Goal: Task Accomplishment & Management: Manage account settings

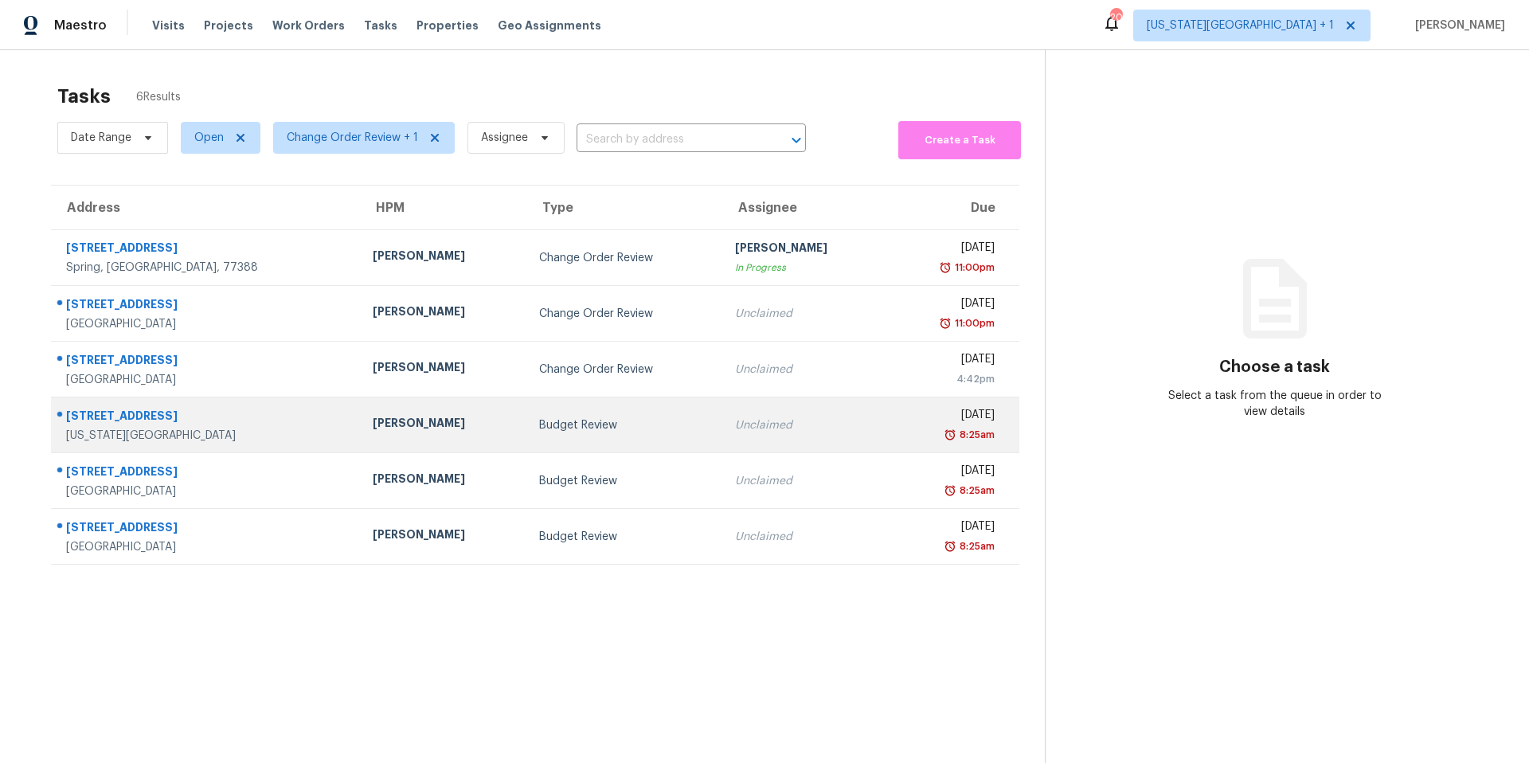
click at [539, 428] on div "Budget Review" at bounding box center [624, 425] width 170 height 16
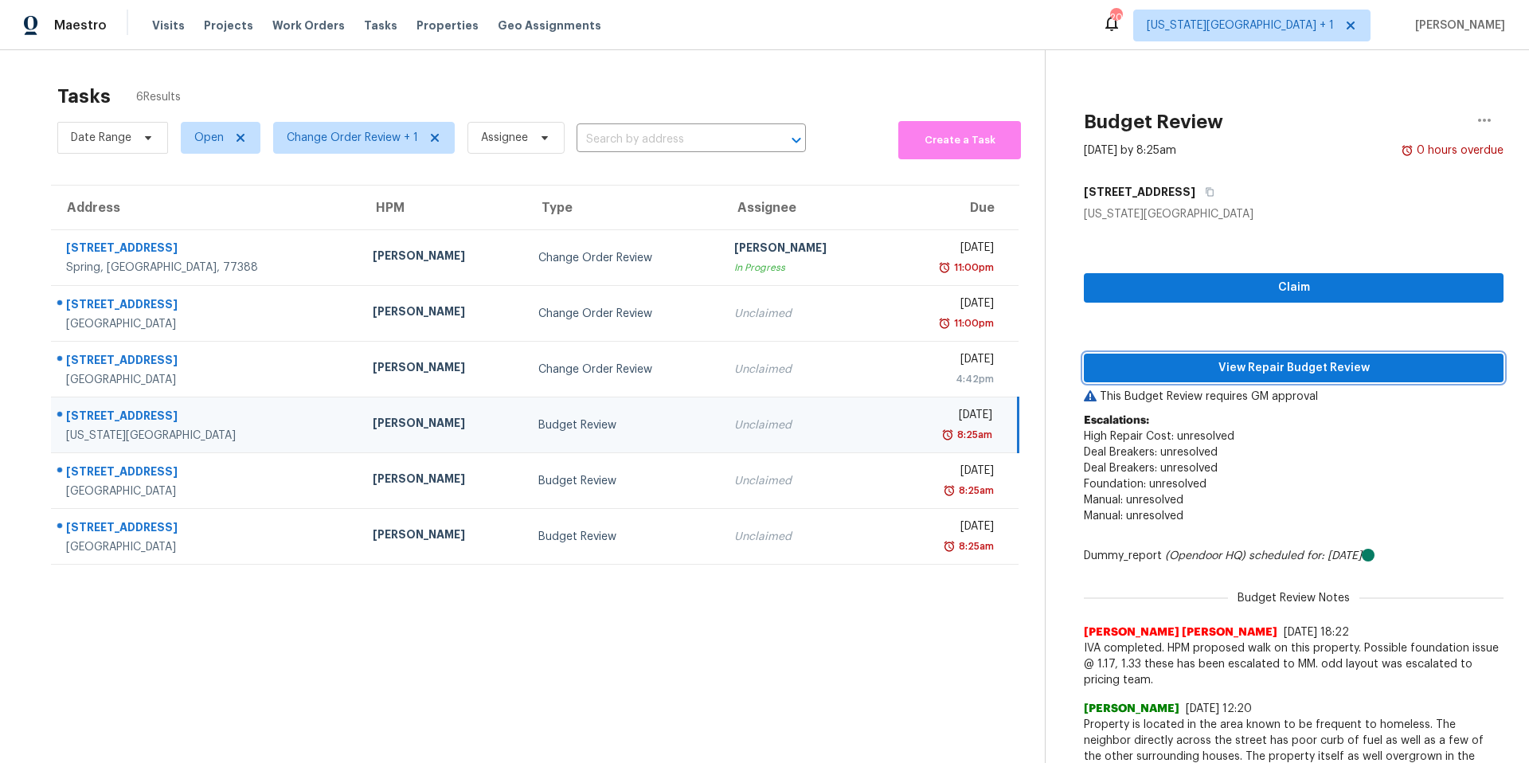
click at [1143, 373] on span "View Repair Budget Review" at bounding box center [1293, 368] width 394 height 20
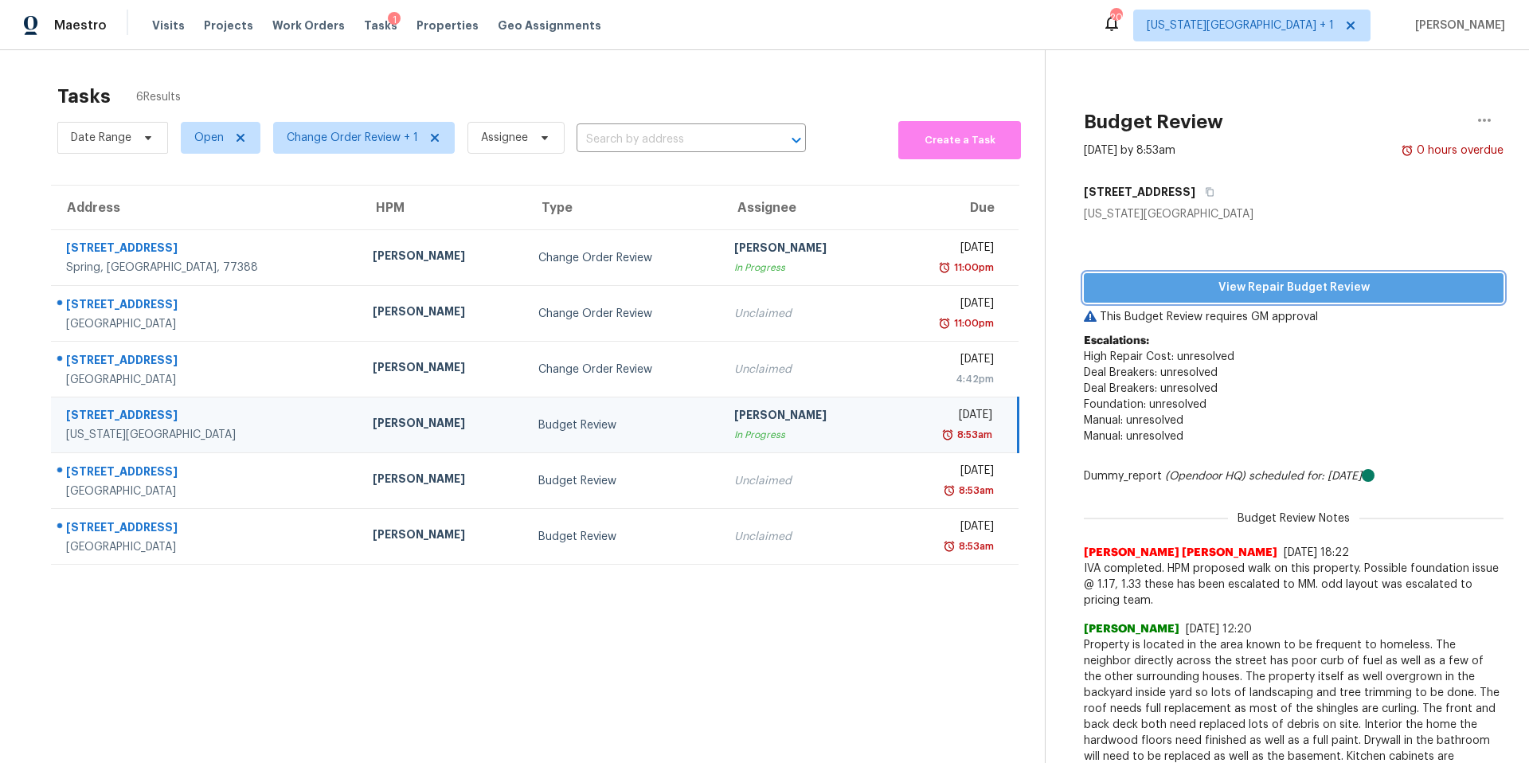
click at [1137, 287] on span "View Repair Budget Review" at bounding box center [1293, 288] width 394 height 20
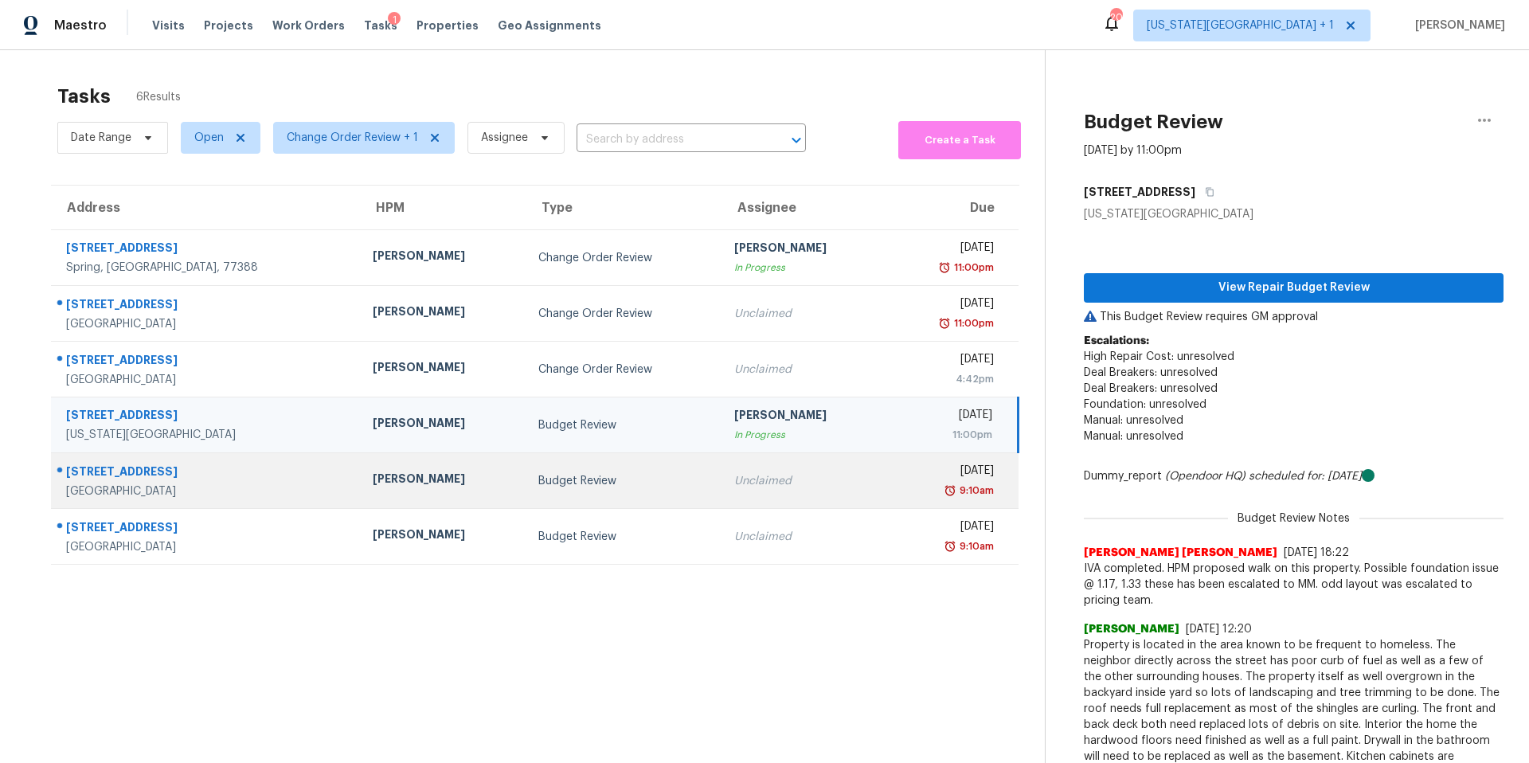
click at [360, 462] on td "[PERSON_NAME]" at bounding box center [443, 481] width 166 height 56
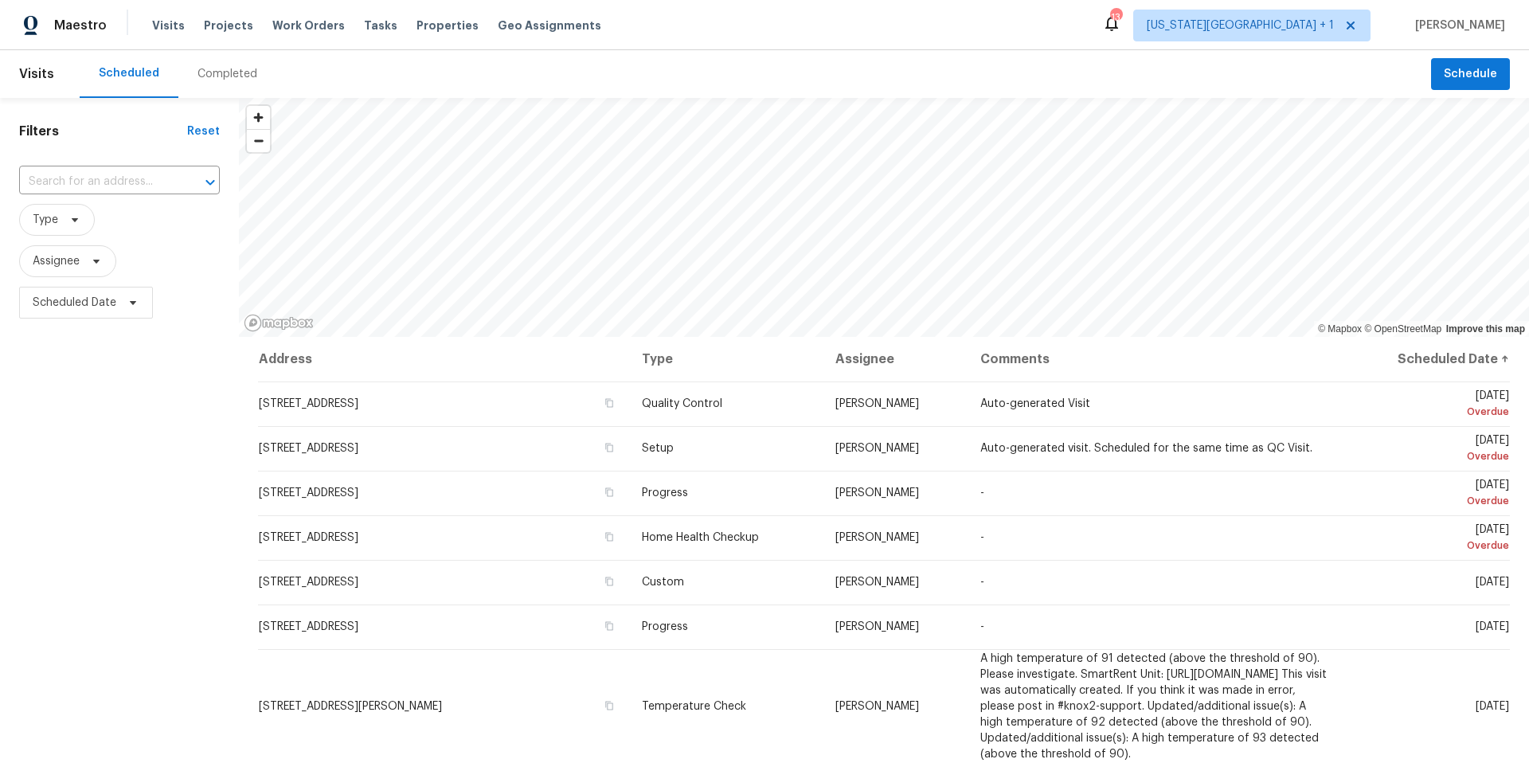
click at [240, 71] on div "Completed" at bounding box center [227, 74] width 60 height 16
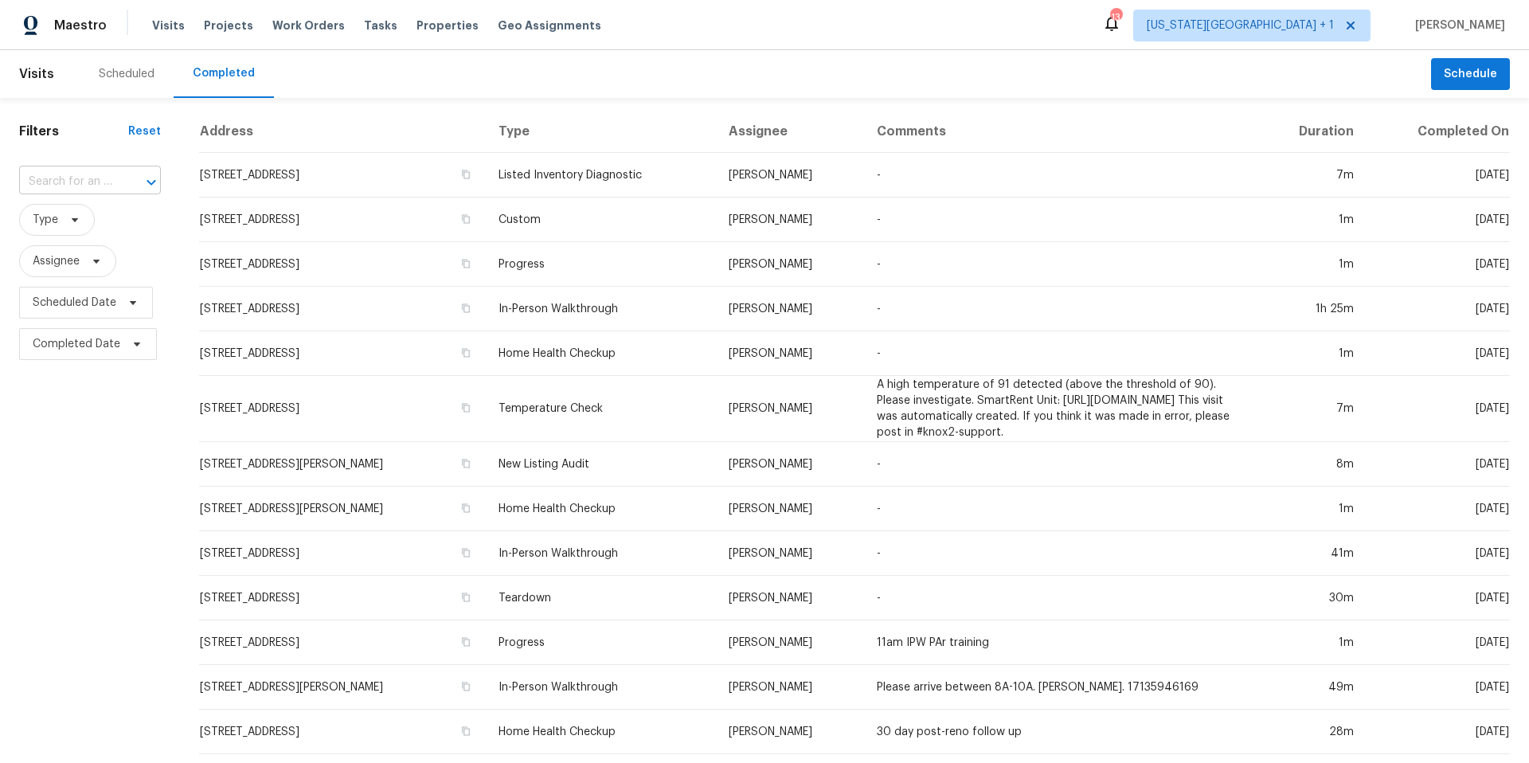
click at [80, 177] on input "text" at bounding box center [67, 182] width 97 height 25
paste input "9000 Leeds Rd, Kansas City, MO 64129"
type input "9000 Leeds Rd, Kansas City, MO 64129"
click at [104, 222] on li "9000 Leeds Rd, Kansas City, MO 64129" at bounding box center [86, 226] width 135 height 43
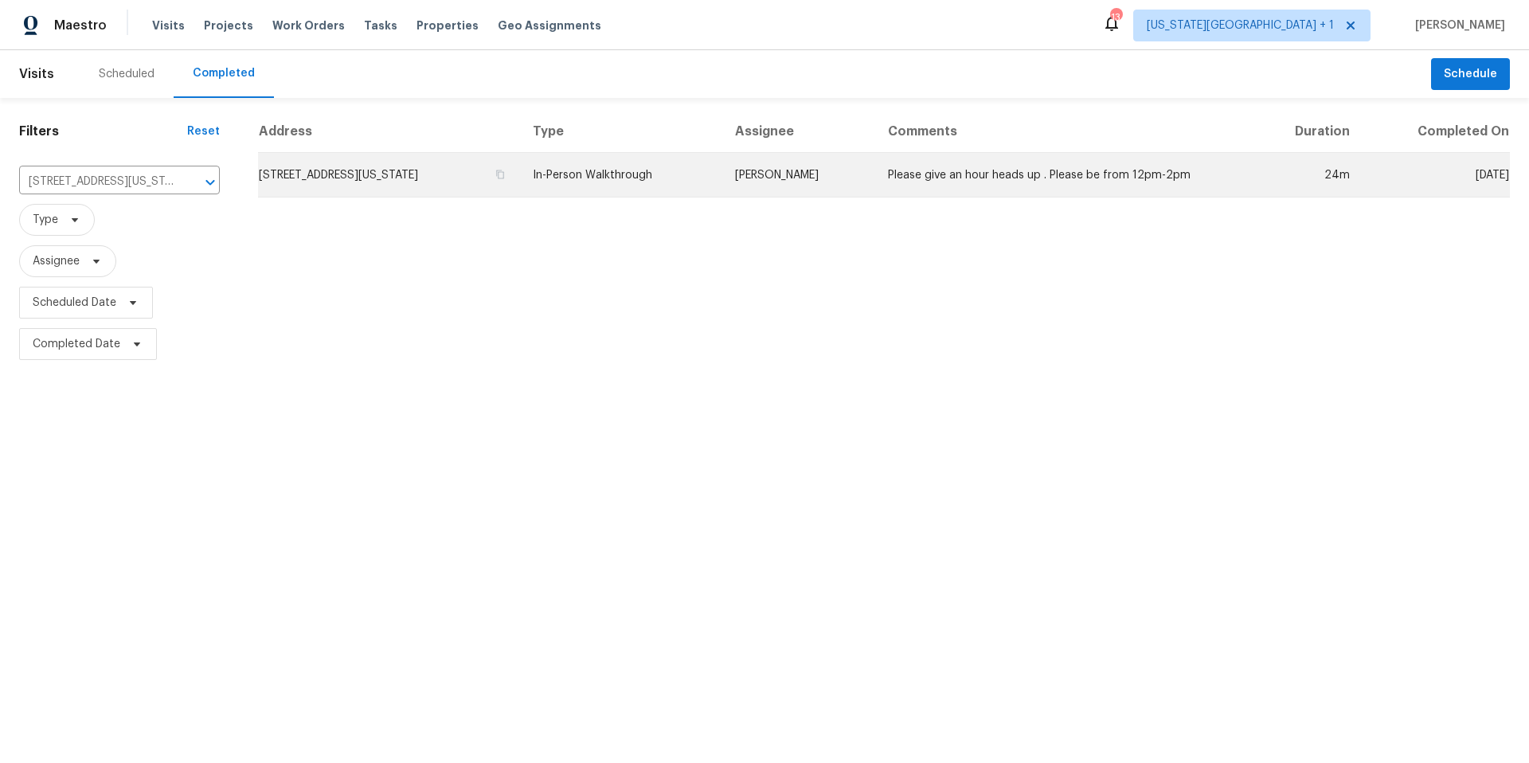
click at [361, 182] on td "9000 Leeds Rd, Kansas City, MO 64129" at bounding box center [389, 175] width 262 height 45
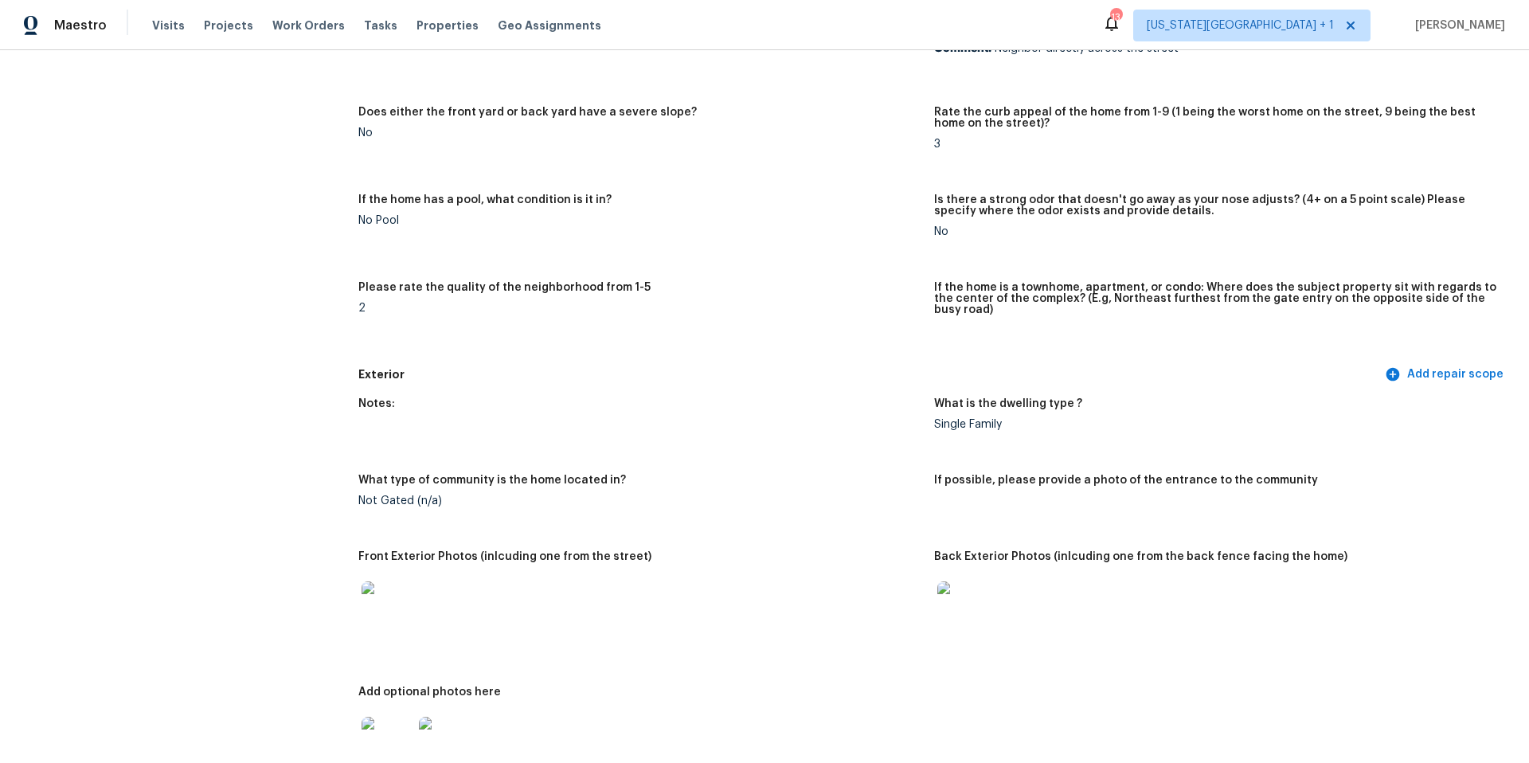
scroll to position [322, 0]
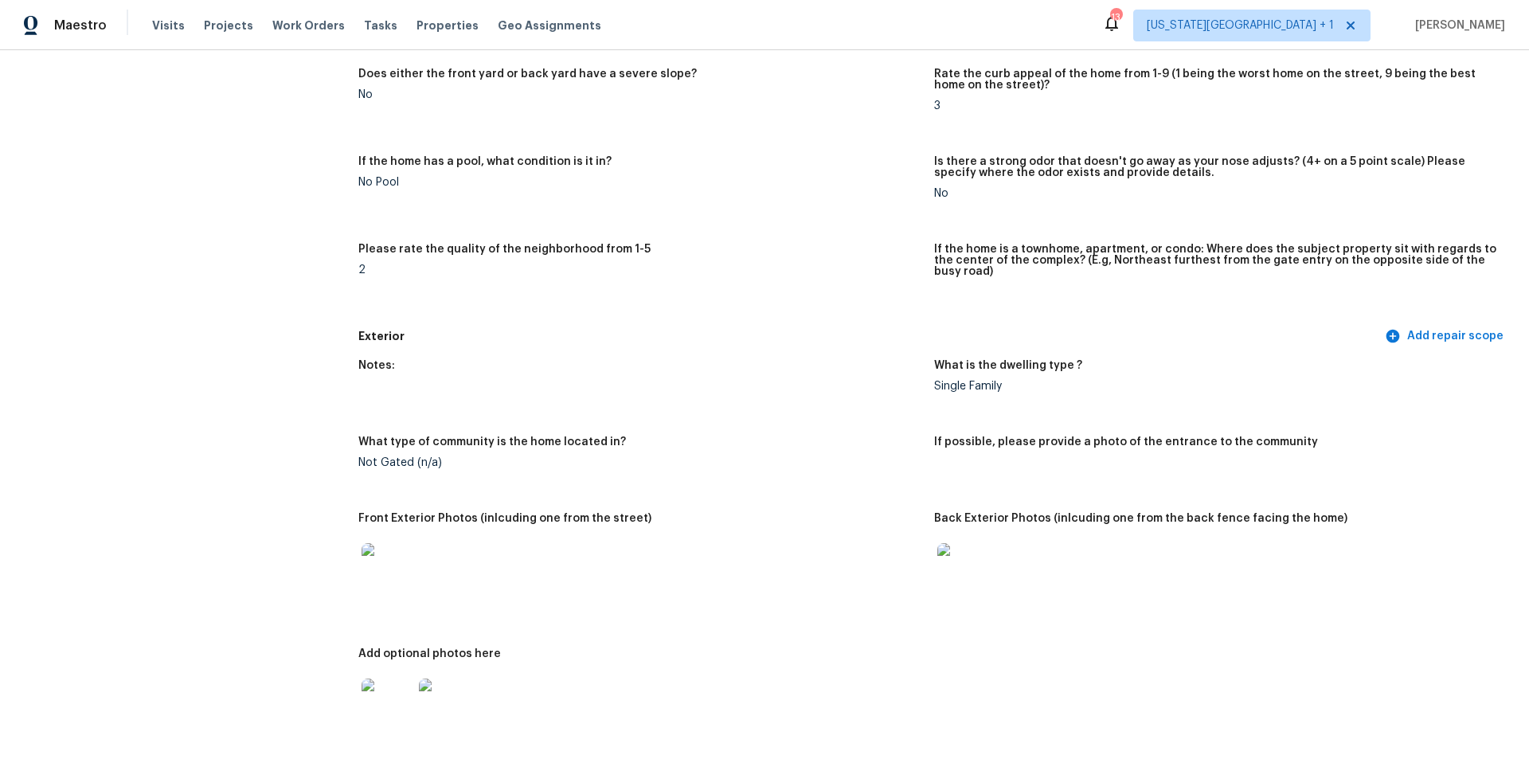
click at [385, 565] on img at bounding box center [386, 568] width 51 height 51
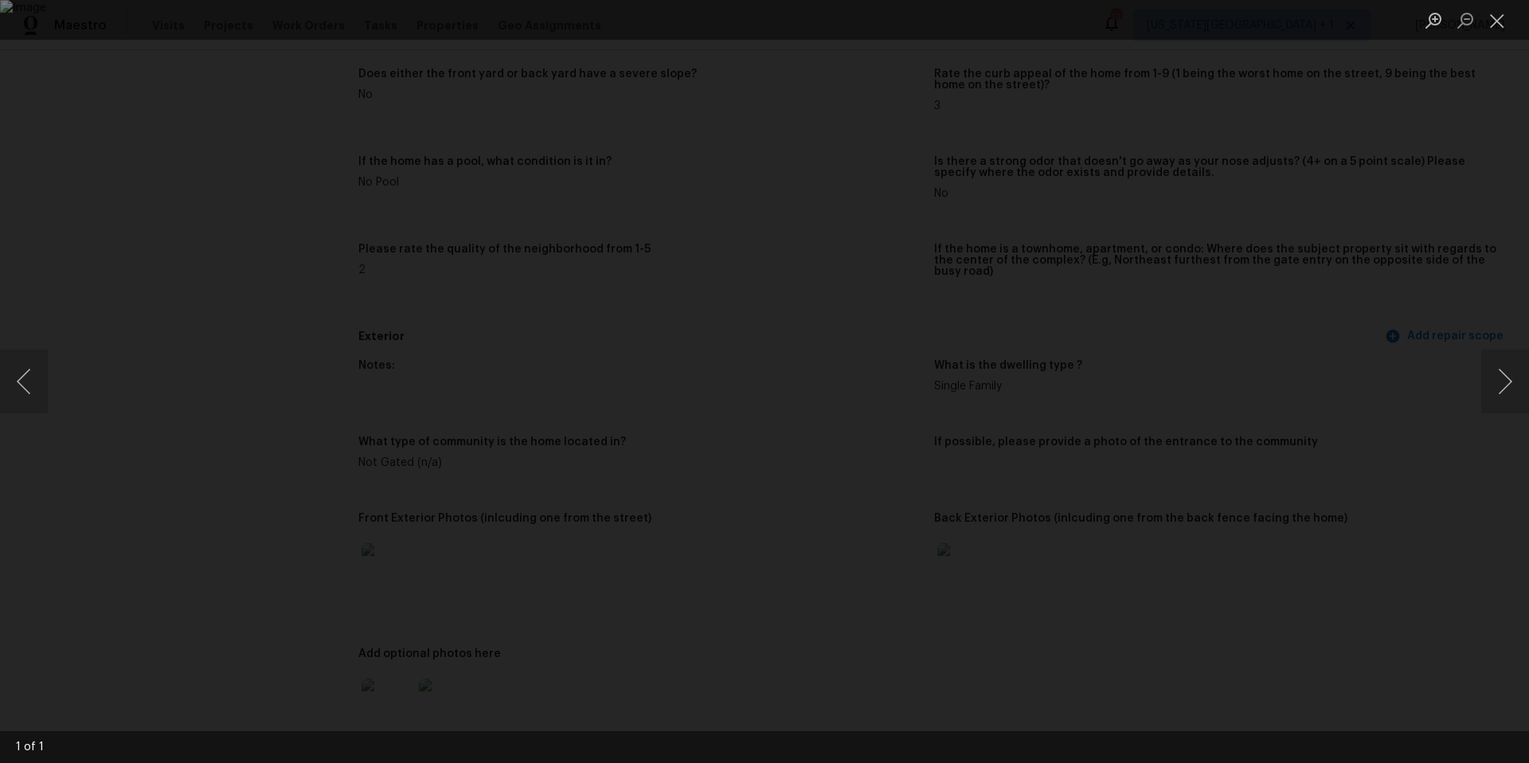
click at [1474, 397] on div "Lightbox" at bounding box center [764, 381] width 1529 height 763
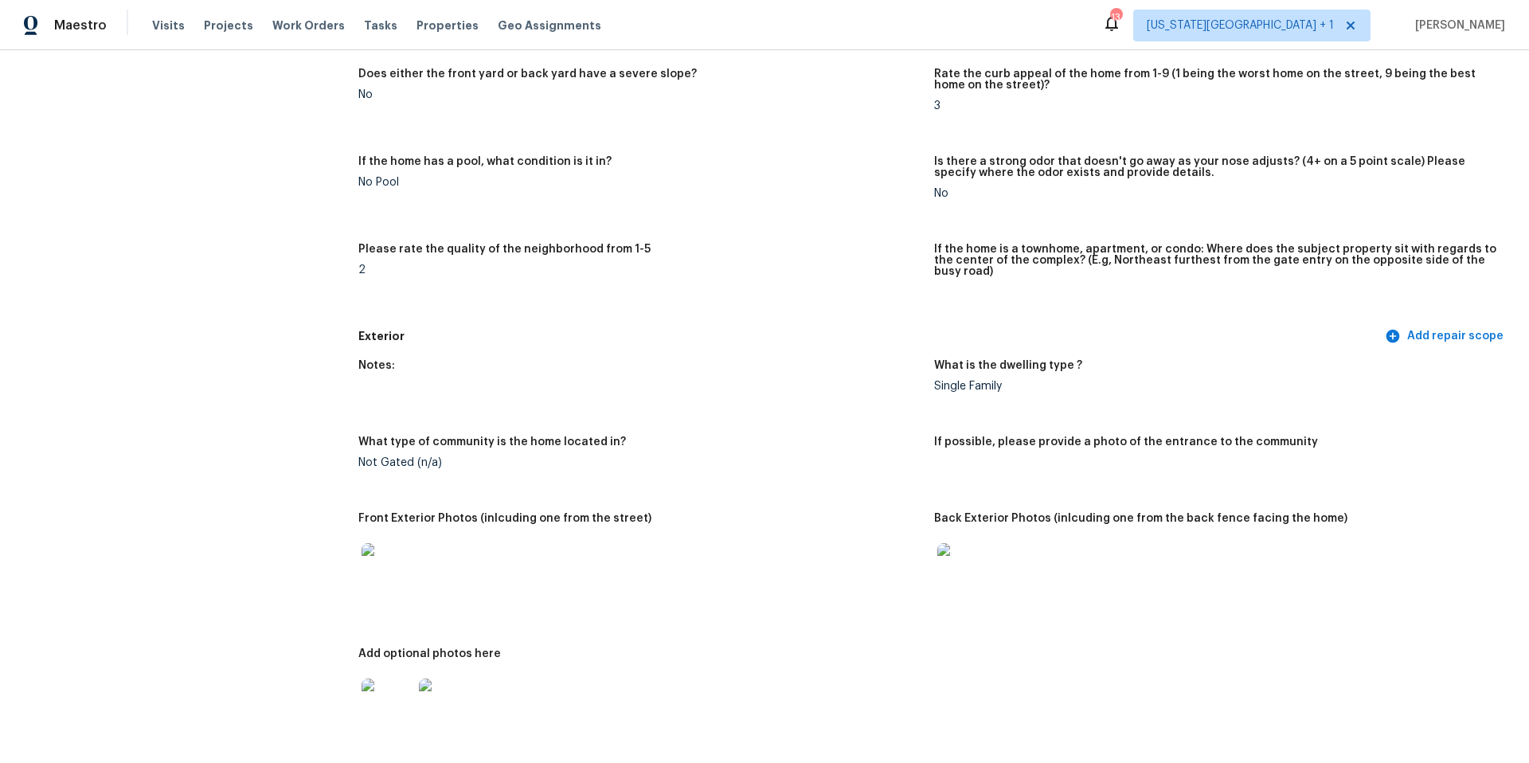
click at [976, 576] on img at bounding box center [962, 568] width 51 height 51
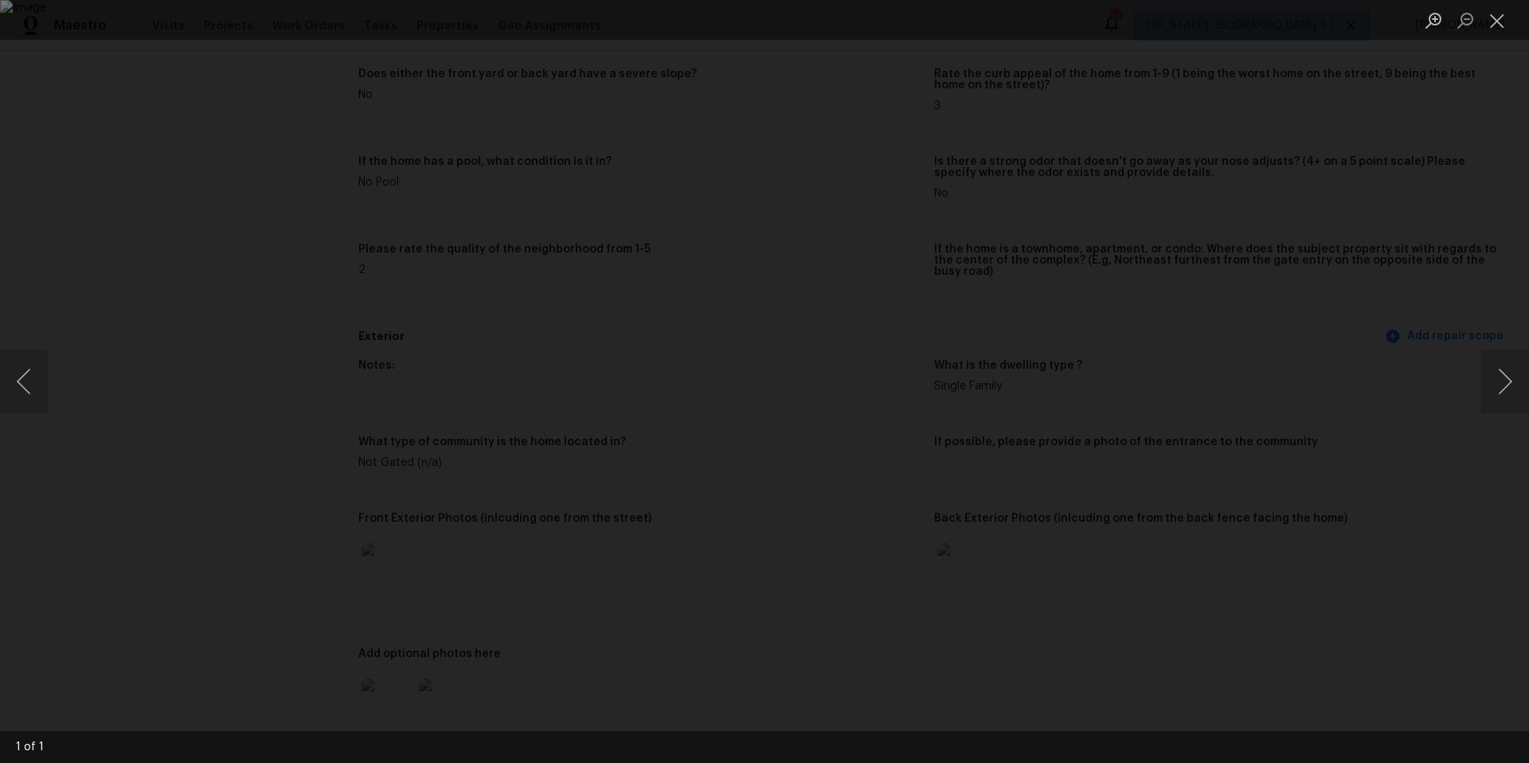
click at [1432, 499] on div "Lightbox" at bounding box center [764, 381] width 1529 height 763
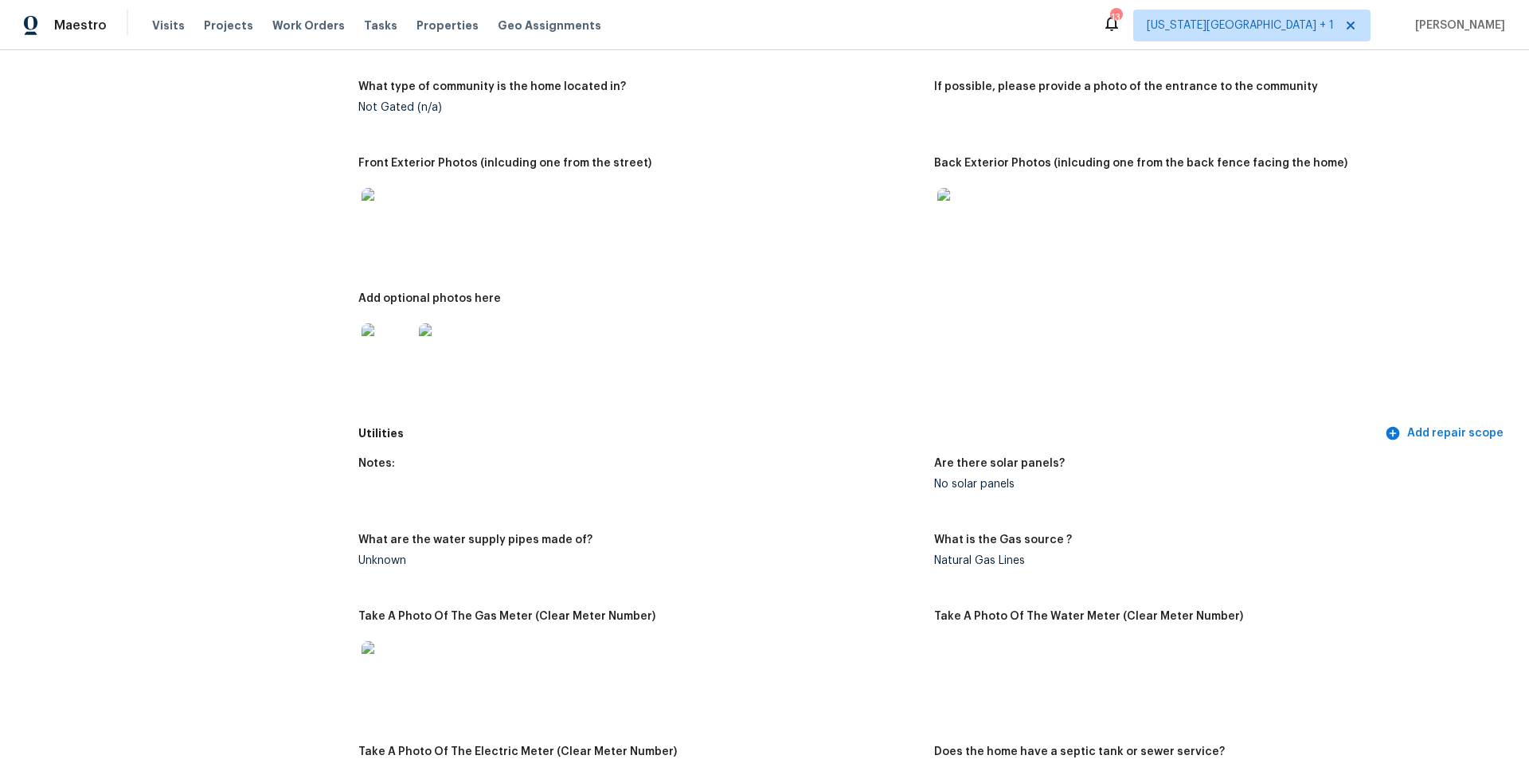
scroll to position [752, 0]
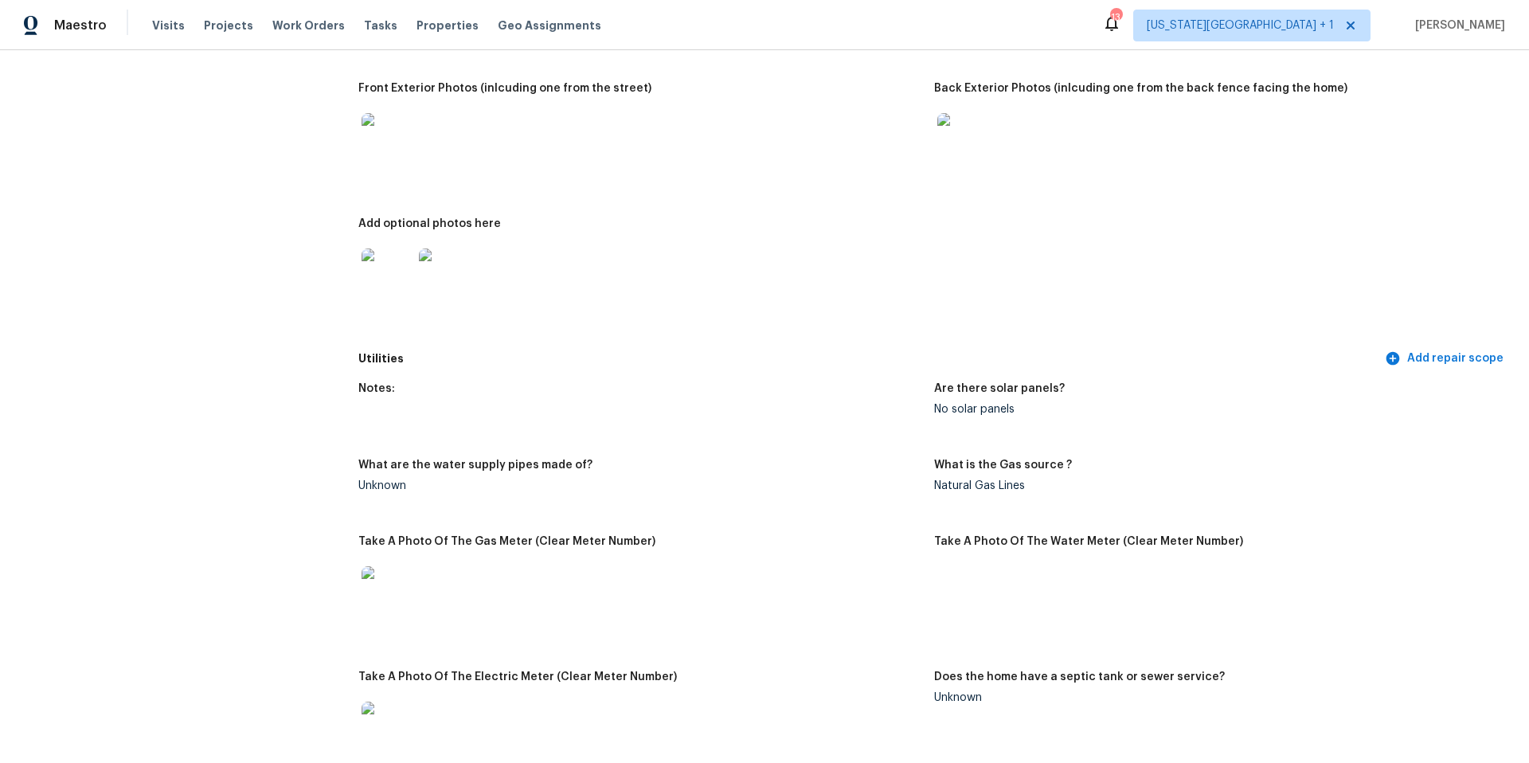
click at [381, 255] on img at bounding box center [386, 273] width 51 height 51
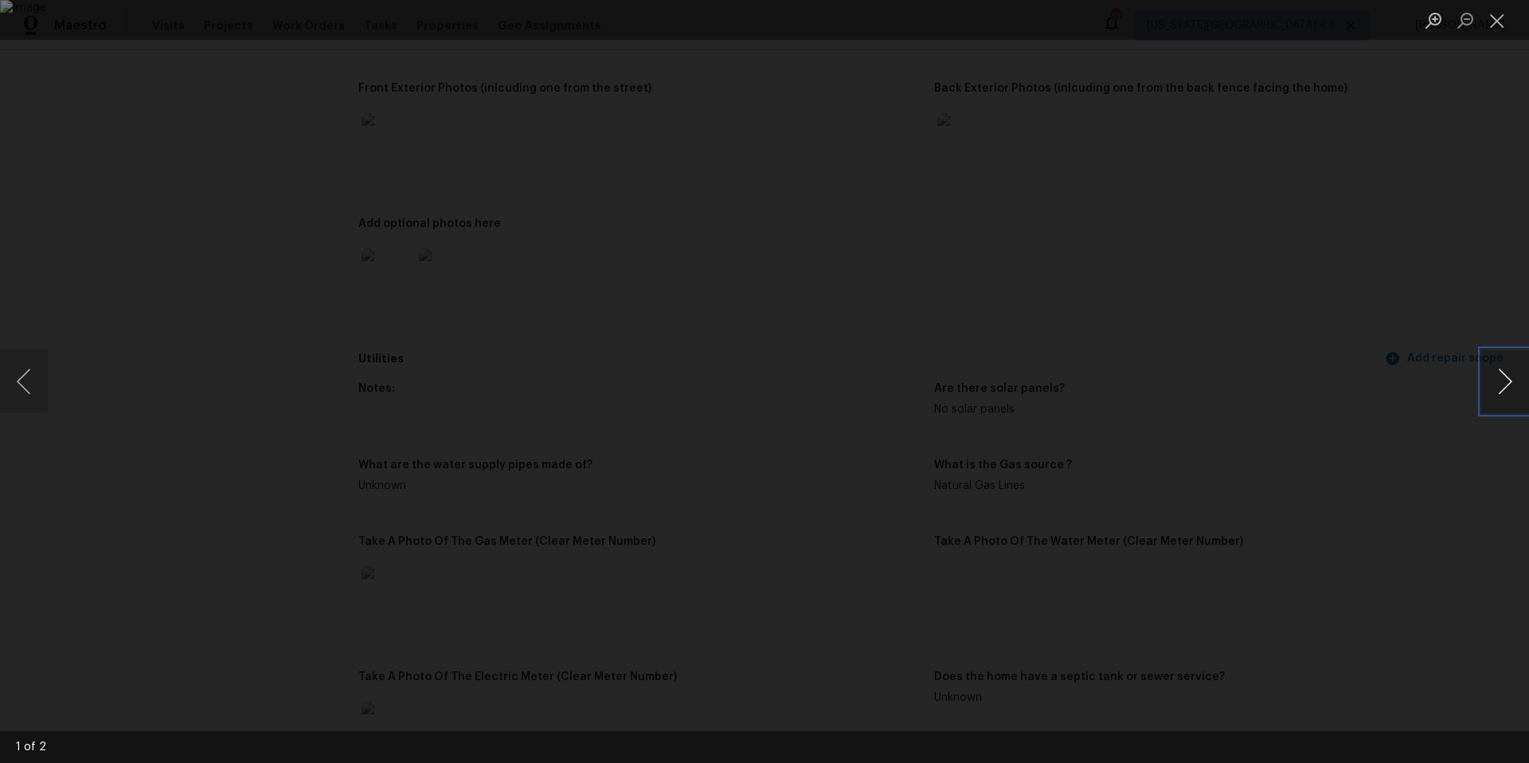
click at [1506, 388] on button "Next image" at bounding box center [1505, 382] width 48 height 64
click at [1384, 383] on div "Lightbox" at bounding box center [764, 381] width 1529 height 763
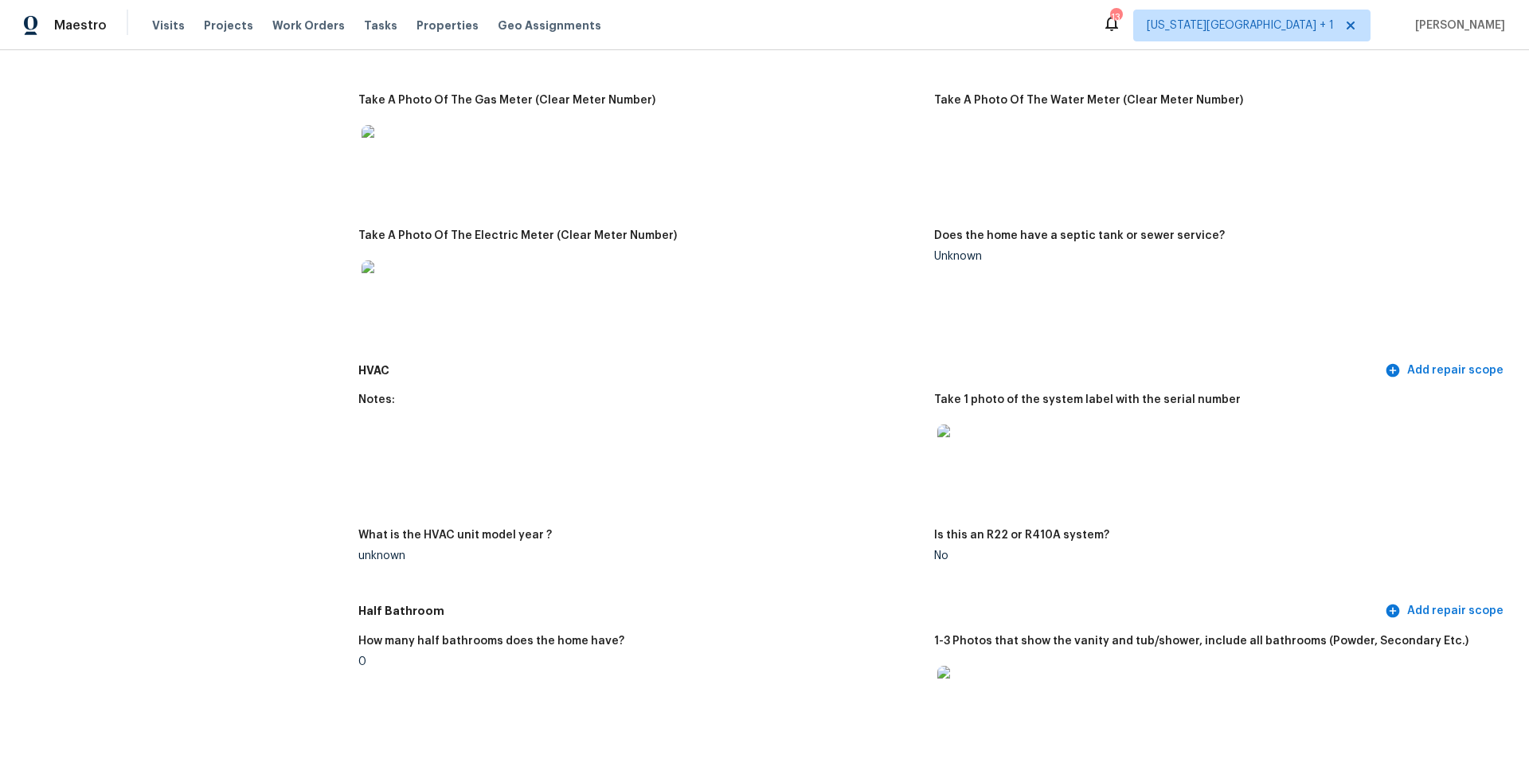
scroll to position [1194, 0]
click at [975, 435] on img at bounding box center [962, 449] width 51 height 51
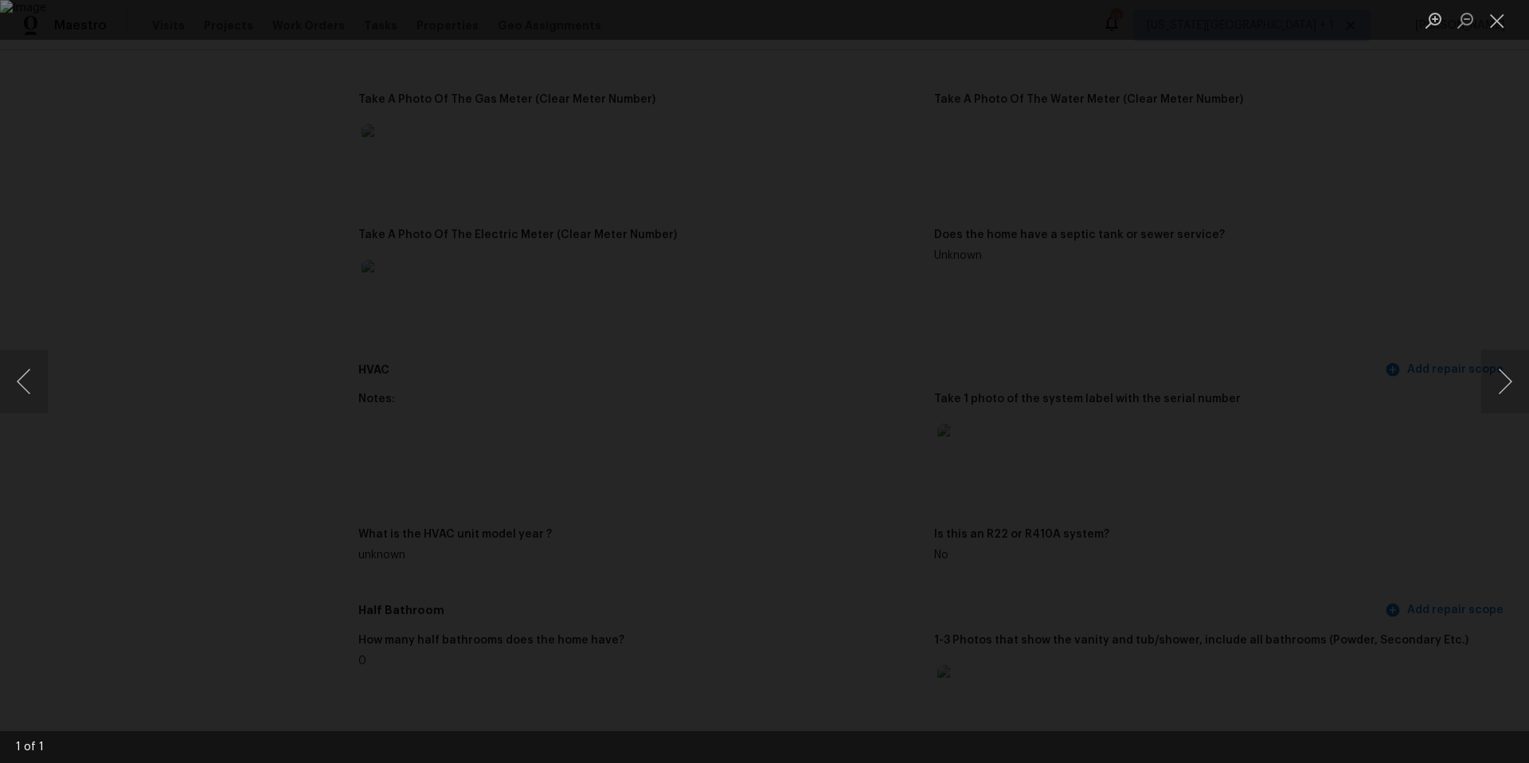
click at [1382, 371] on div "Lightbox" at bounding box center [764, 381] width 1529 height 763
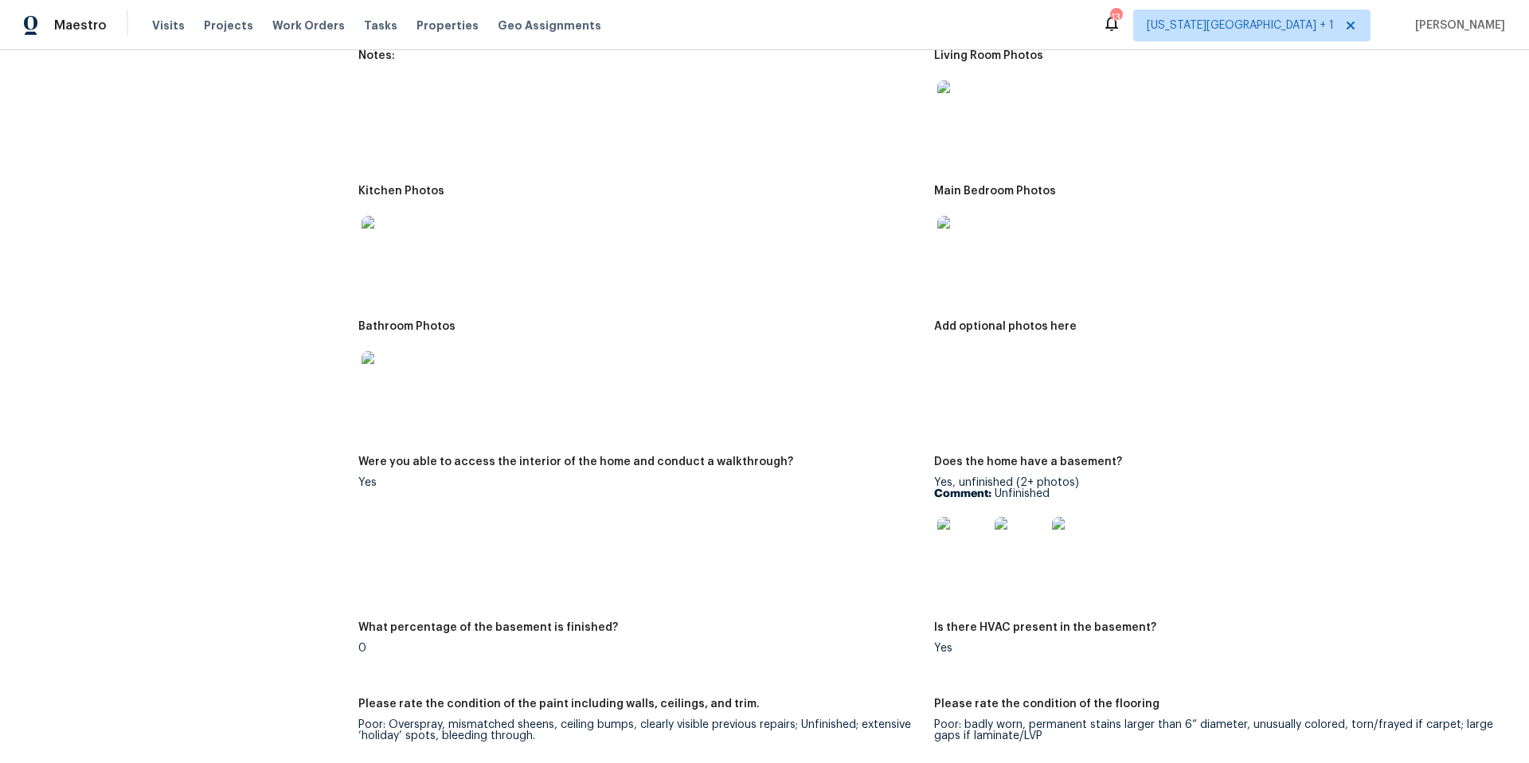
scroll to position [2016, 0]
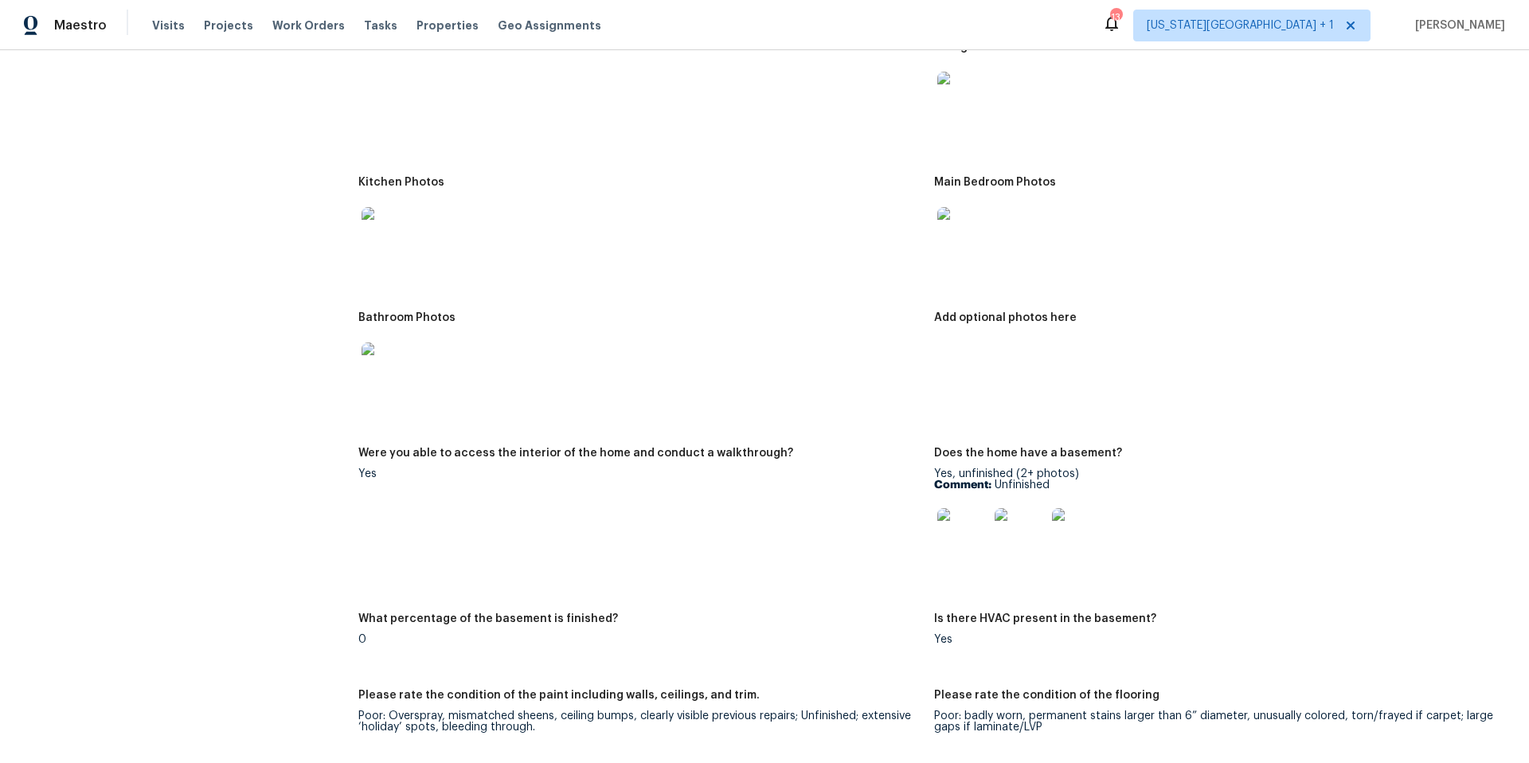
click at [964, 538] on img at bounding box center [962, 533] width 51 height 51
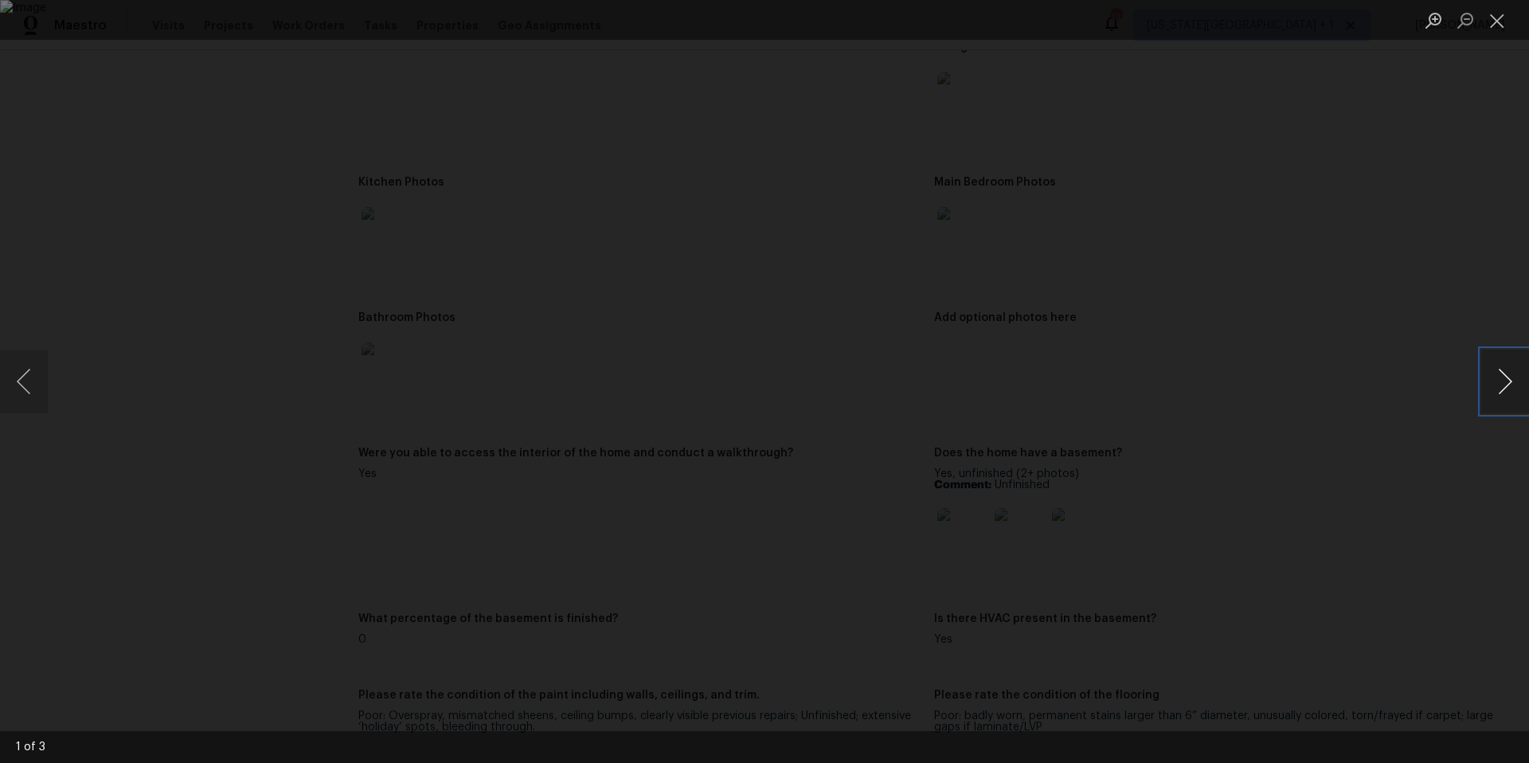
click at [1511, 361] on button "Next image" at bounding box center [1505, 382] width 48 height 64
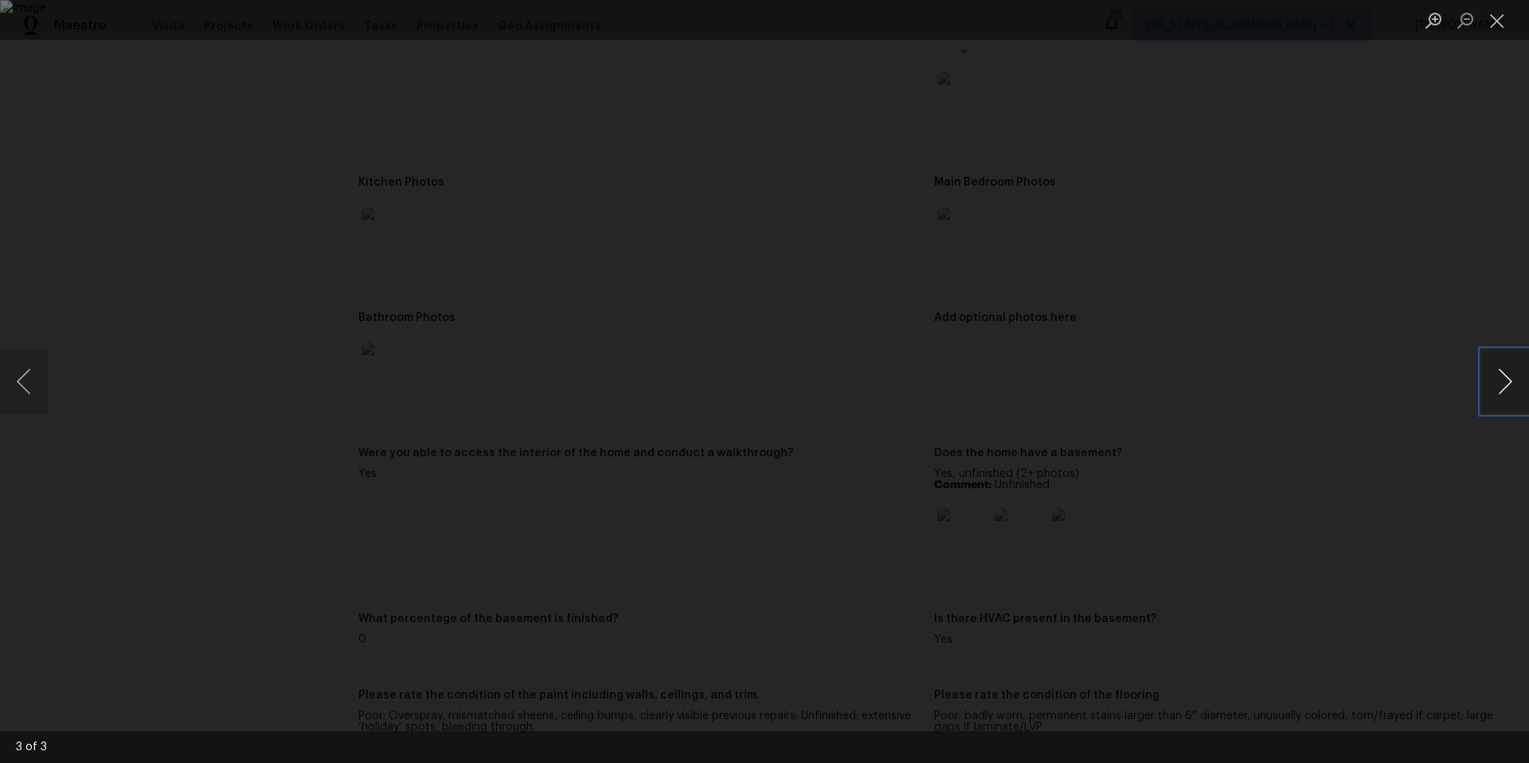
click at [1511, 361] on button "Next image" at bounding box center [1505, 382] width 48 height 64
click at [1516, 388] on button "Next image" at bounding box center [1505, 382] width 48 height 64
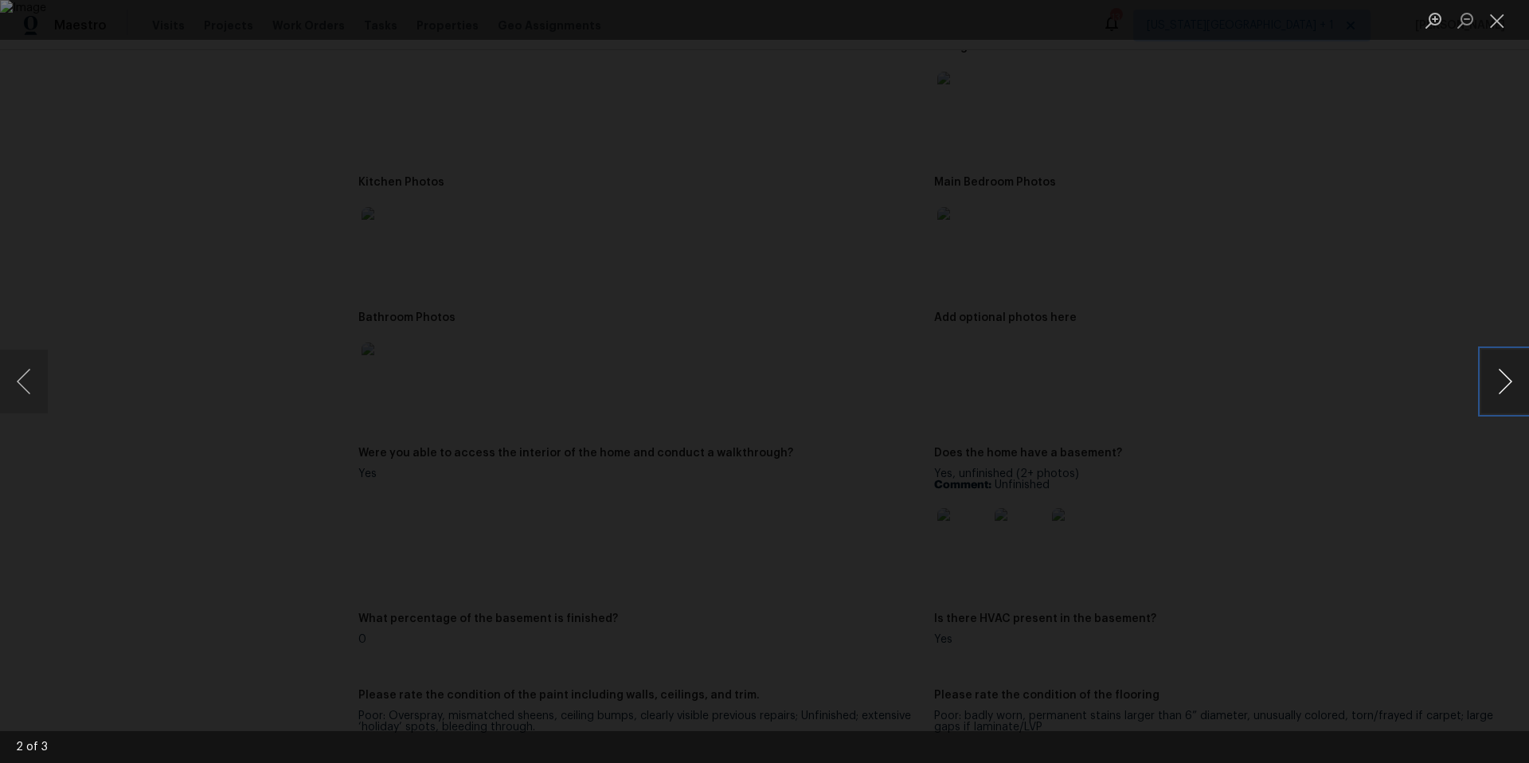
click at [1516, 388] on button "Next image" at bounding box center [1505, 382] width 48 height 64
click at [1412, 291] on div "Lightbox" at bounding box center [764, 381] width 1529 height 763
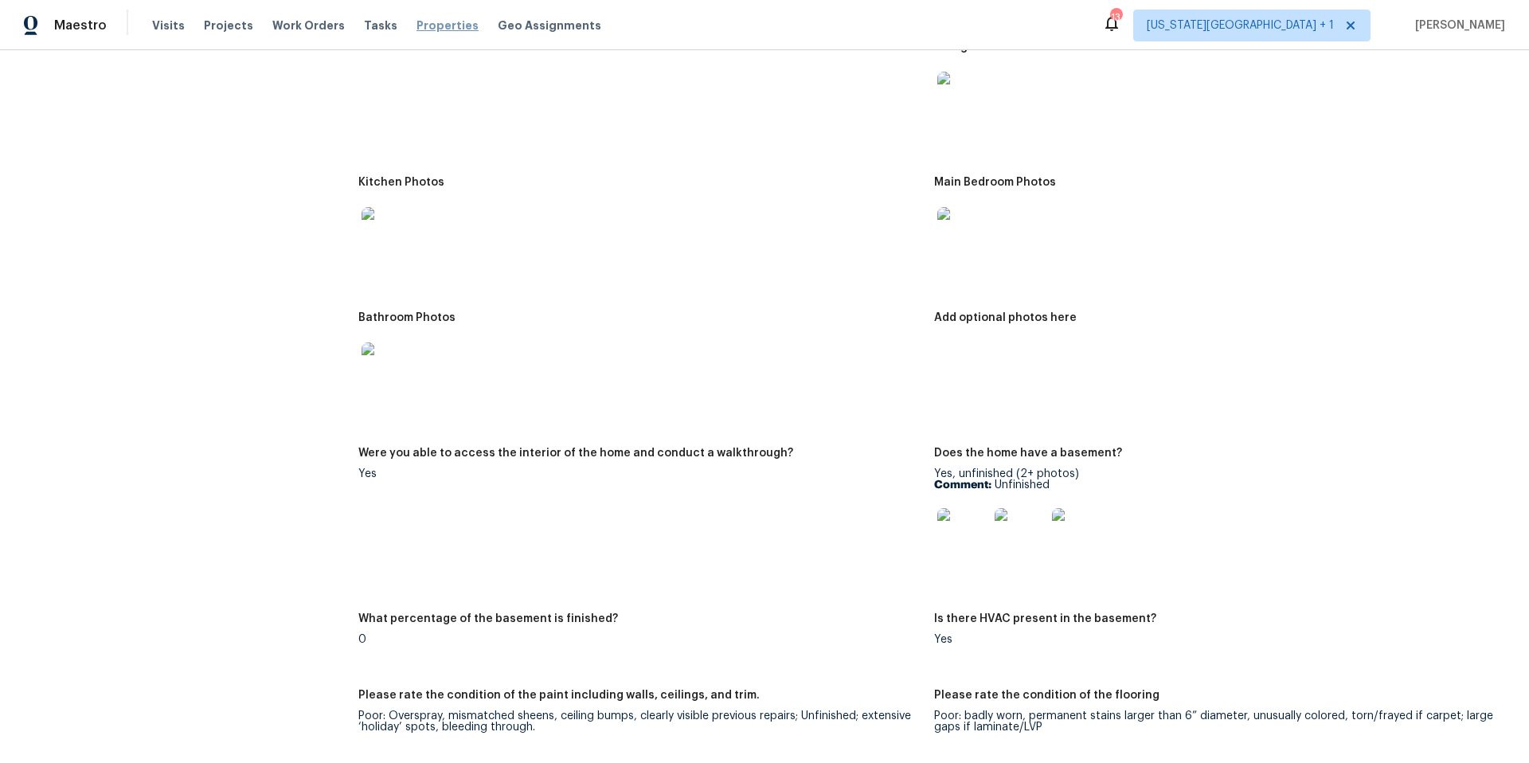
click at [424, 23] on span "Properties" at bounding box center [447, 26] width 62 height 16
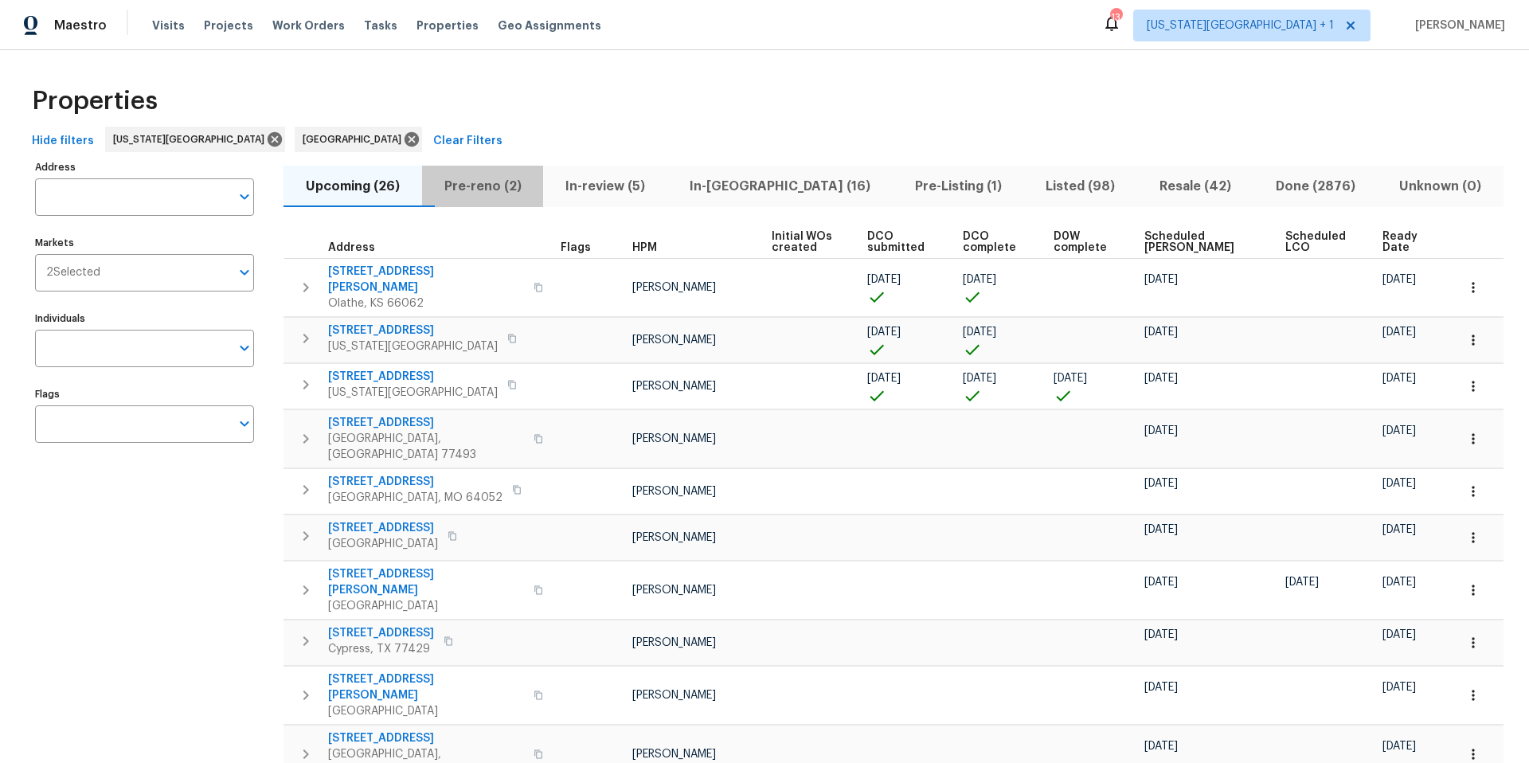
click at [488, 193] on span "Pre-reno (2)" at bounding box center [483, 186] width 103 height 22
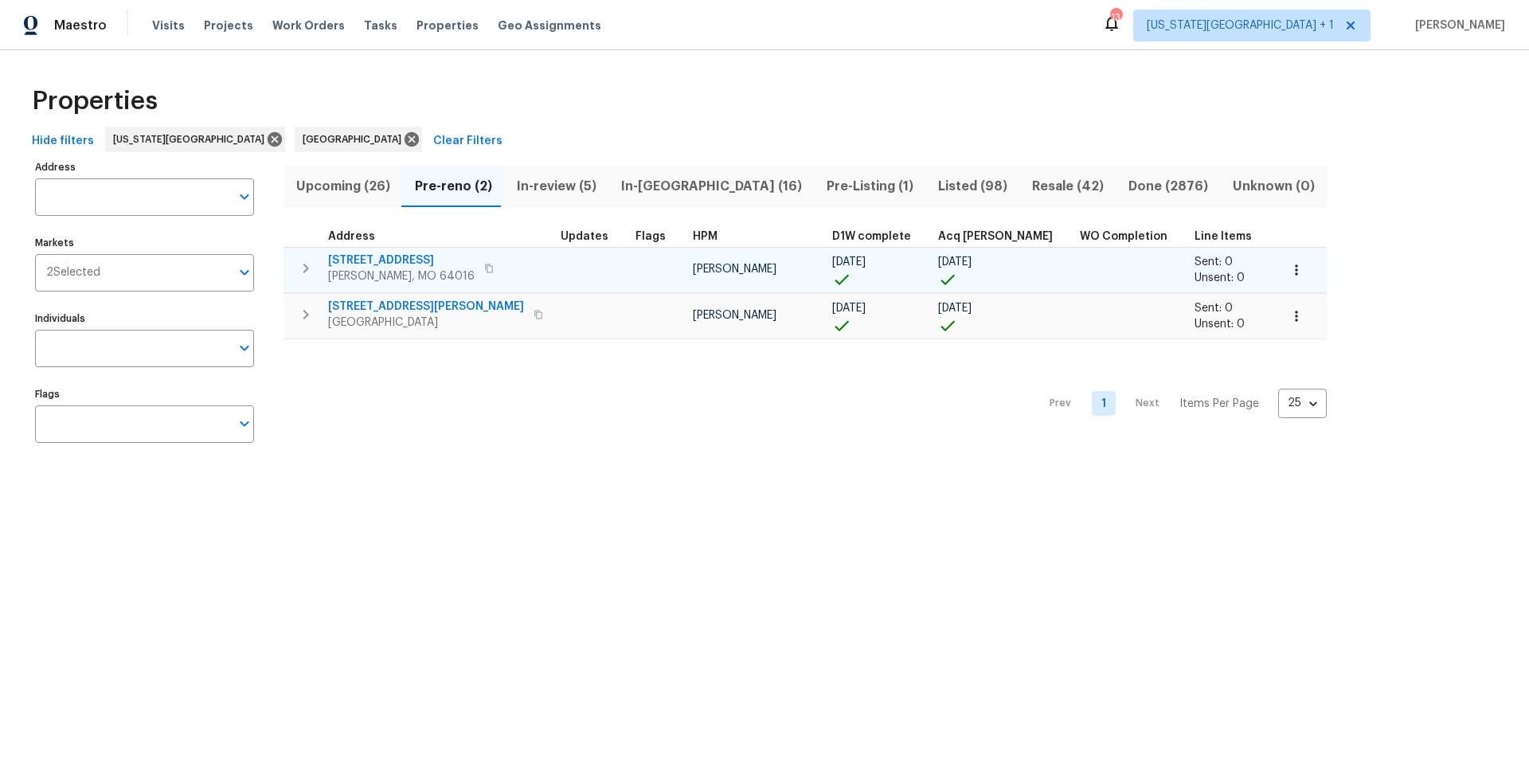
click at [362, 268] on span "Buckner, MO 64016" at bounding box center [401, 276] width 147 height 16
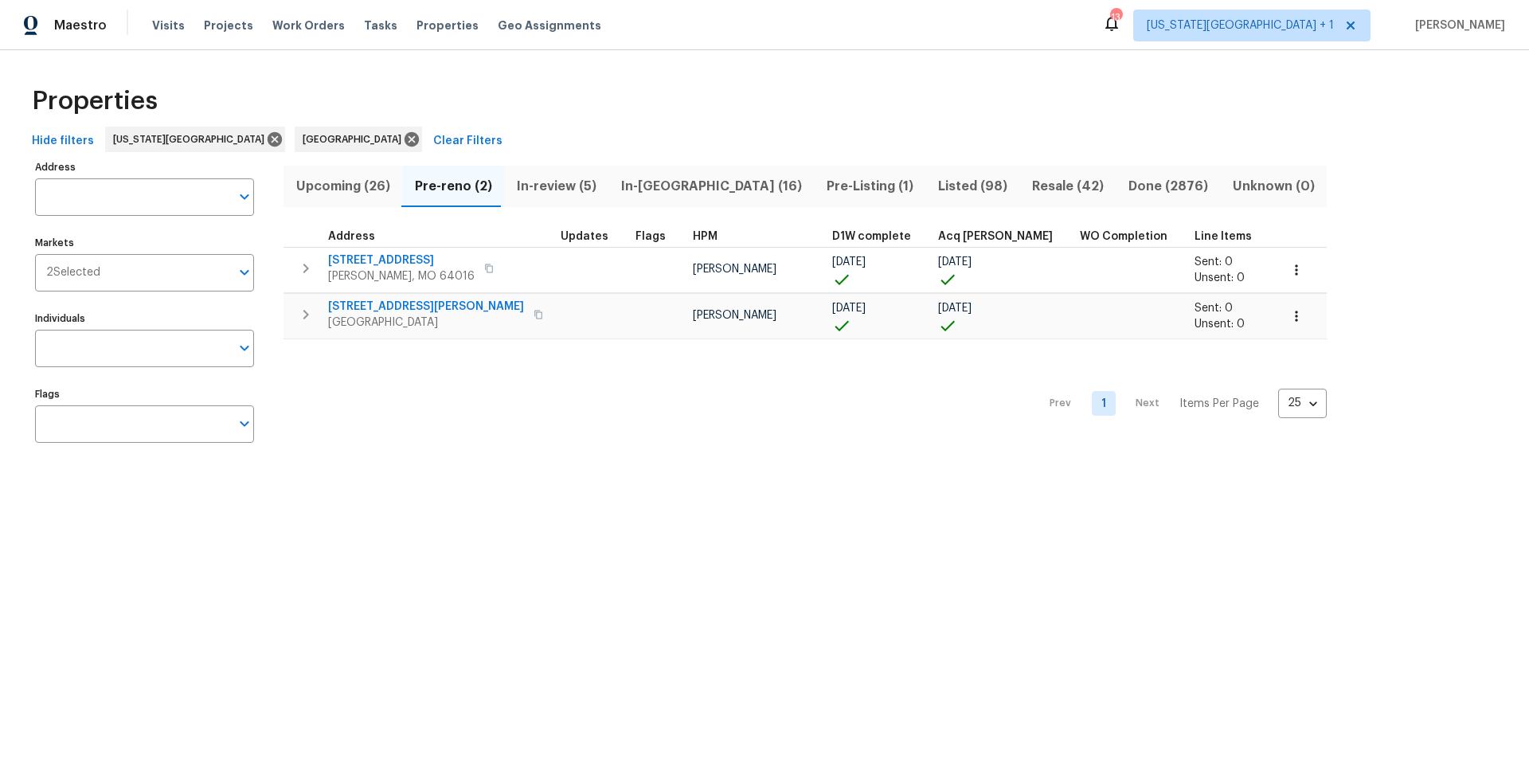
click at [147, 22] on div "Maestro Visits Projects Work Orders Tasks Properties Geo Assignments" at bounding box center [310, 26] width 620 height 32
click at [154, 22] on span "Visits" at bounding box center [168, 26] width 33 height 16
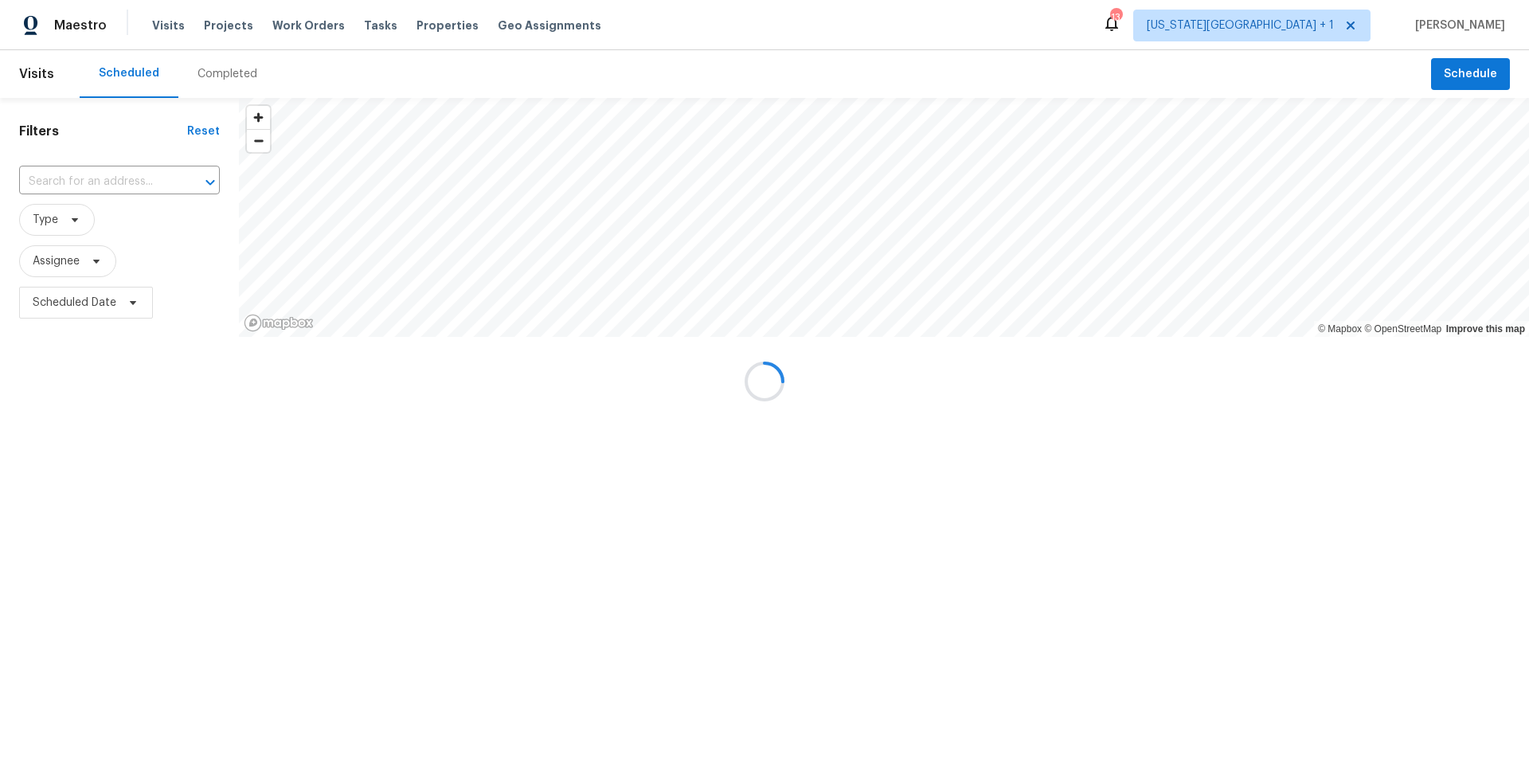
click at [205, 65] on div at bounding box center [764, 381] width 1529 height 763
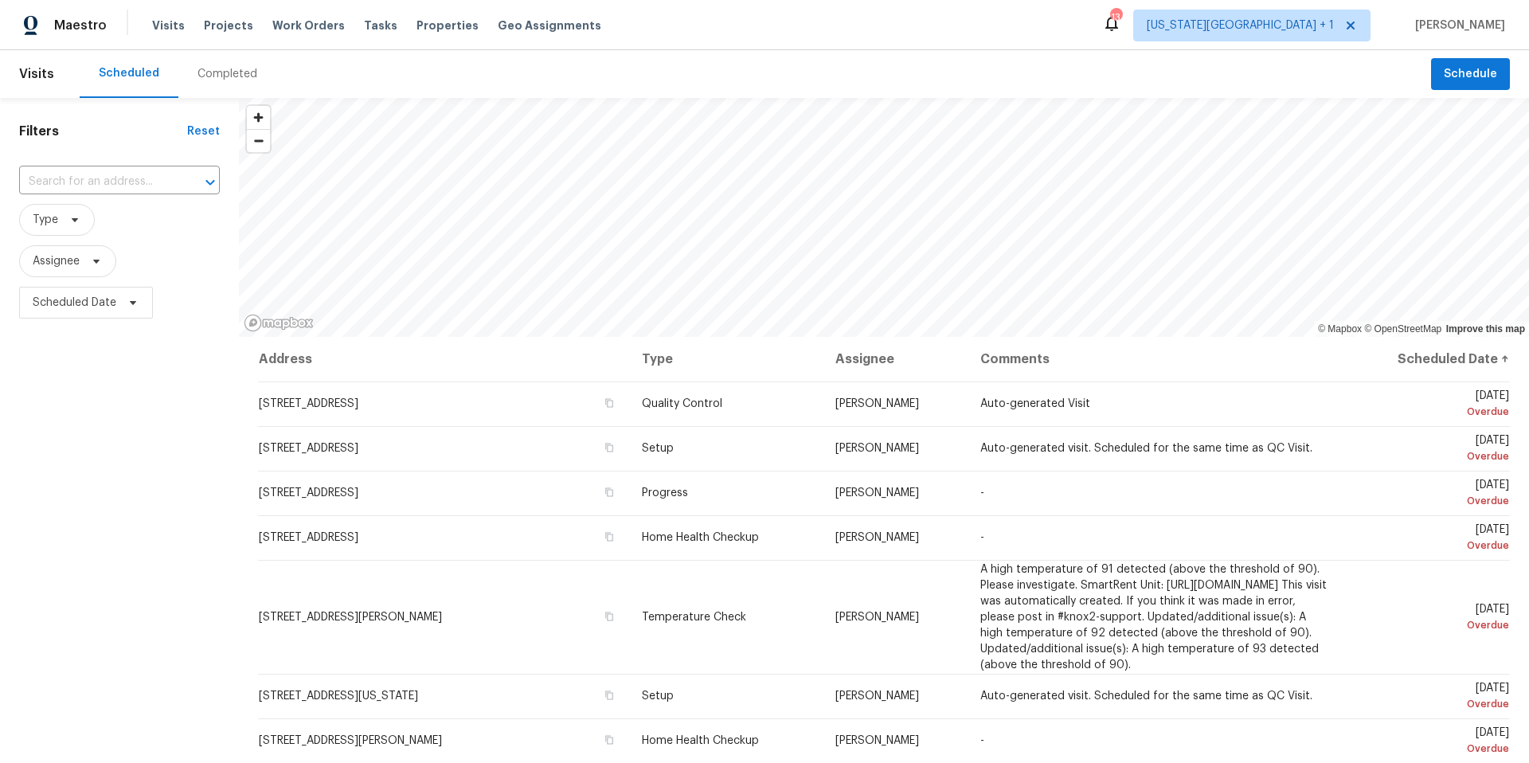
click at [208, 72] on div "Completed" at bounding box center [227, 74] width 60 height 16
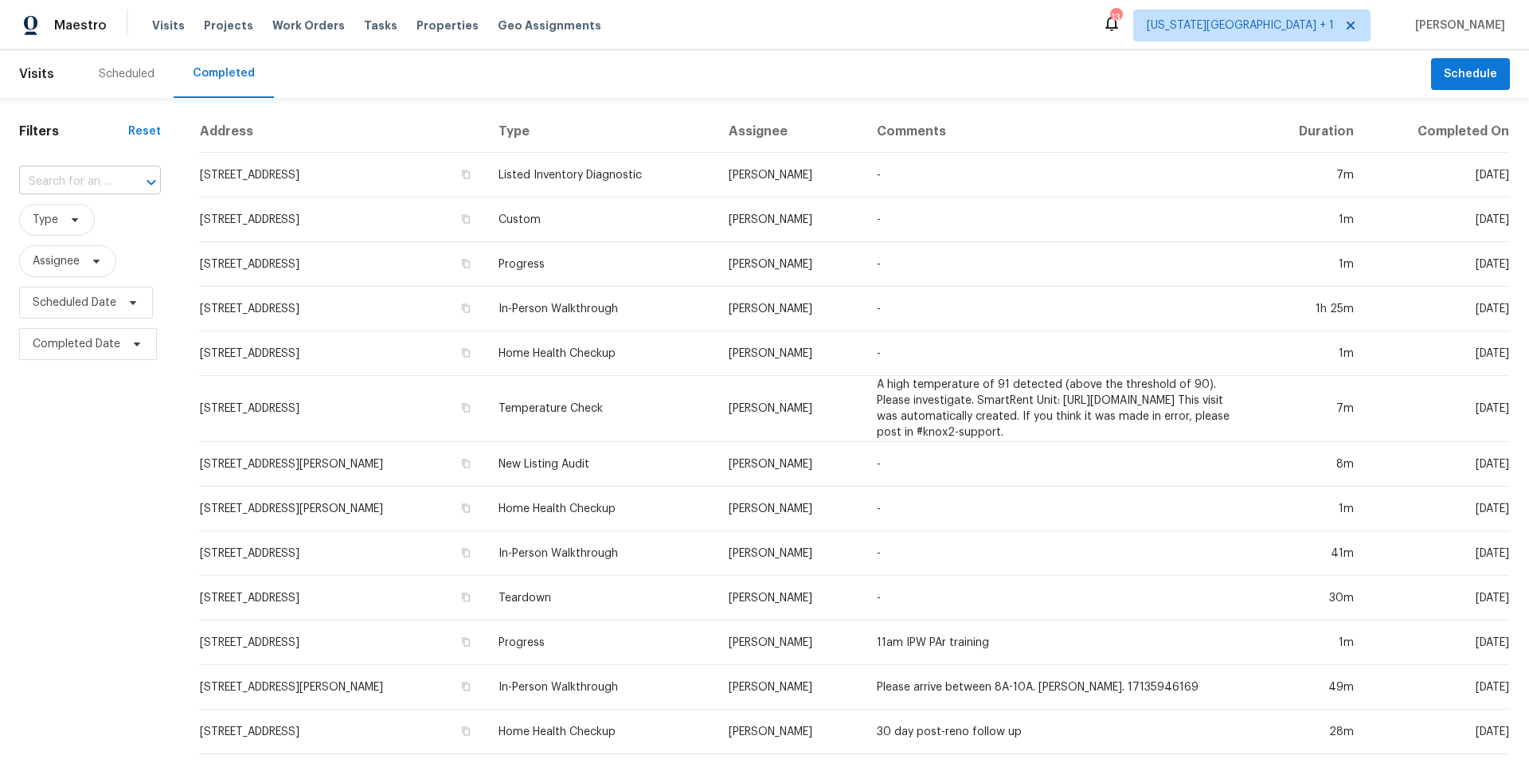
click at [119, 172] on div at bounding box center [139, 182] width 41 height 22
click at [51, 186] on input "text" at bounding box center [67, 182] width 97 height 25
click at [67, 175] on input "text" at bounding box center [67, 182] width 97 height 25
type input "9000"
click at [53, 224] on li "9000 Leeds Rd, Kansas City, MO 64129" at bounding box center [86, 226] width 135 height 43
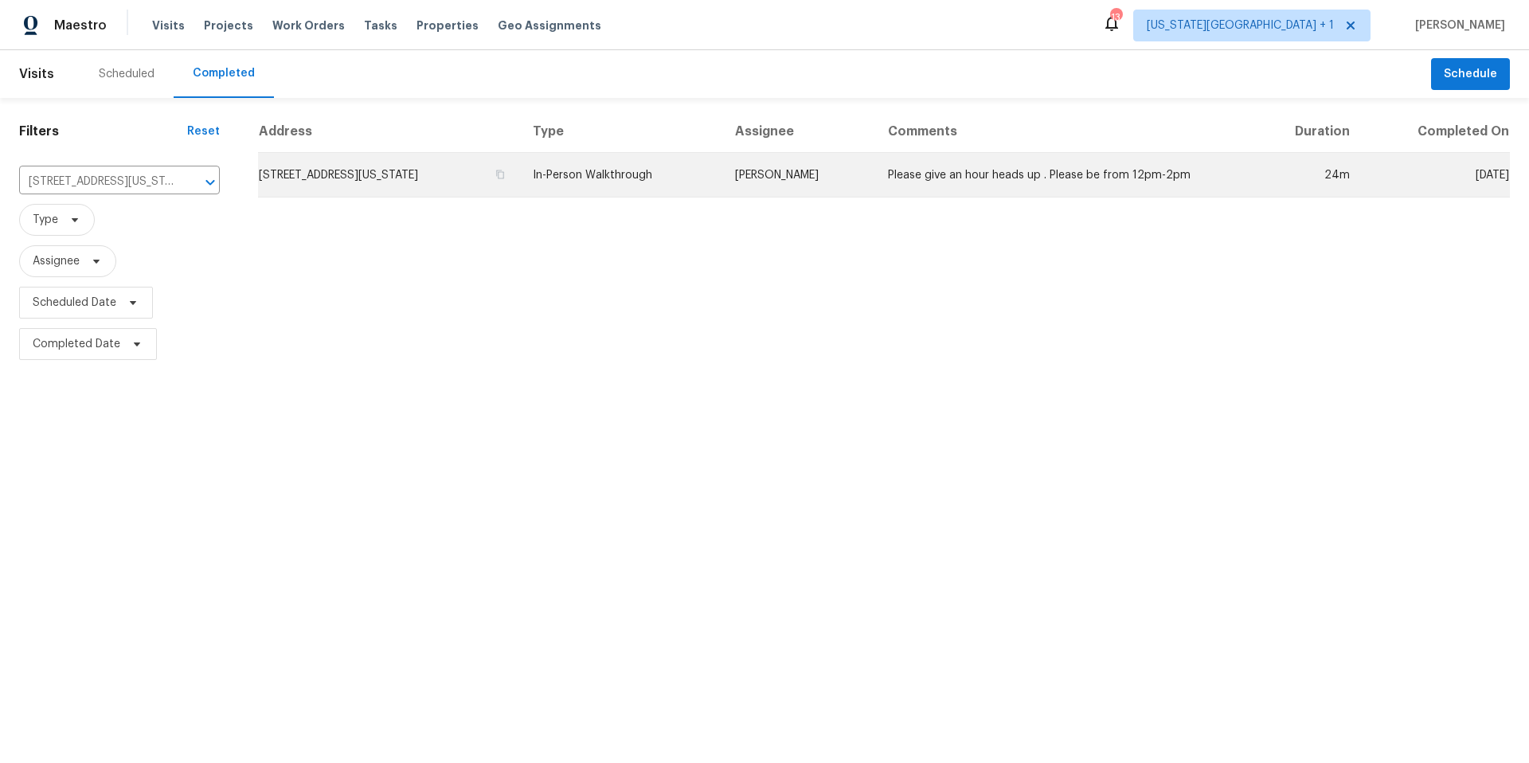
click at [326, 186] on td "9000 Leeds Rd, Kansas City, MO 64129" at bounding box center [389, 175] width 262 height 45
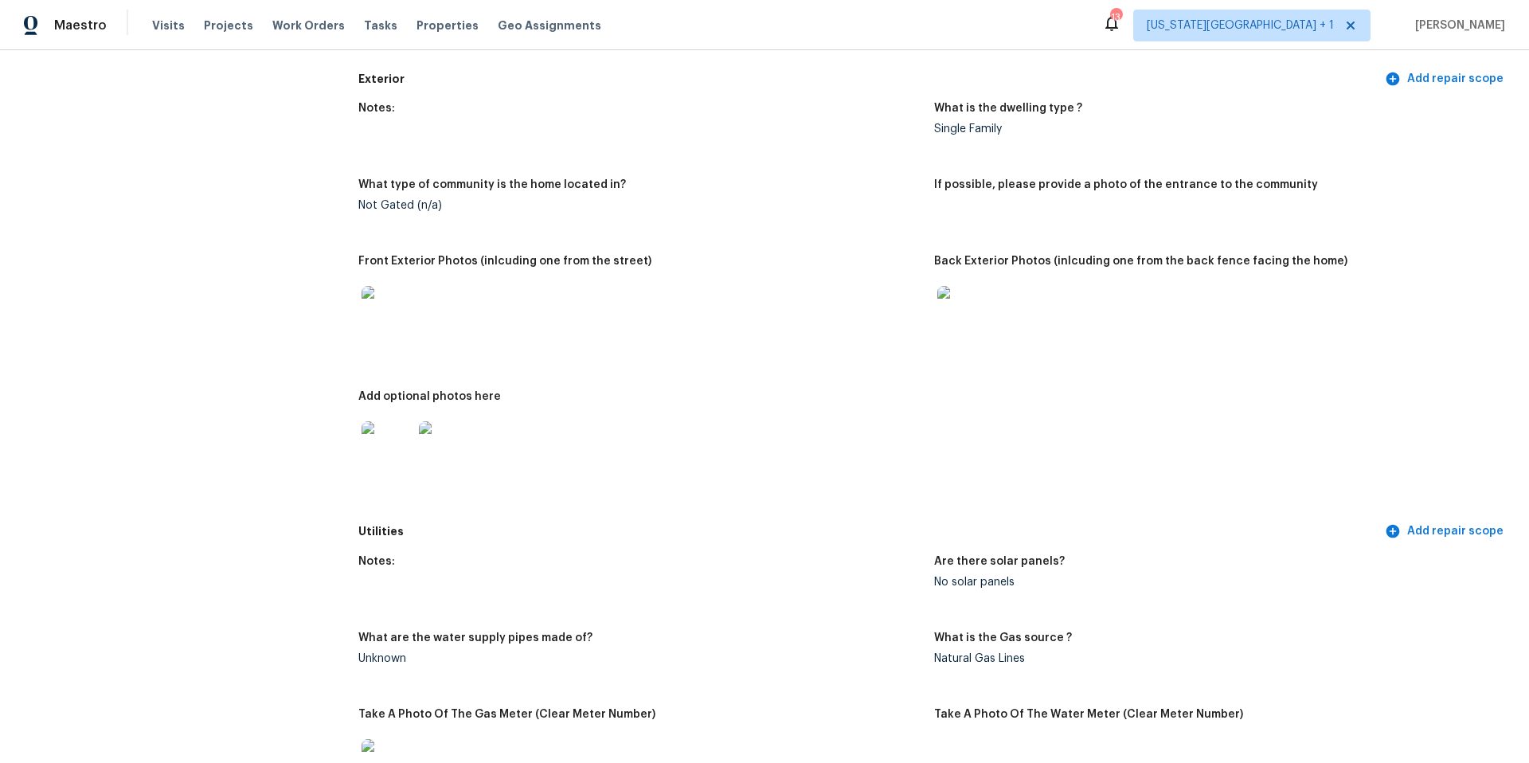
scroll to position [631, 0]
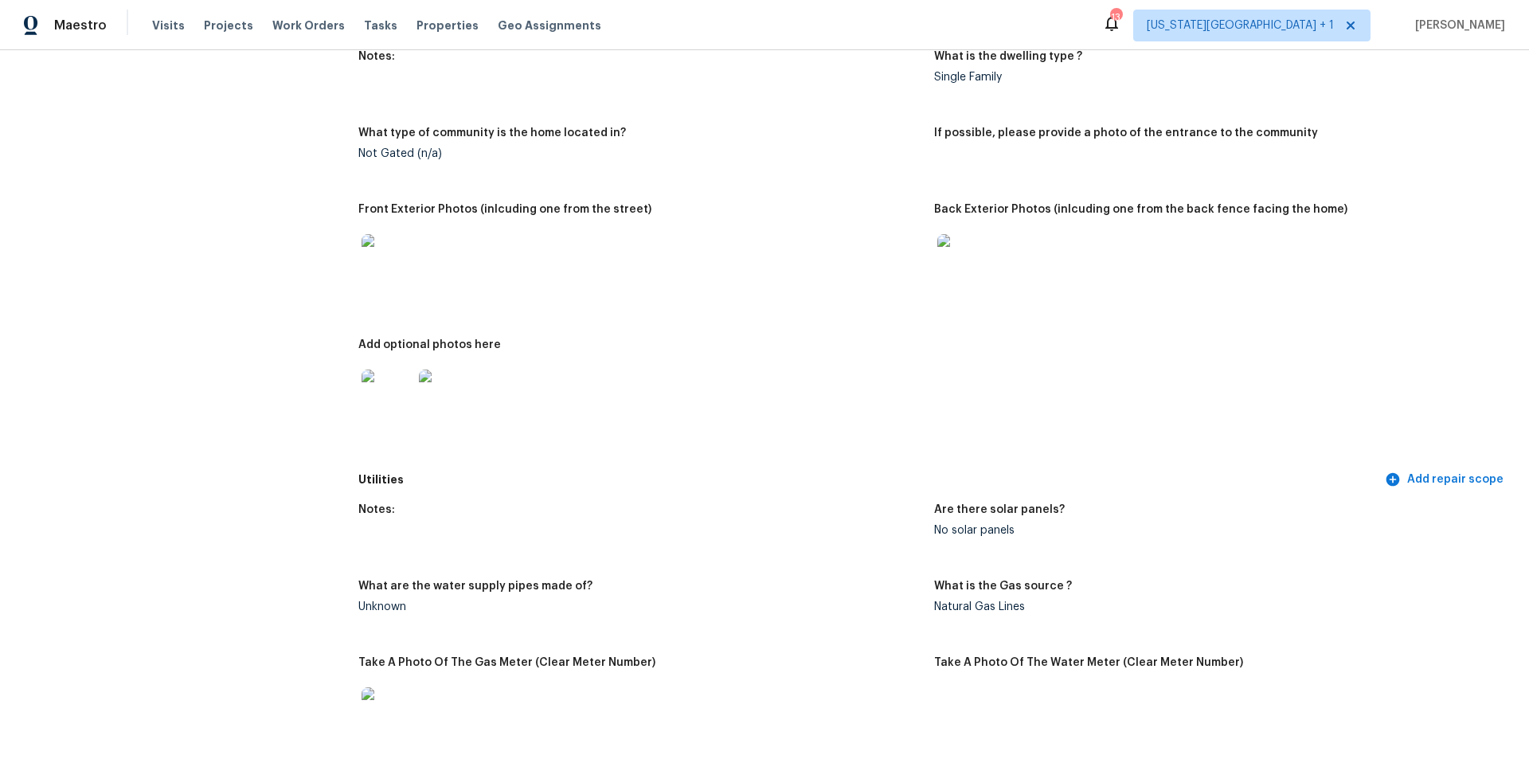
click at [389, 380] on img at bounding box center [386, 394] width 51 height 51
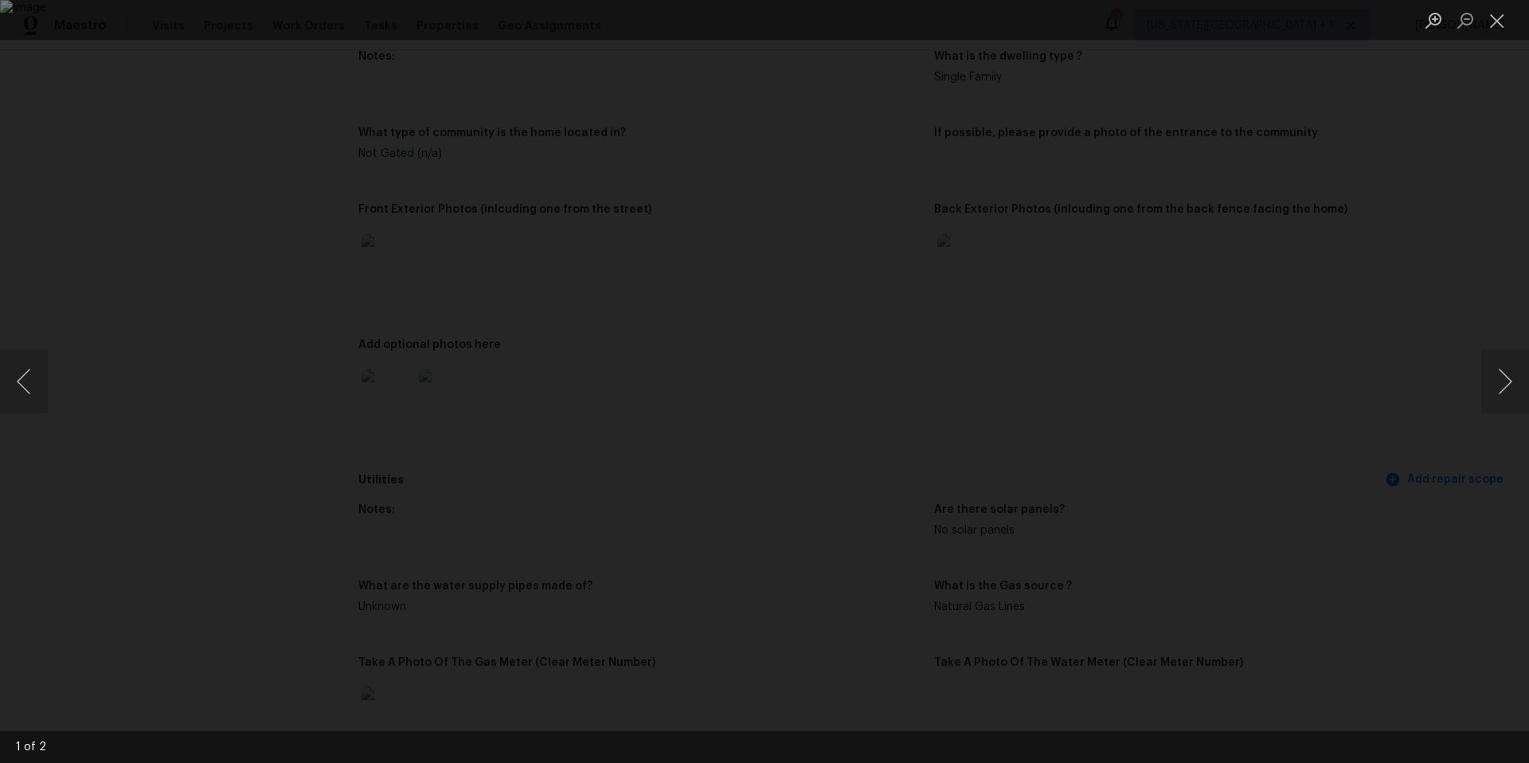
click at [1306, 336] on div "Lightbox" at bounding box center [764, 381] width 1529 height 763
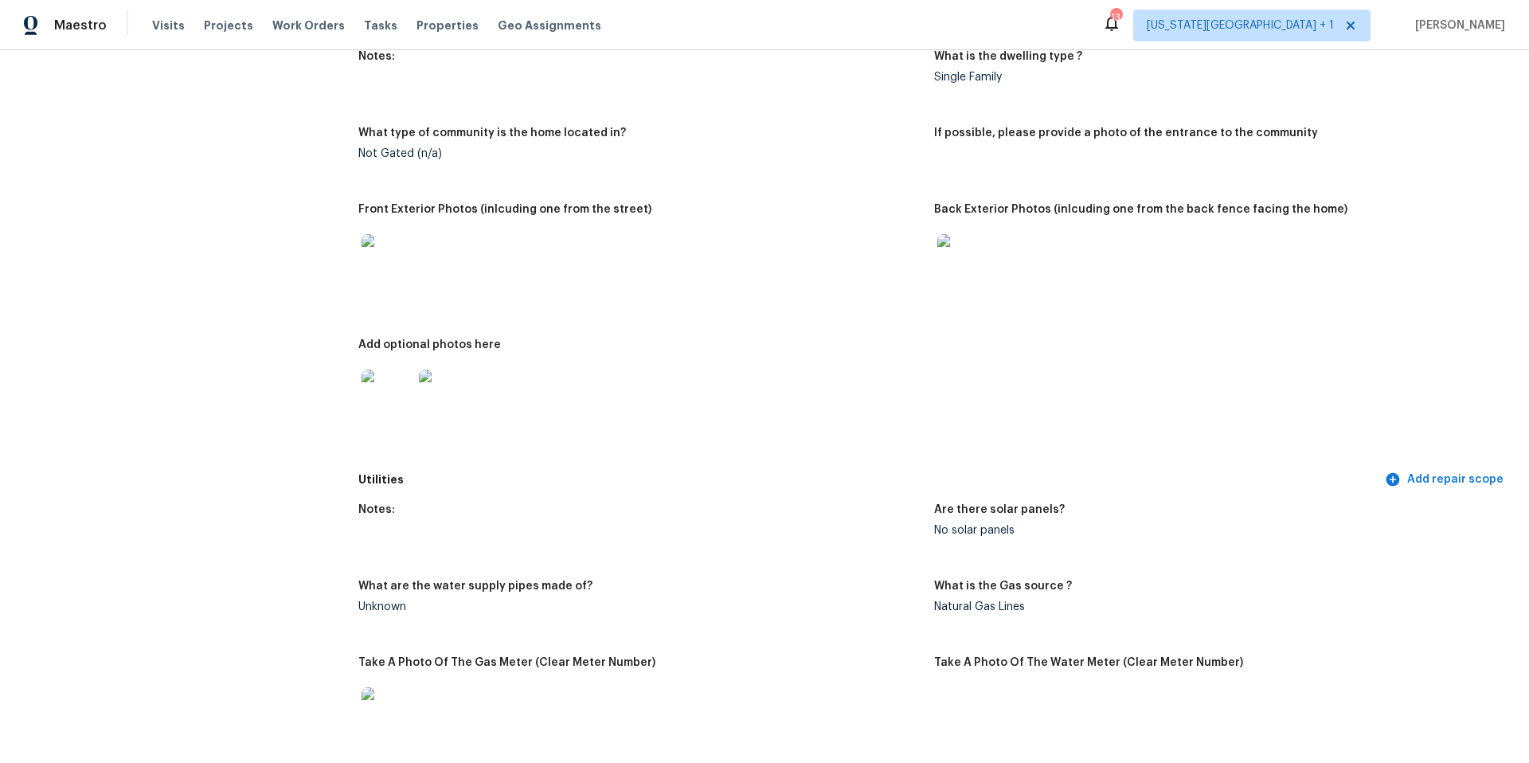
click at [370, 260] on img at bounding box center [386, 259] width 51 height 51
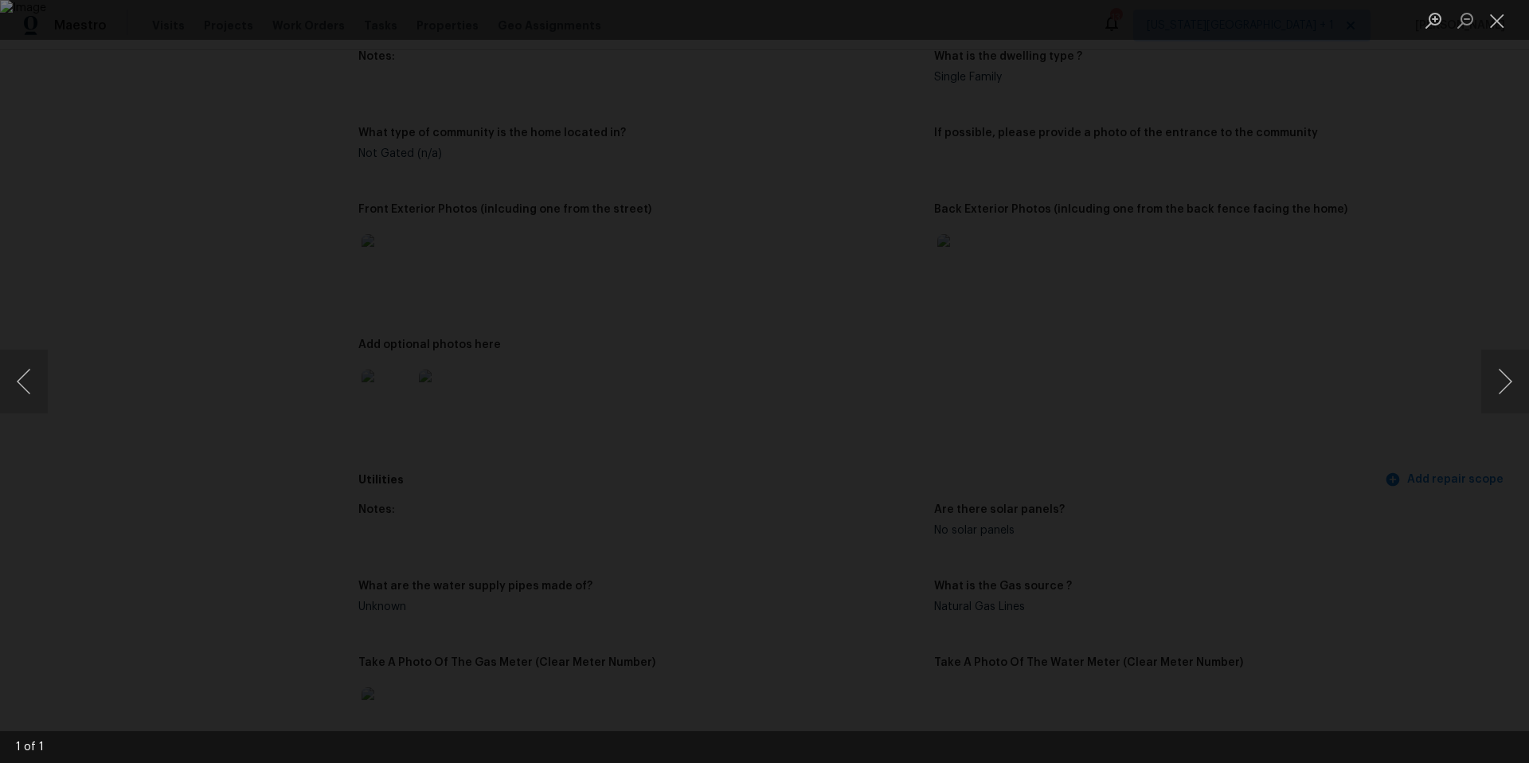
click at [1446, 375] on div "Lightbox" at bounding box center [764, 381] width 1529 height 763
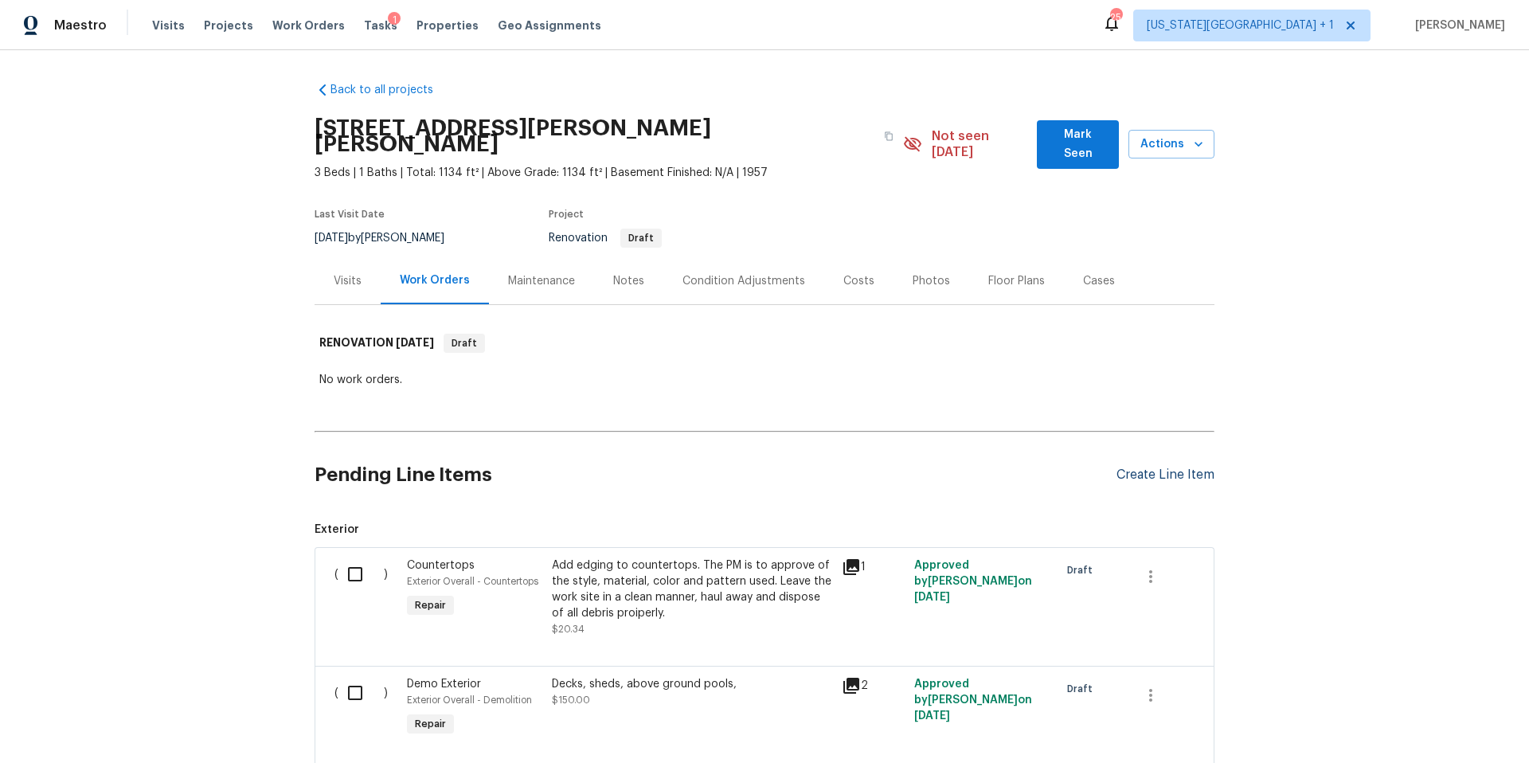
click at [1131, 467] on div "Create Line Item" at bounding box center [1165, 474] width 98 height 15
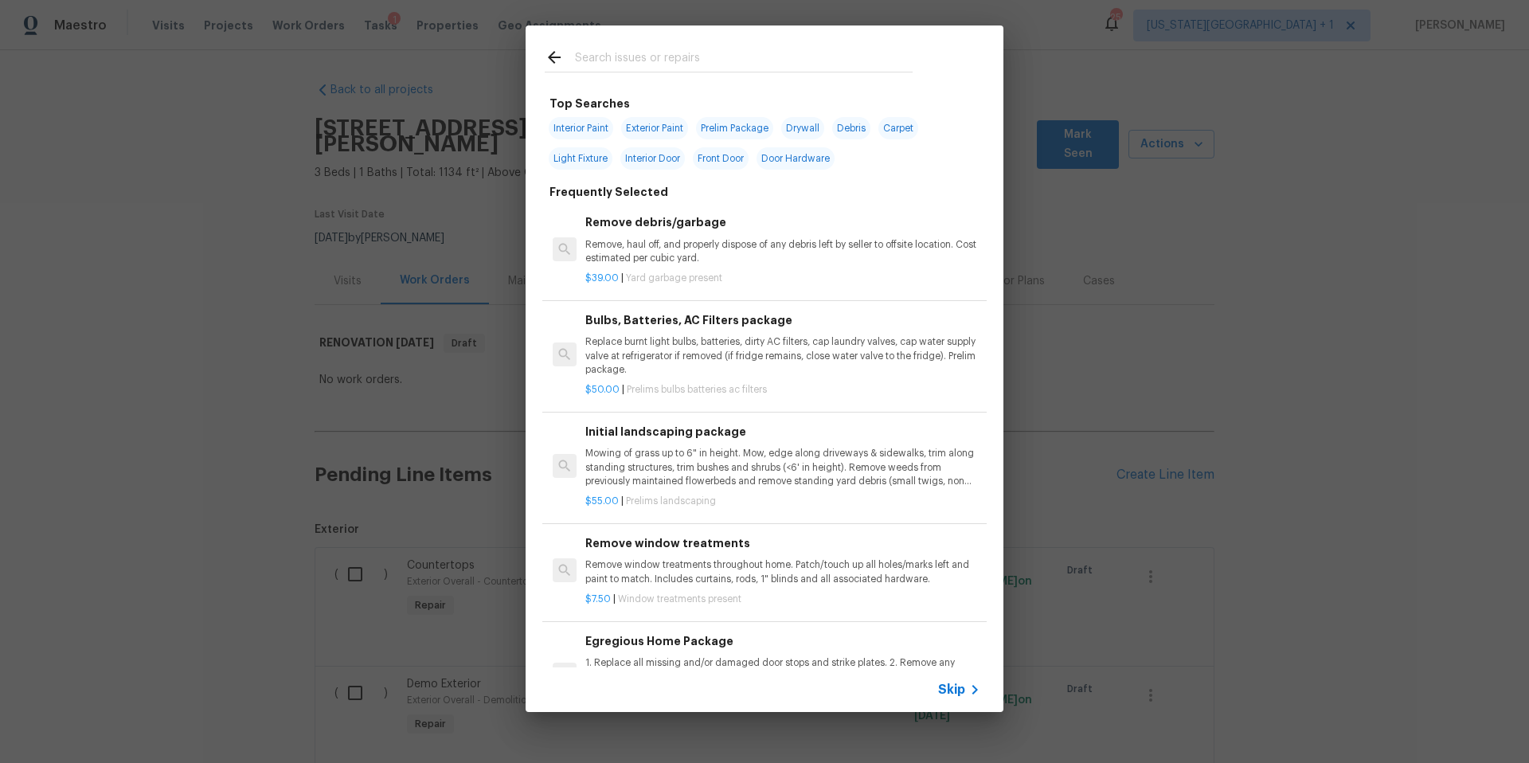
click at [686, 61] on input "text" at bounding box center [744, 60] width 338 height 24
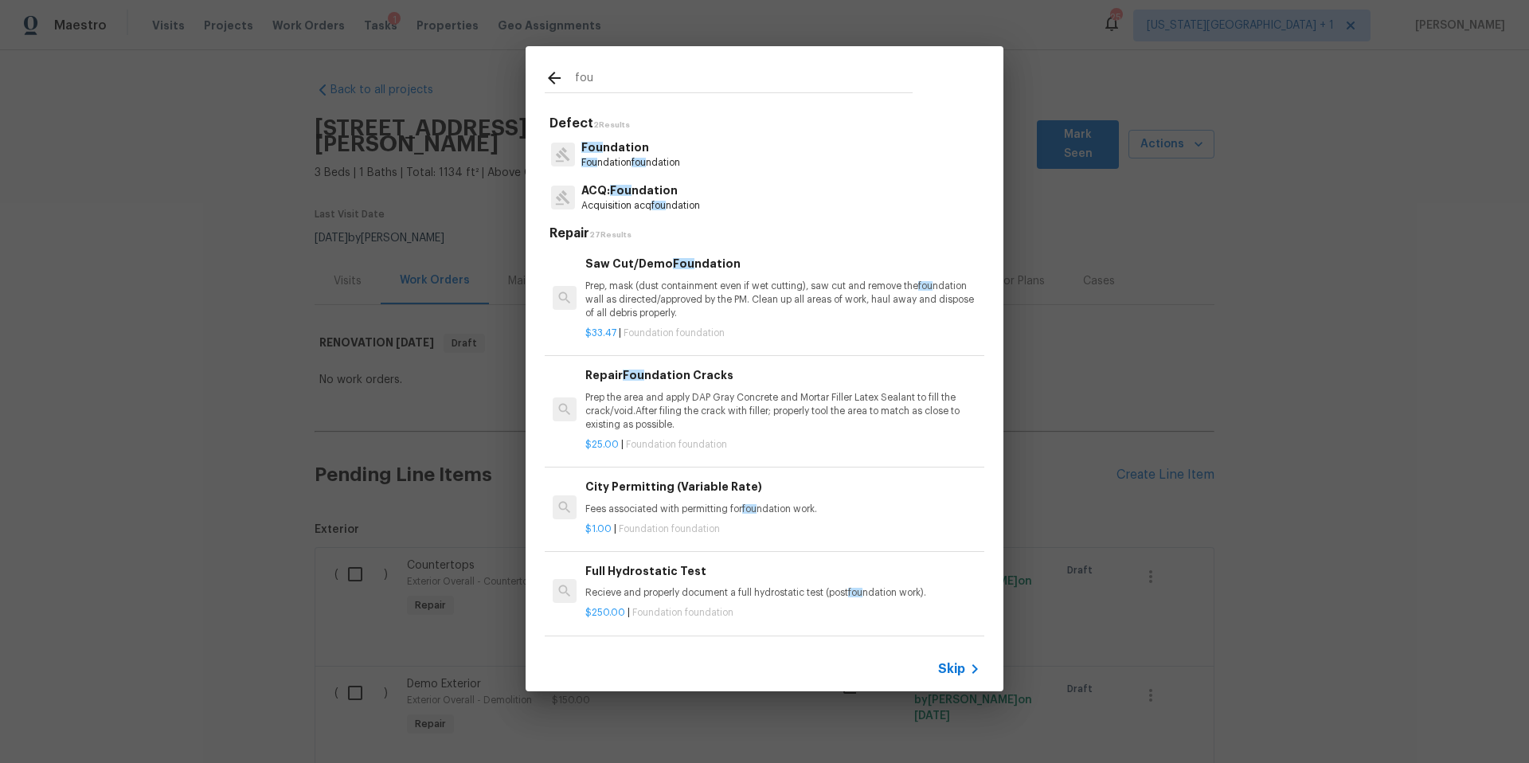
type input "fou"
click at [662, 195] on p "ACQ: Fou ndation" at bounding box center [640, 190] width 119 height 17
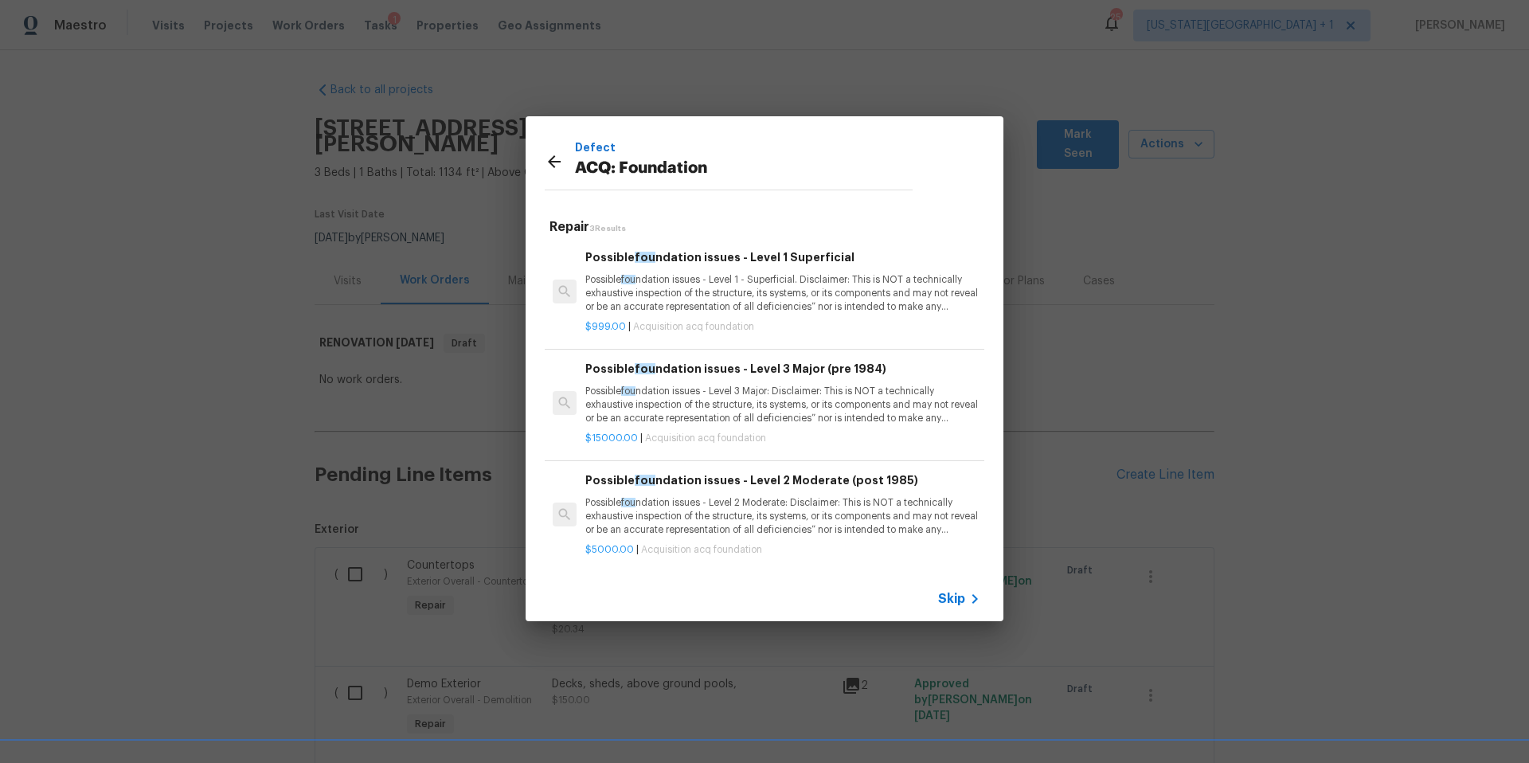
click at [729, 402] on p "Possible fou ndation issues - Level 3 Major: Disclaimer: This is NOT a technica…" at bounding box center [782, 405] width 395 height 41
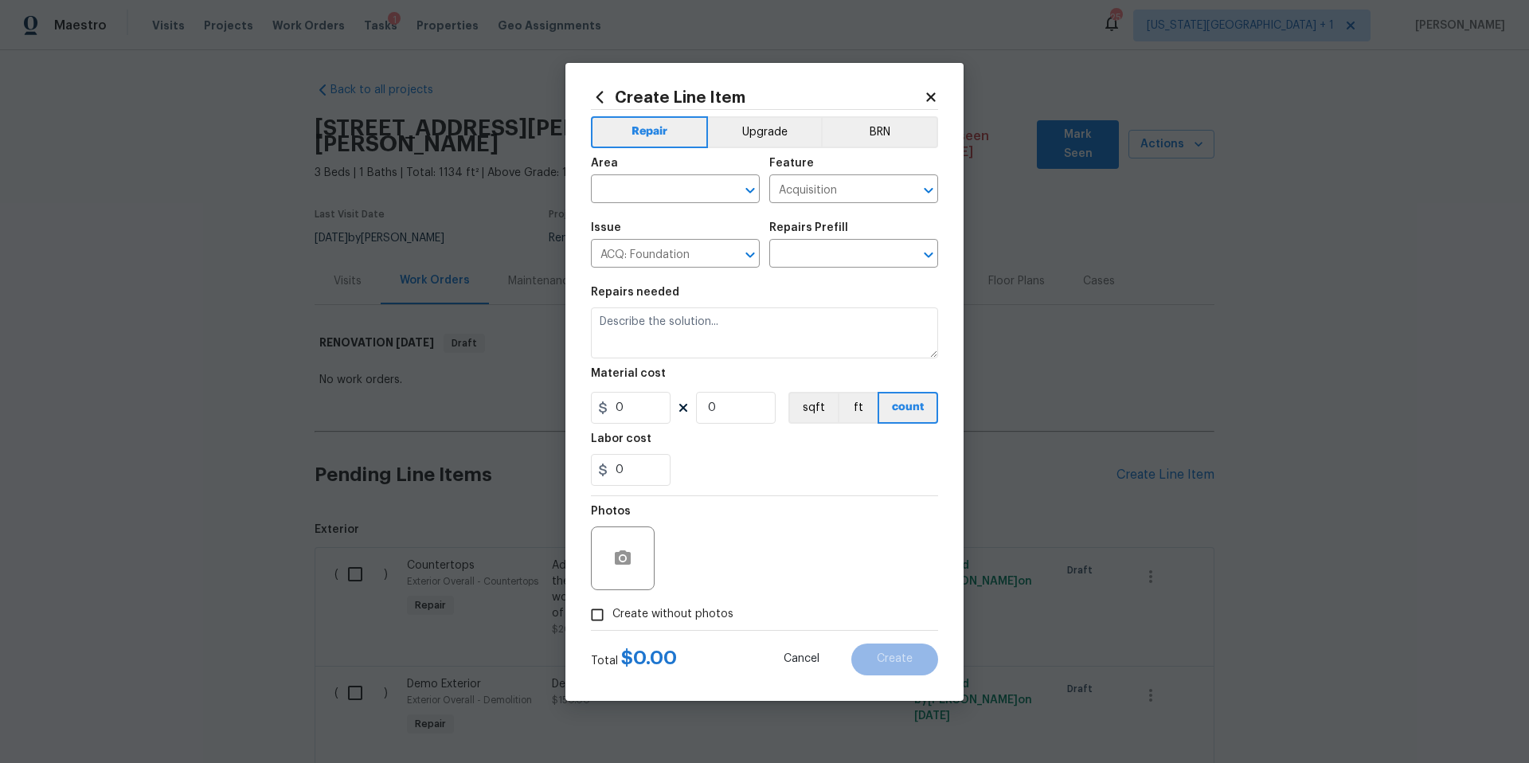
type textarea "Possible foundation issues - Level 3 Major: Disclaimer: This is NOT a technical…"
type input "1"
type input "Possible foundation issues - Level 3 Major (pre 1984) $15,000.00"
type input "15000"
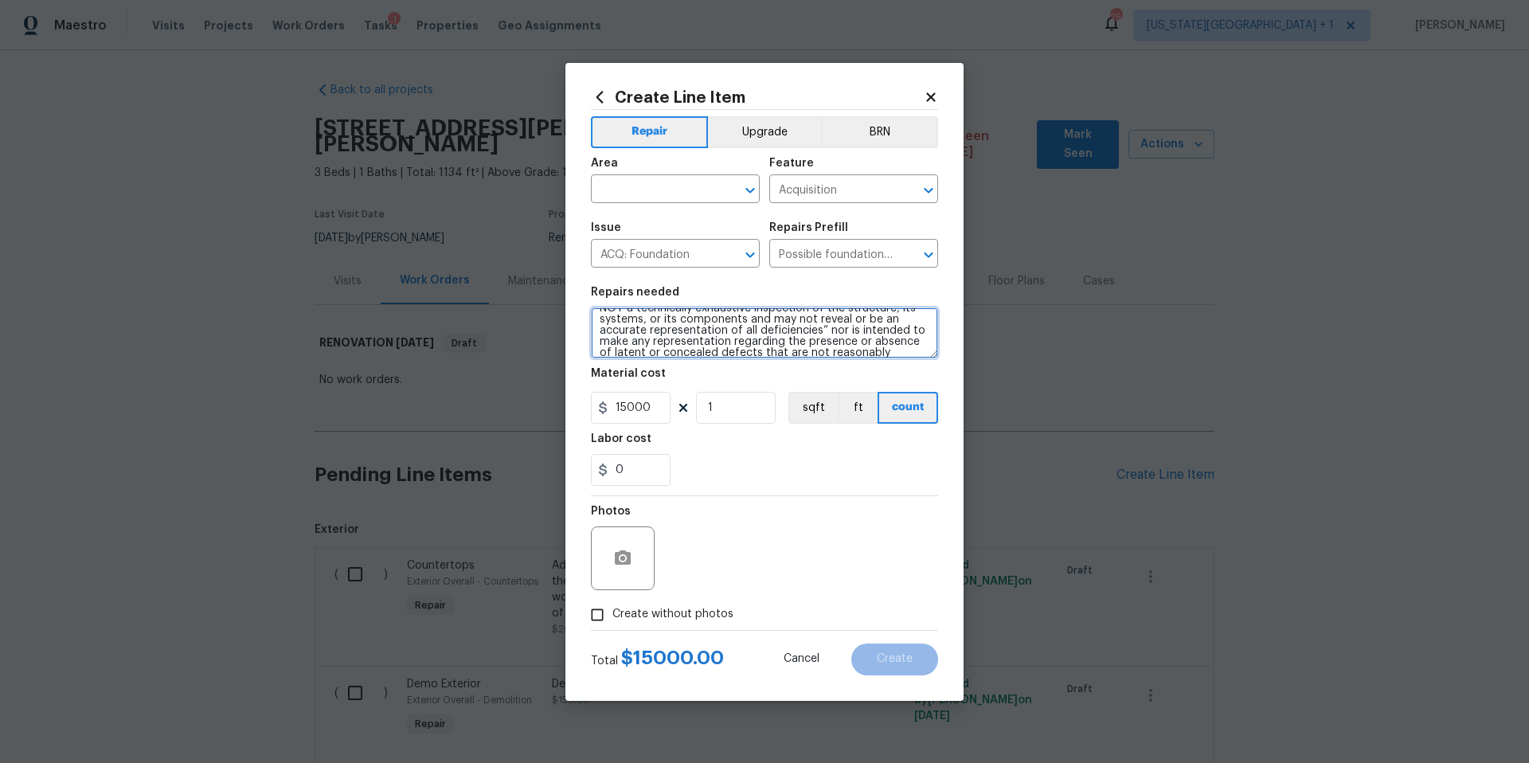
scroll to position [56, 0]
drag, startPoint x: 599, startPoint y: 318, endPoint x: 952, endPoint y: 370, distance: 357.3
click at [952, 370] on div "Create Line Item Repair Upgrade BRN Area ​ Feature Acquisition ​ Issue ACQ: Fou…" at bounding box center [764, 382] width 398 height 638
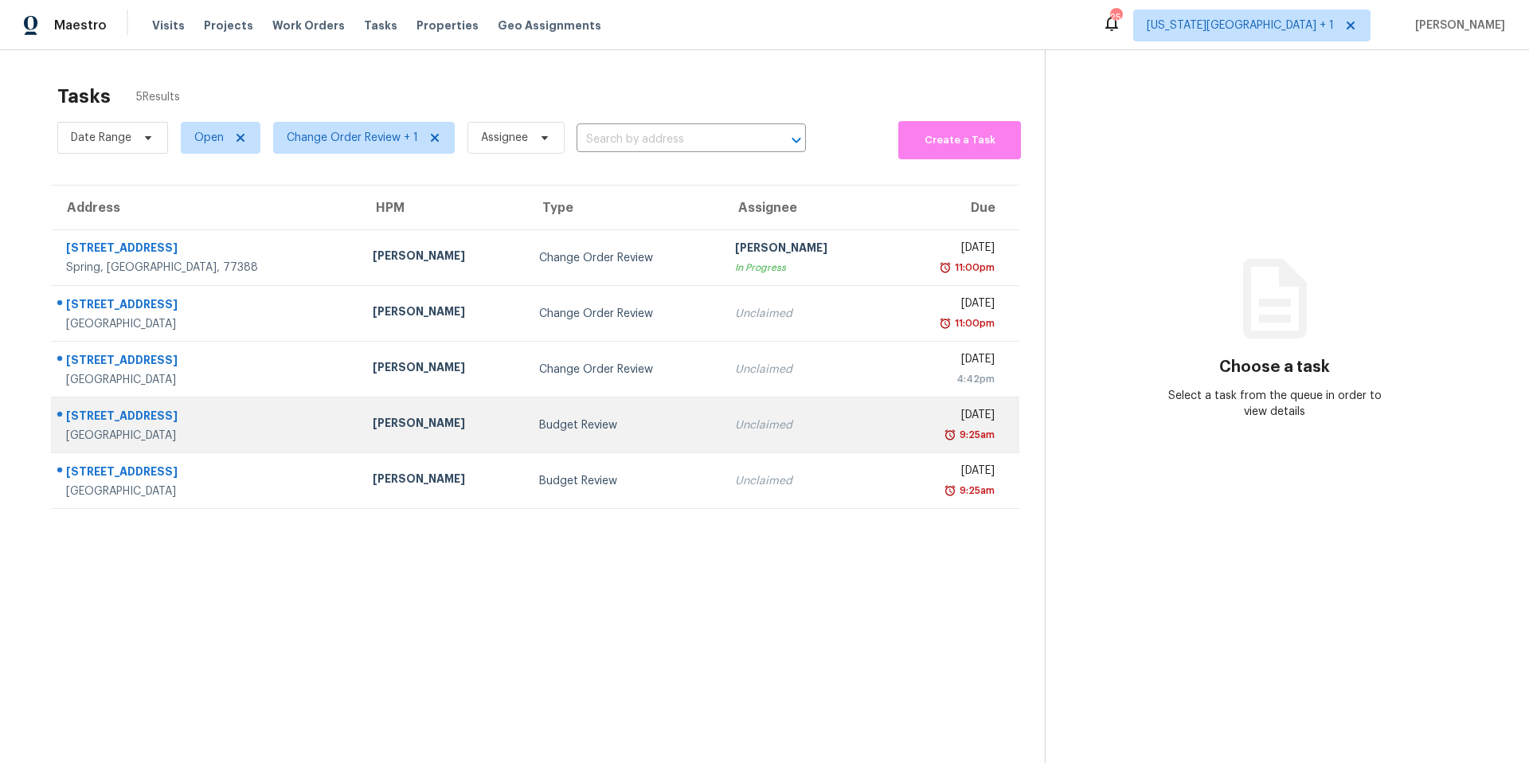
click at [373, 426] on div "[PERSON_NAME]" at bounding box center [443, 425] width 140 height 20
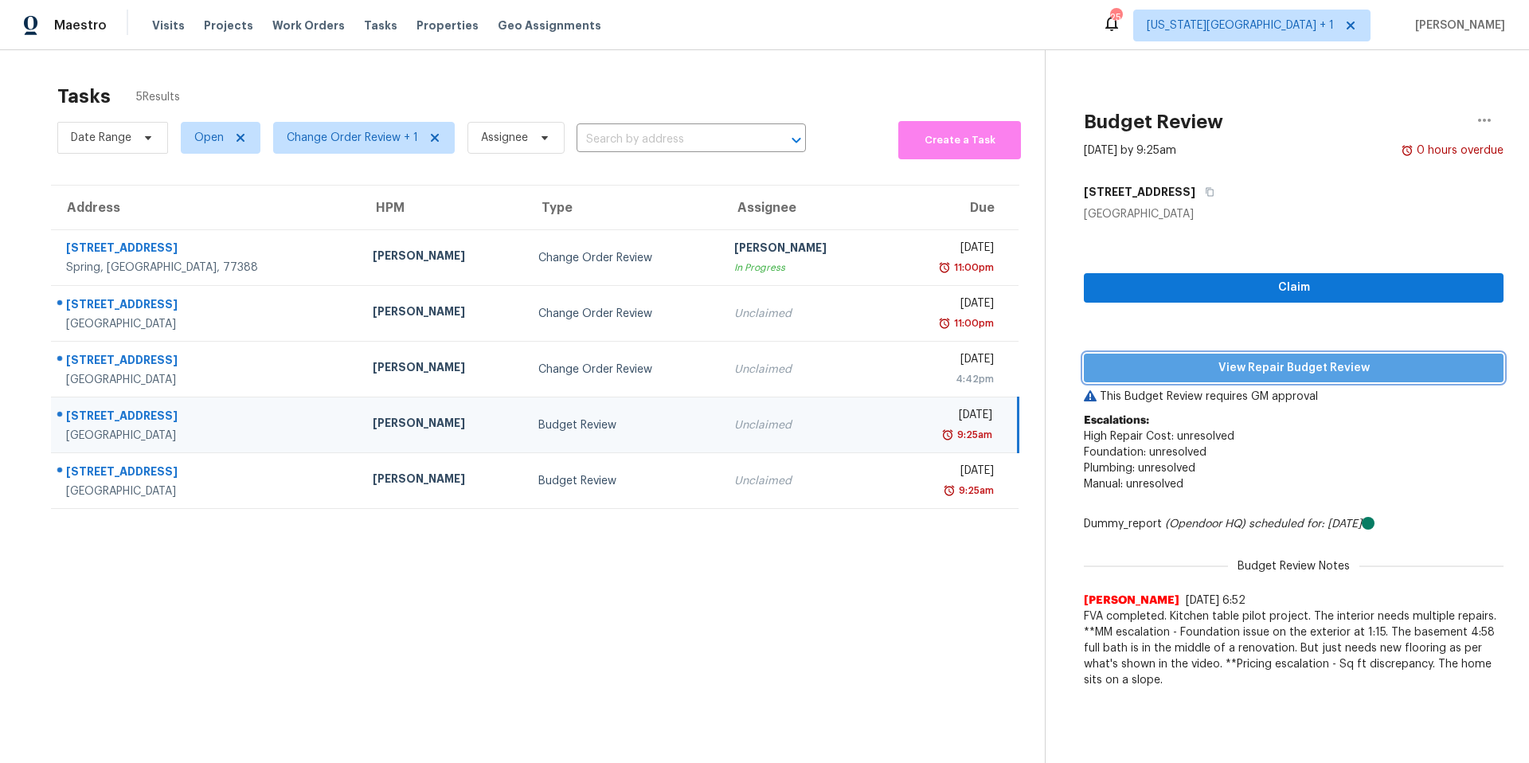
click at [1237, 369] on span "View Repair Budget Review" at bounding box center [1293, 368] width 394 height 20
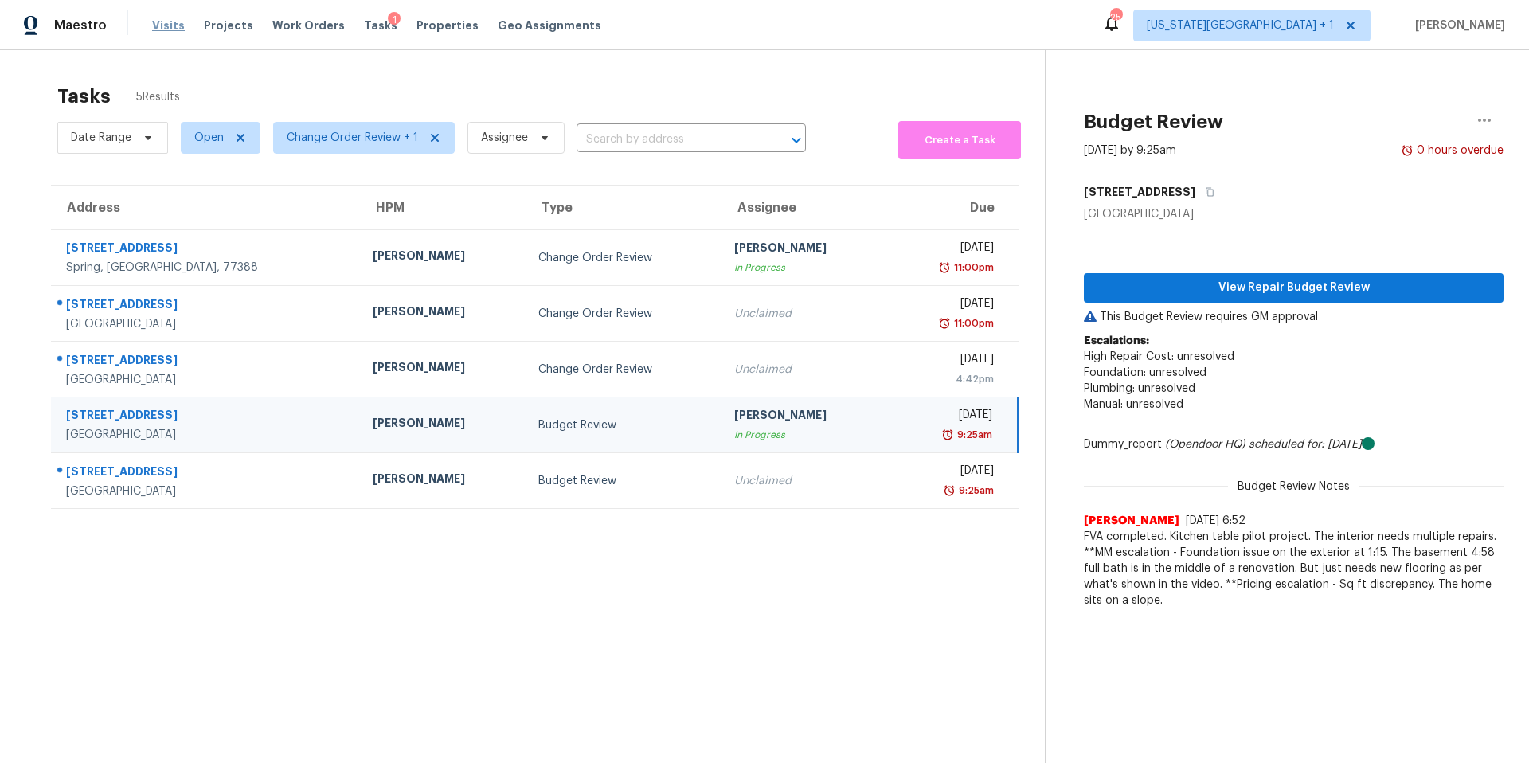
click at [152, 20] on span "Visits" at bounding box center [168, 26] width 33 height 16
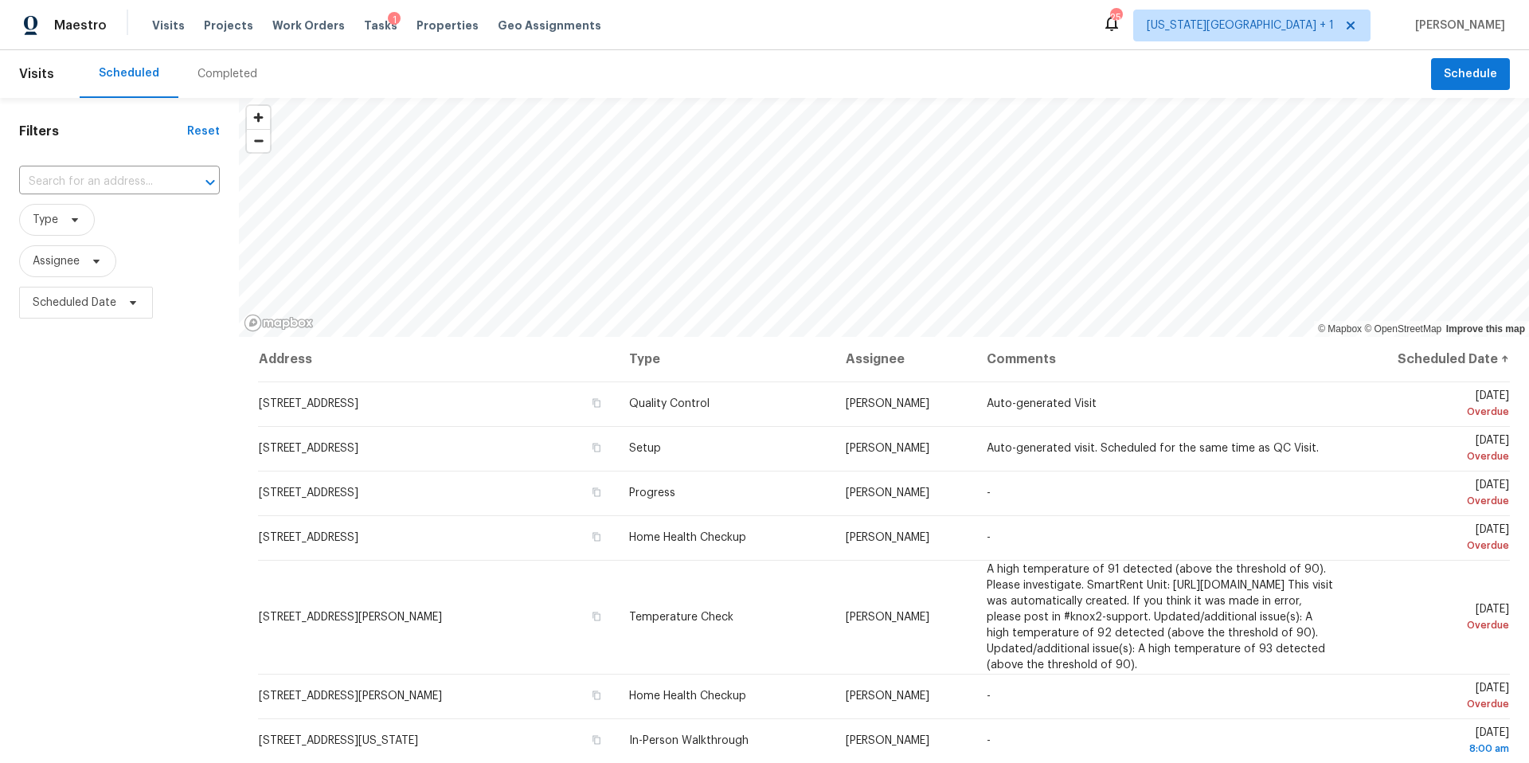
click at [232, 73] on div "Completed" at bounding box center [227, 74] width 60 height 16
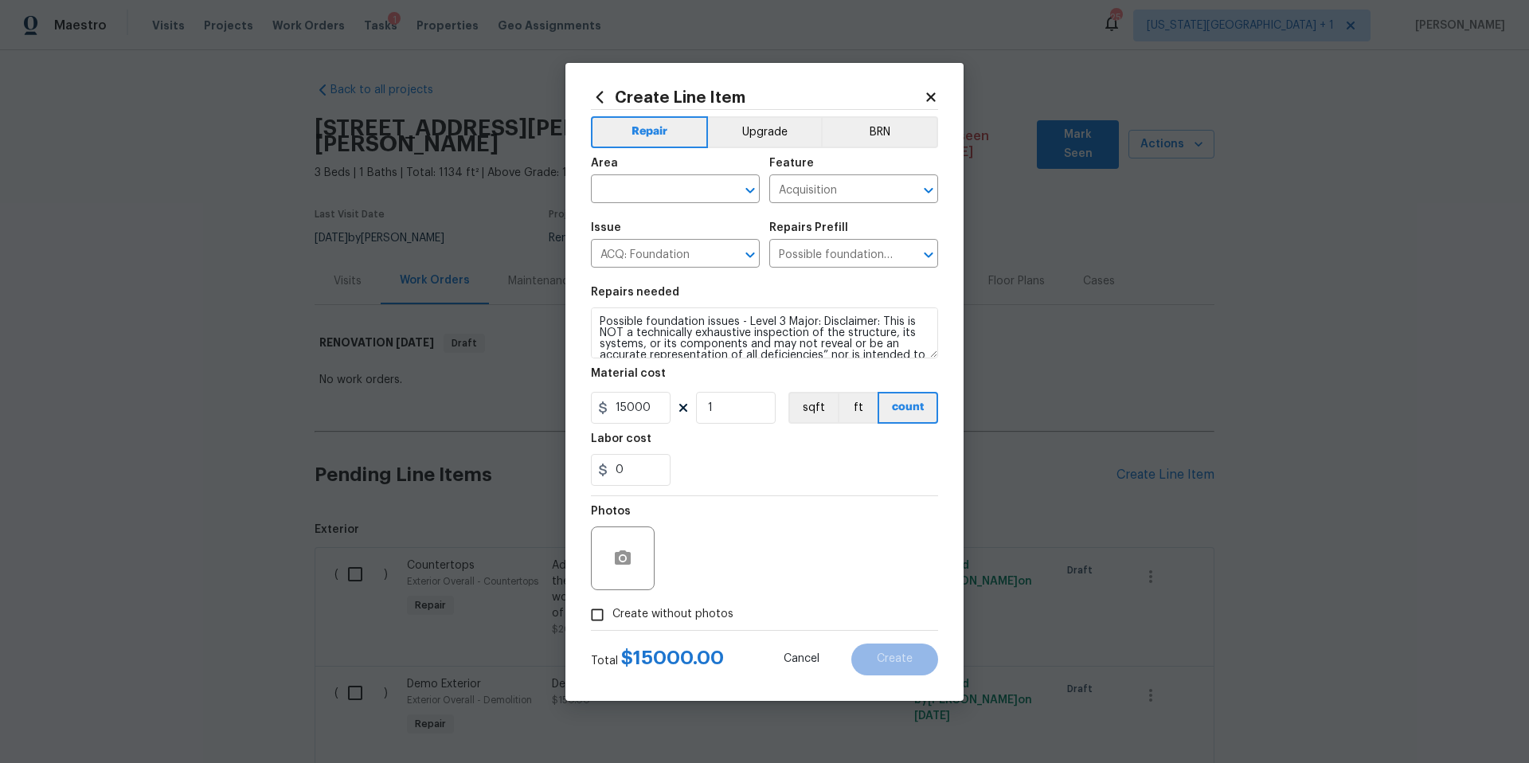
scroll to position [56, 0]
click at [928, 100] on icon at bounding box center [930, 96] width 9 height 9
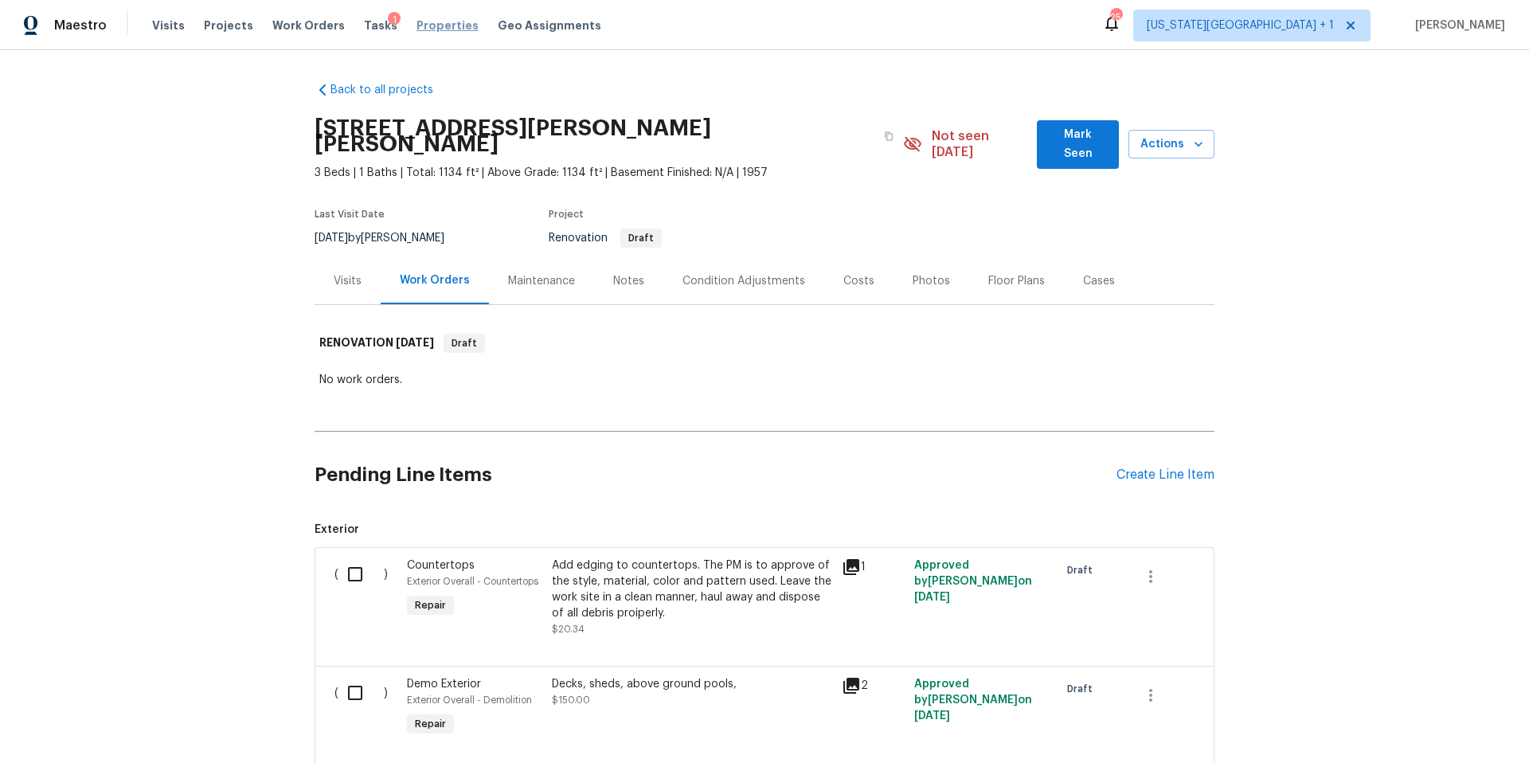
click at [438, 27] on span "Properties" at bounding box center [447, 26] width 62 height 16
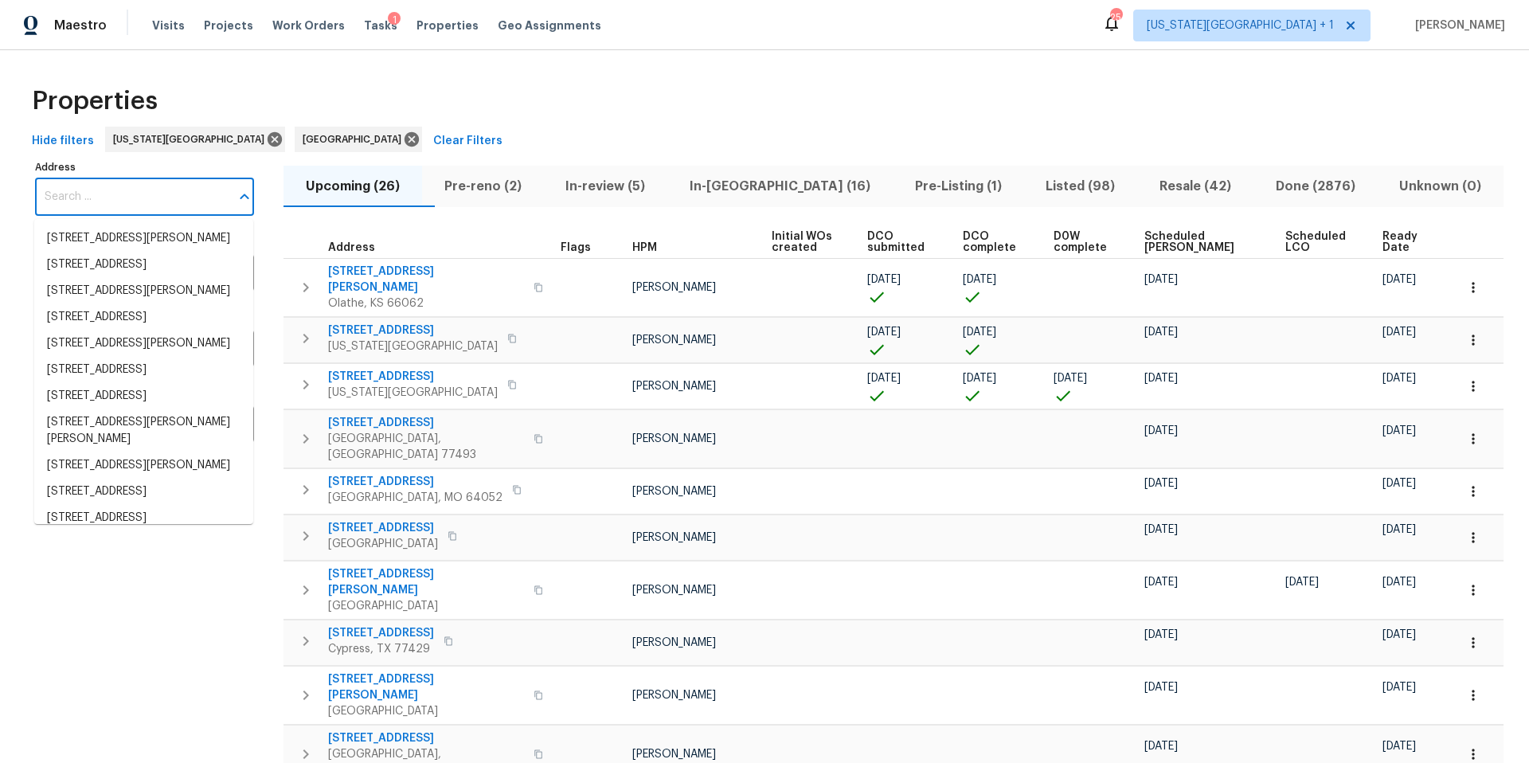
click at [139, 195] on input "Address" at bounding box center [132, 196] width 195 height 37
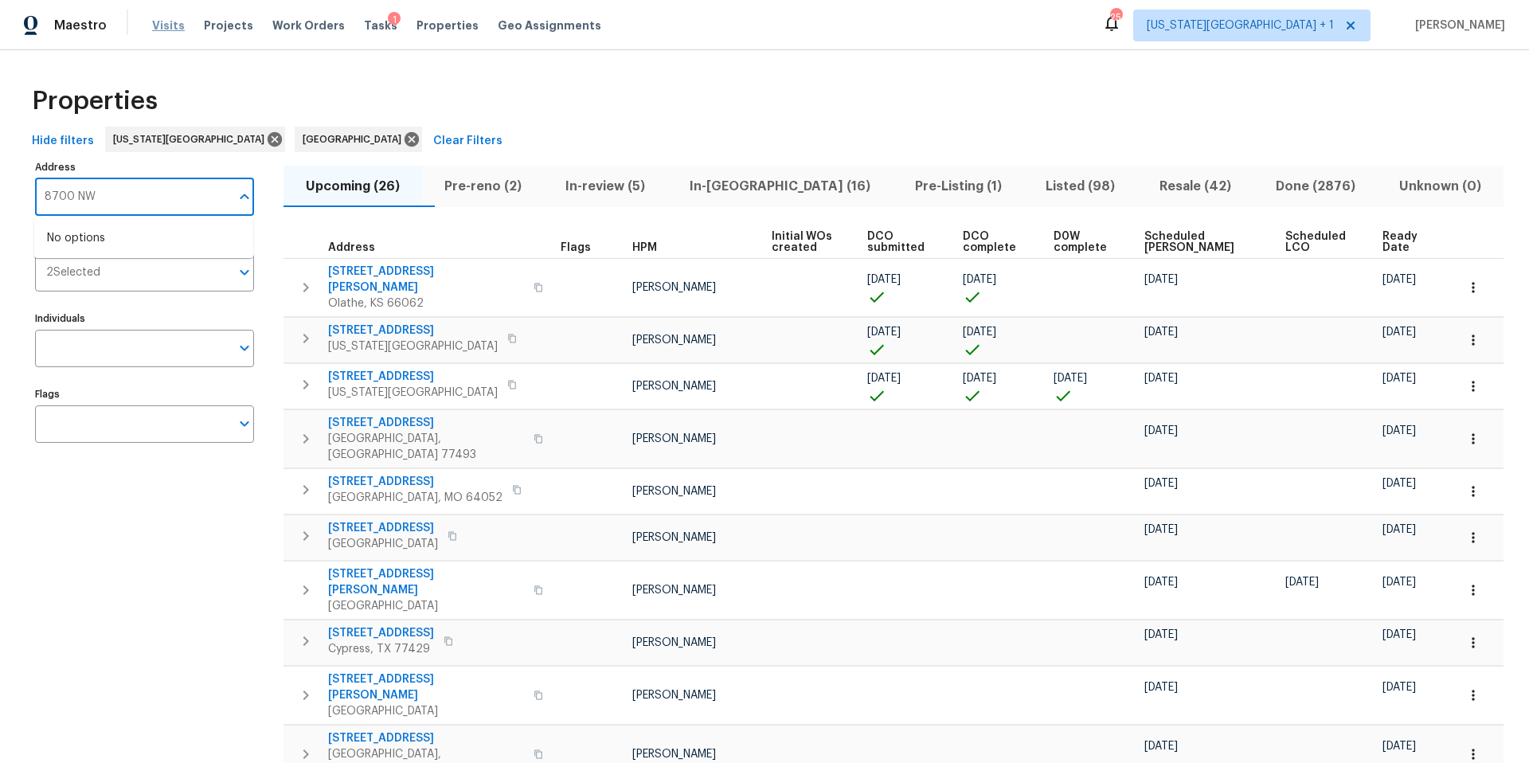
type input "8700 NW"
click at [164, 23] on span "Visits" at bounding box center [168, 26] width 33 height 16
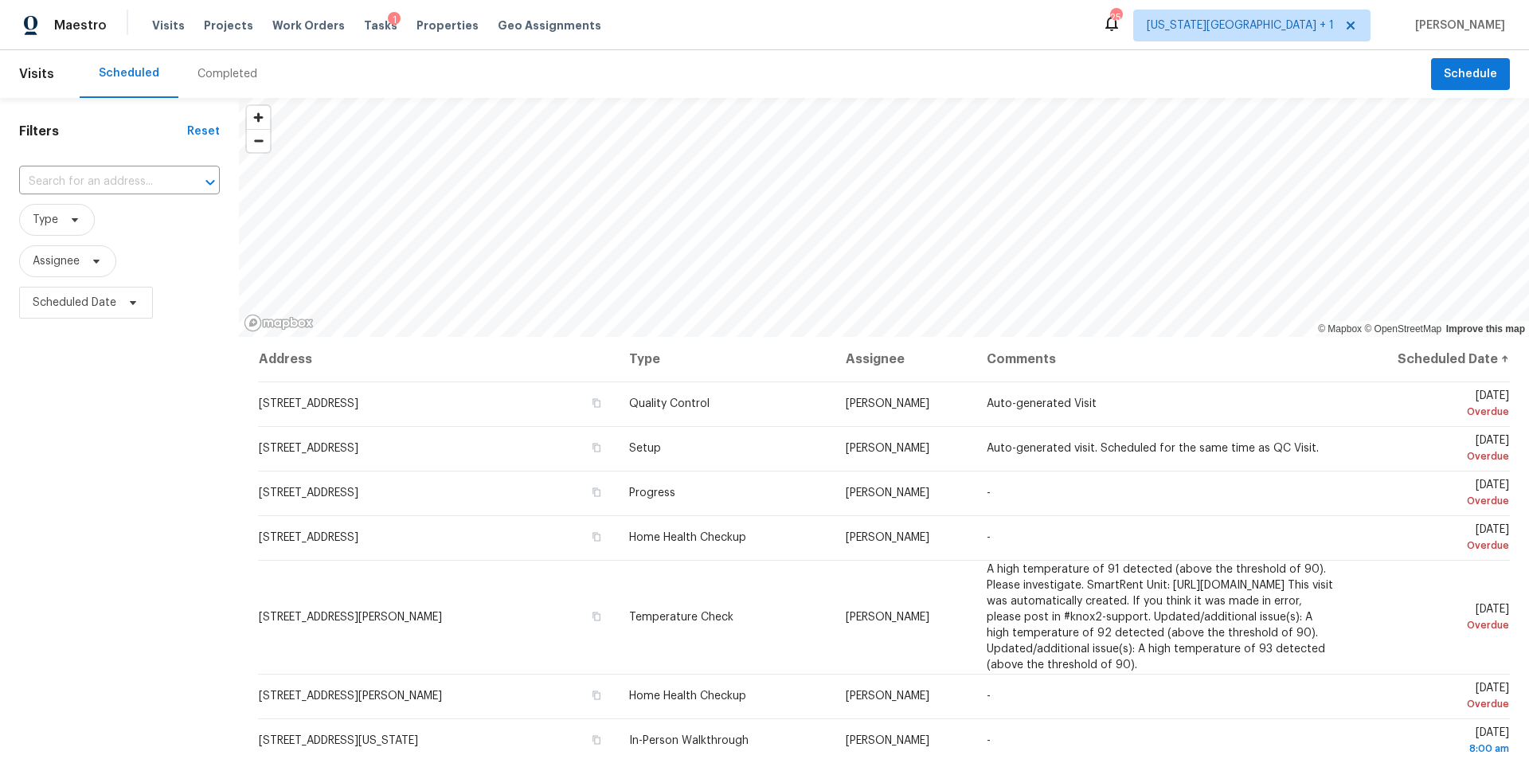
click at [208, 85] on div "Completed" at bounding box center [227, 74] width 98 height 48
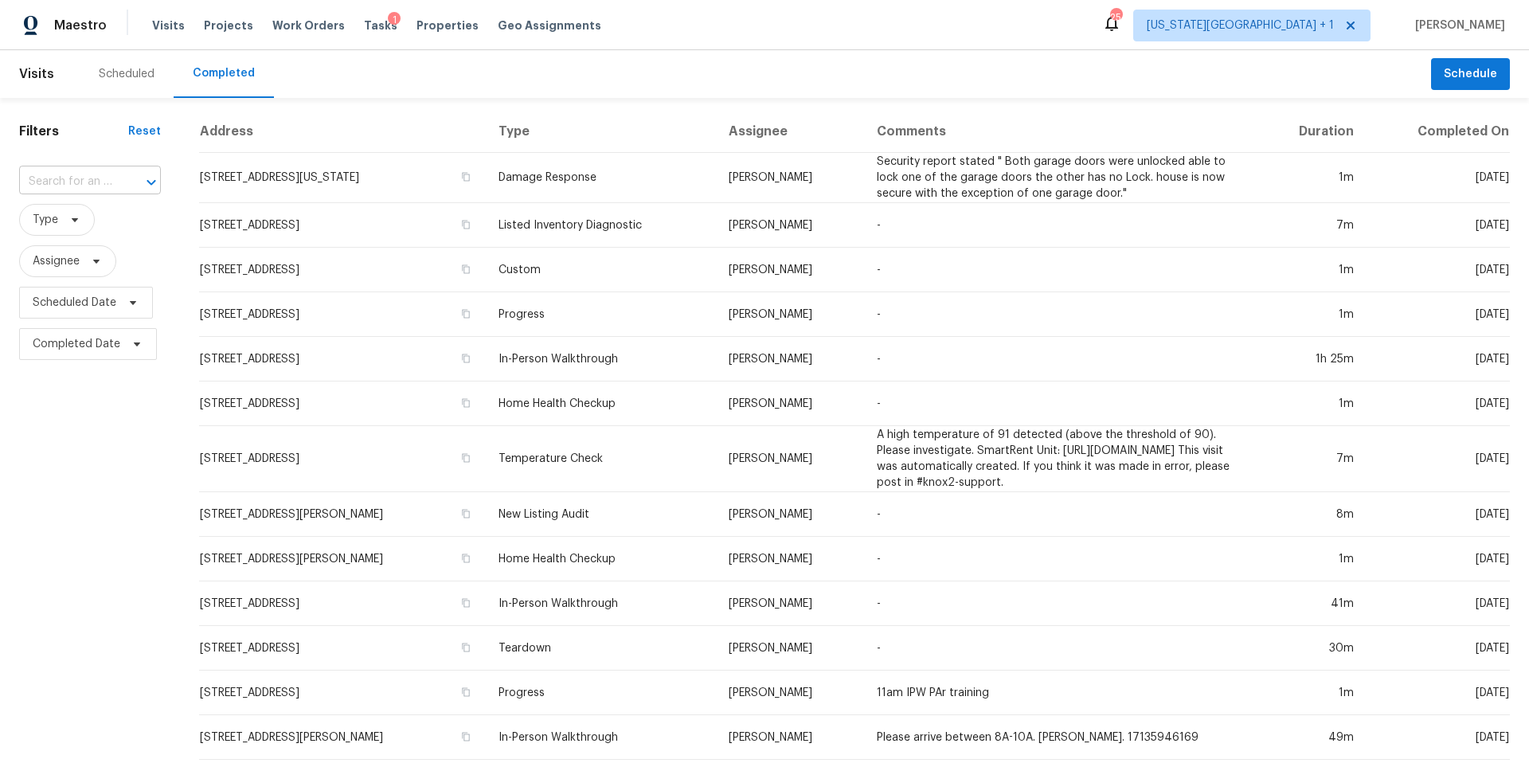
click at [104, 177] on input "text" at bounding box center [67, 182] width 97 height 25
type input "8700 NW"
click at [82, 218] on li "8700 NW 81st Ter, Kansas City, MO 64152" at bounding box center [86, 226] width 135 height 43
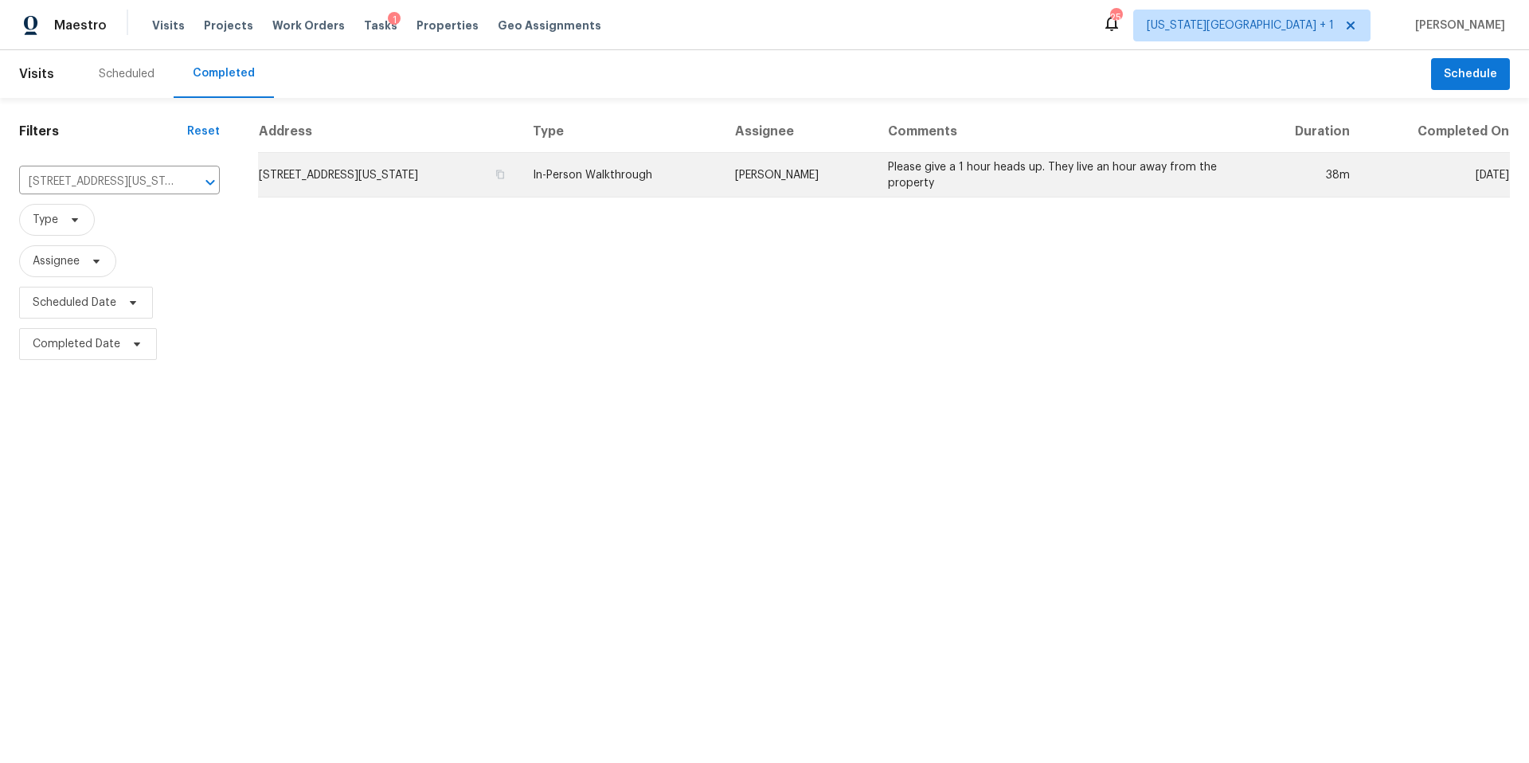
click at [309, 162] on td "8700 NW 81st Ter, Kansas City, MO 64152" at bounding box center [389, 175] width 262 height 45
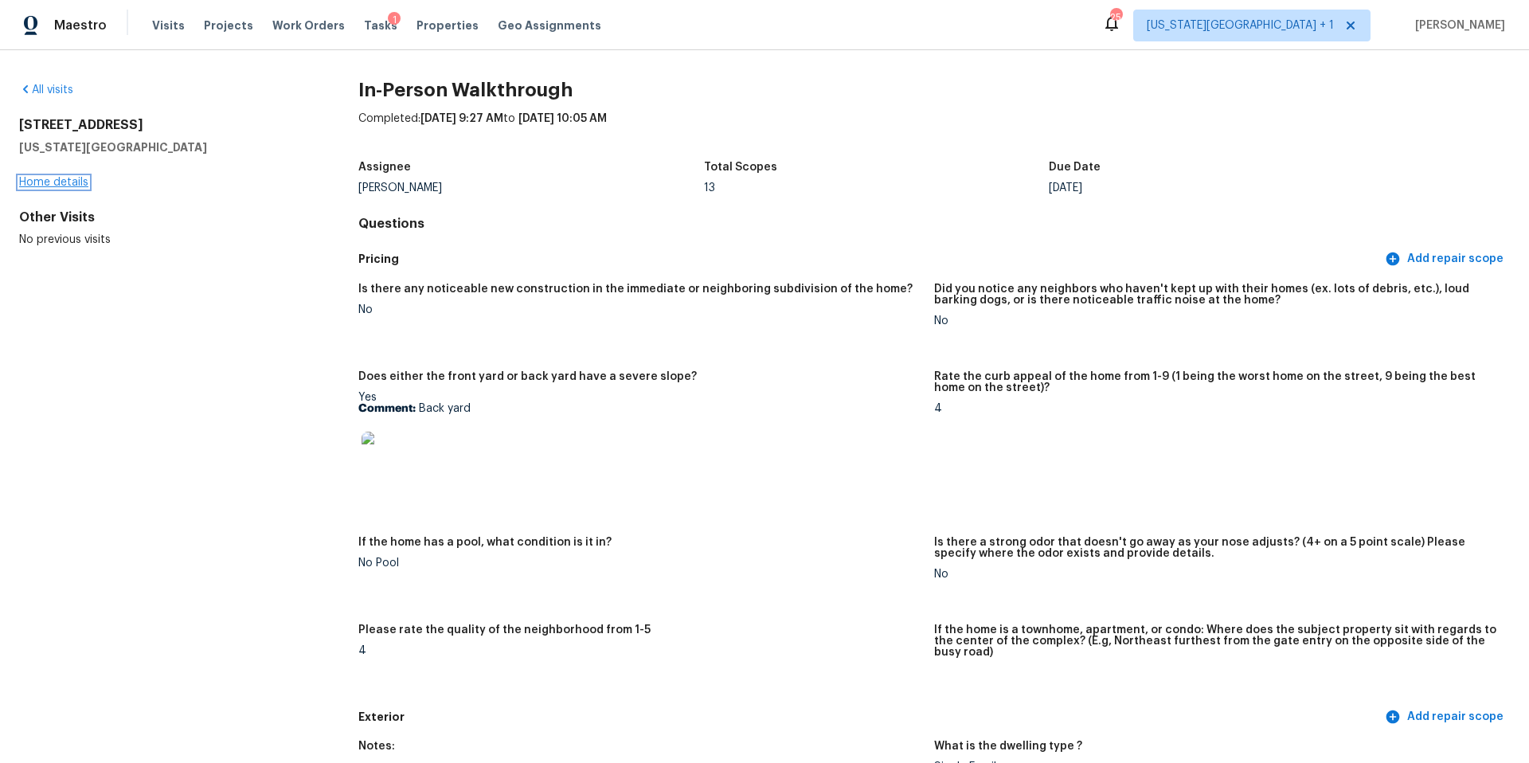
click at [72, 179] on link "Home details" at bounding box center [53, 182] width 69 height 11
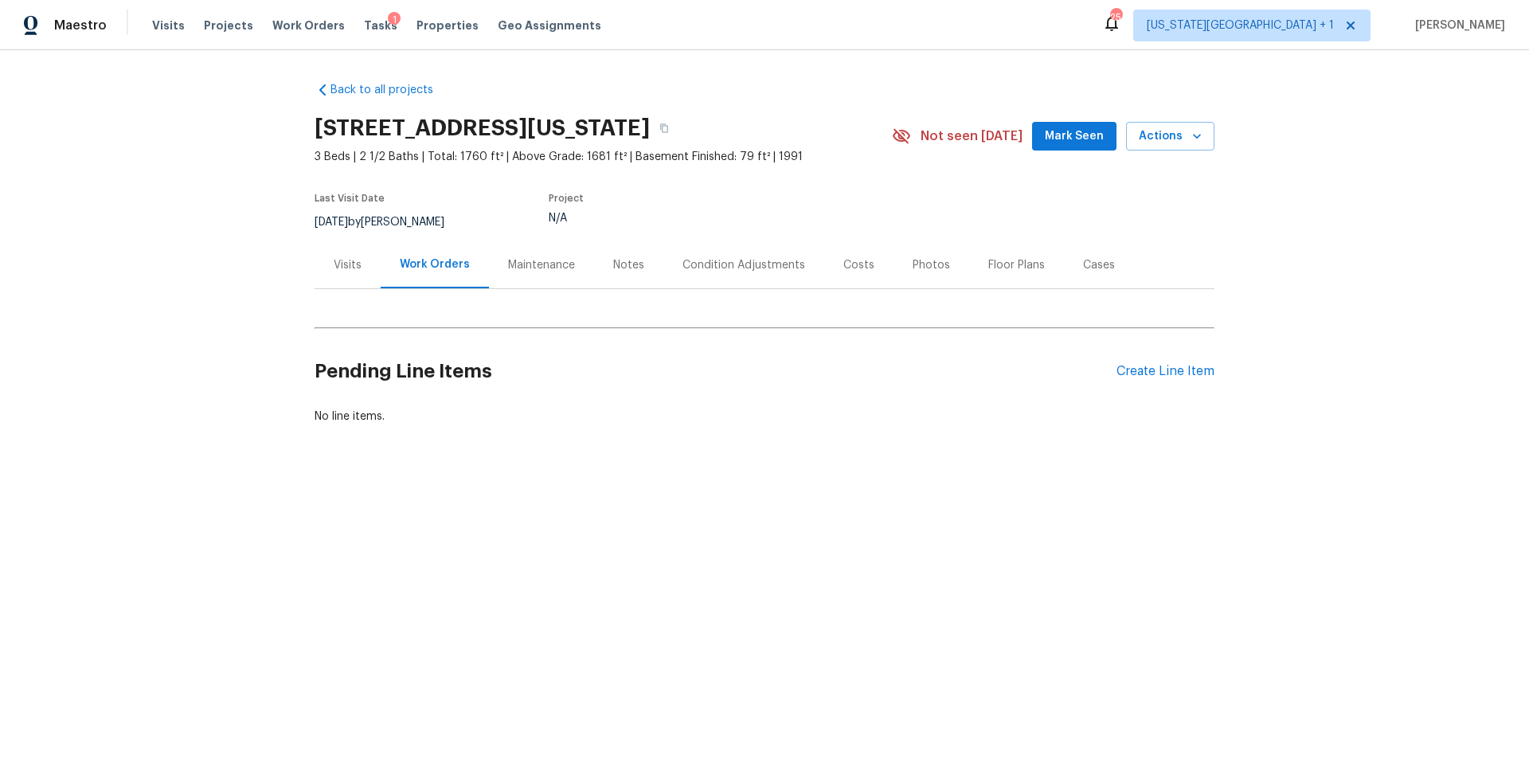
click at [345, 261] on div "Visits" at bounding box center [348, 265] width 28 height 16
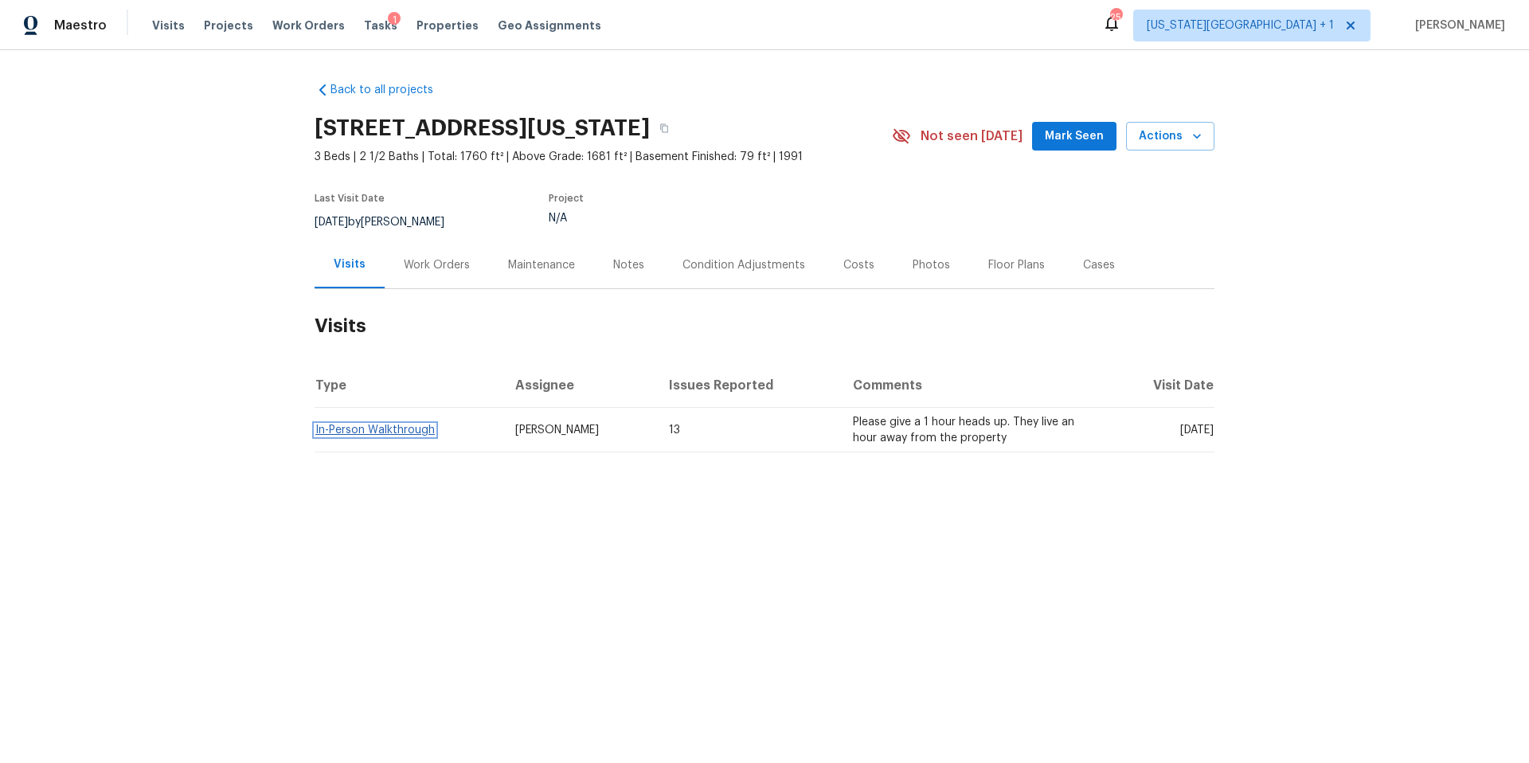
click at [396, 432] on link "In-Person Walkthrough" at bounding box center [374, 429] width 119 height 11
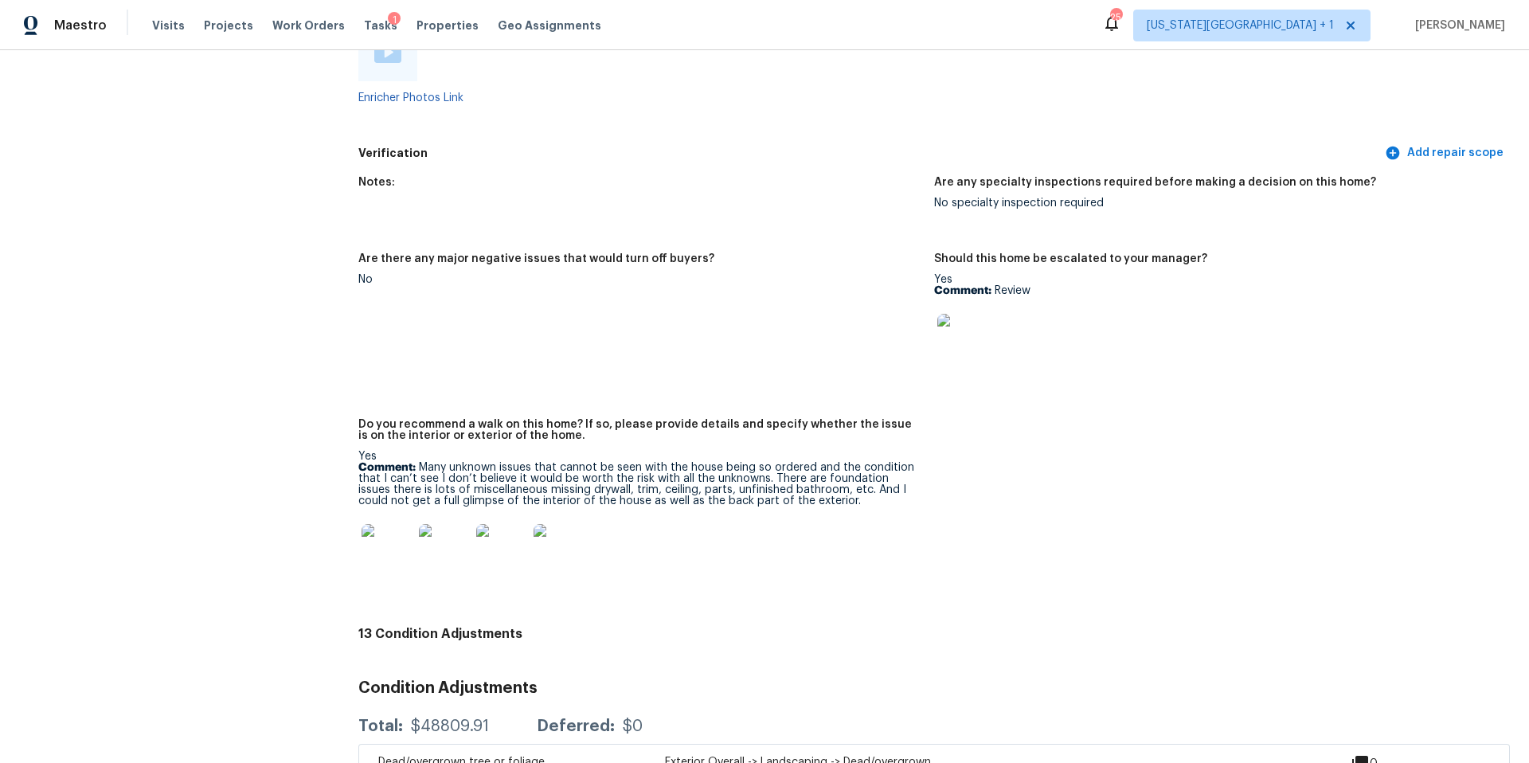
scroll to position [3275, 0]
click at [382, 547] on img at bounding box center [386, 547] width 51 height 51
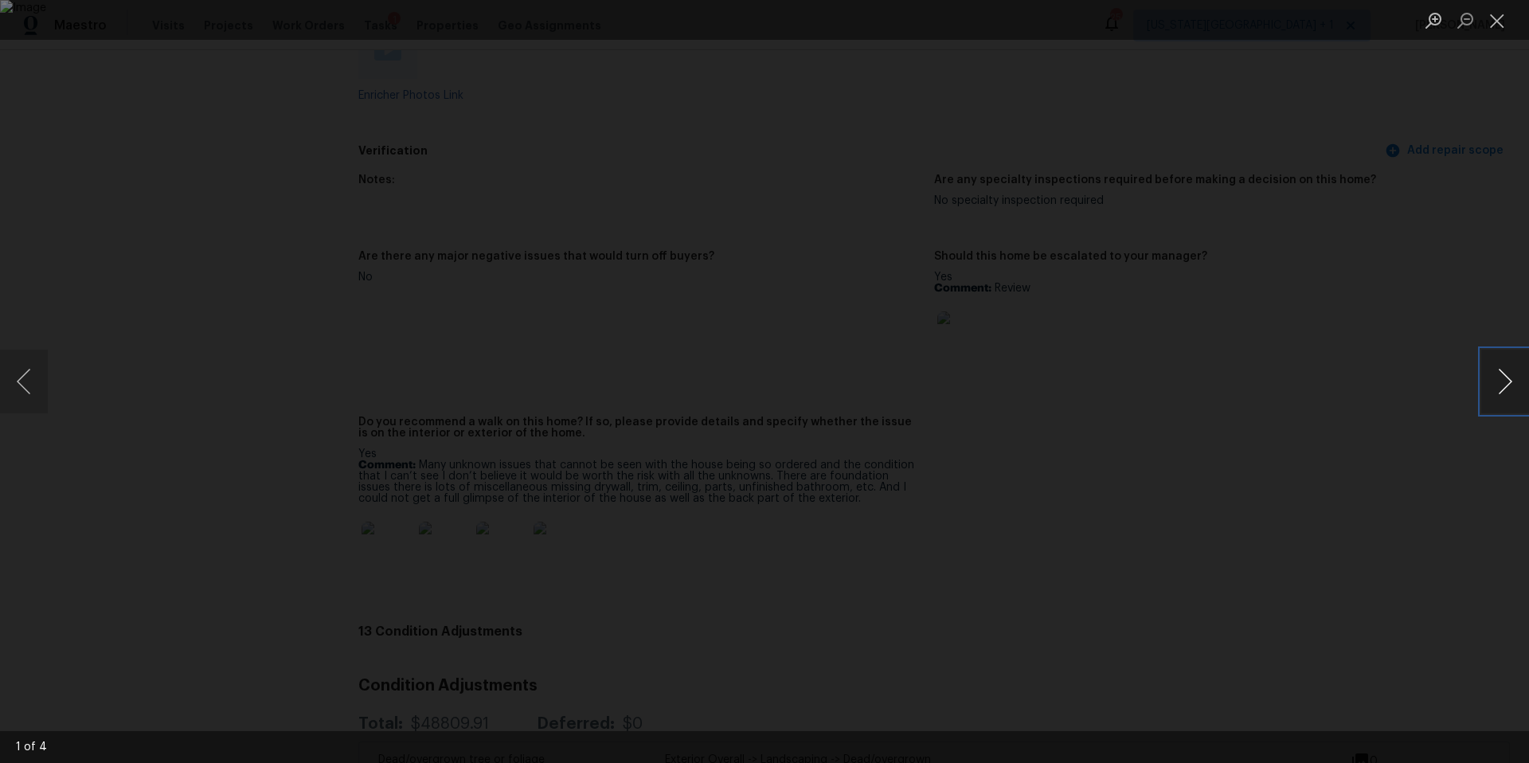
click at [1507, 381] on button "Next image" at bounding box center [1505, 382] width 48 height 64
click at [22, 380] on button "Previous image" at bounding box center [24, 382] width 48 height 64
click at [799, 322] on img "Lightbox" at bounding box center [893, 308] width 1594 height 795
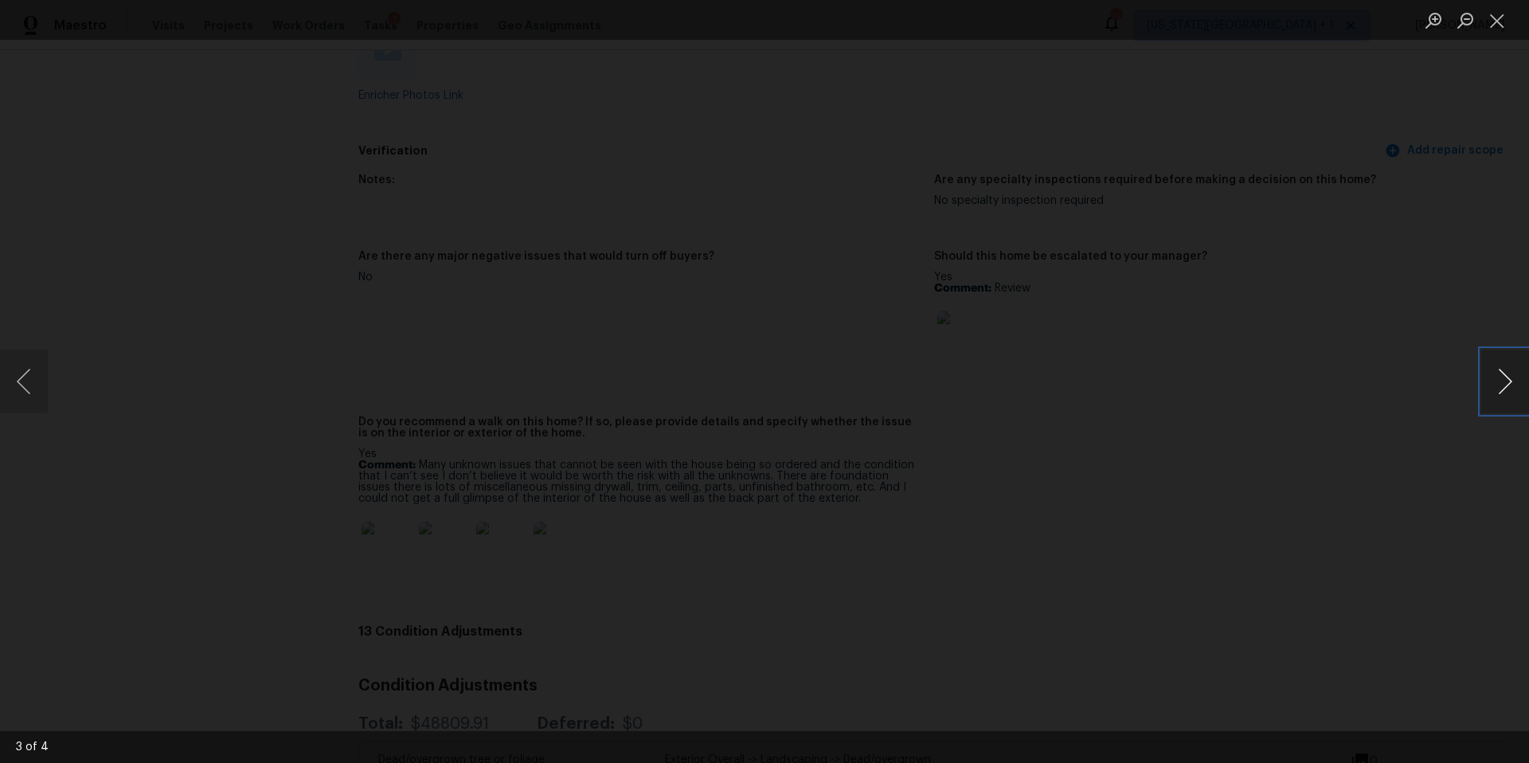
click at [1510, 393] on button "Next image" at bounding box center [1505, 382] width 48 height 64
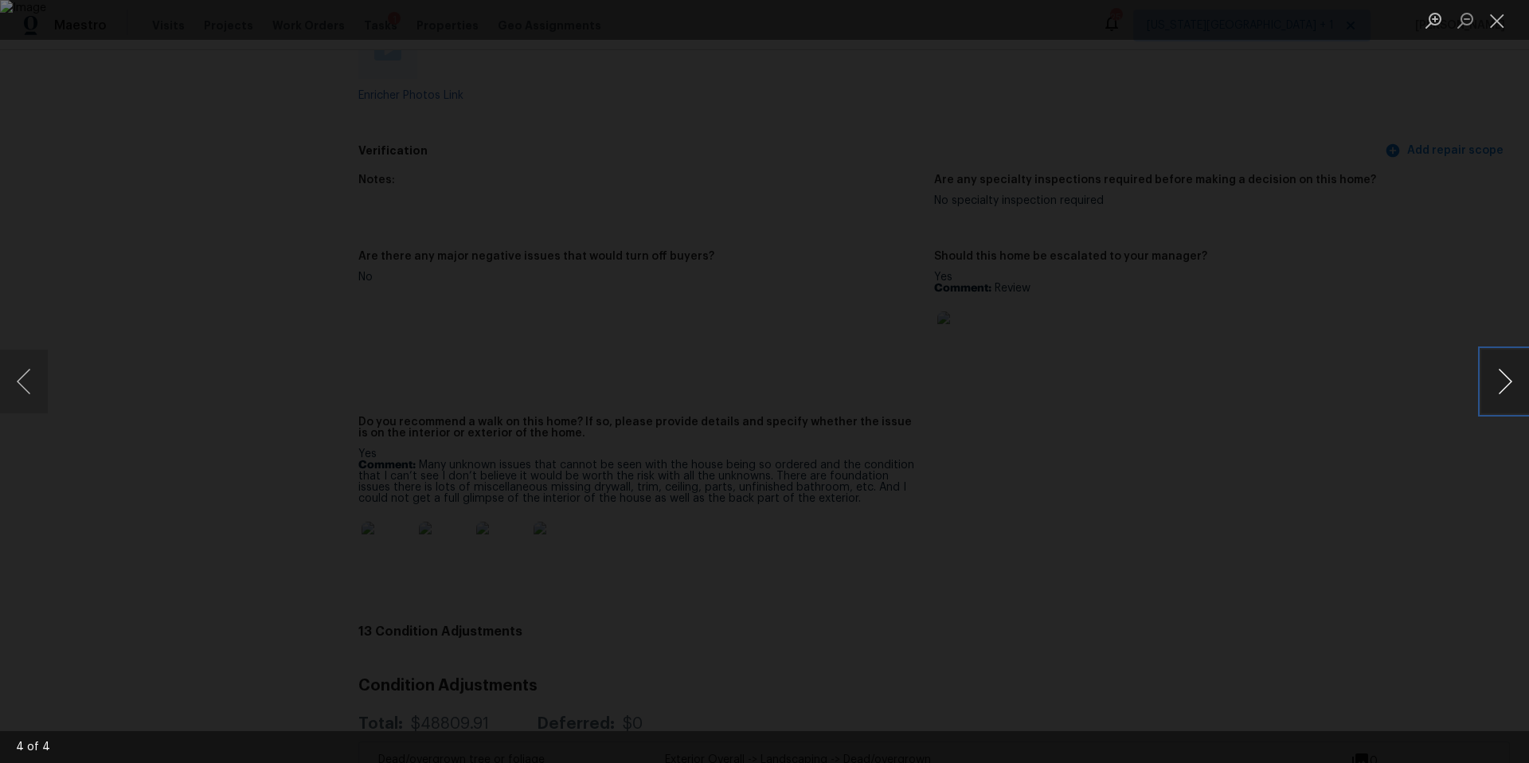
click at [1510, 393] on button "Next image" at bounding box center [1505, 382] width 48 height 64
click at [1398, 342] on div "Lightbox" at bounding box center [764, 381] width 1529 height 763
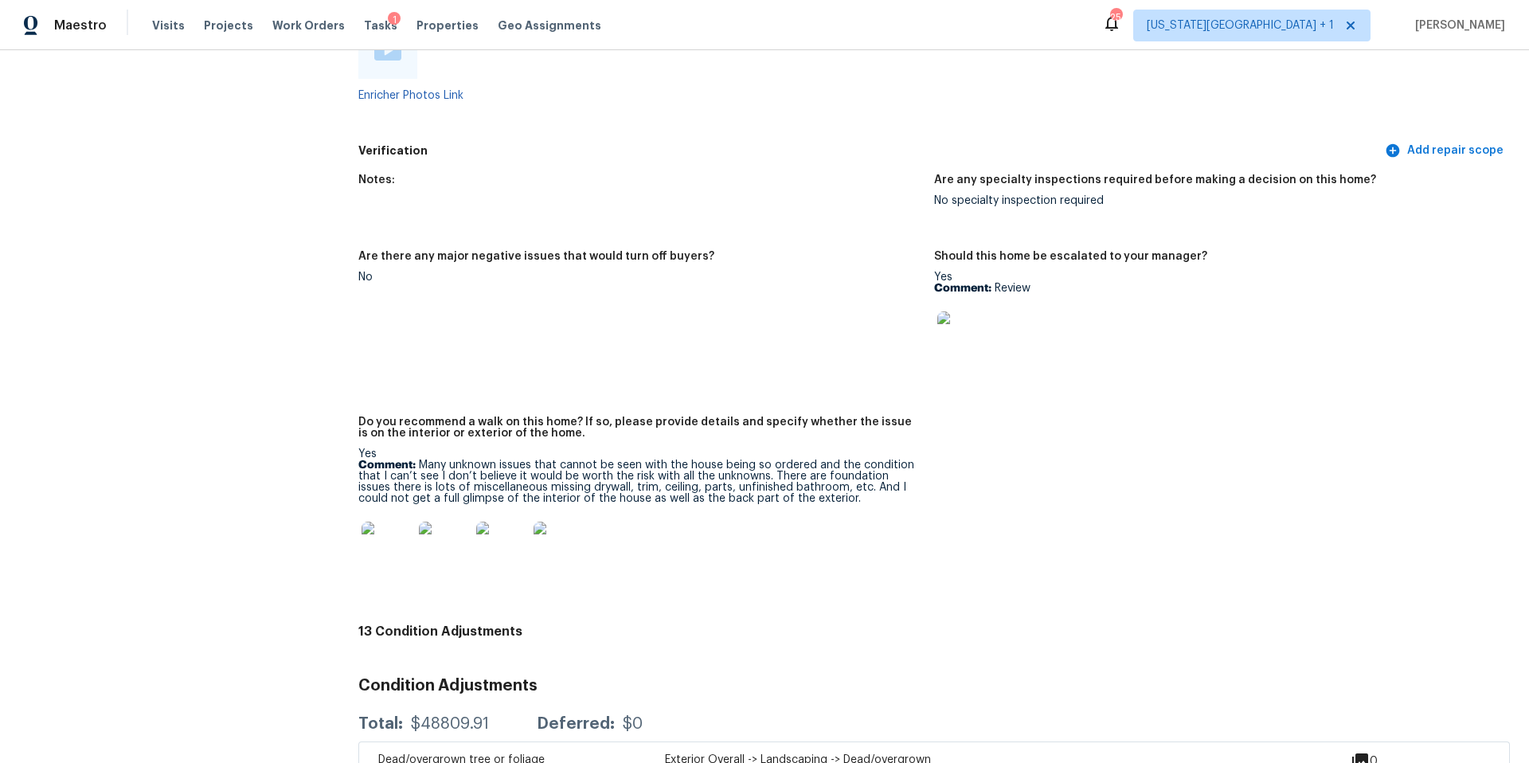
click at [971, 337] on img at bounding box center [962, 336] width 51 height 51
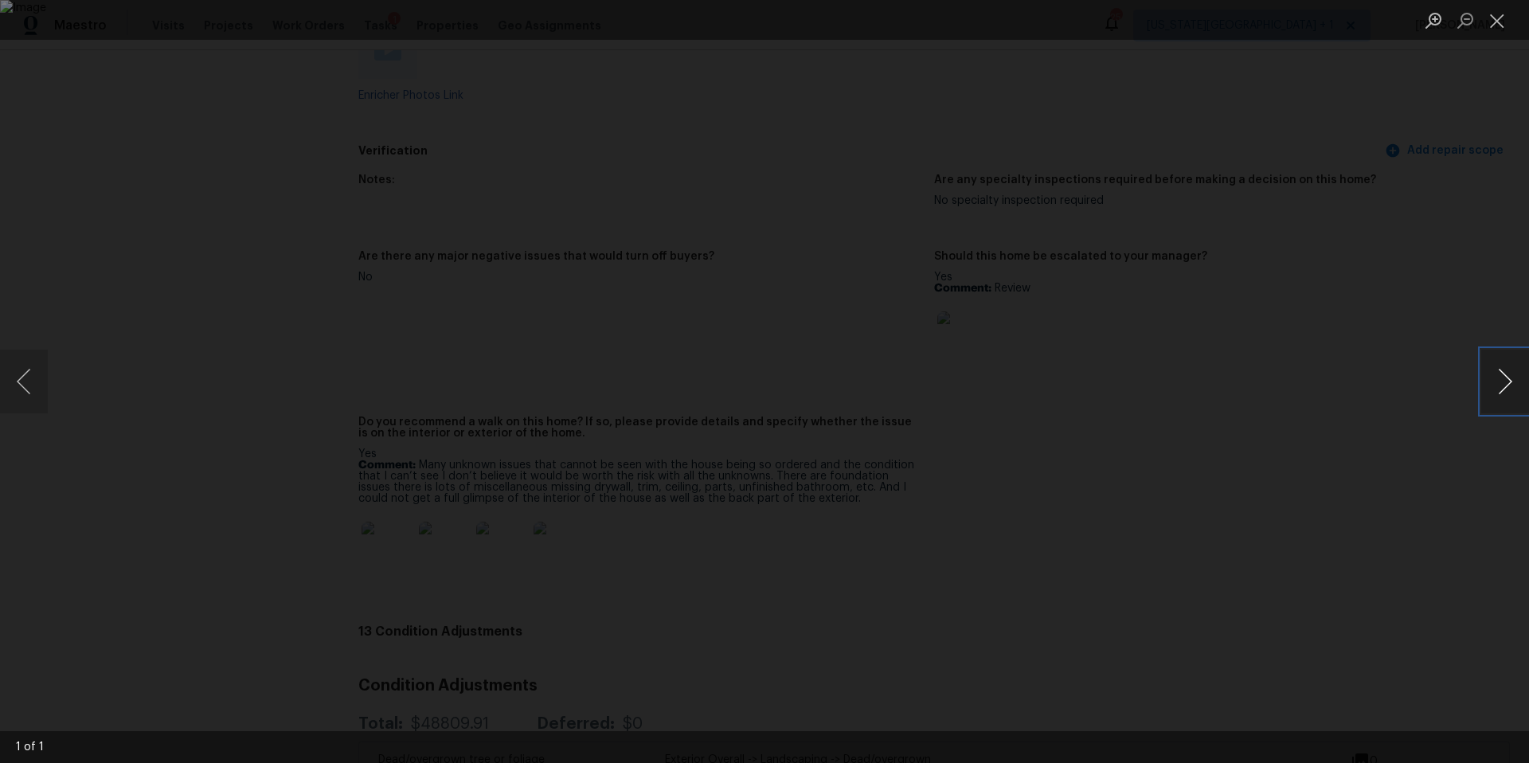
click at [1509, 387] on button "Next image" at bounding box center [1505, 382] width 48 height 64
click at [1503, 386] on button "Next image" at bounding box center [1505, 382] width 48 height 64
click at [1389, 369] on div "Lightbox" at bounding box center [764, 381] width 1529 height 763
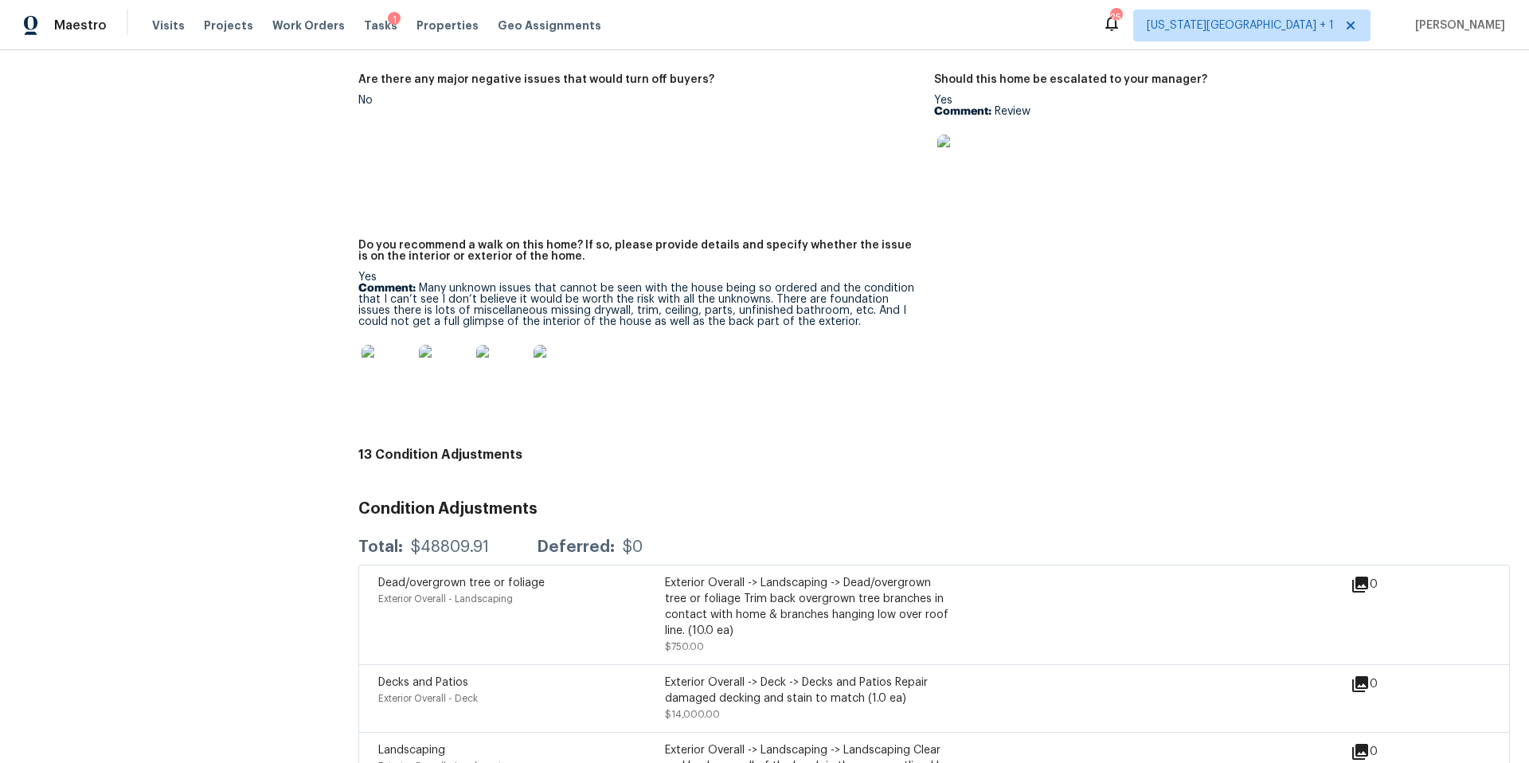
scroll to position [3453, 0]
click at [451, 353] on img at bounding box center [444, 368] width 51 height 51
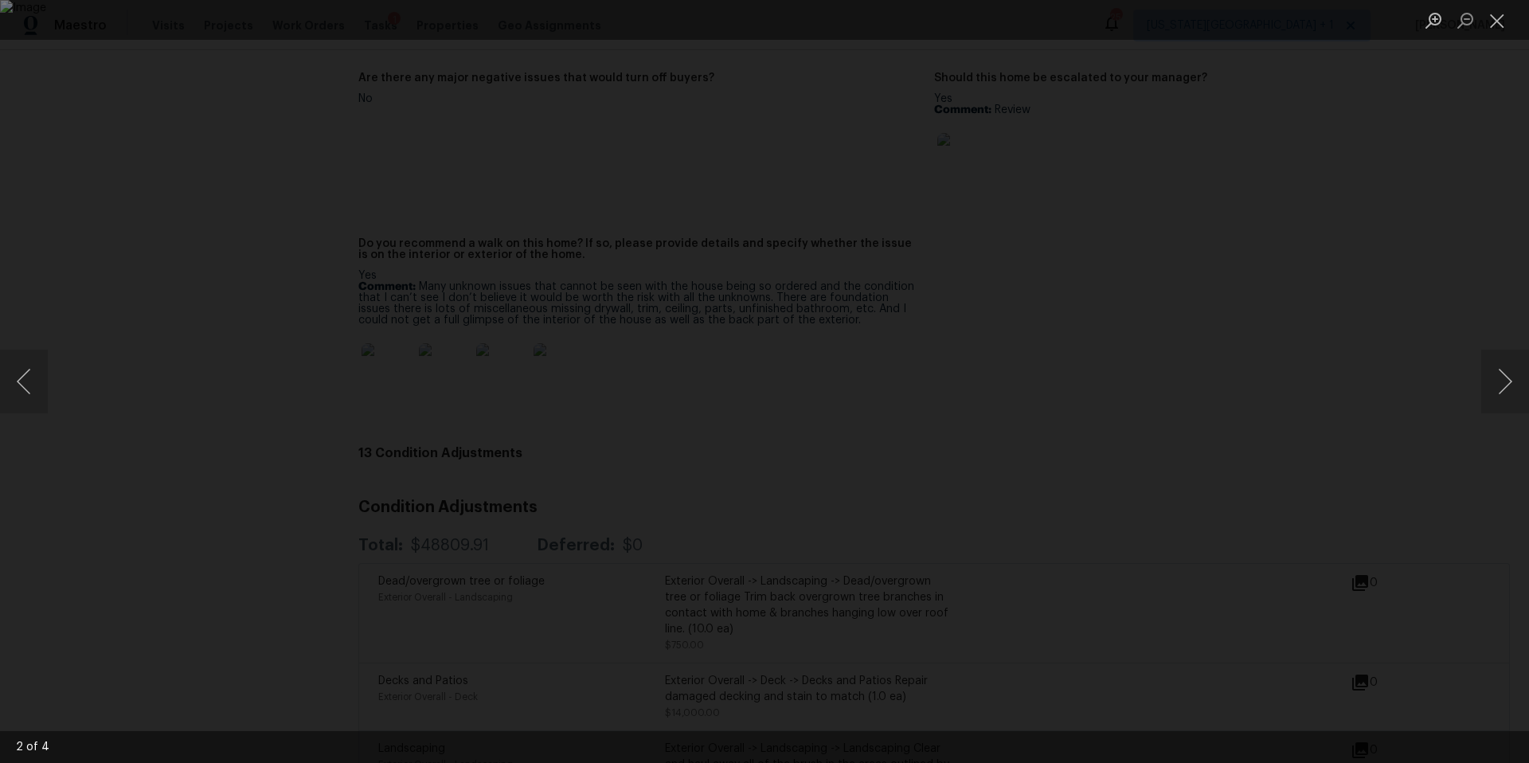
click at [1363, 412] on div "Lightbox" at bounding box center [764, 381] width 1529 height 763
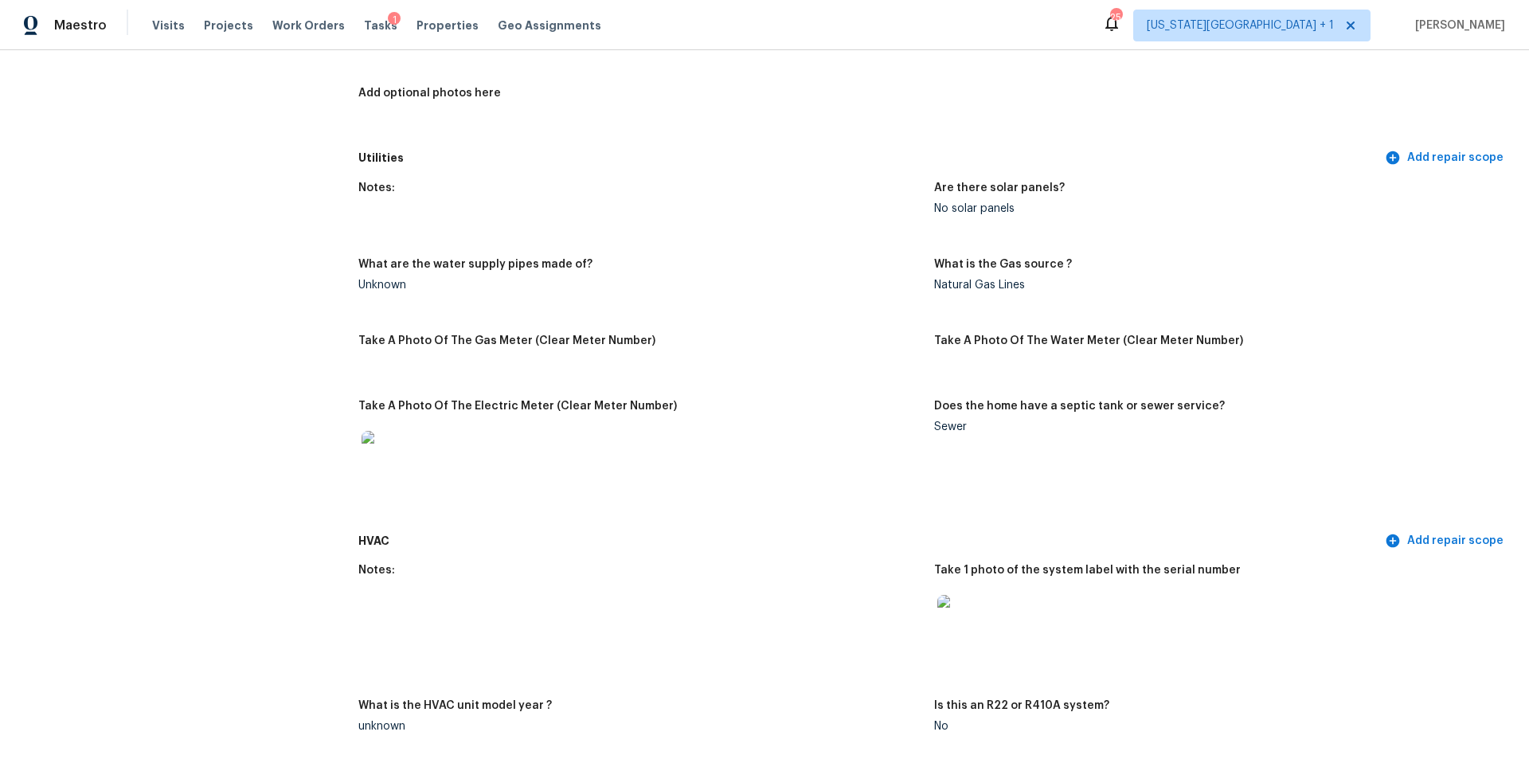
scroll to position [0, 0]
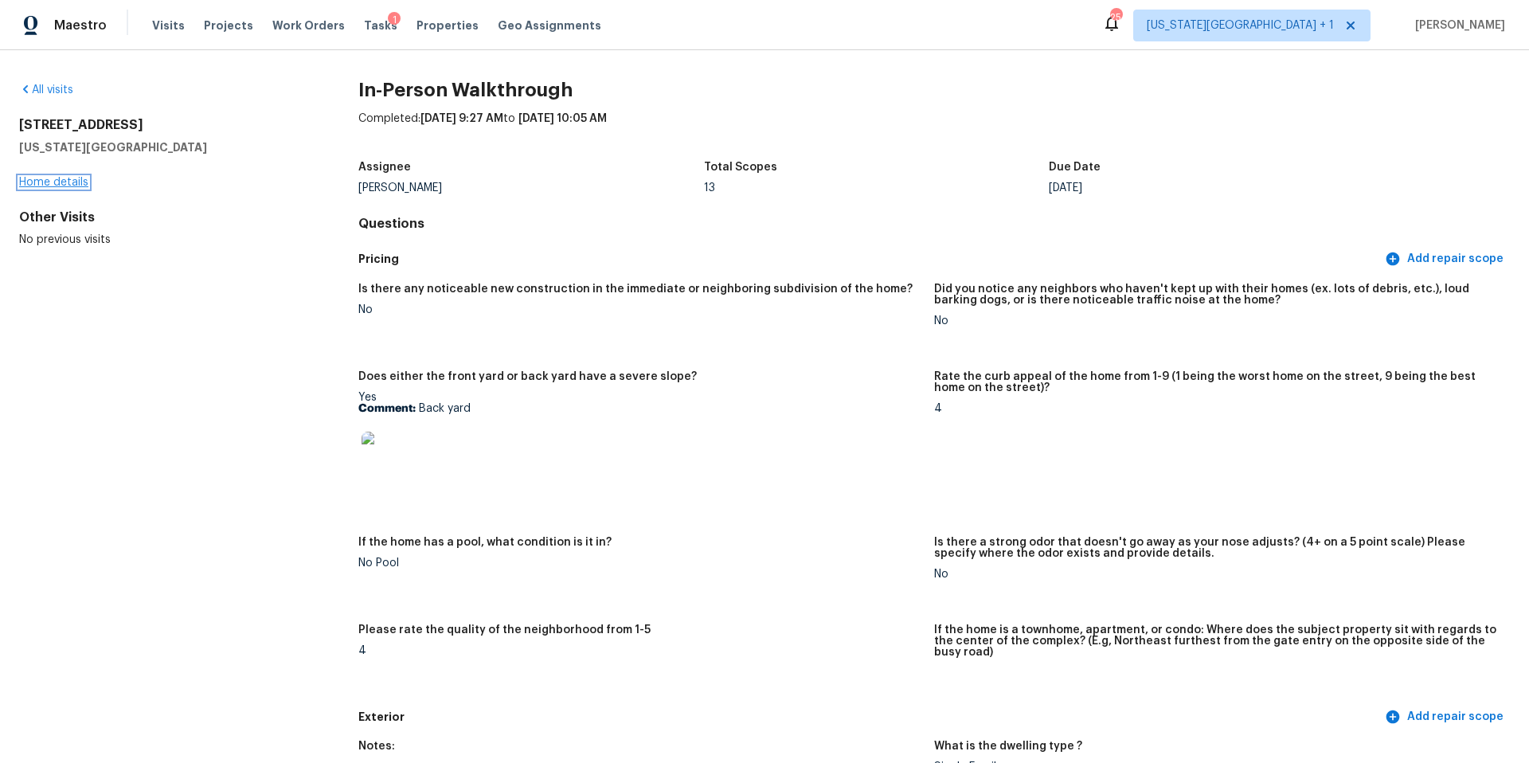
click at [66, 184] on link "Home details" at bounding box center [53, 182] width 69 height 11
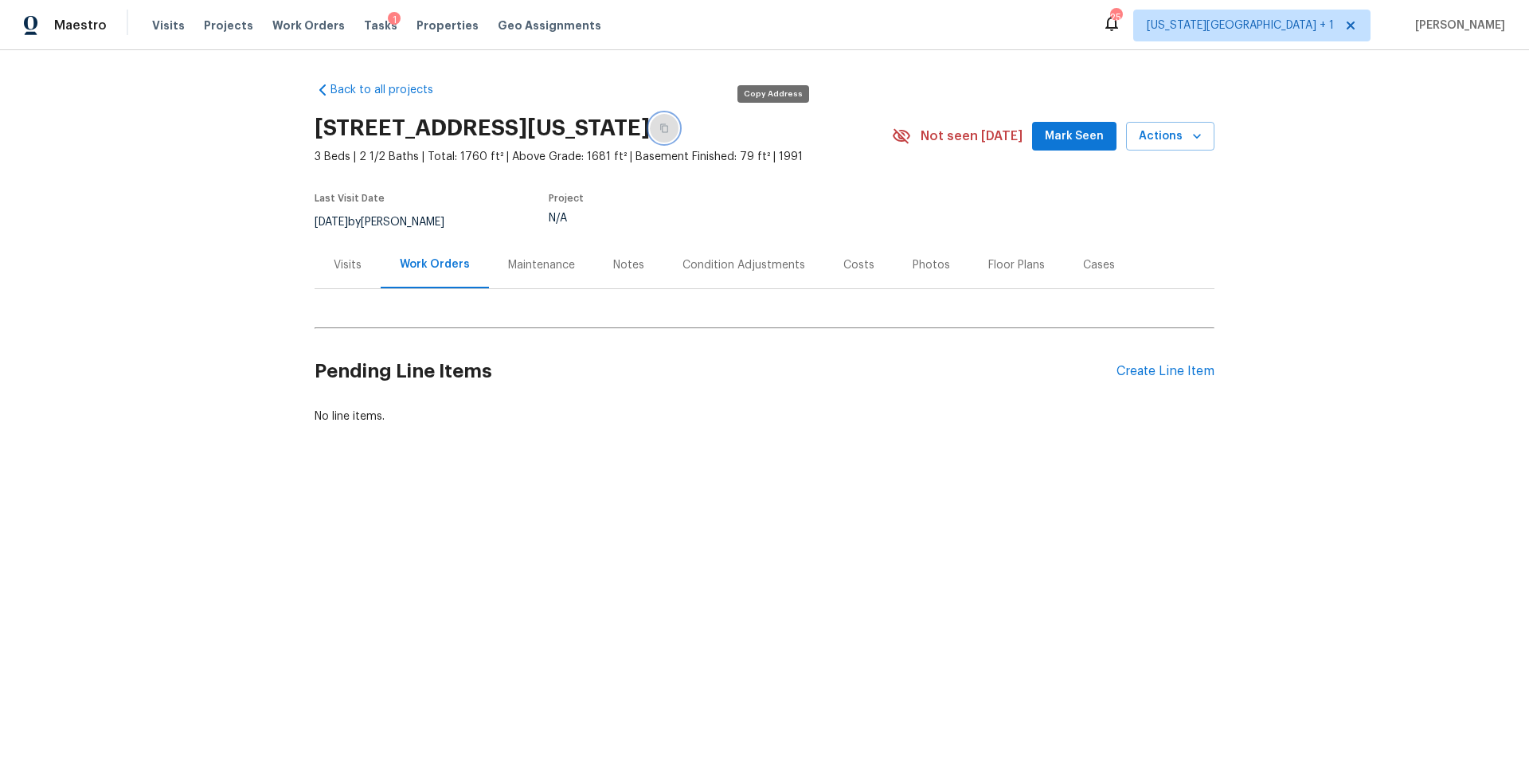
click at [669, 127] on icon "button" at bounding box center [664, 128] width 10 height 10
click at [358, 260] on div "Visits" at bounding box center [348, 265] width 28 height 16
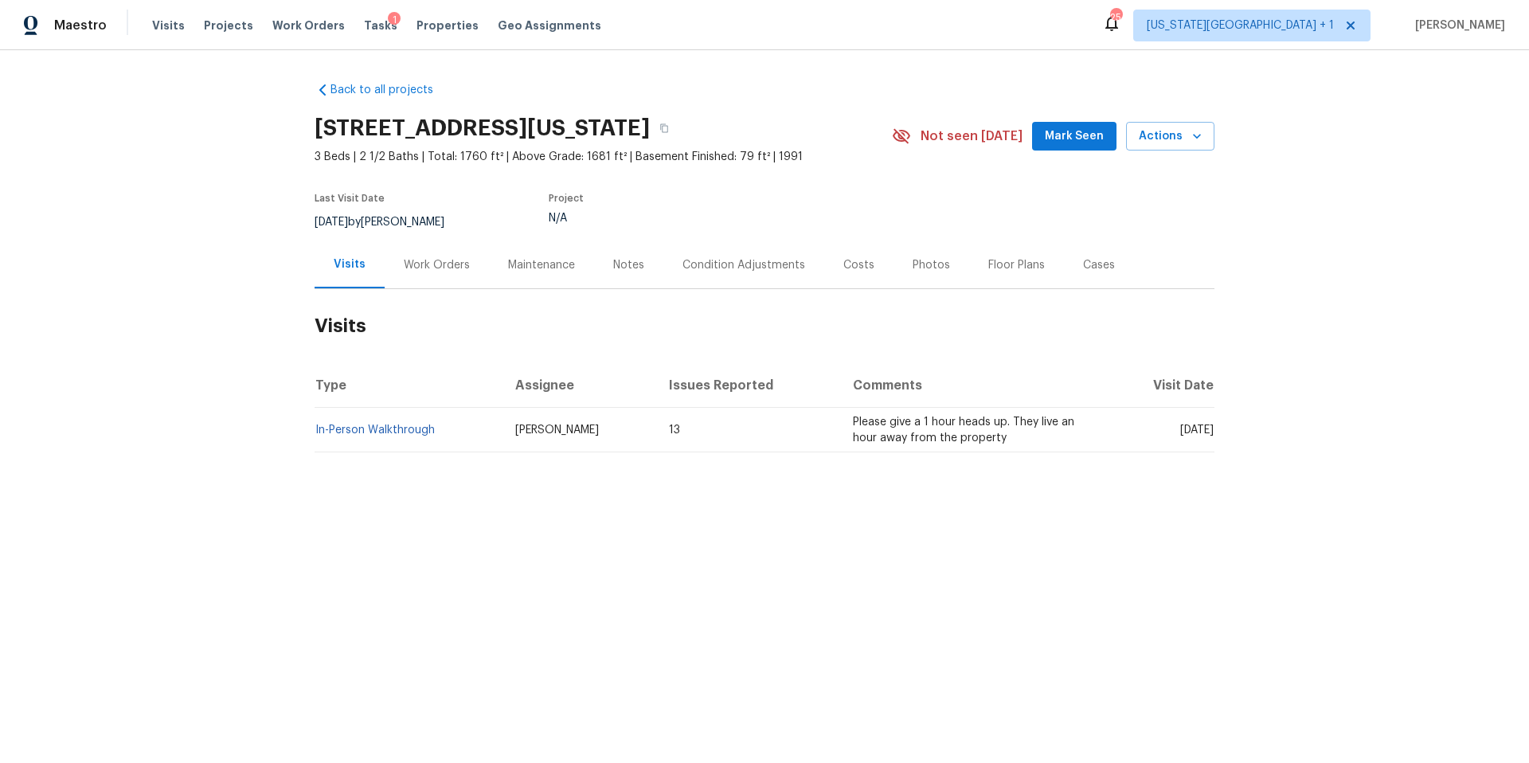
click at [389, 422] on td "In-Person Walkthrough" at bounding box center [409, 430] width 188 height 45
click at [388, 432] on link "In-Person Walkthrough" at bounding box center [374, 429] width 119 height 11
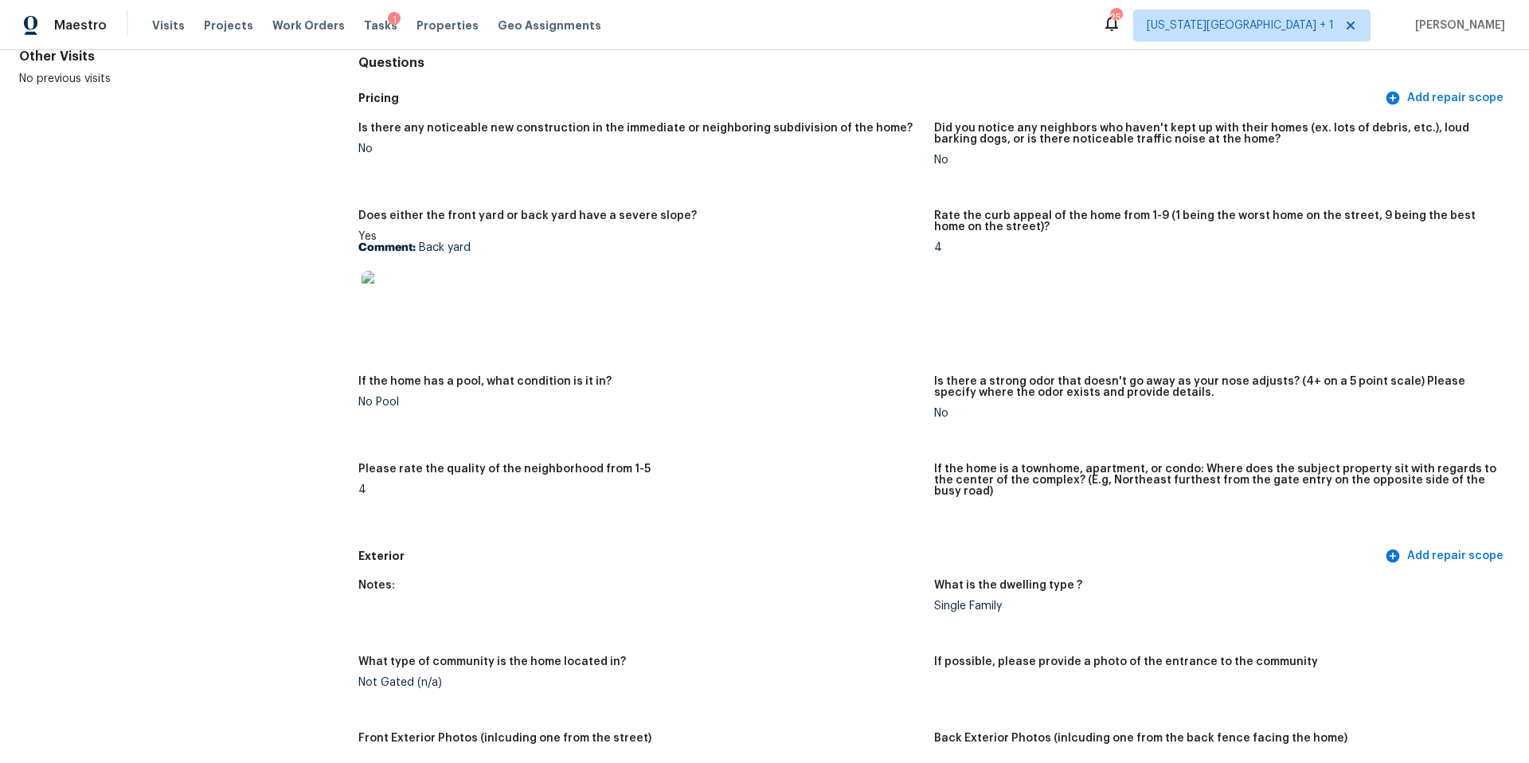
scroll to position [104, 0]
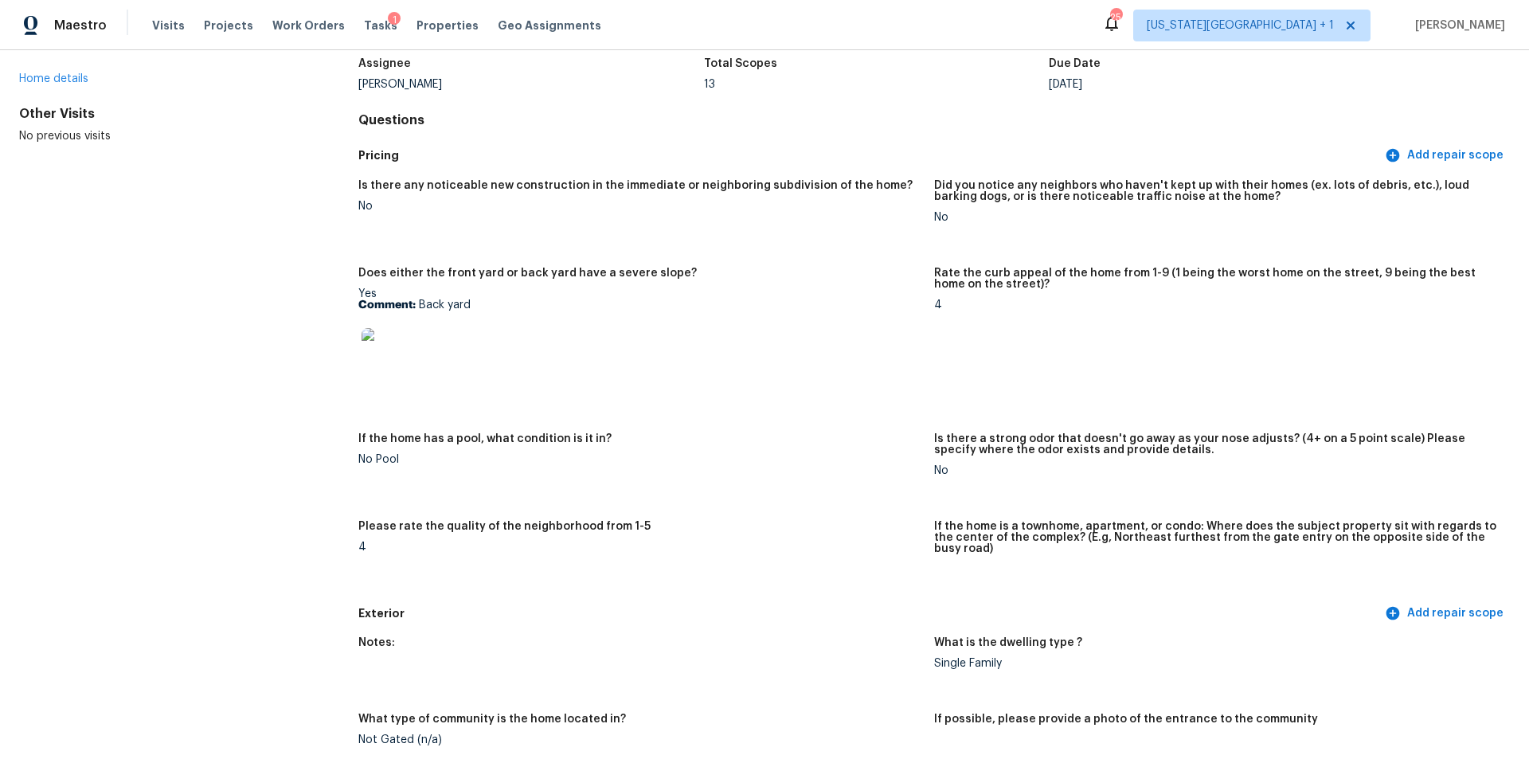
click at [404, 374] on img at bounding box center [386, 353] width 51 height 51
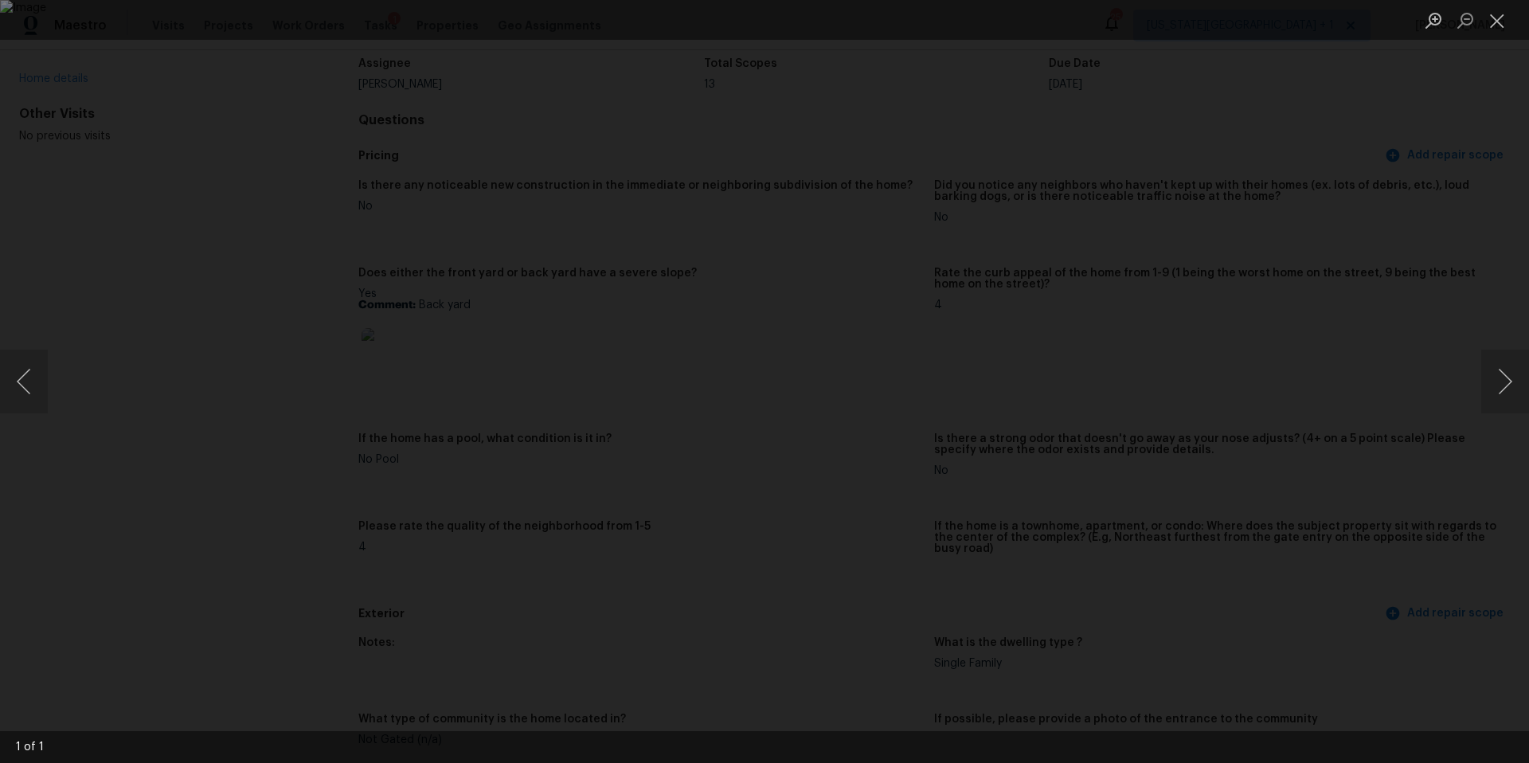
click at [1279, 239] on div "Lightbox" at bounding box center [764, 381] width 1529 height 763
click at [1296, 313] on div "Lightbox" at bounding box center [764, 381] width 1529 height 763
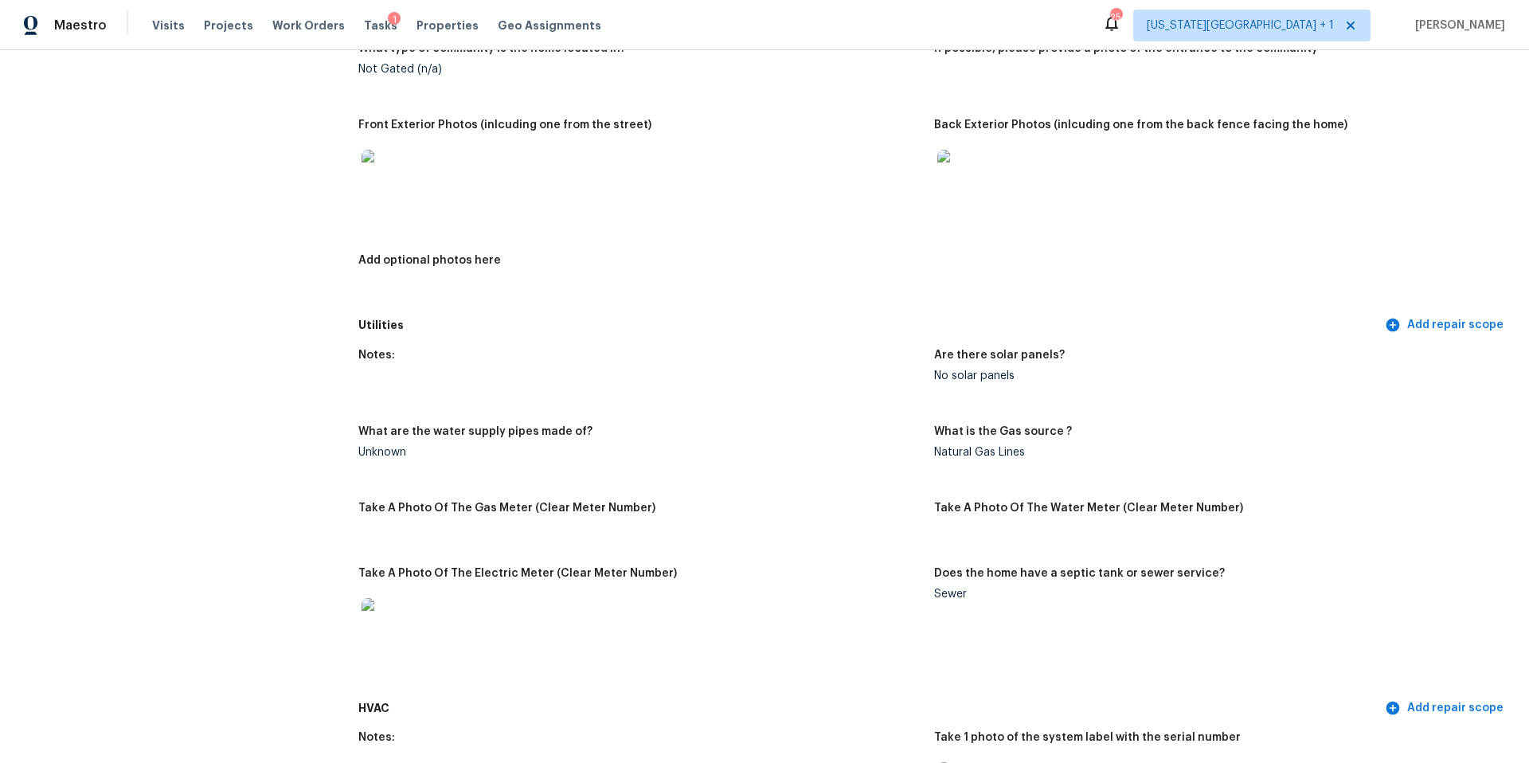
scroll to position [783, 0]
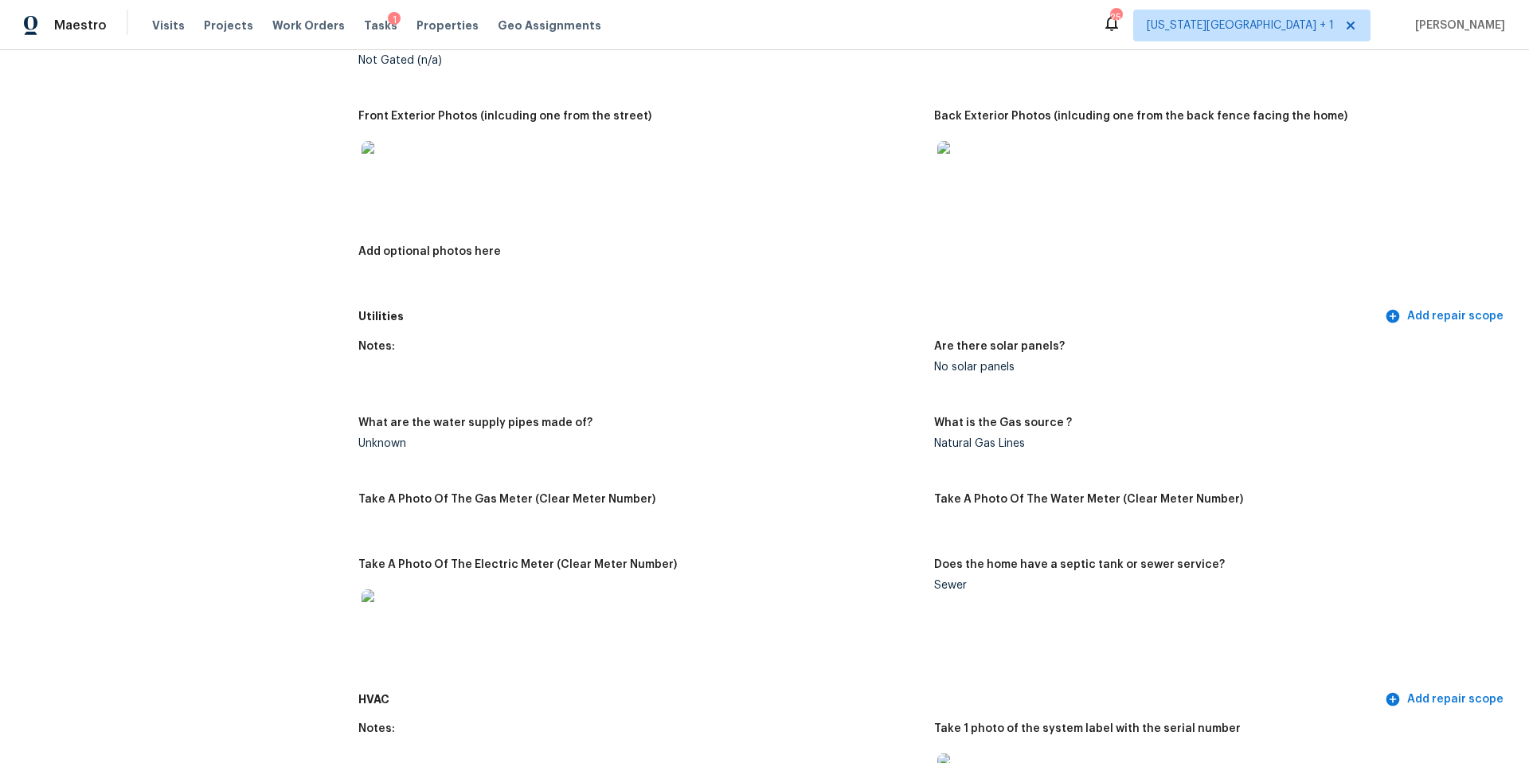
click at [971, 167] on img at bounding box center [962, 166] width 51 height 51
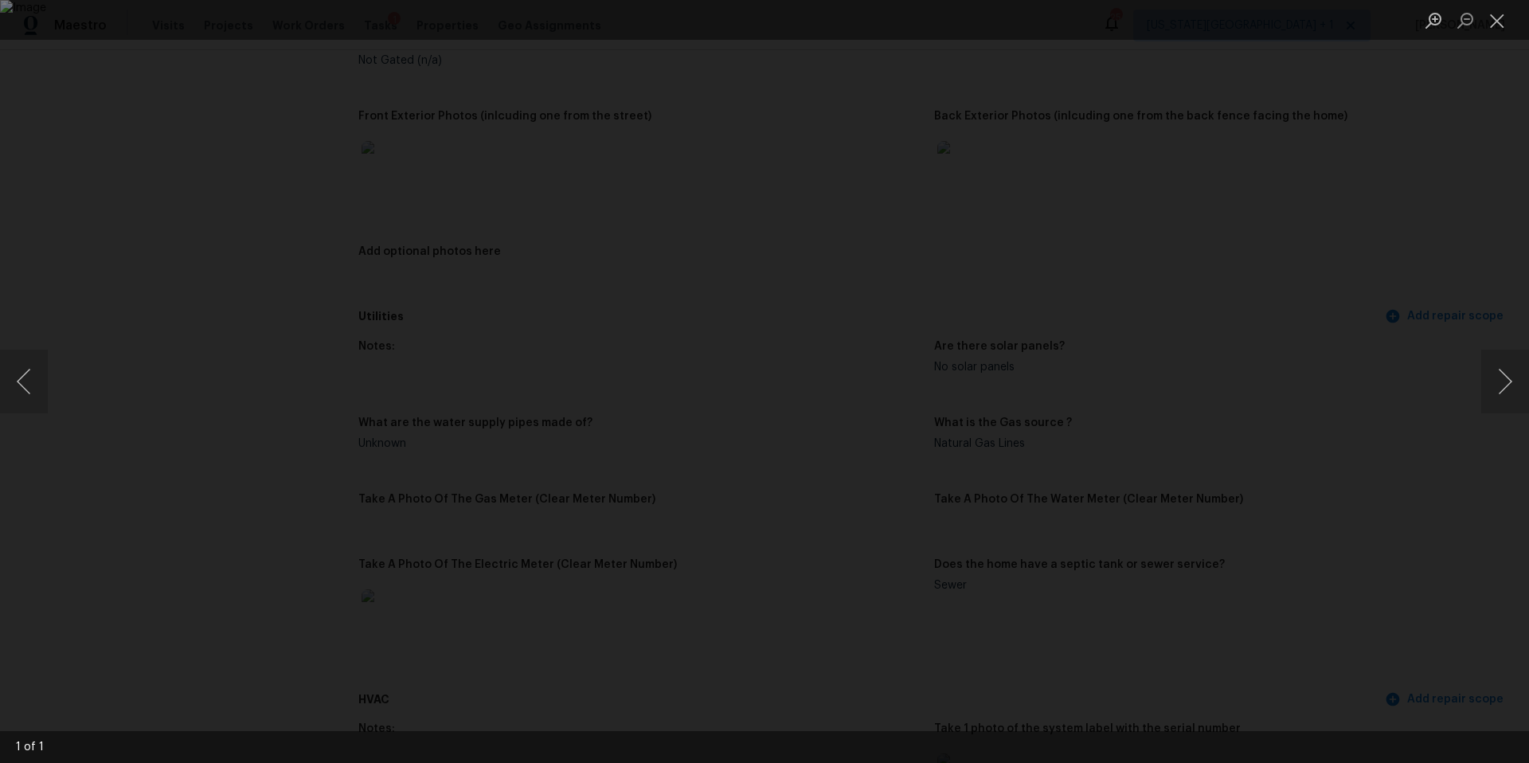
click at [1343, 503] on div "Lightbox" at bounding box center [764, 381] width 1529 height 763
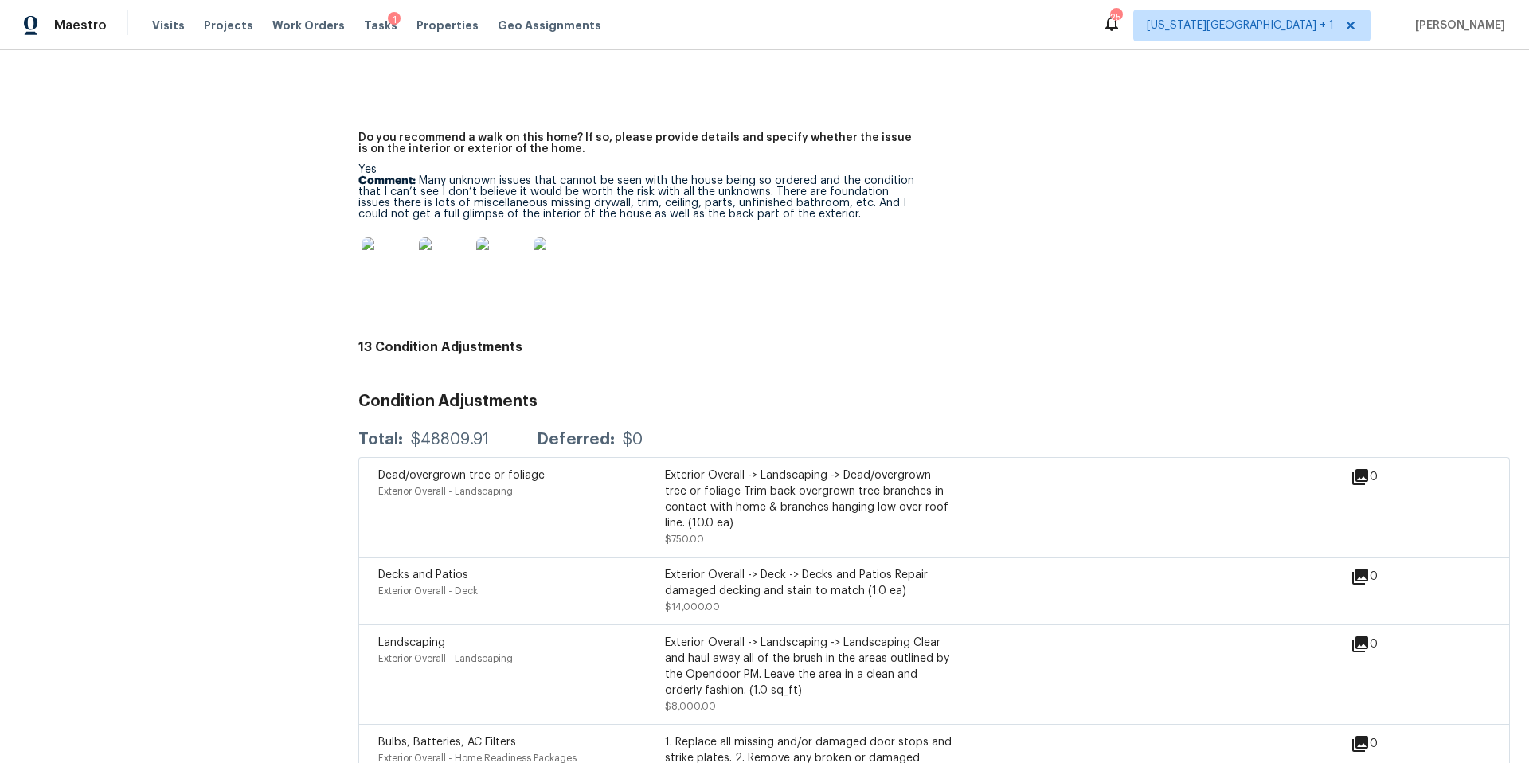
scroll to position [3573, 0]
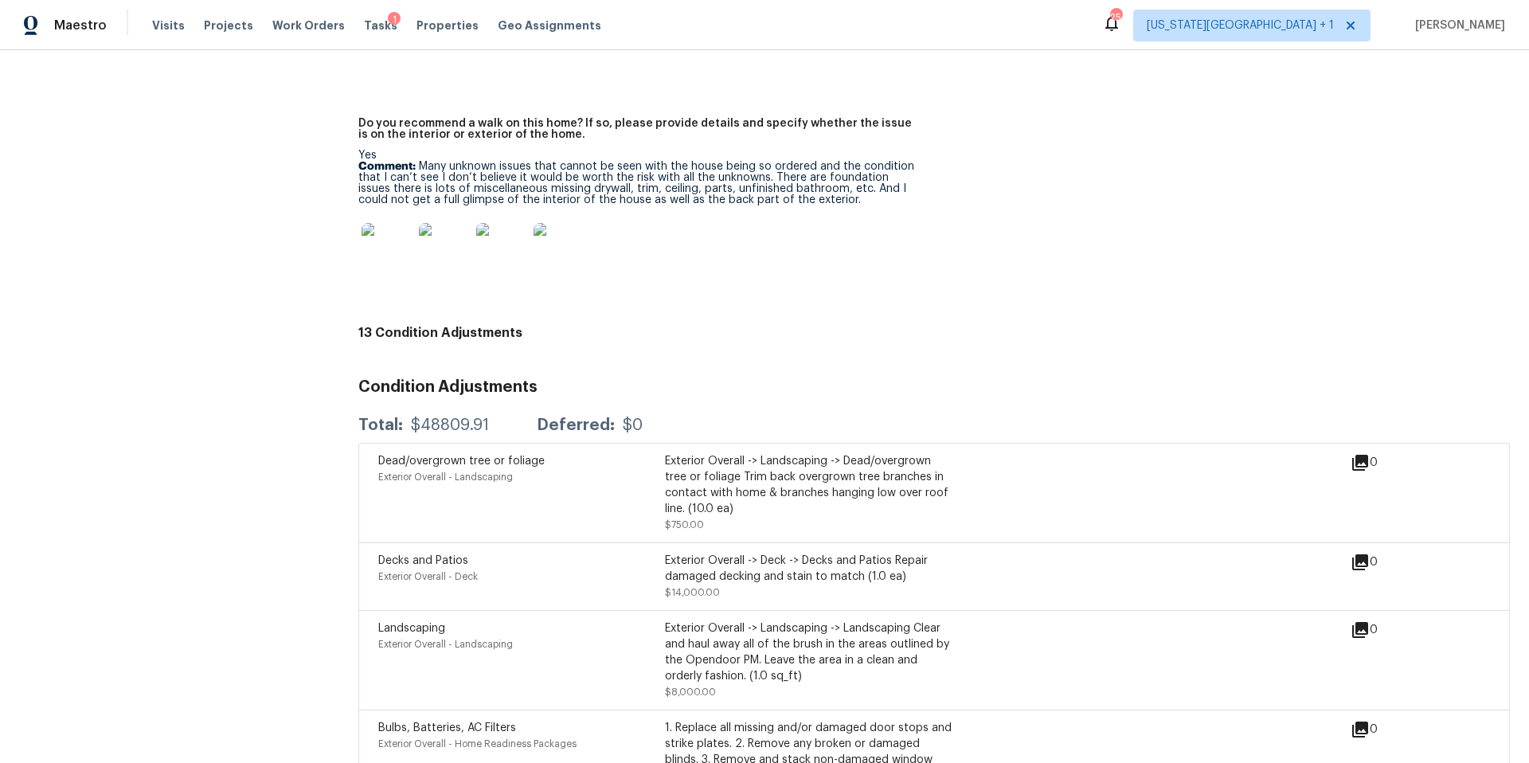
click at [402, 256] on img at bounding box center [386, 248] width 51 height 51
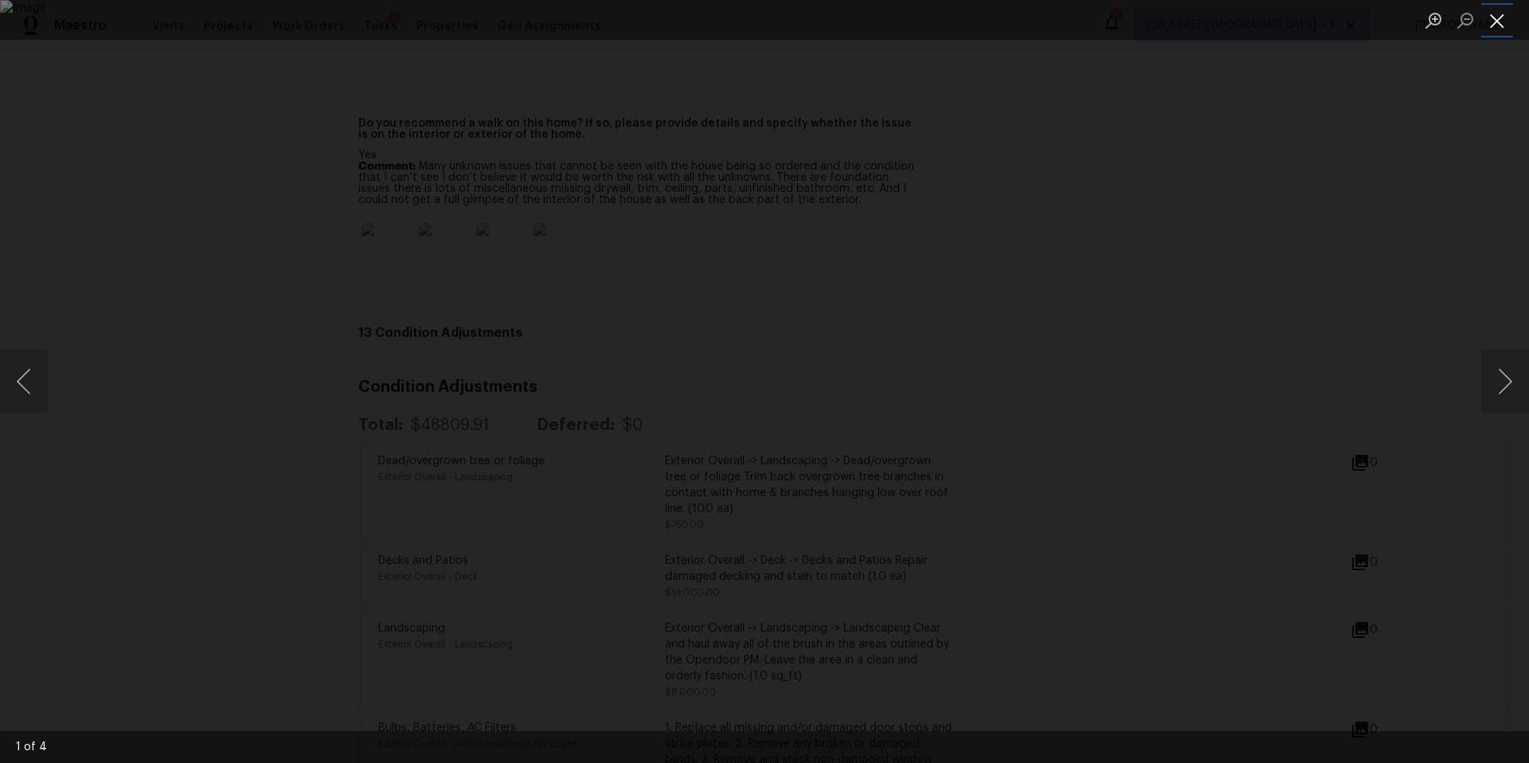
click at [1502, 25] on button "Close lightbox" at bounding box center [1497, 20] width 32 height 28
click at [1497, 13] on button "Close lightbox" at bounding box center [1497, 20] width 32 height 28
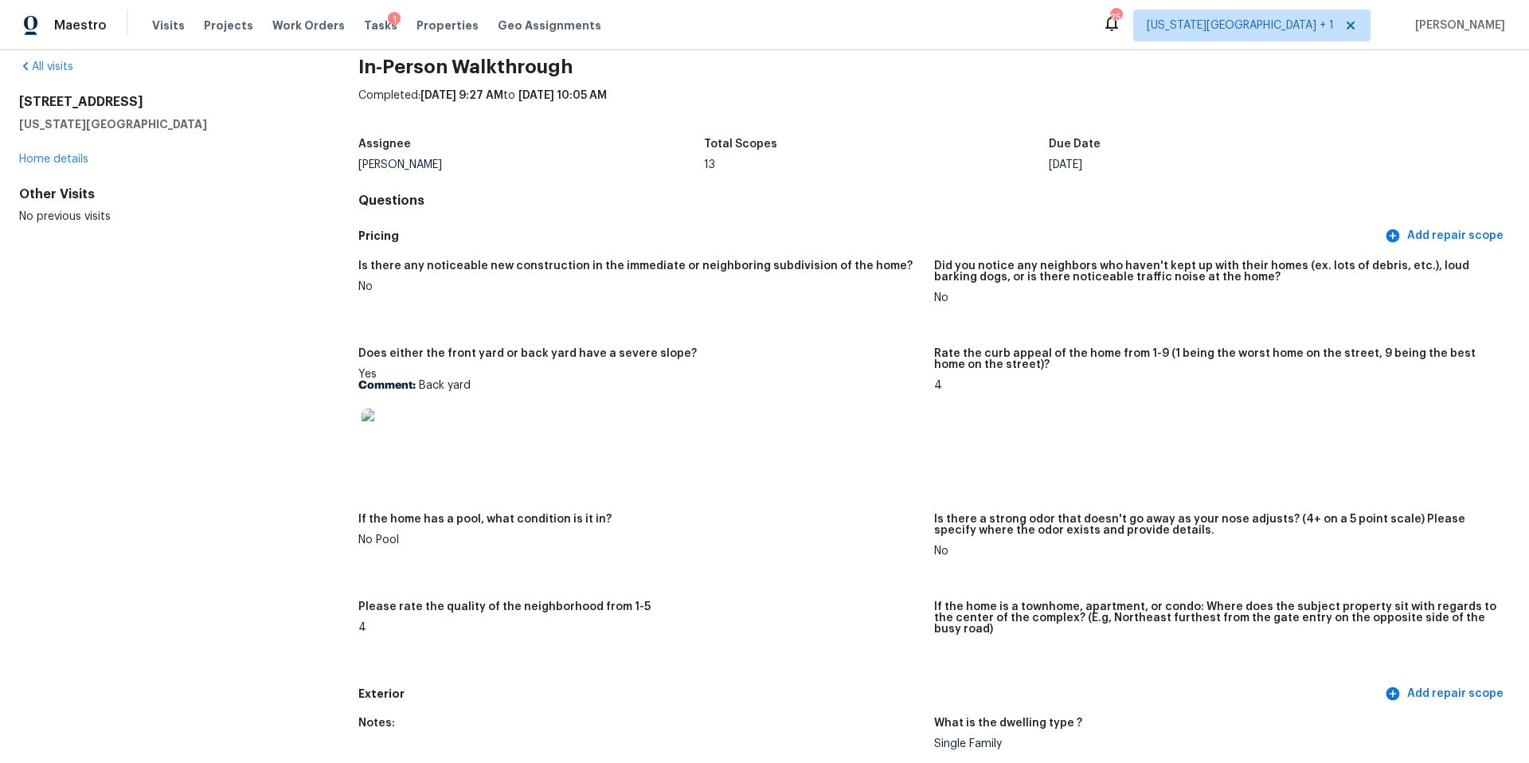
scroll to position [0, 0]
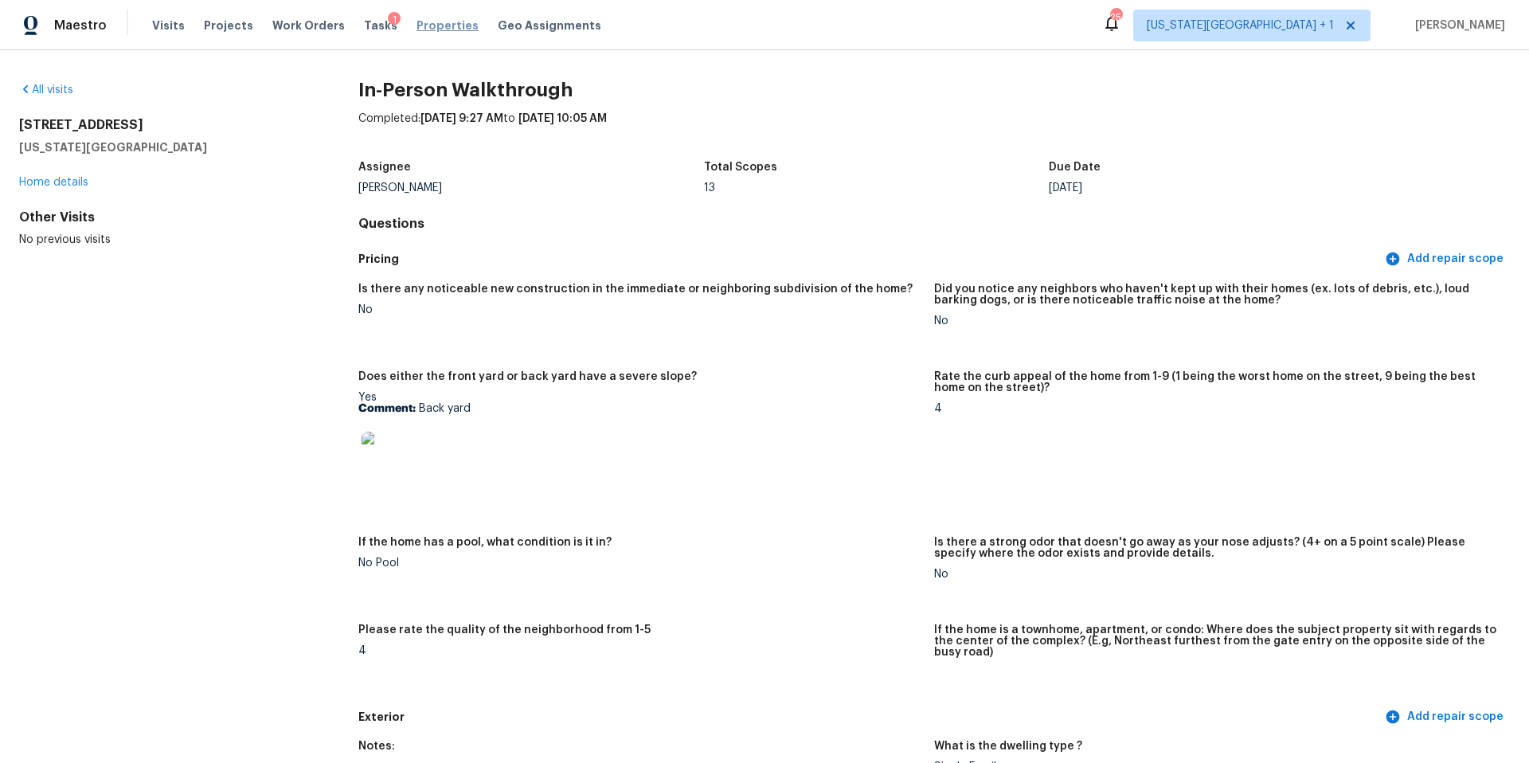
click at [416, 28] on span "Properties" at bounding box center [447, 26] width 62 height 16
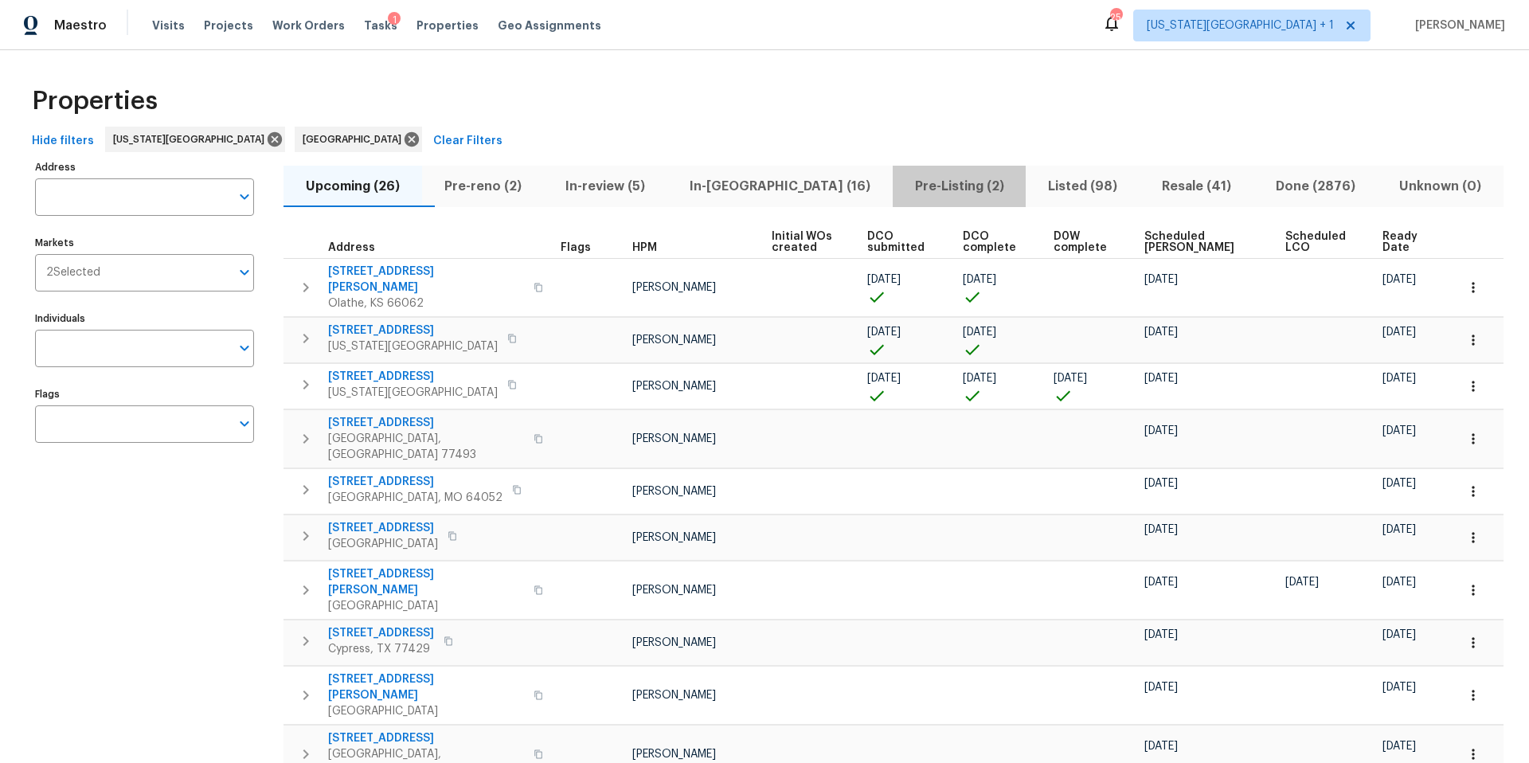
click at [902, 188] on span "Pre-Listing (2)" at bounding box center [959, 186] width 115 height 22
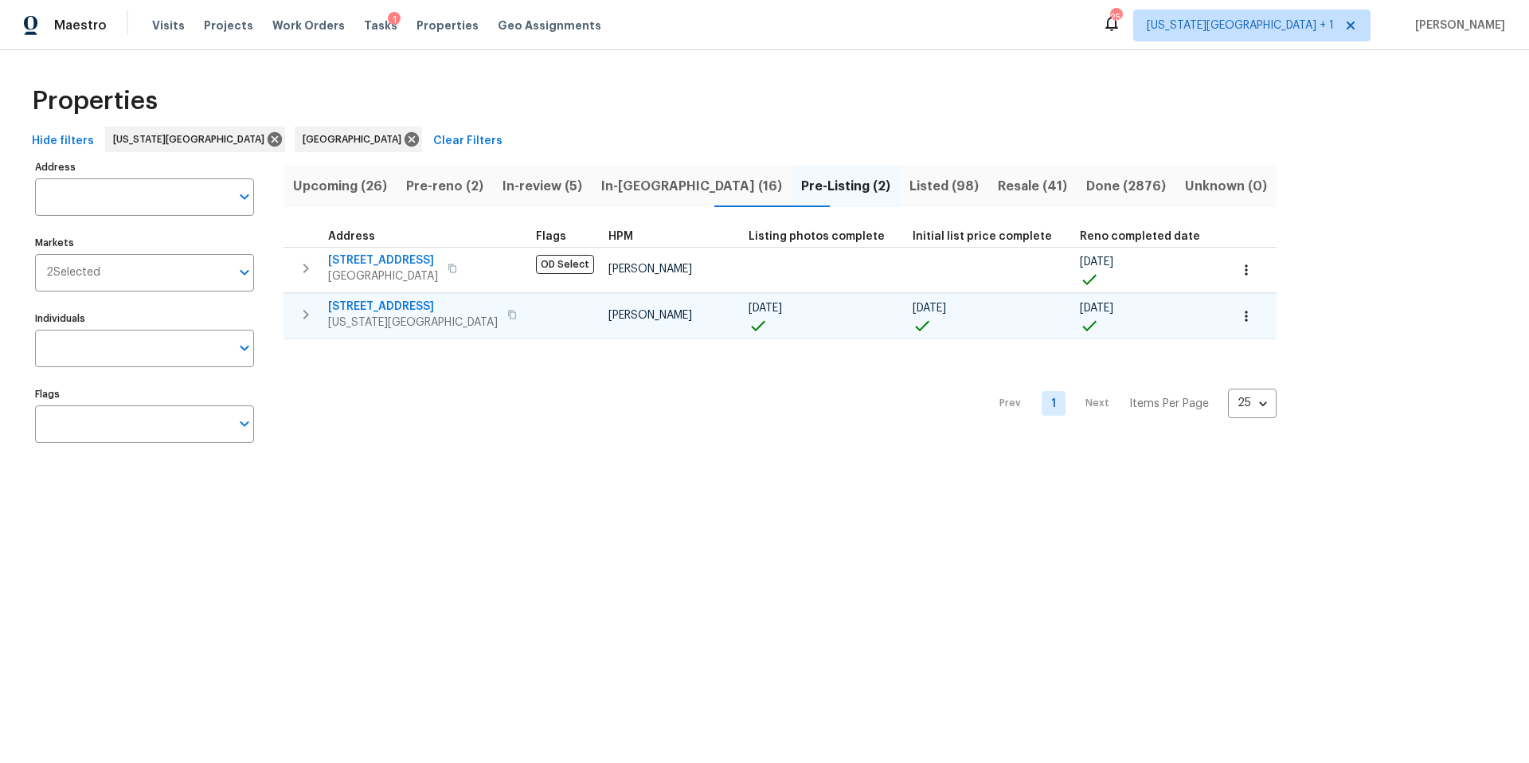
click at [386, 315] on span "Kansas City, KS 66109" at bounding box center [413, 323] width 170 height 16
click at [405, 306] on span "7227 Greeley Ave" at bounding box center [413, 307] width 170 height 16
click at [388, 307] on span "7227 Greeley Ave" at bounding box center [413, 307] width 170 height 16
click at [135, 193] on input "Address" at bounding box center [132, 196] width 195 height 37
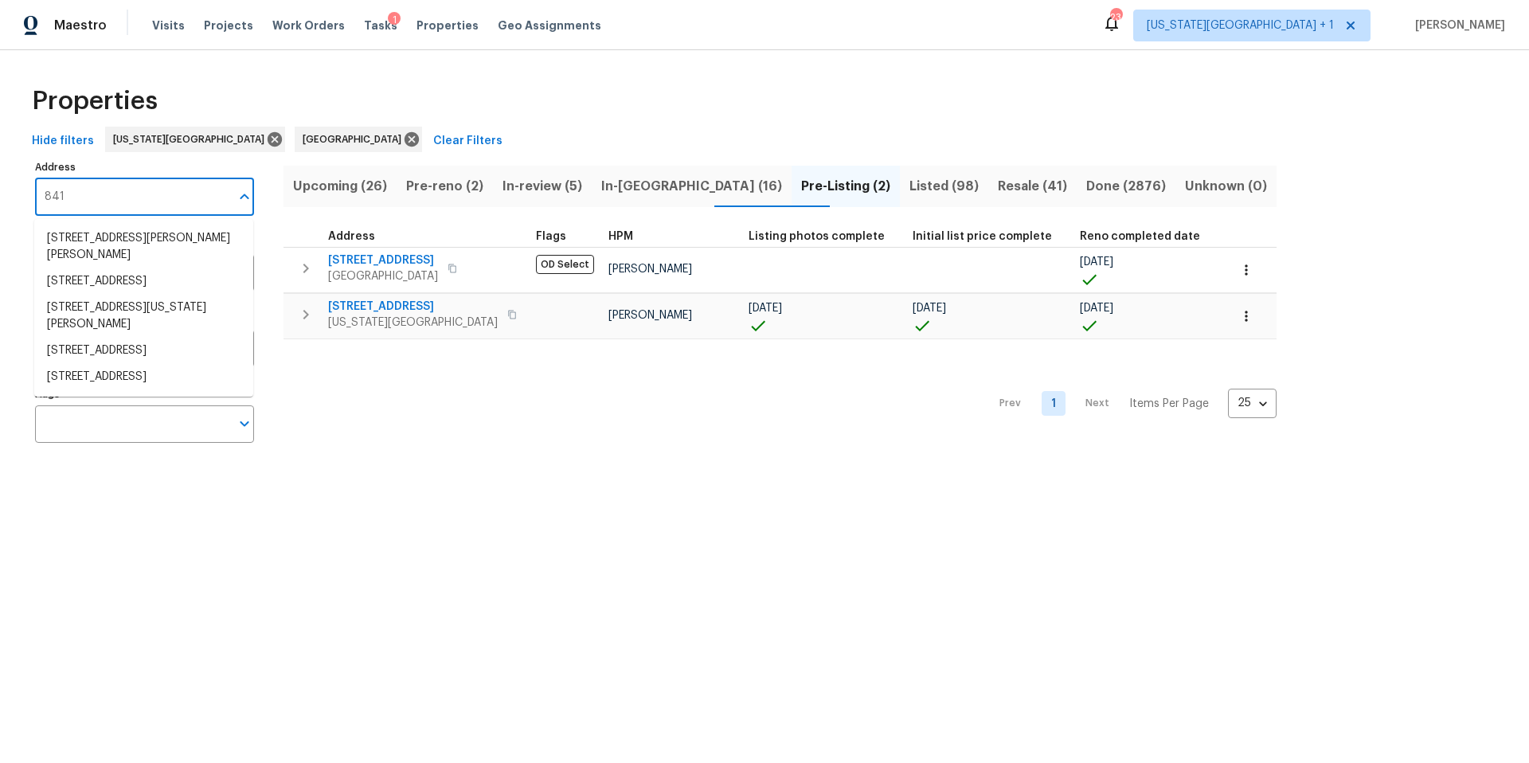
type input "841"
click at [354, 80] on div "Properties" at bounding box center [764, 101] width 1478 height 51
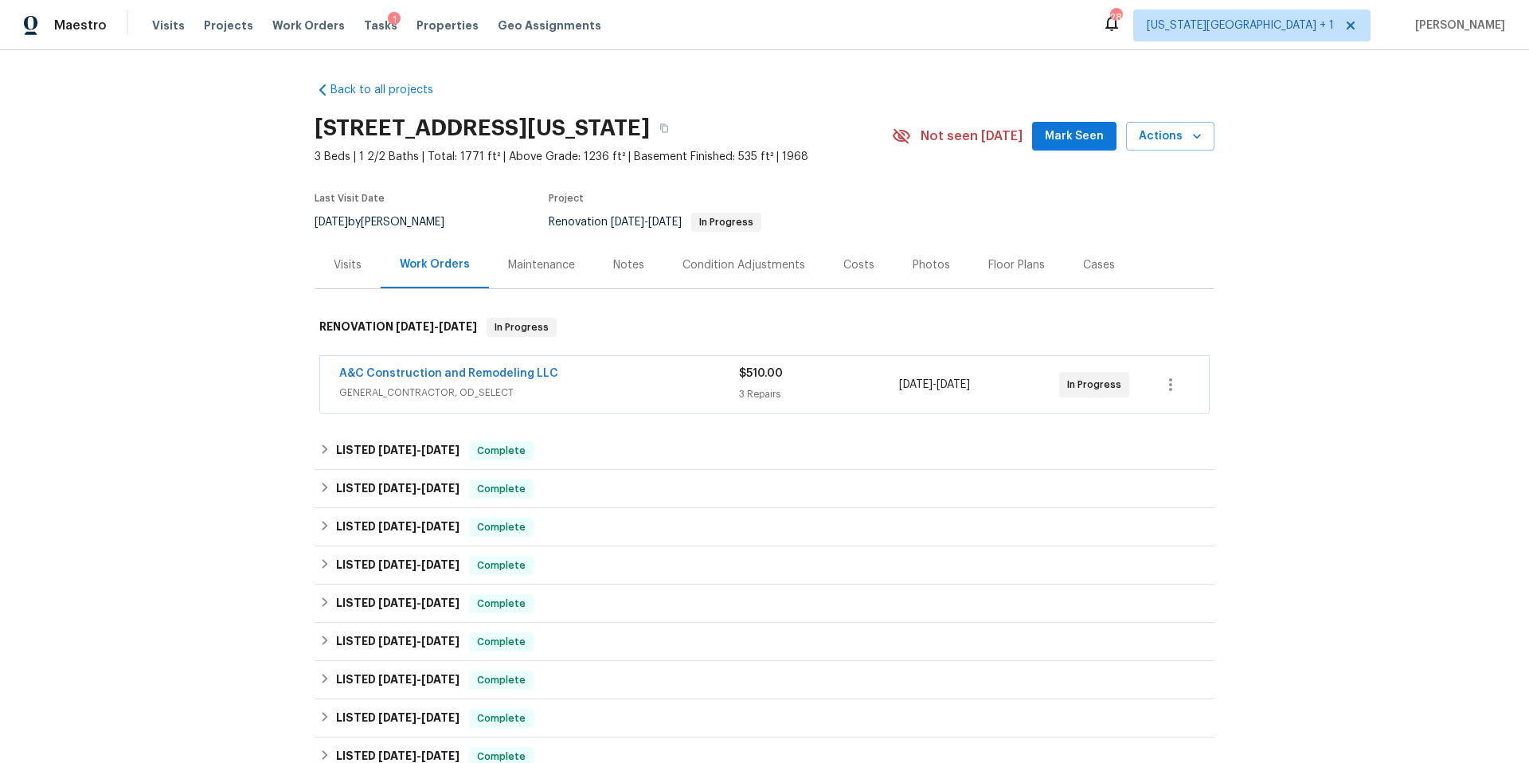
click at [915, 267] on div "Photos" at bounding box center [930, 265] width 37 height 16
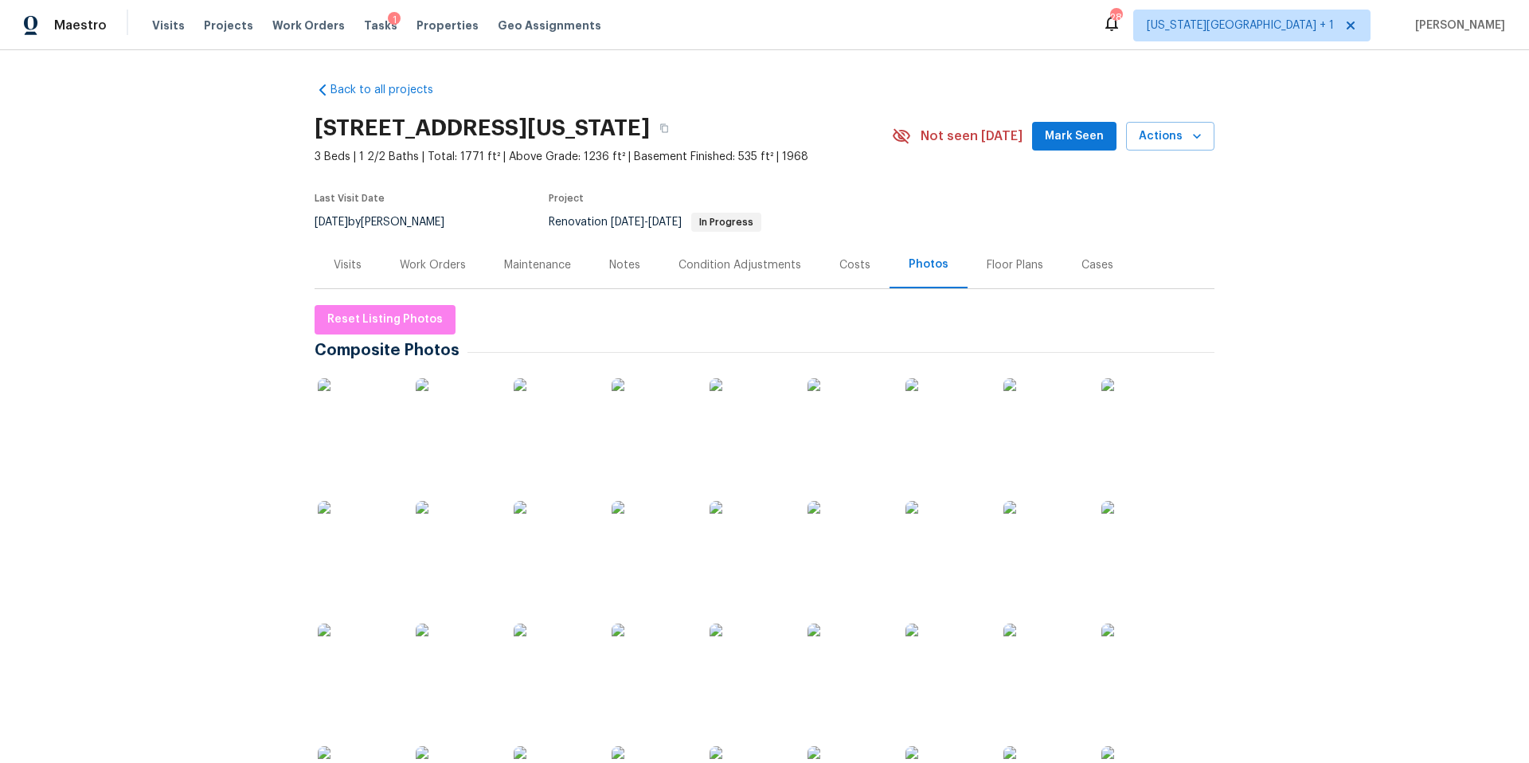
click at [367, 420] on img at bounding box center [358, 418] width 80 height 80
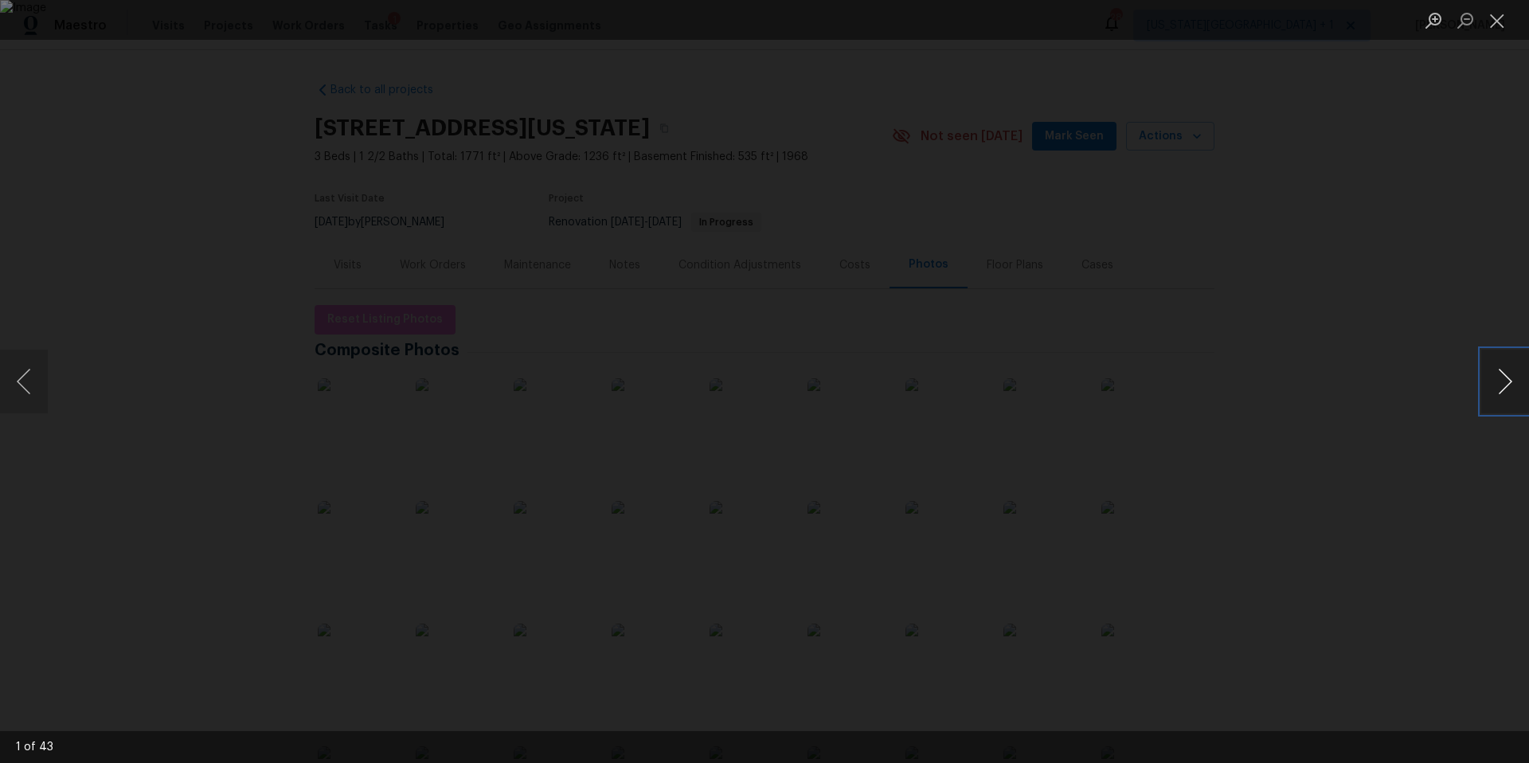
click at [1502, 386] on button "Next image" at bounding box center [1505, 382] width 48 height 64
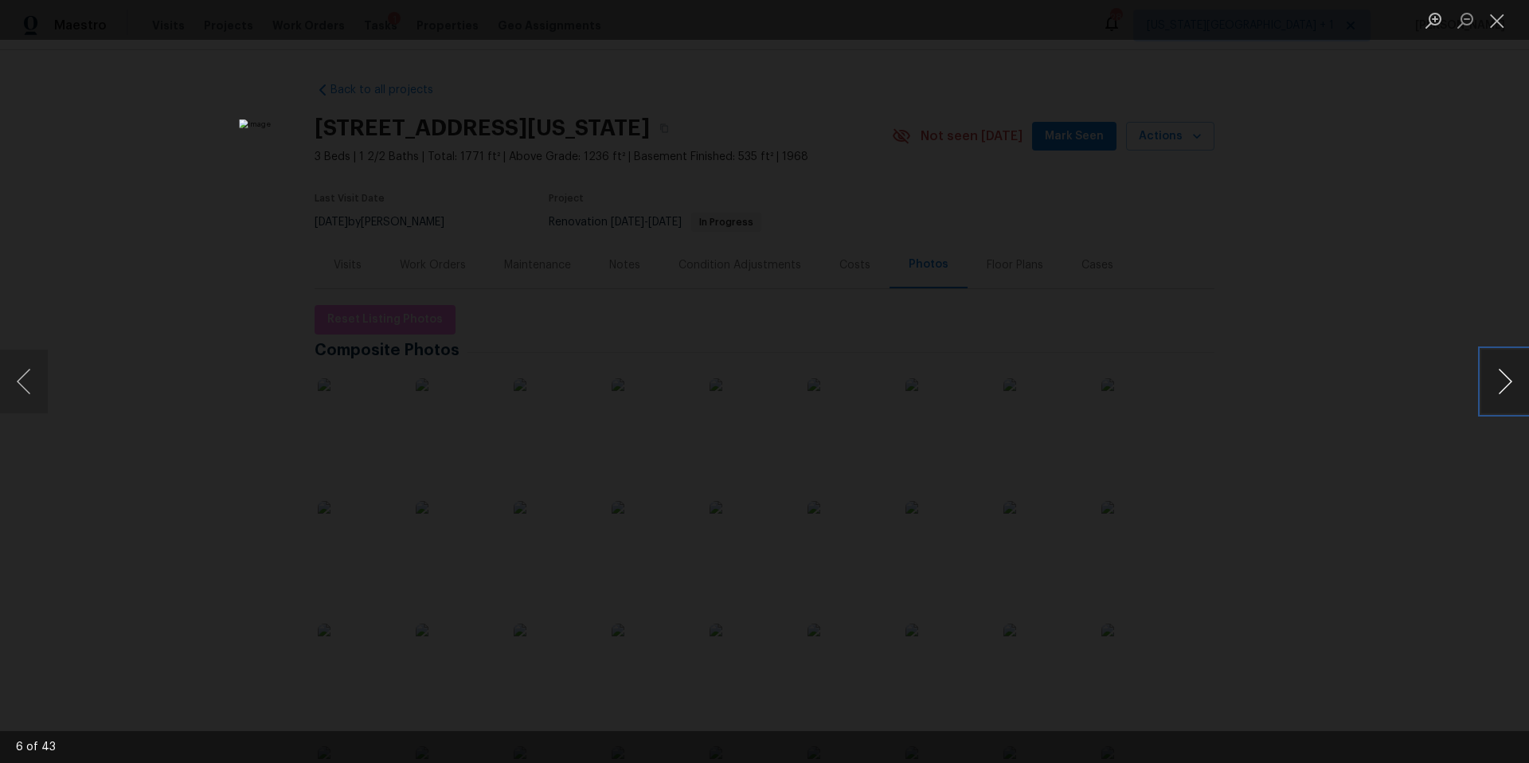
click at [1502, 386] on button "Next image" at bounding box center [1505, 382] width 48 height 64
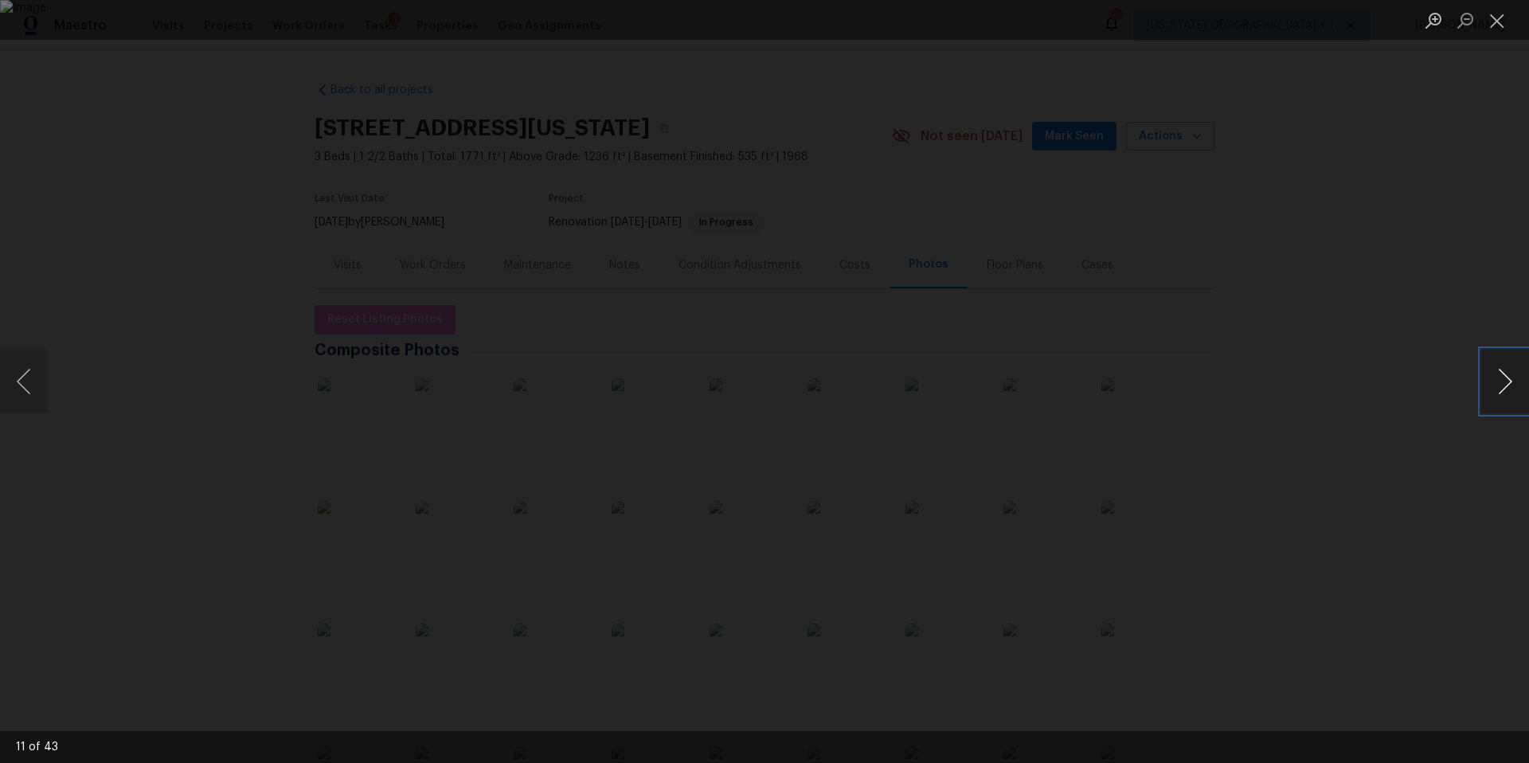
click at [1502, 386] on button "Next image" at bounding box center [1505, 382] width 48 height 64
click at [1412, 377] on div "Lightbox" at bounding box center [764, 381] width 1529 height 763
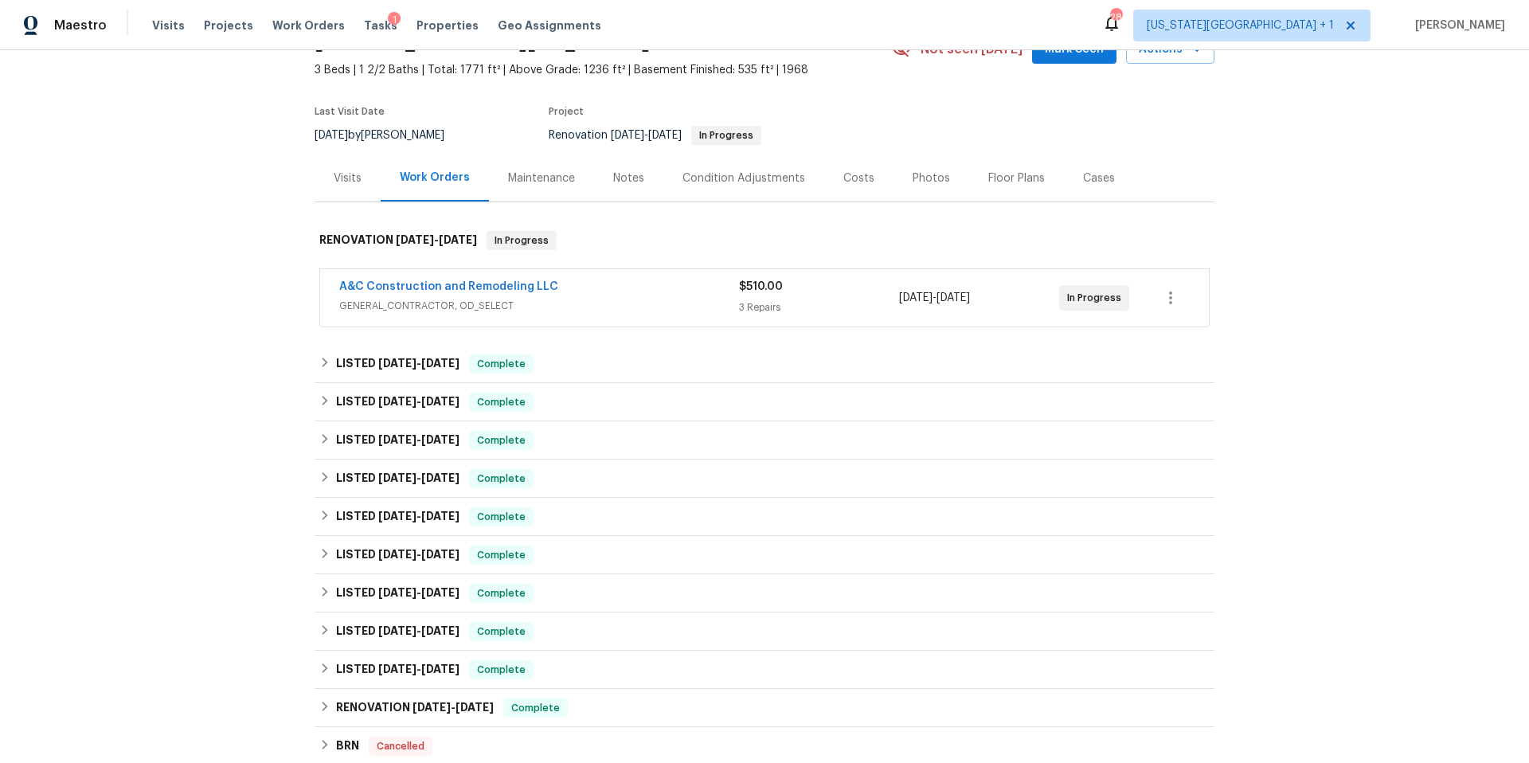
scroll to position [88, 0]
click at [522, 287] on link "A&C Construction and Remodeling LLC" at bounding box center [448, 285] width 219 height 11
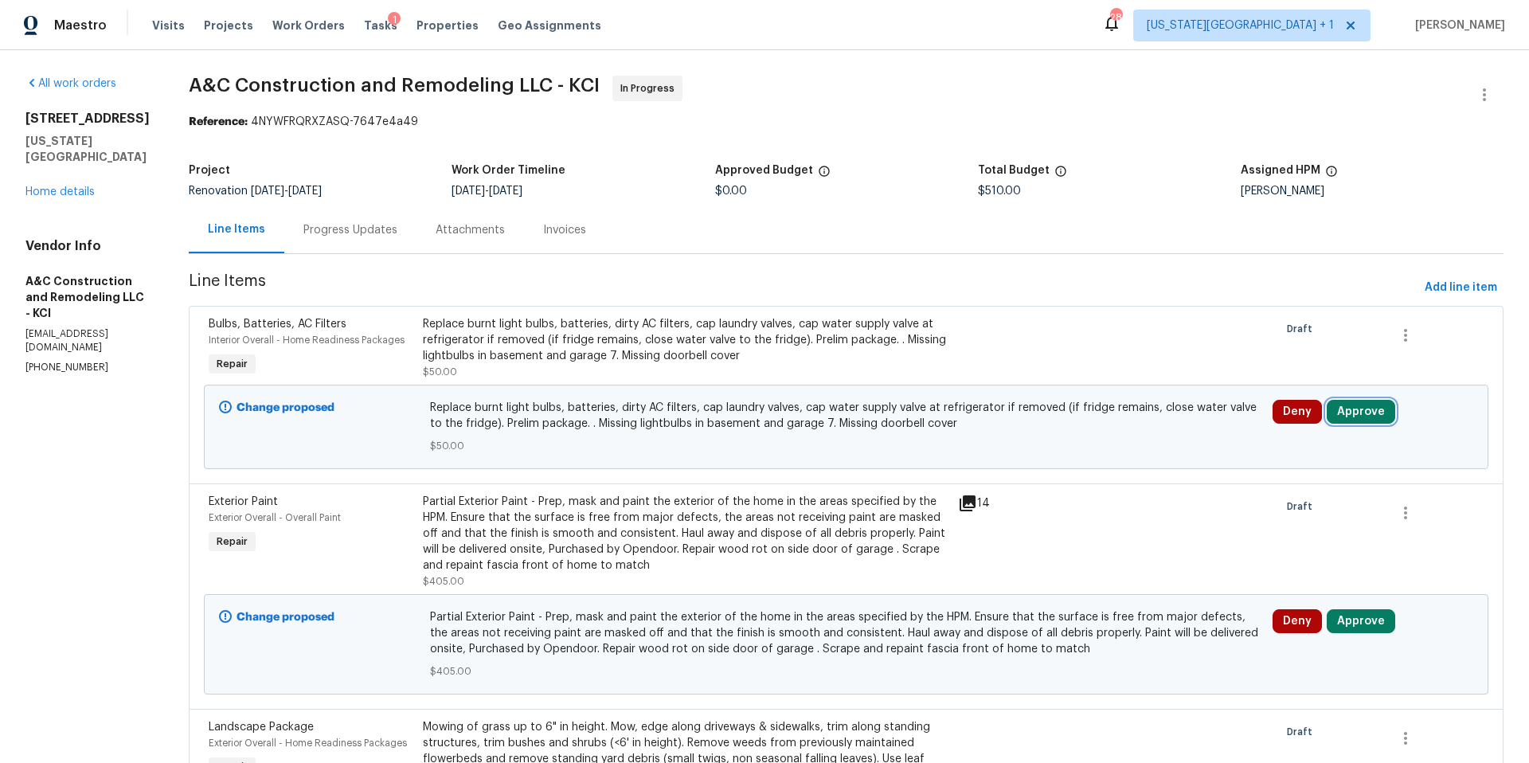
click at [1370, 408] on button "Approve" at bounding box center [1360, 412] width 68 height 24
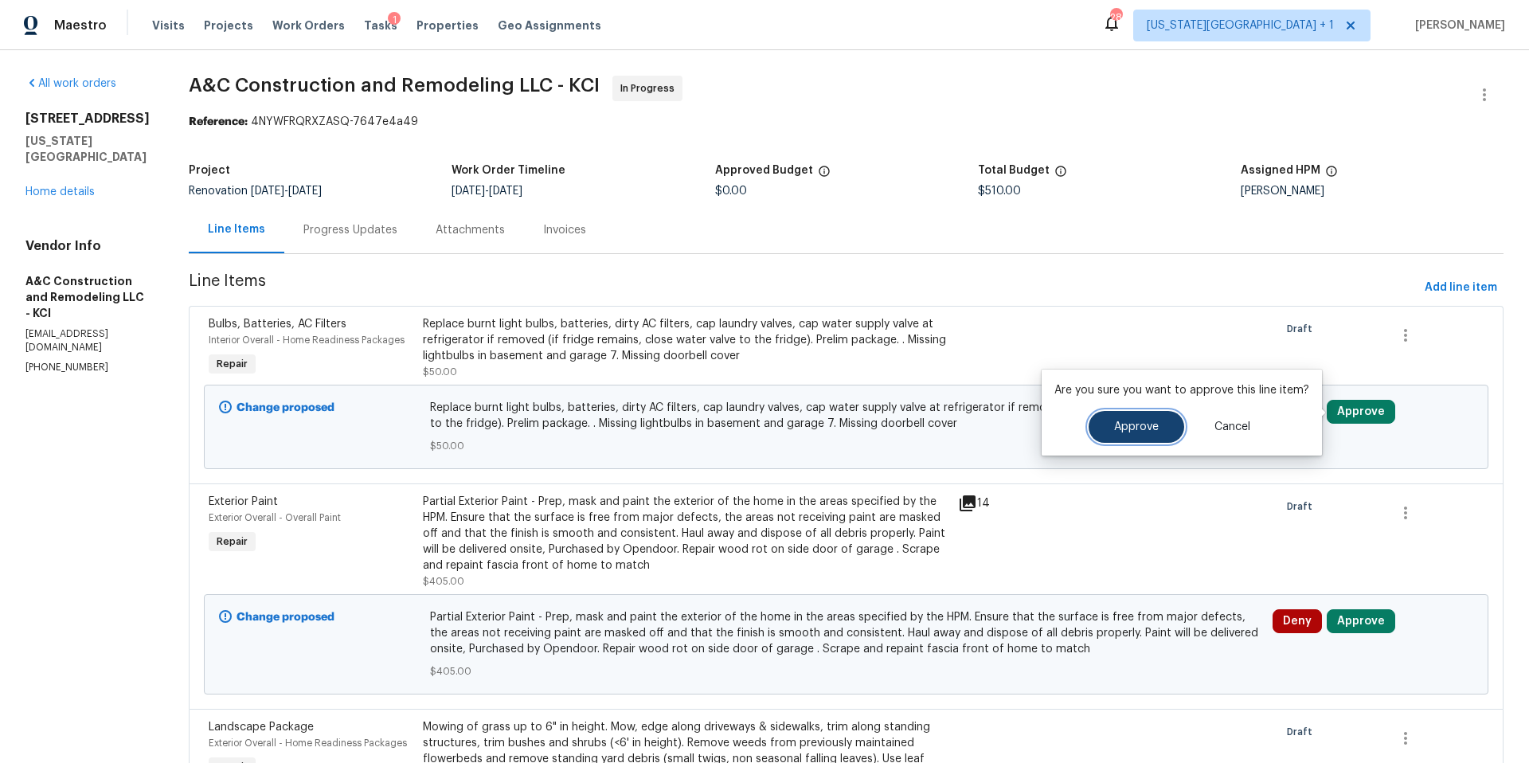
click at [1143, 428] on span "Approve" at bounding box center [1136, 427] width 45 height 12
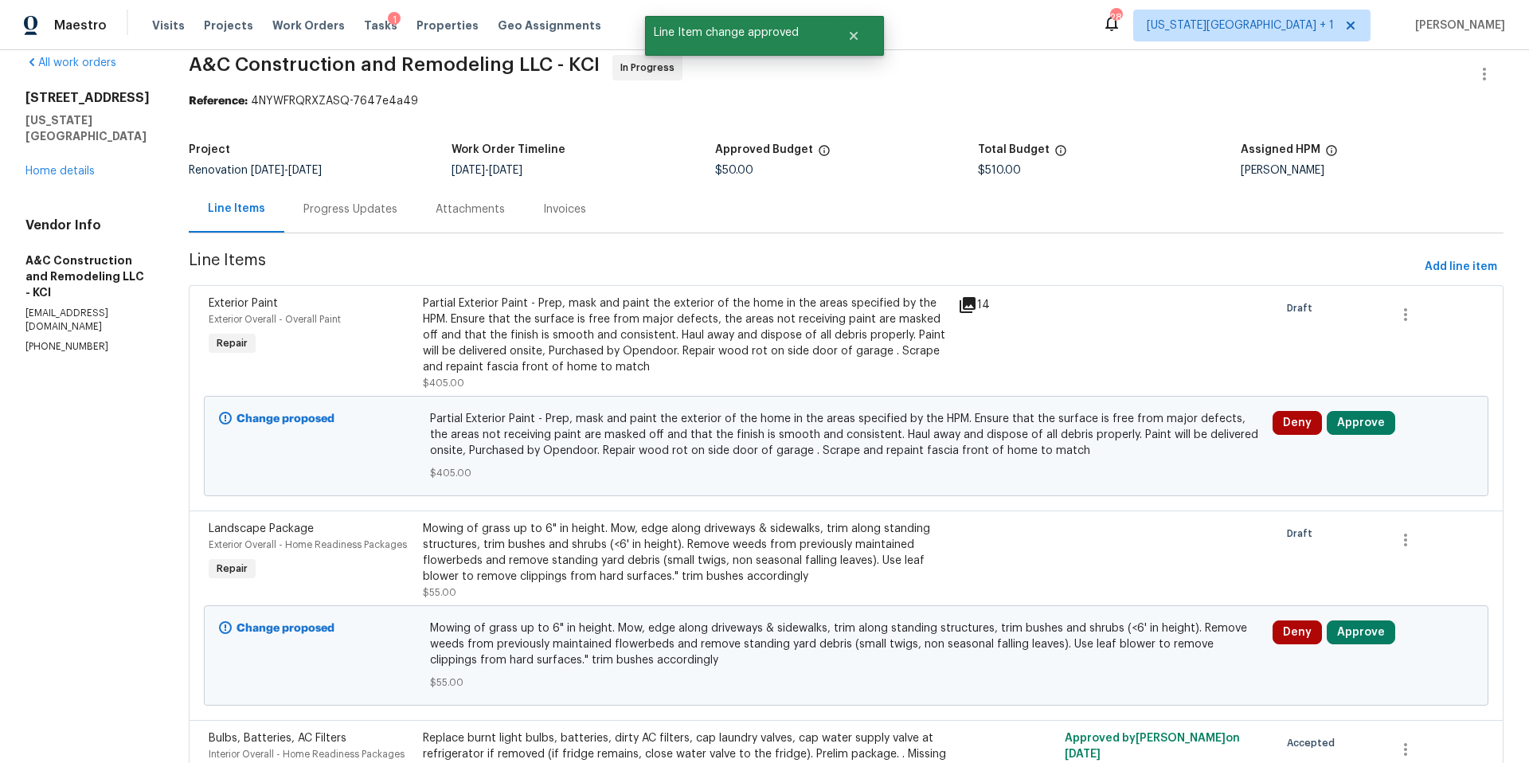
scroll to position [23, 0]
click at [1368, 415] on button "Approve" at bounding box center [1360, 420] width 68 height 24
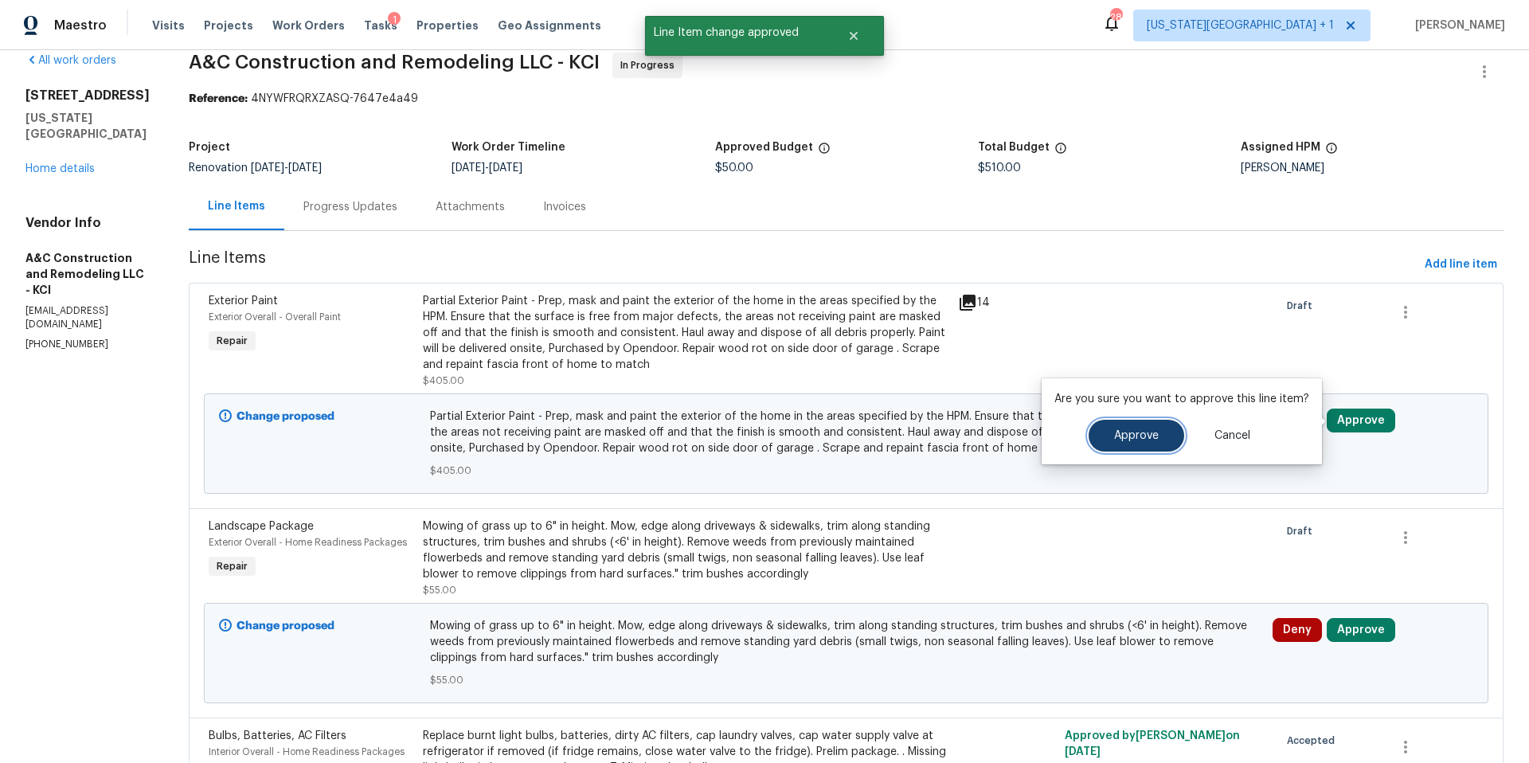
click at [1128, 433] on span "Approve" at bounding box center [1136, 436] width 45 height 12
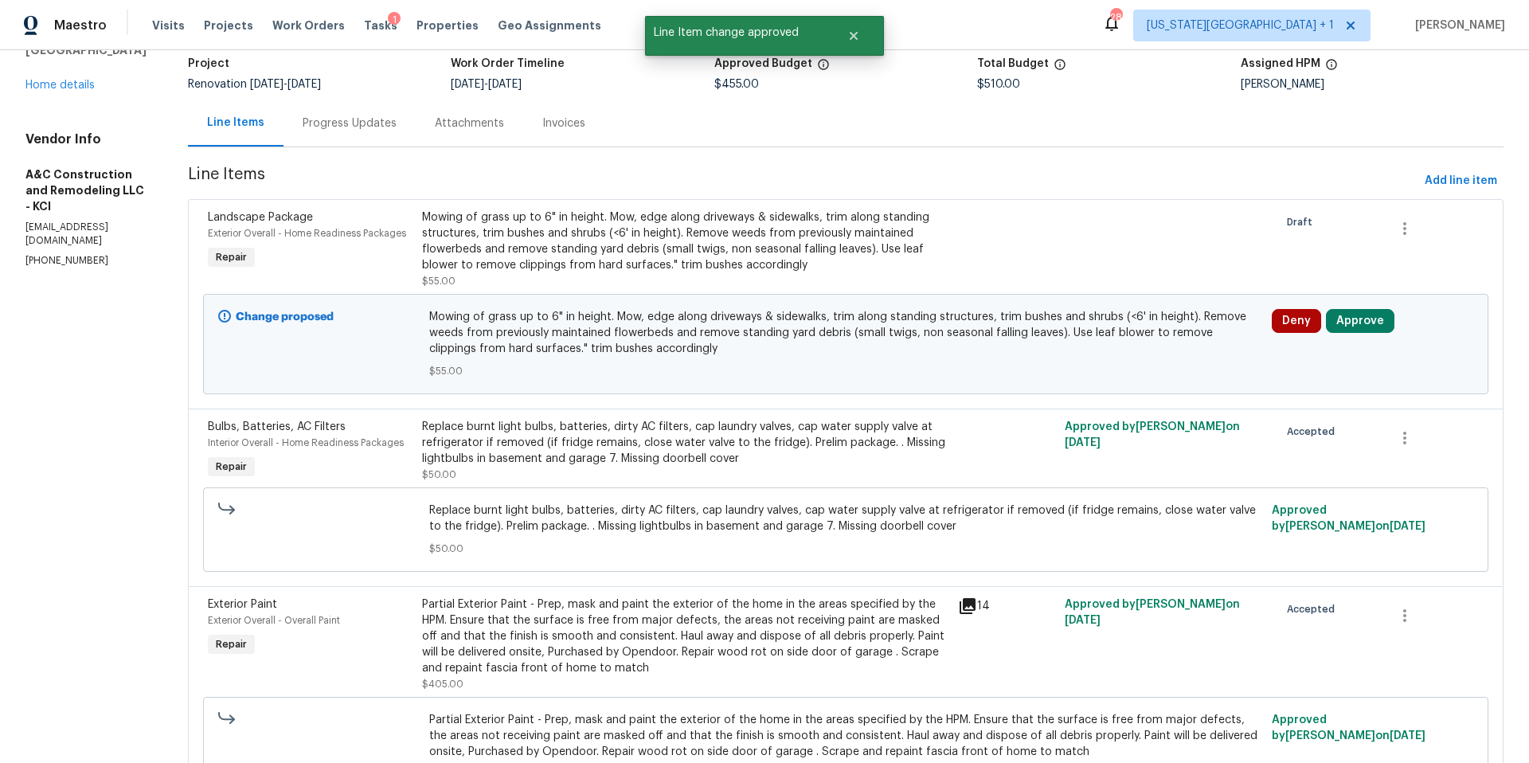
scroll to position [120, 0]
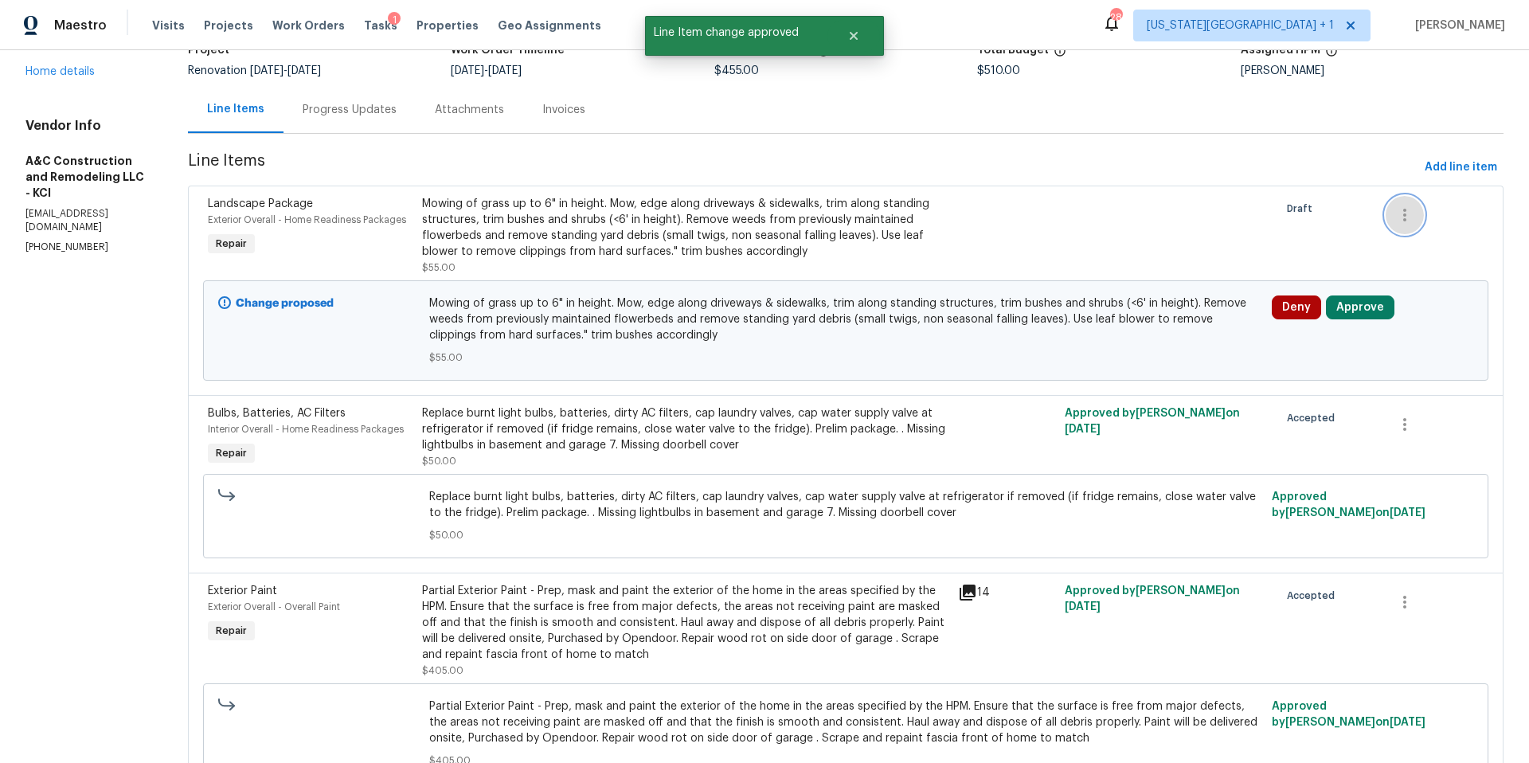
click at [1405, 214] on icon "button" at bounding box center [1404, 215] width 3 height 13
click at [1405, 214] on li "Cancel" at bounding box center [1418, 215] width 61 height 26
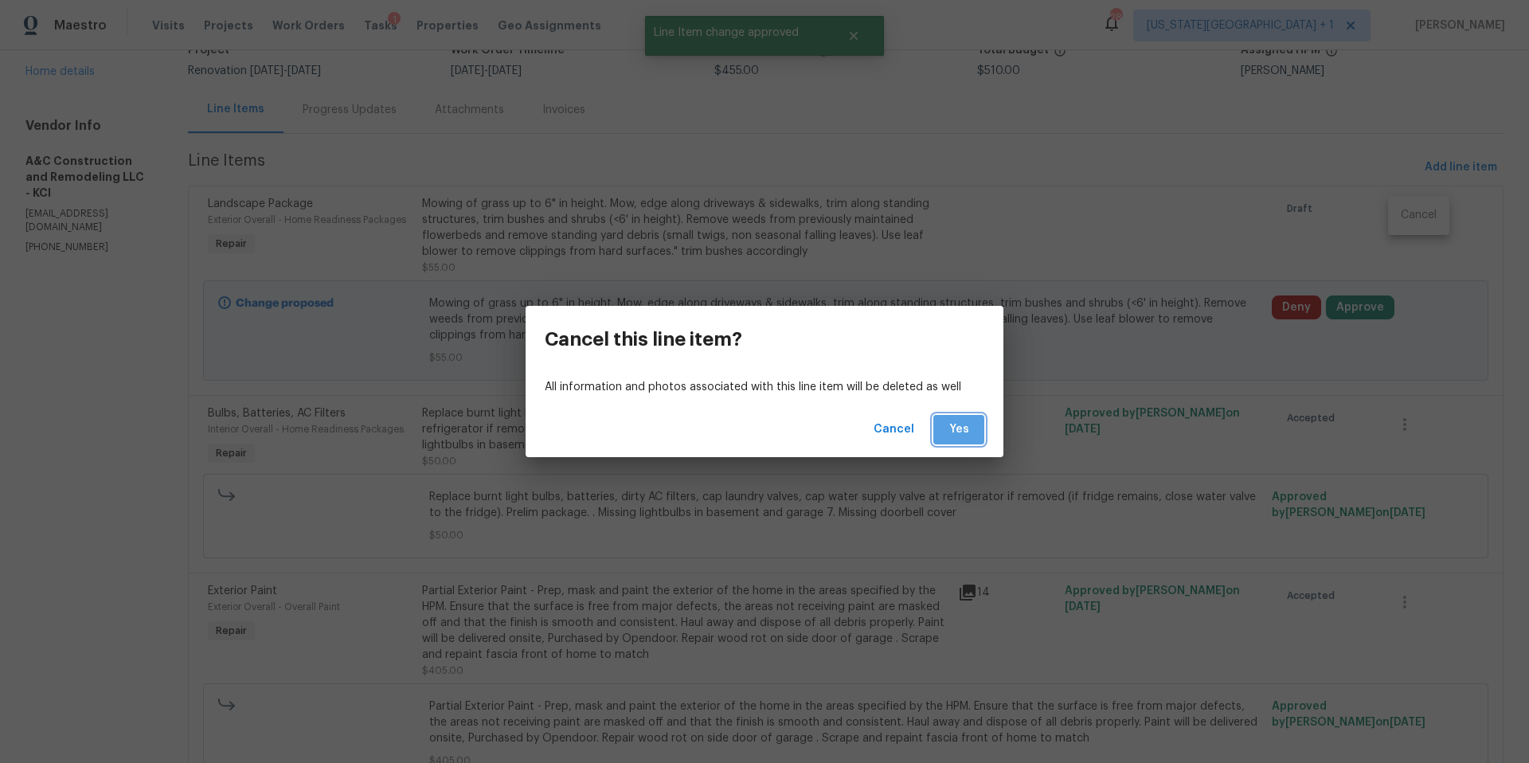
click at [970, 423] on span "Yes" at bounding box center [958, 430] width 25 height 20
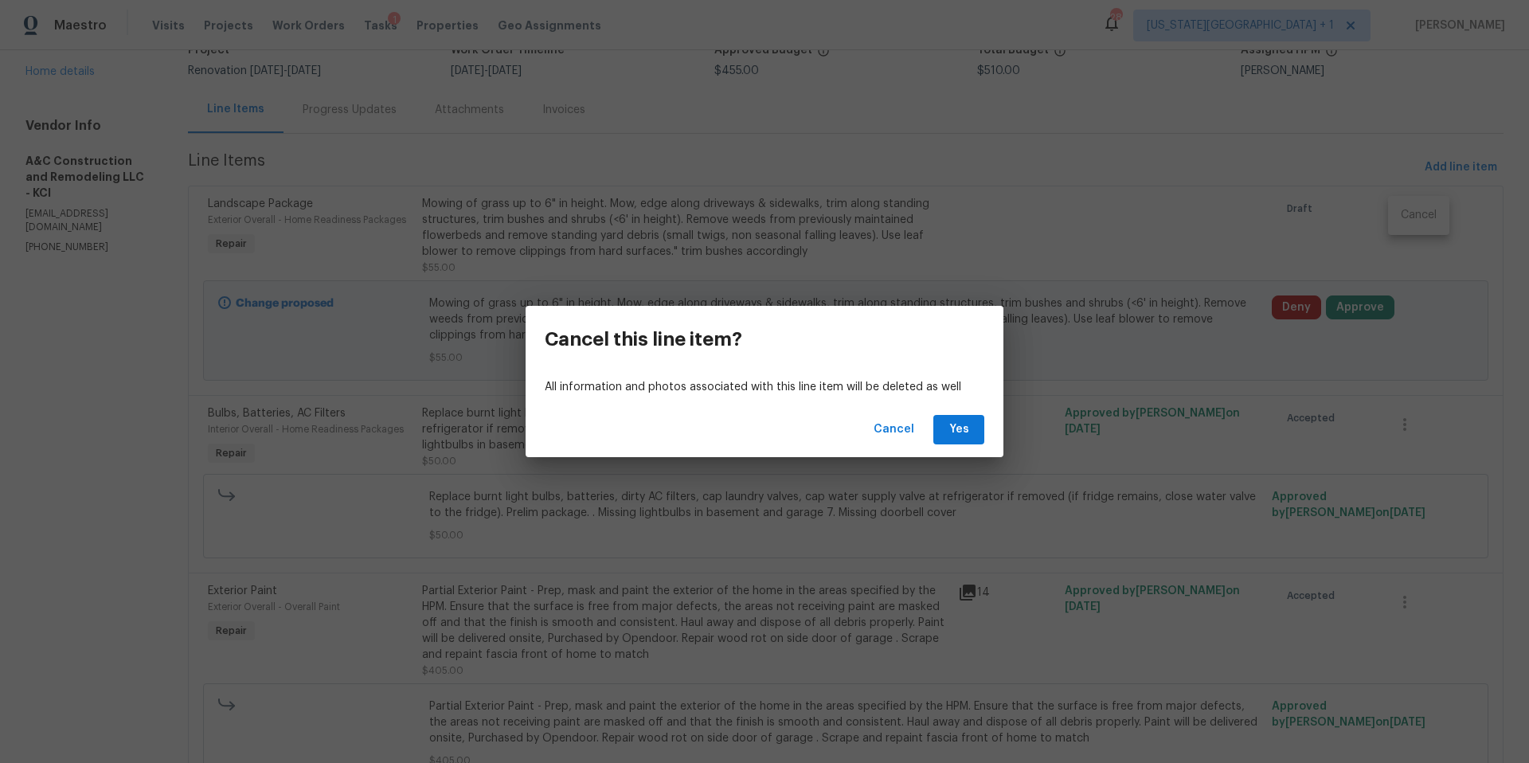
scroll to position [0, 0]
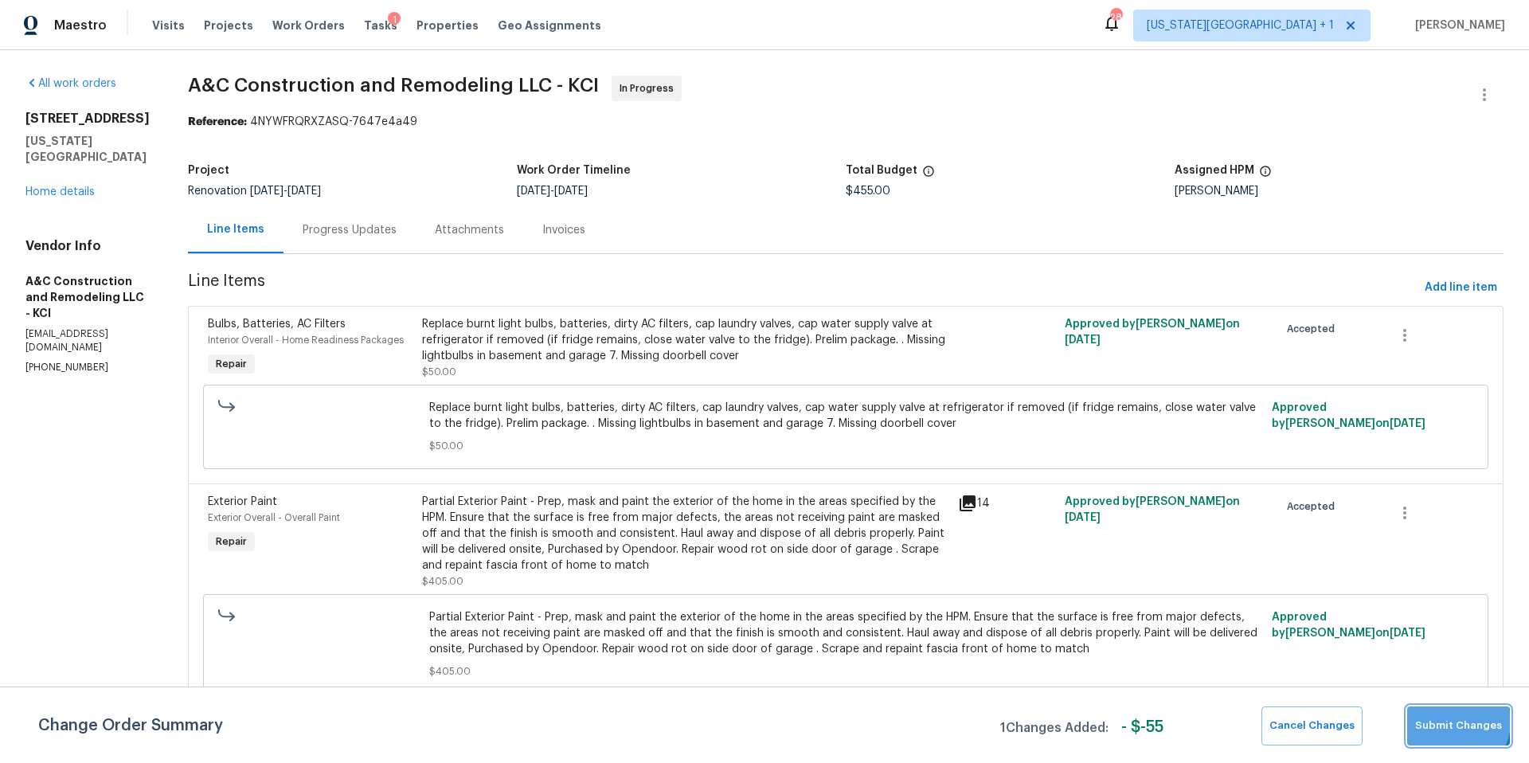
click at [1453, 721] on span "Submit Changes" at bounding box center [1458, 726] width 87 height 18
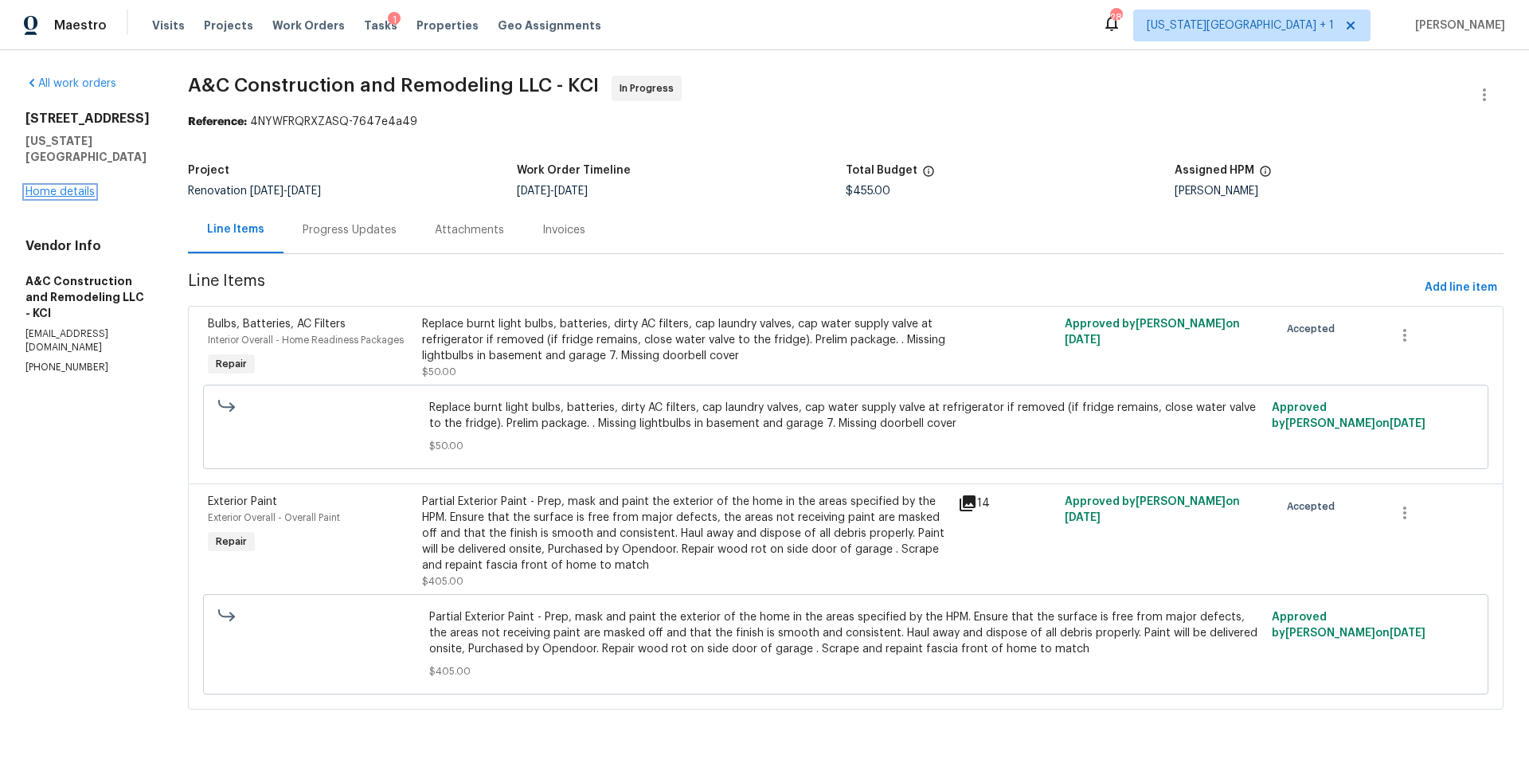
click at [58, 186] on link "Home details" at bounding box center [59, 191] width 69 height 11
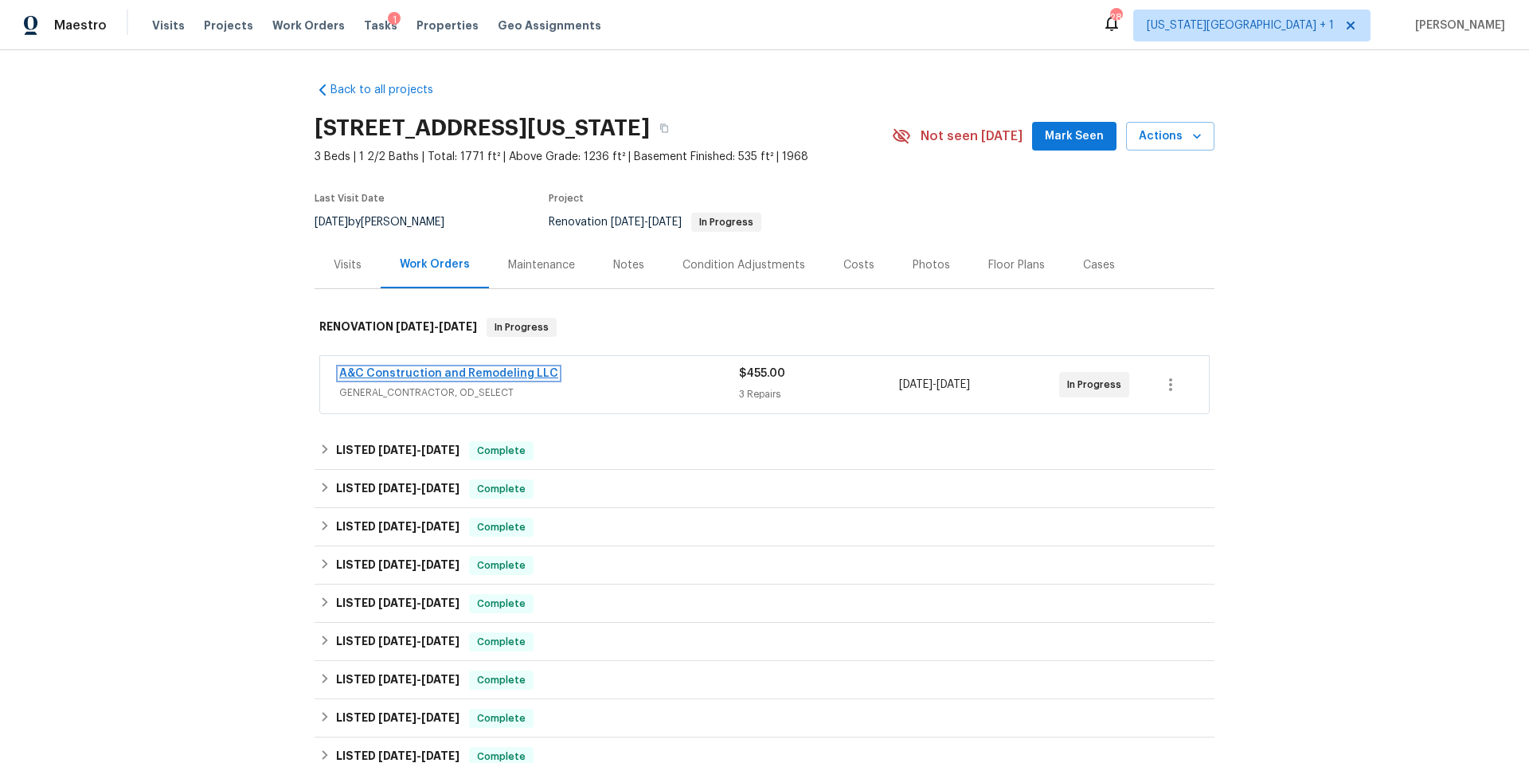
click at [462, 369] on link "A&C Construction and Remodeling LLC" at bounding box center [448, 373] width 219 height 11
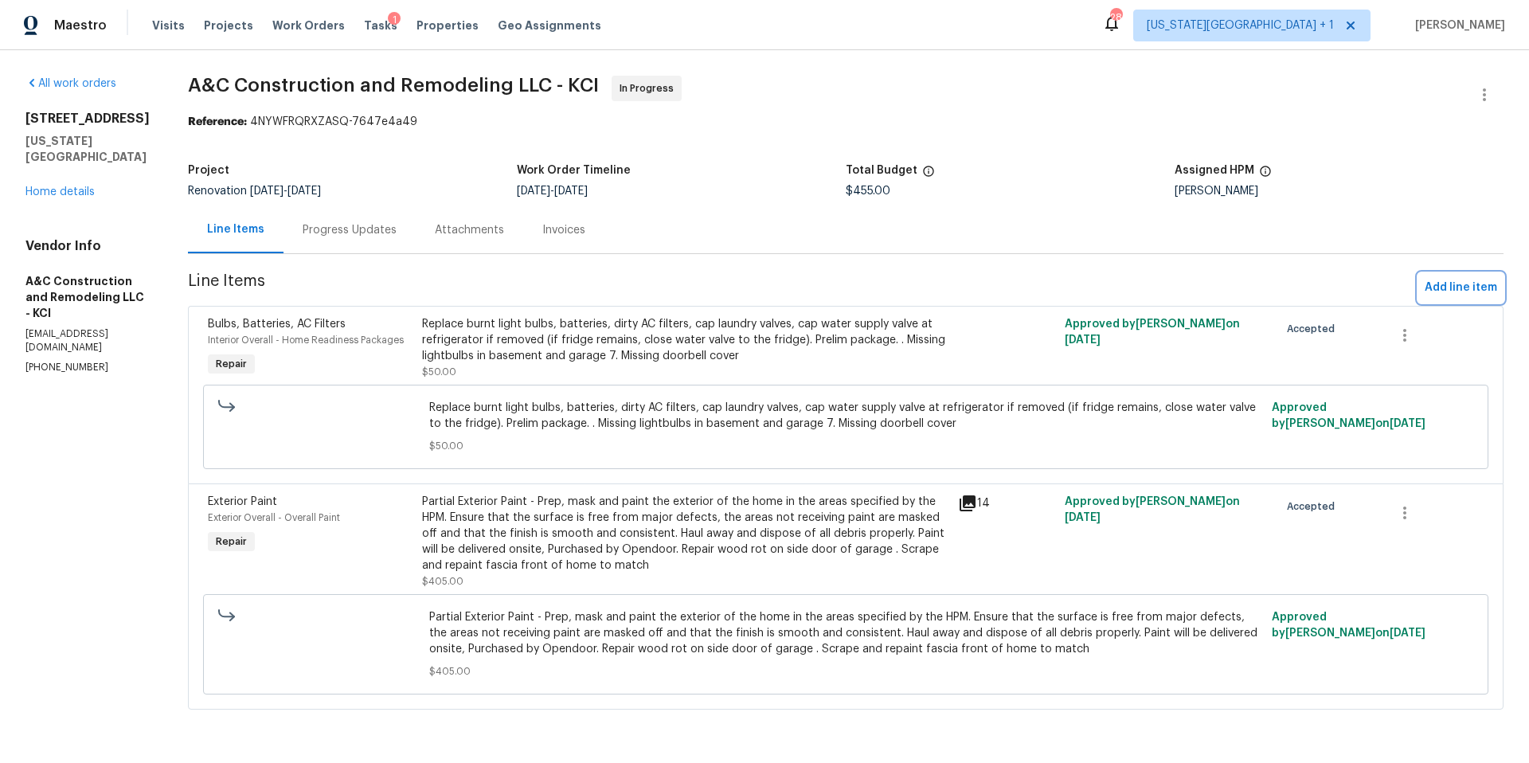
click at [1464, 285] on span "Add line item" at bounding box center [1460, 288] width 72 height 20
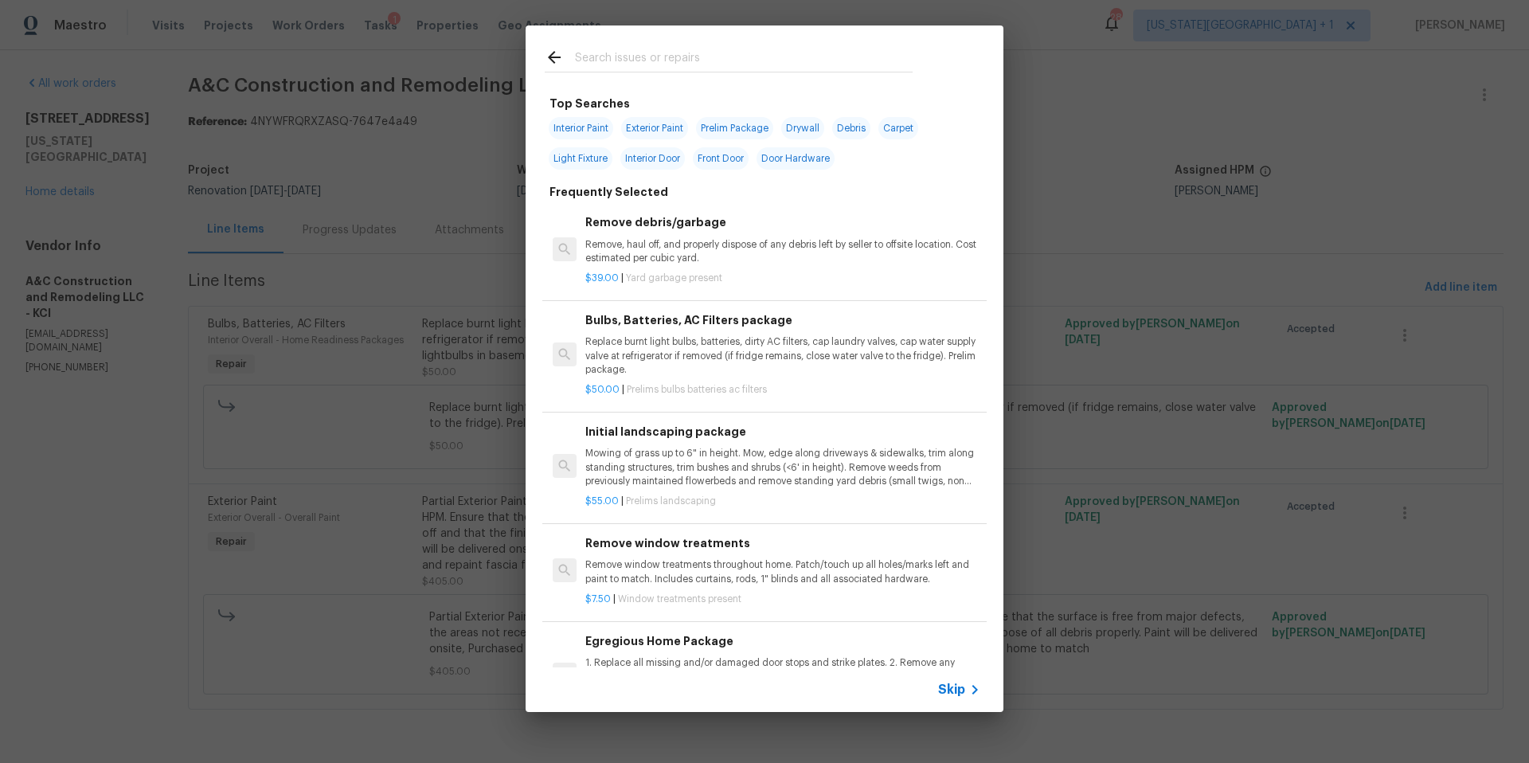
click at [638, 55] on input "text" at bounding box center [744, 60] width 338 height 24
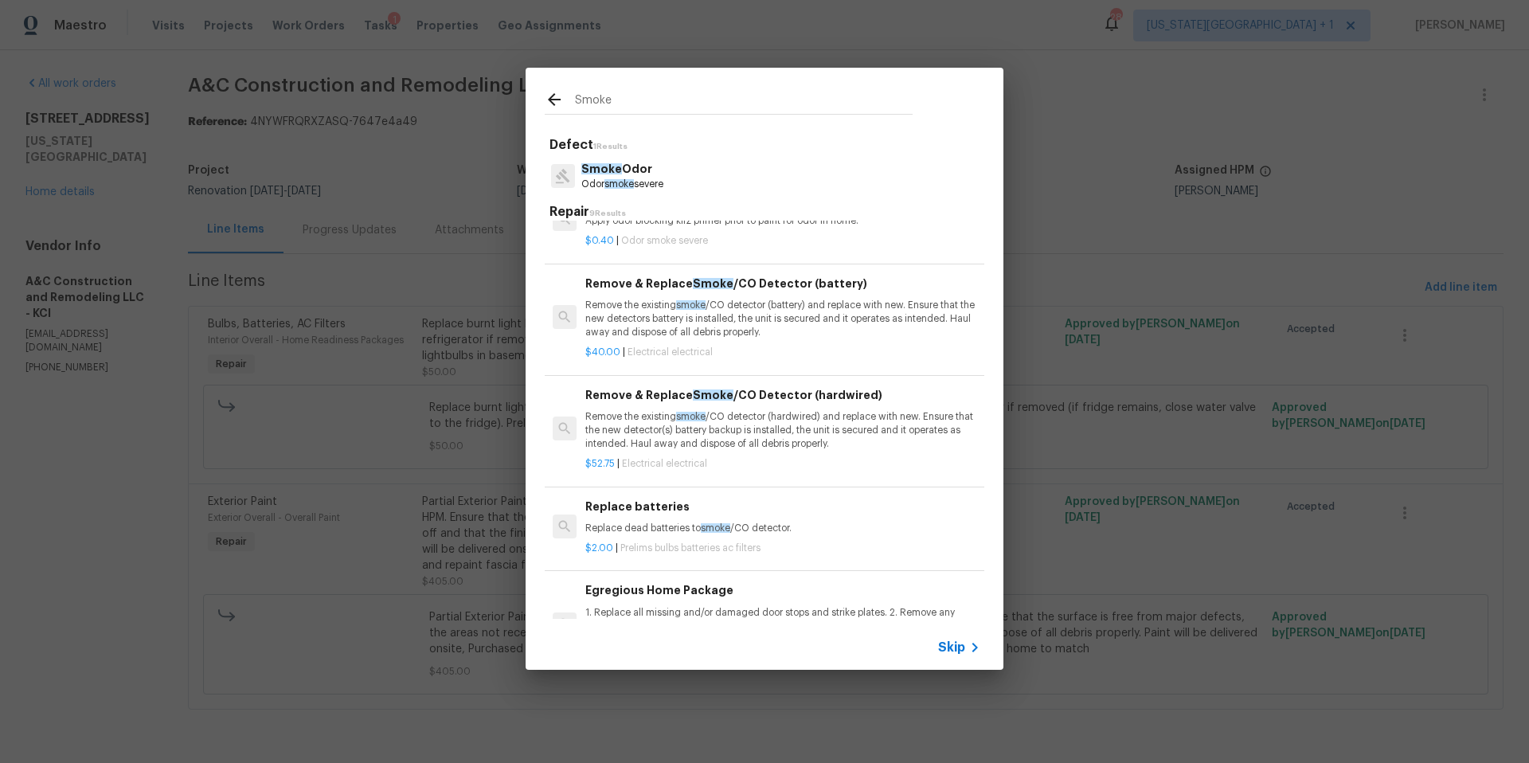
scroll to position [240, 0]
type input "Smoke"
click at [768, 320] on p "Remove the existing smoke /CO detector (battery) and replace with new. Ensure t…" at bounding box center [782, 317] width 395 height 41
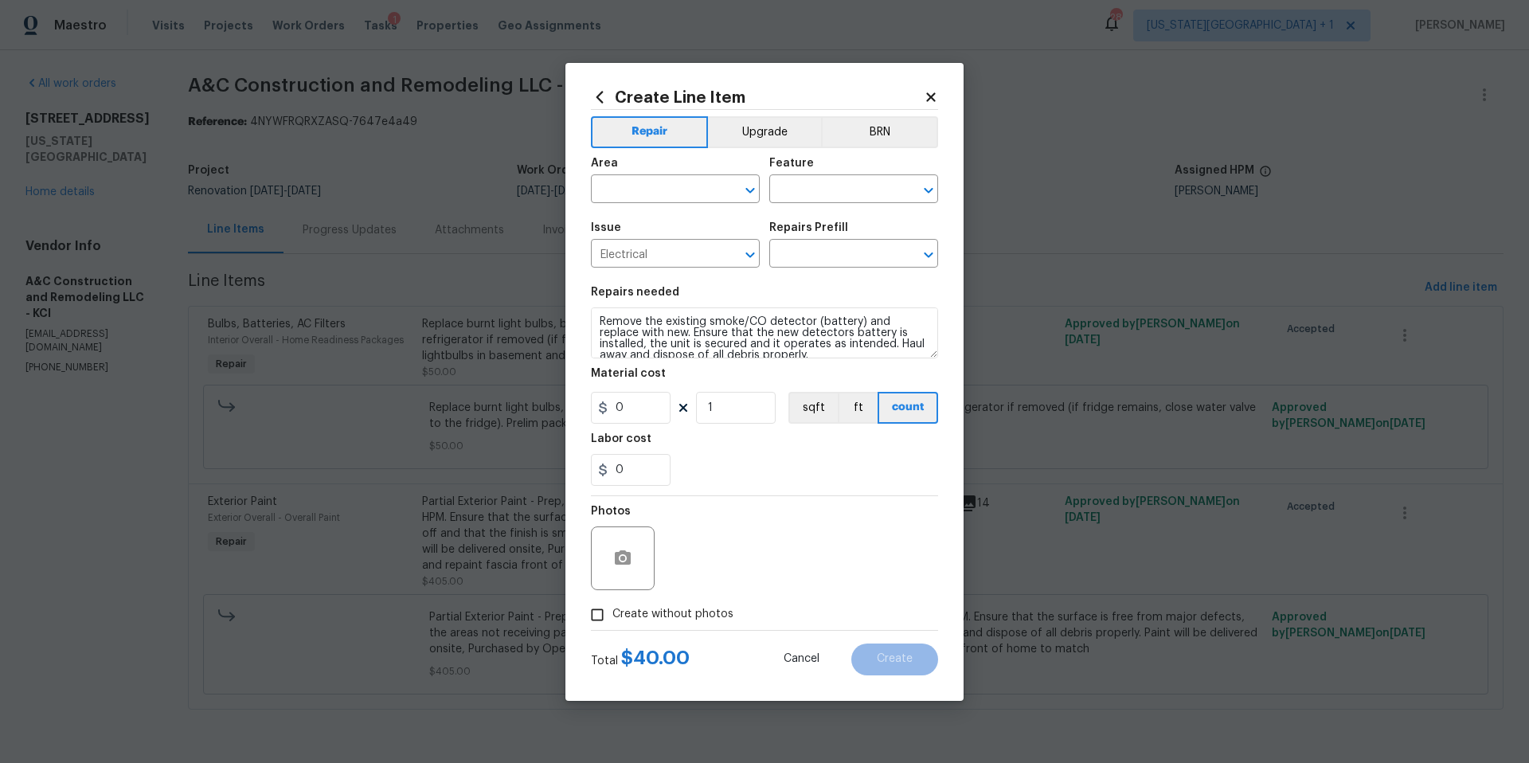
type input "Remove & Replace Smoke/CO Detector (battery) $40.00"
type input "40"
drag, startPoint x: 776, startPoint y: 343, endPoint x: 600, endPoint y: 293, distance: 183.0
click at [600, 293] on figure "Repairs needed Remove the existing smoke/CO detector (battery) and replace with…" at bounding box center [764, 323] width 347 height 72
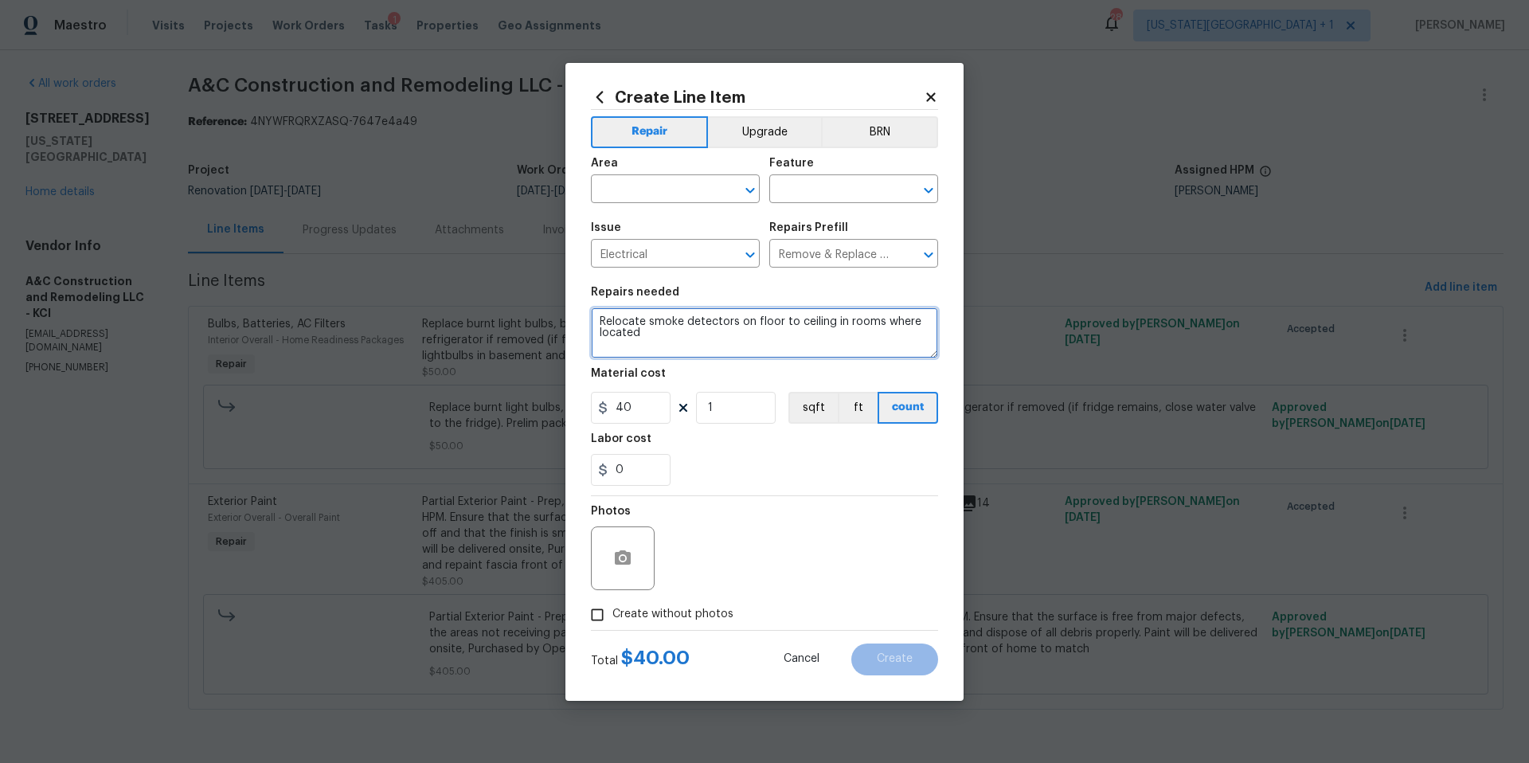
type textarea "Relocate smoke detectors on floor to ceiling in rooms where located"
click at [630, 556] on icon "button" at bounding box center [623, 557] width 16 height 14
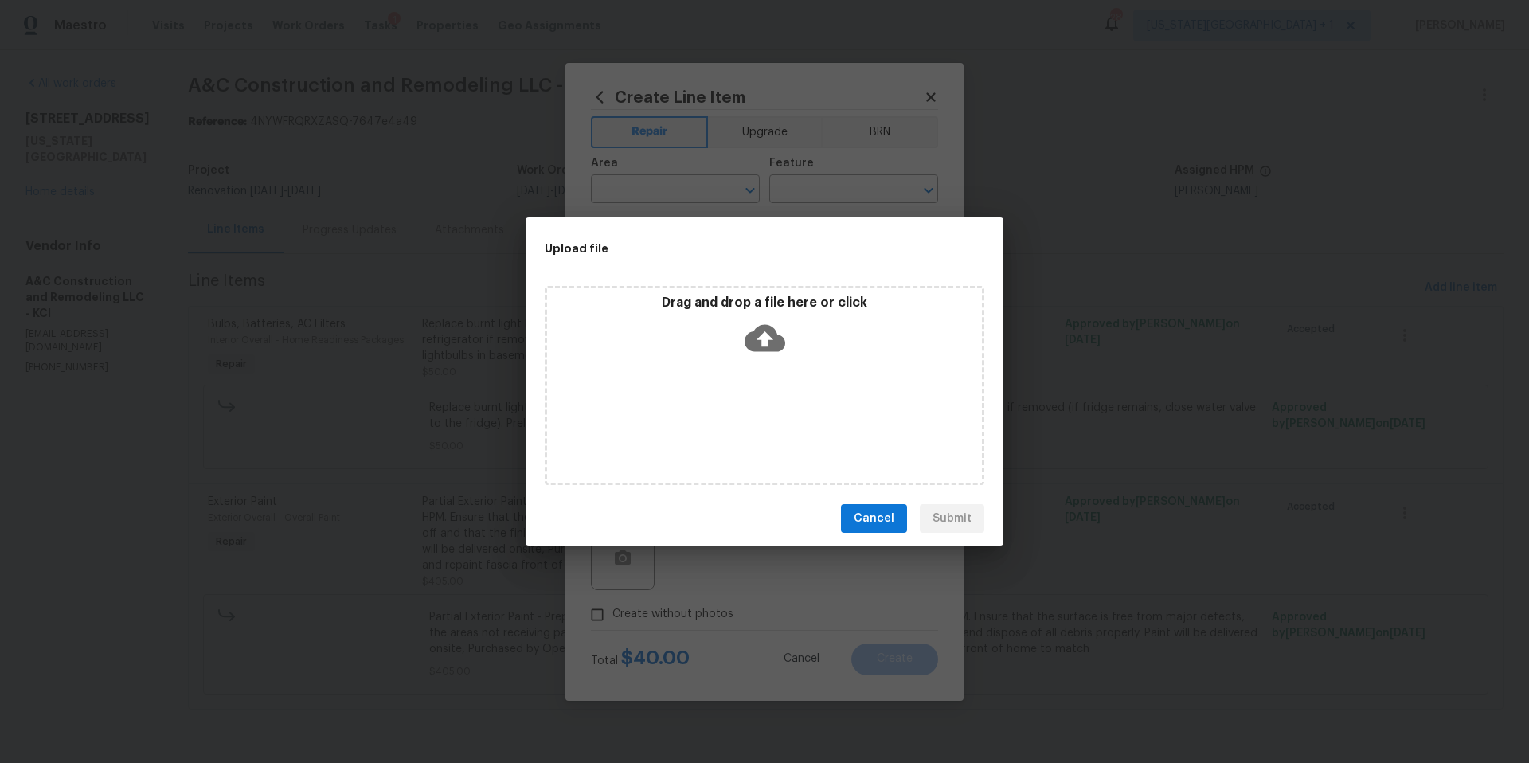
click at [768, 344] on icon at bounding box center [764, 338] width 41 height 27
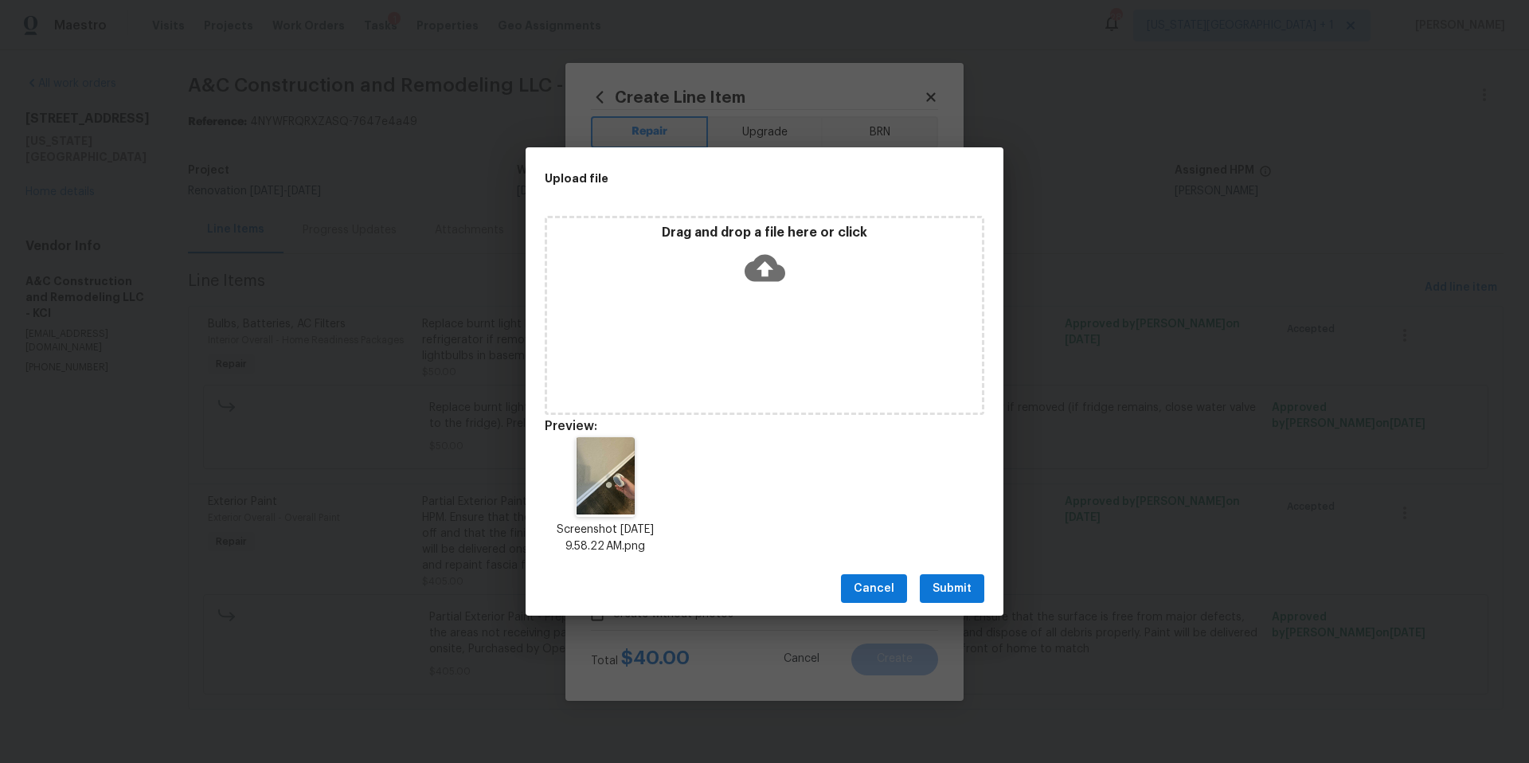
click at [959, 590] on span "Submit" at bounding box center [951, 589] width 39 height 20
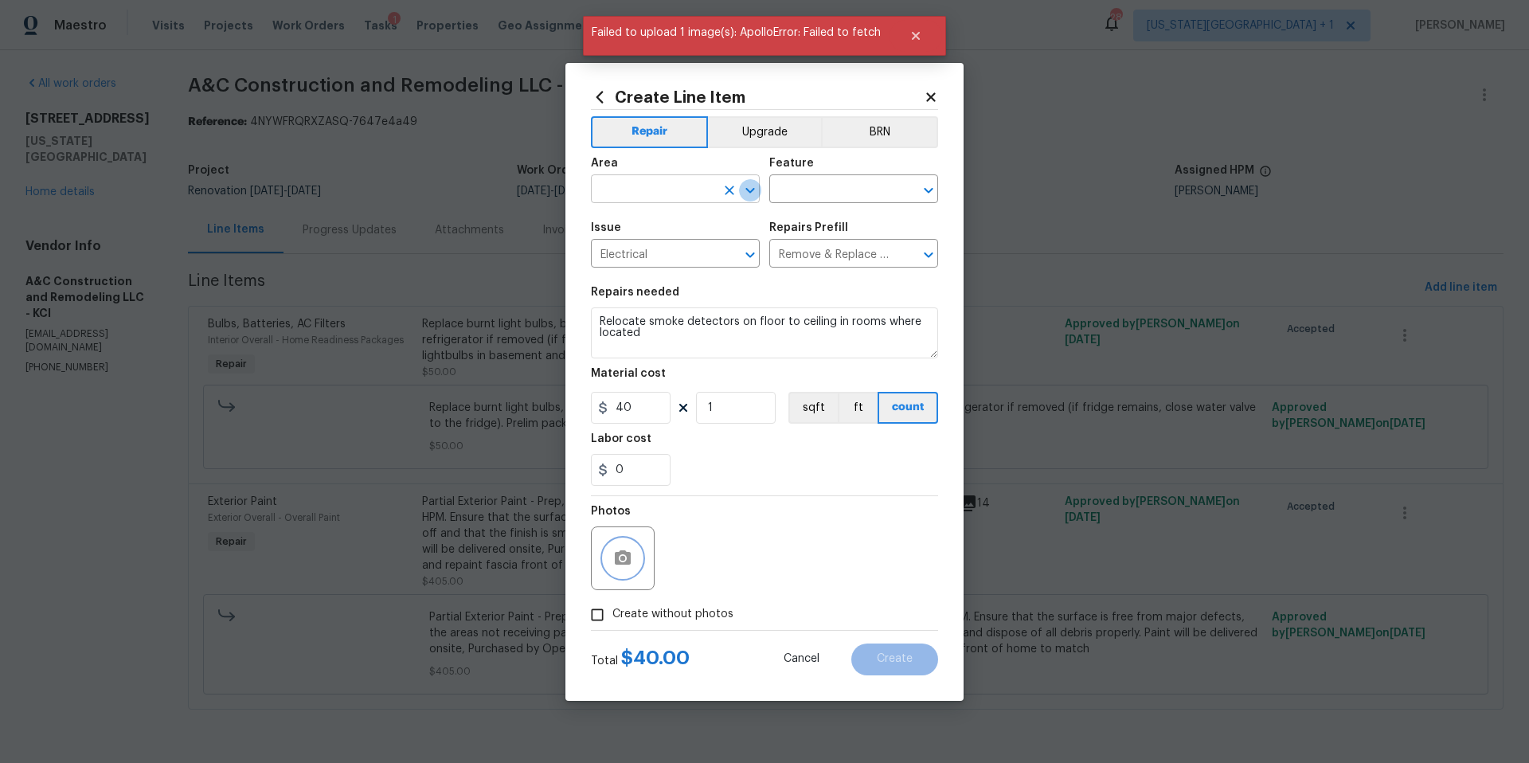
click at [739, 194] on button "Open" at bounding box center [750, 190] width 22 height 22
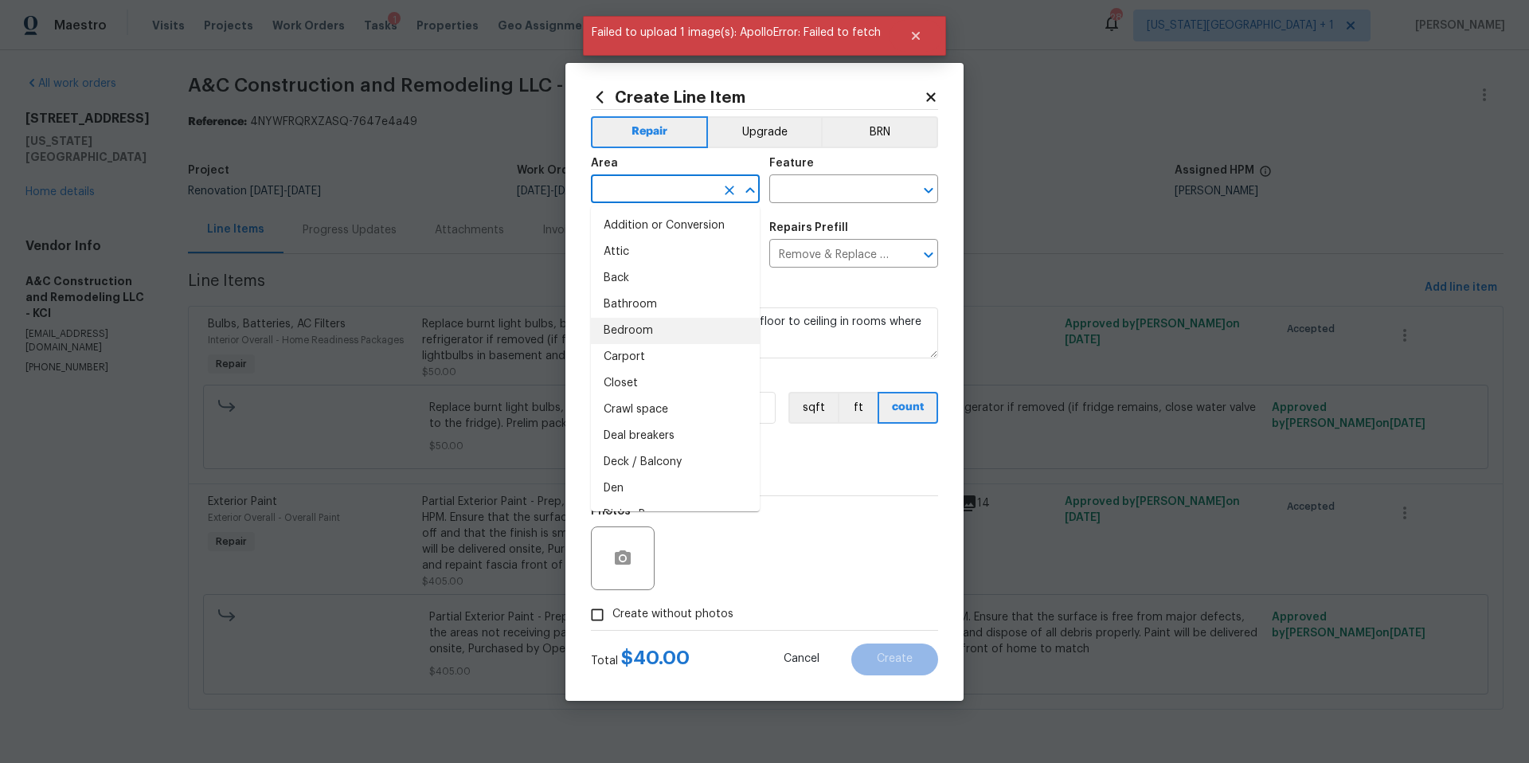
click at [663, 322] on li "Bedroom" at bounding box center [675, 331] width 169 height 26
type input "Bedroom"
click at [860, 186] on input "text" at bounding box center [831, 190] width 124 height 25
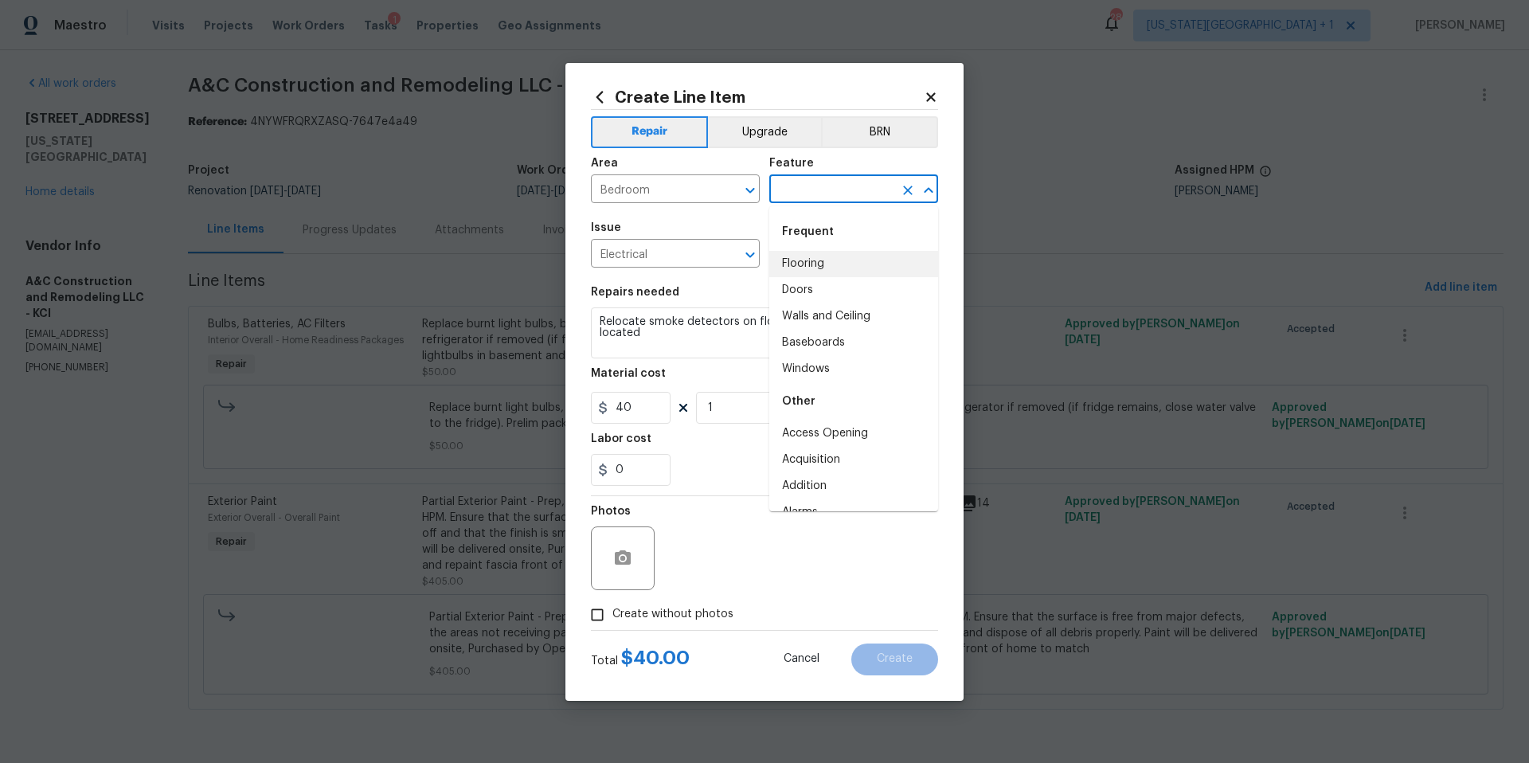
click at [827, 264] on li "Flooring" at bounding box center [853, 264] width 169 height 26
type input "Flooring"
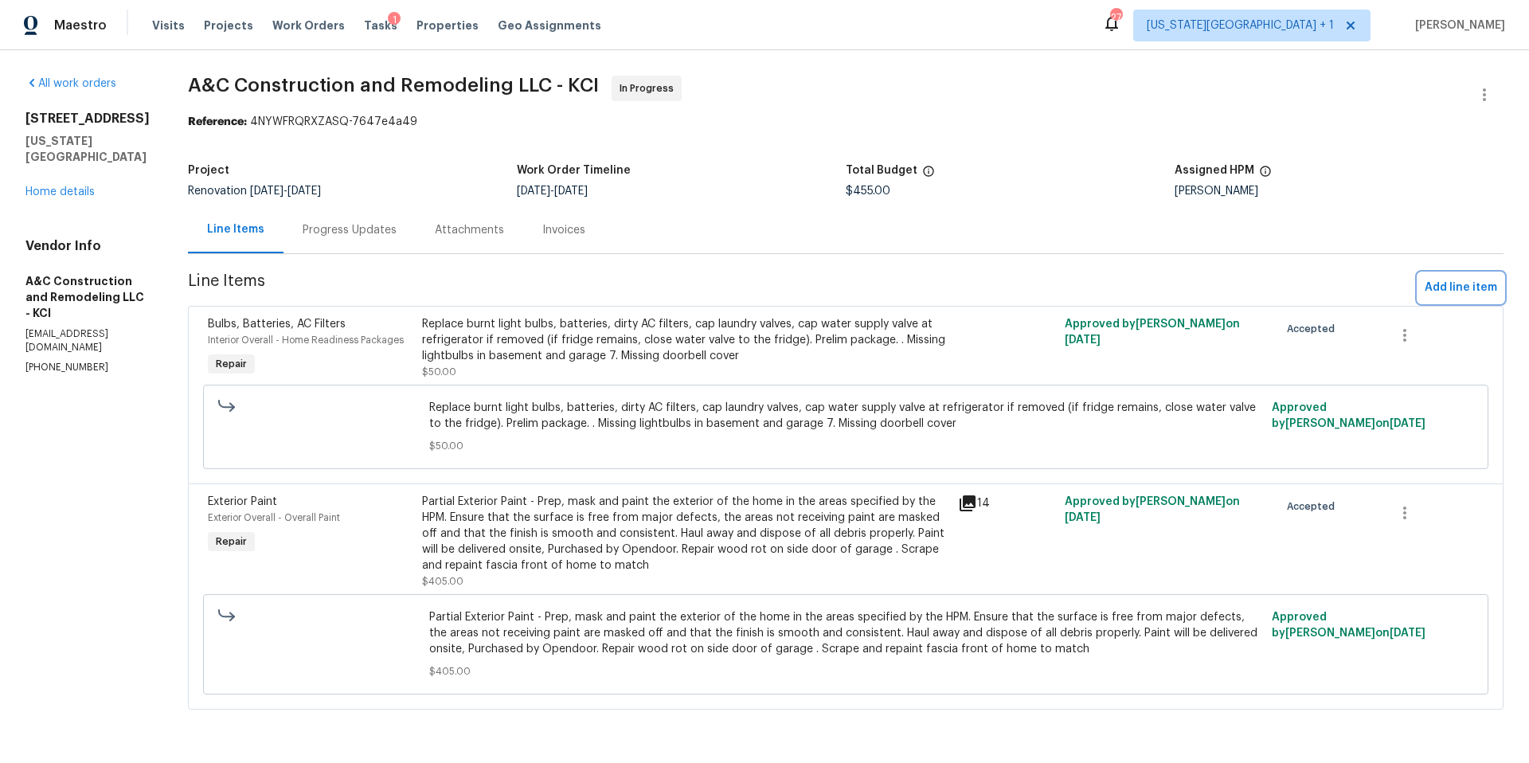
click at [1441, 285] on span "Add line item" at bounding box center [1460, 288] width 72 height 20
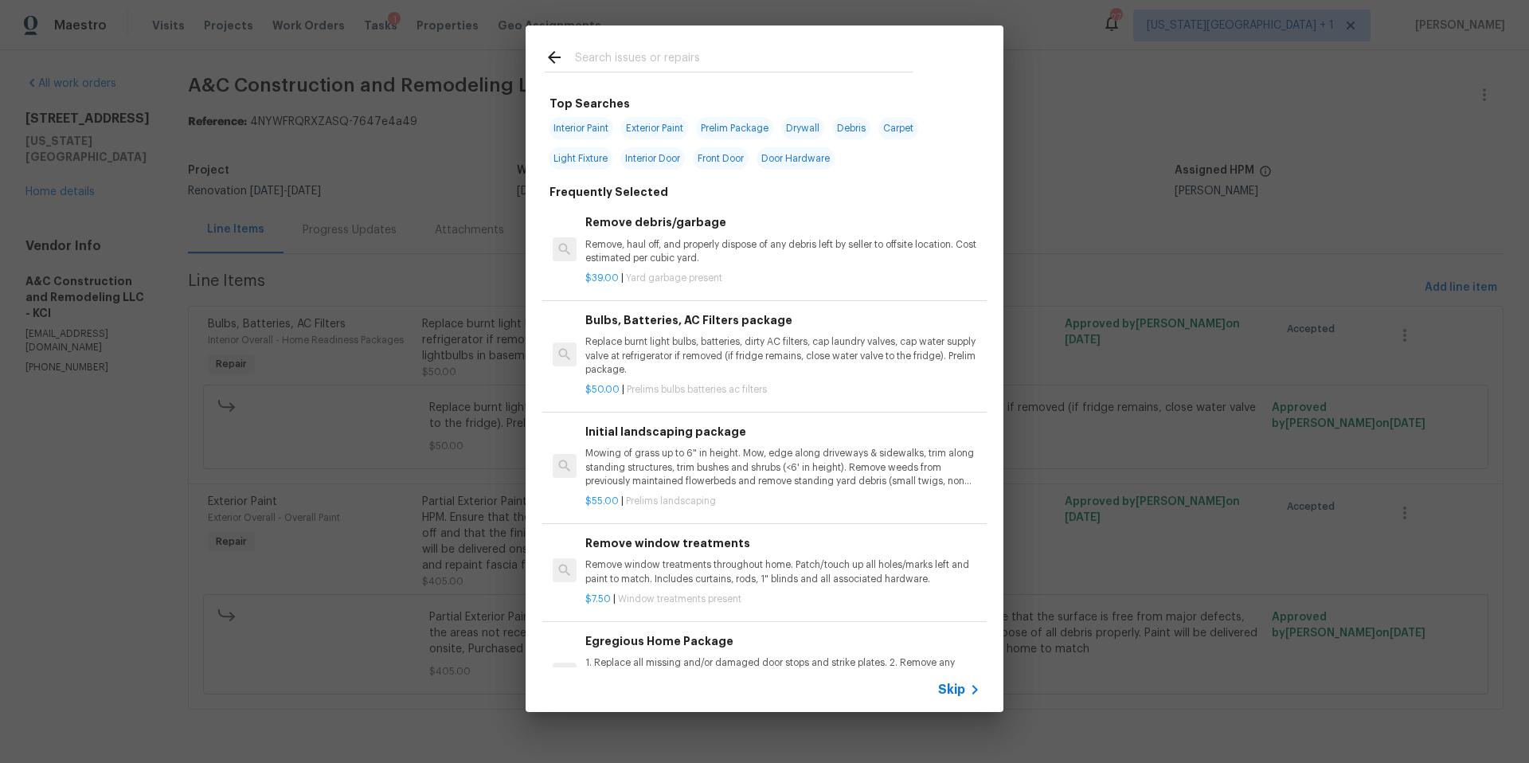
click at [607, 62] on input "text" at bounding box center [744, 60] width 338 height 24
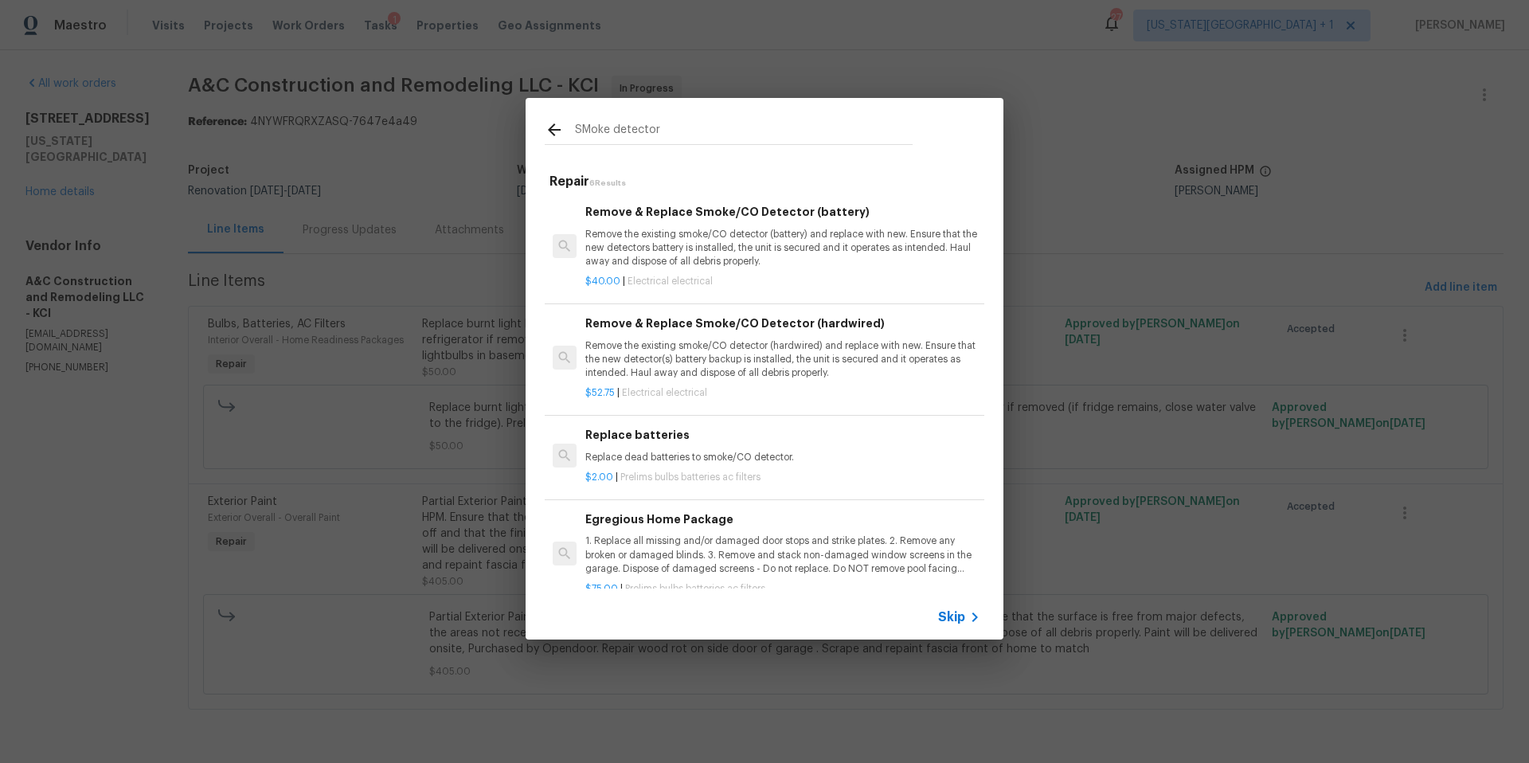
type input "SMoke detector"
click at [736, 260] on p "Remove the existing smoke/CO detector (battery) and replace with new. Ensure th…" at bounding box center [782, 248] width 395 height 41
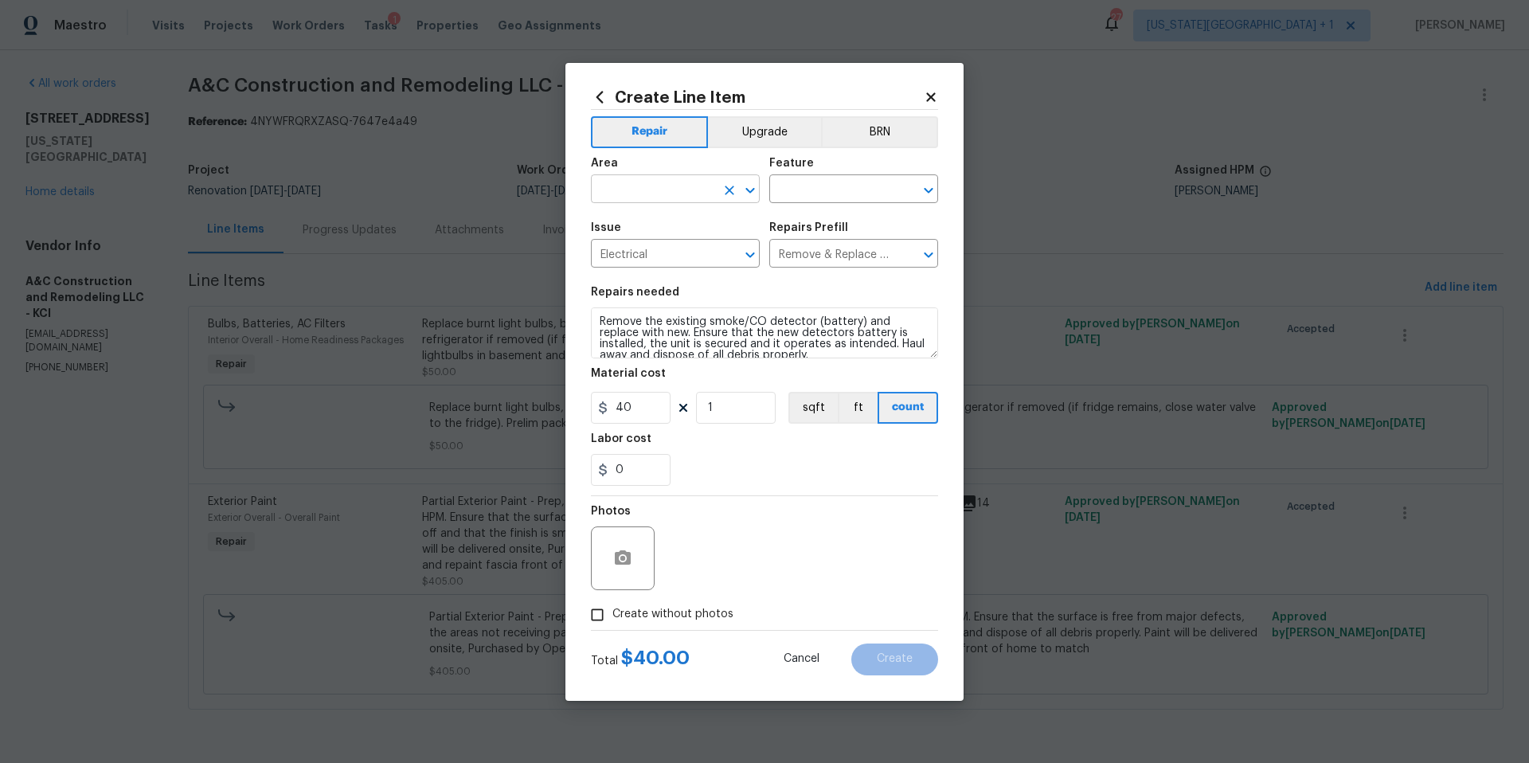
click at [693, 193] on input "text" at bounding box center [653, 190] width 124 height 25
click at [658, 225] on li "Bedroom" at bounding box center [675, 226] width 169 height 26
type input "Bedroom"
click at [803, 180] on input "text" at bounding box center [831, 190] width 124 height 25
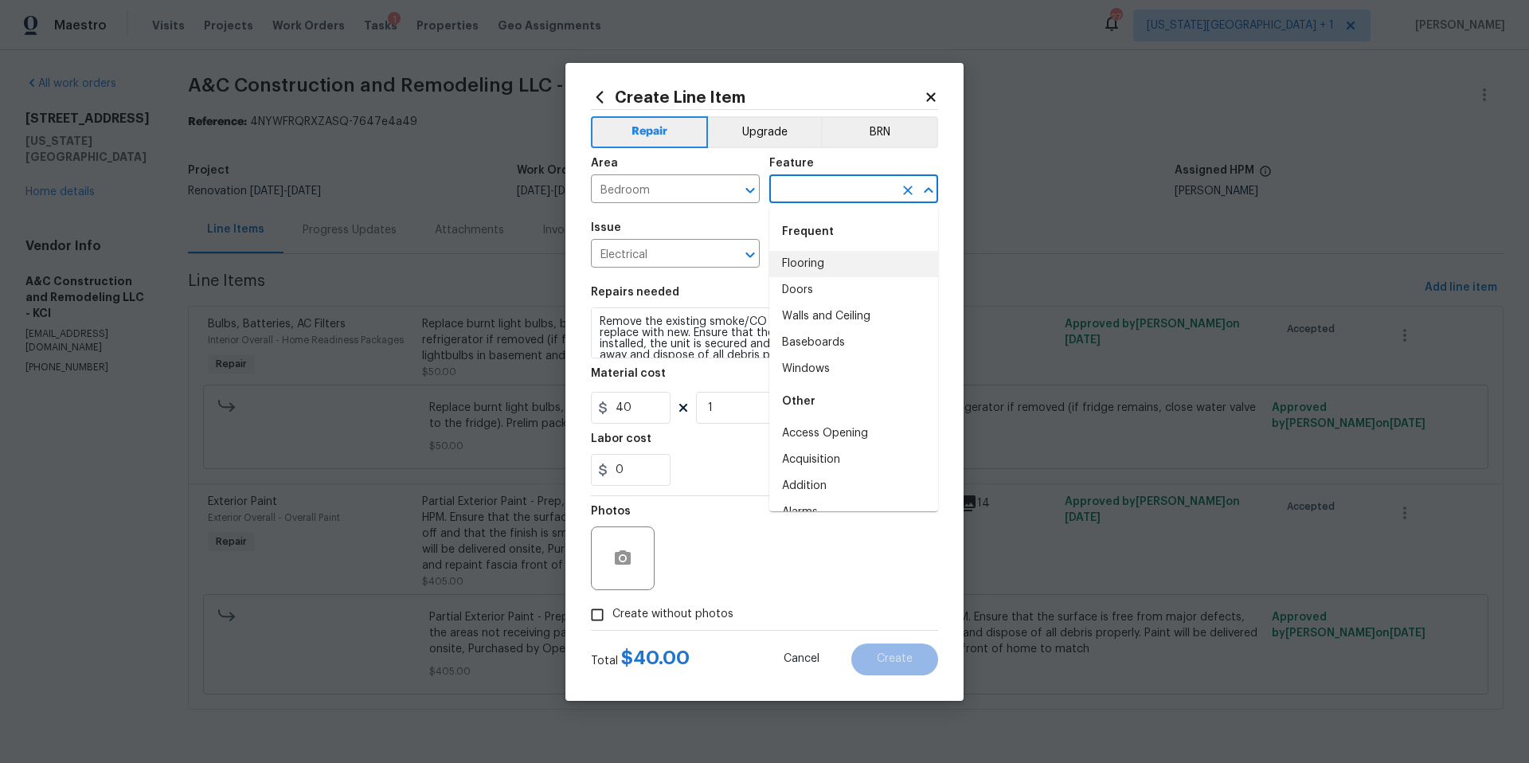
click at [807, 260] on li "Flooring" at bounding box center [853, 264] width 169 height 26
type input "Flooring"
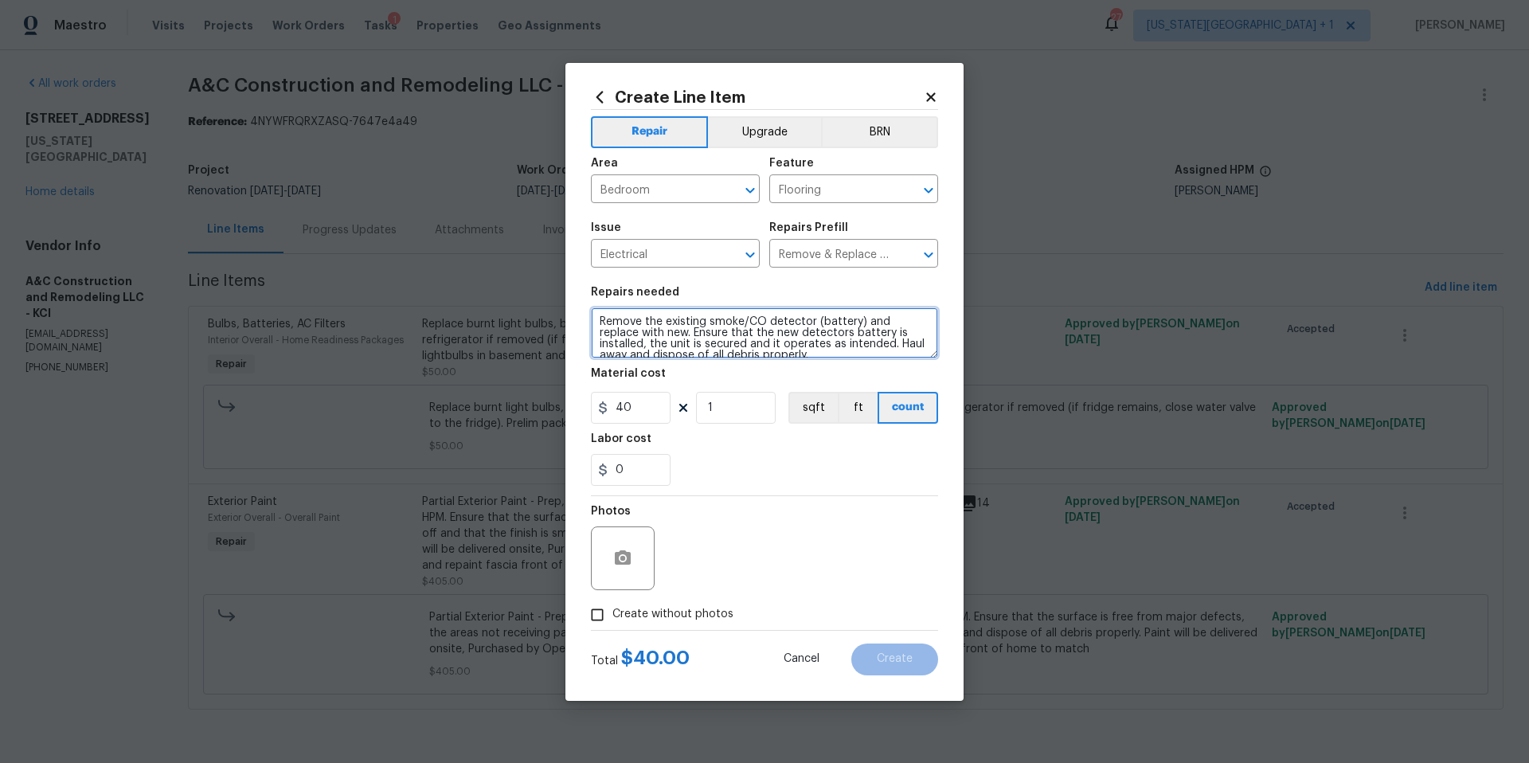
scroll to position [11, 0]
drag, startPoint x: 599, startPoint y: 322, endPoint x: 831, endPoint y: 373, distance: 238.0
click at [831, 373] on section "Repairs needed Remove the existing smoke/CO detector (battery) and replace with…" at bounding box center [764, 386] width 347 height 218
type textarea "Relocate smoke detectors on floor to ceiling in bedrooms"
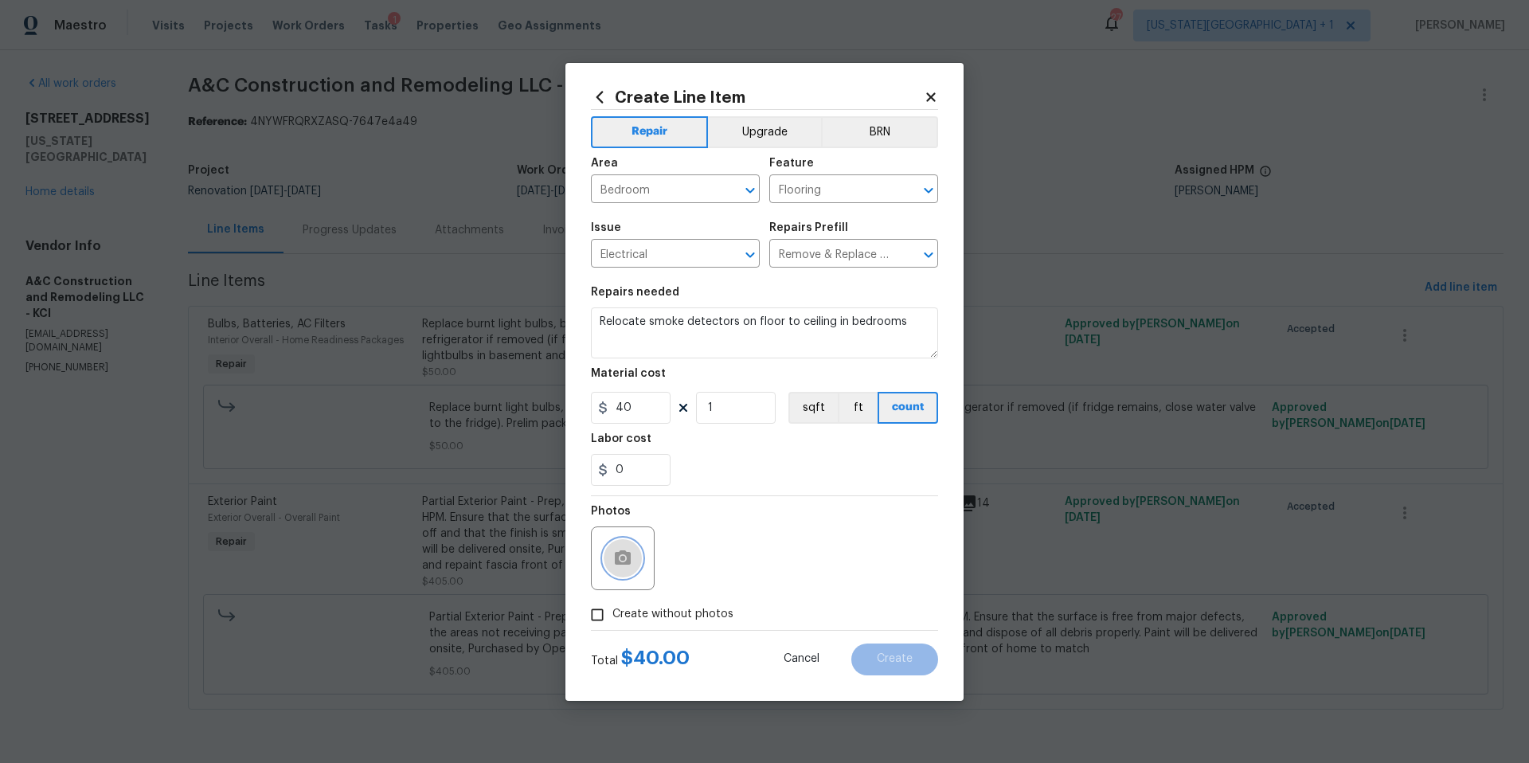
click at [626, 549] on icon "button" at bounding box center [622, 558] width 19 height 19
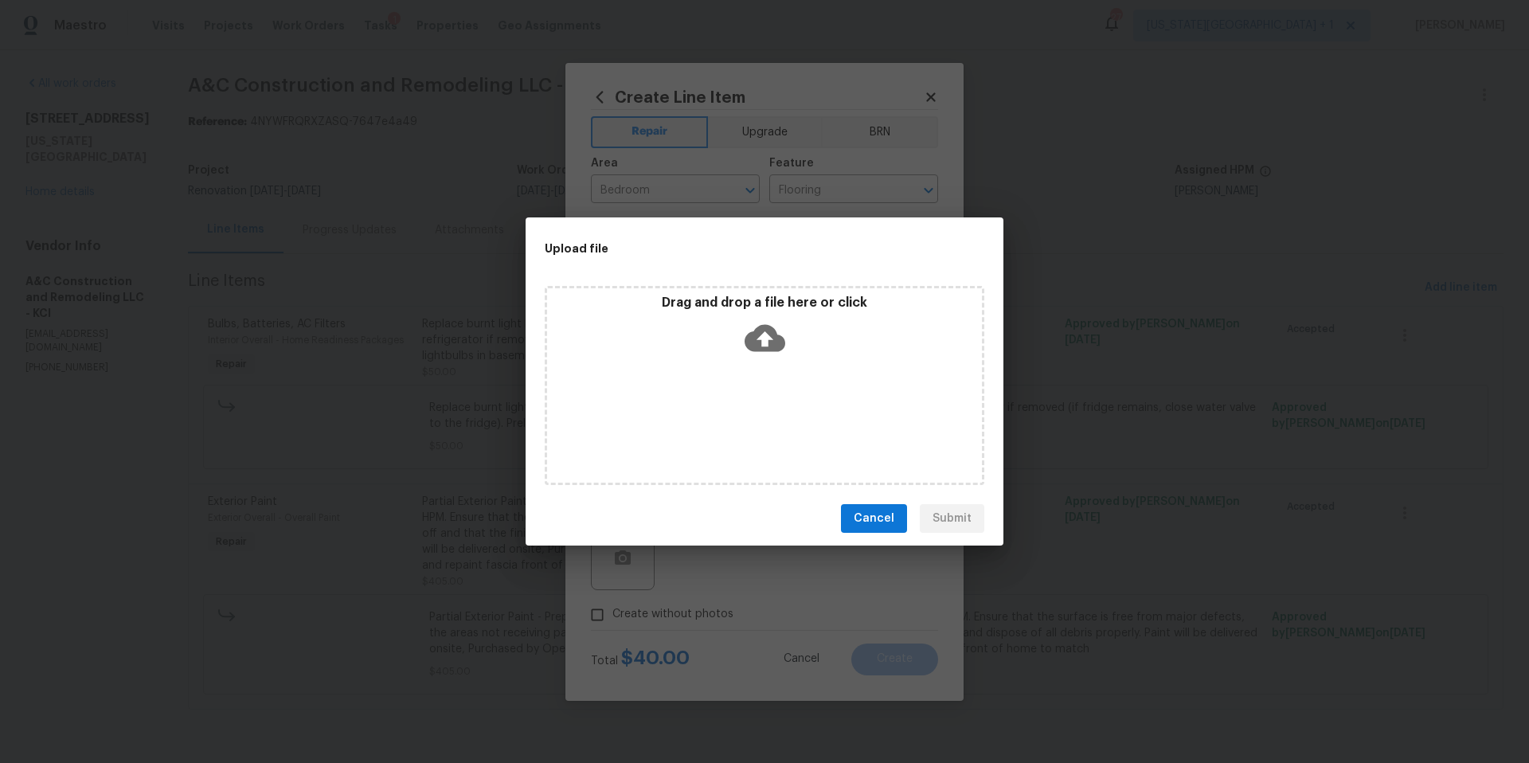
click at [761, 334] on icon at bounding box center [764, 338] width 41 height 41
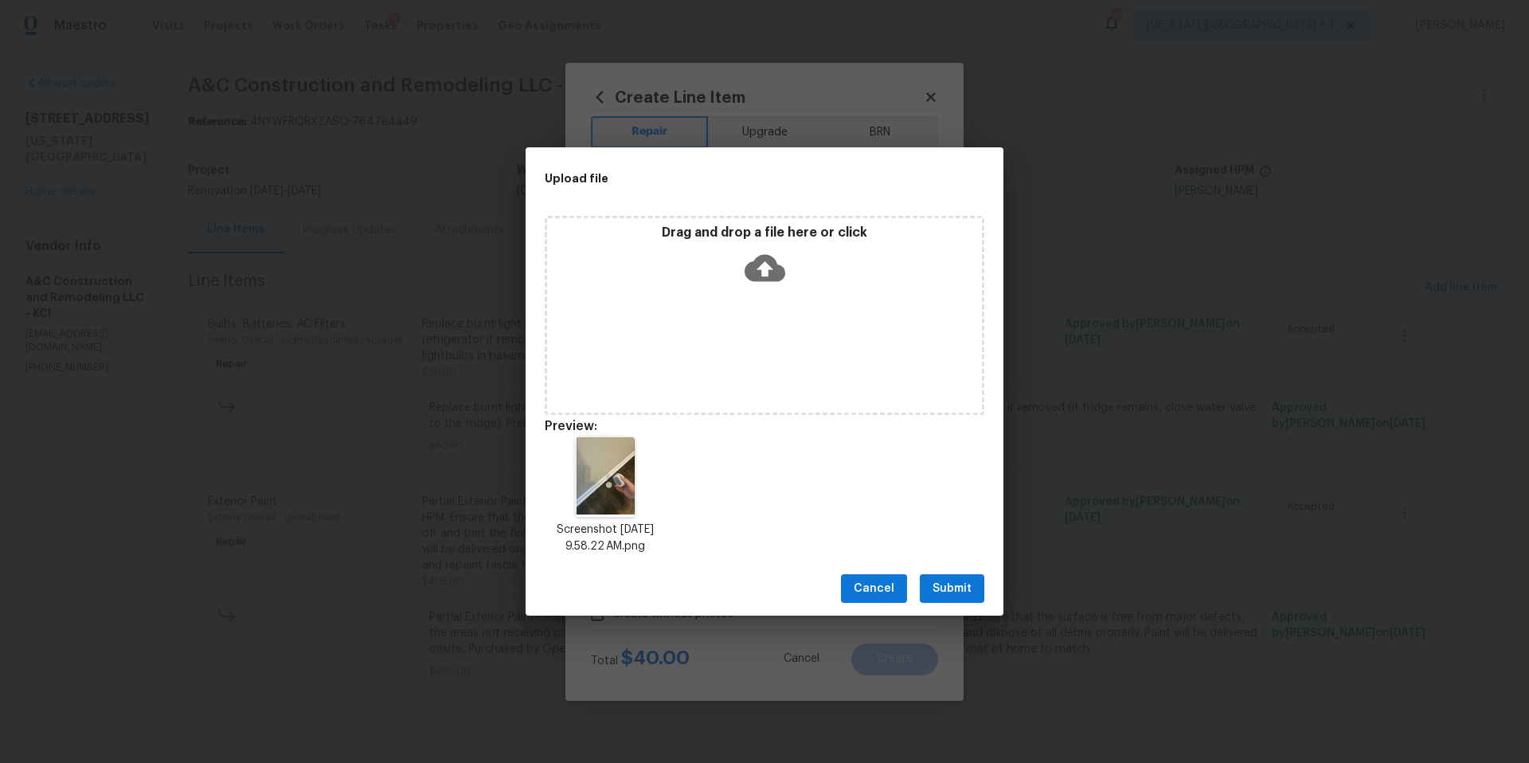
click at [955, 593] on span "Submit" at bounding box center [951, 589] width 39 height 20
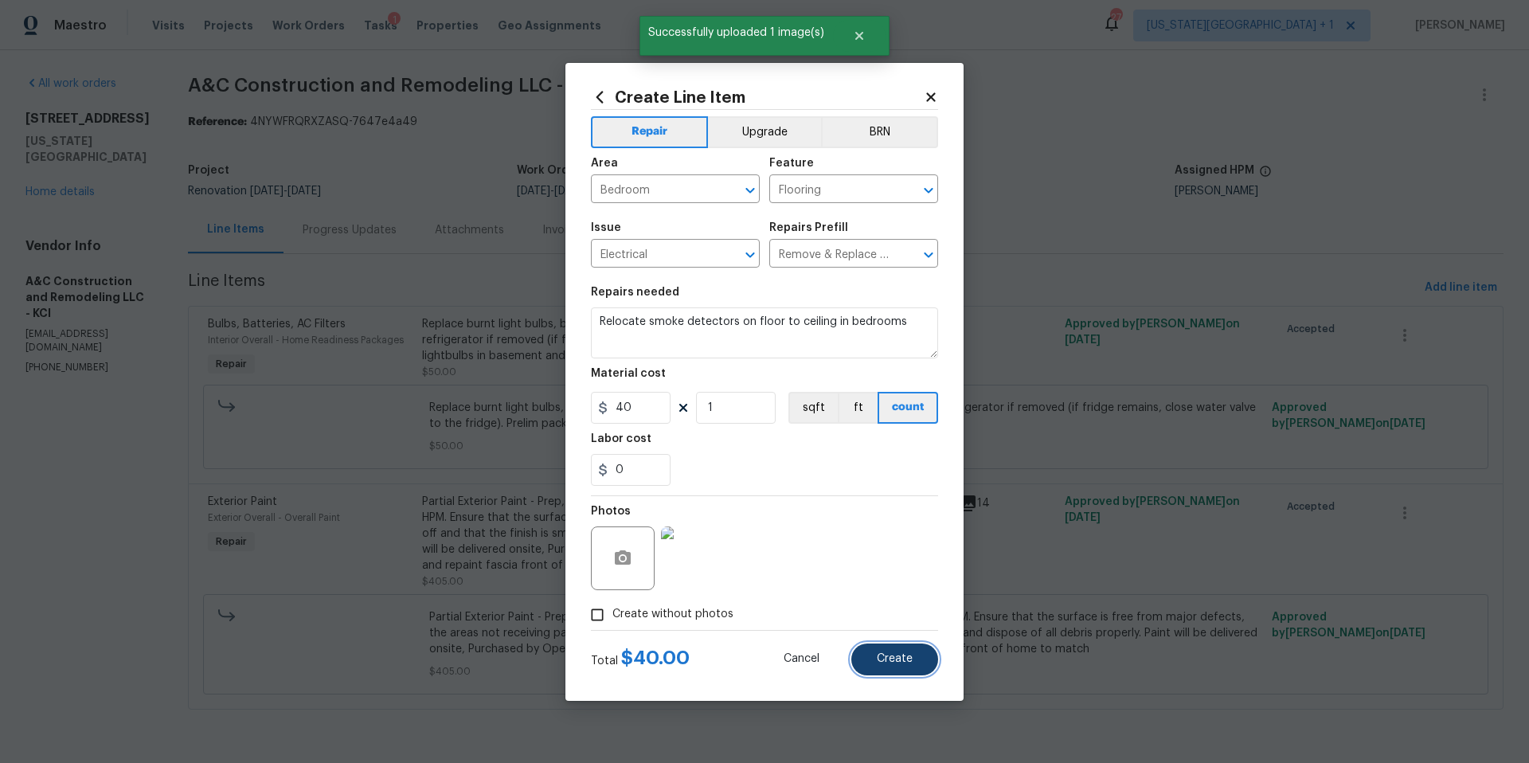
click at [904, 661] on span "Create" at bounding box center [895, 659] width 36 height 12
type input "0"
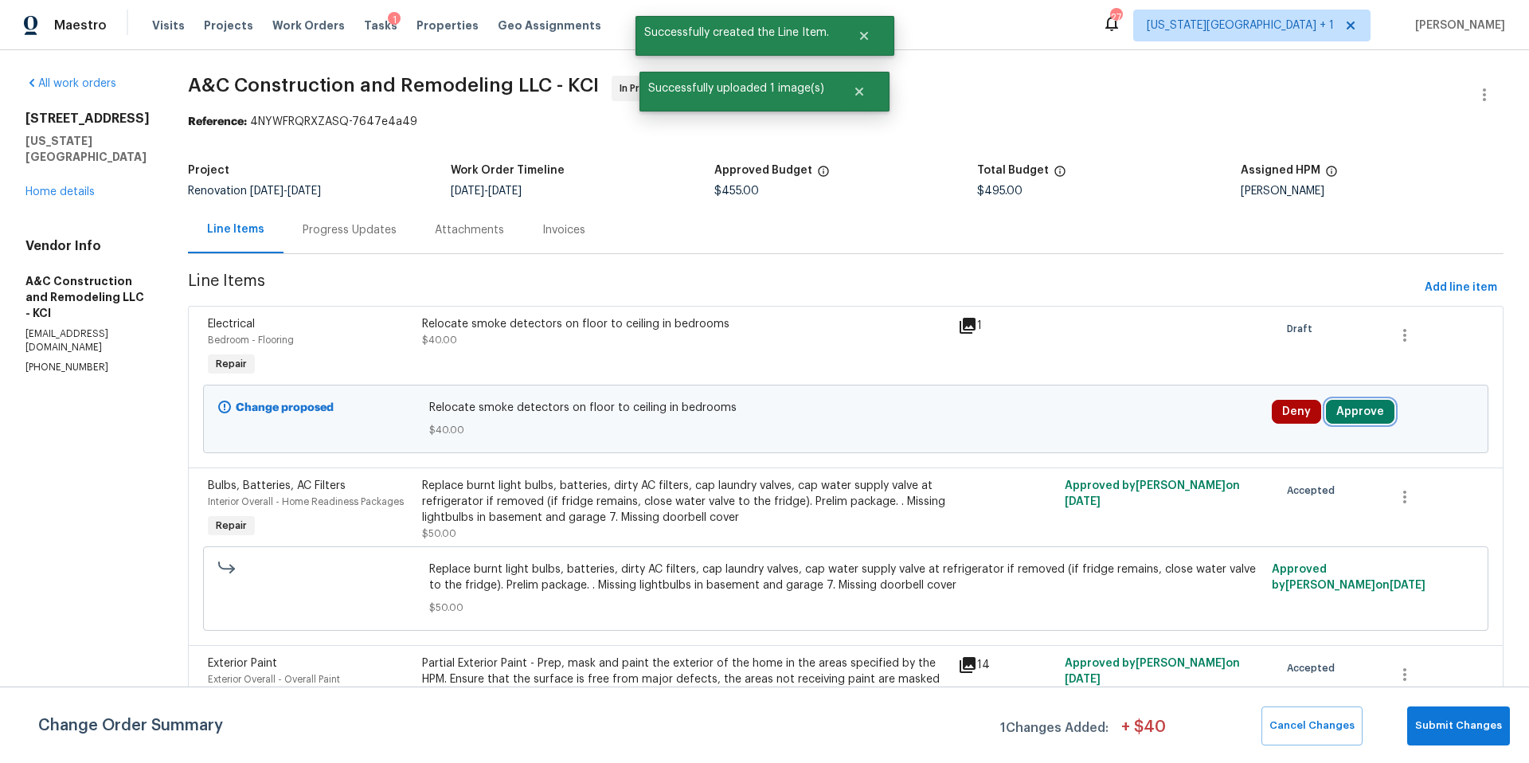
click at [1362, 418] on button "Approve" at bounding box center [1360, 412] width 68 height 24
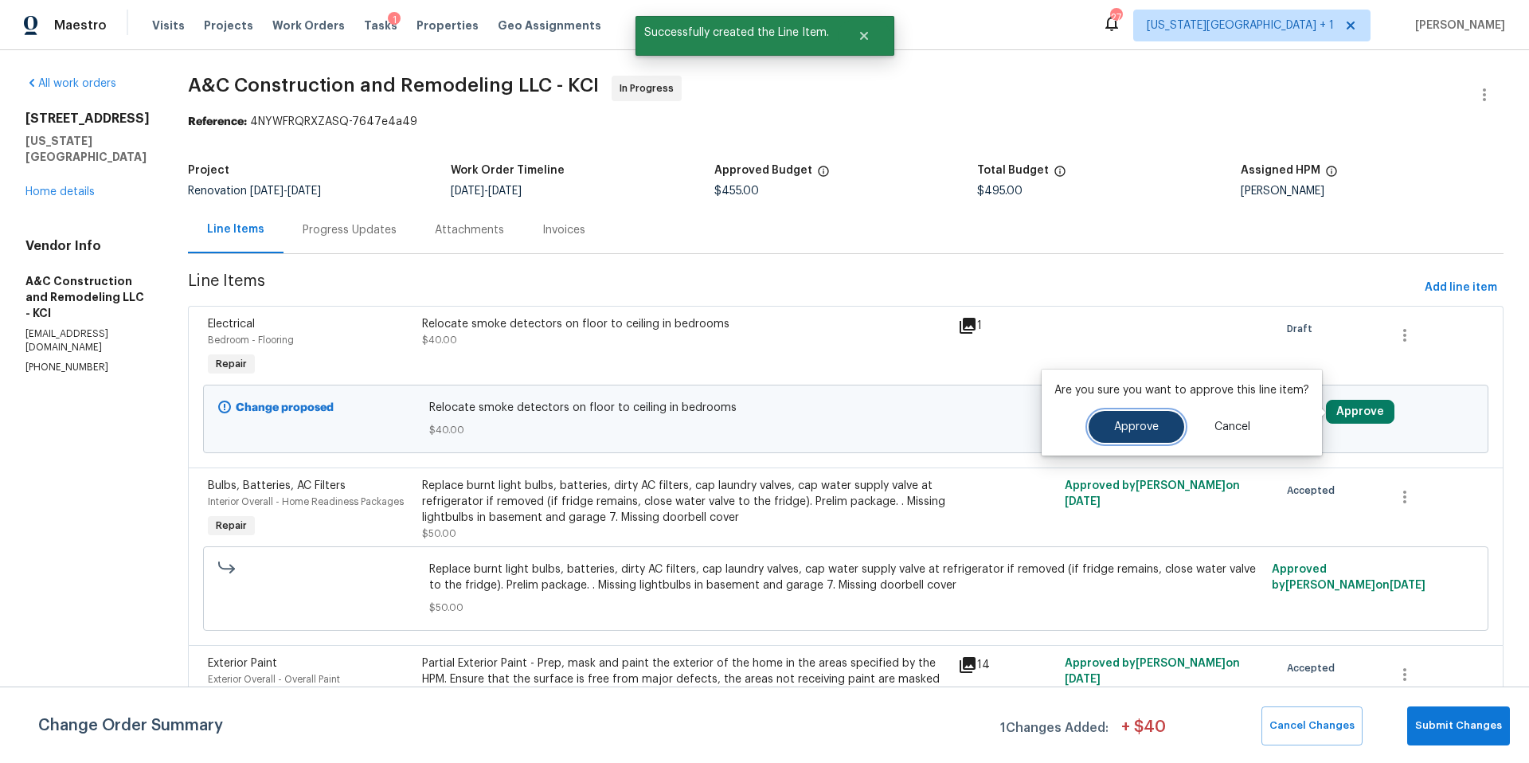
click at [1139, 420] on button "Approve" at bounding box center [1136, 427] width 96 height 32
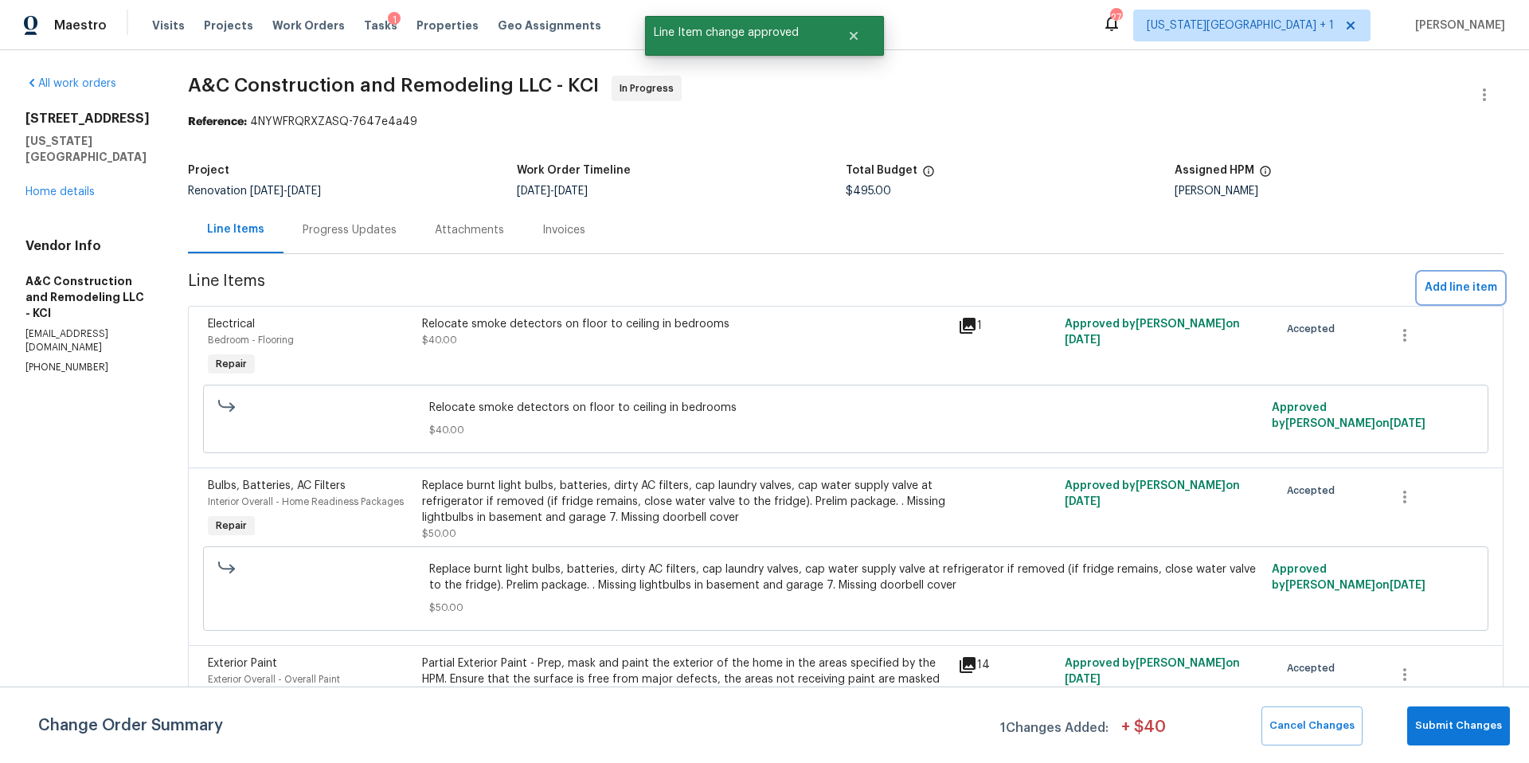
click at [1459, 287] on span "Add line item" at bounding box center [1460, 288] width 72 height 20
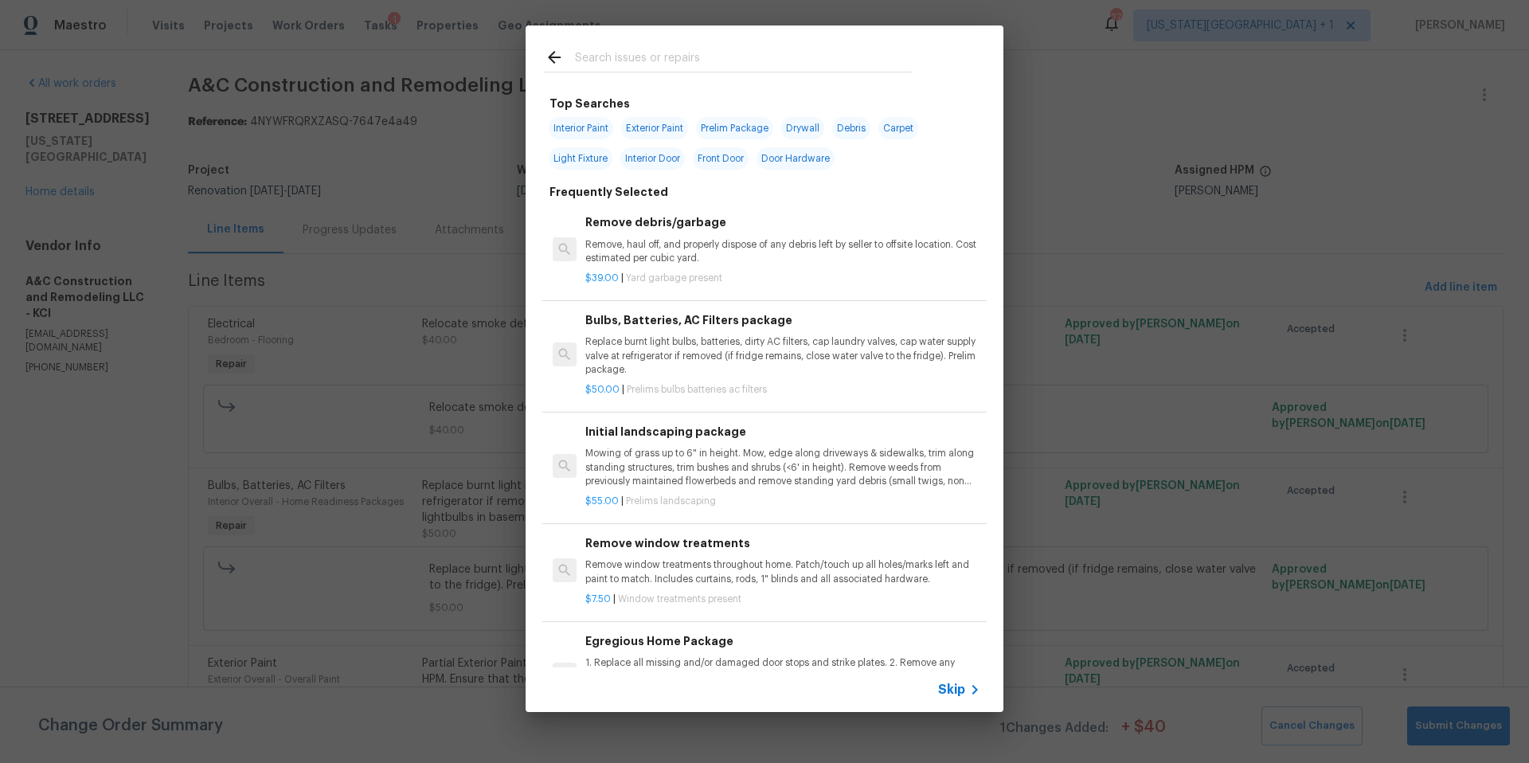
click at [636, 62] on input "text" at bounding box center [744, 60] width 338 height 24
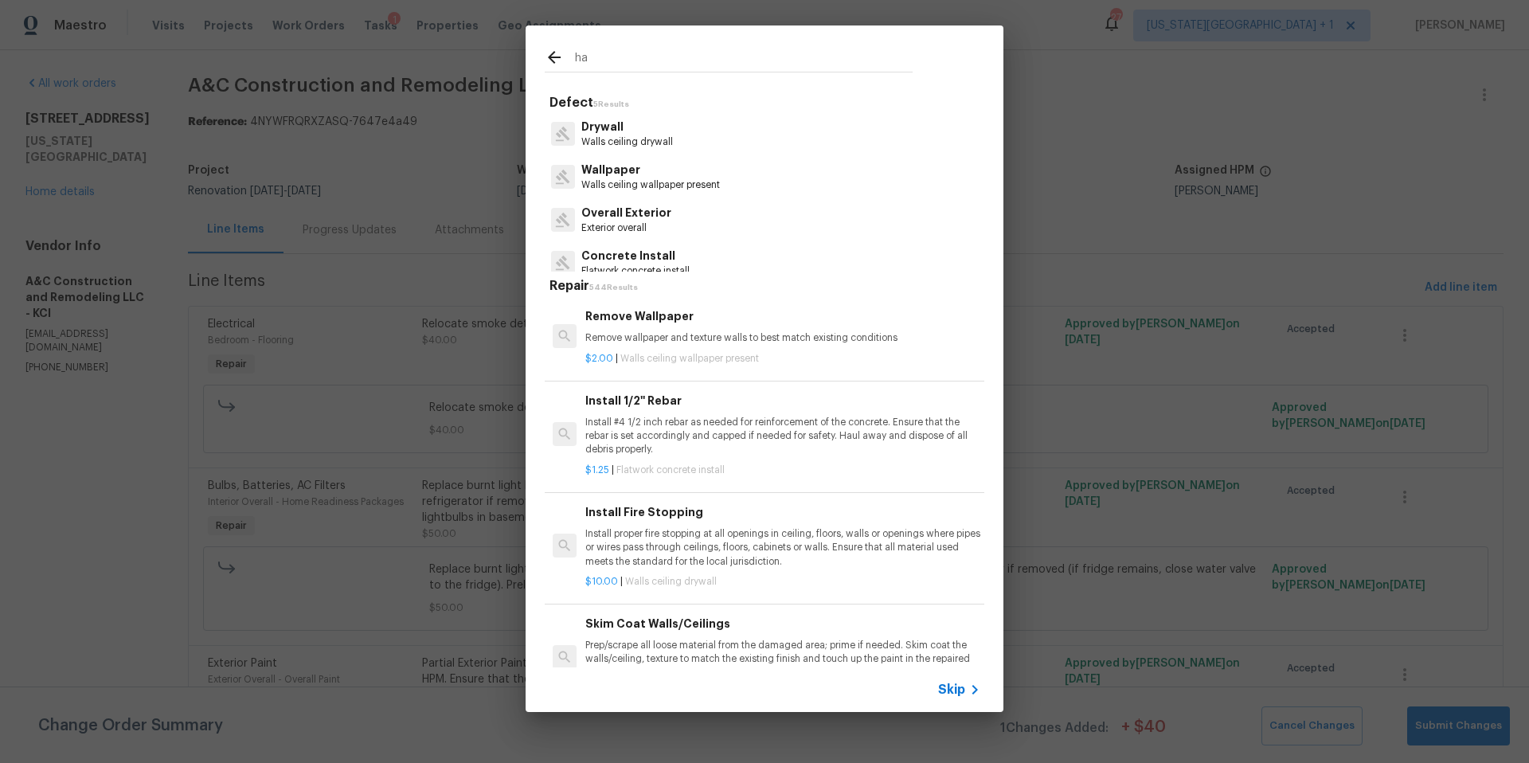
type input "h"
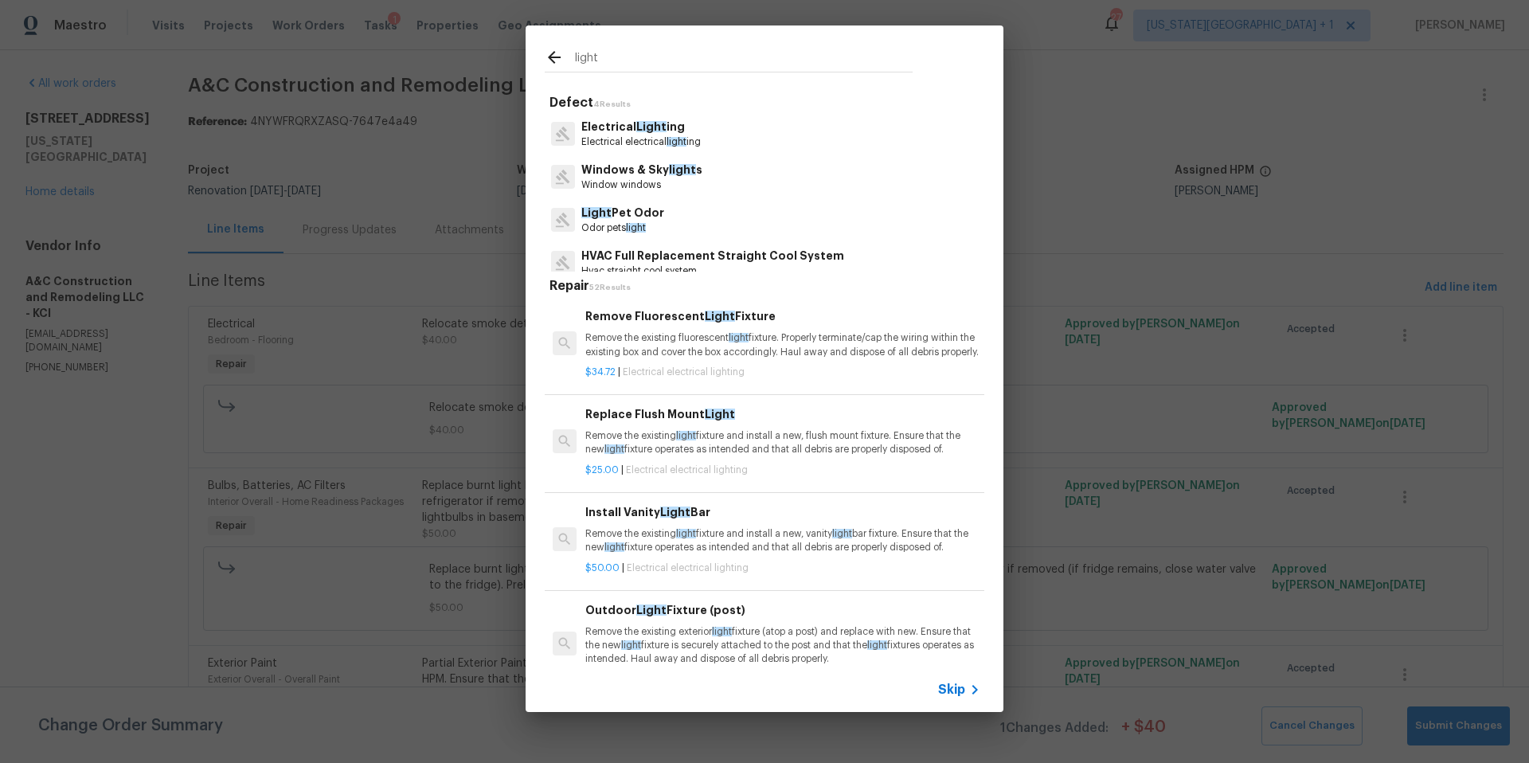
type input "light"
click at [612, 137] on p "Electrical electrical light ing" at bounding box center [640, 142] width 119 height 14
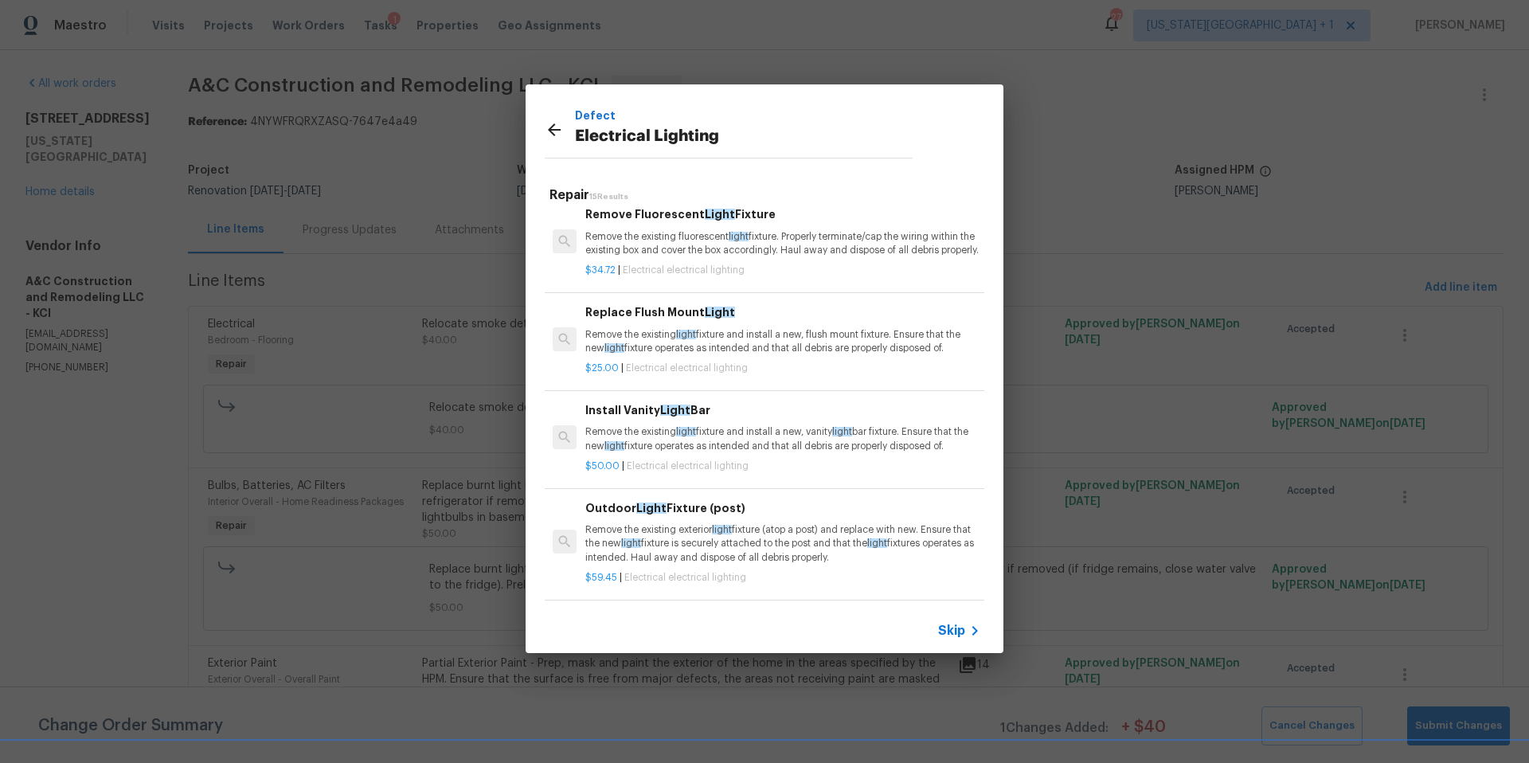
scroll to position [13, 0]
click at [767, 346] on p "Remove the existing light fixture and install a new, flush mount fixture. Ensur…" at bounding box center [782, 339] width 395 height 27
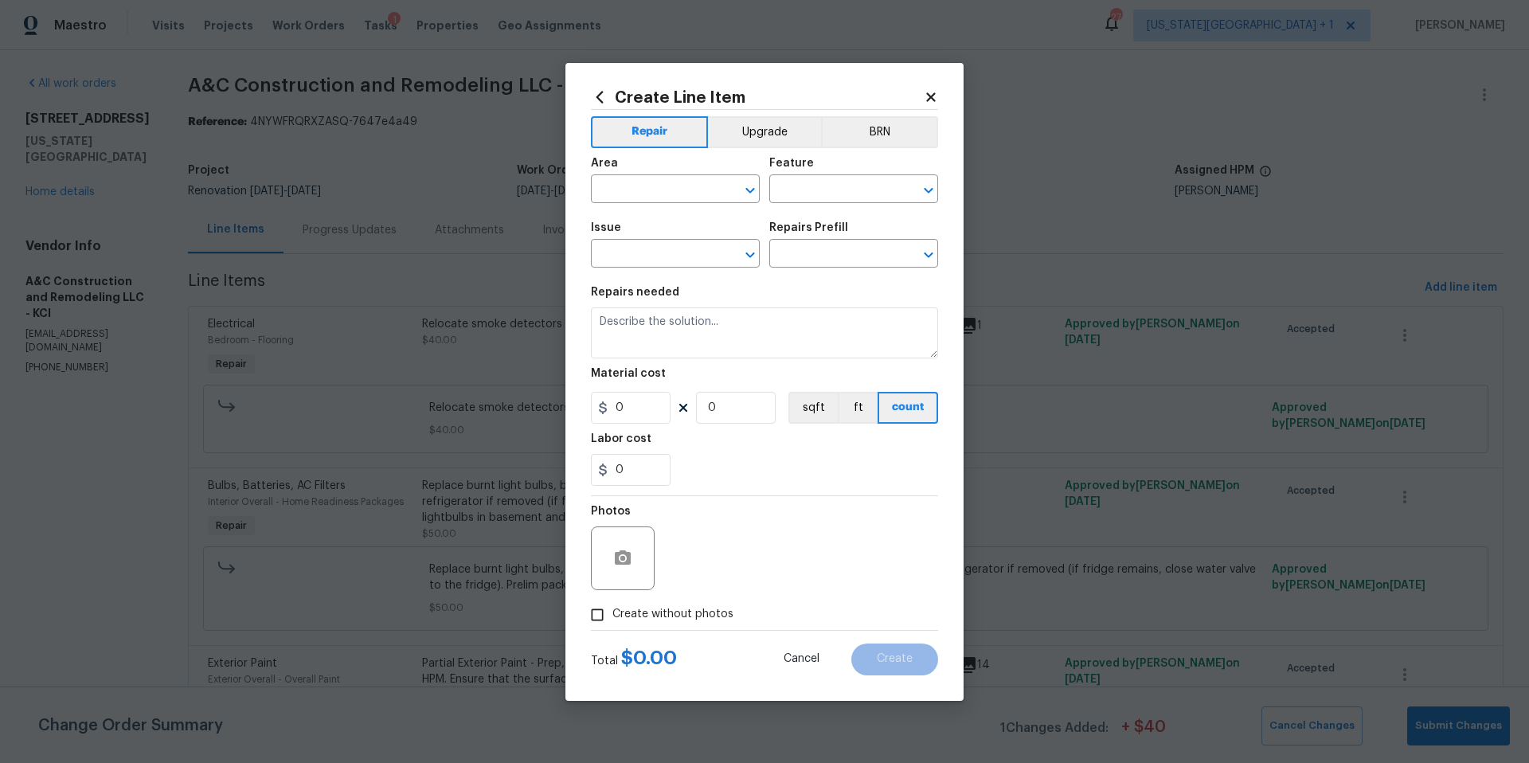
type input "Electrical Lighting"
type textarea "Remove the existing light fixture and install a new, flush mount fixture. Ensur…"
type input "1"
type input "Replace Flush Mount Light $25.00"
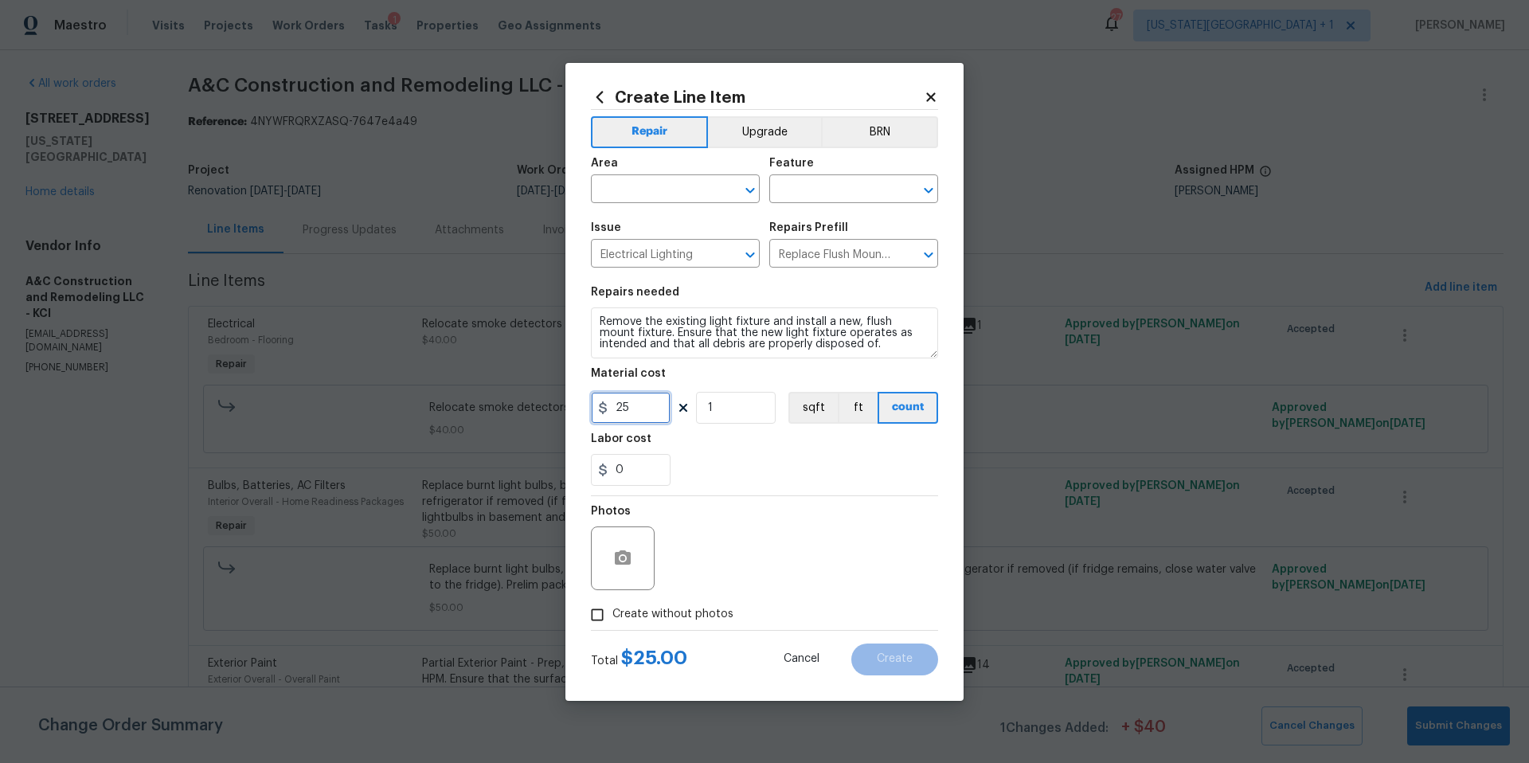
click at [646, 406] on input "25" at bounding box center [631, 408] width 80 height 32
type input "45"
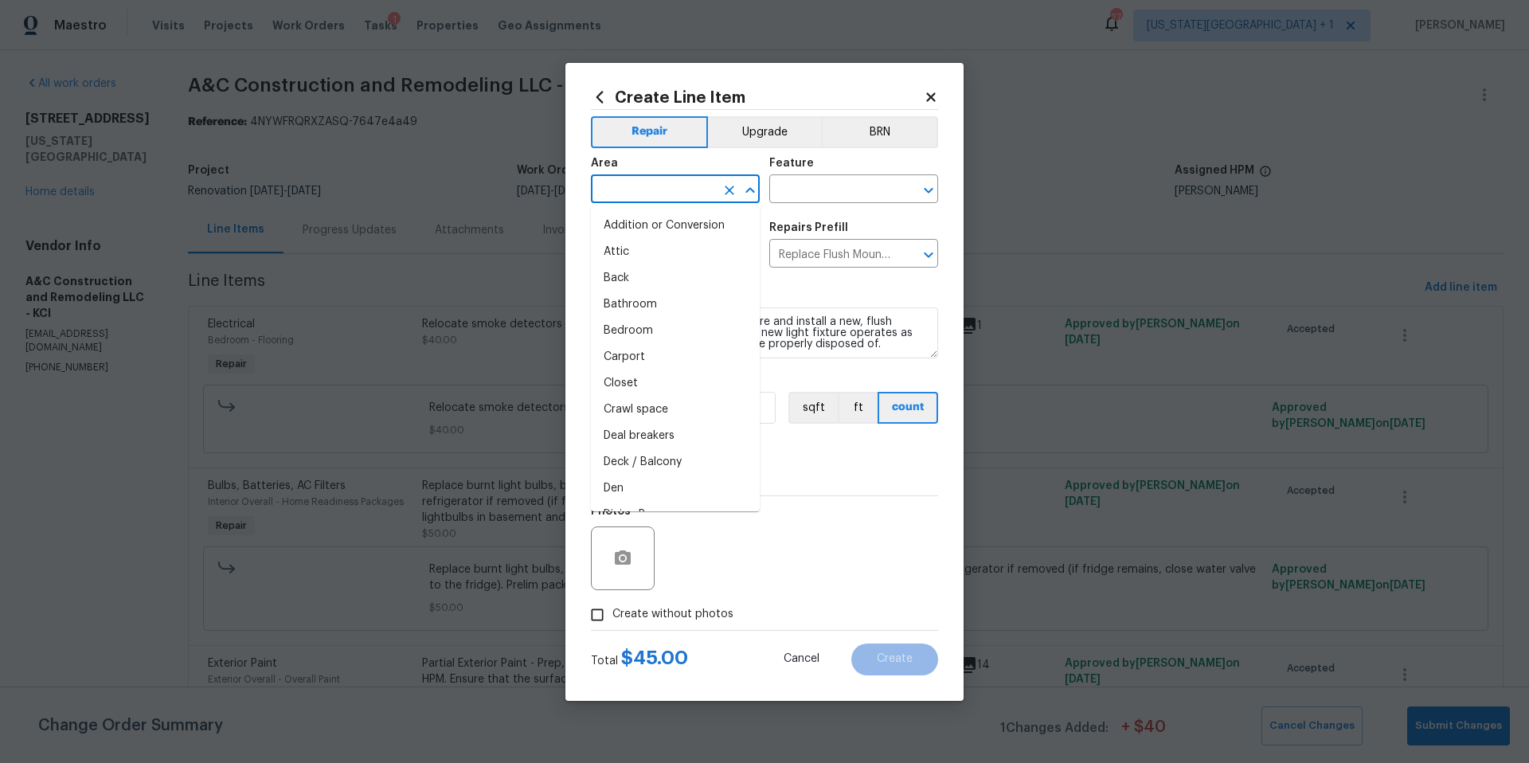
click at [640, 190] on input "text" at bounding box center [653, 190] width 124 height 25
click at [622, 447] on li "Hallway" at bounding box center [675, 448] width 169 height 26
type input "Hallway"
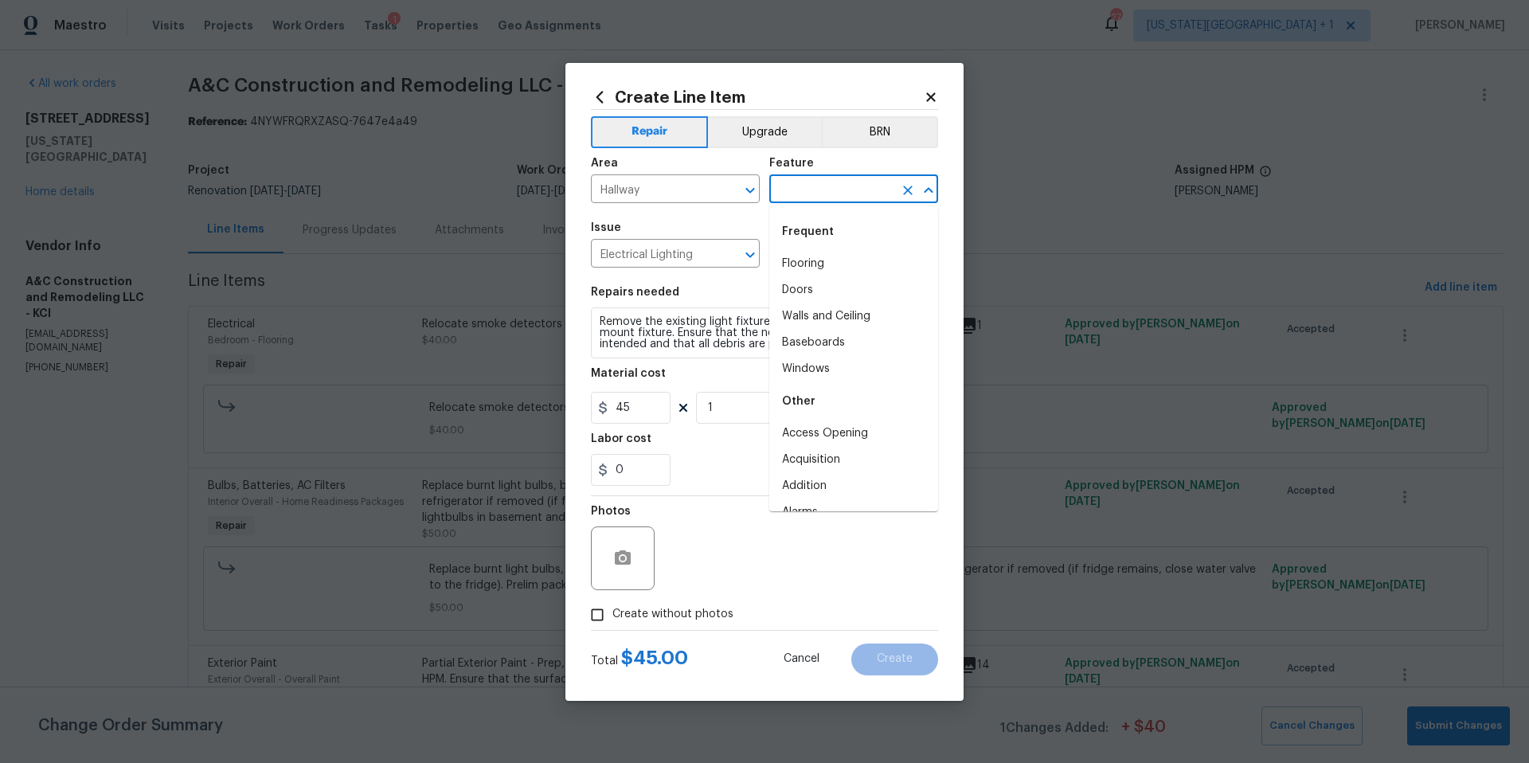
click at [807, 189] on input "text" at bounding box center [831, 190] width 124 height 25
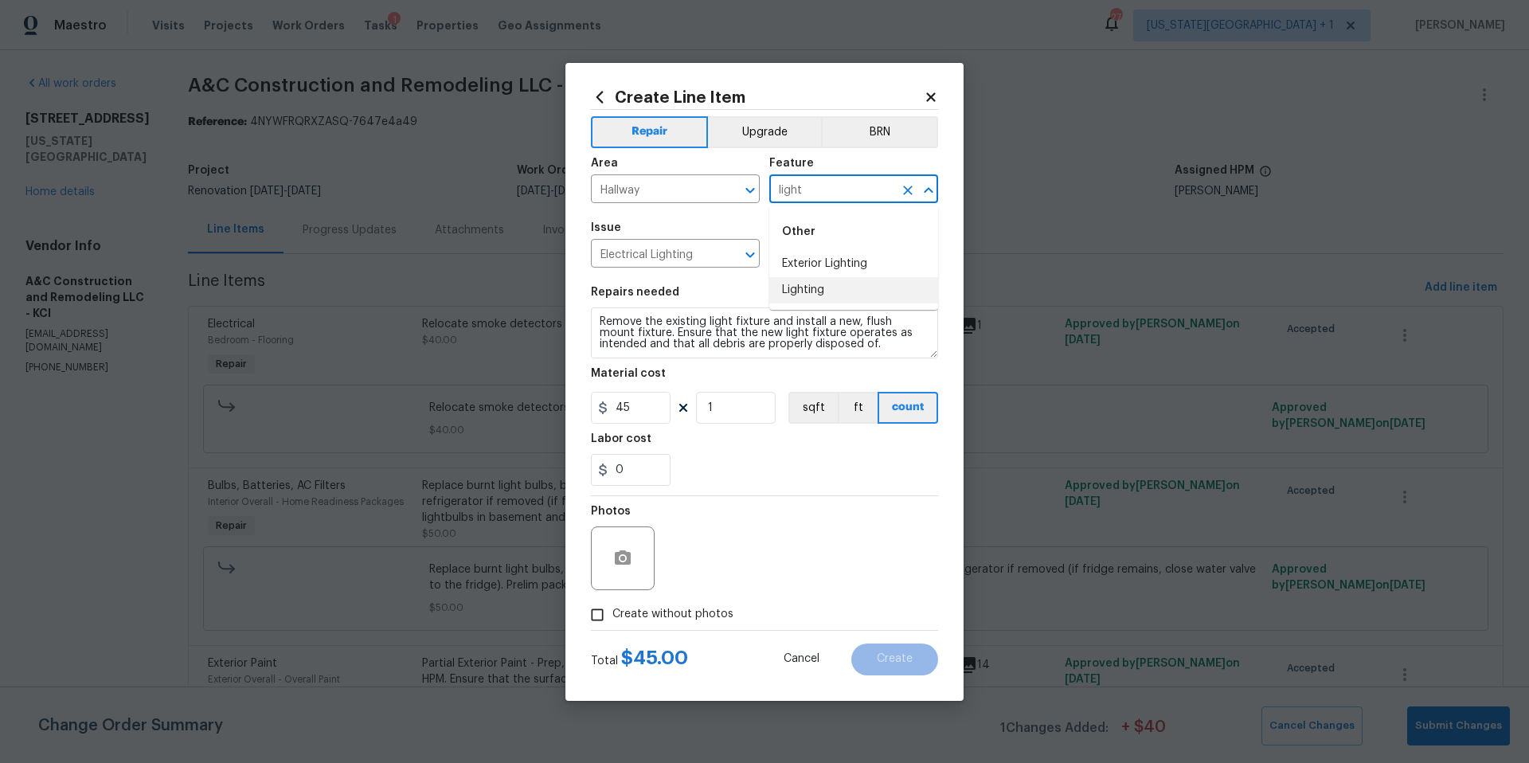
click at [799, 288] on li "Lighting" at bounding box center [853, 290] width 169 height 26
type input "Lighting"
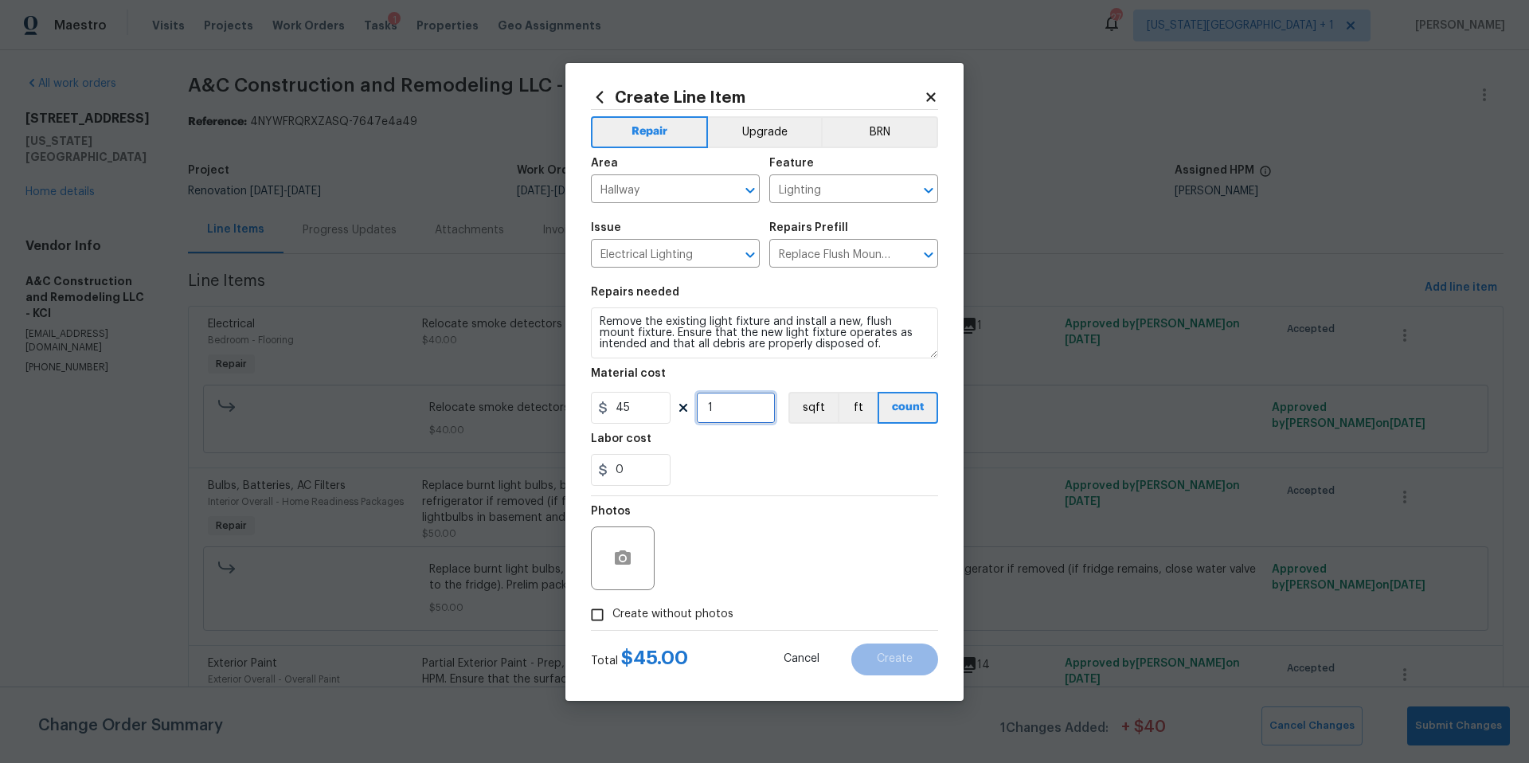
click at [729, 398] on input "1" at bounding box center [736, 408] width 80 height 32
click at [630, 561] on icon "button" at bounding box center [623, 557] width 16 height 14
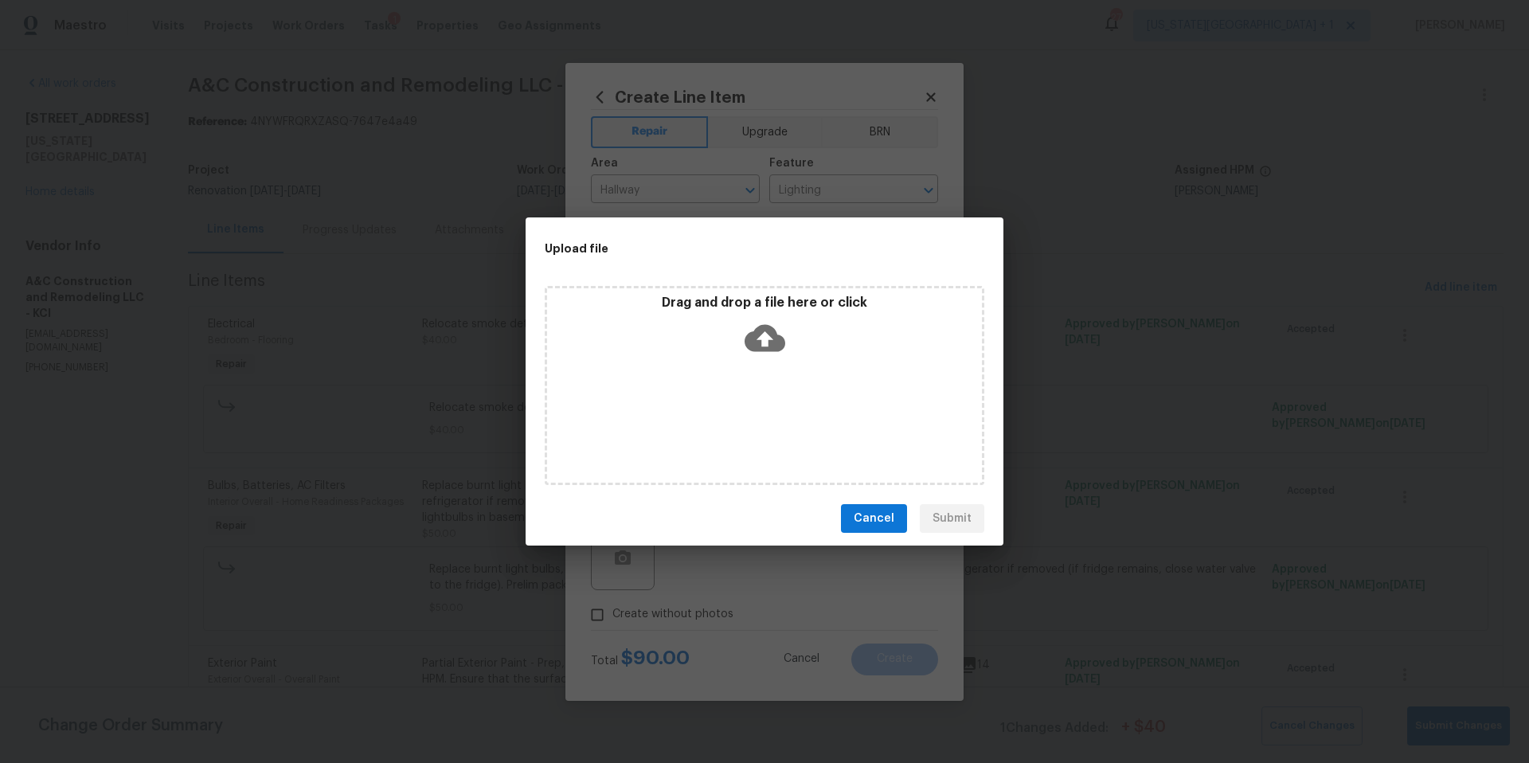
click at [757, 336] on icon at bounding box center [764, 338] width 41 height 27
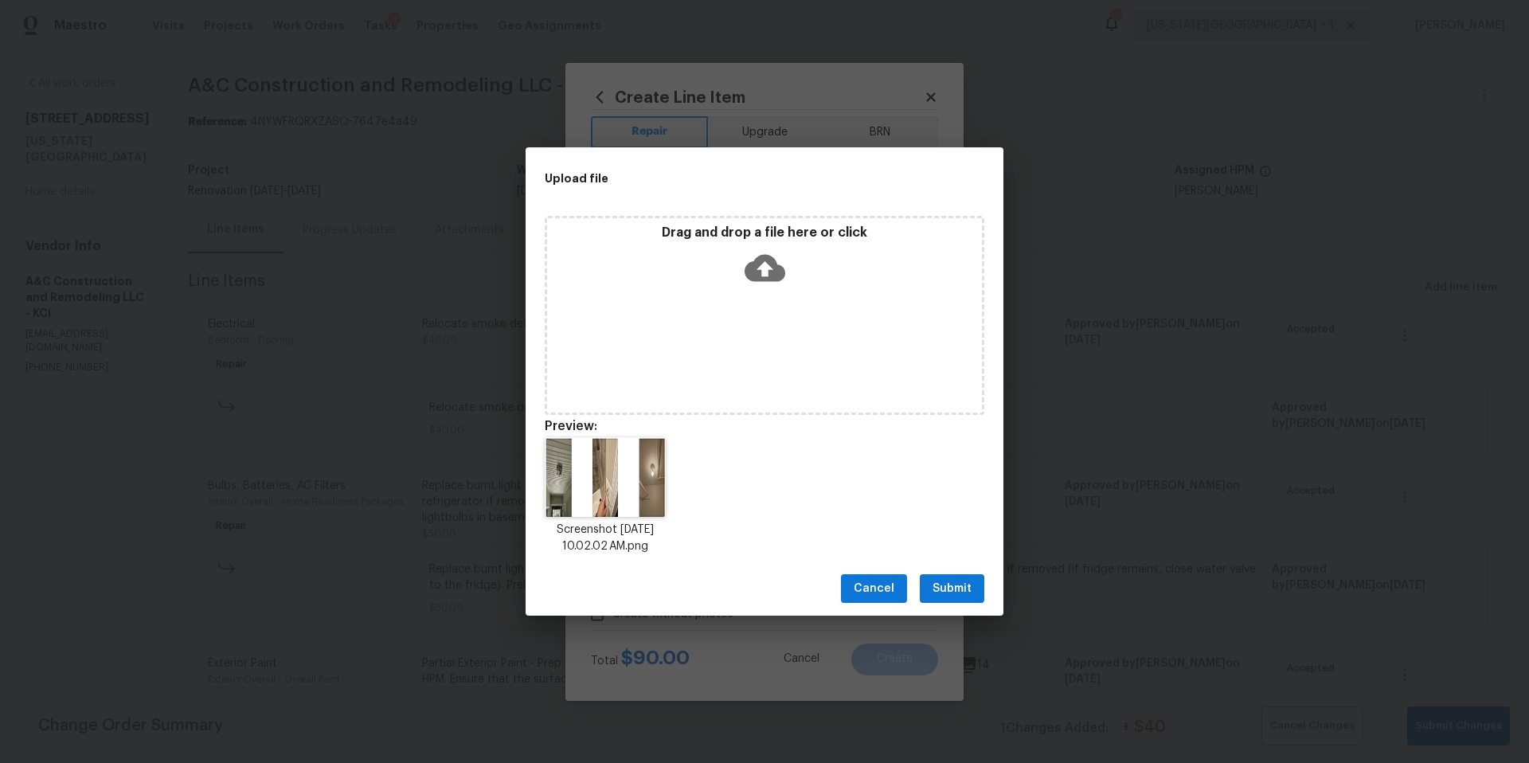
click at [956, 588] on span "Submit" at bounding box center [951, 589] width 39 height 20
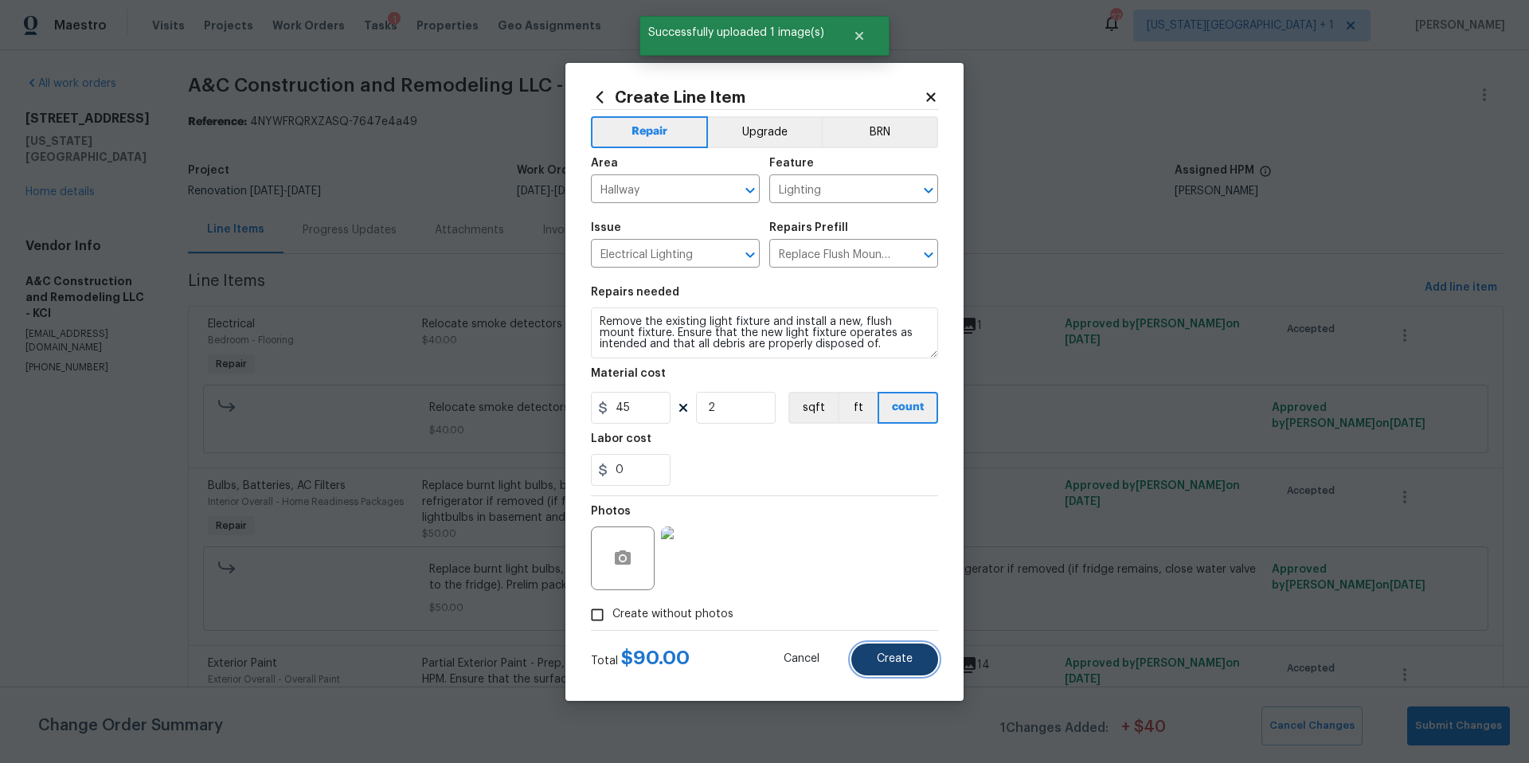
click at [897, 659] on span "Create" at bounding box center [895, 659] width 36 height 12
type input "0"
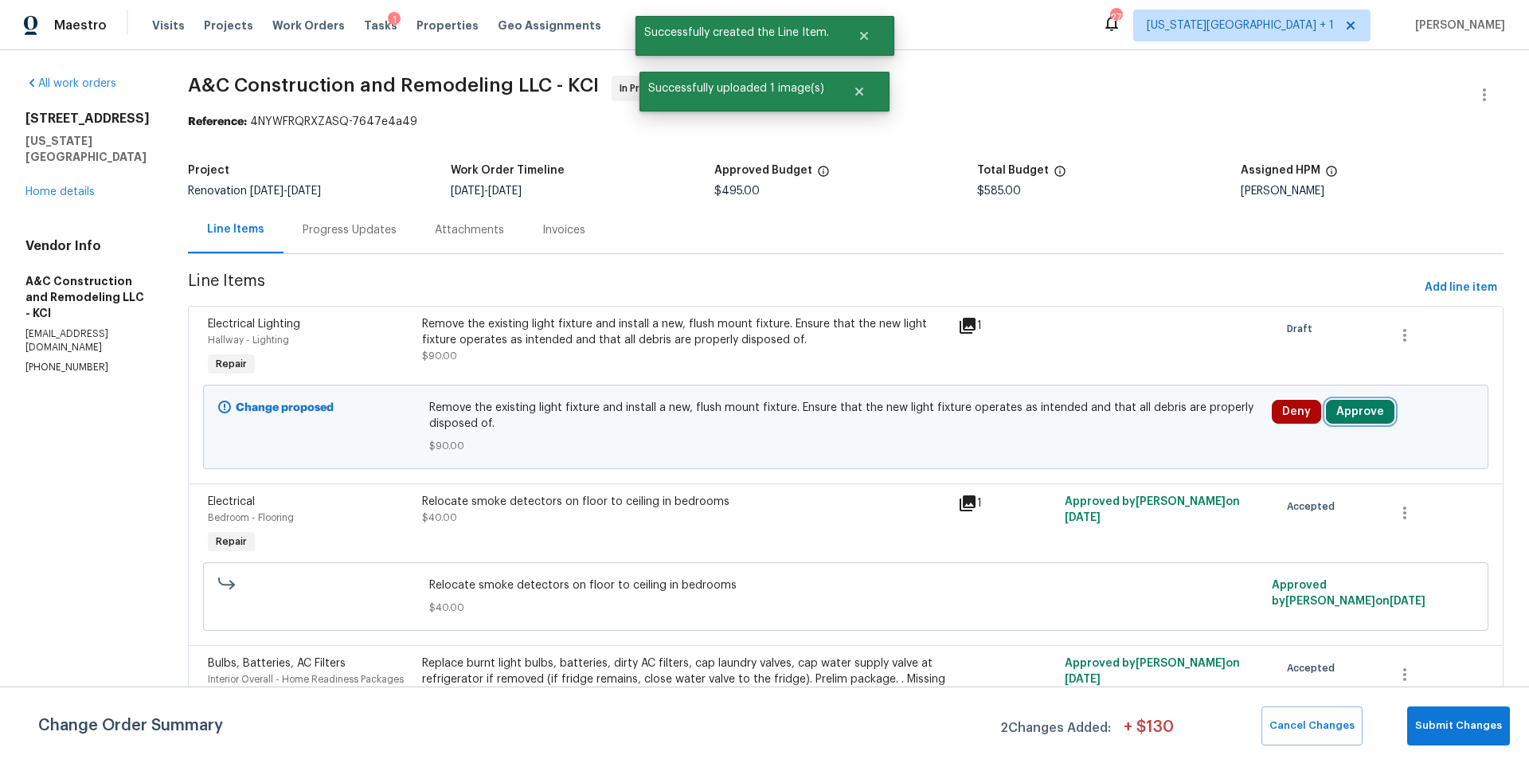
click at [1349, 417] on button "Approve" at bounding box center [1360, 412] width 68 height 24
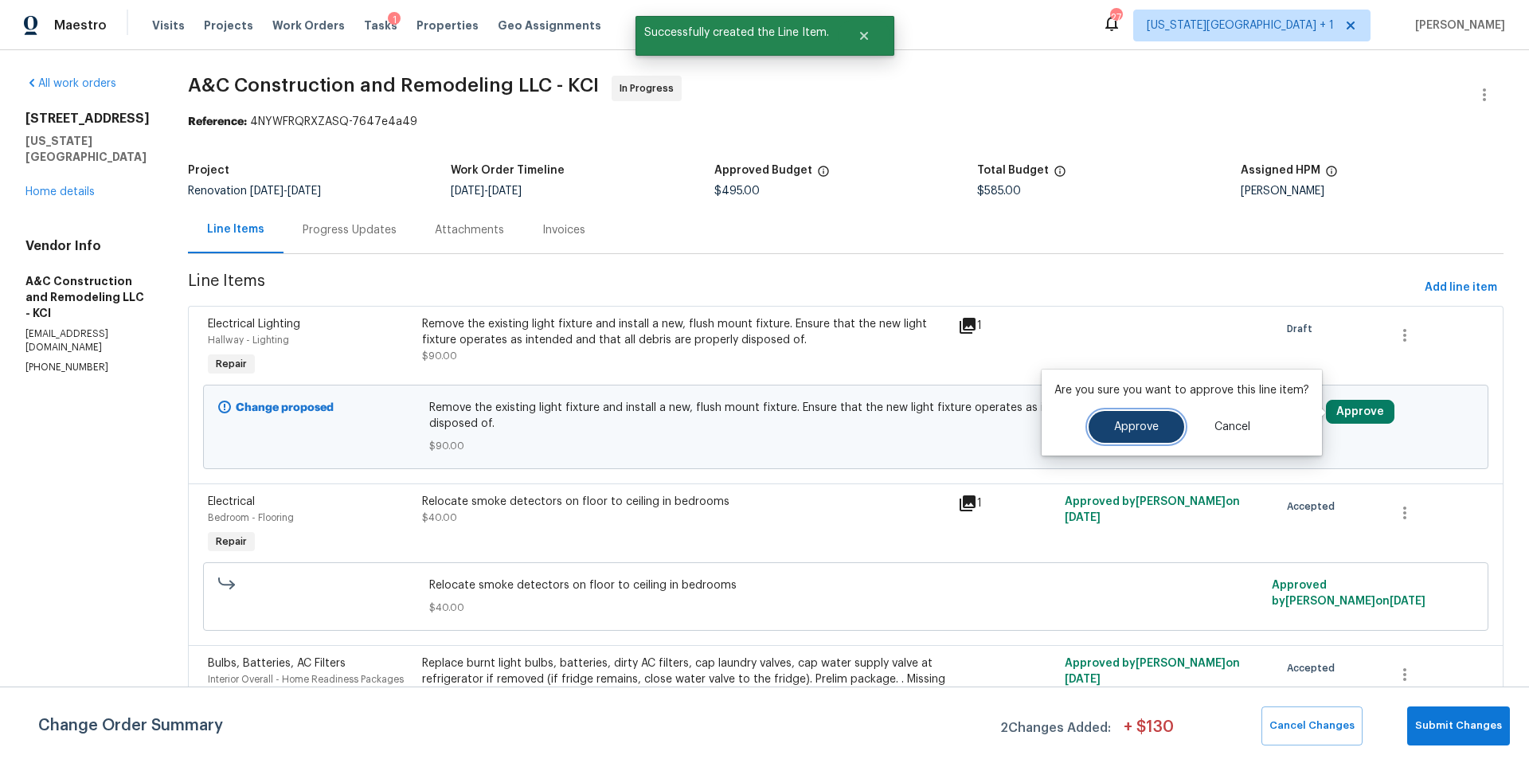
click at [1146, 436] on button "Approve" at bounding box center [1136, 427] width 96 height 32
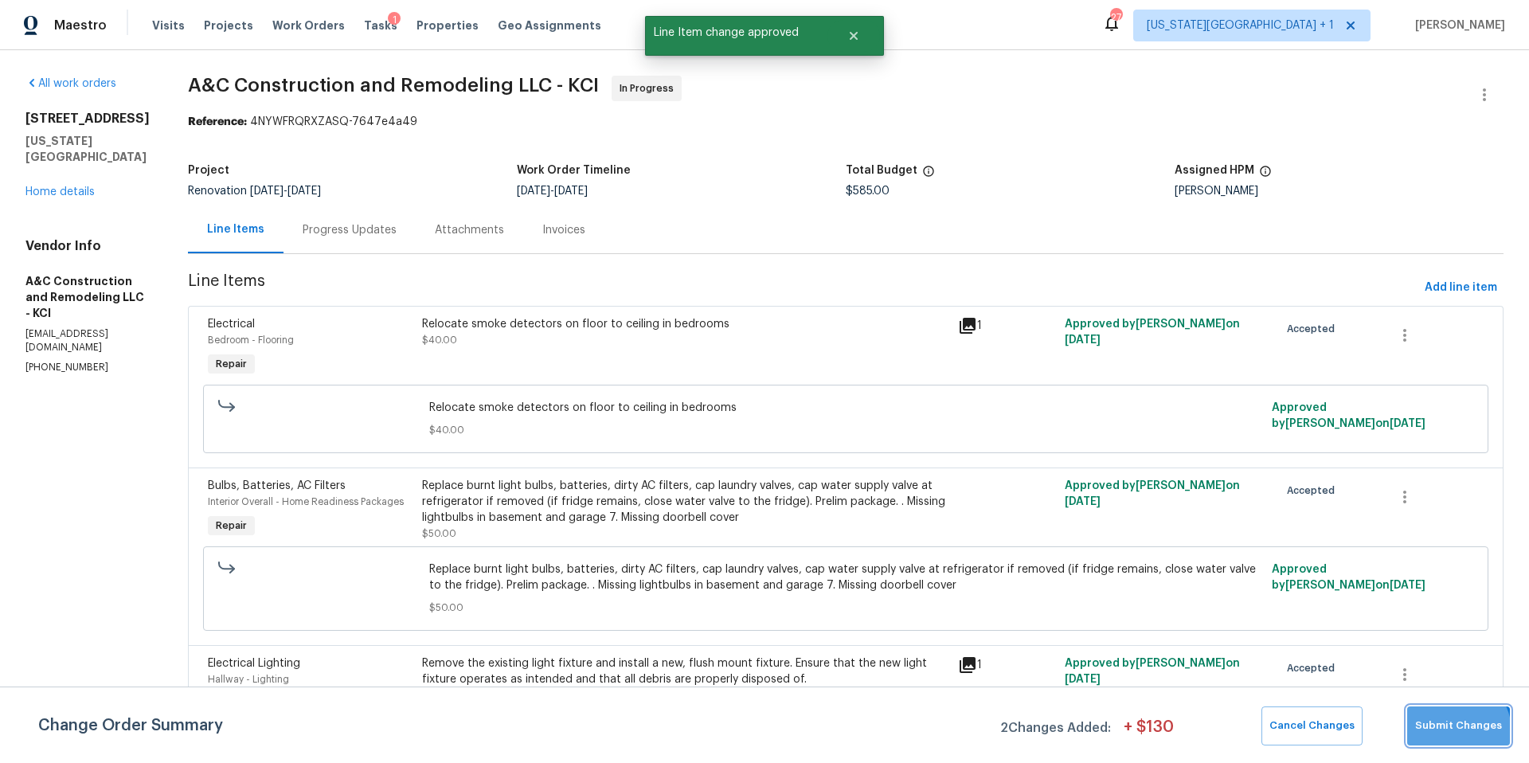
click at [1455, 732] on span "Submit Changes" at bounding box center [1458, 726] width 87 height 18
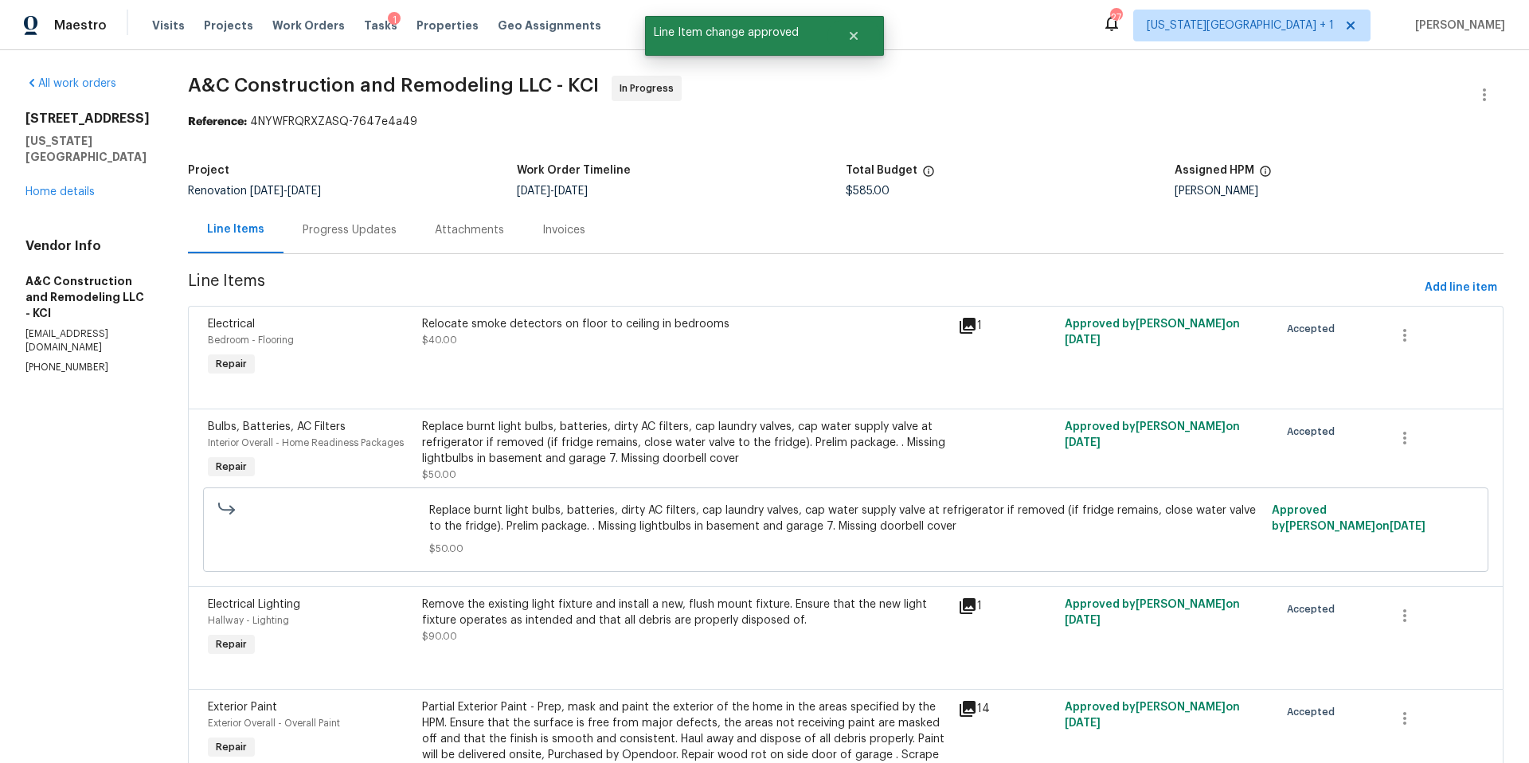
click at [61, 183] on div "7227 Greeley Ave Kansas City, KS 66109 Home details" at bounding box center [87, 155] width 124 height 89
click at [61, 186] on link "Home details" at bounding box center [59, 191] width 69 height 11
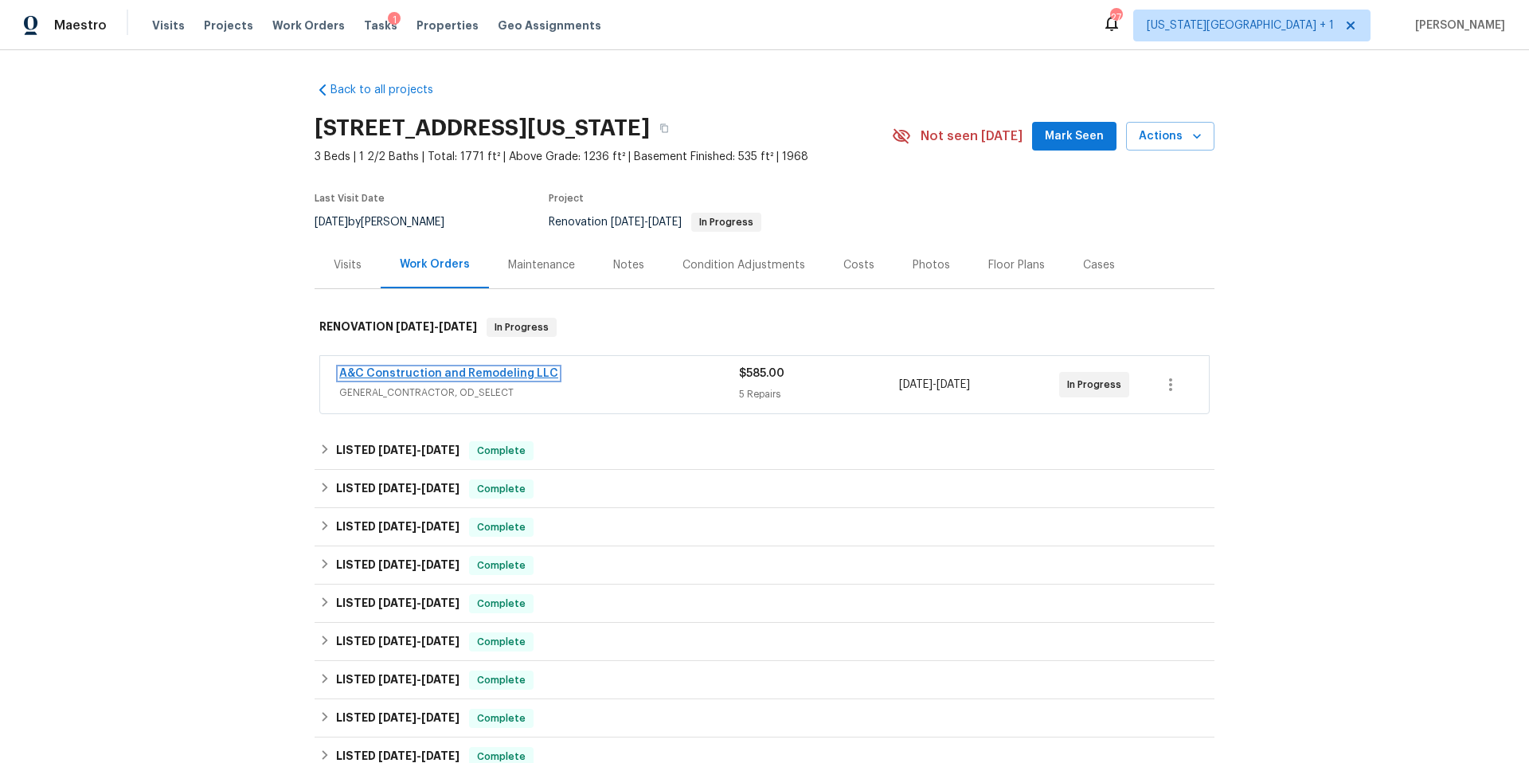
click at [415, 373] on link "A&C Construction and Remodeling LLC" at bounding box center [448, 373] width 219 height 11
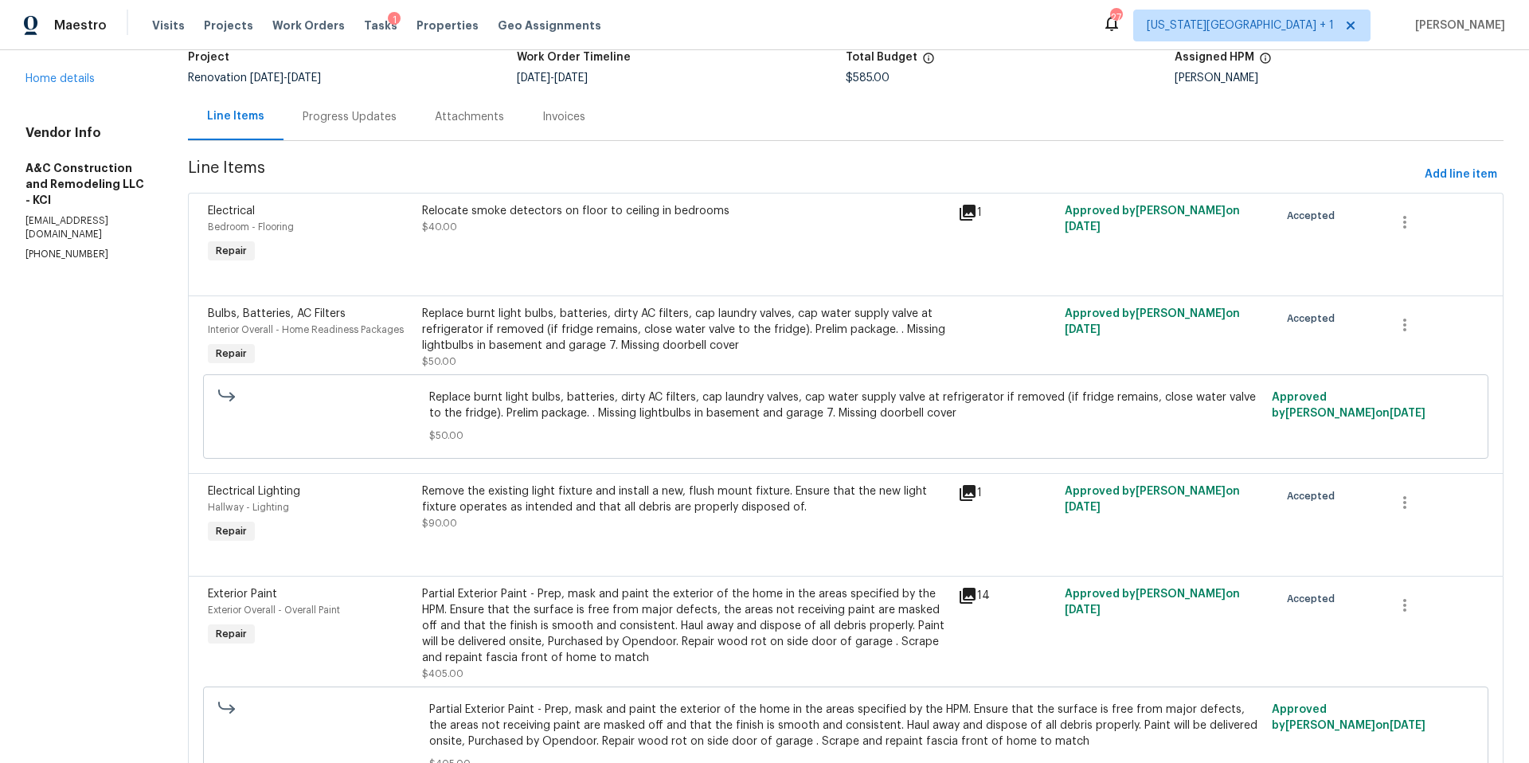
scroll to position [58, 0]
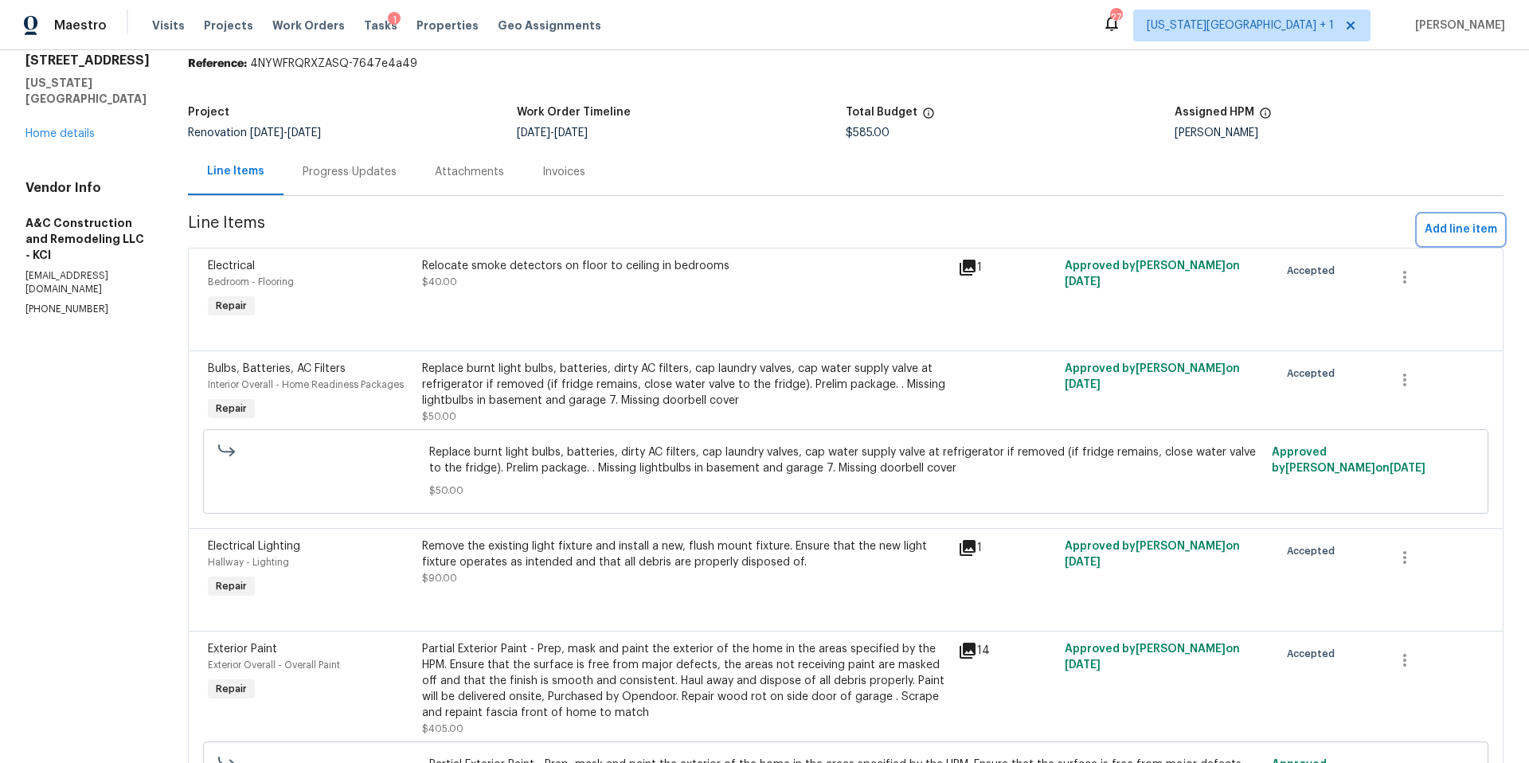
click at [1446, 229] on span "Add line item" at bounding box center [1460, 230] width 72 height 20
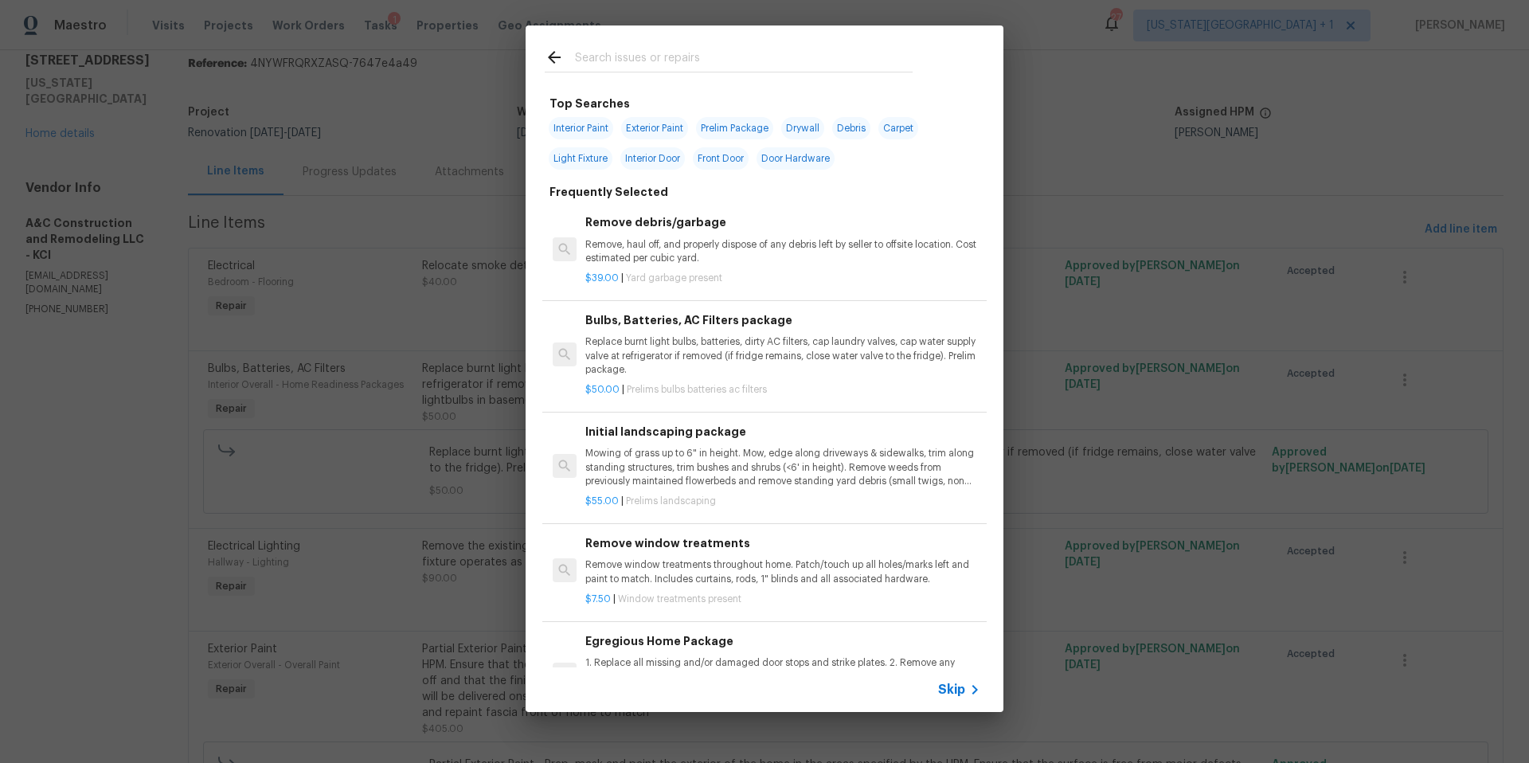
click at [611, 64] on input "text" at bounding box center [744, 60] width 338 height 24
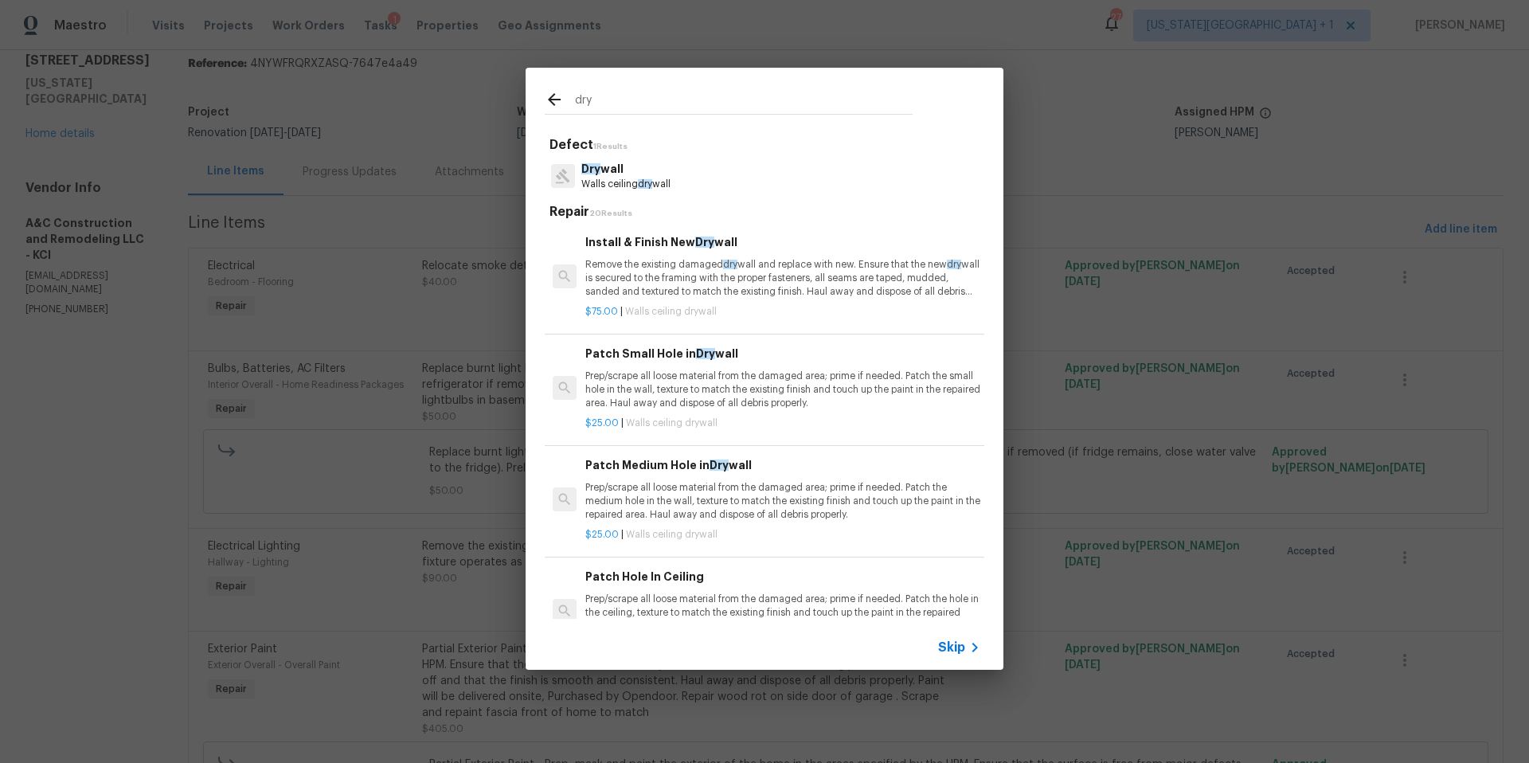
type input "dry"
click at [624, 181] on p "Walls ceiling dry wall" at bounding box center [625, 185] width 89 height 14
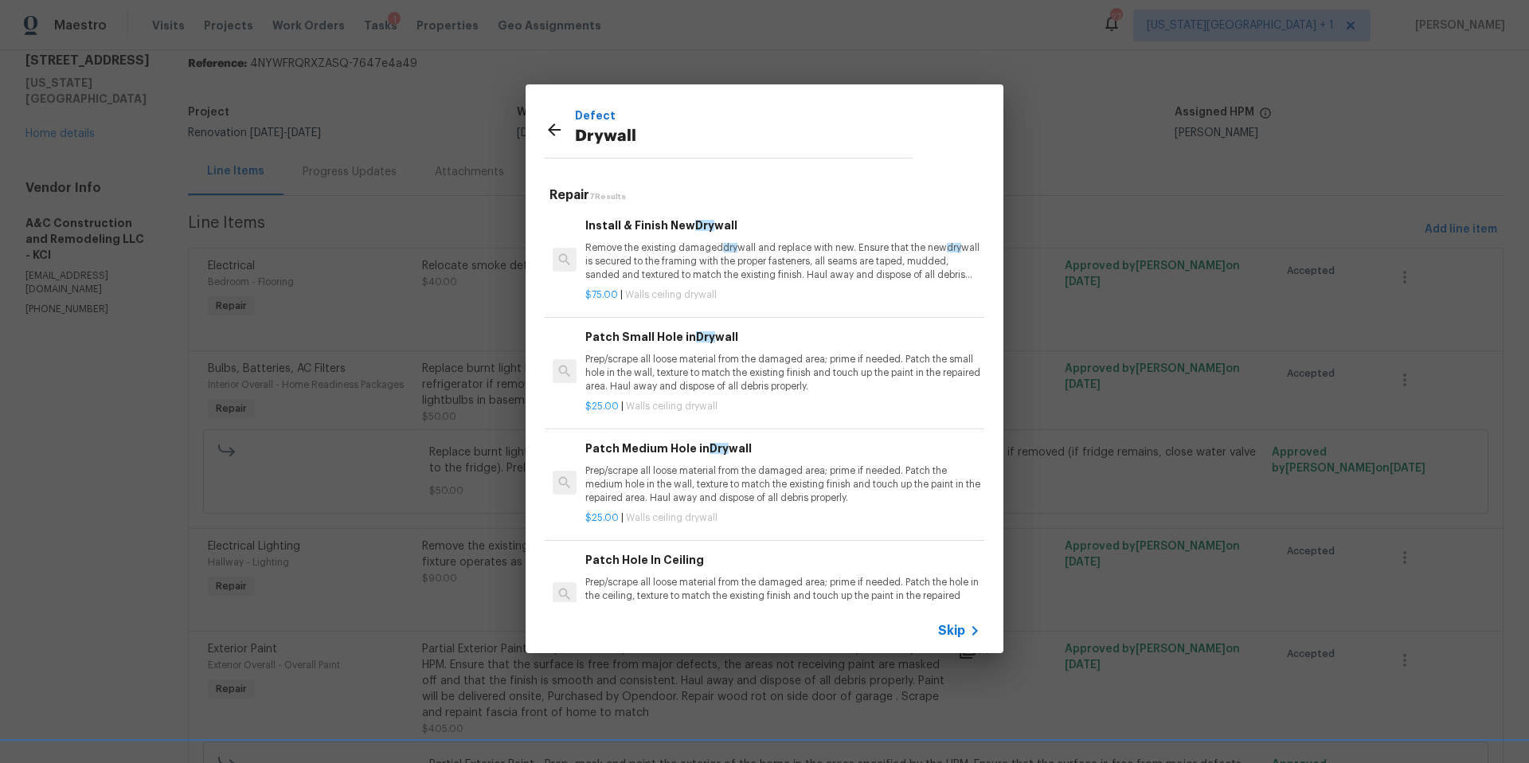
click at [945, 631] on span "Skip" at bounding box center [951, 631] width 27 height 16
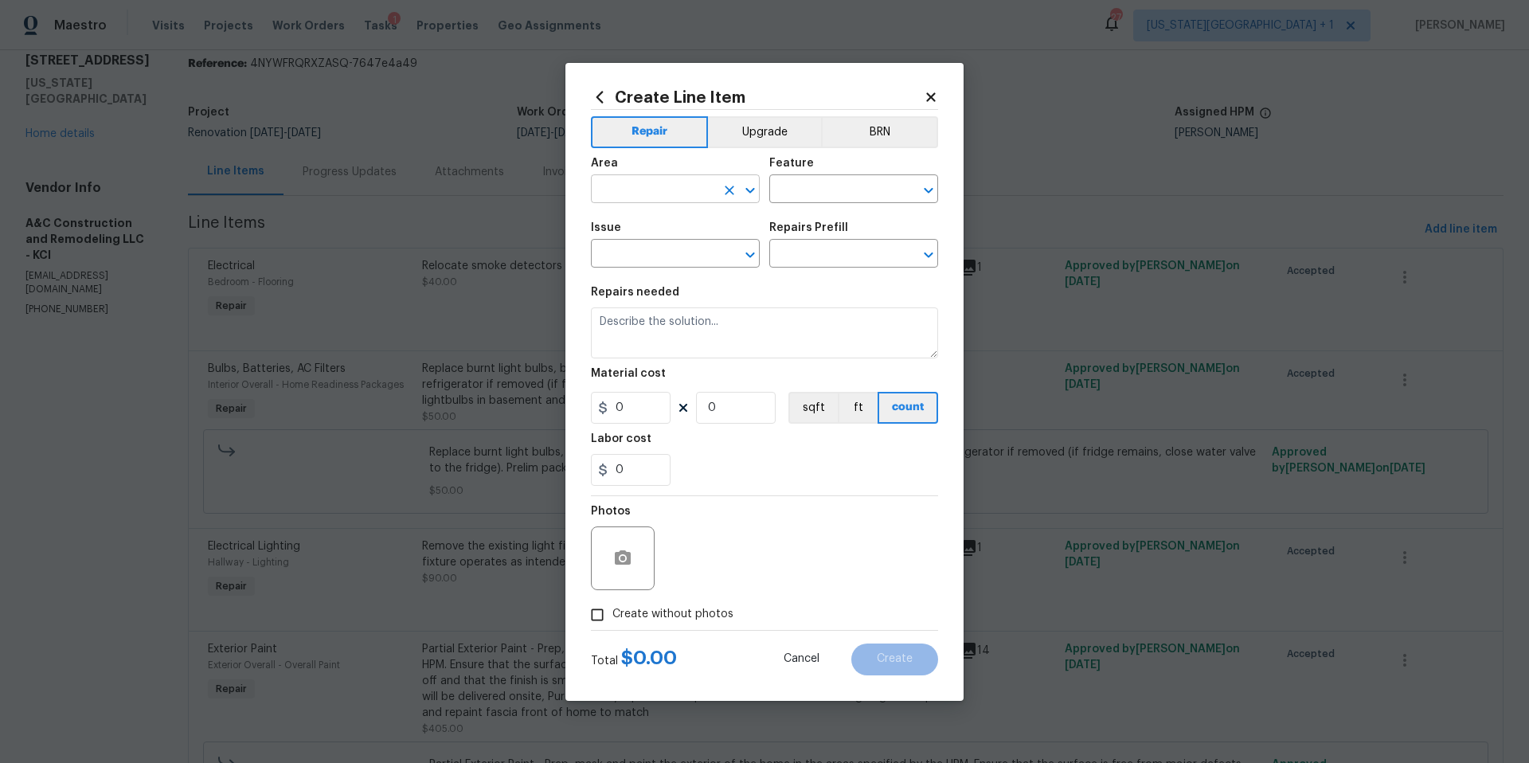
click at [683, 185] on input "text" at bounding box center [653, 190] width 124 height 25
click at [637, 256] on li "Unfinished basement" at bounding box center [675, 252] width 169 height 26
type input "Unfinished basement"
click at [823, 189] on input "text" at bounding box center [831, 190] width 124 height 25
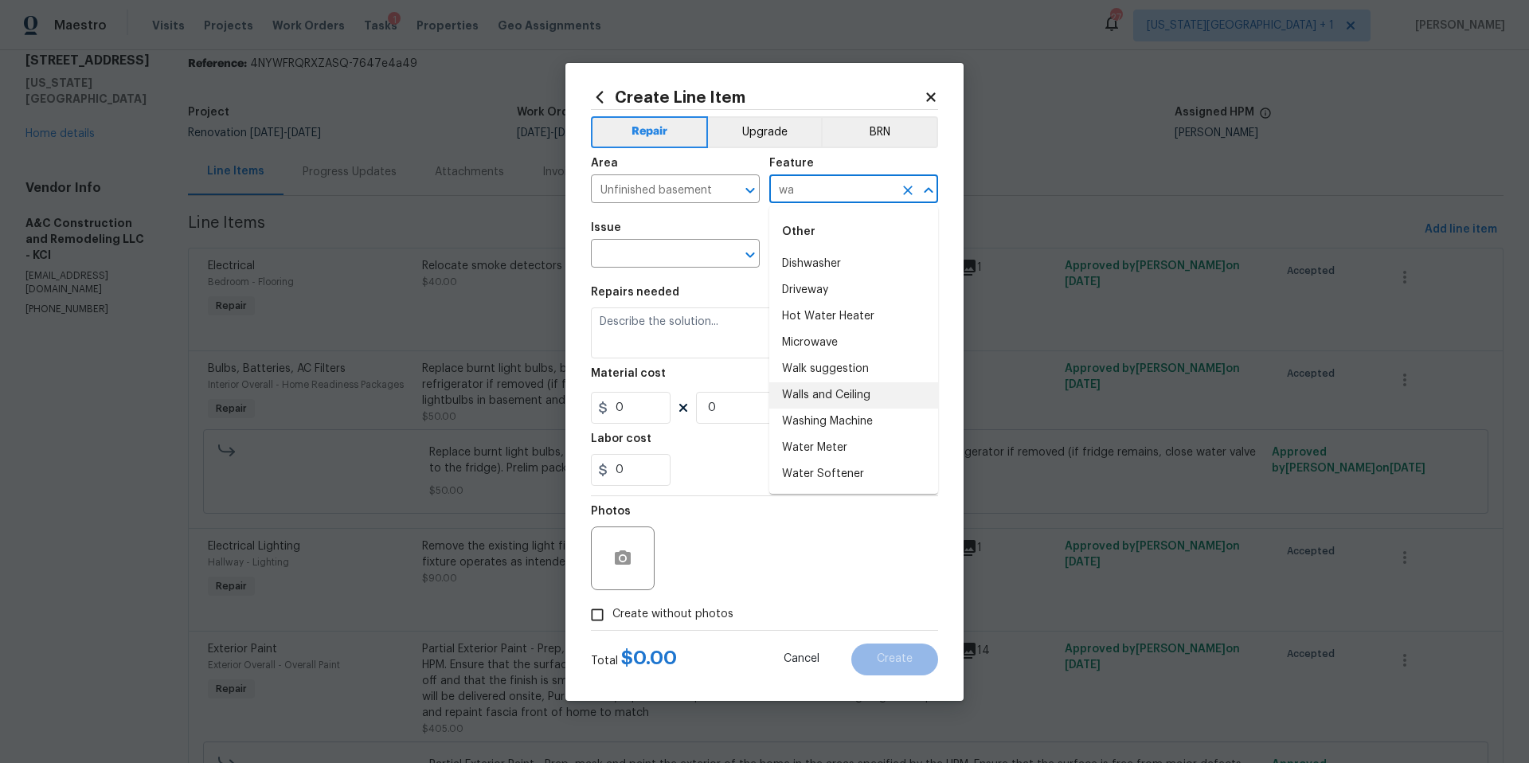
click at [799, 399] on li "Walls and Ceiling" at bounding box center [853, 395] width 169 height 26
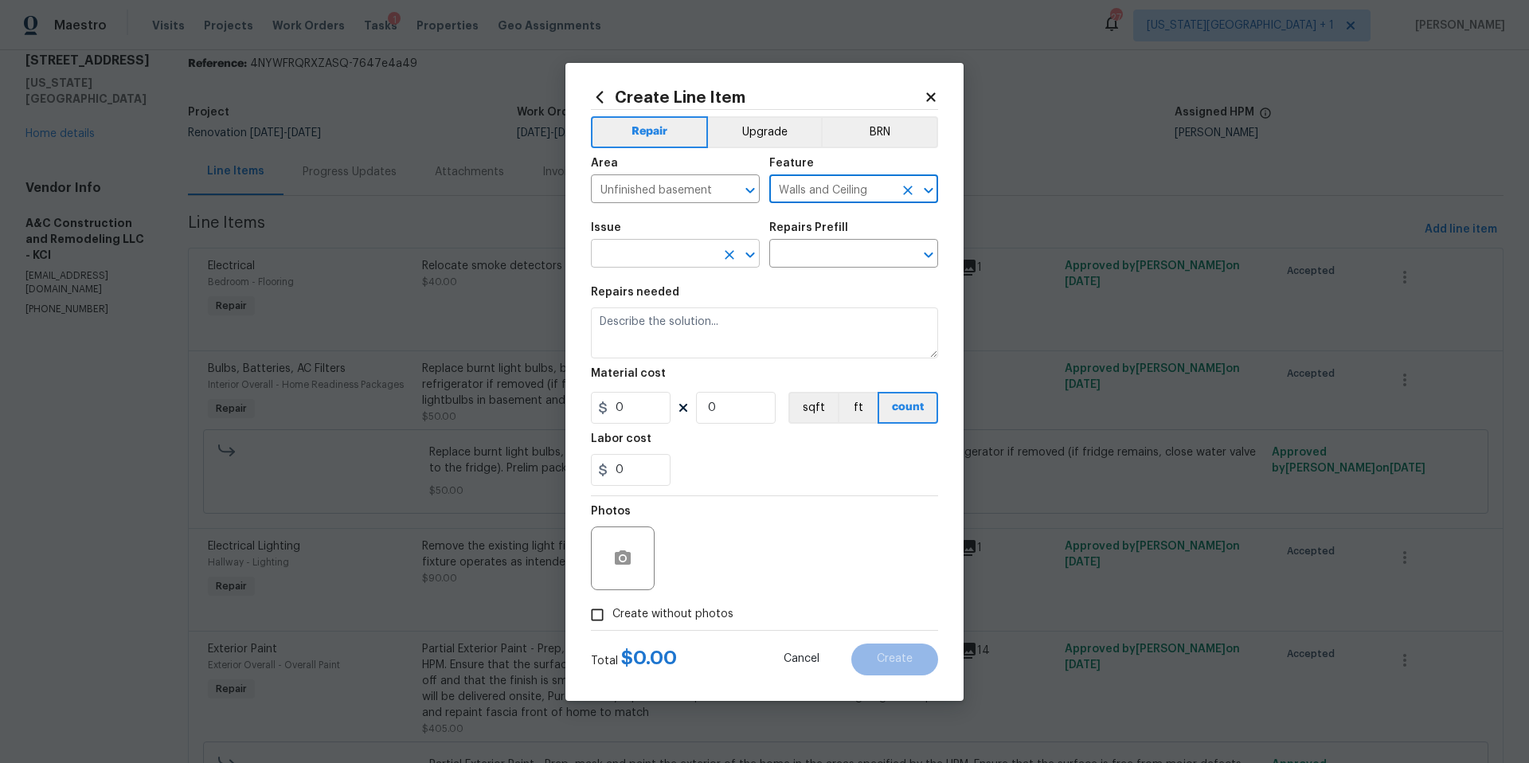
type input "Walls and Ceiling"
click at [689, 257] on input "text" at bounding box center [653, 255] width 124 height 25
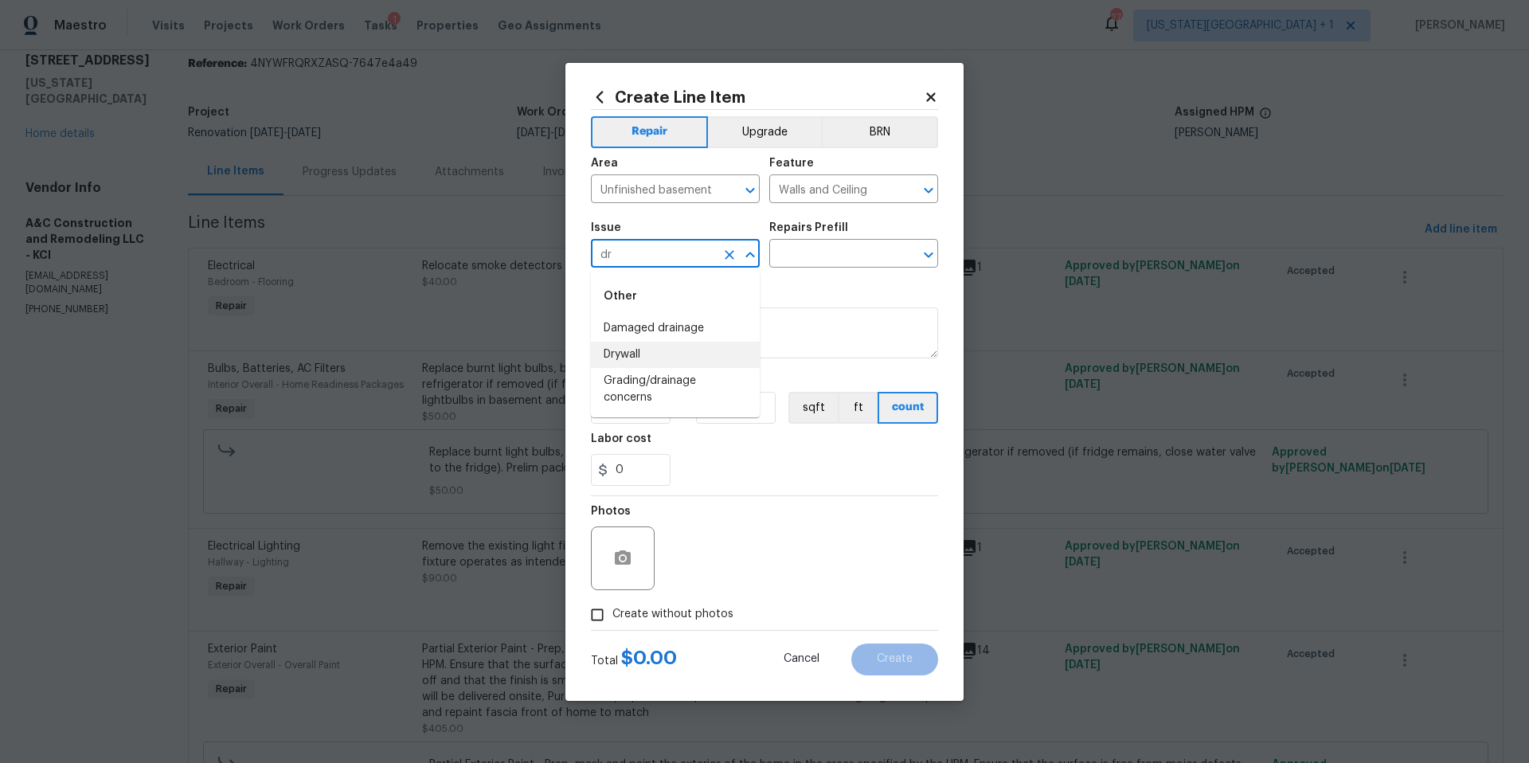
click at [637, 344] on li "Drywall" at bounding box center [675, 355] width 169 height 26
type input "Drywall"
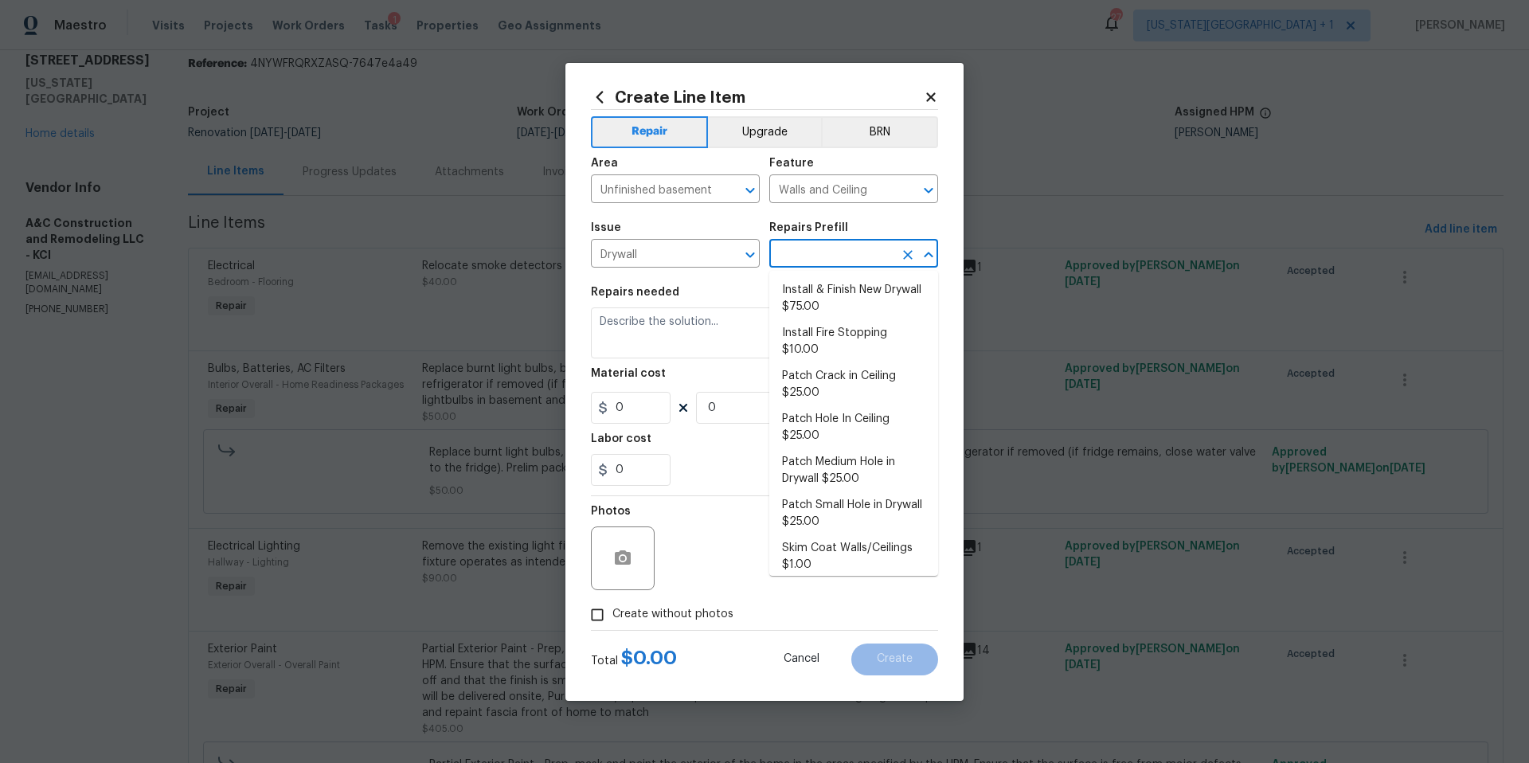
click at [816, 256] on input "text" at bounding box center [831, 255] width 124 height 25
click at [813, 535] on li "Skim Coat Walls/Ceilings $1.00" at bounding box center [853, 556] width 169 height 43
type textarea "Prep/scrape all loose material from the damaged area; prime if needed. Skim coa…"
type input "1"
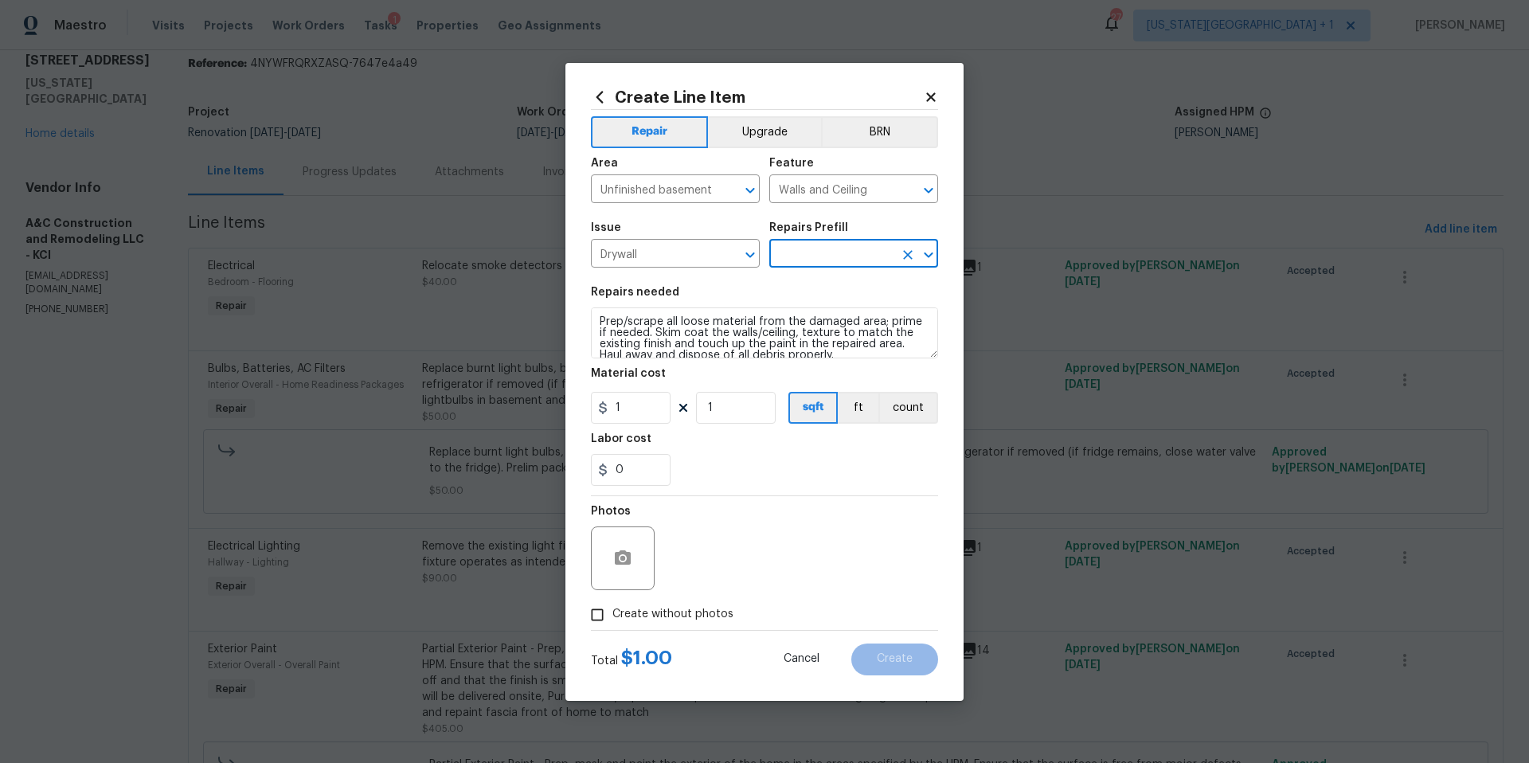
type input "Skim Coat Walls/Ceilings $1.00"
type input "1"
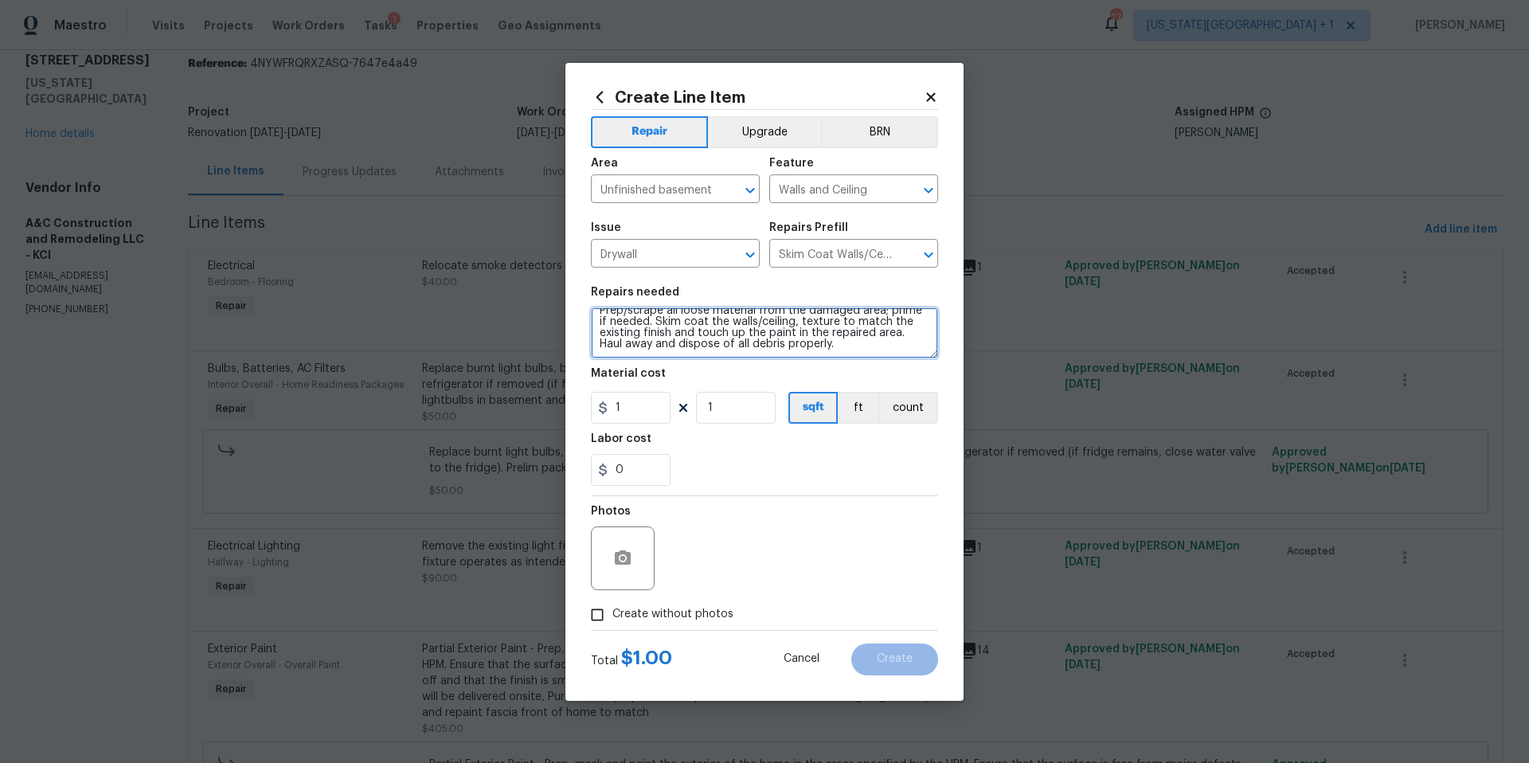
scroll to position [0, 0]
drag, startPoint x: 821, startPoint y: 343, endPoint x: 524, endPoint y: 250, distance: 311.3
click at [524, 250] on div "Create Line Item Repair Upgrade BRN Area Unfinished basement ​ Feature Walls an…" at bounding box center [764, 381] width 1529 height 763
type textarea "Repair damaged drywall in basement behind water heater"
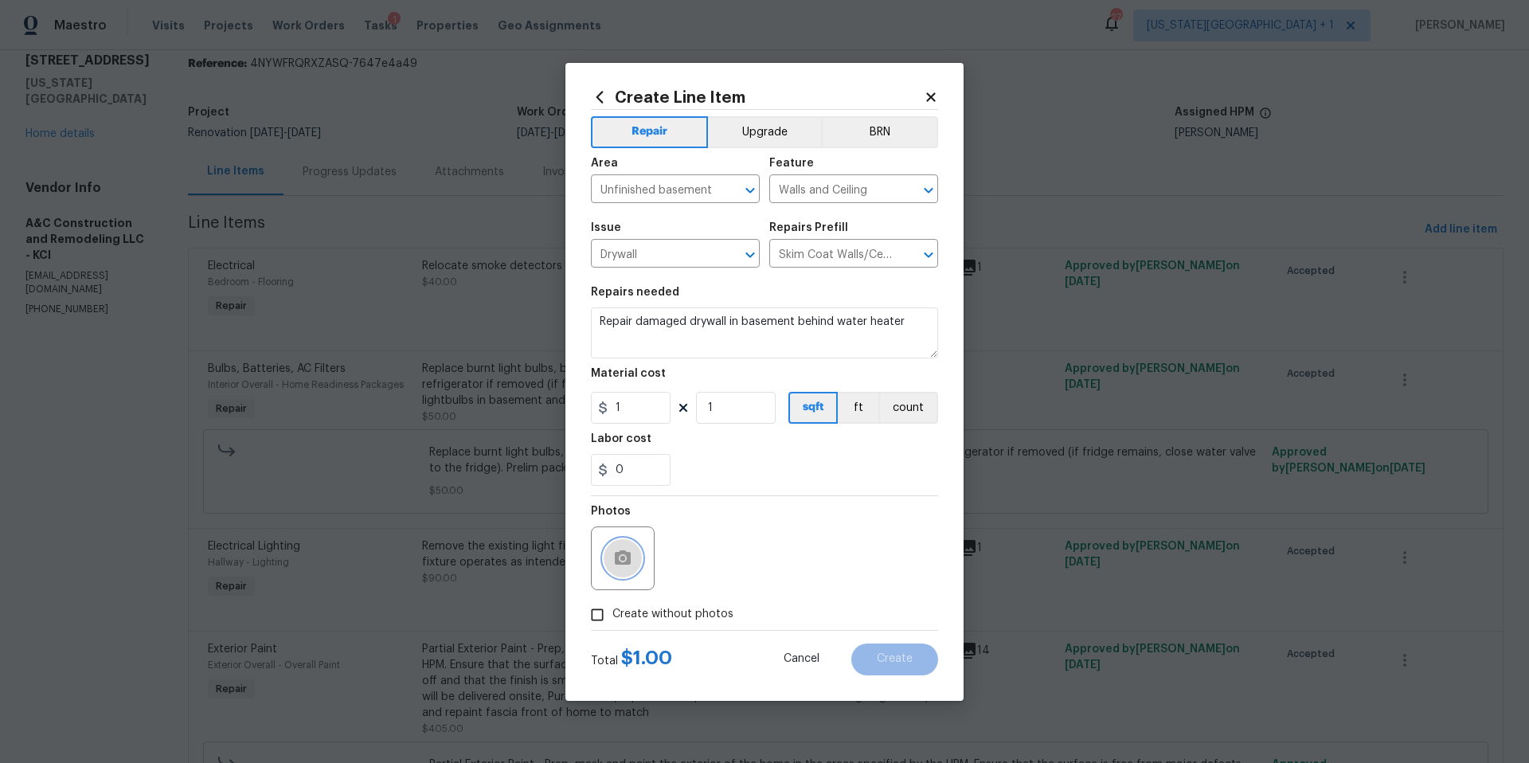
click at [613, 551] on icon "button" at bounding box center [622, 558] width 19 height 19
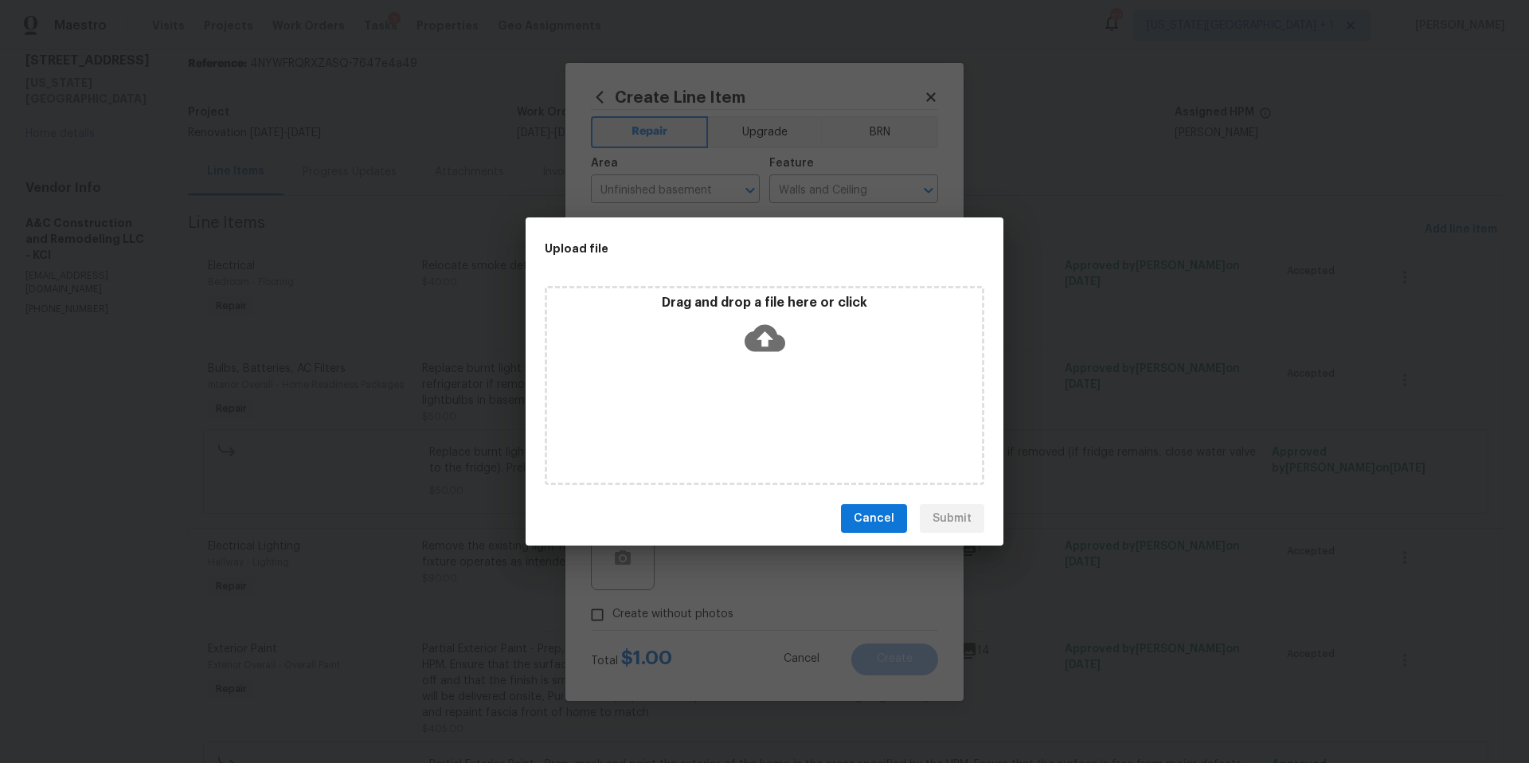
click at [769, 343] on icon at bounding box center [764, 338] width 41 height 27
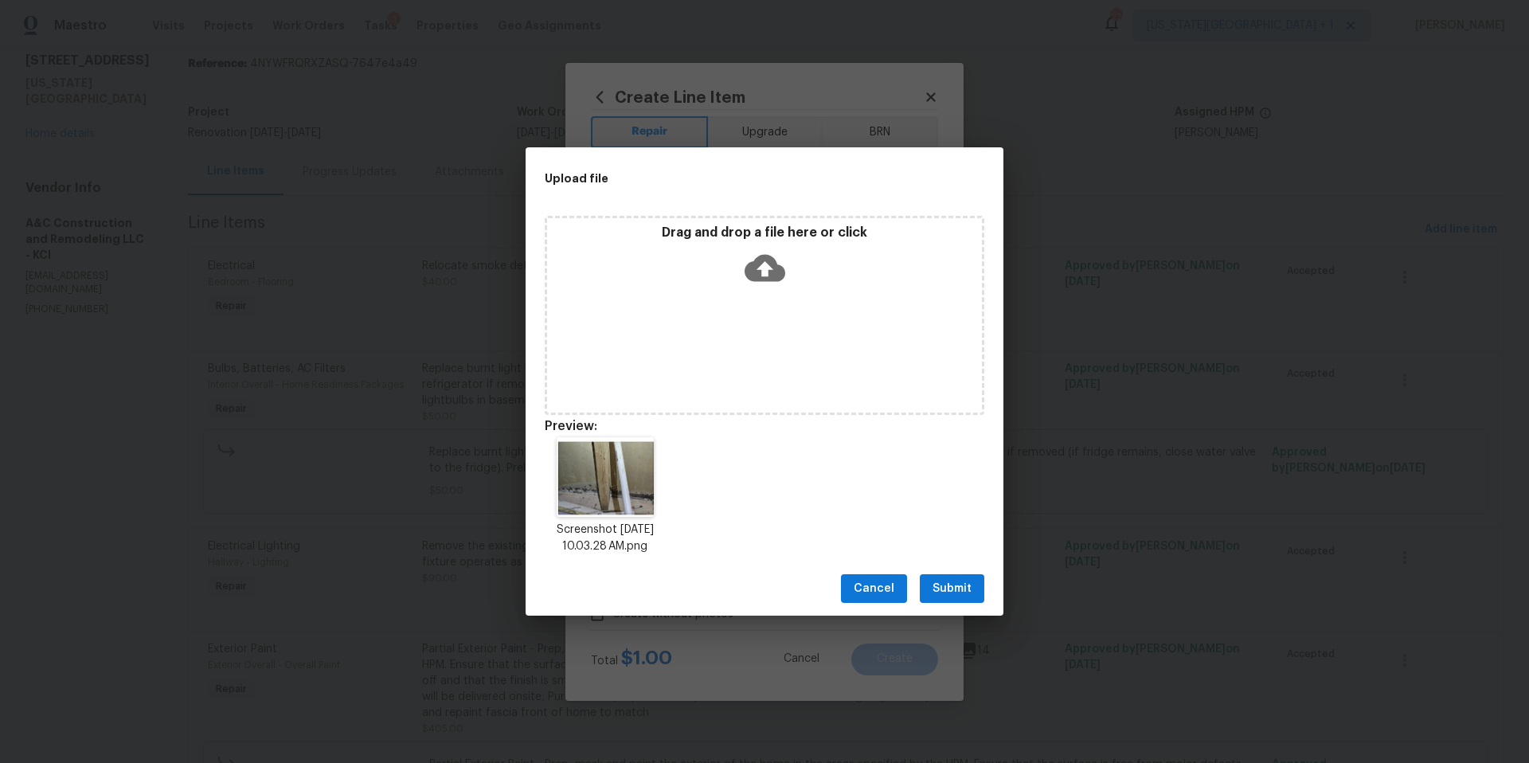
click at [962, 583] on span "Submit" at bounding box center [951, 589] width 39 height 20
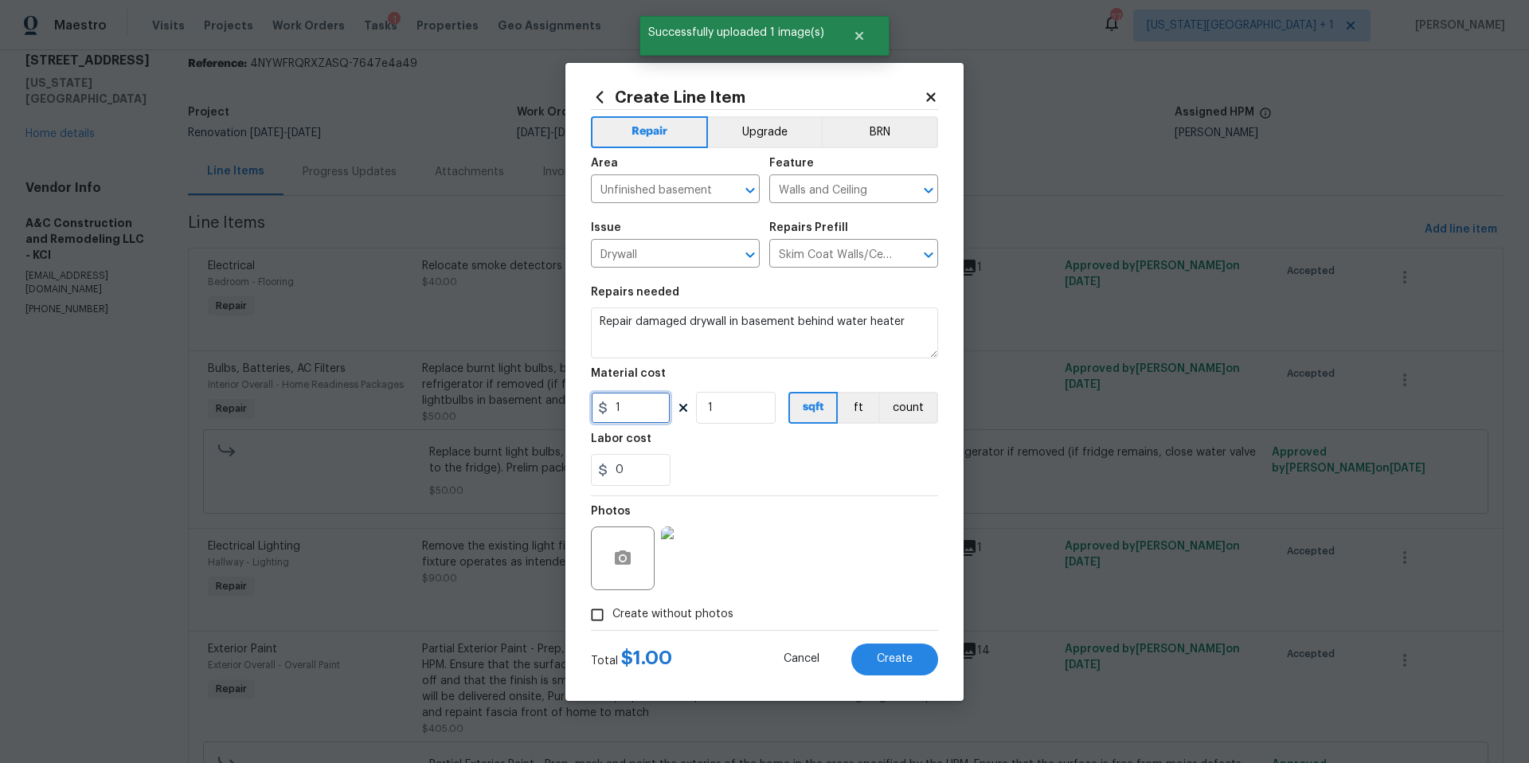
drag, startPoint x: 642, startPoint y: 406, endPoint x: 592, endPoint y: 404, distance: 49.4
click at [593, 405] on input "1" at bounding box center [631, 408] width 80 height 32
type input "25"
click at [789, 490] on section "Repairs needed Repair damaged drywall in basement behind water heater Material …" at bounding box center [764, 386] width 347 height 218
click at [885, 658] on span "Create" at bounding box center [895, 659] width 36 height 12
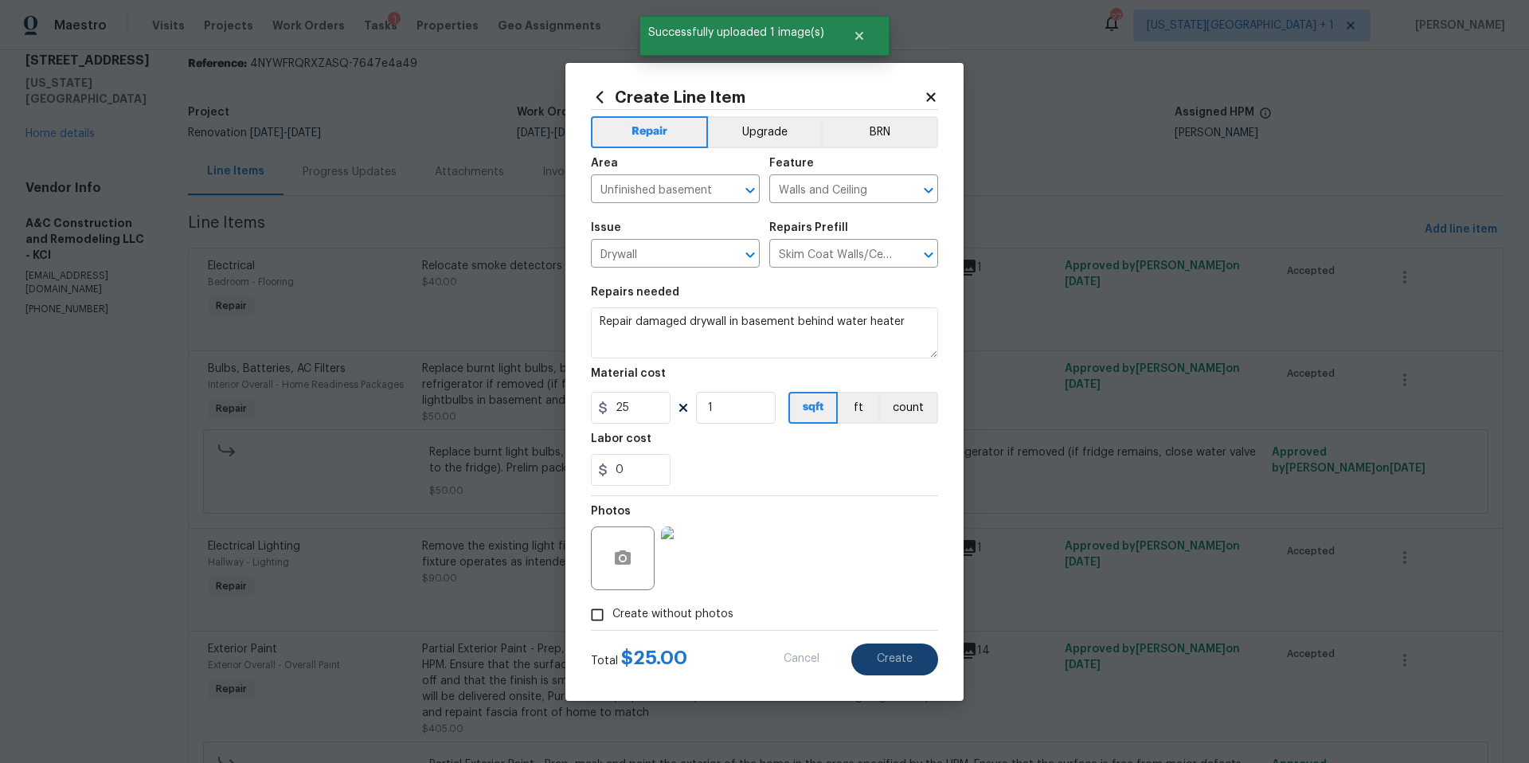
type input "0"
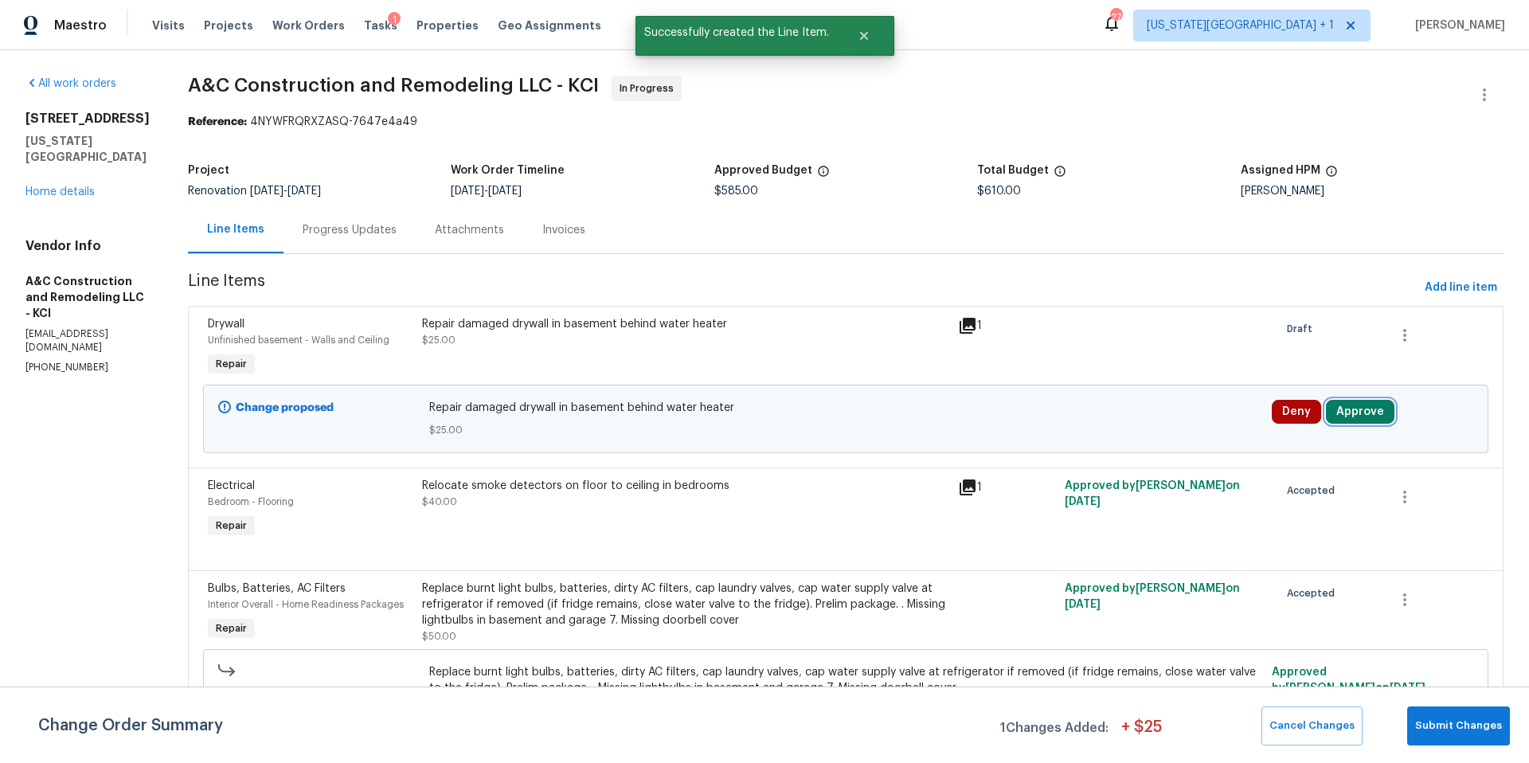
click at [1360, 408] on button "Approve" at bounding box center [1360, 412] width 68 height 24
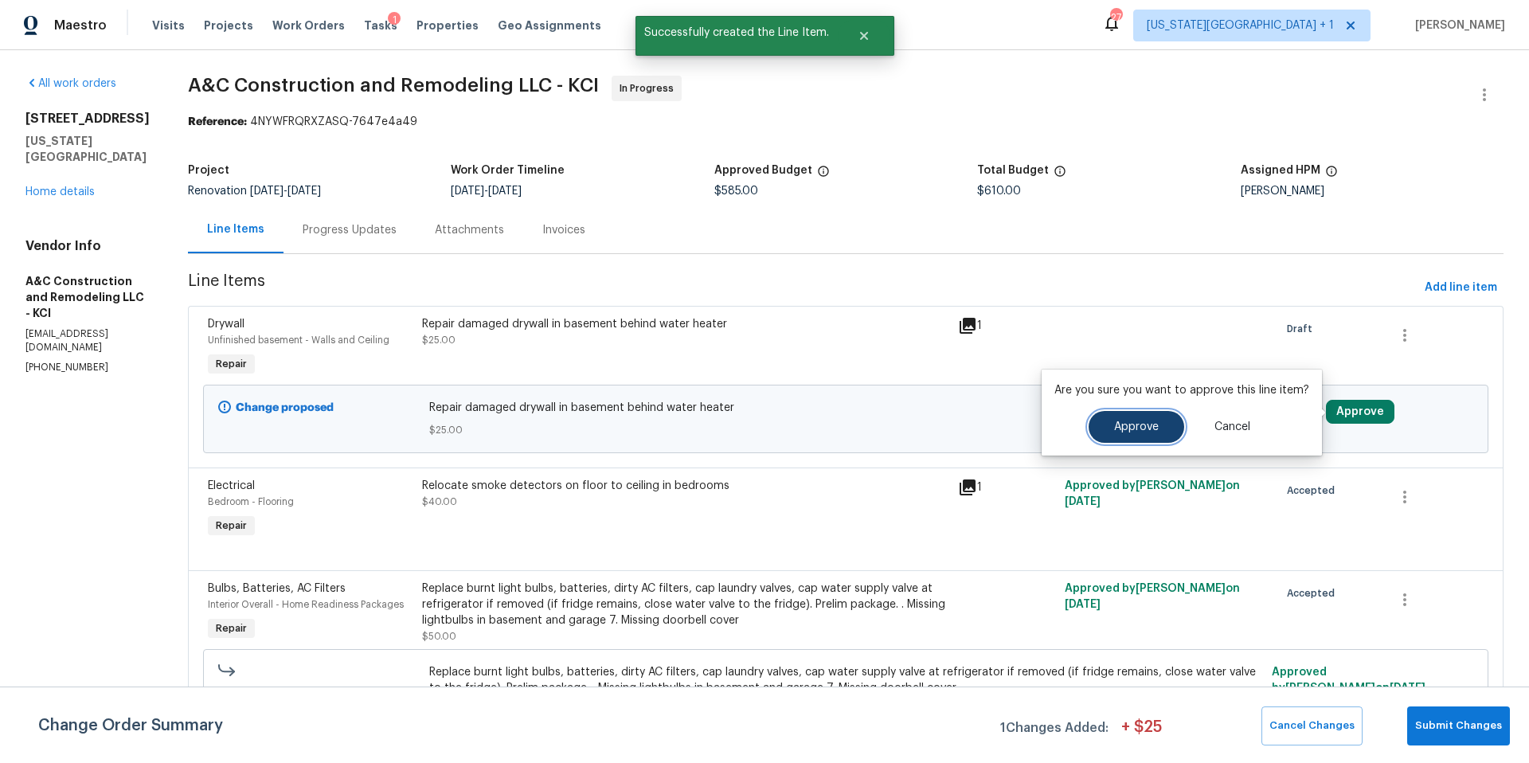
click at [1153, 422] on span "Approve" at bounding box center [1136, 427] width 45 height 12
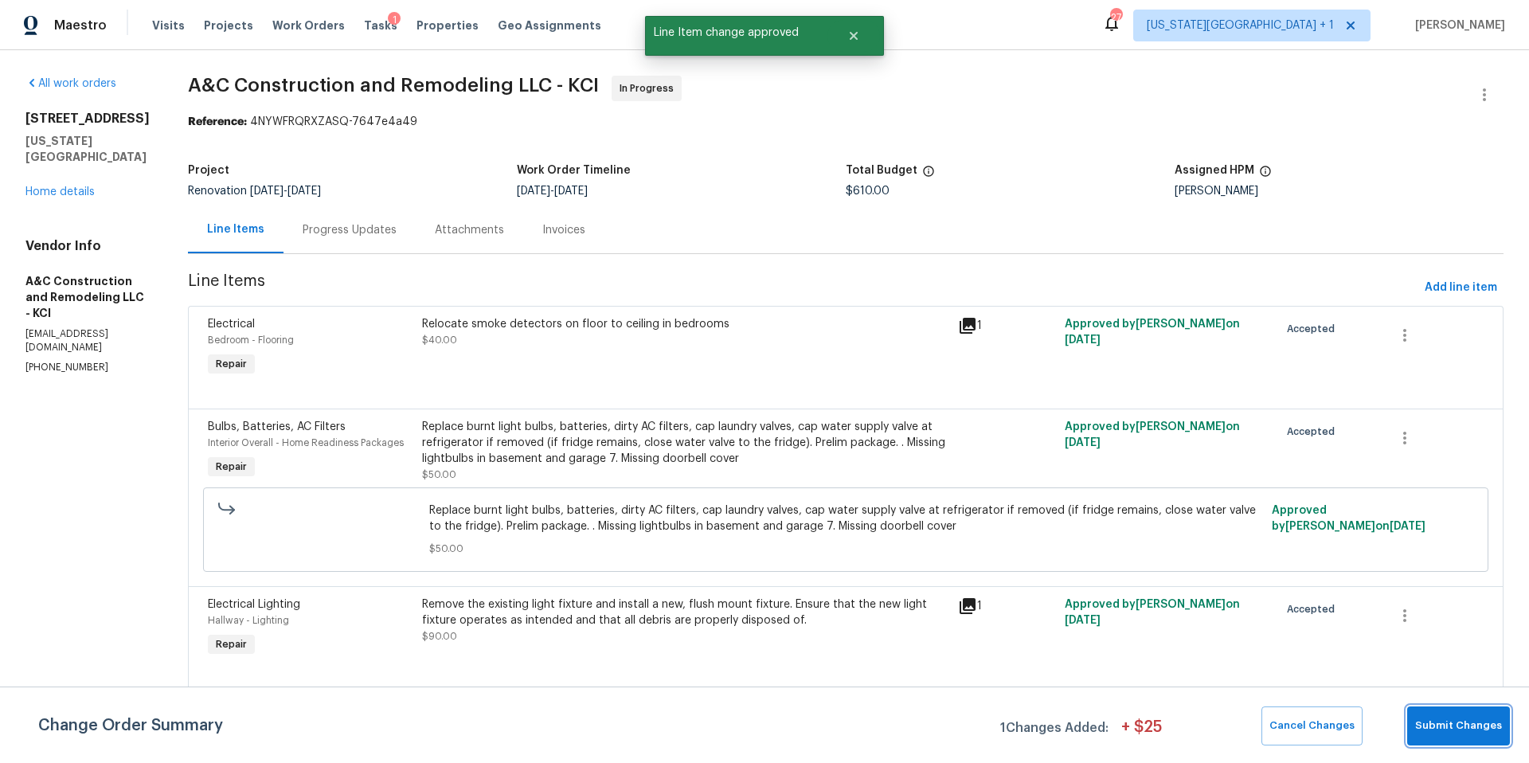
click at [1444, 725] on span "Submit Changes" at bounding box center [1458, 726] width 87 height 18
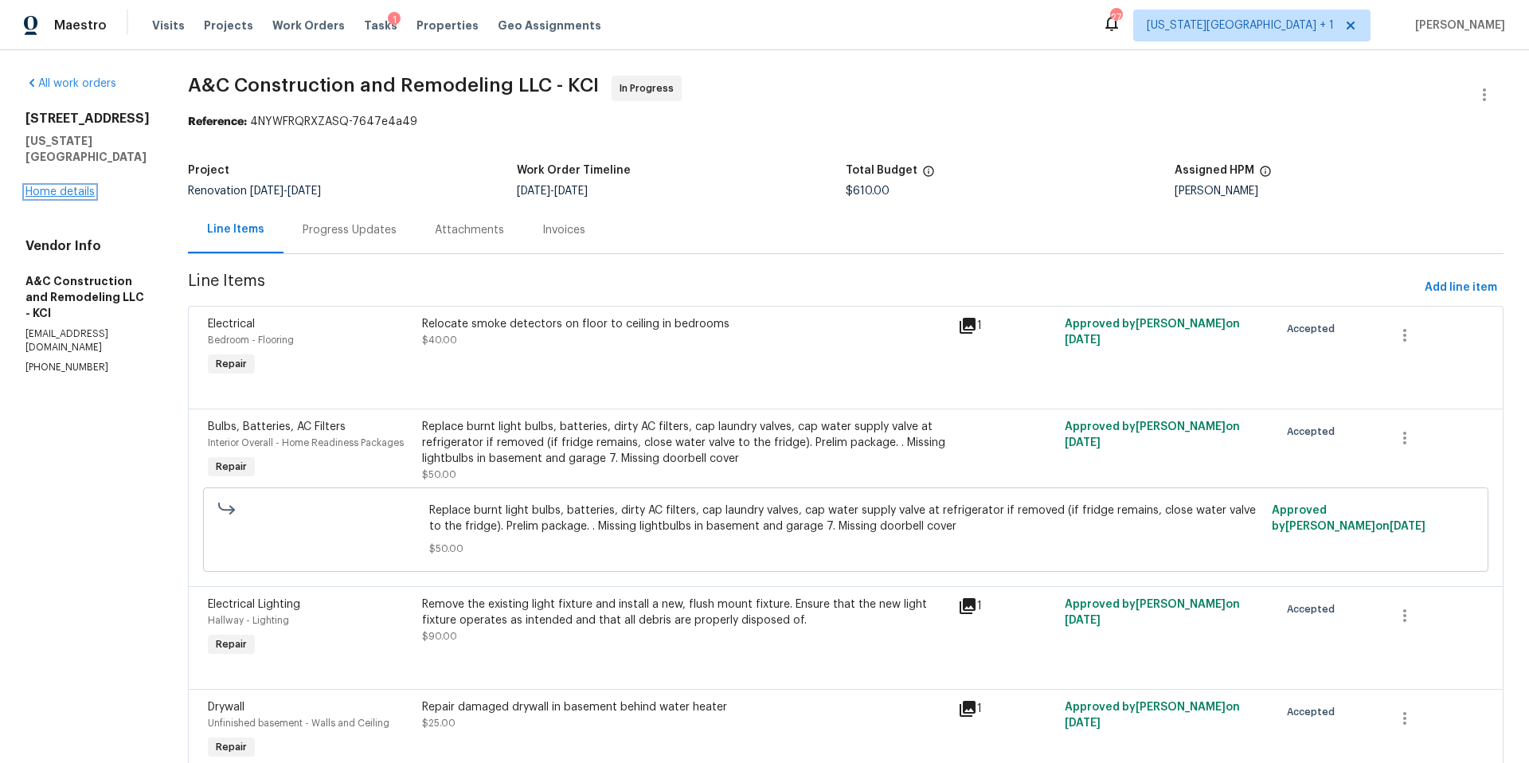
click at [64, 186] on link "Home details" at bounding box center [59, 191] width 69 height 11
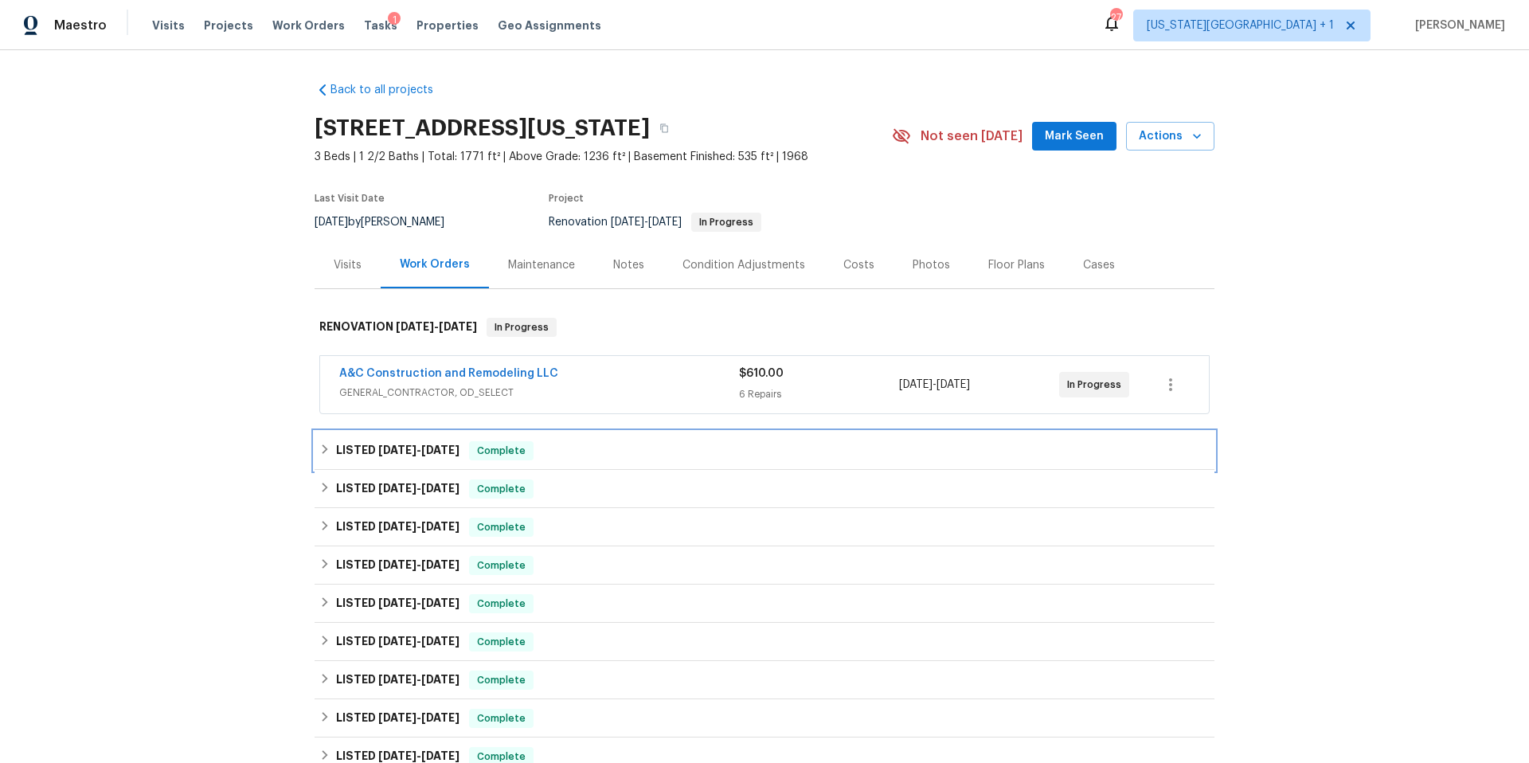
click at [323, 451] on icon at bounding box center [325, 449] width 6 height 10
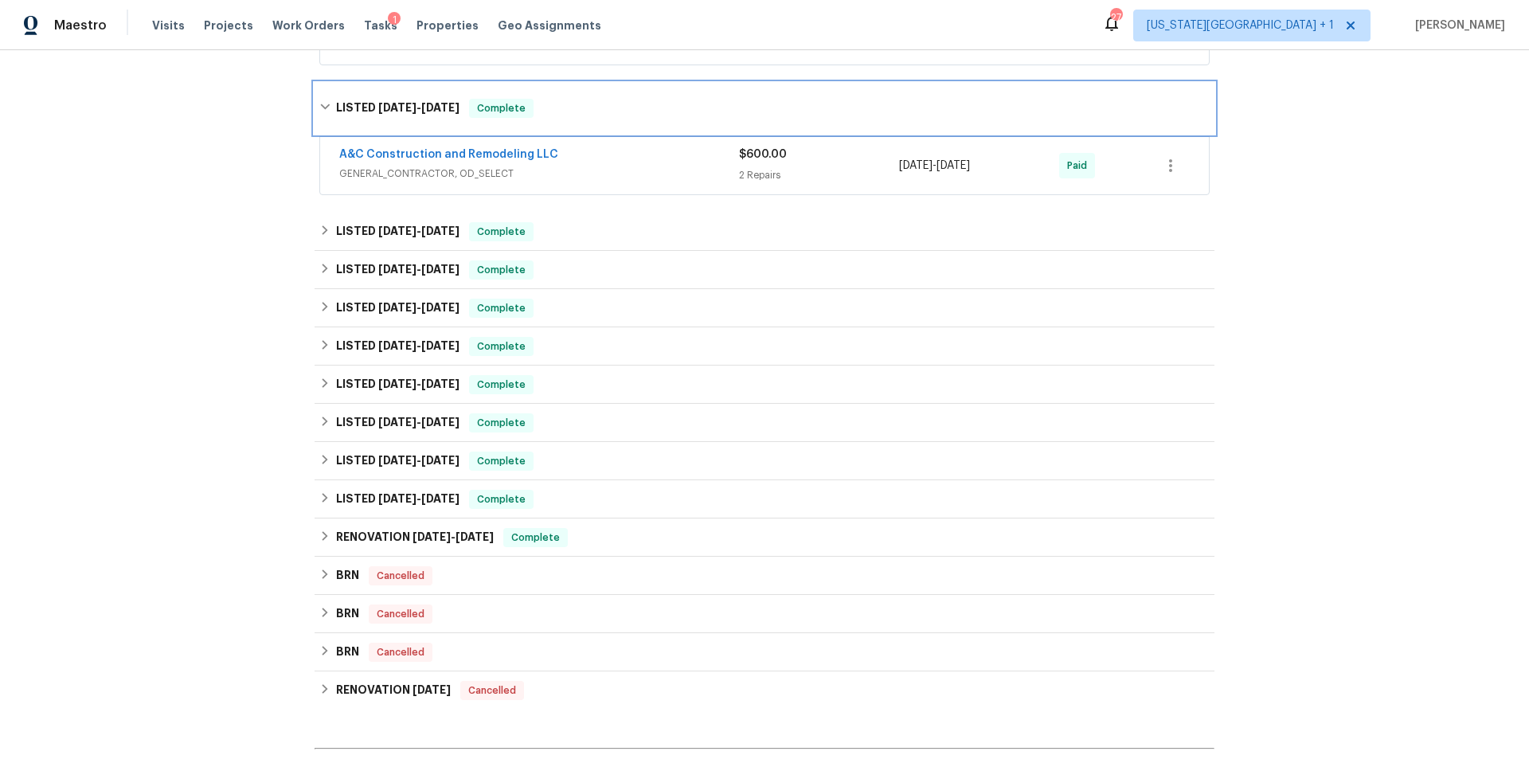
scroll to position [380, 0]
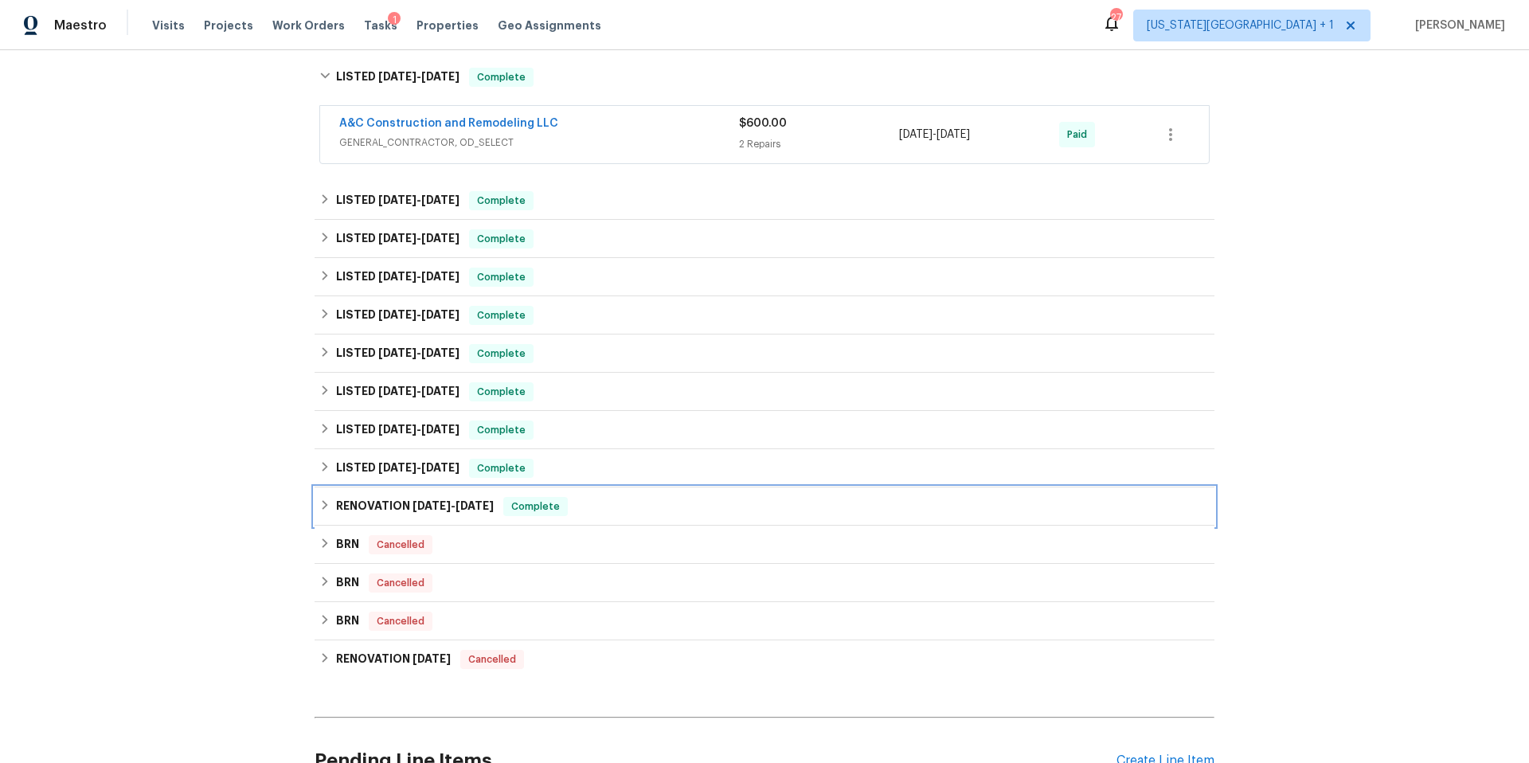
click at [333, 490] on div "RENOVATION 8/21/24 - 8/29/24 Complete" at bounding box center [765, 506] width 900 height 38
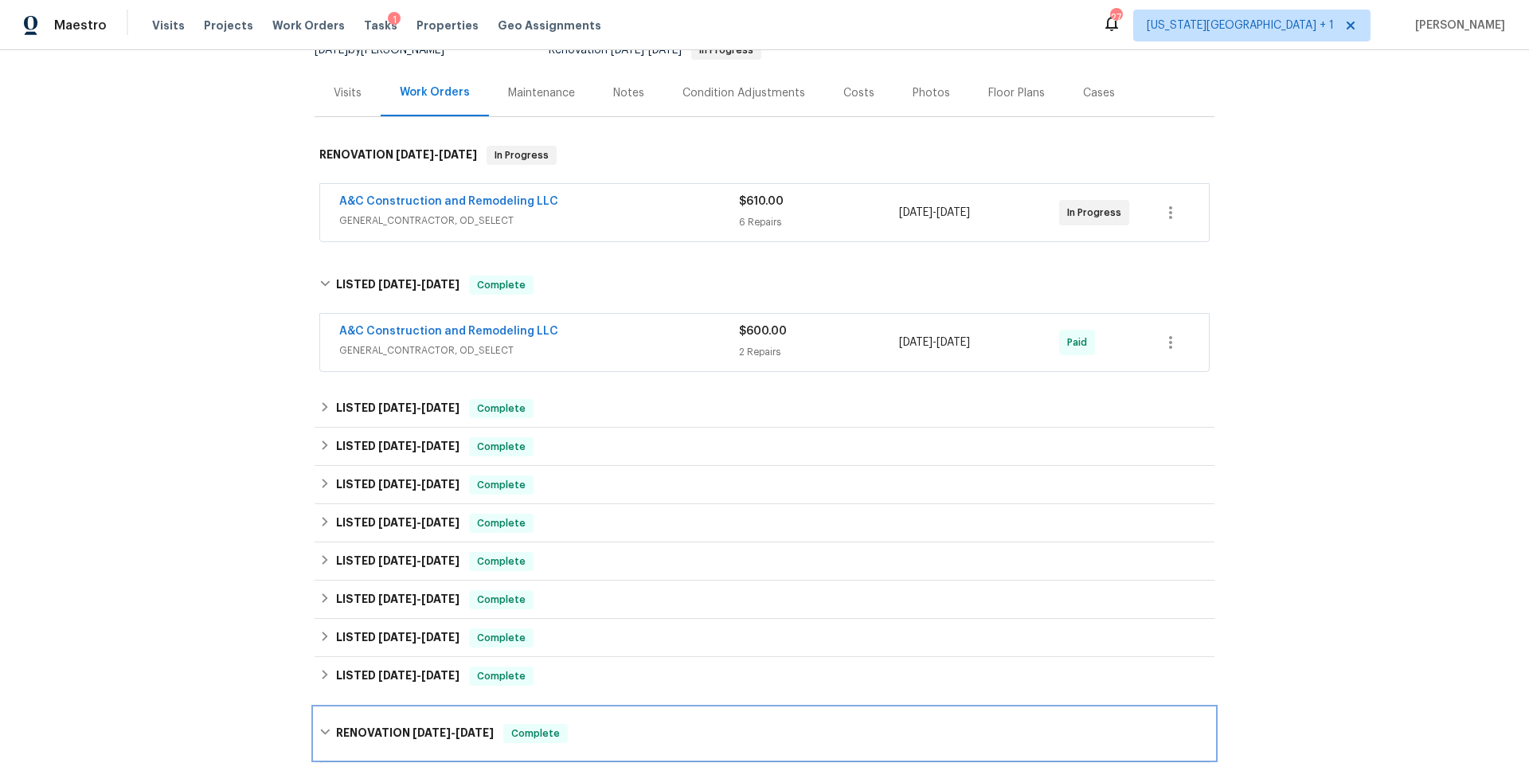
scroll to position [161, 0]
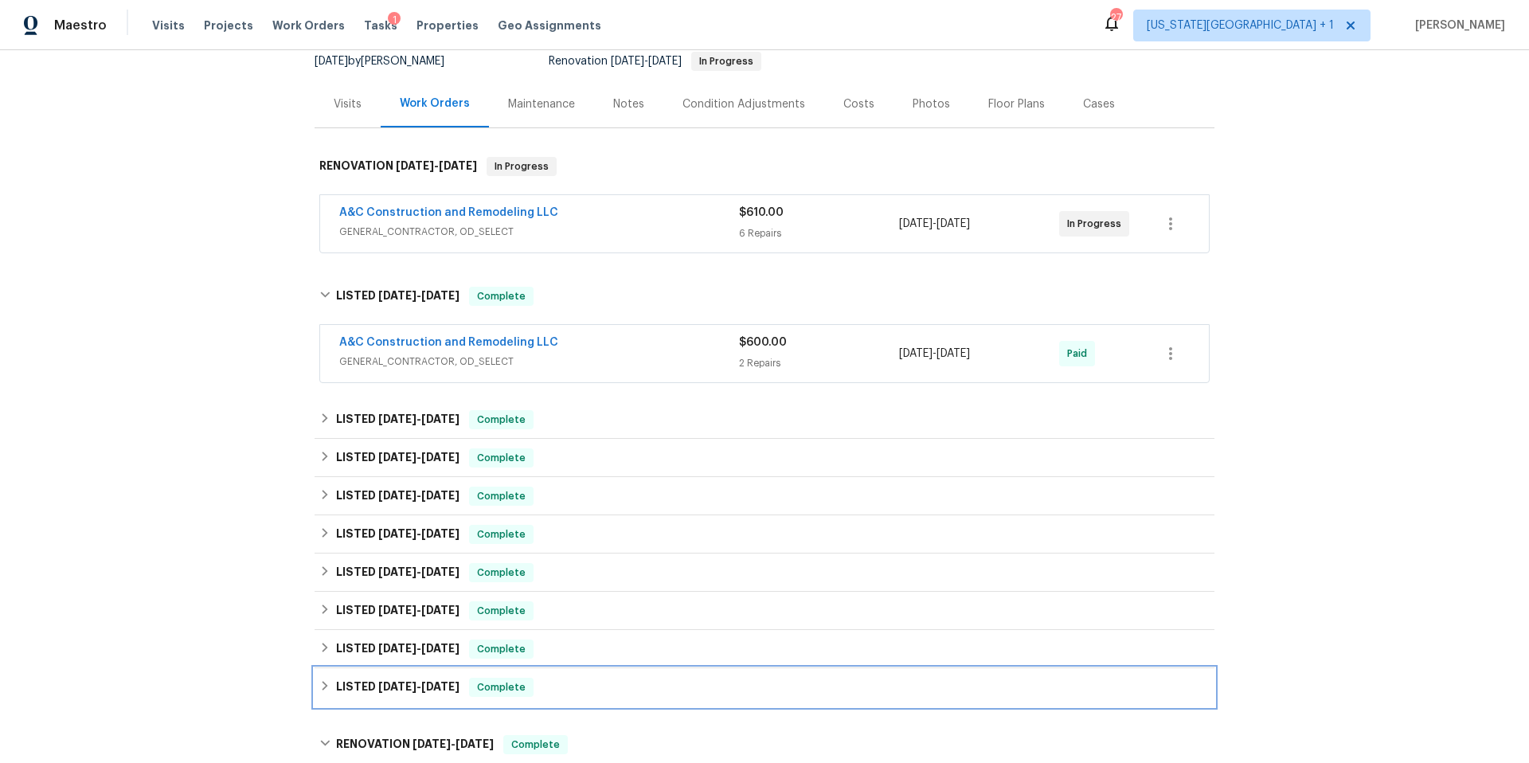
click at [334, 697] on div "LISTED 9/4/24 - 9/5/24 Complete" at bounding box center [765, 687] width 900 height 38
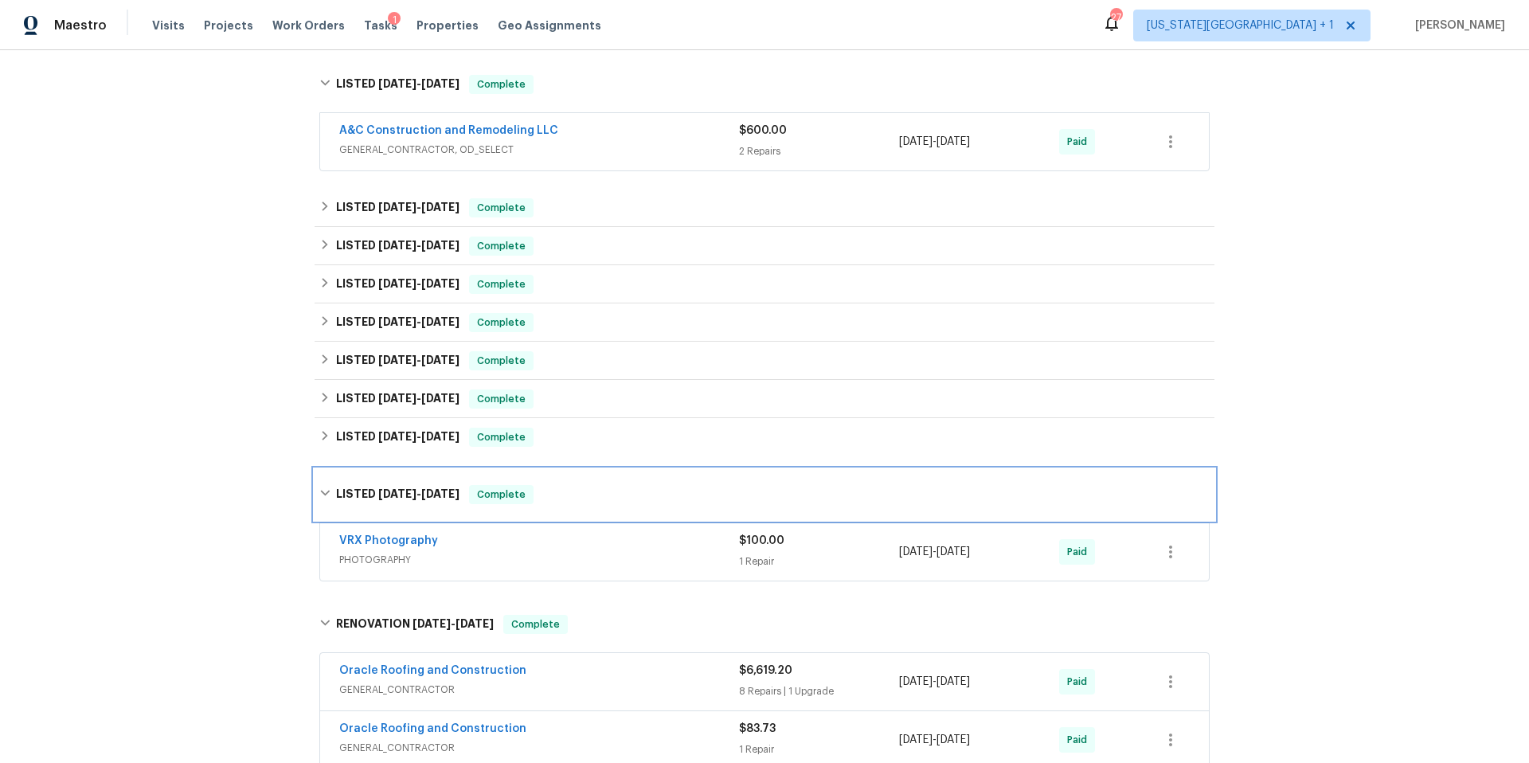
scroll to position [381, 0]
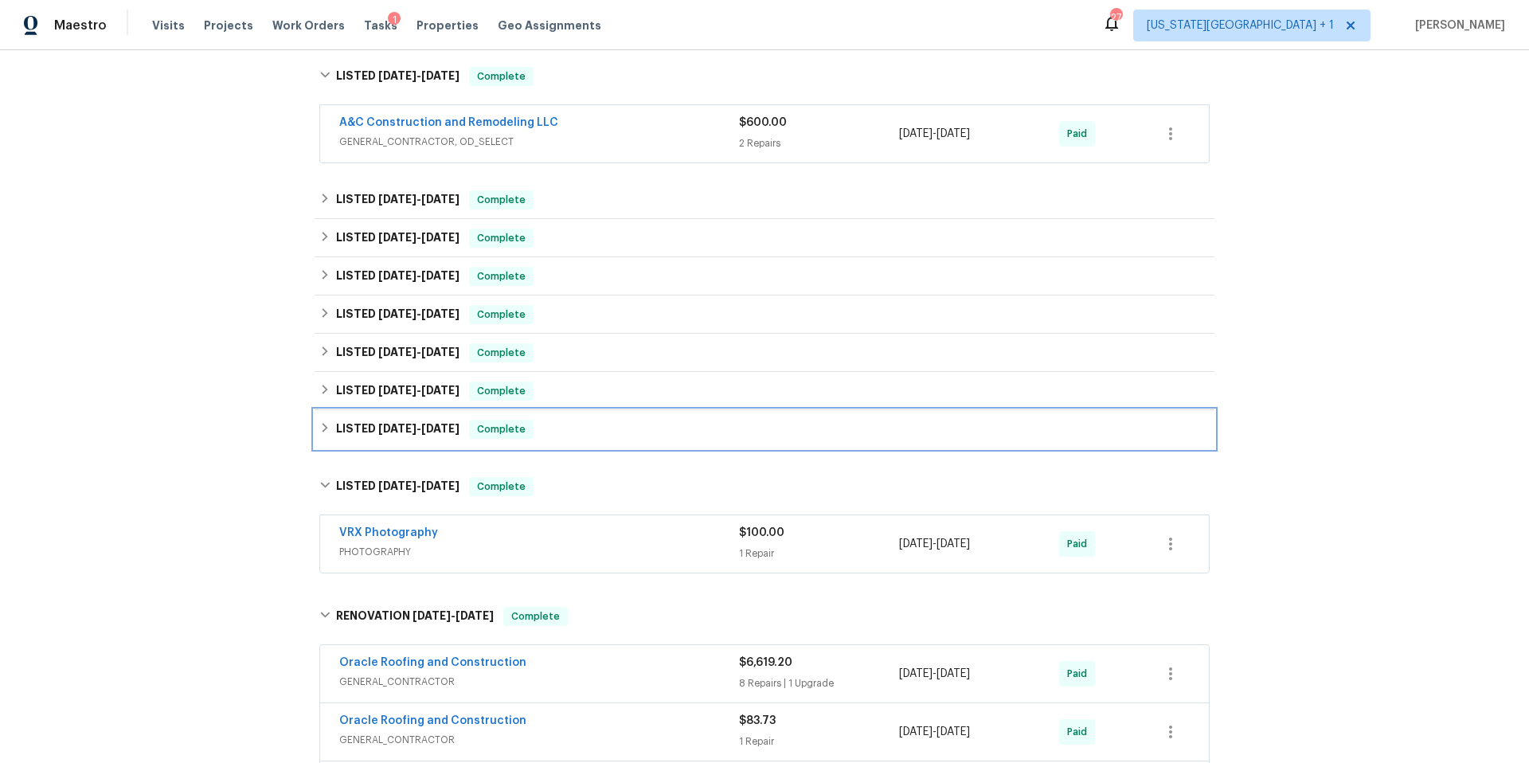
click at [350, 427] on h6 "LISTED 10/25/24 - 10/30/24" at bounding box center [397, 429] width 123 height 19
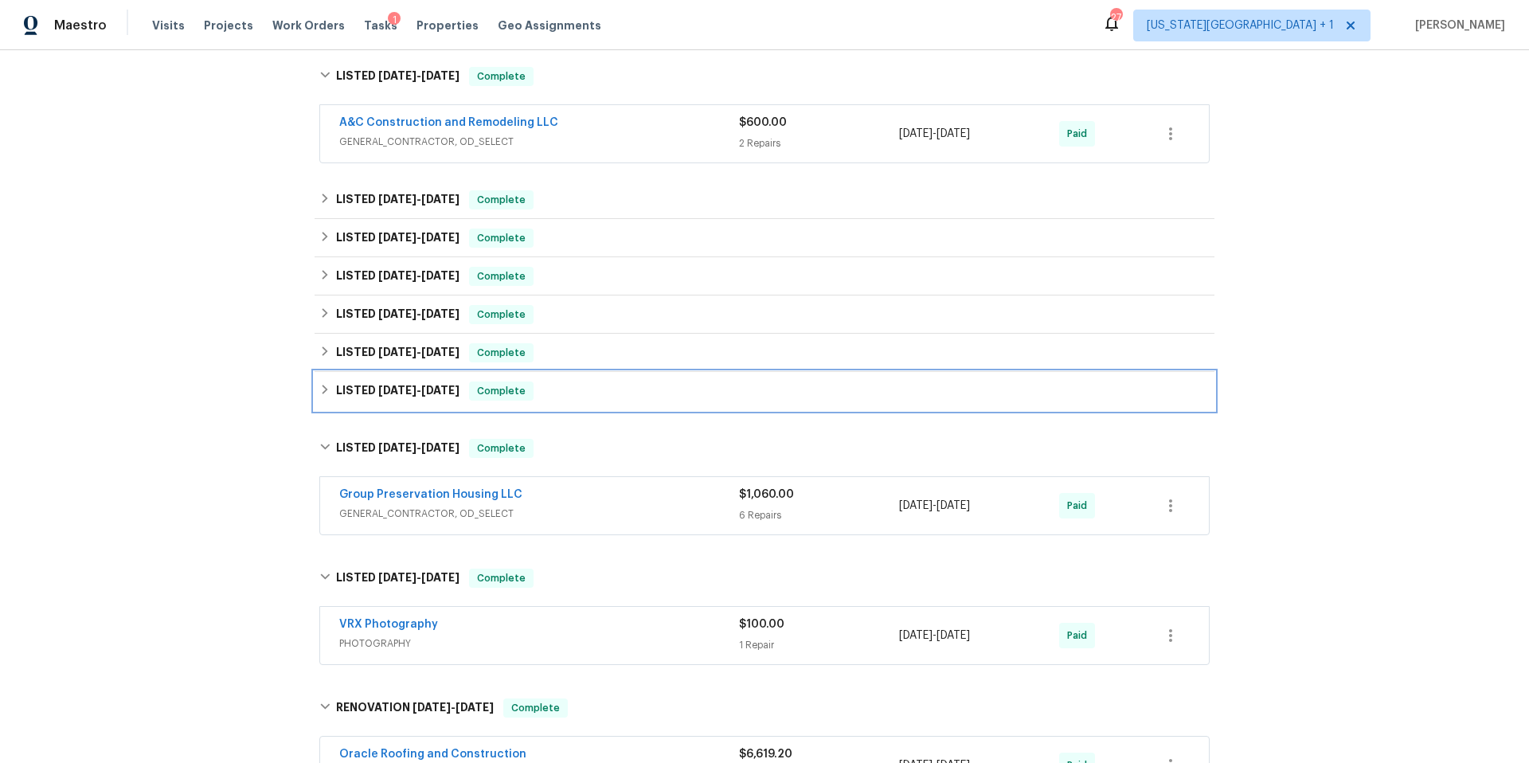
click at [328, 389] on icon at bounding box center [324, 389] width 11 height 11
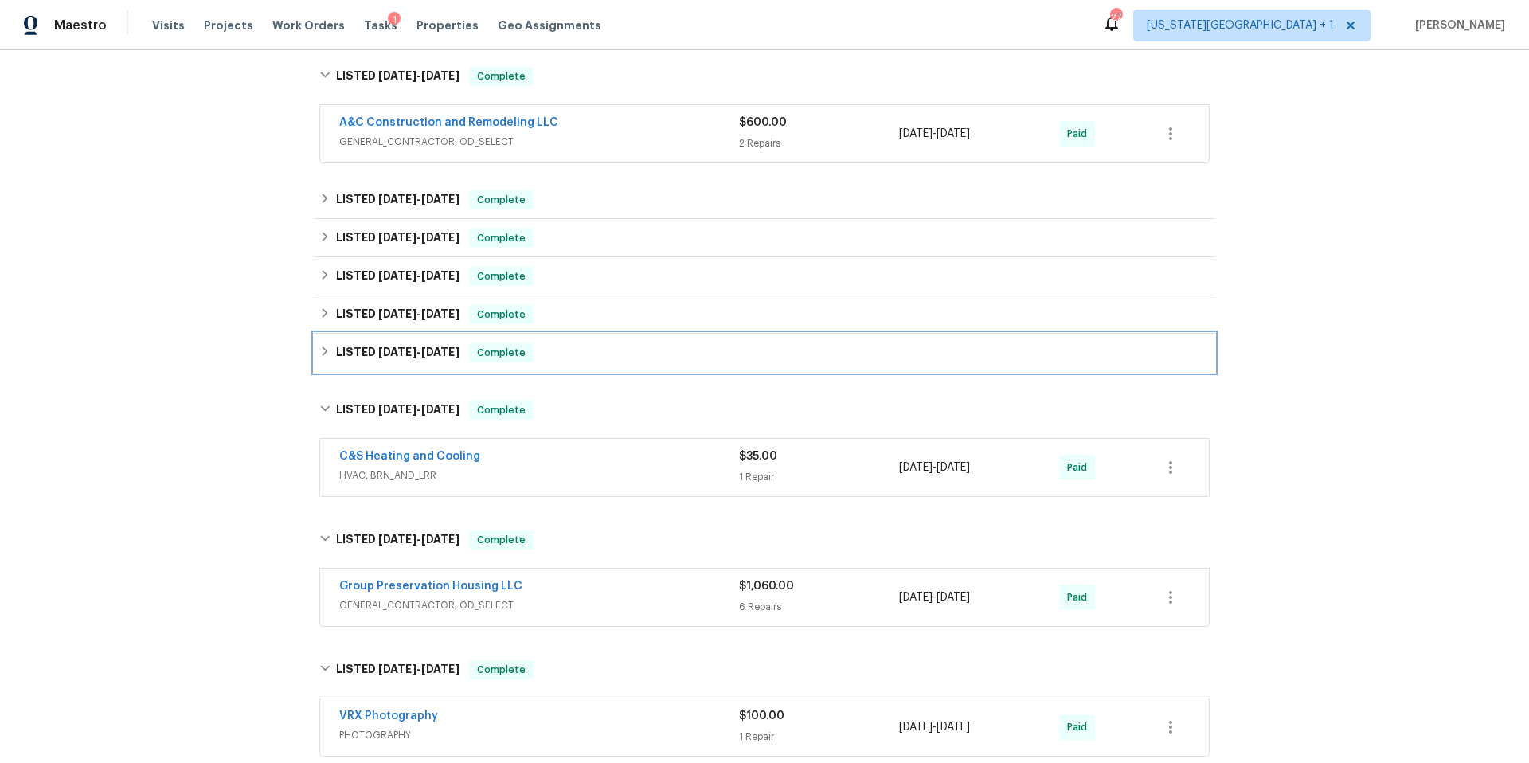
click at [353, 351] on h6 "LISTED 12/30/24 - 1/17/25" at bounding box center [397, 352] width 123 height 19
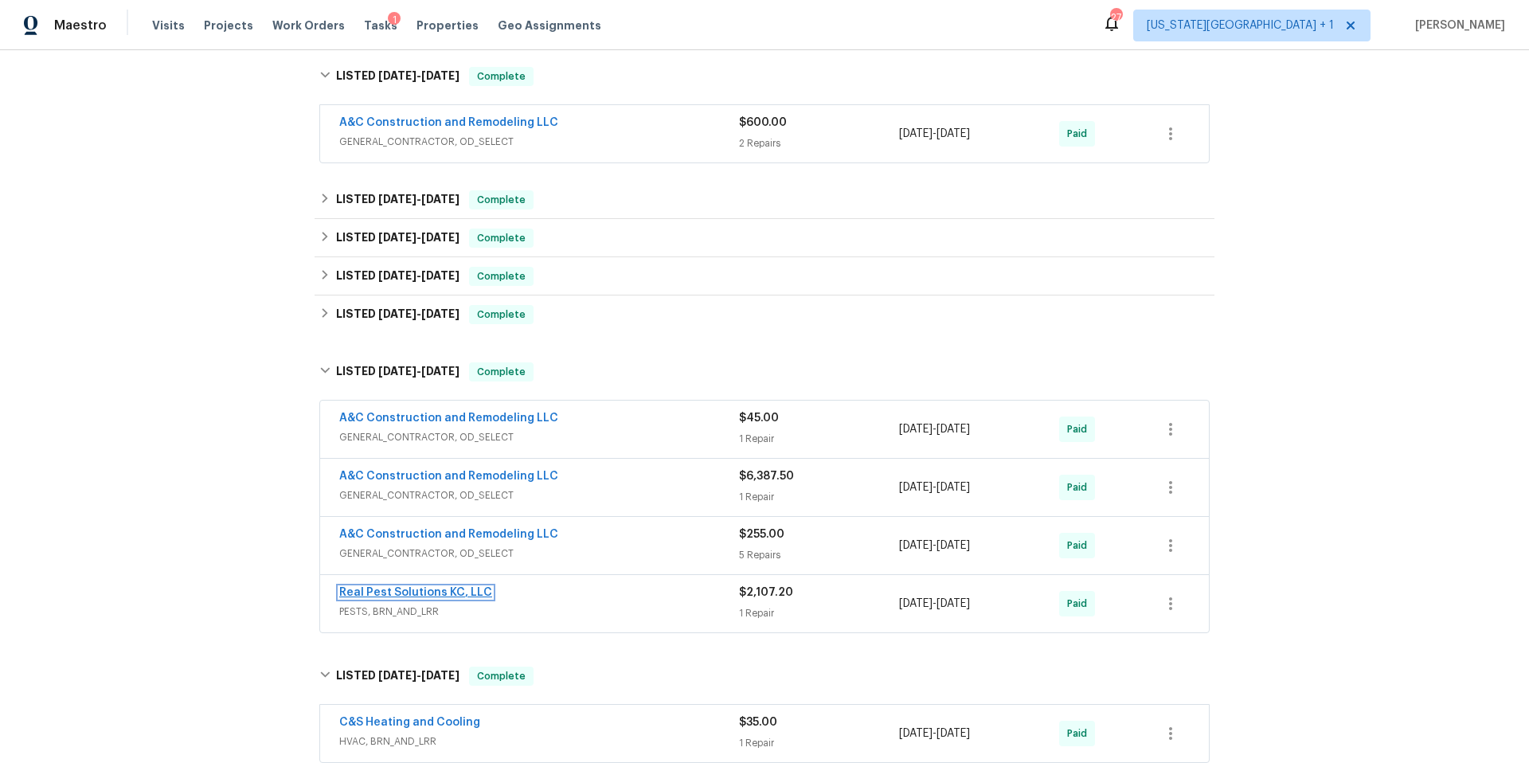
click at [438, 592] on link "Real Pest Solutions KC, LLC" at bounding box center [415, 592] width 153 height 11
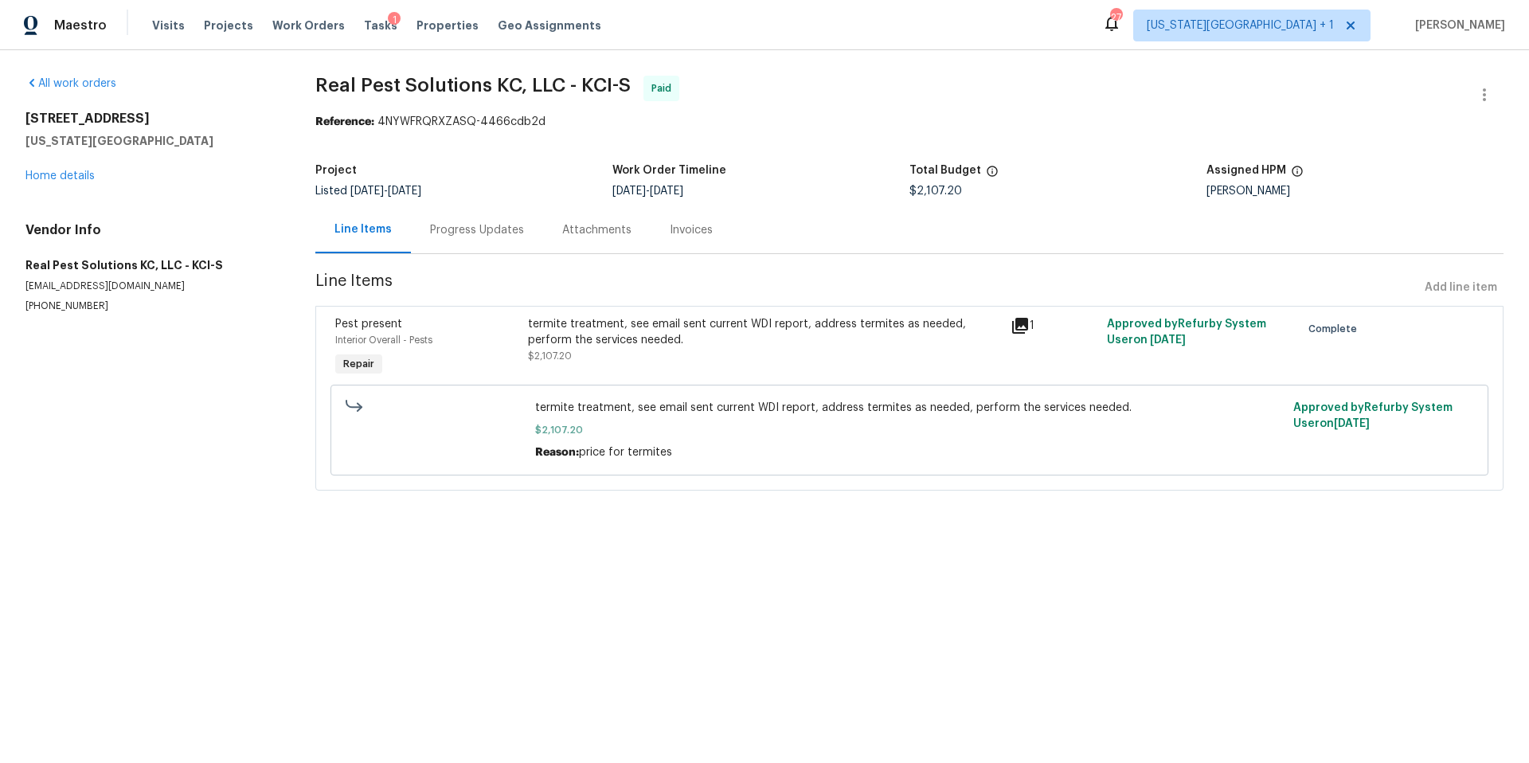
click at [71, 170] on div "7227 Greeley Ave Kansas City, KS 66109 Home details" at bounding box center [151, 147] width 252 height 73
click at [68, 174] on link "Home details" at bounding box center [59, 175] width 69 height 11
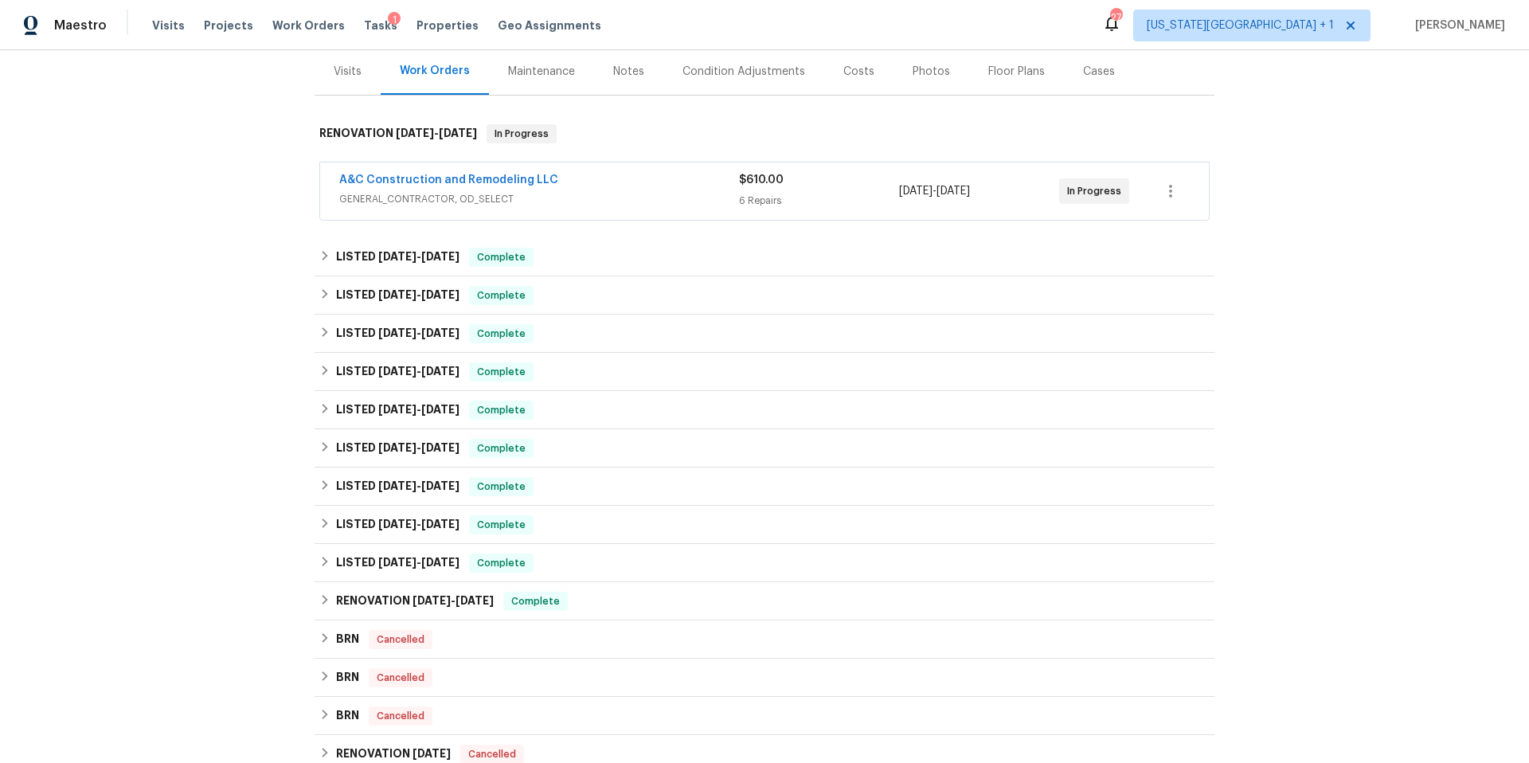
scroll to position [201, 0]
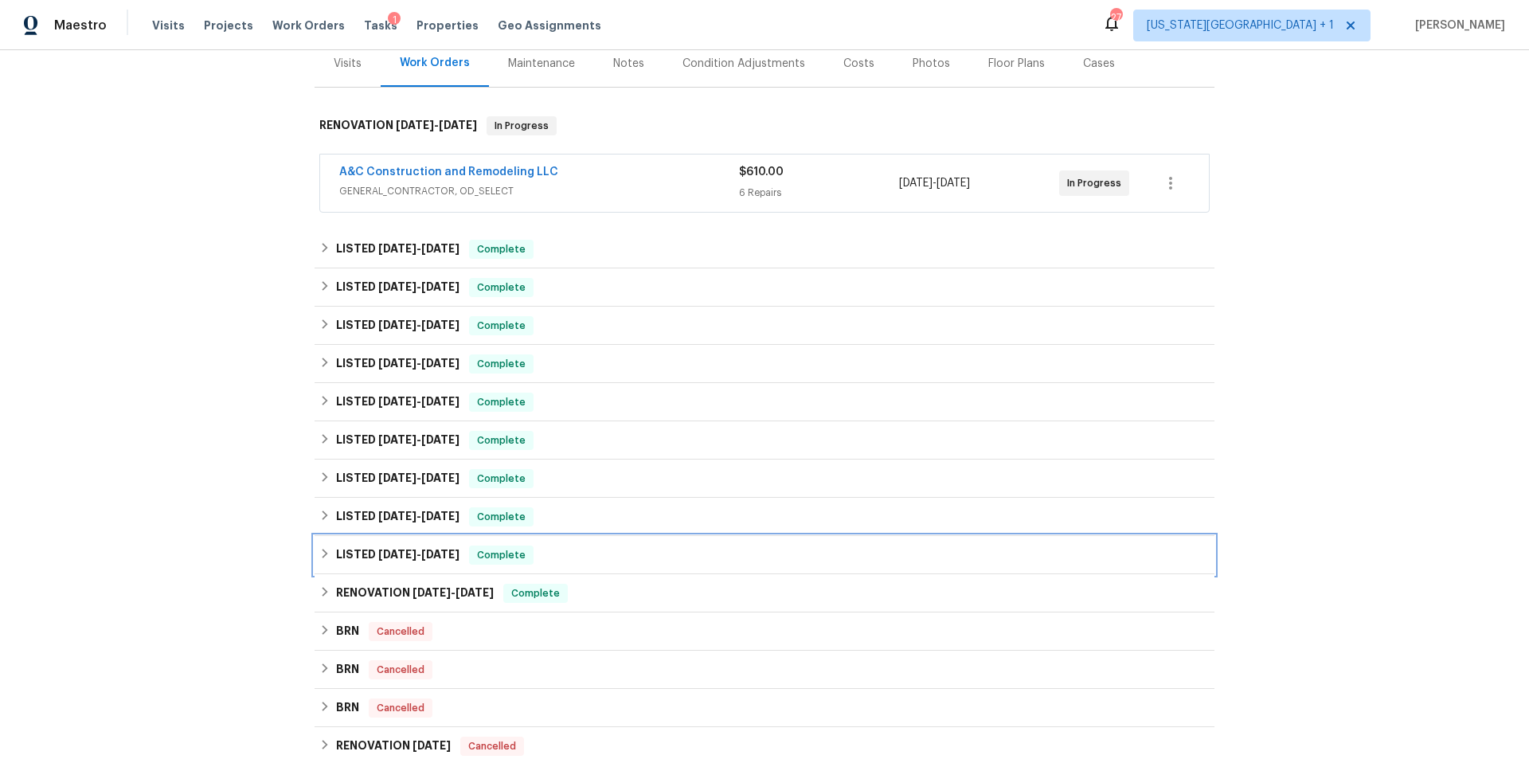
click at [338, 557] on h6 "LISTED 9/4/24 - 9/5/24" at bounding box center [397, 554] width 123 height 19
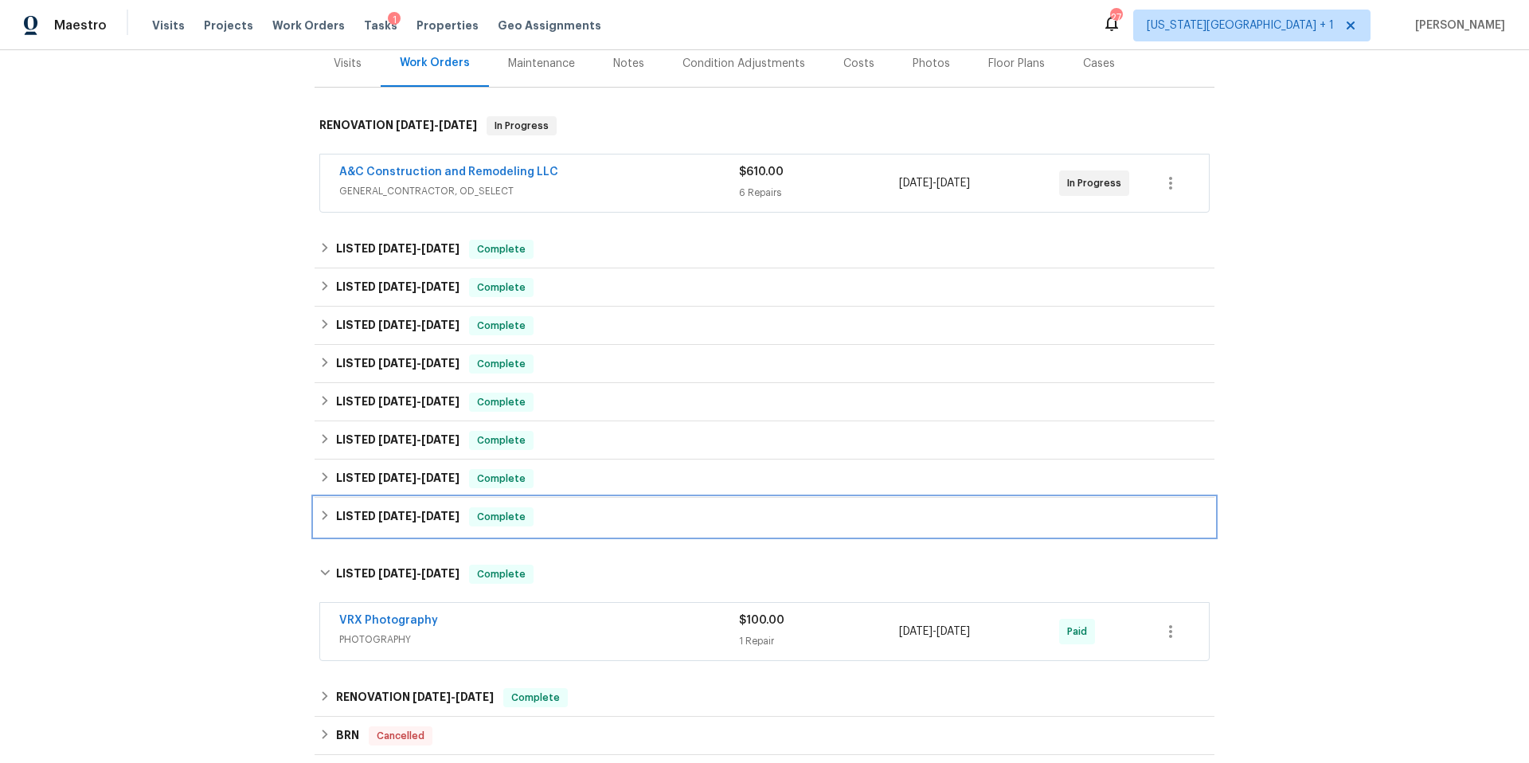
click at [331, 514] on div "LISTED 10/25/24 - 10/30/24 Complete" at bounding box center [764, 516] width 890 height 19
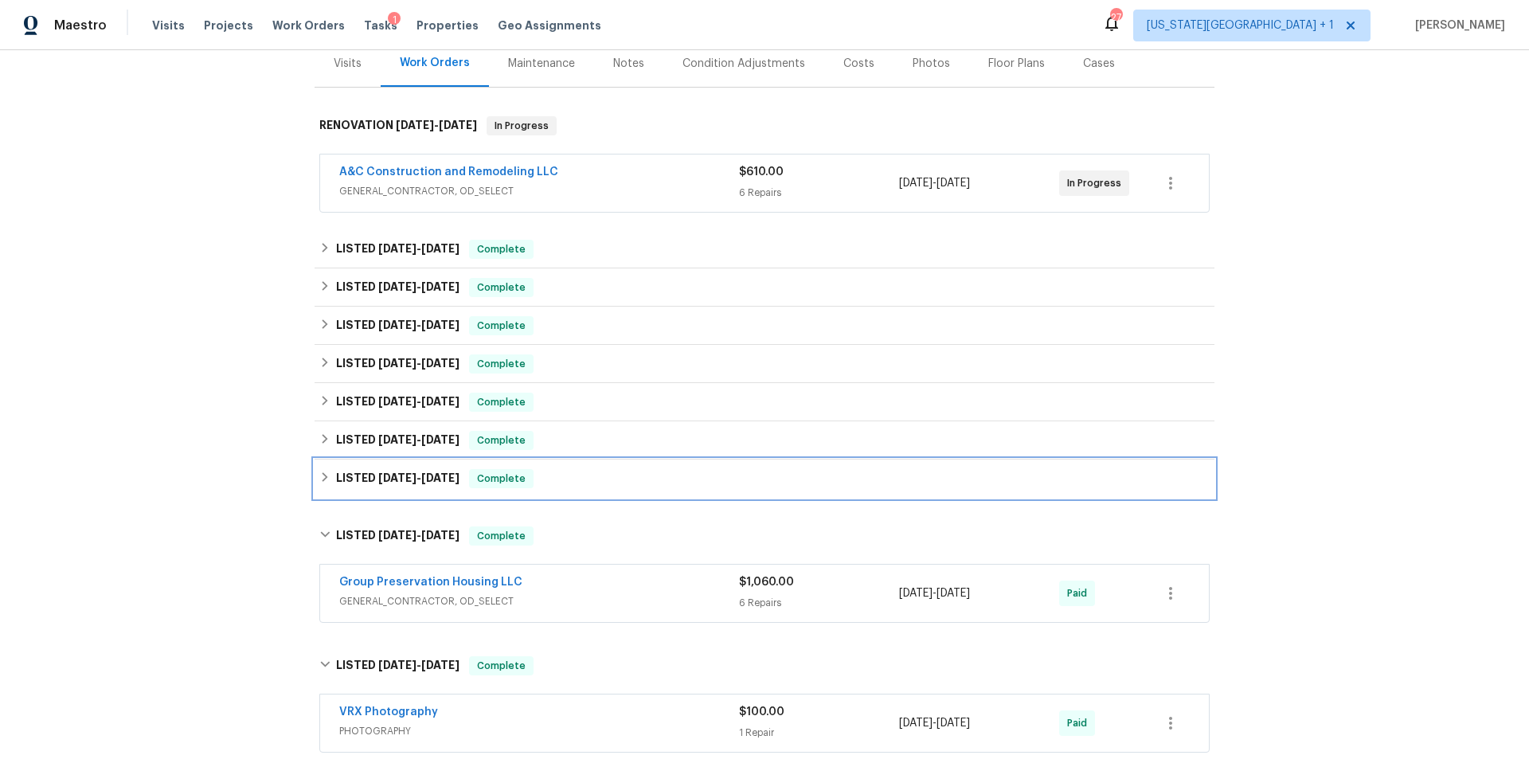
click at [330, 479] on icon at bounding box center [324, 476] width 11 height 11
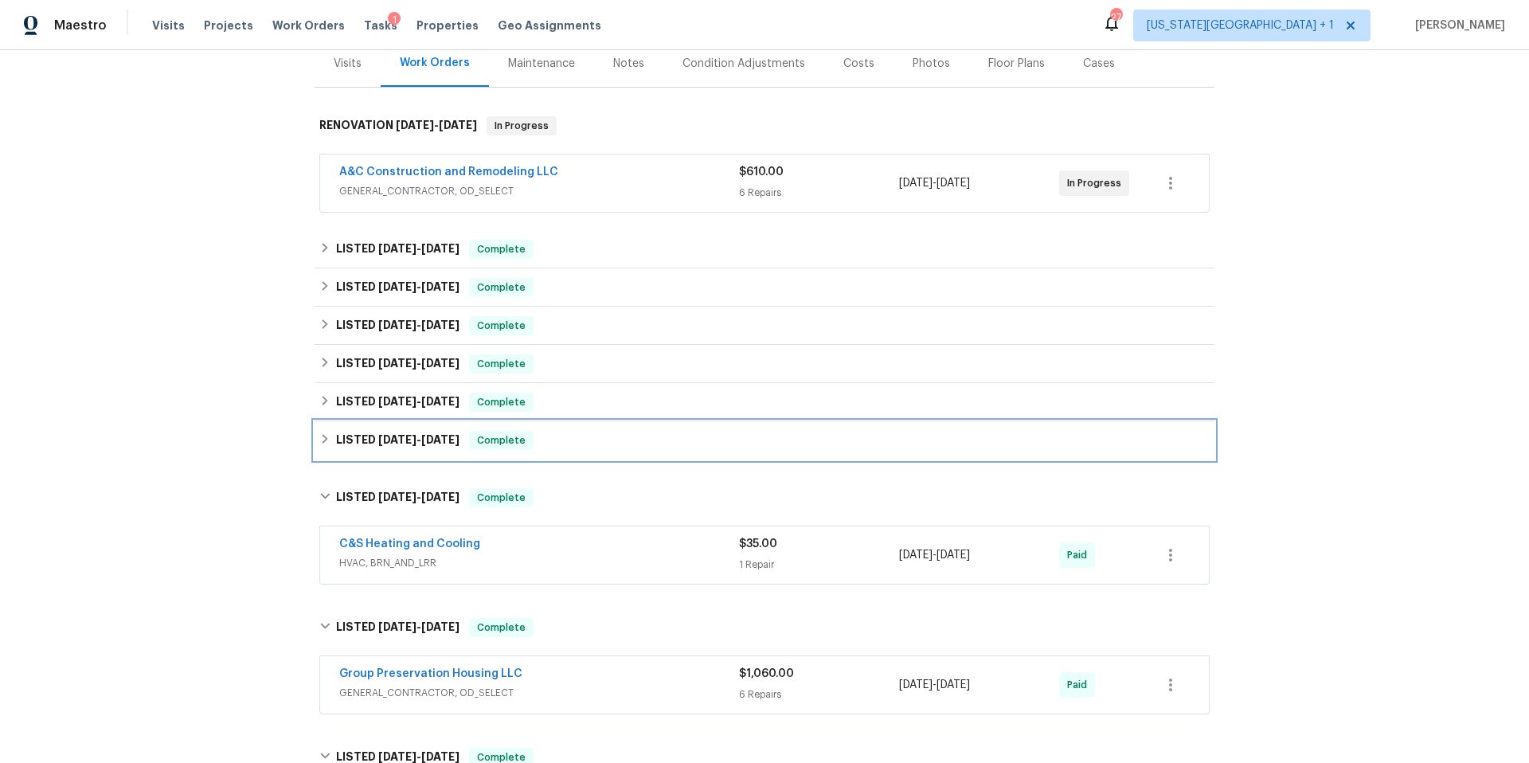
click at [323, 438] on icon at bounding box center [324, 438] width 11 height 11
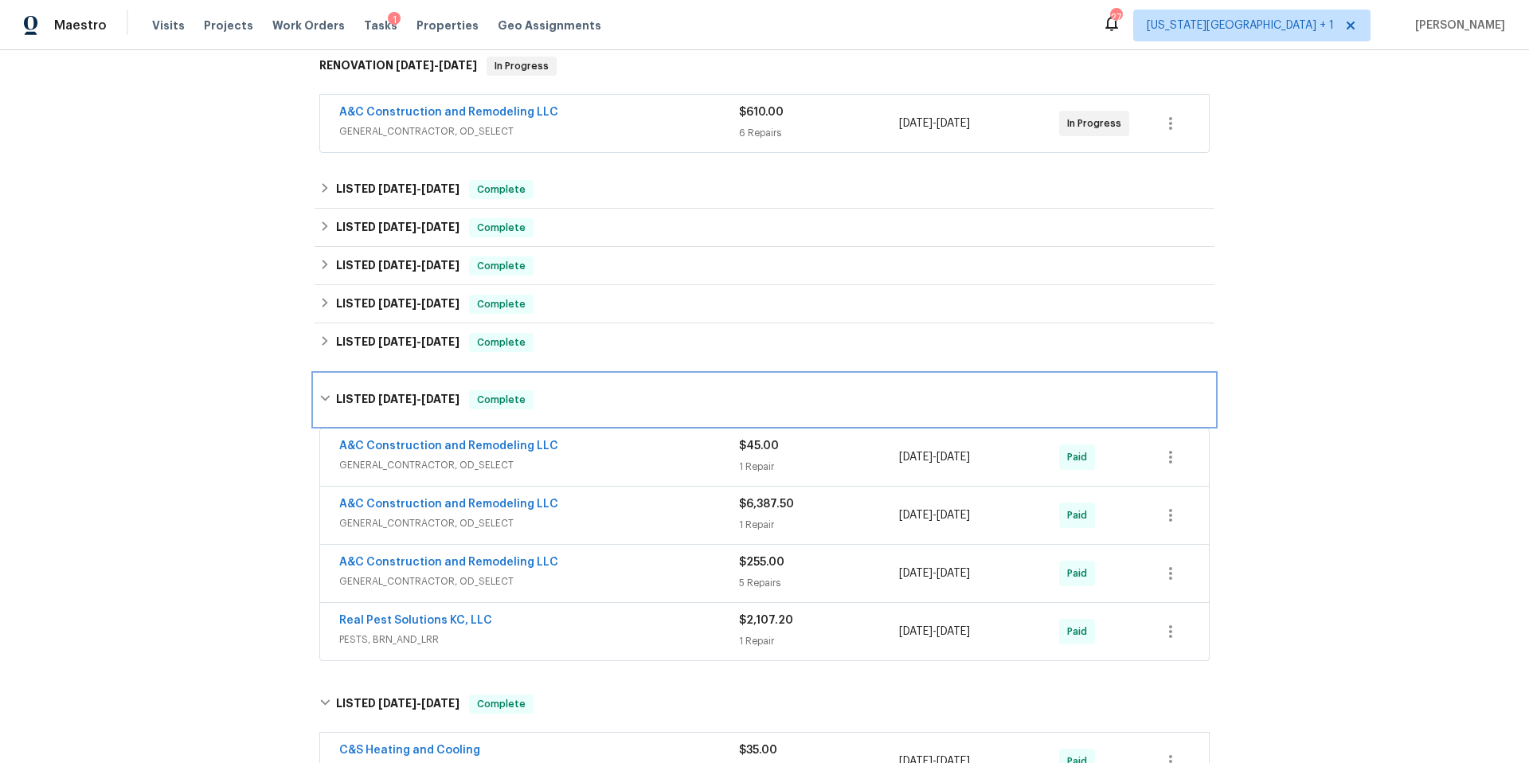
scroll to position [264, 0]
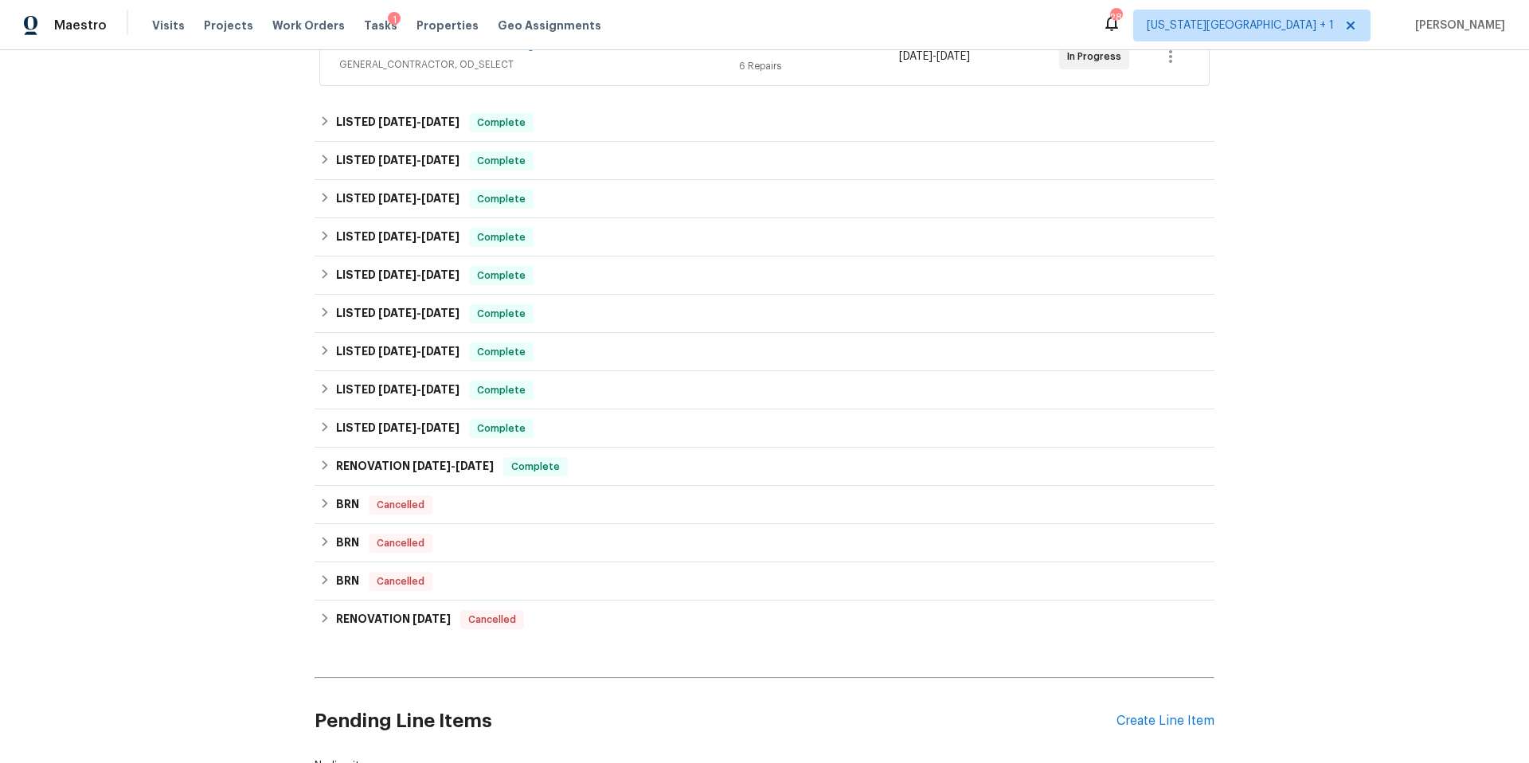
scroll to position [447, 0]
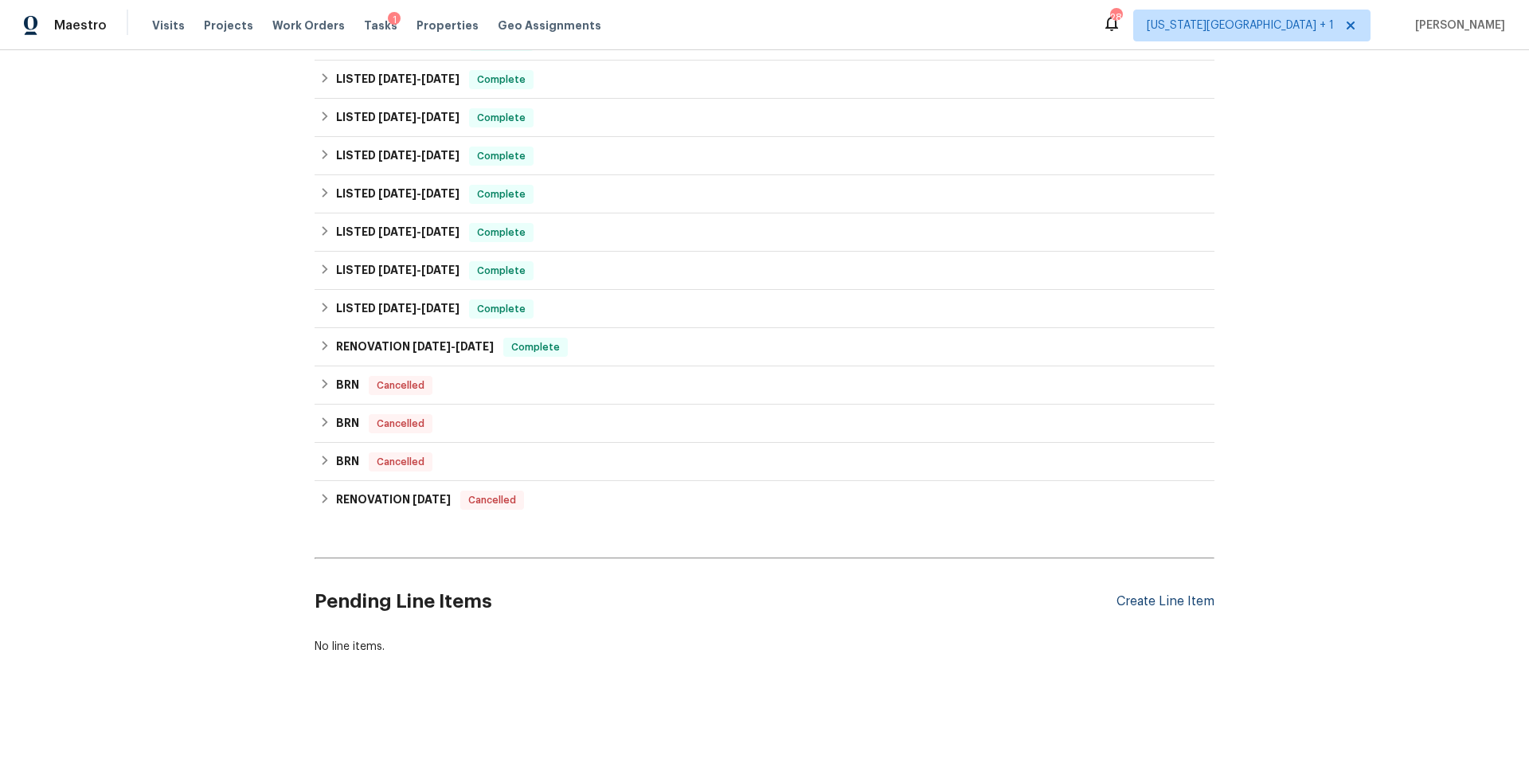
click at [1154, 601] on div "Create Line Item" at bounding box center [1165, 601] width 98 height 15
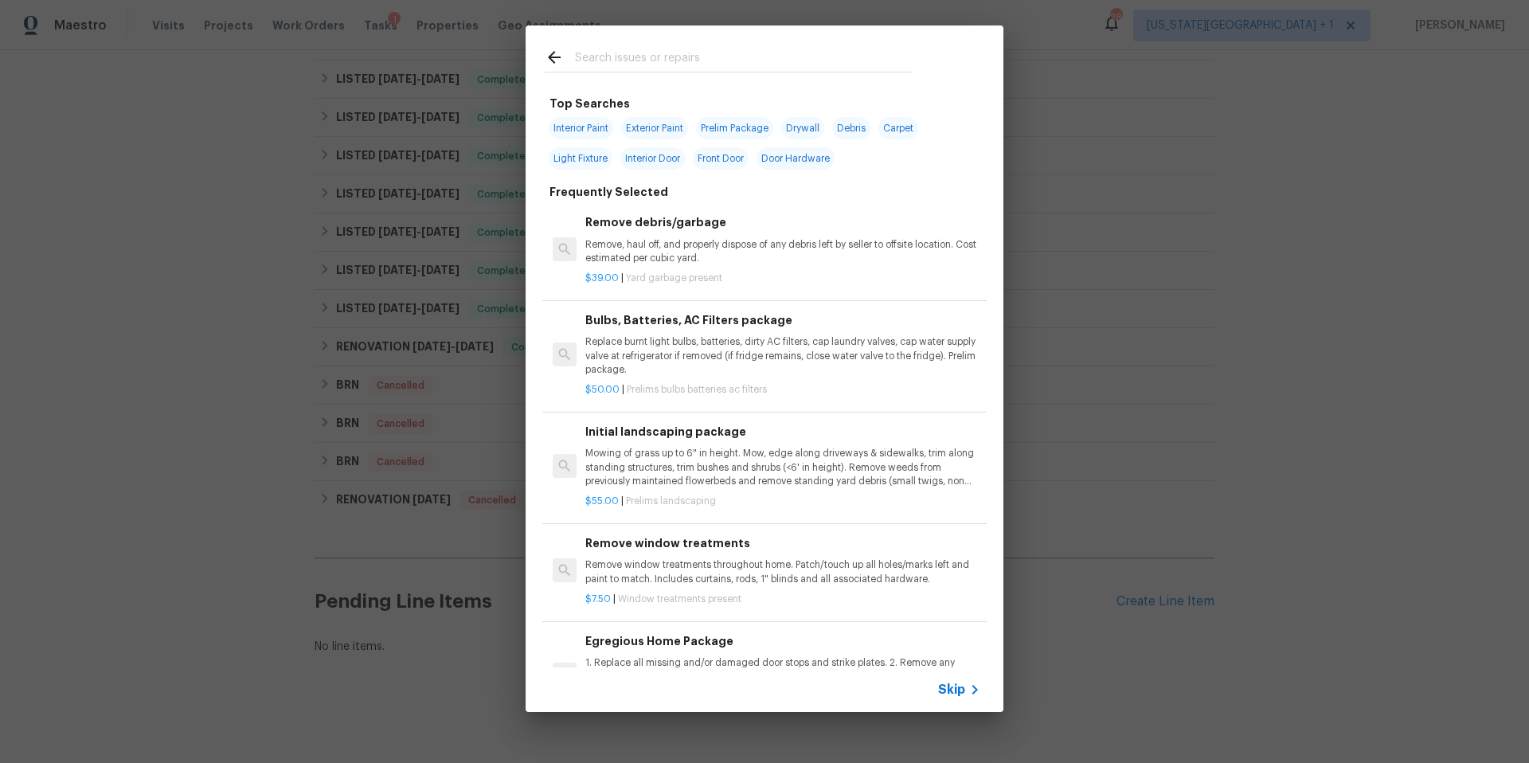
click at [627, 64] on input "text" at bounding box center [744, 60] width 338 height 24
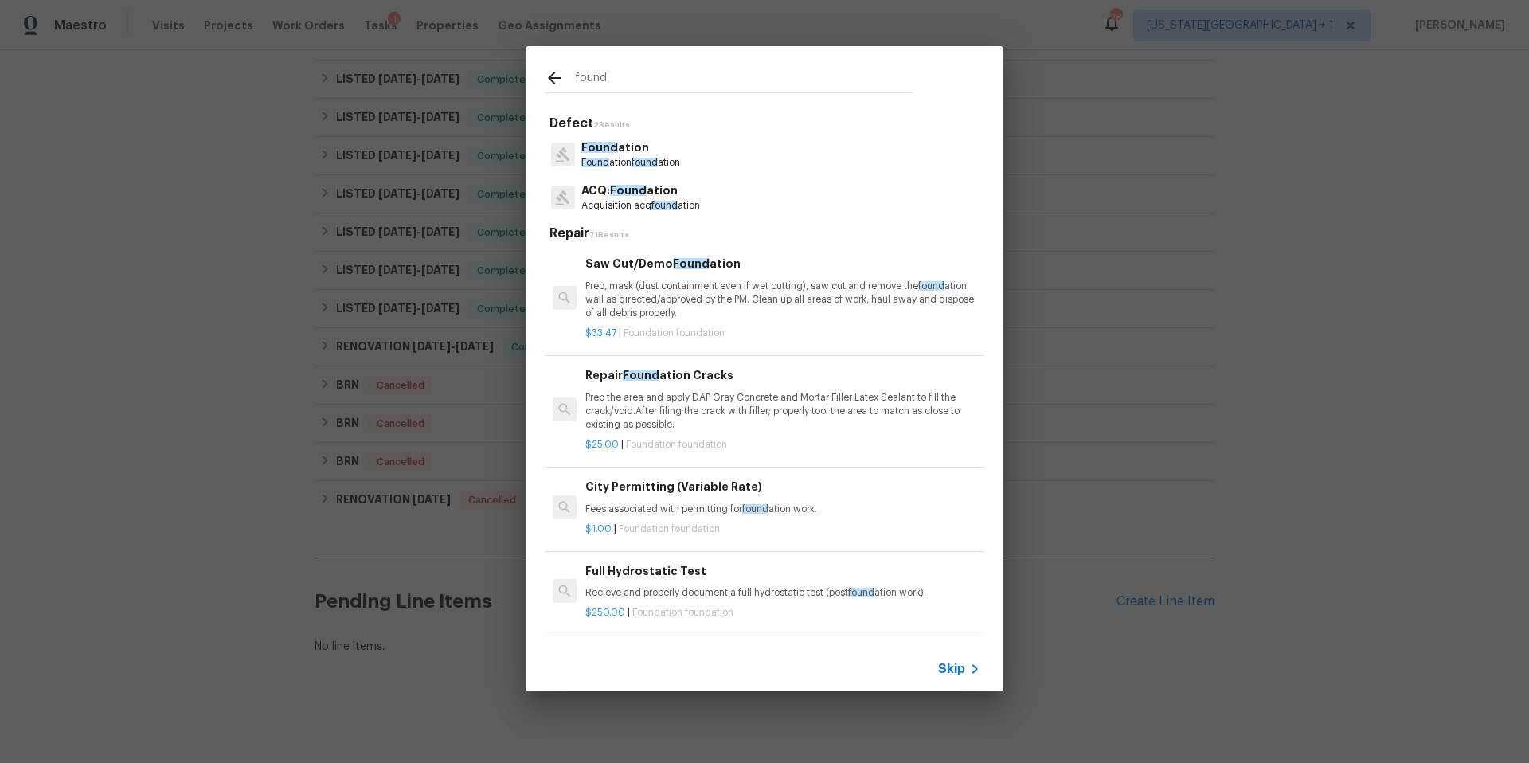
type input "found"
click at [635, 201] on p "Acquisition acq found ation" at bounding box center [640, 206] width 119 height 14
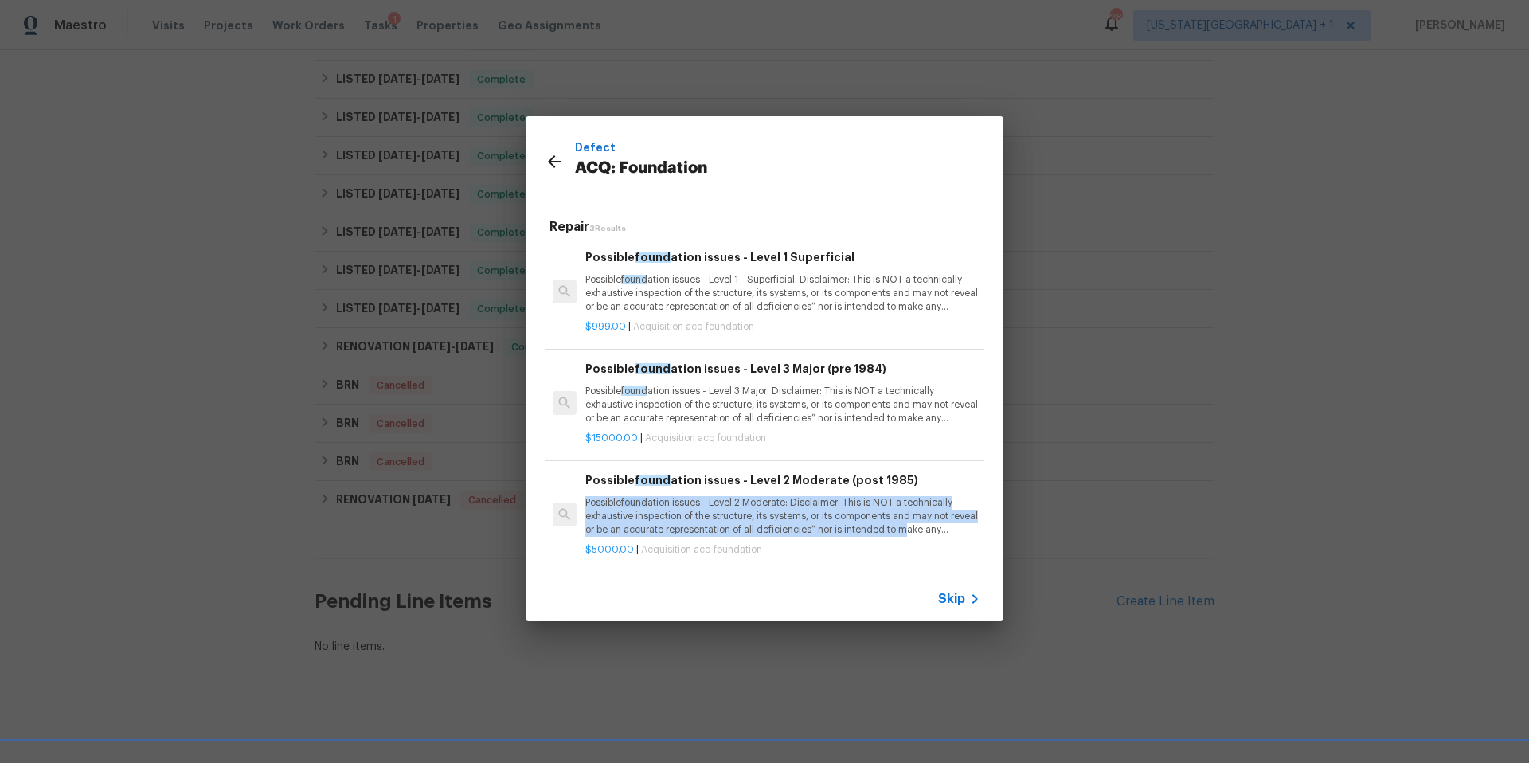
drag, startPoint x: 585, startPoint y: 498, endPoint x: 937, endPoint y: 527, distance: 353.2
click at [937, 527] on p "Possible found ation issues - Level 2 Moderate: Disclaimer: This is NOT a techn…" at bounding box center [782, 516] width 395 height 41
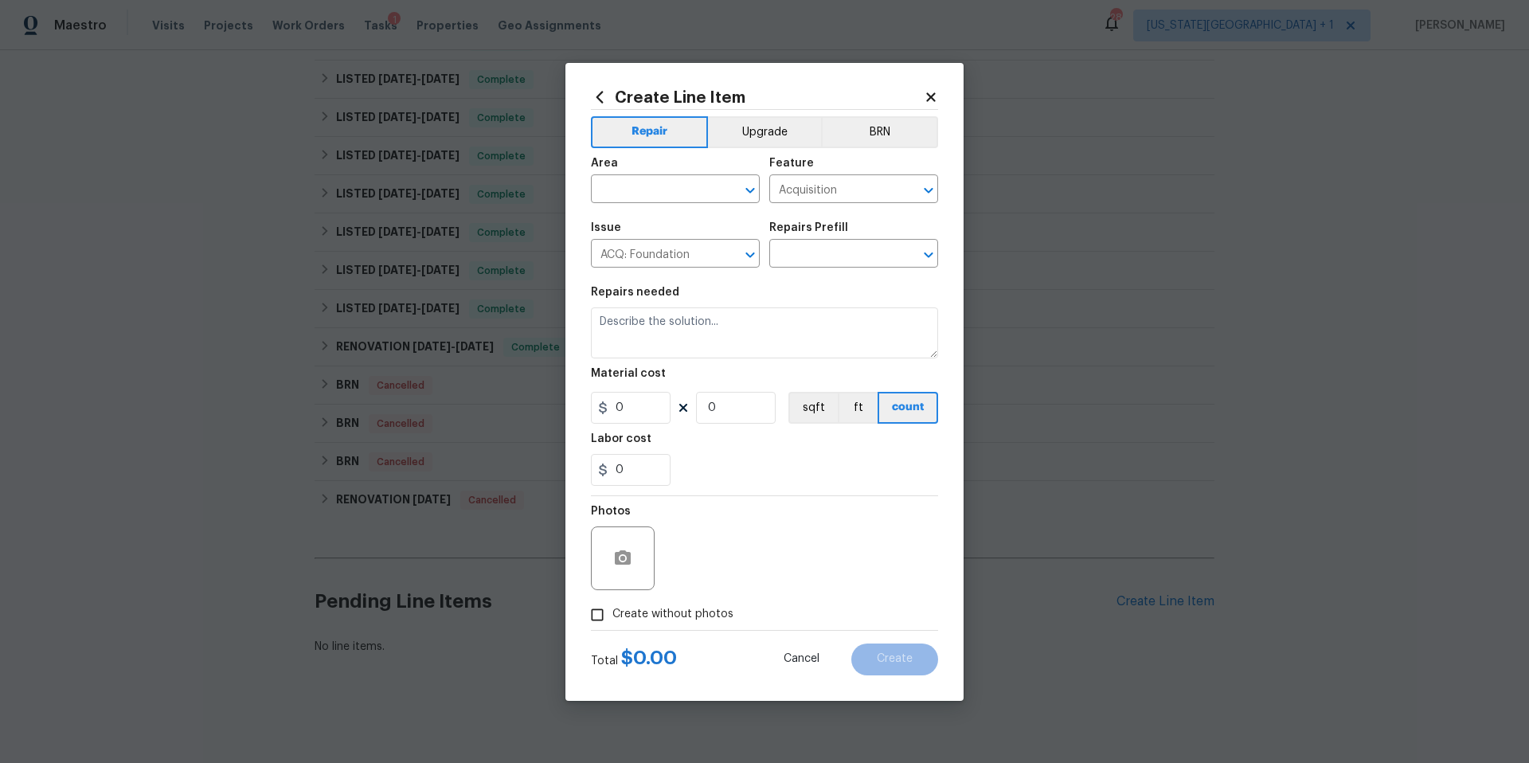
type textarea "Possible foundation issues - Level 2 Moderate: Disclaimer: This is NOT a techni…"
type input "1"
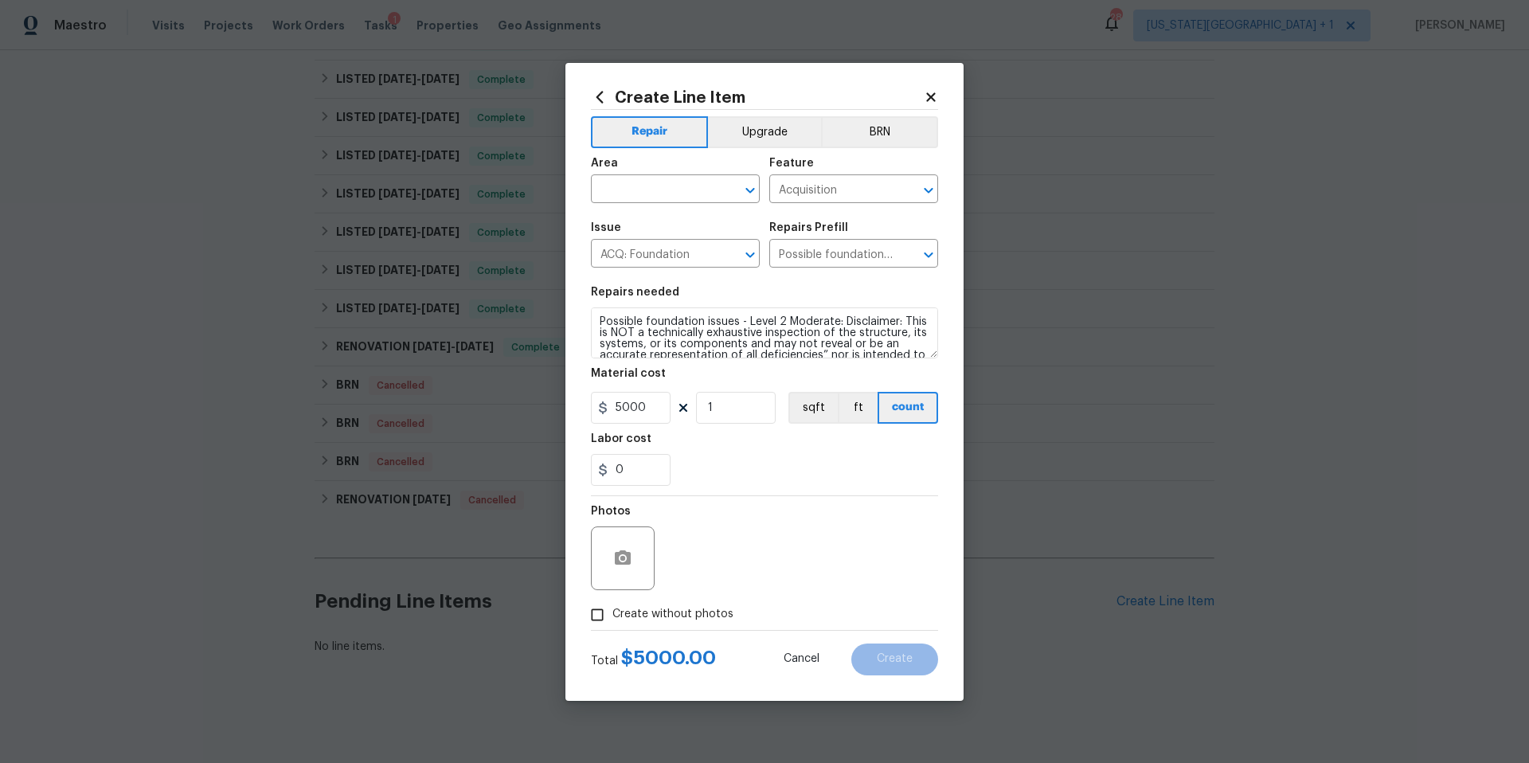
type input "Possible foundation issues - Level 2 Moderate (post 1985) $5,000.00"
type input "5000"
drag, startPoint x: 600, startPoint y: 317, endPoint x: 930, endPoint y: 379, distance: 336.2
click at [936, 385] on section "Repairs needed Possible foundation issues - Level 2 Moderate: Disclaimer: This …" at bounding box center [764, 386] width 347 height 218
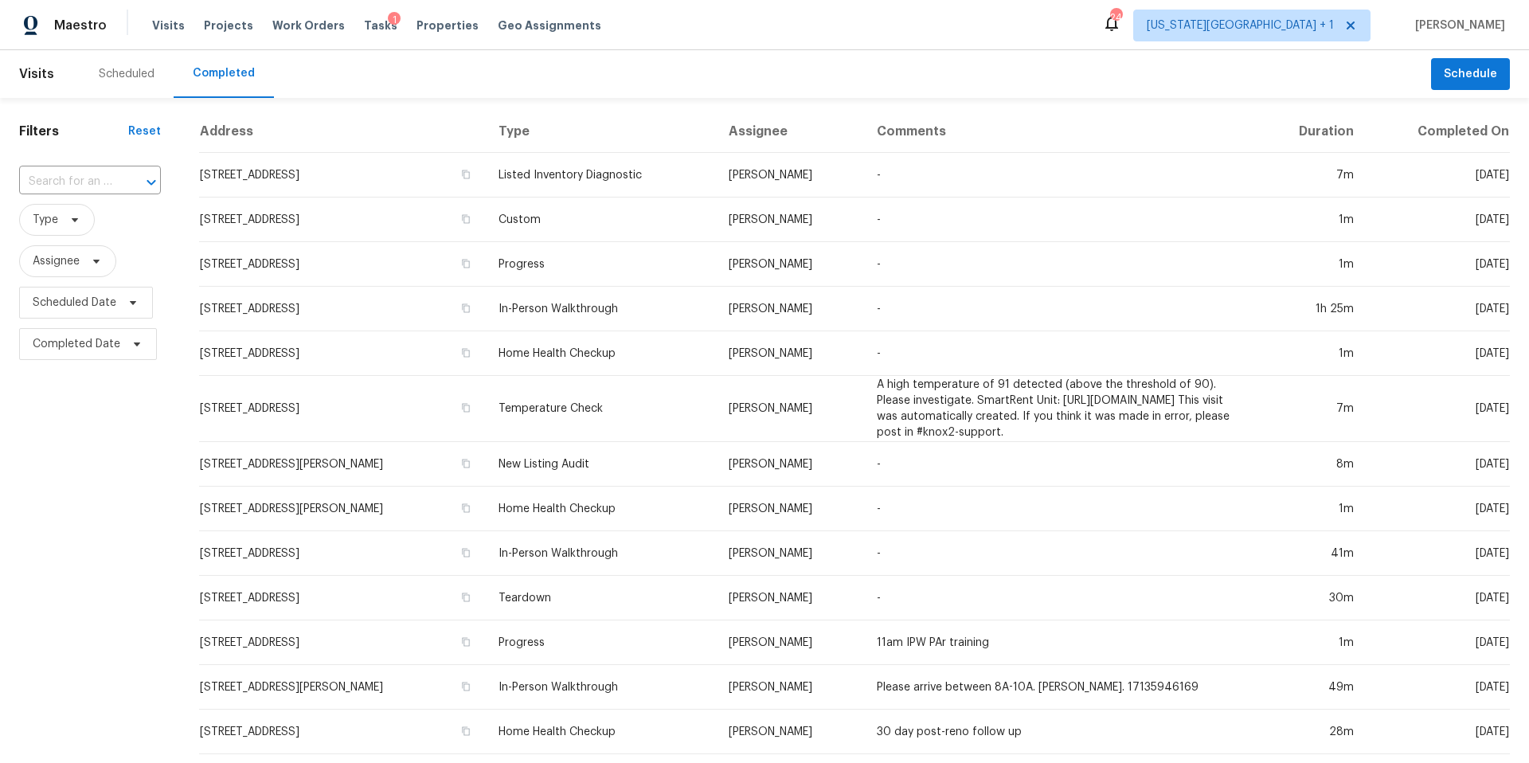
click at [353, 33] on div "Visits Projects Work Orders Tasks 1 Properties Geo Assignments" at bounding box center [386, 26] width 468 height 32
click at [364, 24] on span "Tasks" at bounding box center [380, 25] width 33 height 11
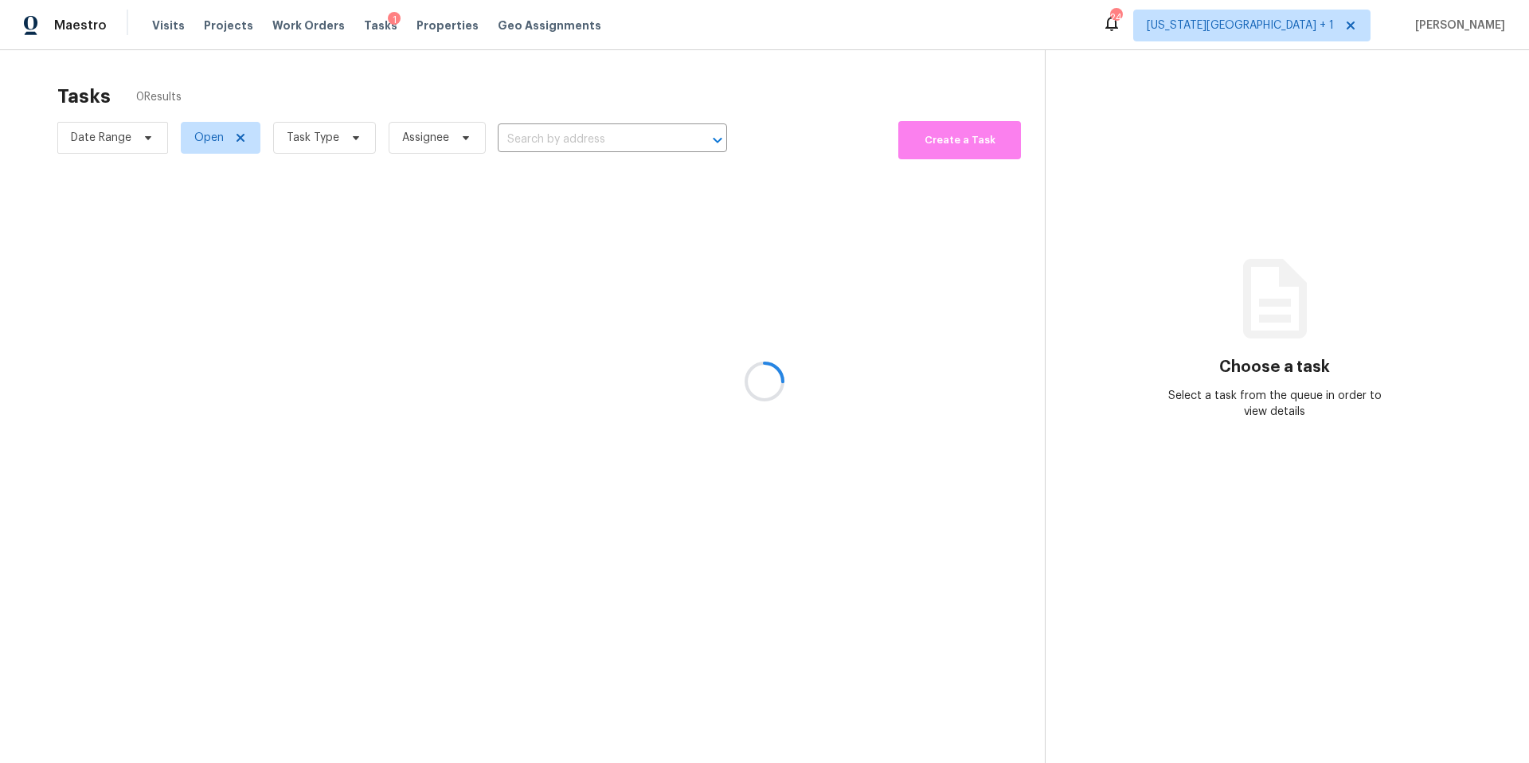
click at [355, 126] on div at bounding box center [764, 381] width 1529 height 763
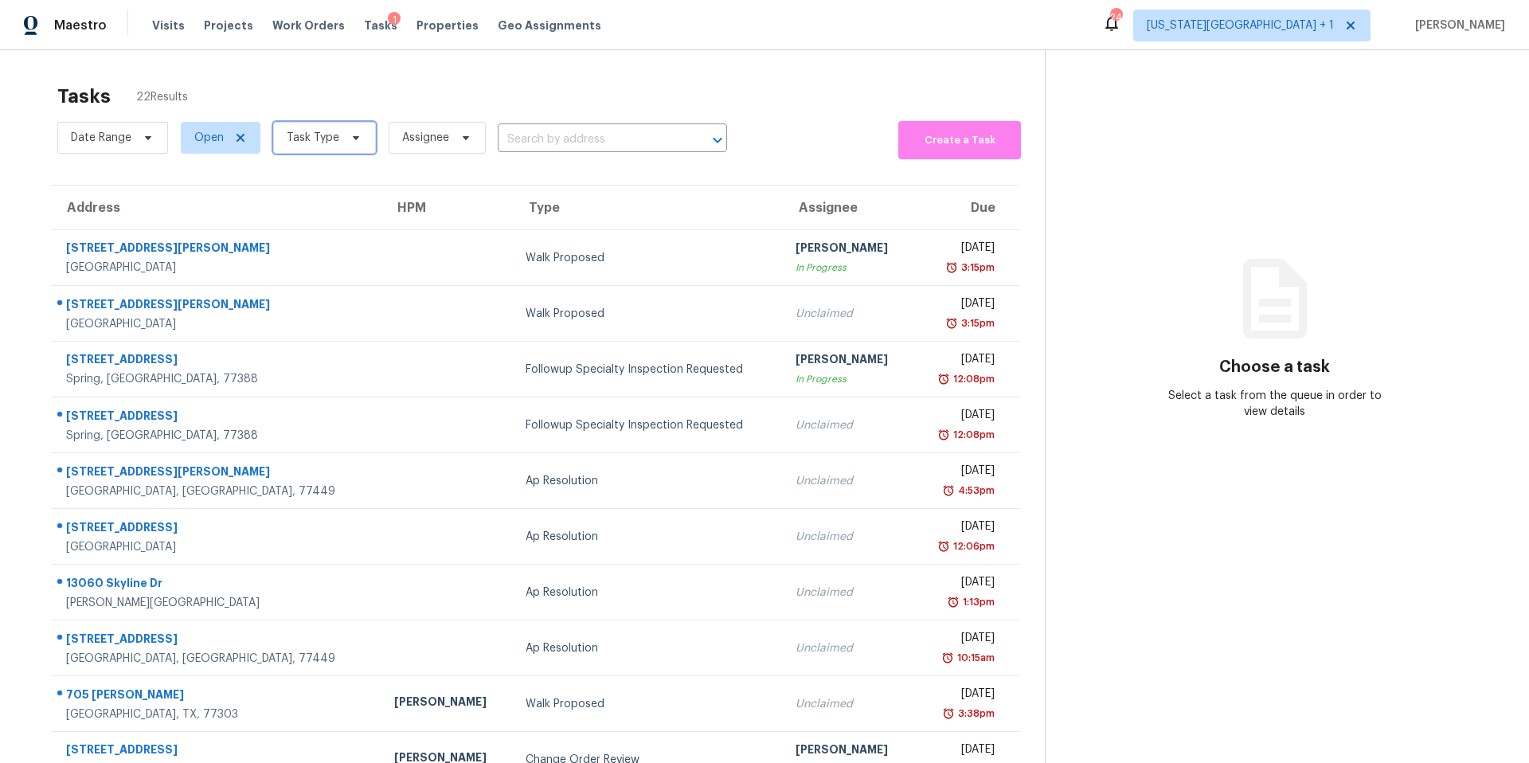
click at [351, 134] on icon at bounding box center [356, 137] width 13 height 13
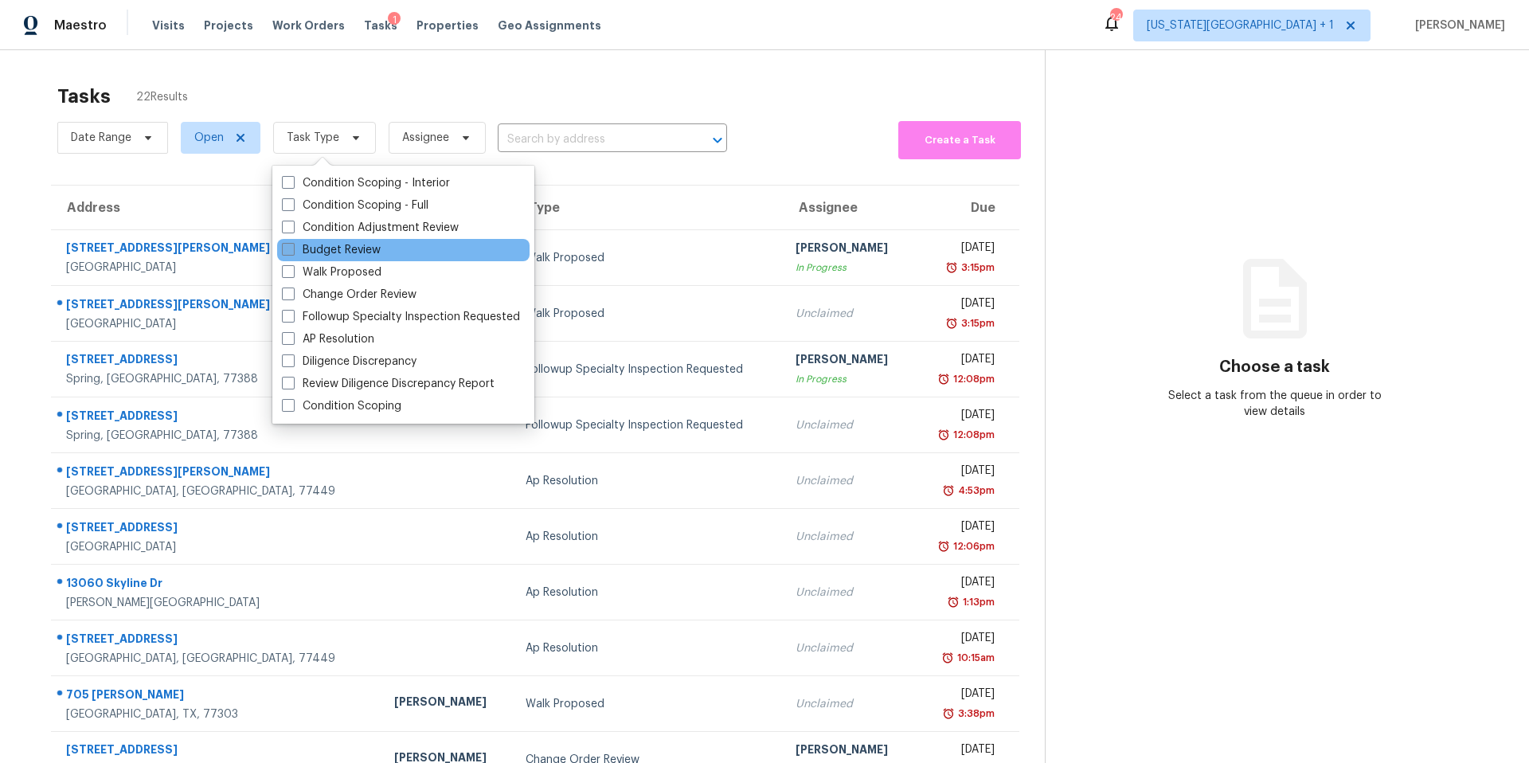
click at [331, 246] on label "Budget Review" at bounding box center [331, 250] width 99 height 16
click at [292, 246] on input "Budget Review" at bounding box center [287, 247] width 10 height 10
checkbox input "true"
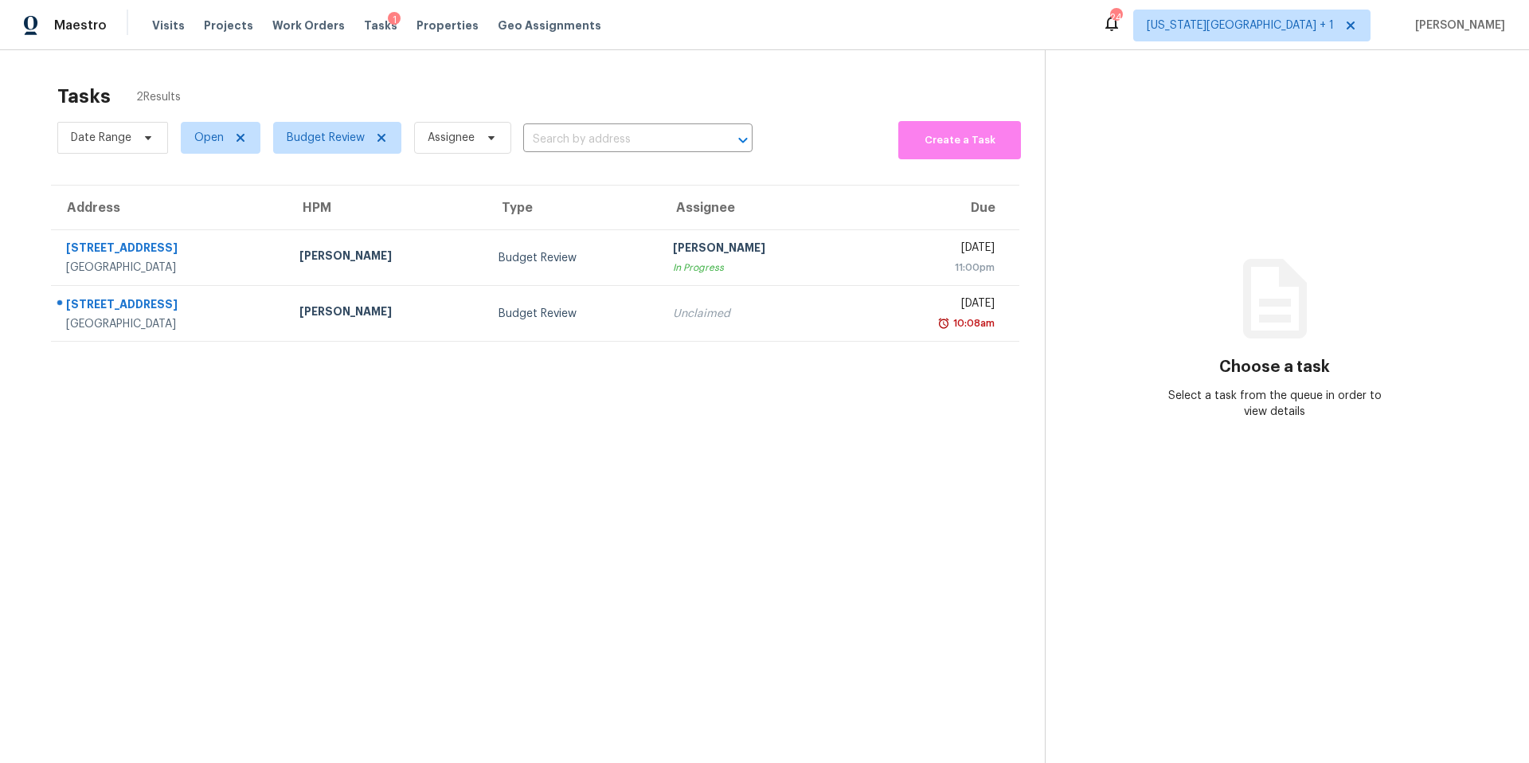
click at [359, 94] on div "Tasks 2 Results" at bounding box center [550, 96] width 987 height 41
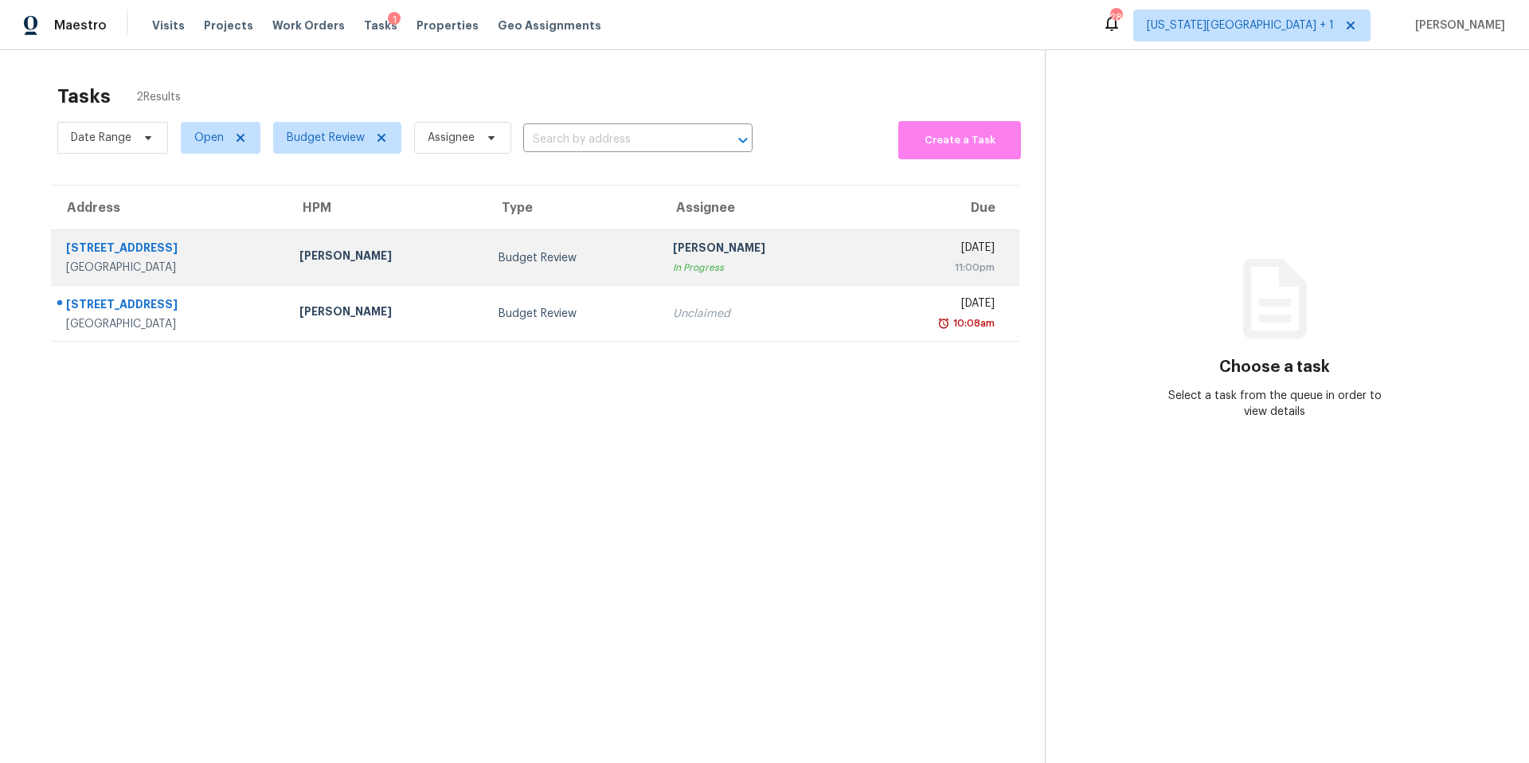
click at [327, 251] on div "[PERSON_NAME]" at bounding box center [386, 258] width 174 height 20
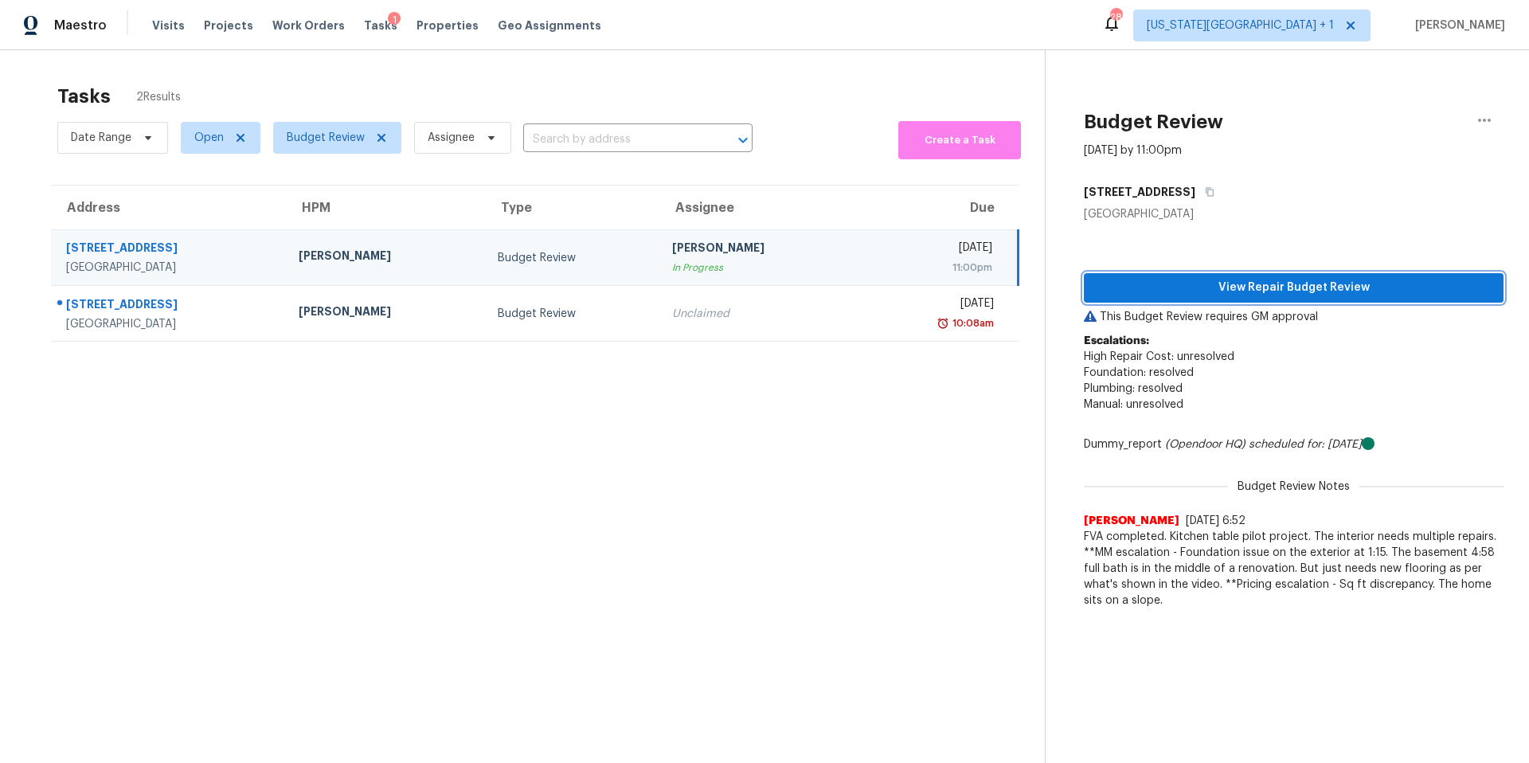
click at [1248, 300] on button "View Repair Budget Review" at bounding box center [1294, 287] width 420 height 29
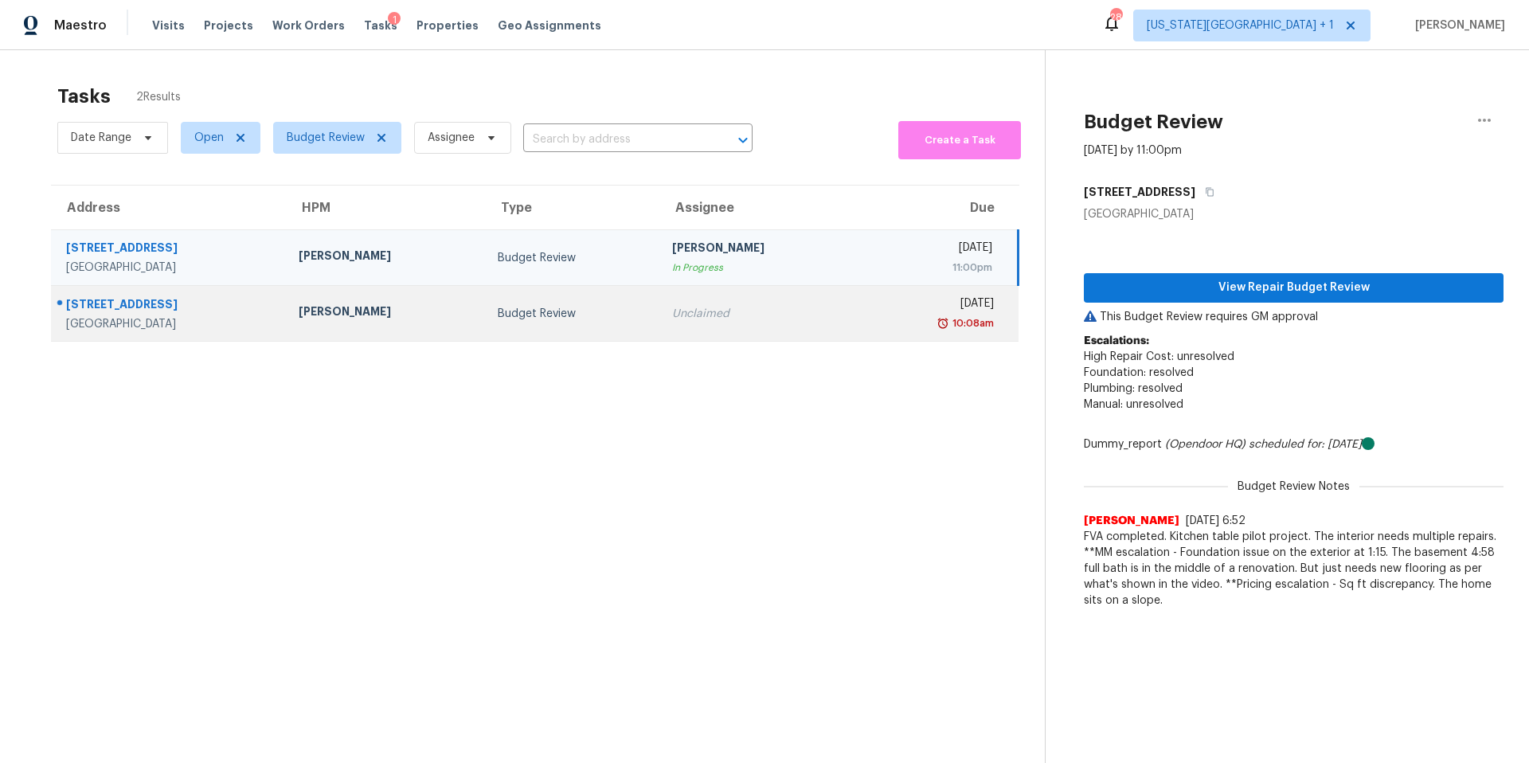
click at [372, 318] on div "[PERSON_NAME]" at bounding box center [386, 313] width 174 height 20
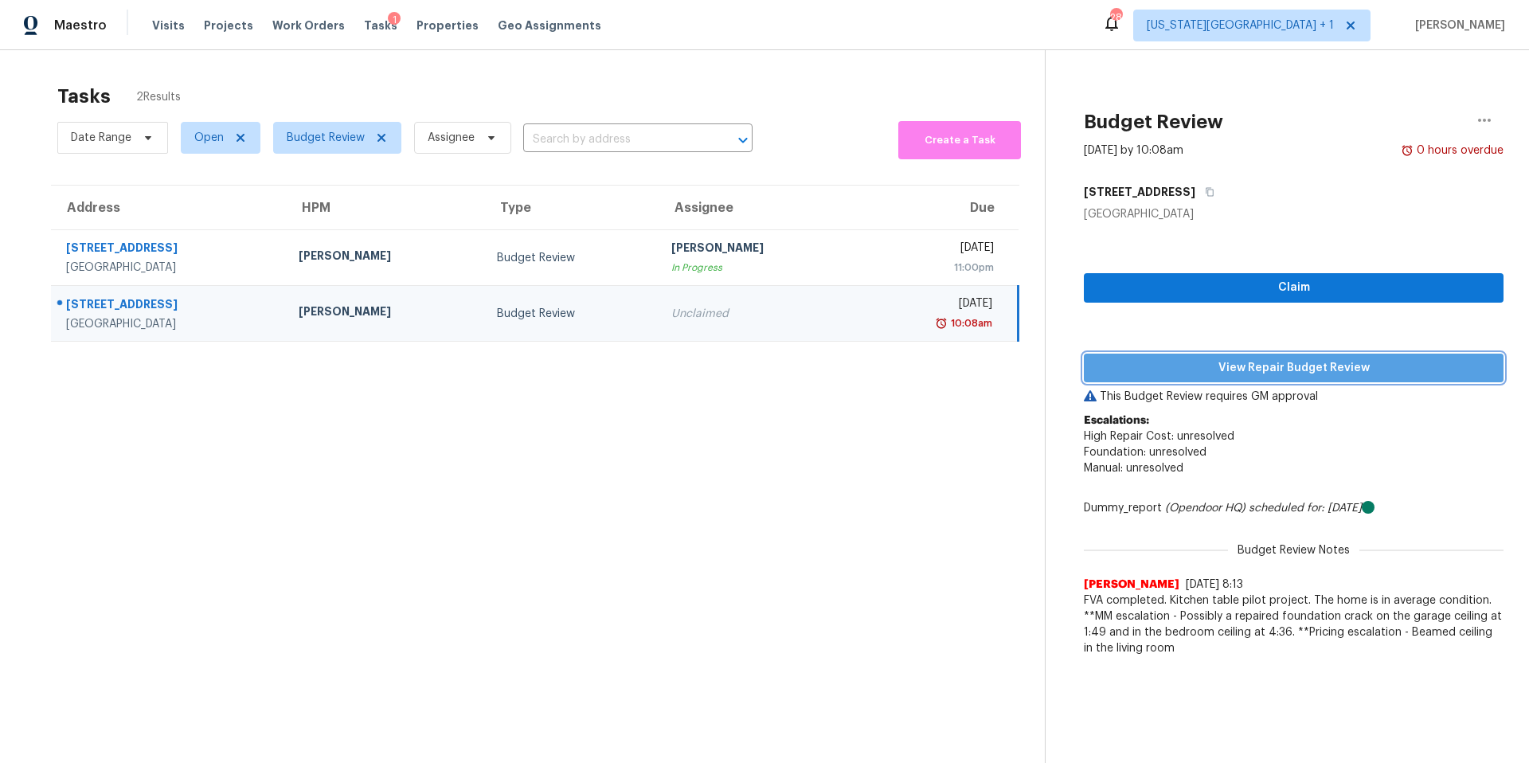
click at [1139, 364] on span "View Repair Budget Review" at bounding box center [1293, 368] width 394 height 20
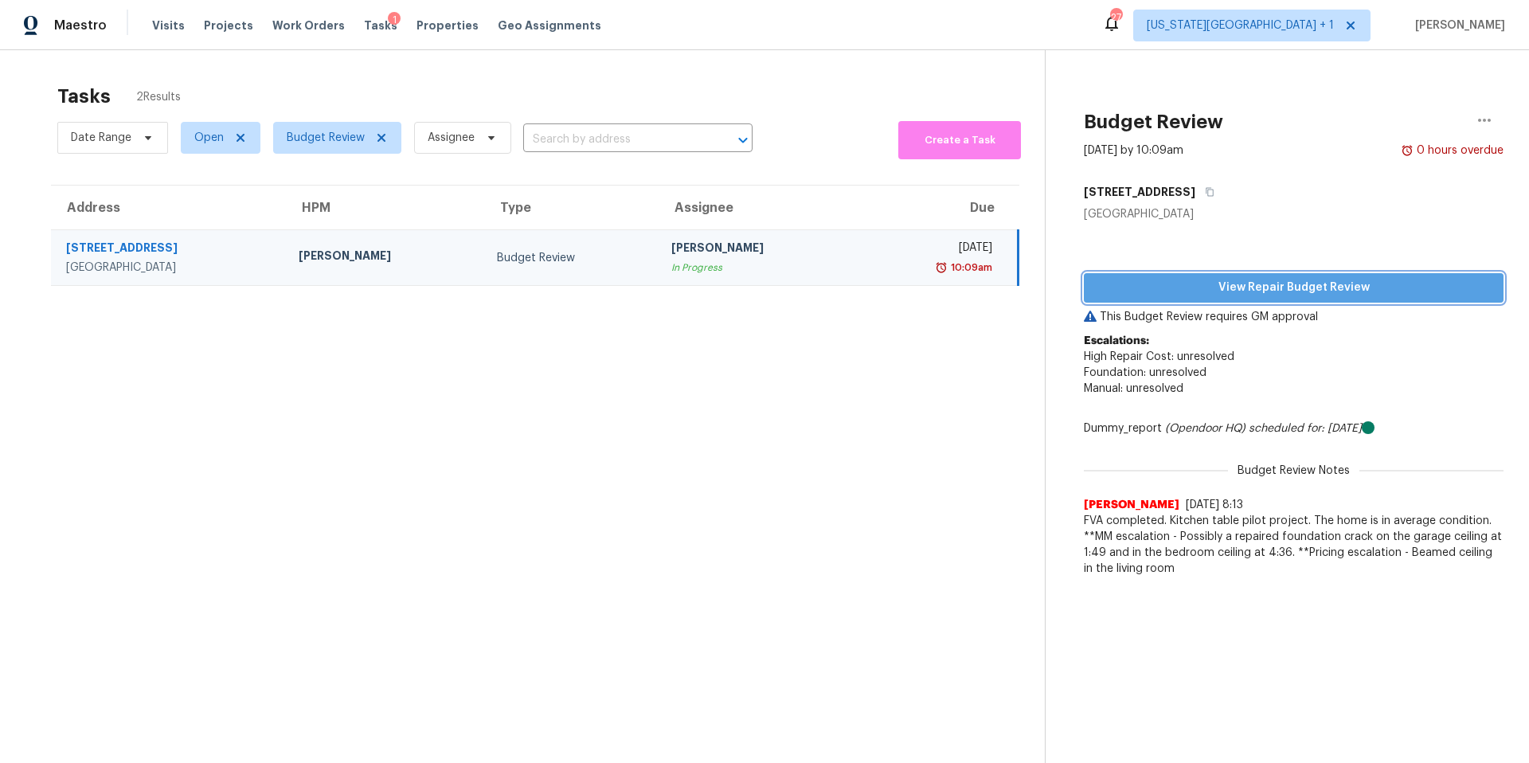
click at [1174, 289] on span "View Repair Budget Review" at bounding box center [1293, 288] width 394 height 20
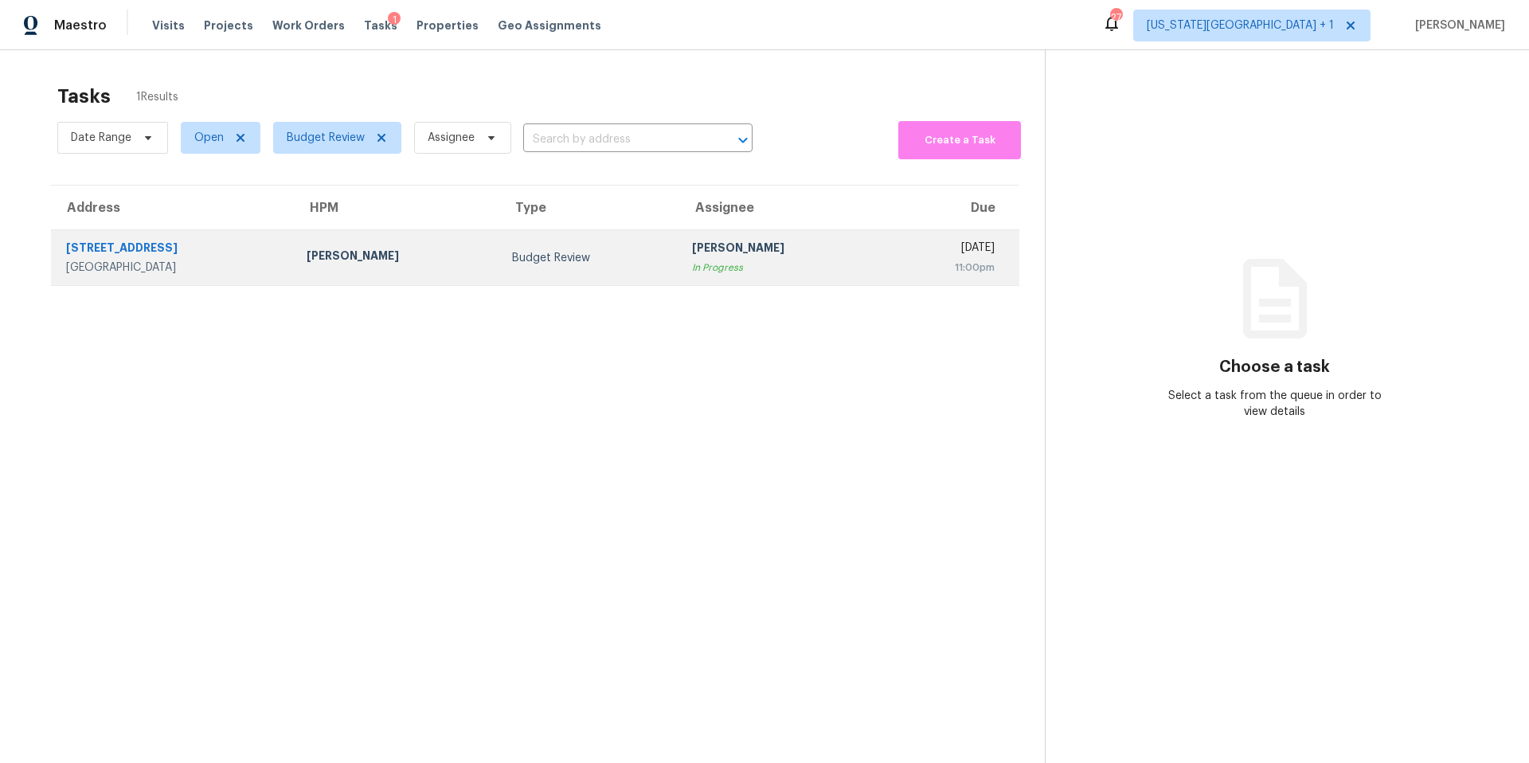
click at [514, 256] on div "Budget Review" at bounding box center [589, 258] width 154 height 16
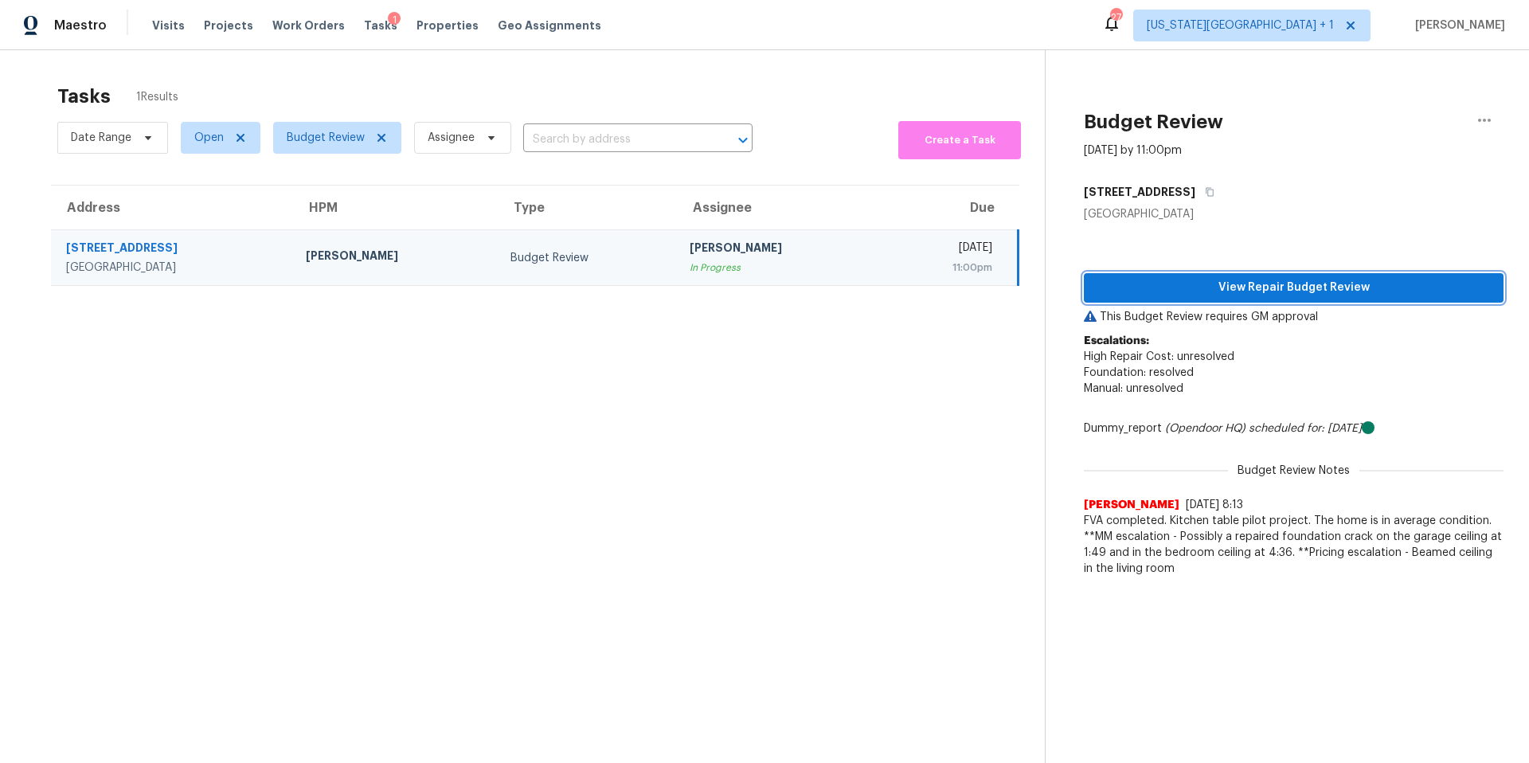
click at [1165, 291] on span "View Repair Budget Review" at bounding box center [1293, 288] width 394 height 20
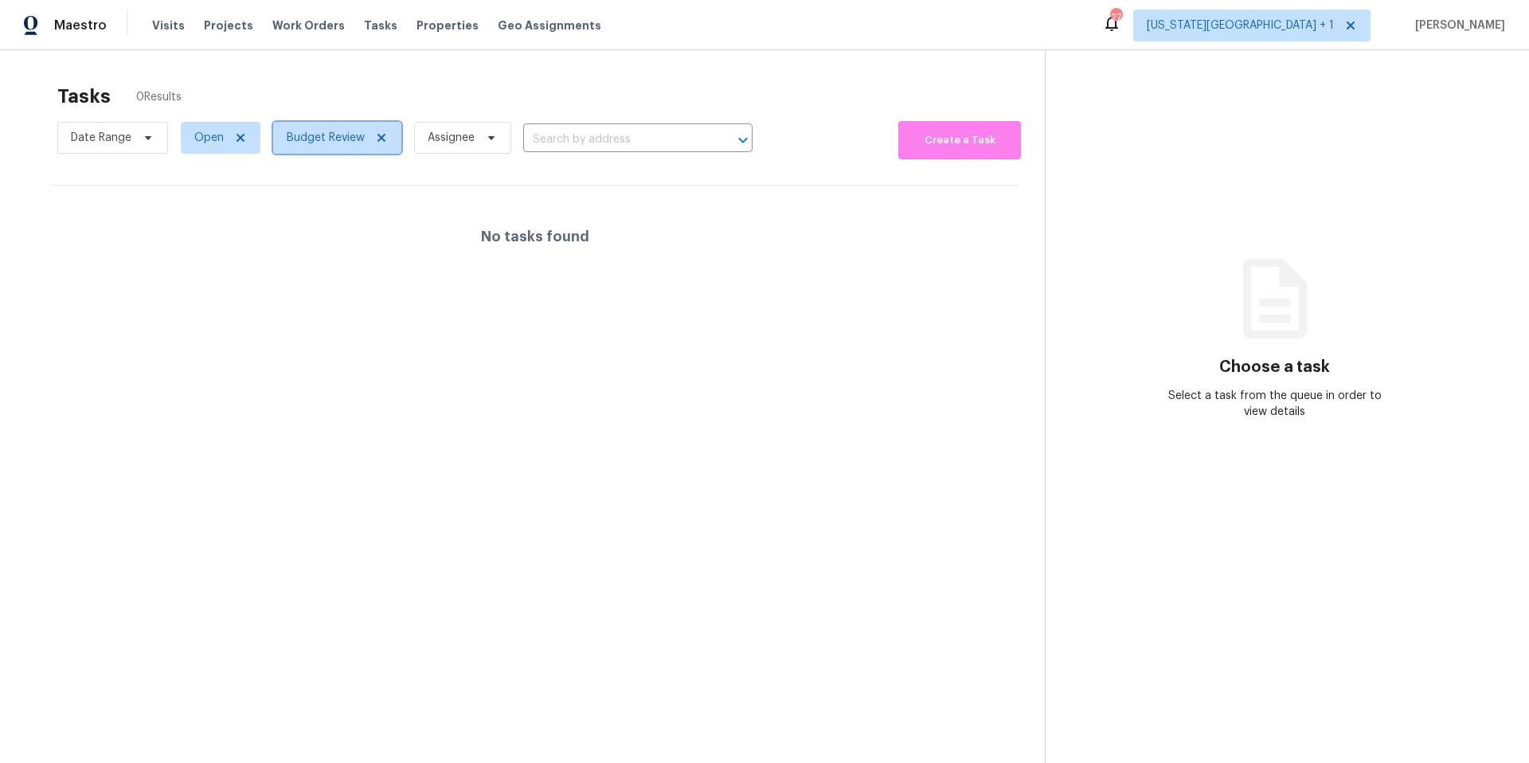
click at [319, 136] on span "Budget Review" at bounding box center [326, 138] width 78 height 16
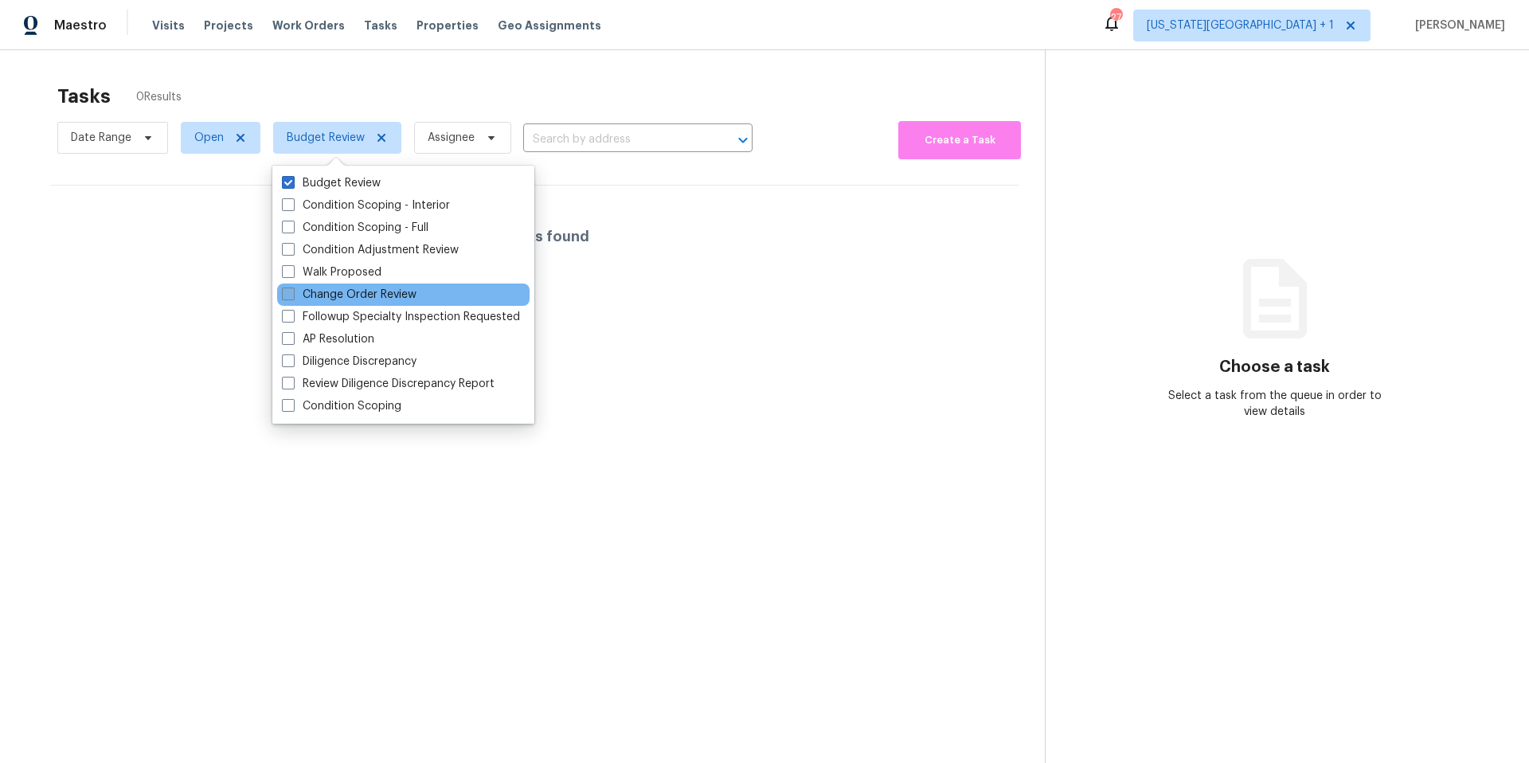
click at [302, 290] on label "Change Order Review" at bounding box center [349, 295] width 135 height 16
click at [292, 290] on input "Change Order Review" at bounding box center [287, 292] width 10 height 10
checkbox input "true"
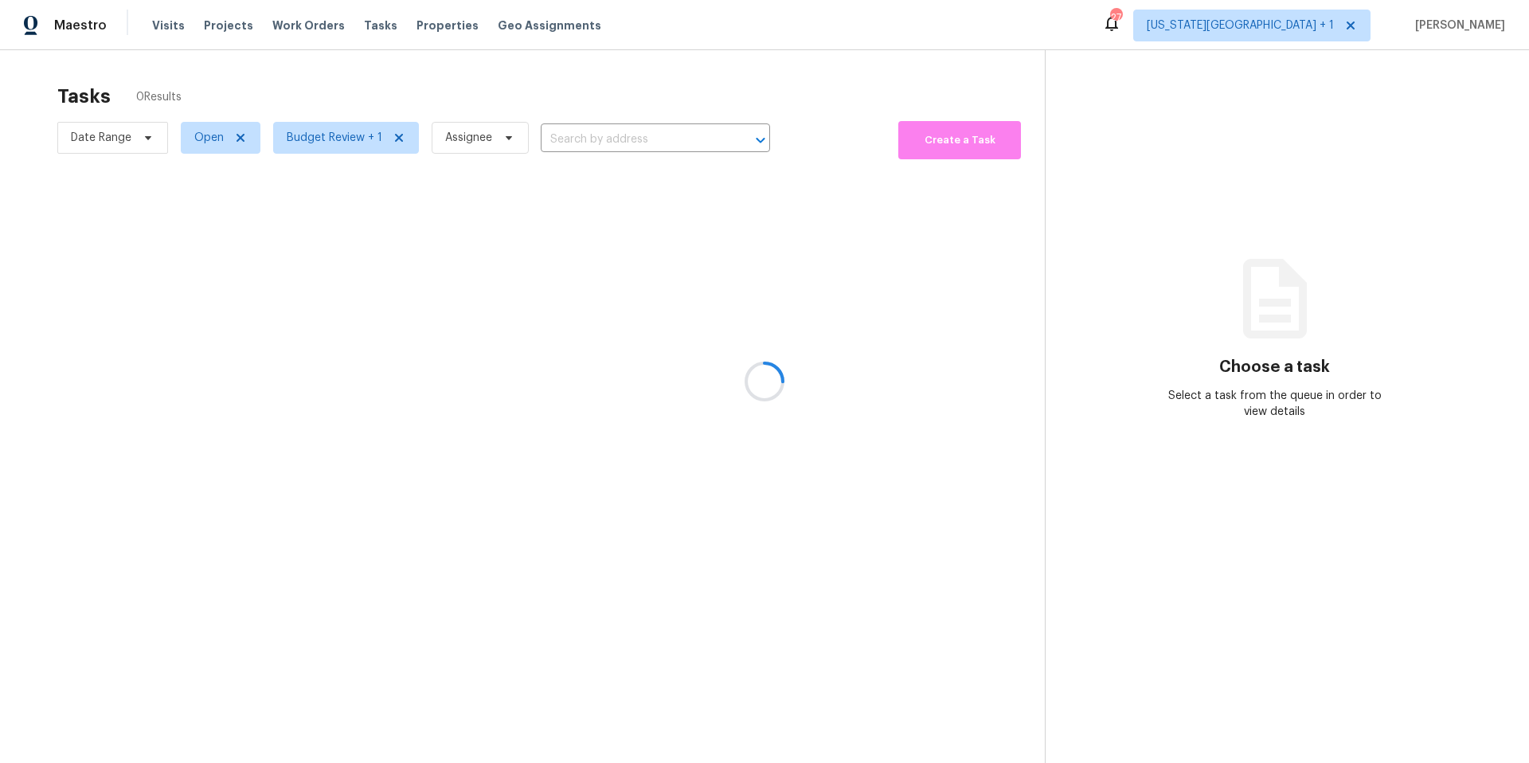
click at [390, 63] on div at bounding box center [764, 381] width 1529 height 763
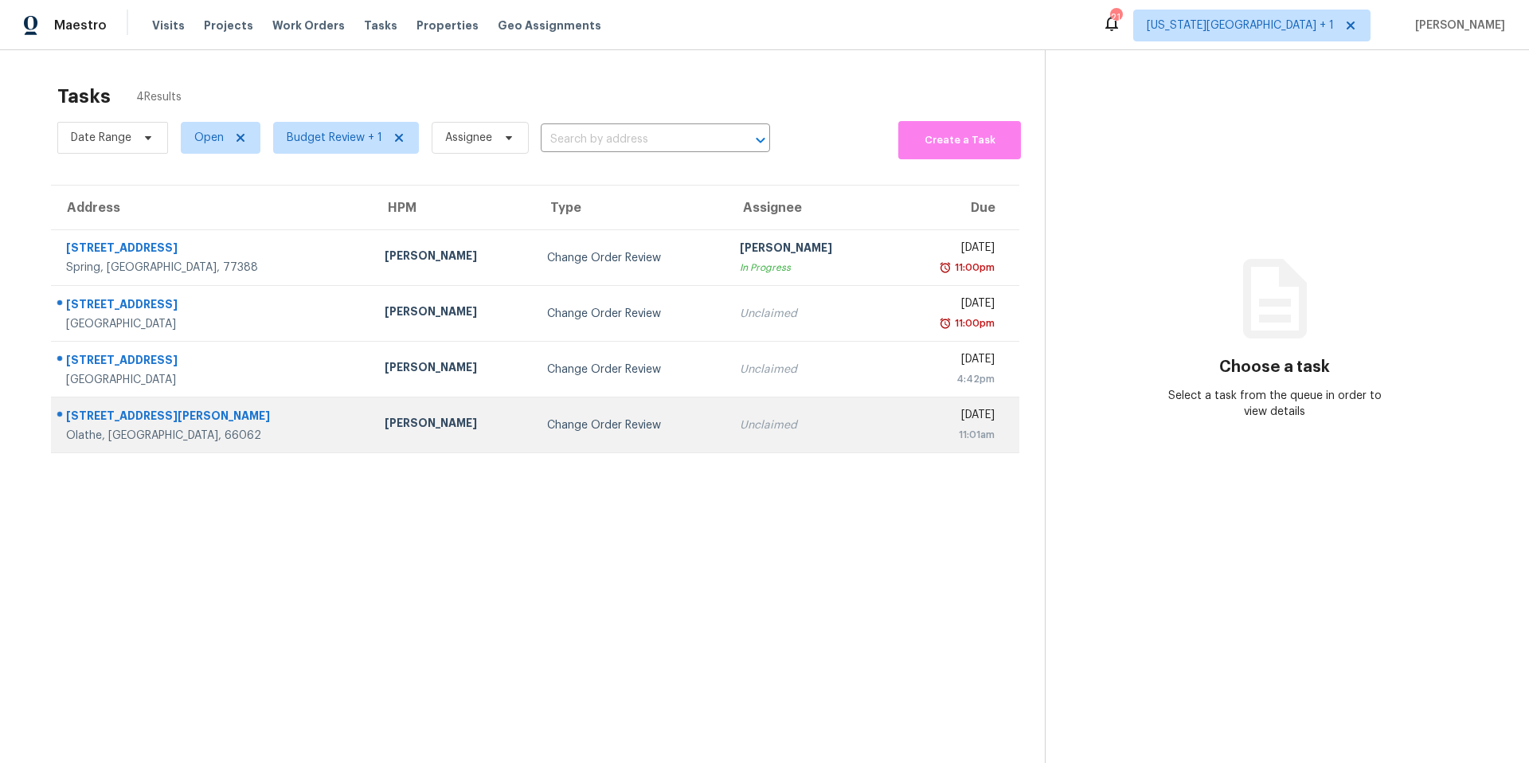
click at [547, 426] on div "Change Order Review" at bounding box center [630, 425] width 167 height 16
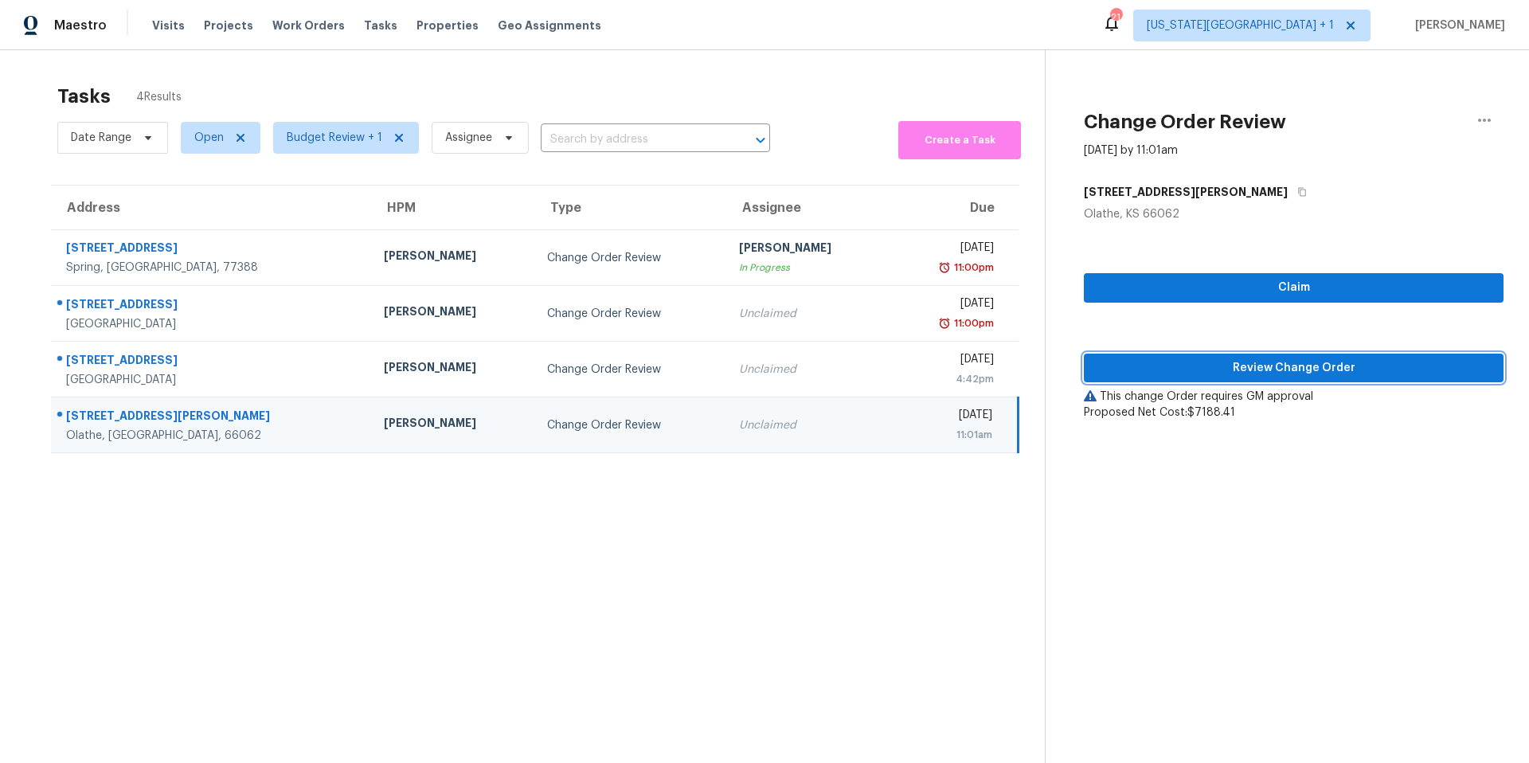
click at [1172, 376] on span "Review Change Order" at bounding box center [1293, 368] width 394 height 20
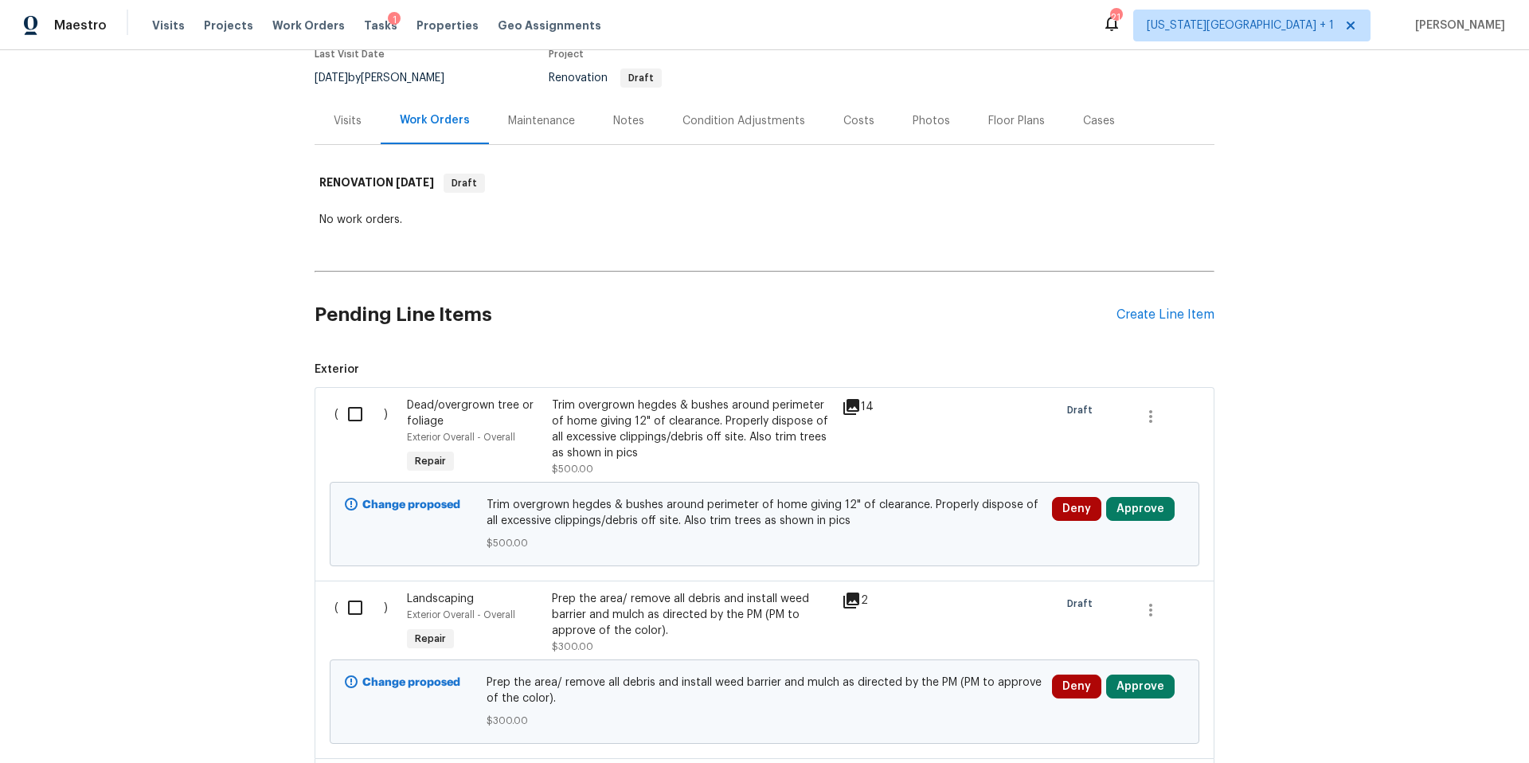
scroll to position [168, 0]
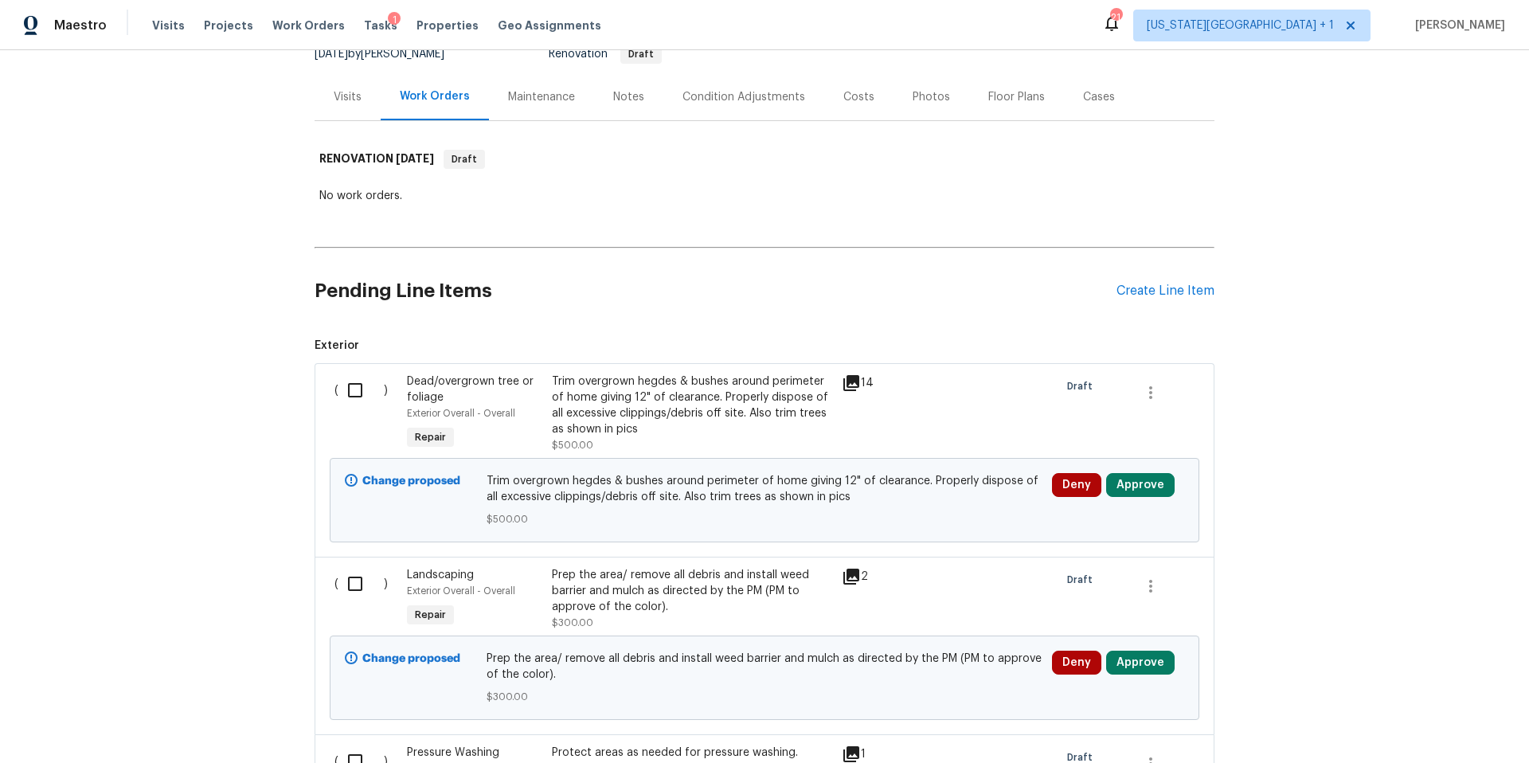
click at [849, 385] on icon at bounding box center [851, 382] width 19 height 19
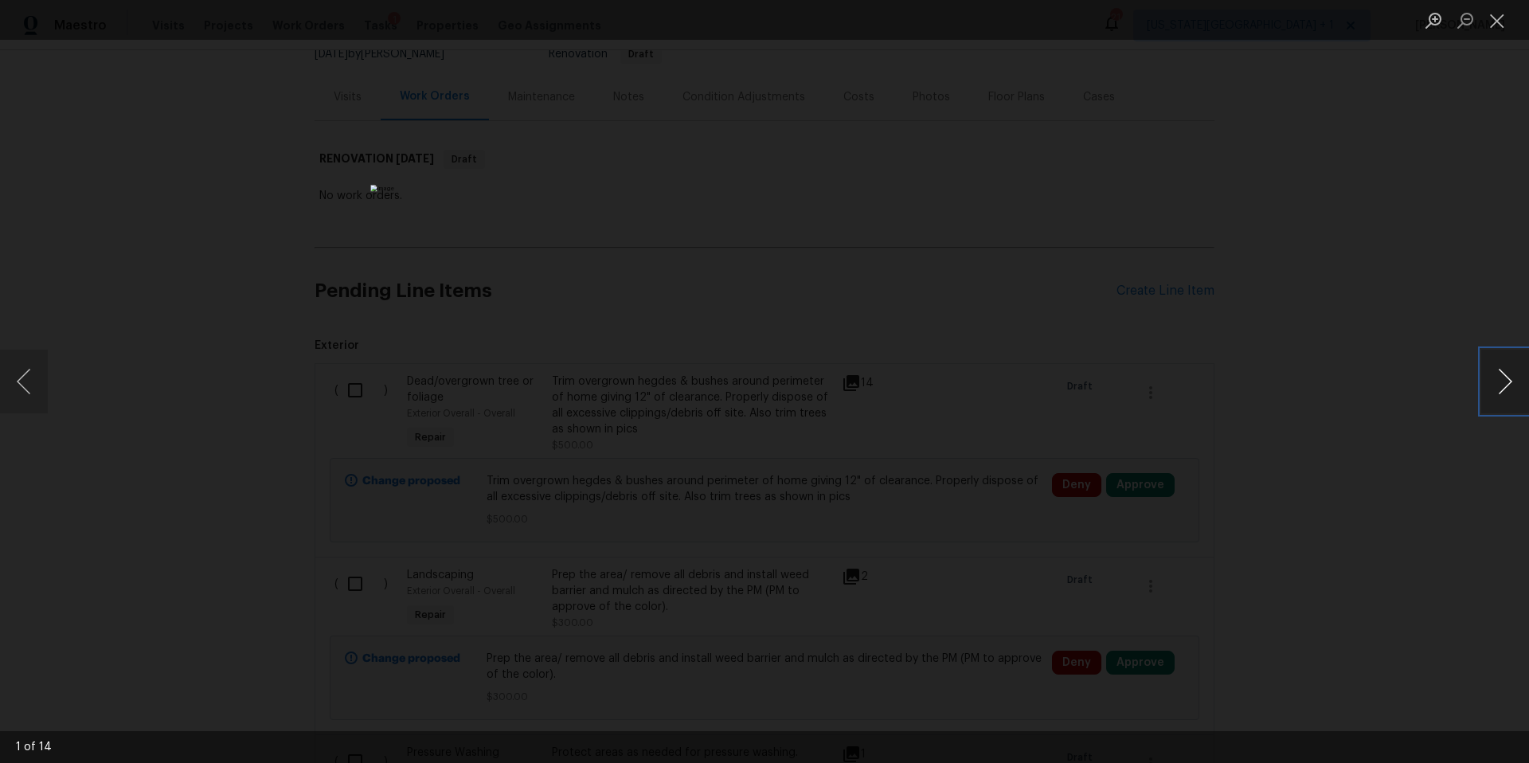
click at [1510, 398] on button "Next image" at bounding box center [1505, 382] width 48 height 64
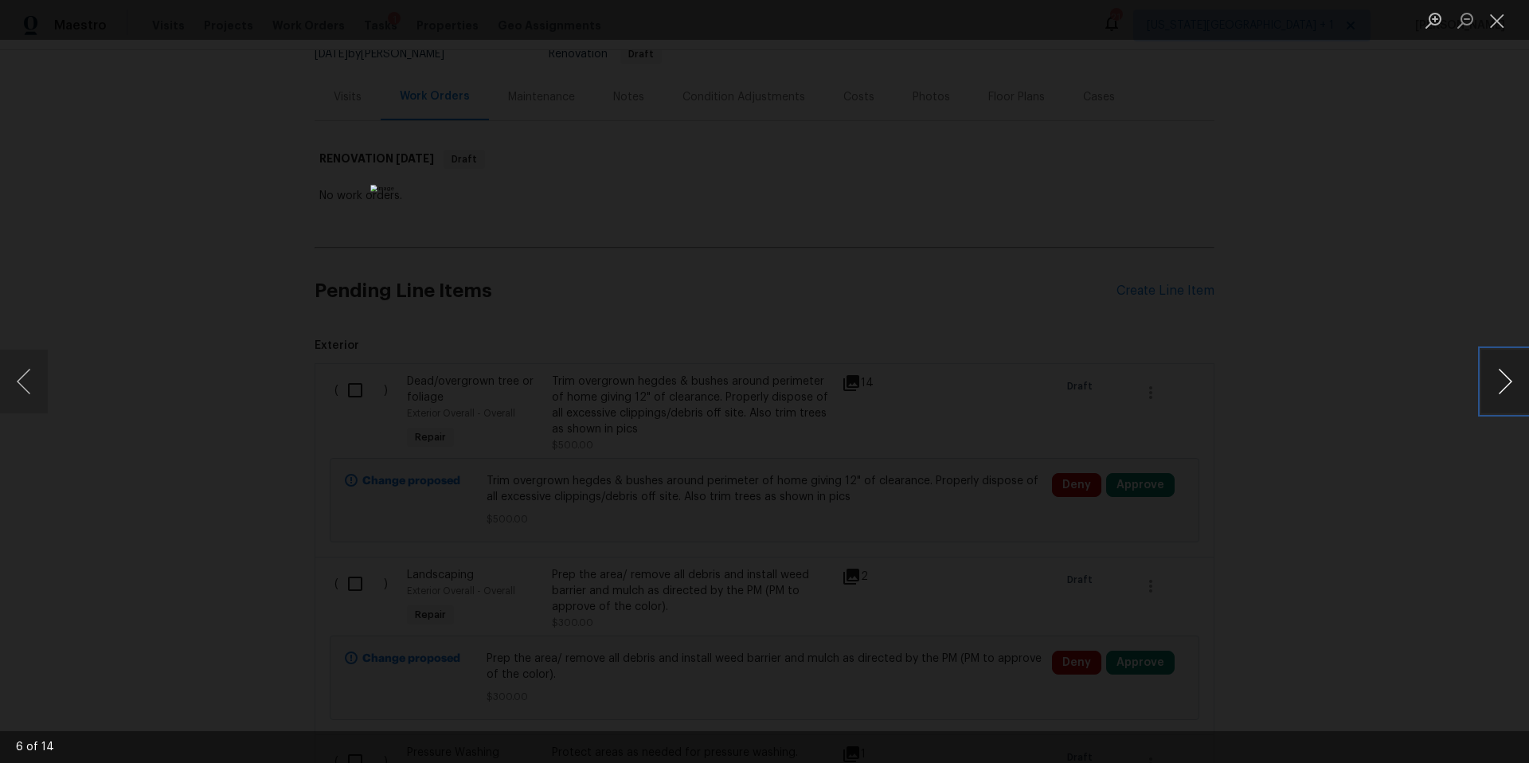
click at [1510, 398] on button "Next image" at bounding box center [1505, 382] width 48 height 64
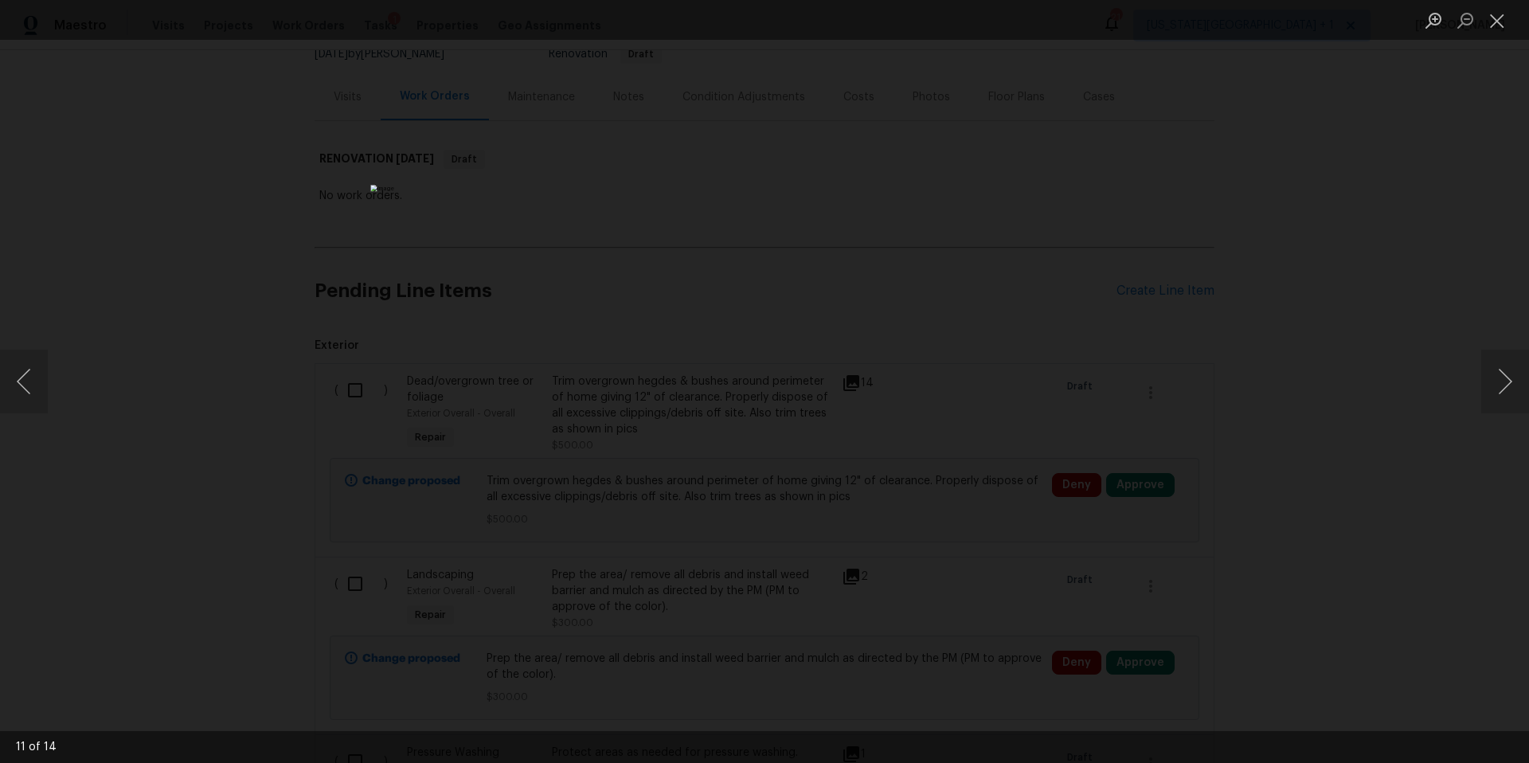
click at [1375, 412] on div "Lightbox" at bounding box center [764, 381] width 1529 height 763
click at [1303, 435] on div "Lightbox" at bounding box center [764, 381] width 1529 height 763
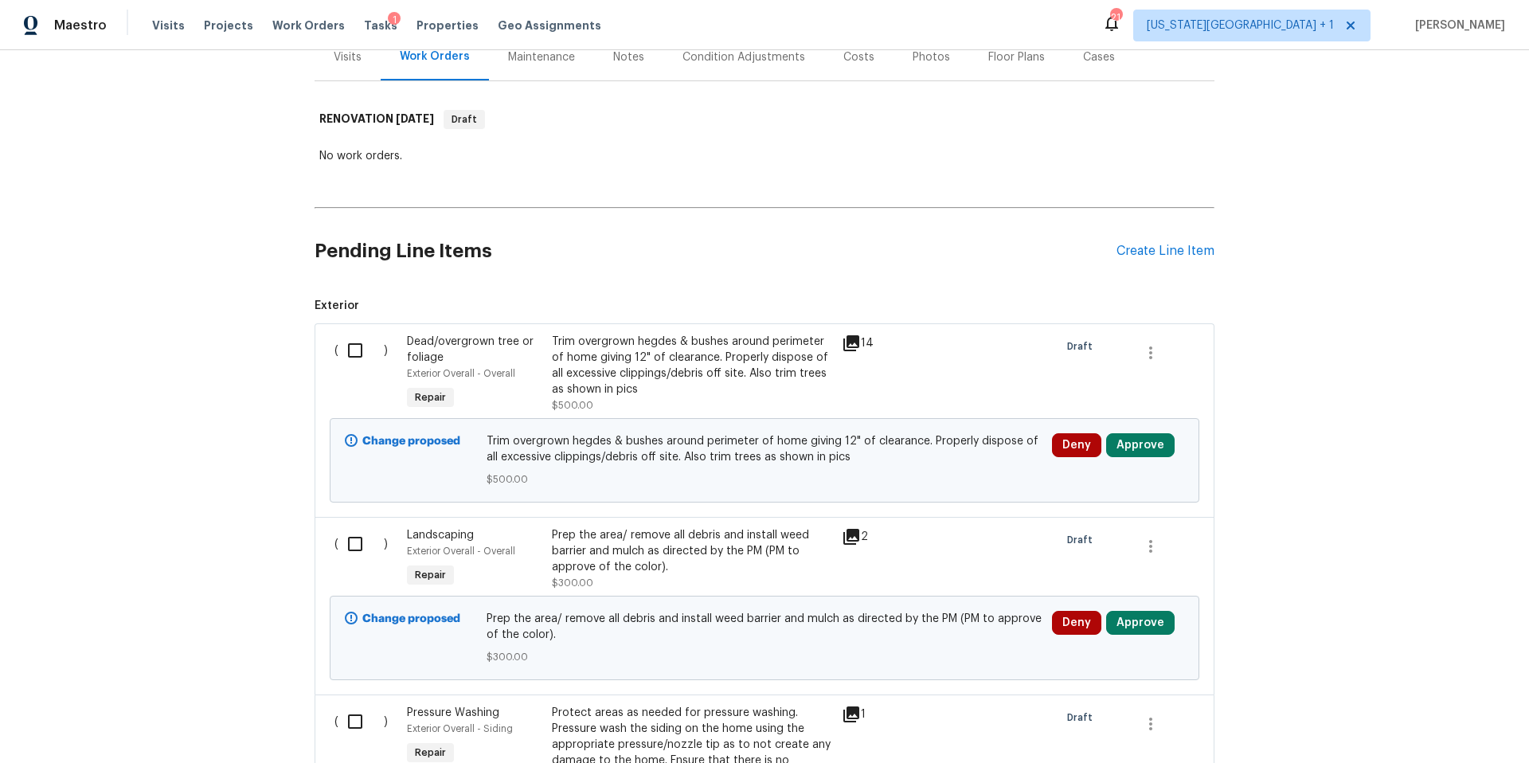
scroll to position [209, 0]
click at [1148, 450] on button "Approve" at bounding box center [1140, 444] width 68 height 24
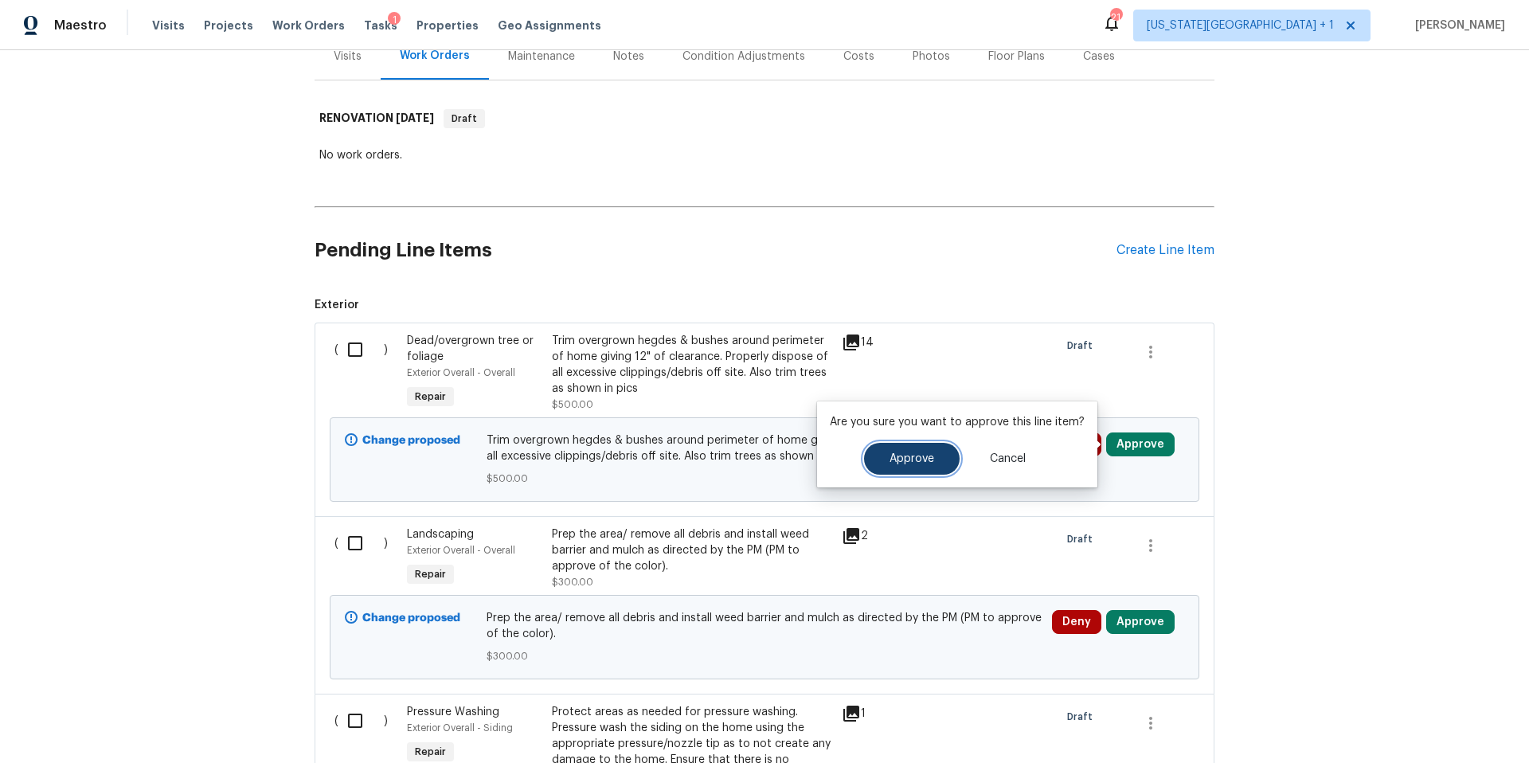
click at [911, 461] on span "Approve" at bounding box center [911, 459] width 45 height 12
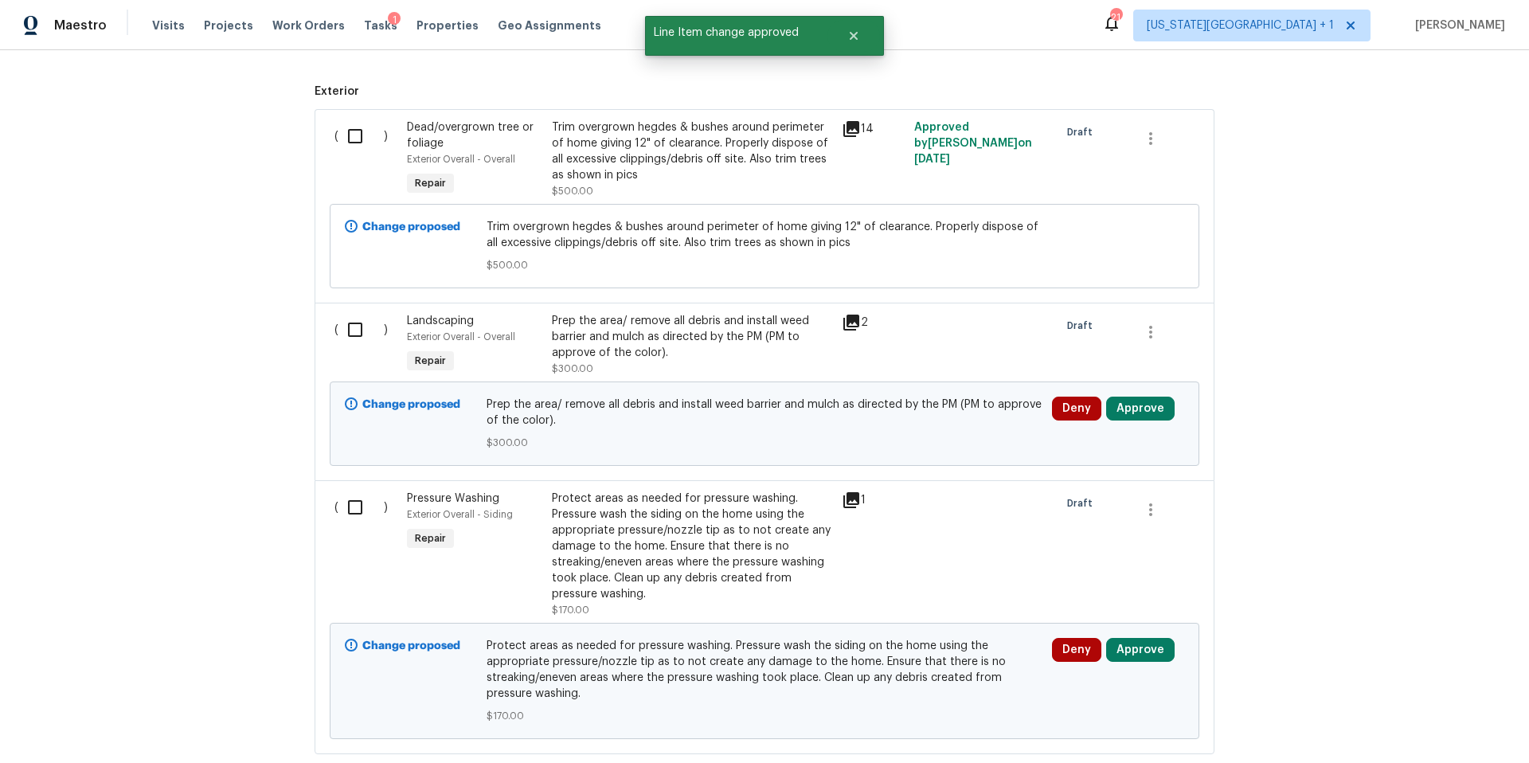
scroll to position [445, 0]
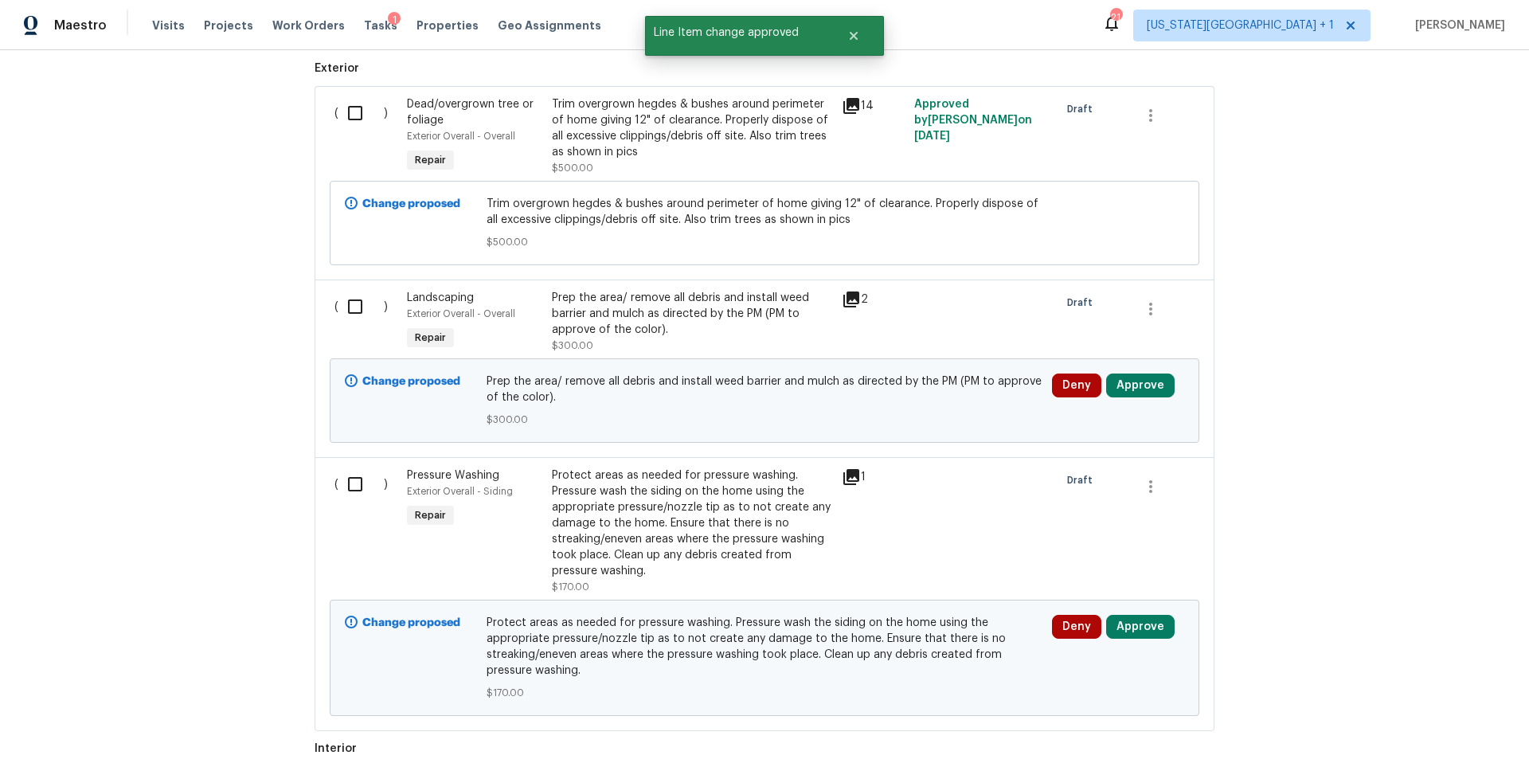
click at [849, 303] on icon at bounding box center [851, 299] width 16 height 16
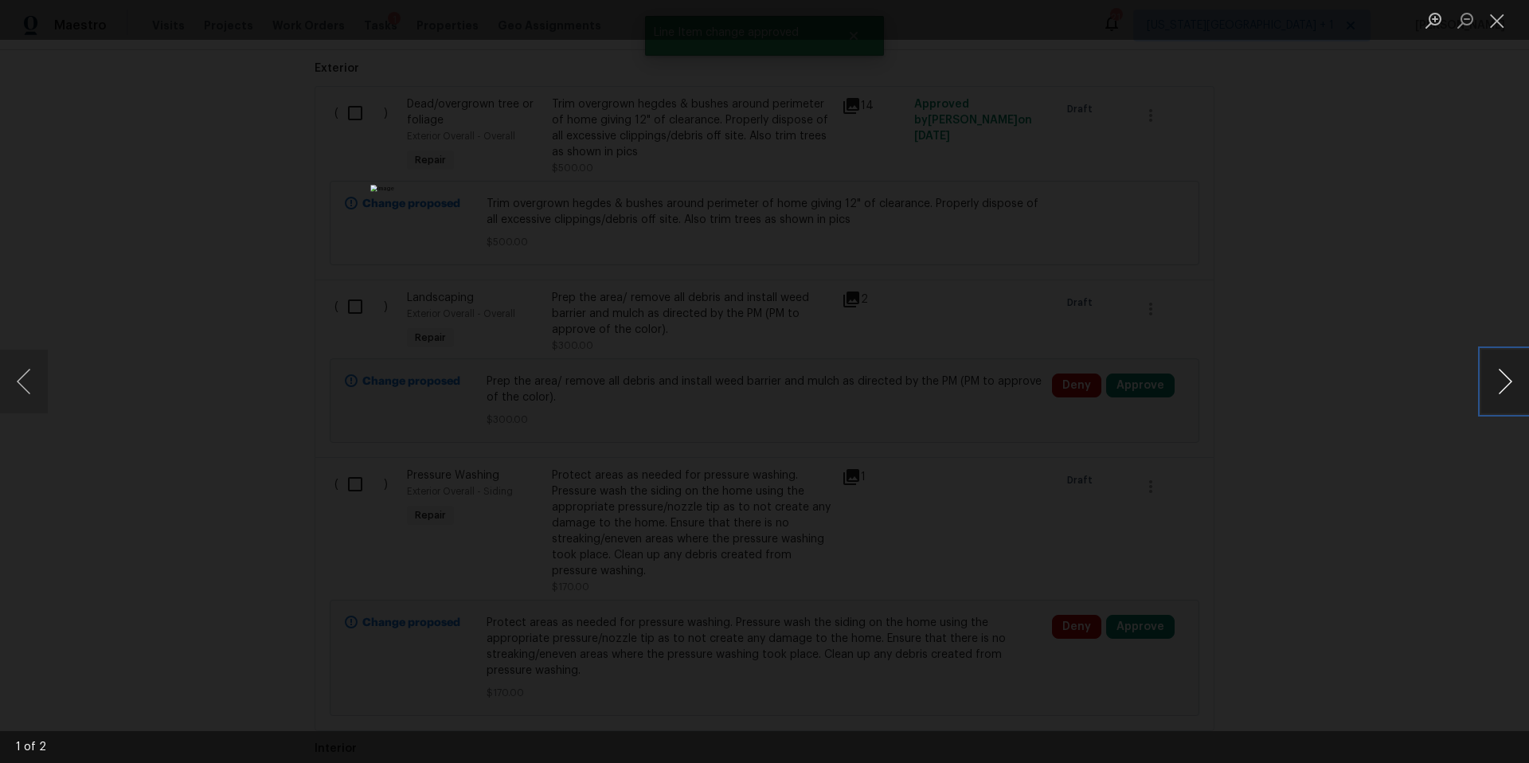
click at [1504, 388] on button "Next image" at bounding box center [1505, 382] width 48 height 64
click at [1447, 386] on div "Lightbox" at bounding box center [764, 381] width 1529 height 763
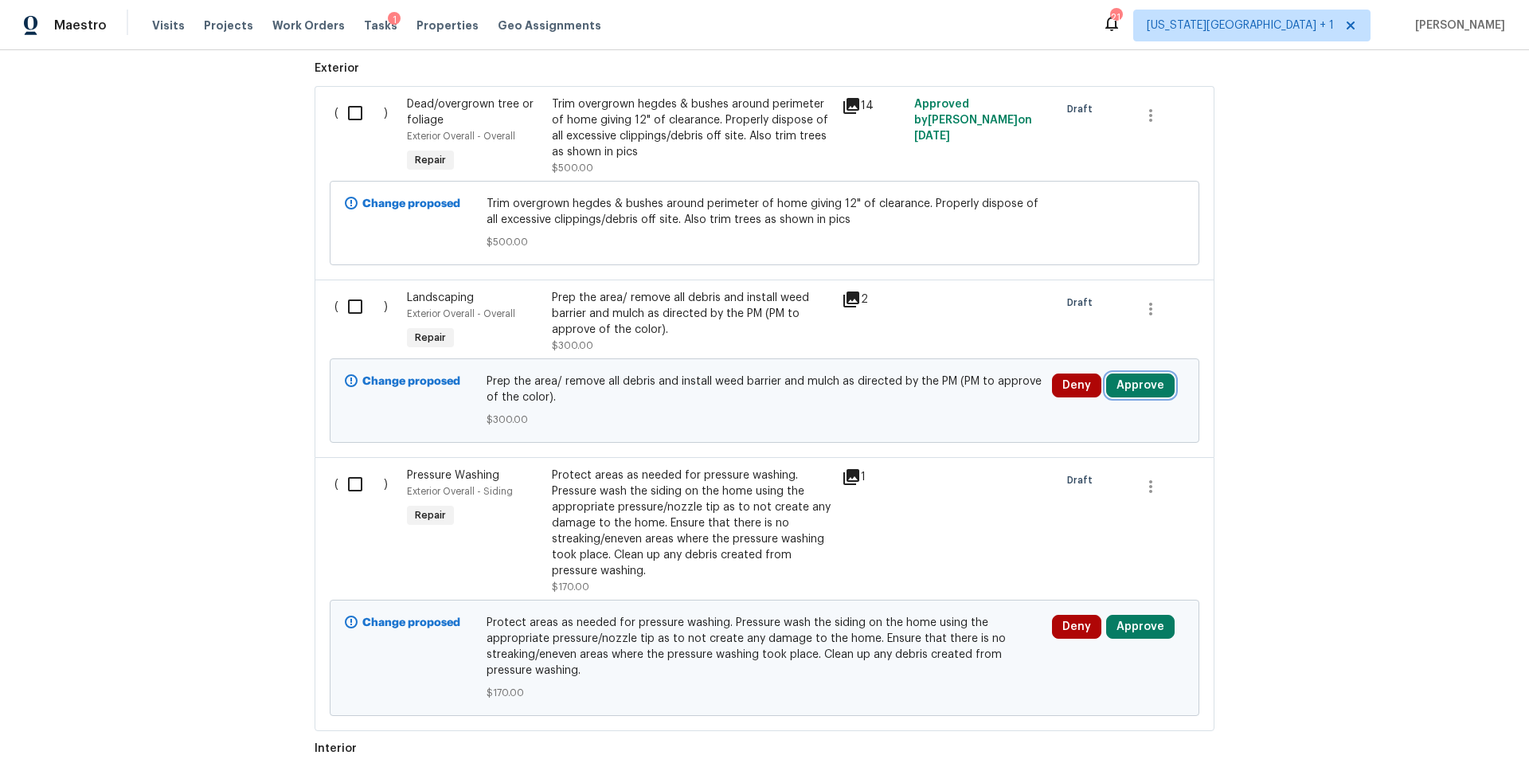
click at [1143, 388] on button "Approve" at bounding box center [1140, 385] width 68 height 24
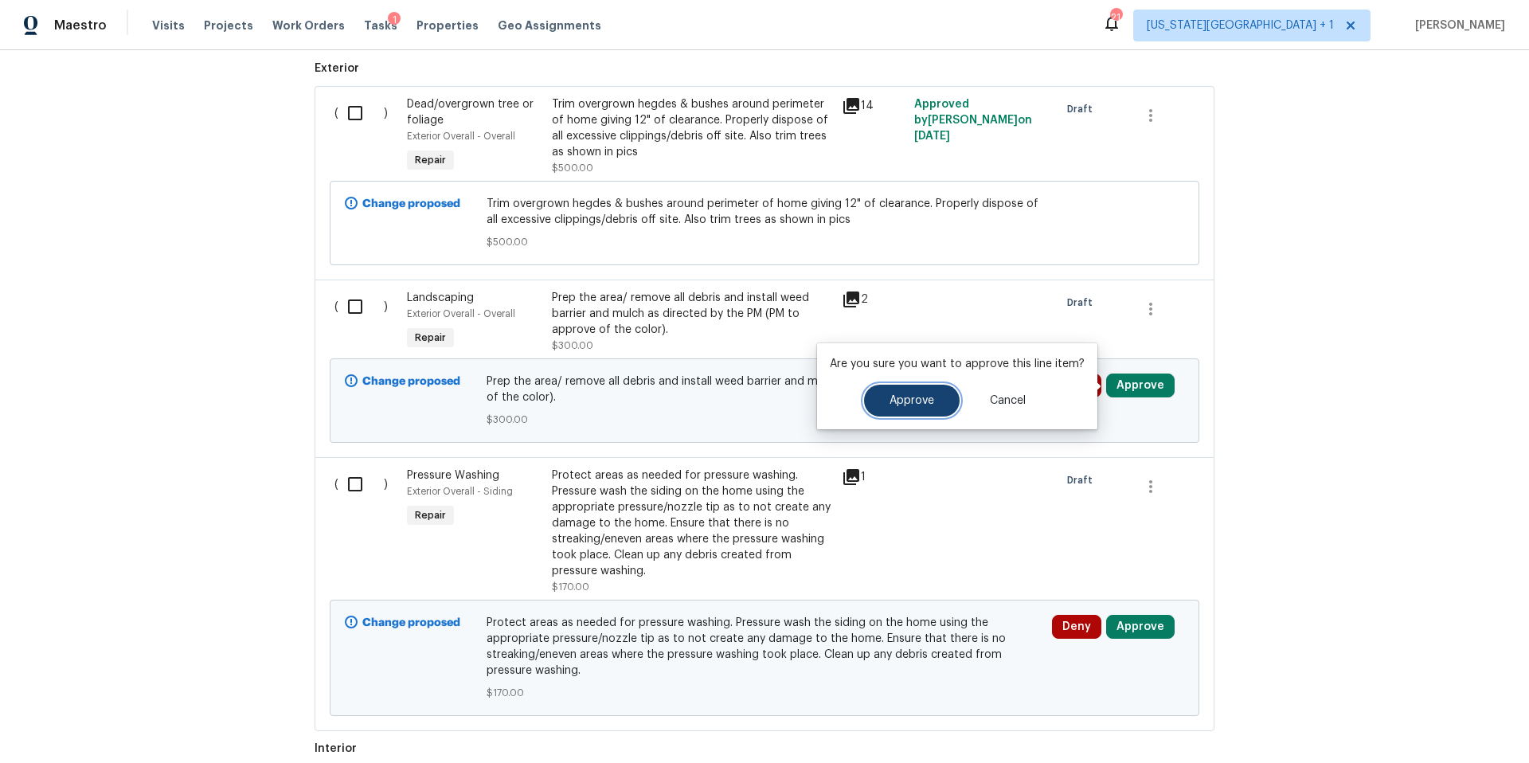
click at [902, 404] on span "Approve" at bounding box center [911, 401] width 45 height 12
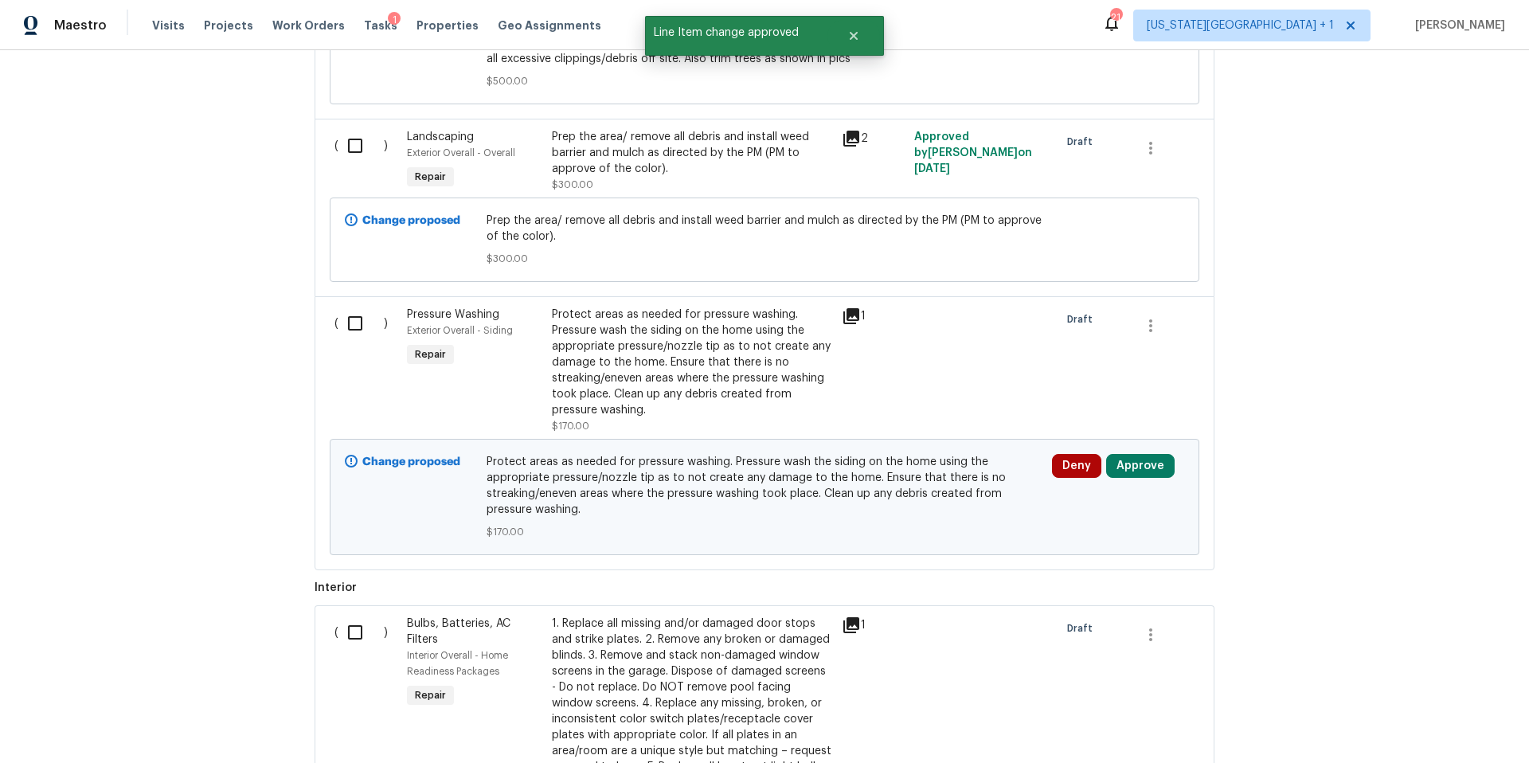
scroll to position [619, 0]
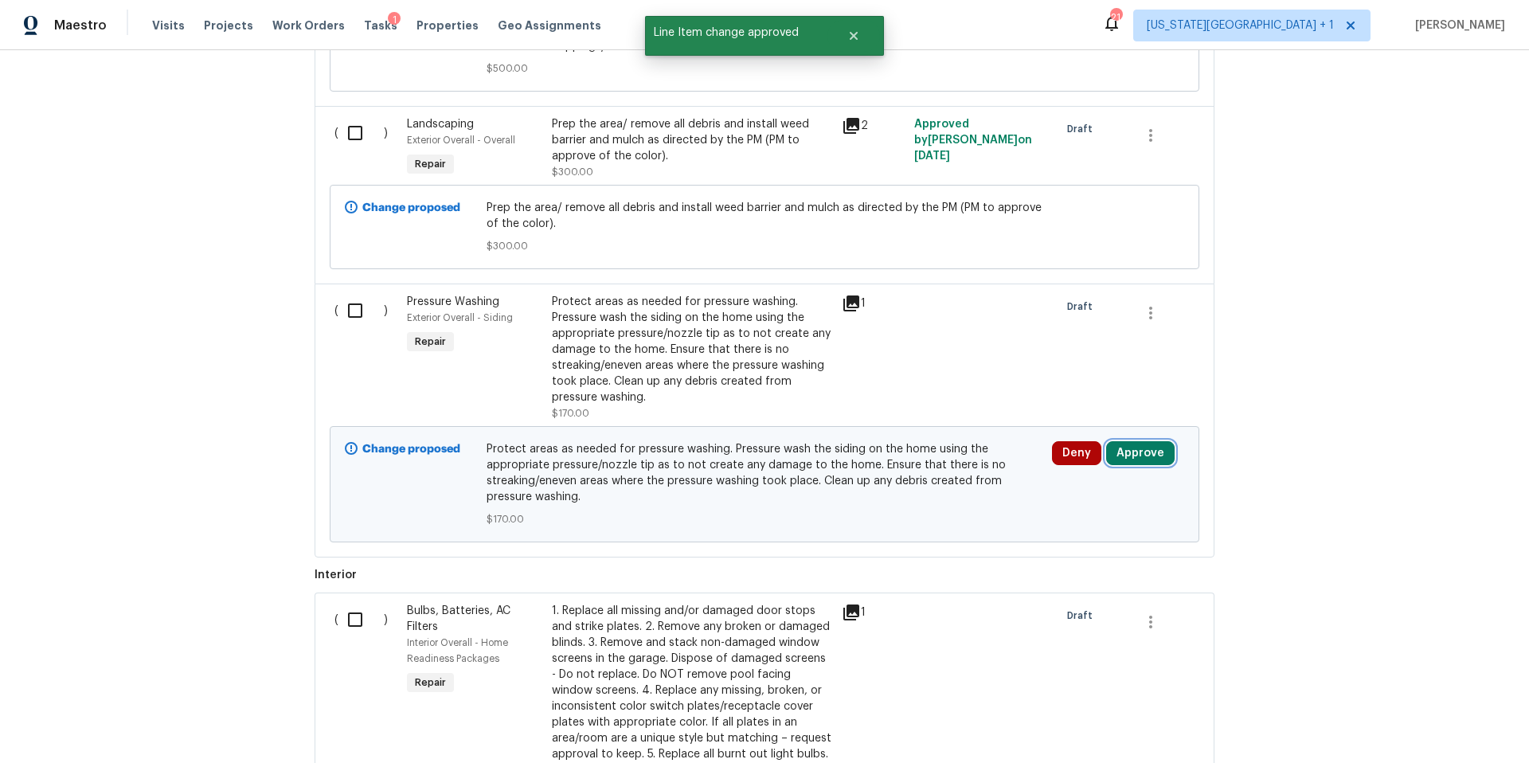
click at [1139, 450] on button "Approve" at bounding box center [1140, 453] width 68 height 24
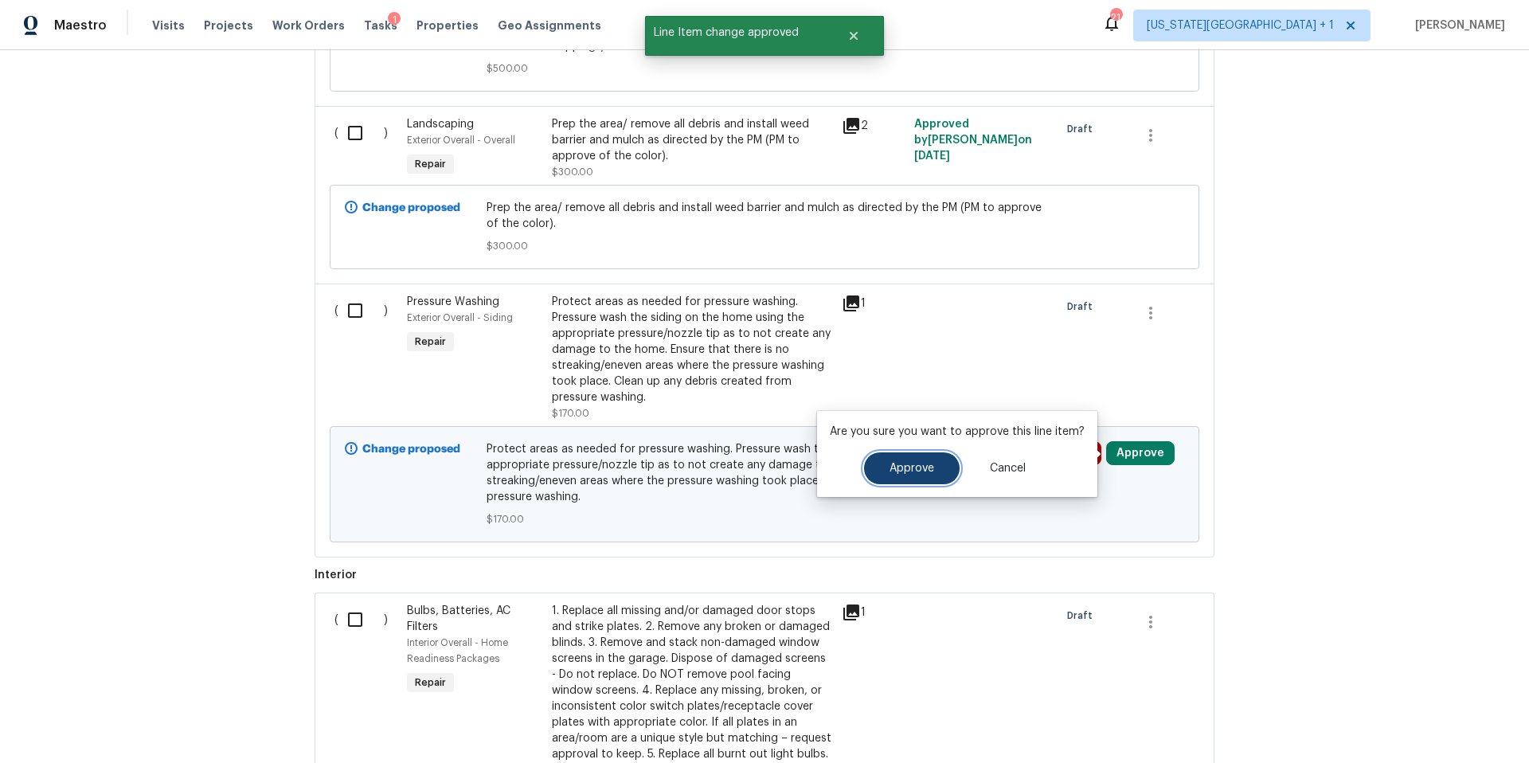
click at [915, 478] on button "Approve" at bounding box center [912, 468] width 96 height 32
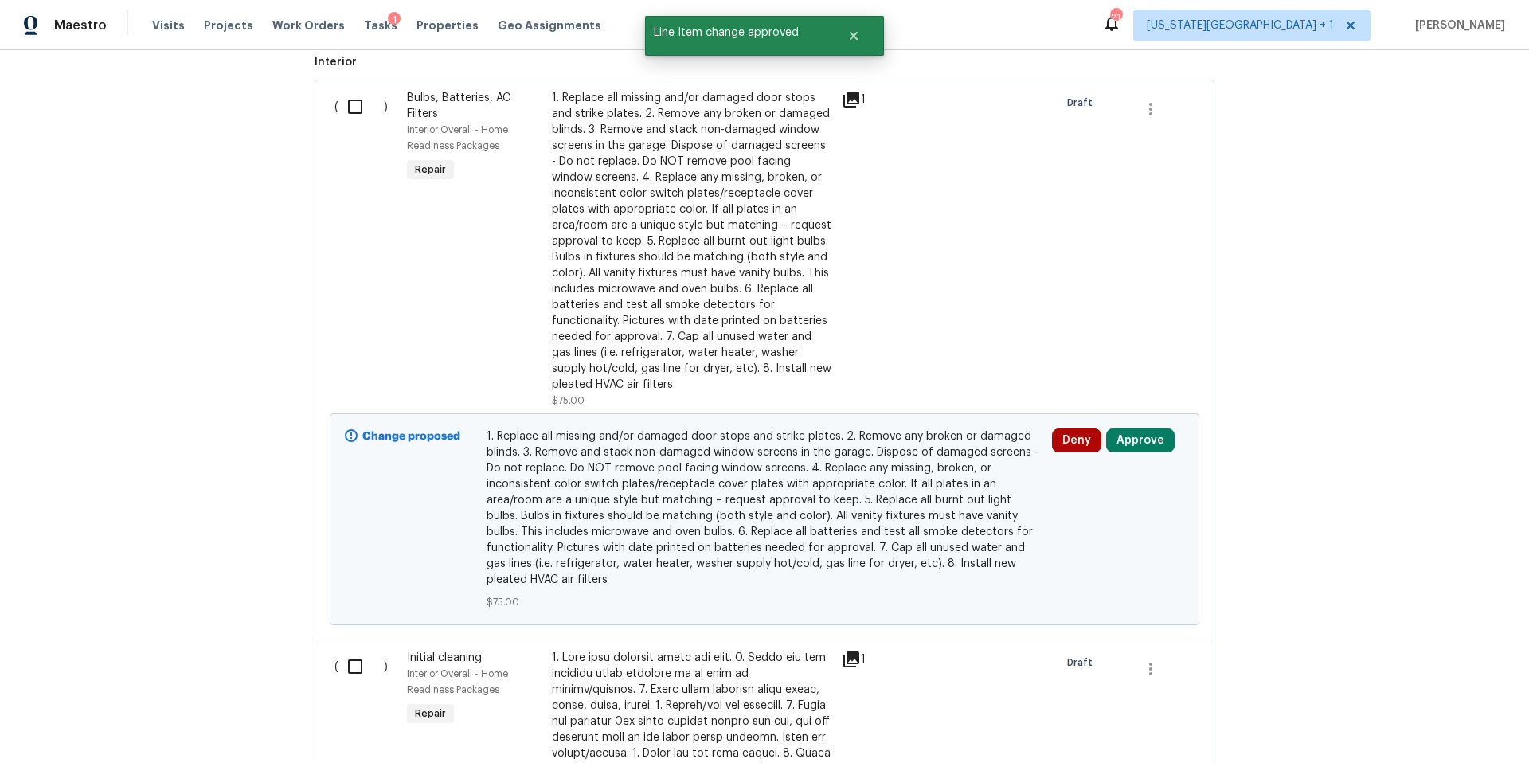
scroll to position [1341, 0]
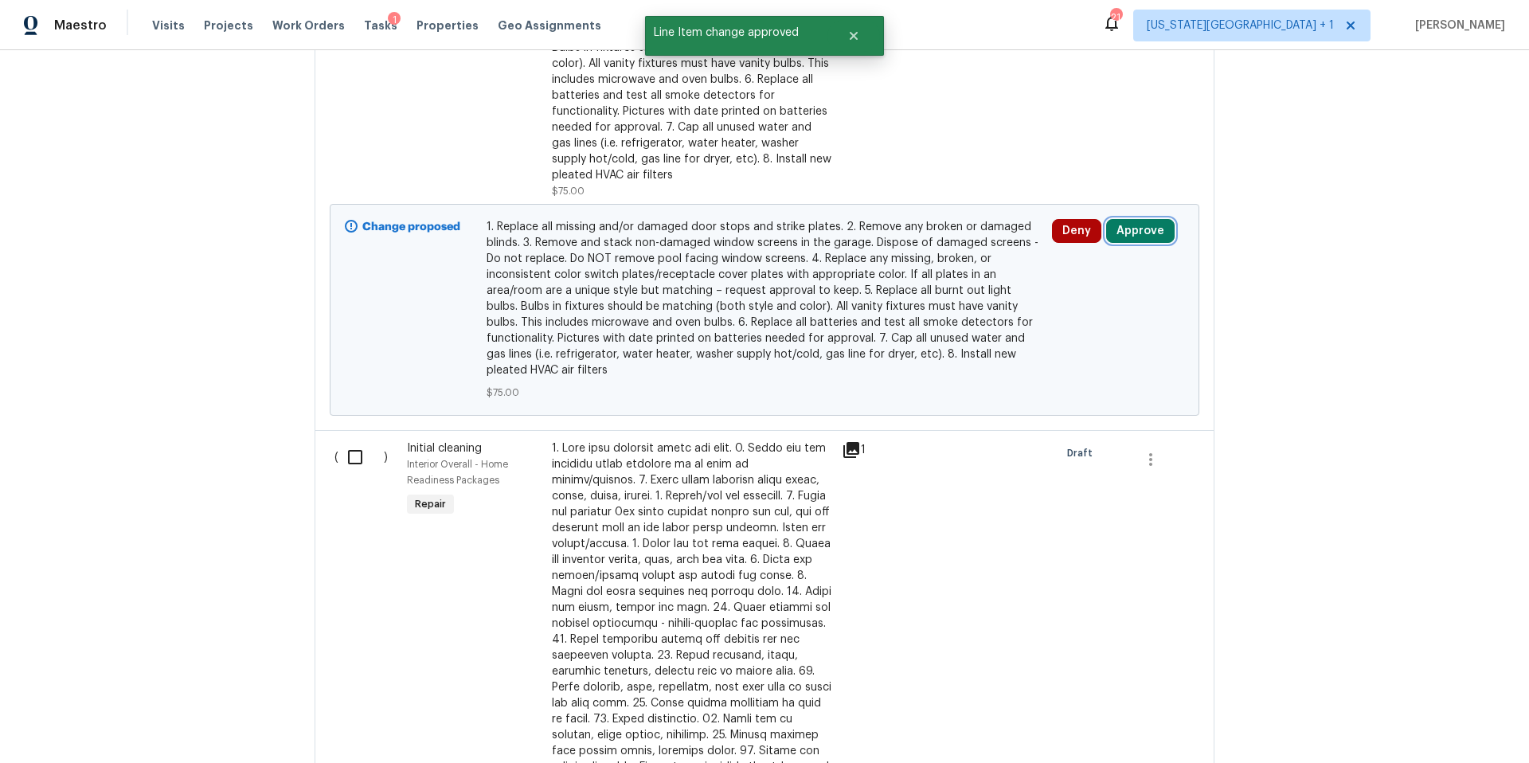
click at [1127, 237] on button "Approve" at bounding box center [1140, 231] width 68 height 24
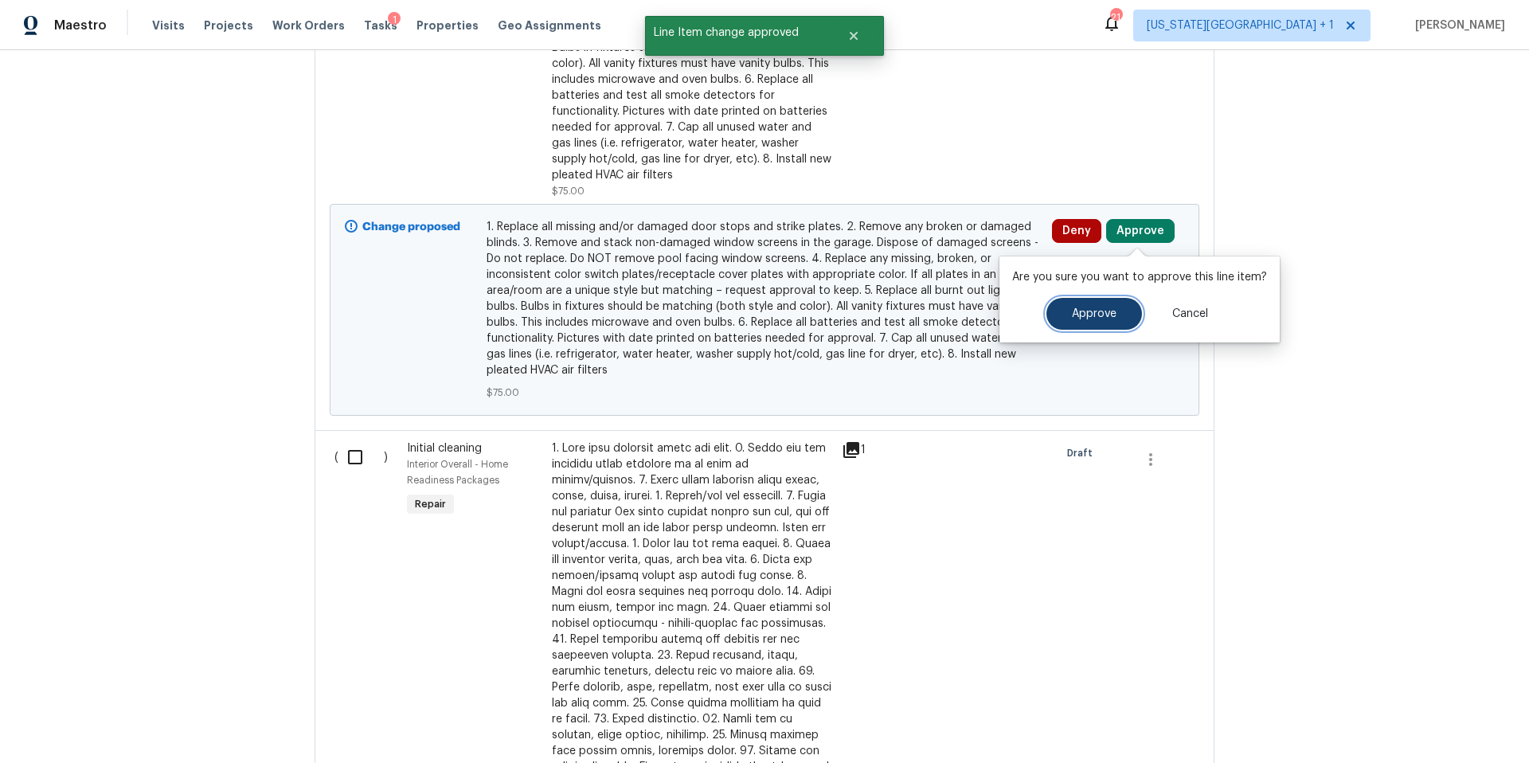
click at [1085, 315] on span "Approve" at bounding box center [1094, 314] width 45 height 12
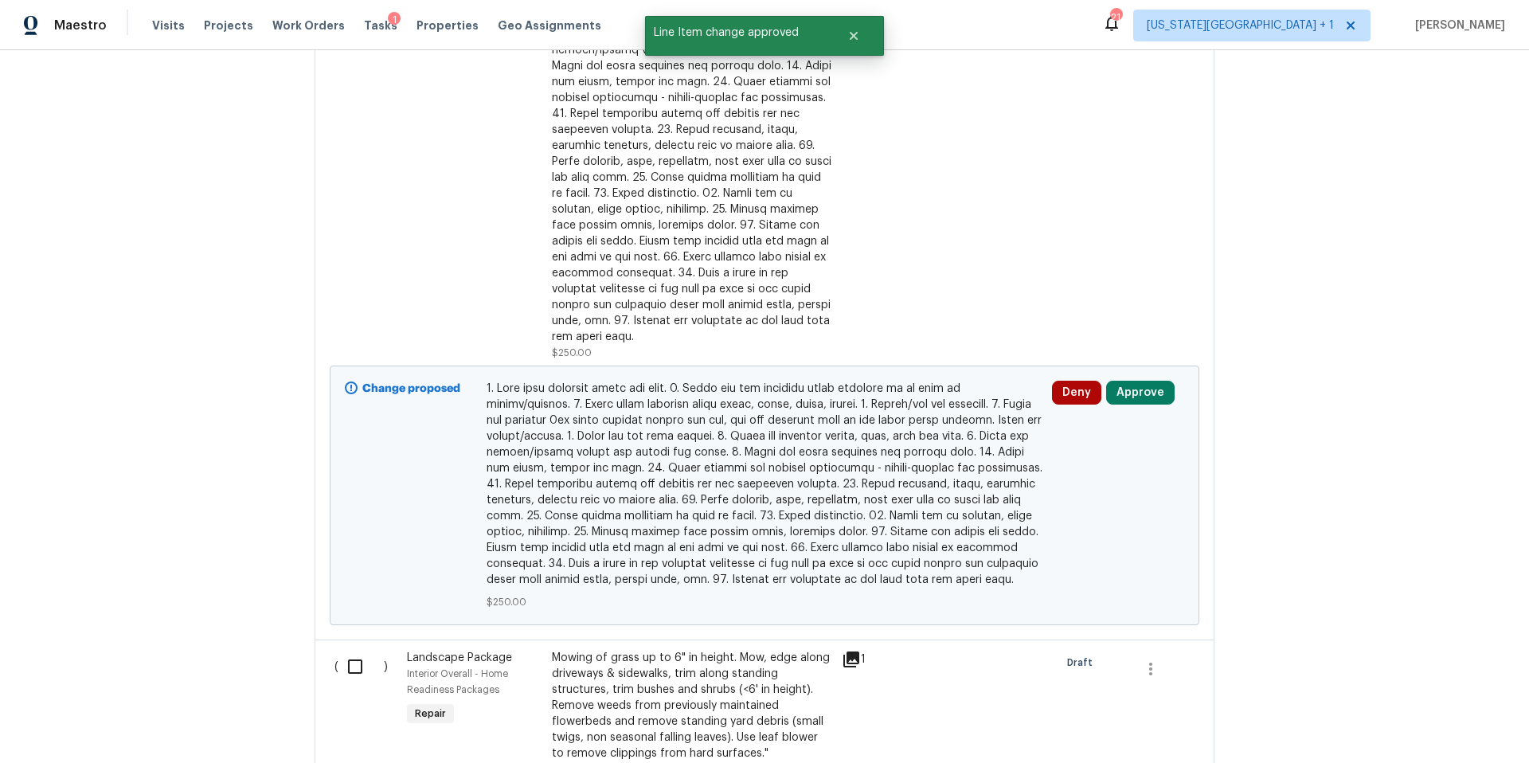
scroll to position [1873, 0]
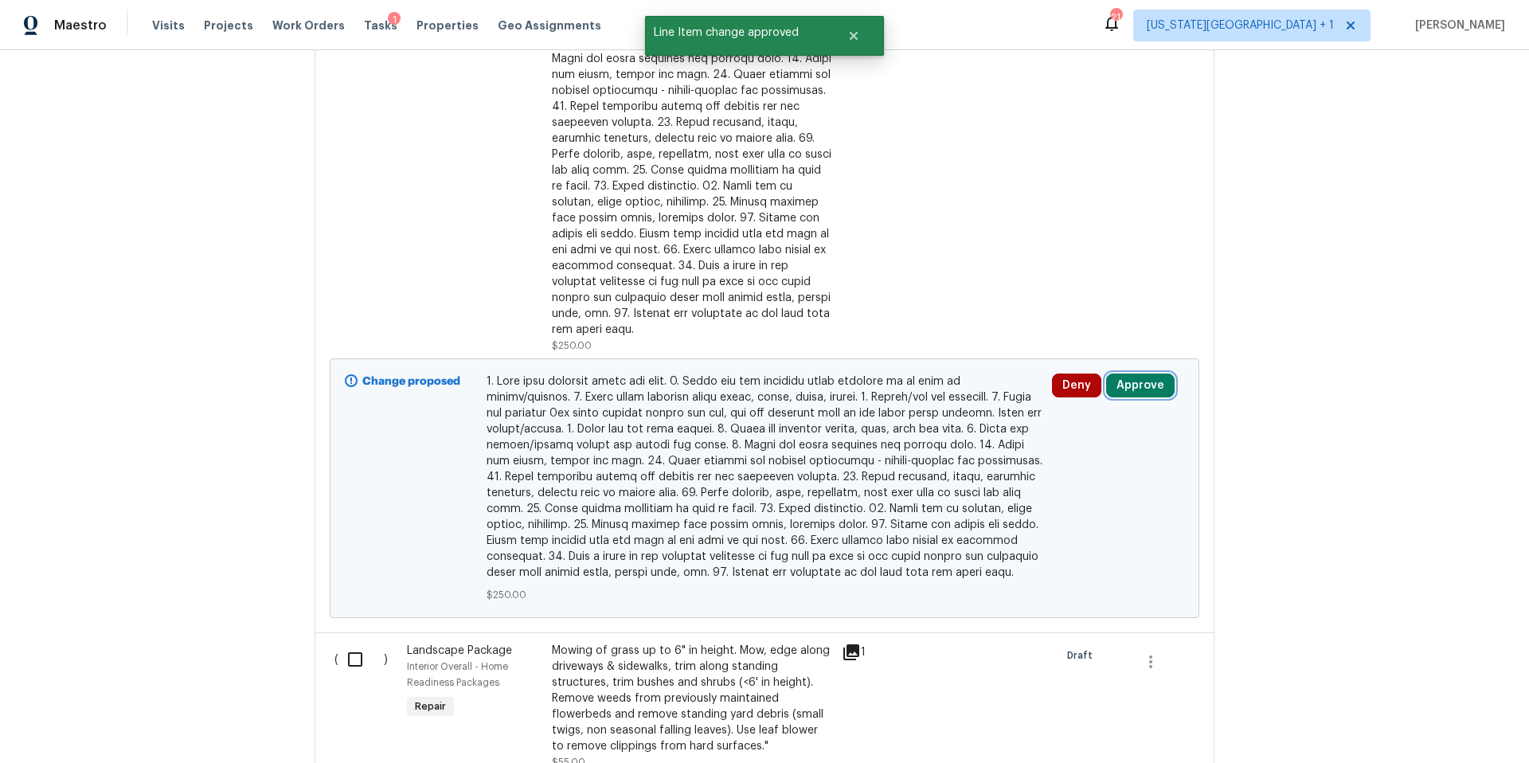
click at [1128, 373] on button "Approve" at bounding box center [1140, 385] width 68 height 24
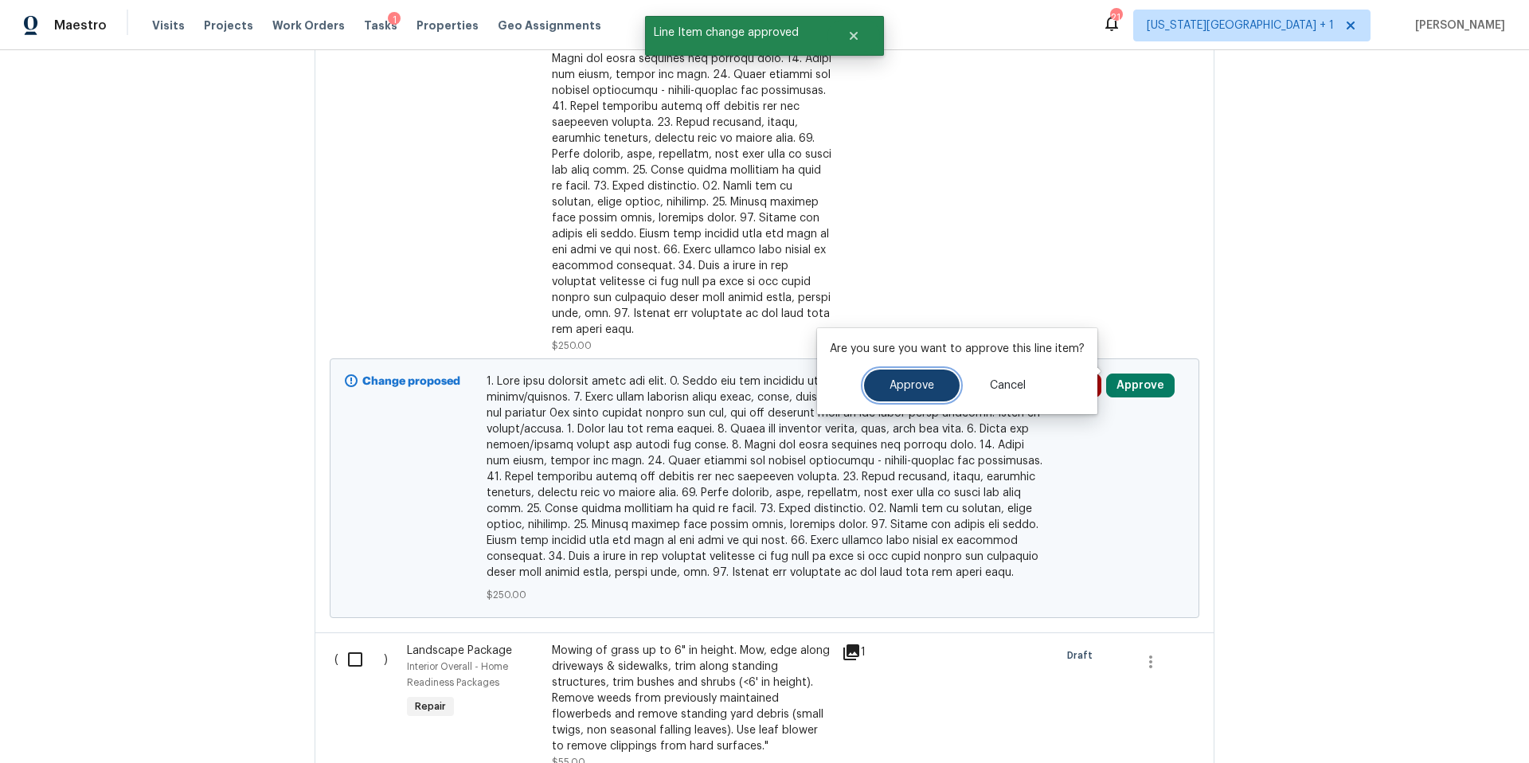
click at [917, 393] on button "Approve" at bounding box center [912, 385] width 96 height 32
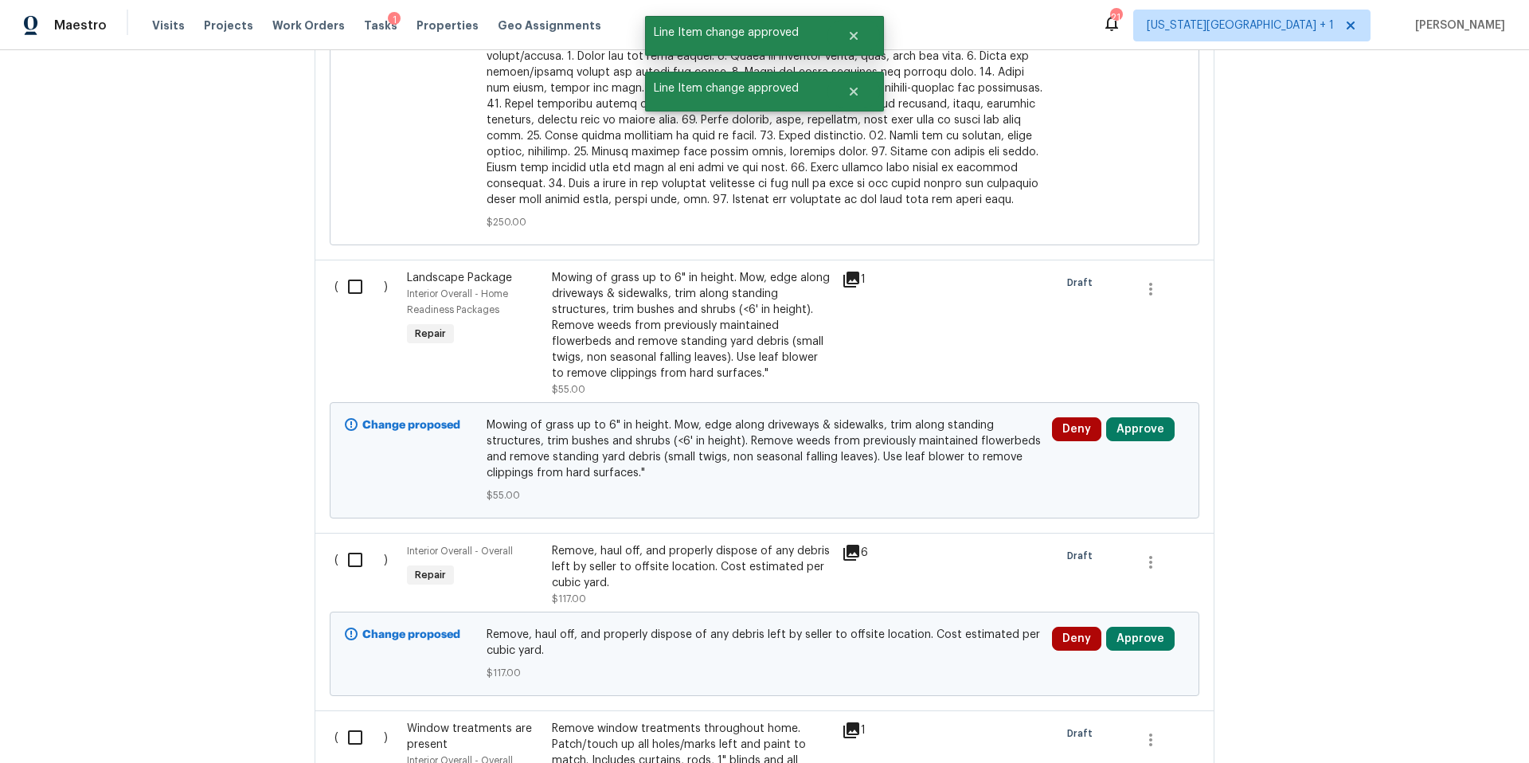
scroll to position [2251, 0]
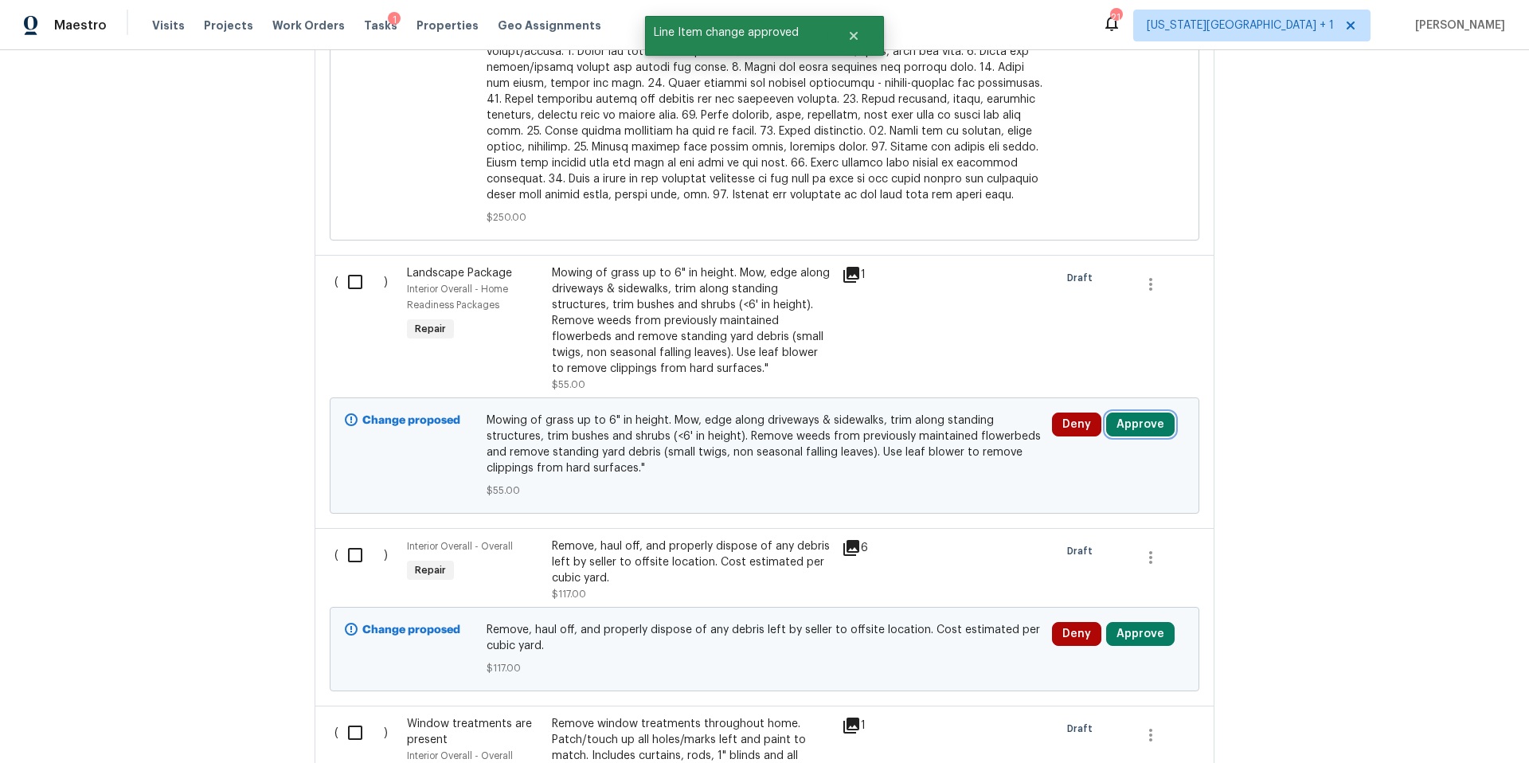
click at [1127, 415] on button "Approve" at bounding box center [1140, 424] width 68 height 24
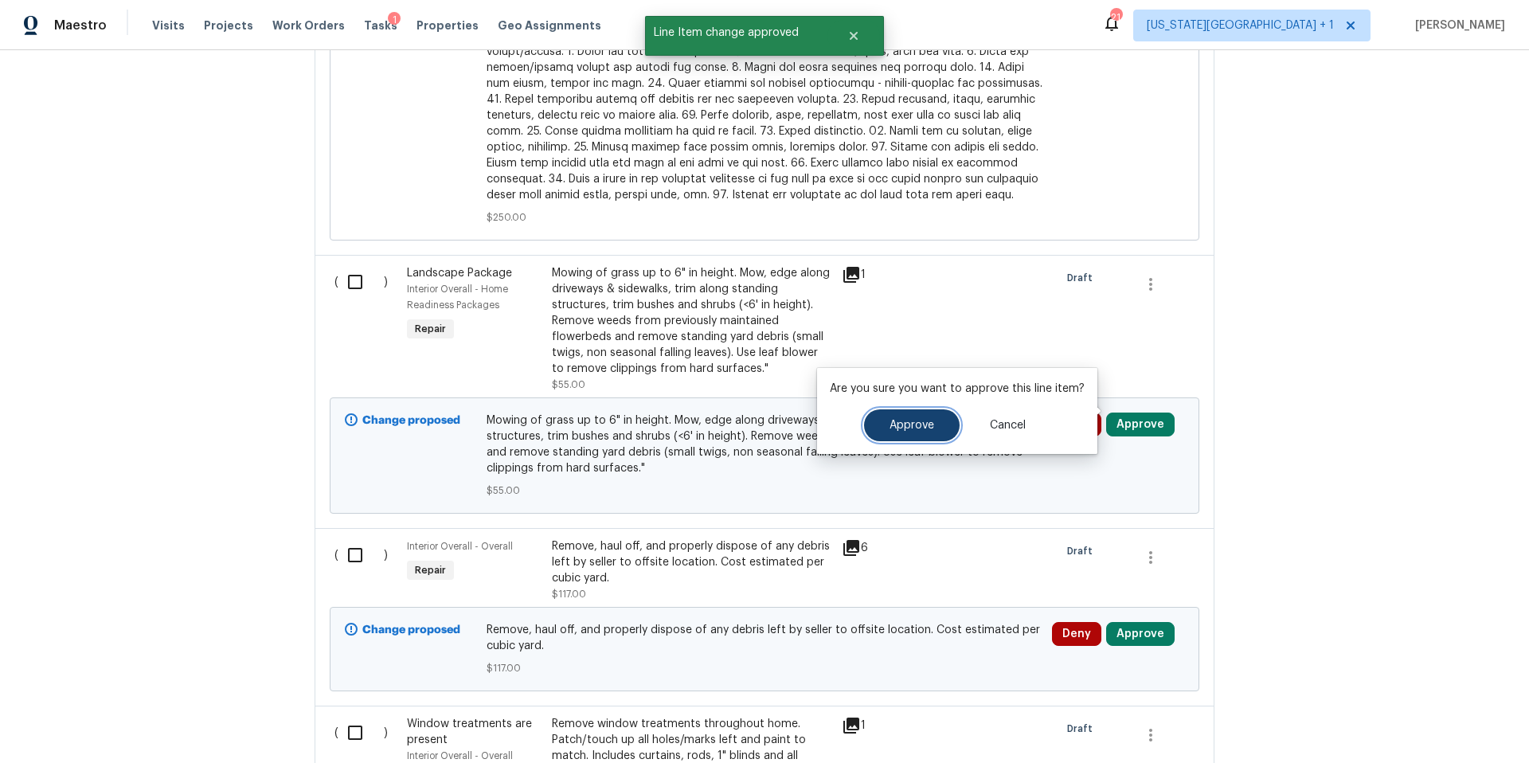
click at [928, 432] on button "Approve" at bounding box center [912, 425] width 96 height 32
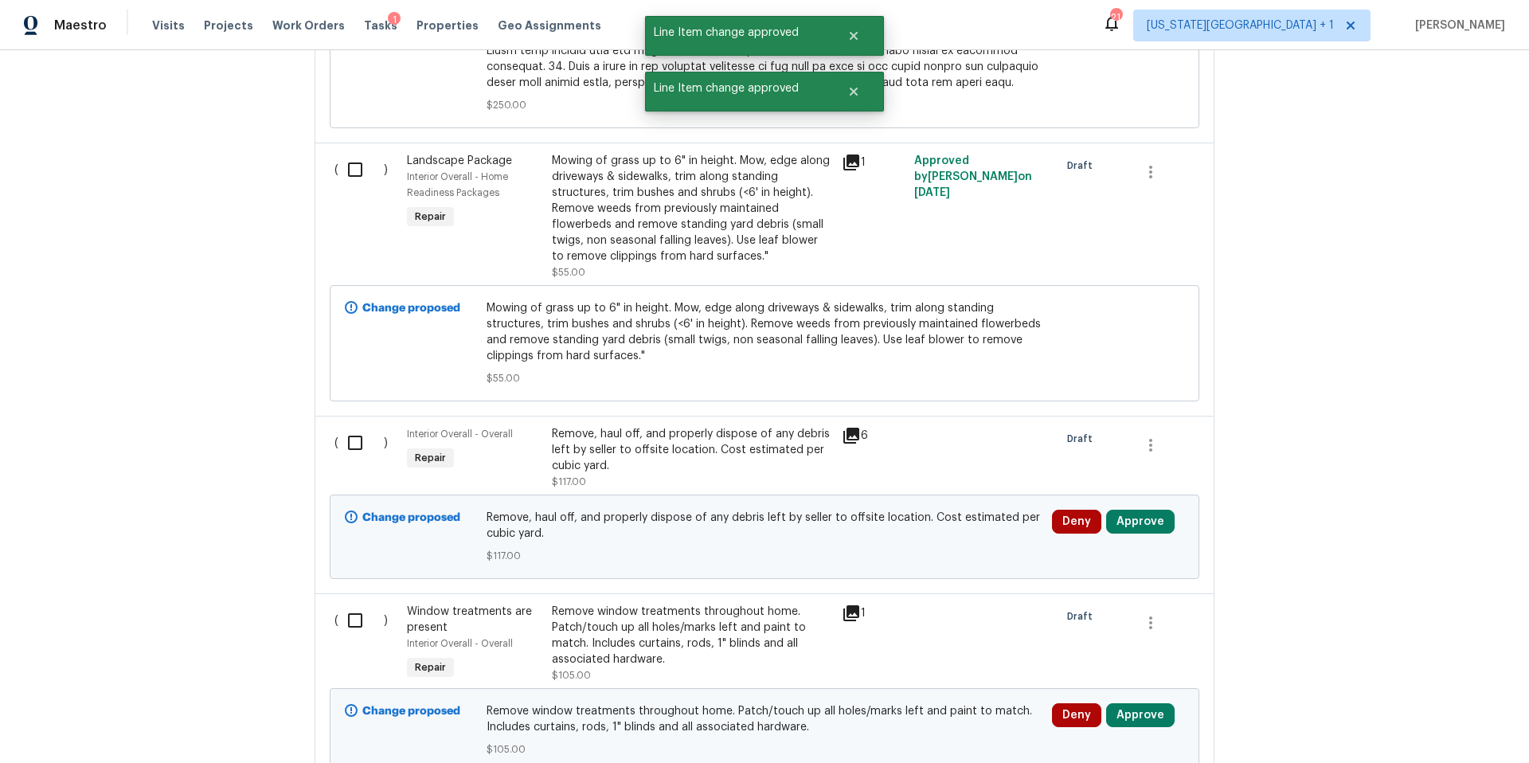
scroll to position [2467, 0]
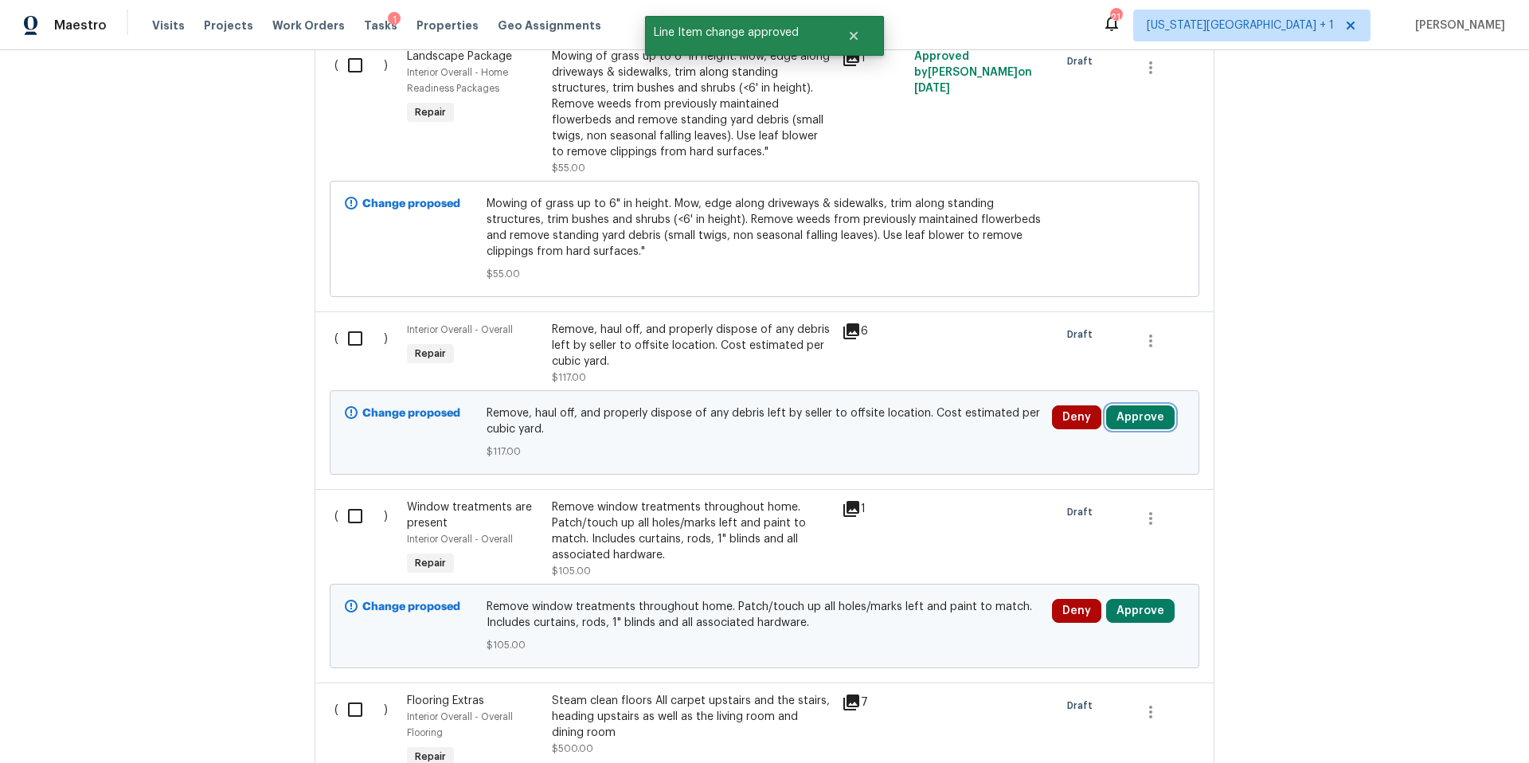
click at [1142, 405] on button "Approve" at bounding box center [1140, 417] width 68 height 24
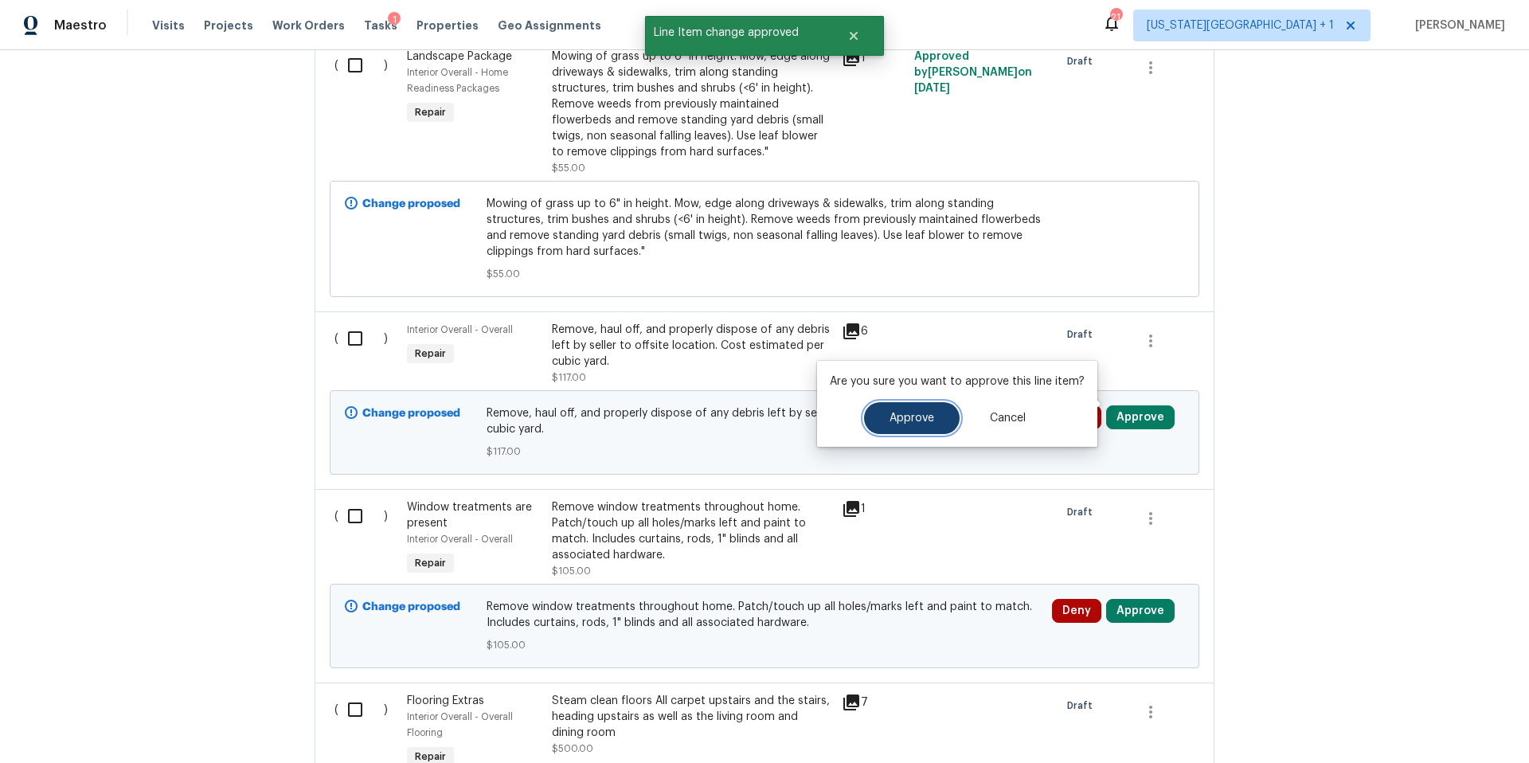
click at [908, 415] on span "Approve" at bounding box center [911, 418] width 45 height 12
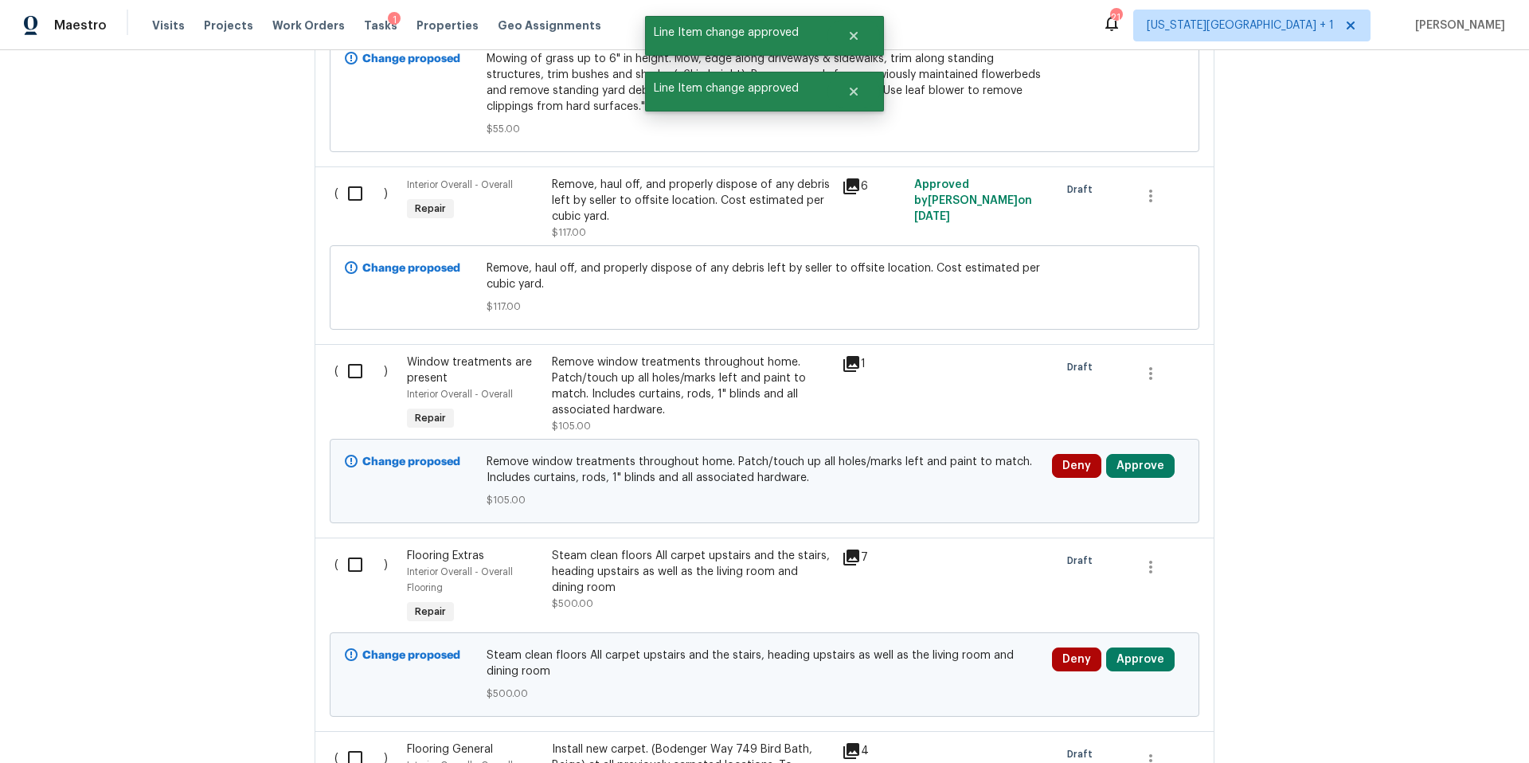
scroll to position [2619, 0]
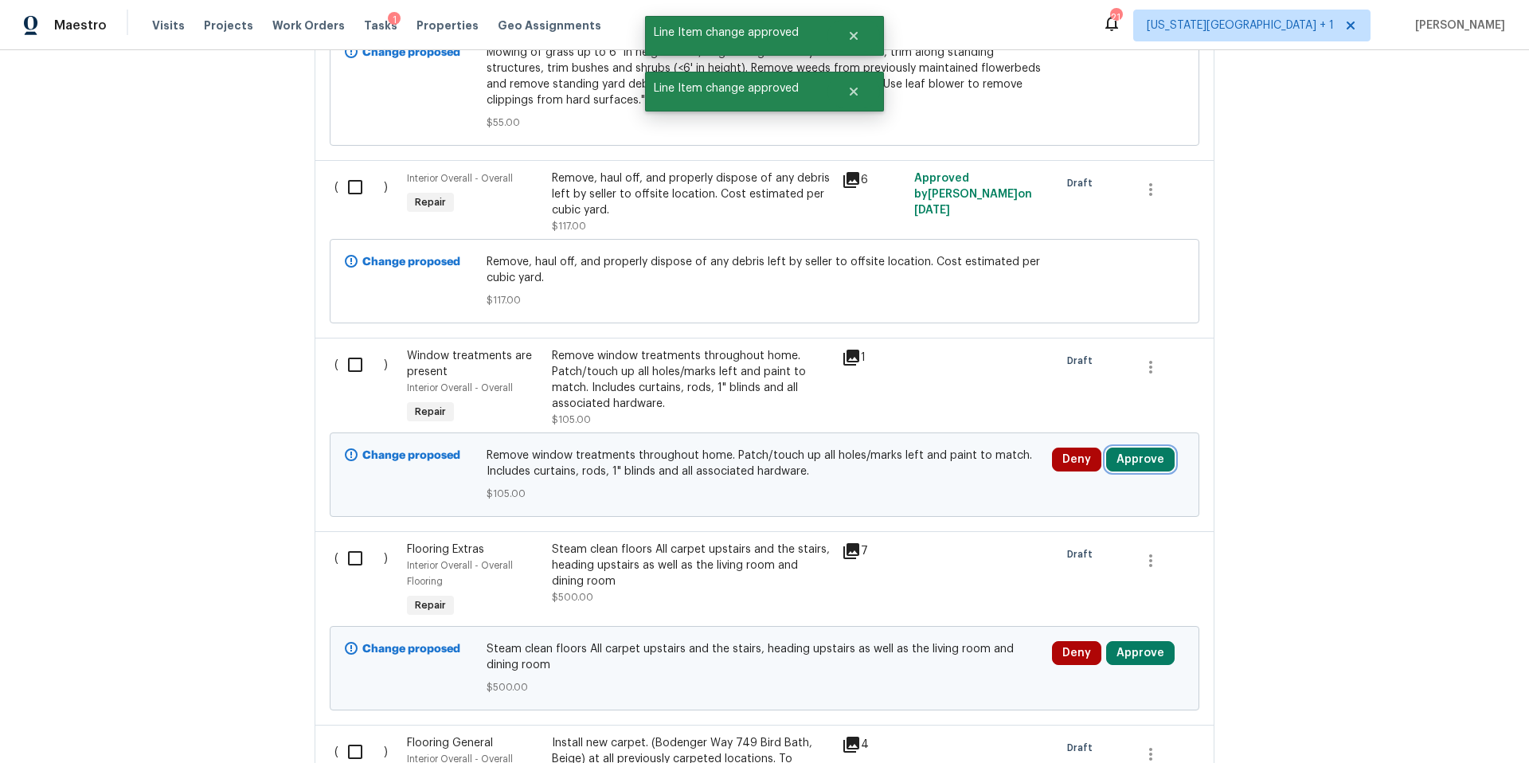
click at [1123, 447] on button "Approve" at bounding box center [1140, 459] width 68 height 24
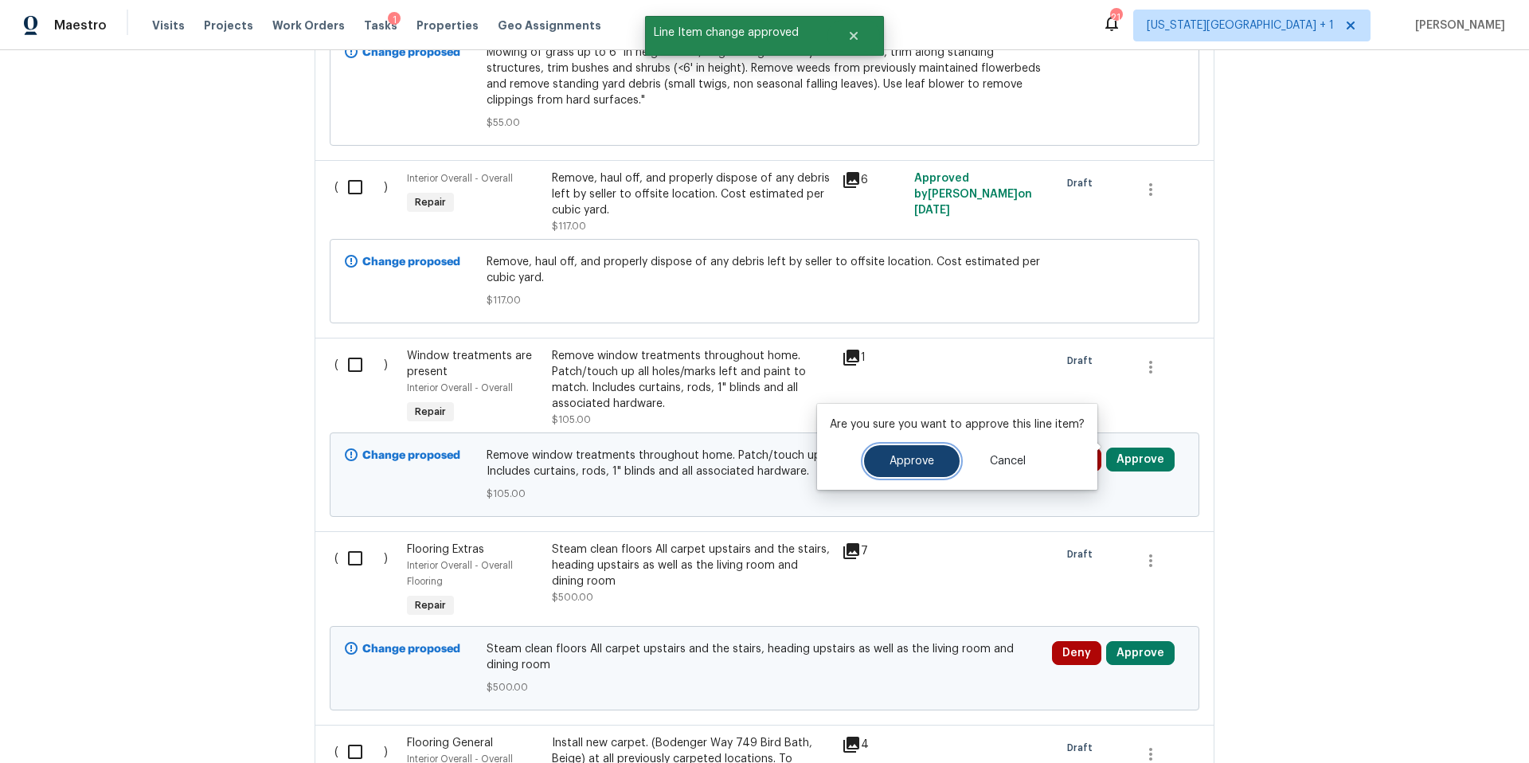
click at [912, 462] on span "Approve" at bounding box center [911, 461] width 45 height 12
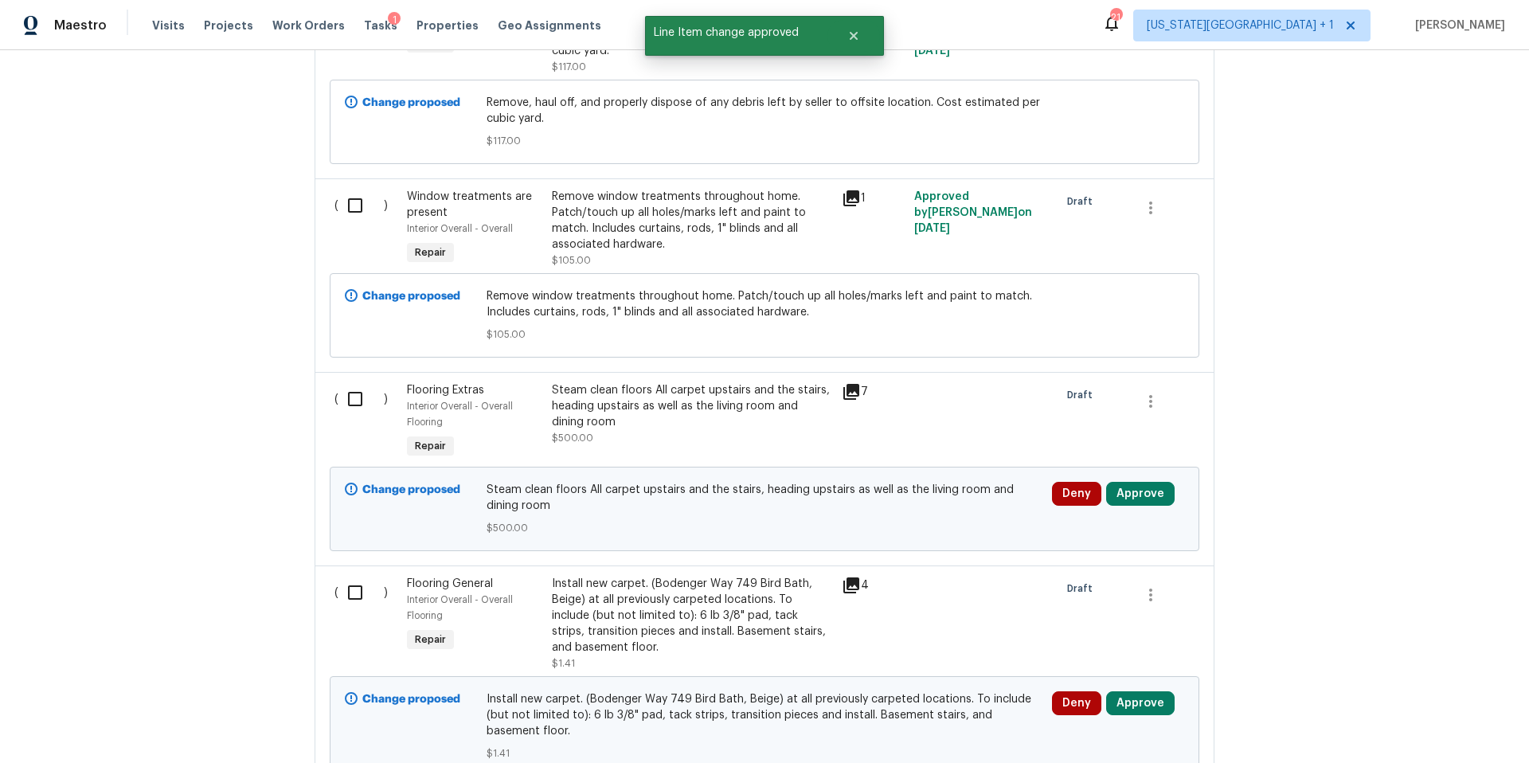
scroll to position [2779, 0]
click at [1130, 481] on button "Approve" at bounding box center [1140, 493] width 68 height 24
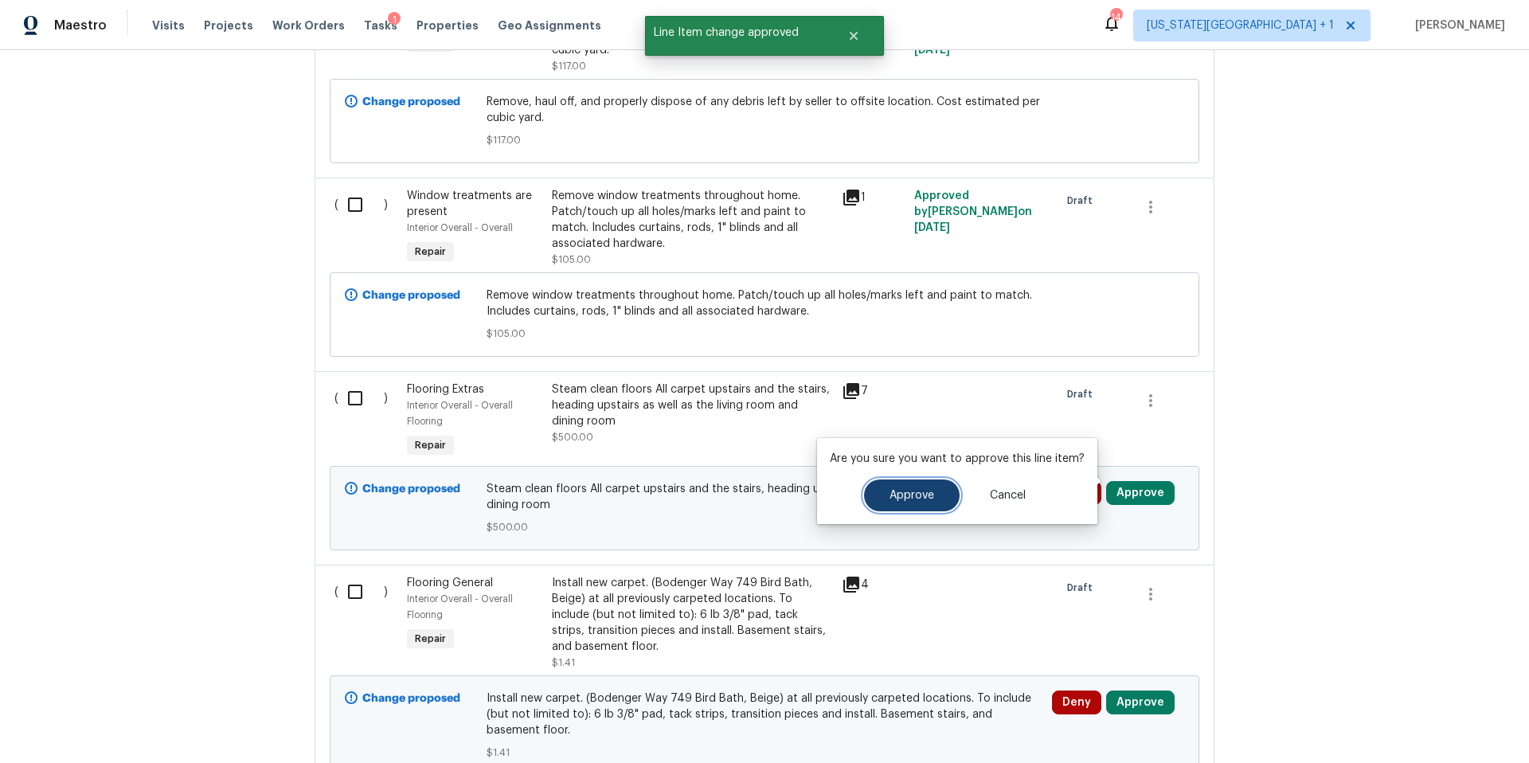
click at [926, 502] on button "Approve" at bounding box center [912, 495] width 96 height 32
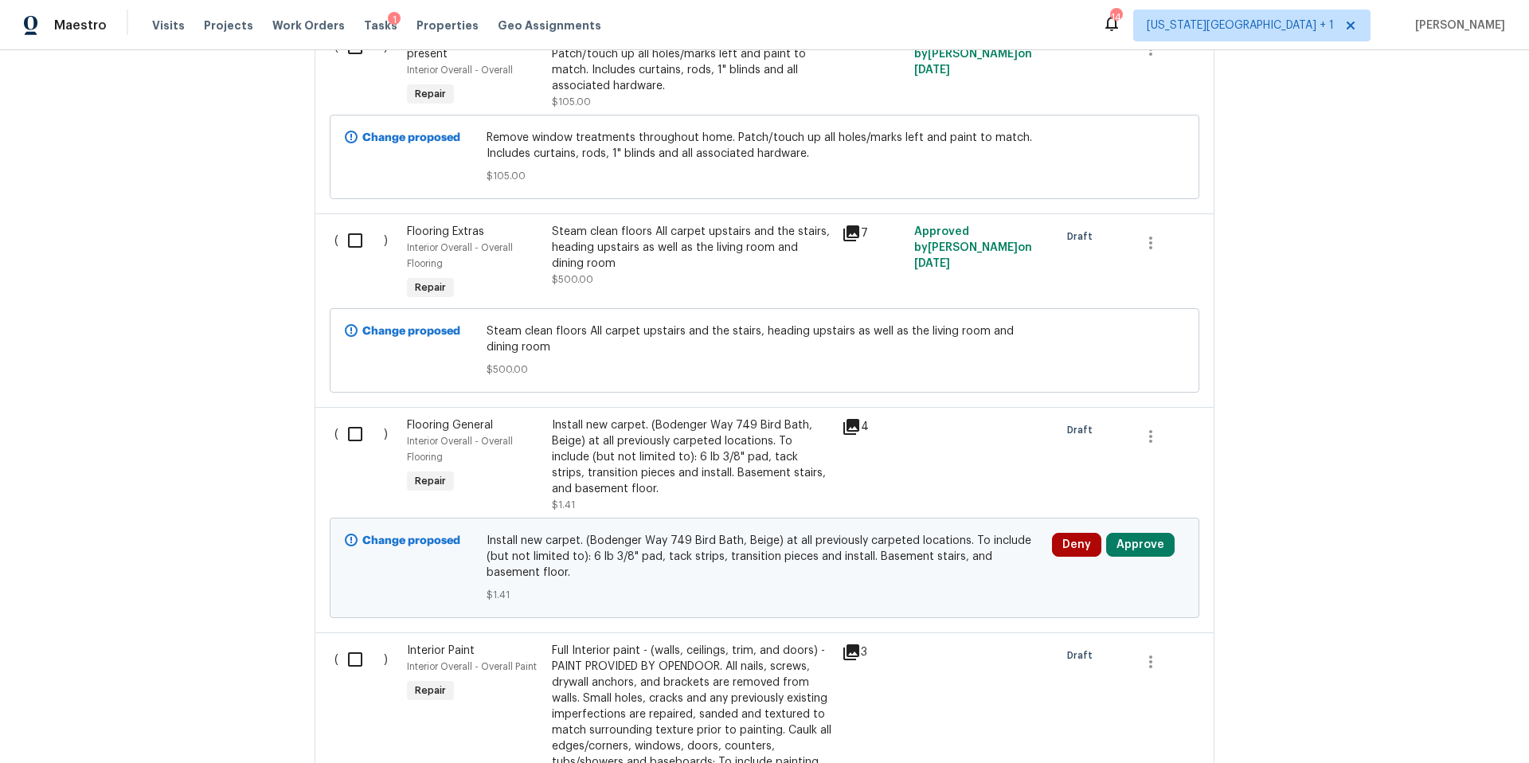
scroll to position [3002, 0]
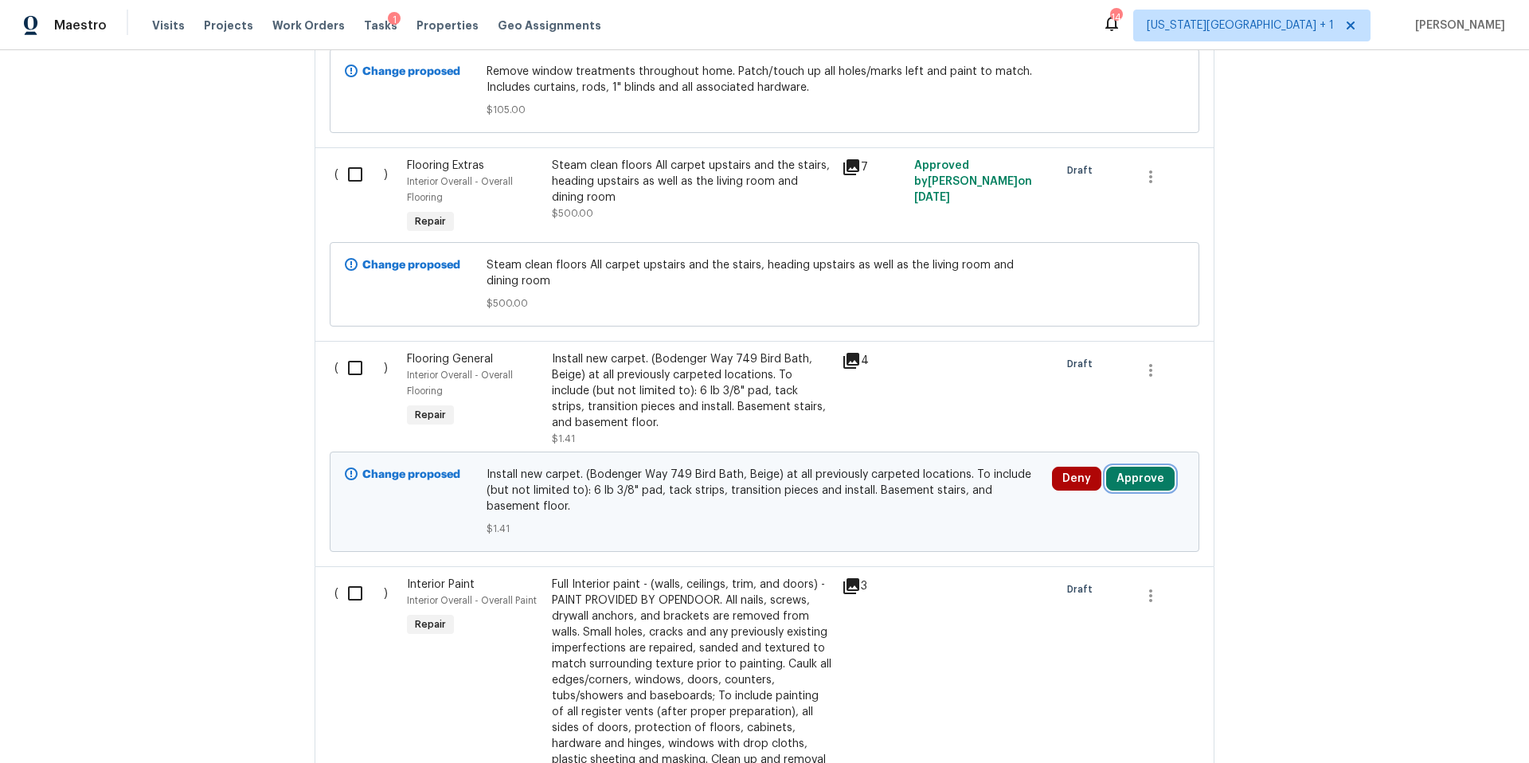
click at [1131, 470] on button "Approve" at bounding box center [1140, 479] width 68 height 24
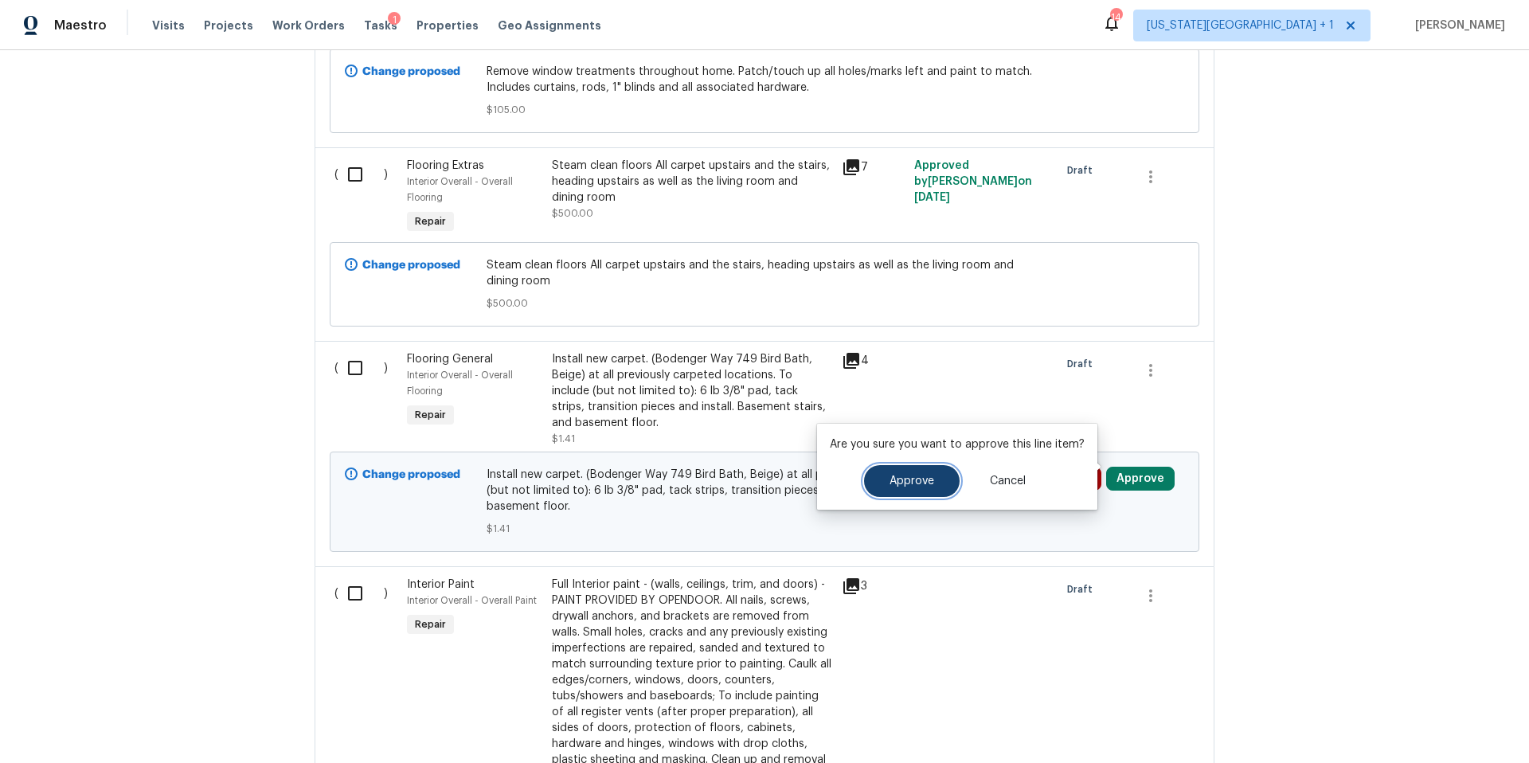
click at [924, 484] on span "Approve" at bounding box center [911, 481] width 45 height 12
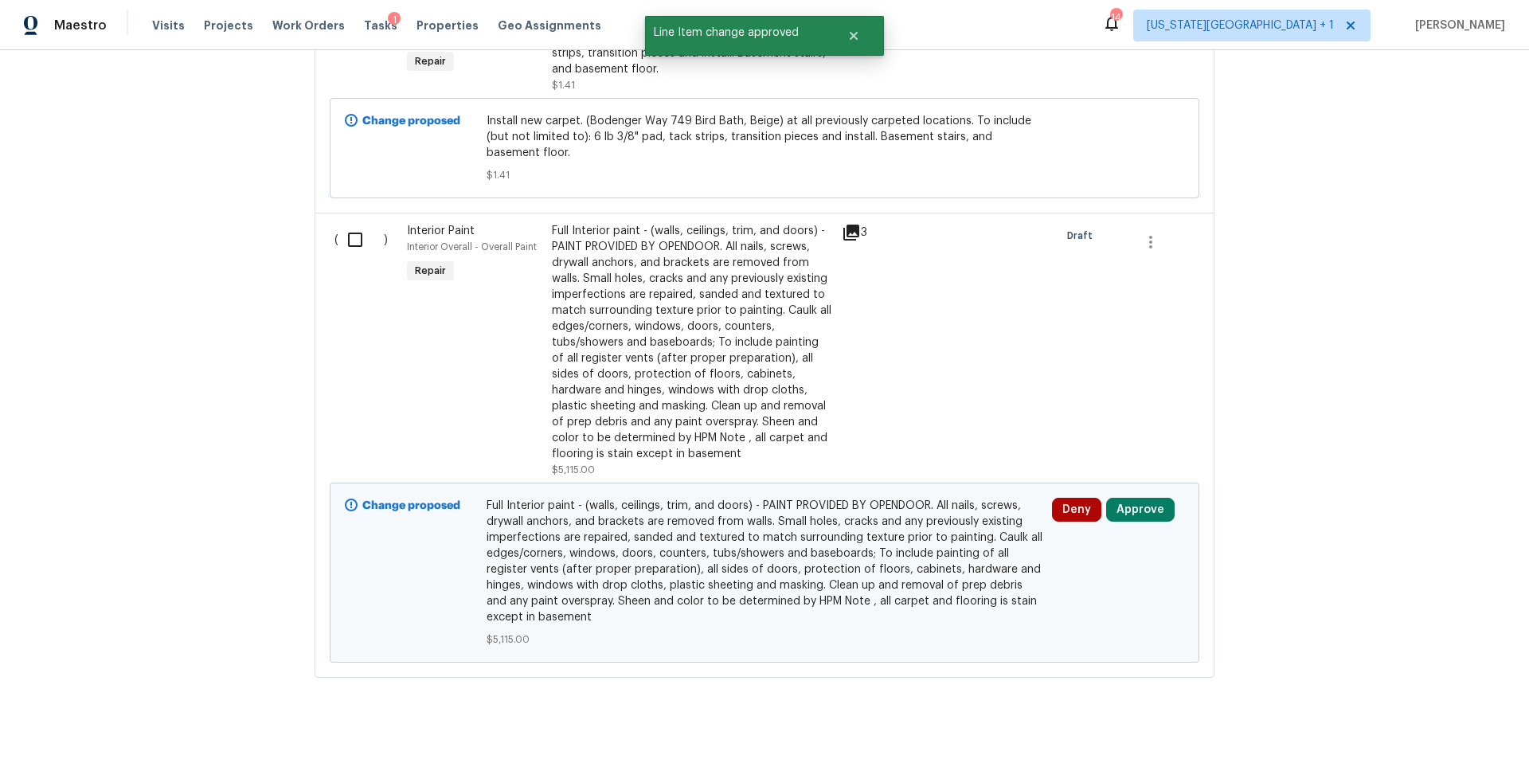
scroll to position [3368, 0]
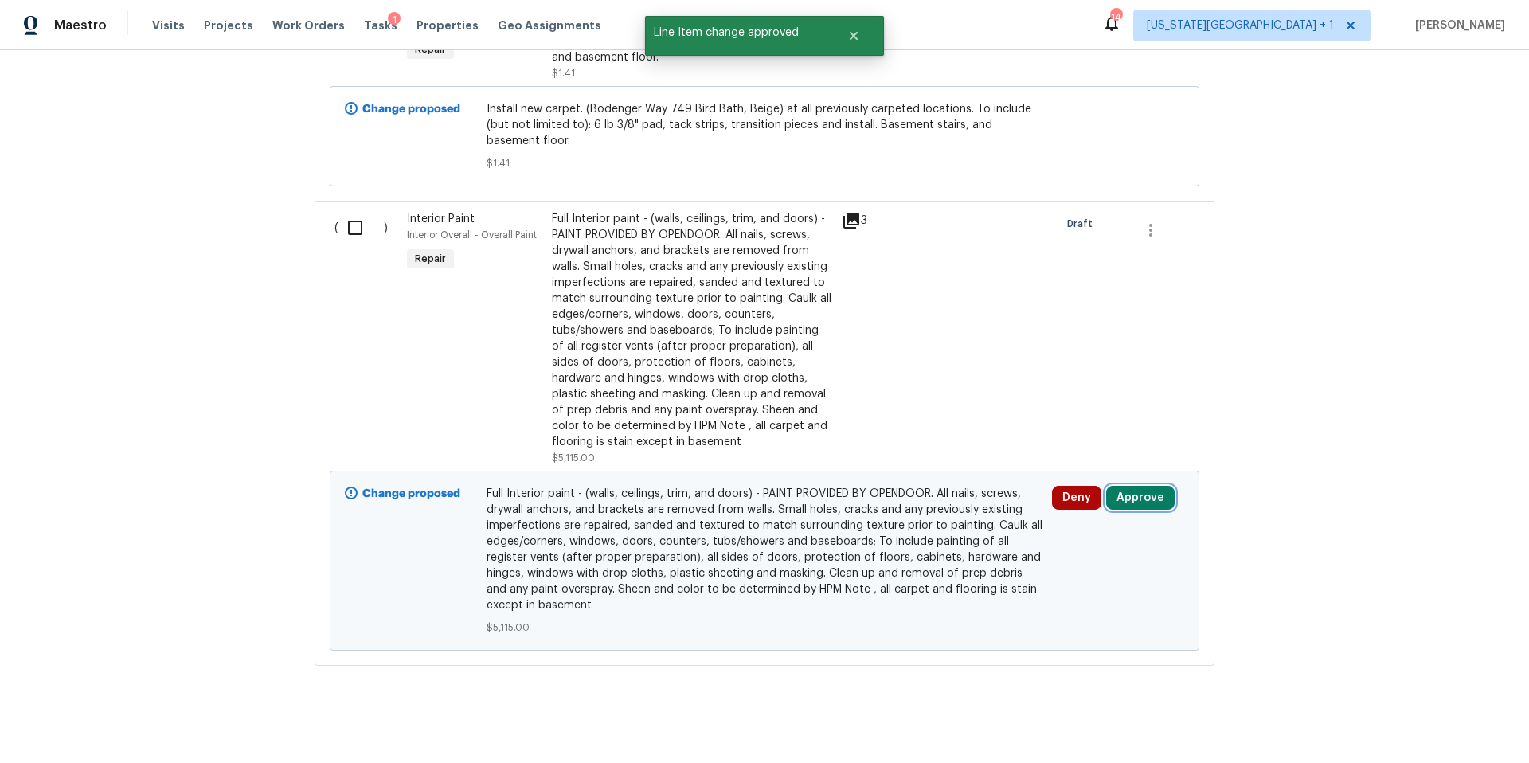
click at [1143, 490] on button "Approve" at bounding box center [1140, 498] width 68 height 24
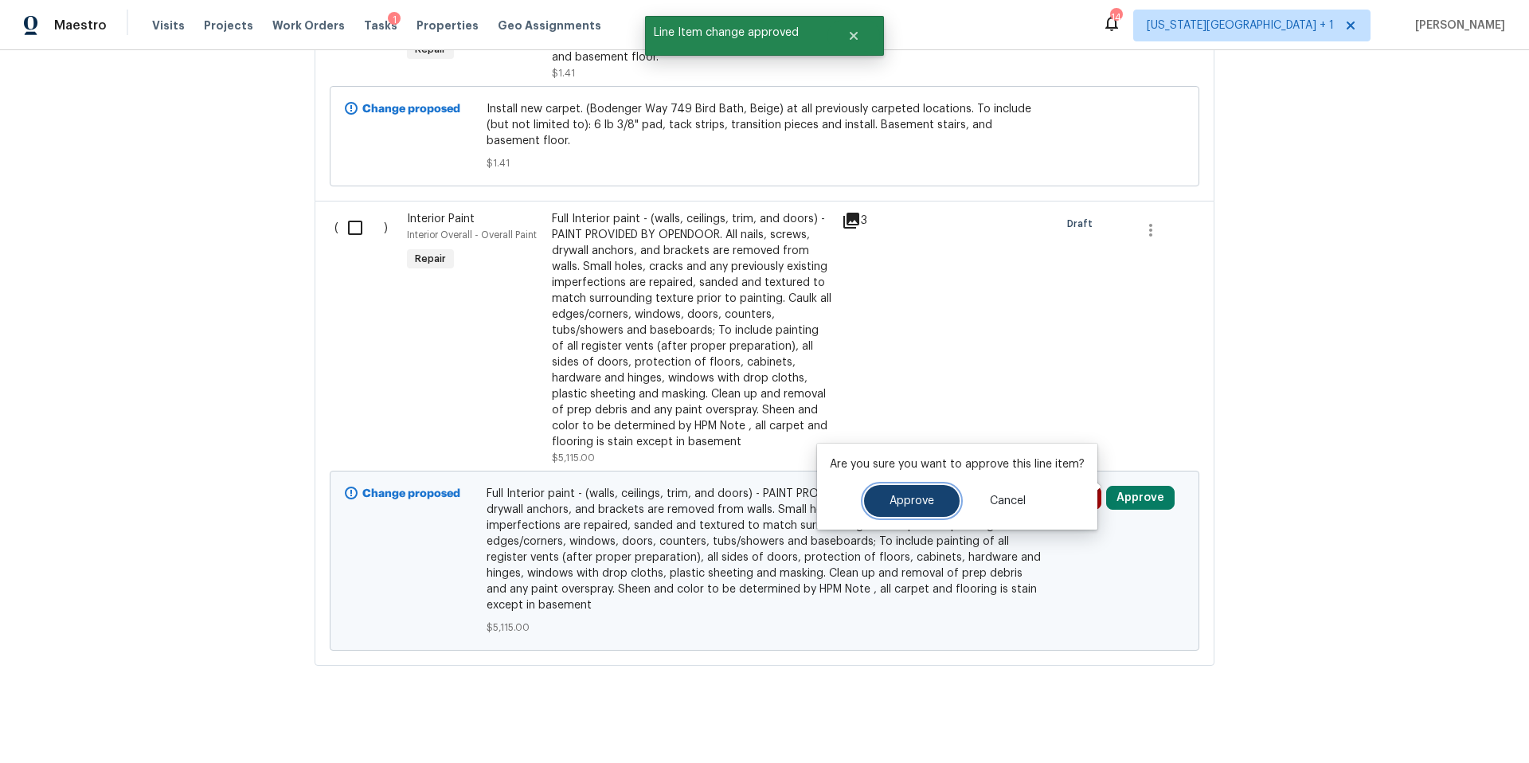
click at [916, 505] on span "Approve" at bounding box center [911, 501] width 45 height 12
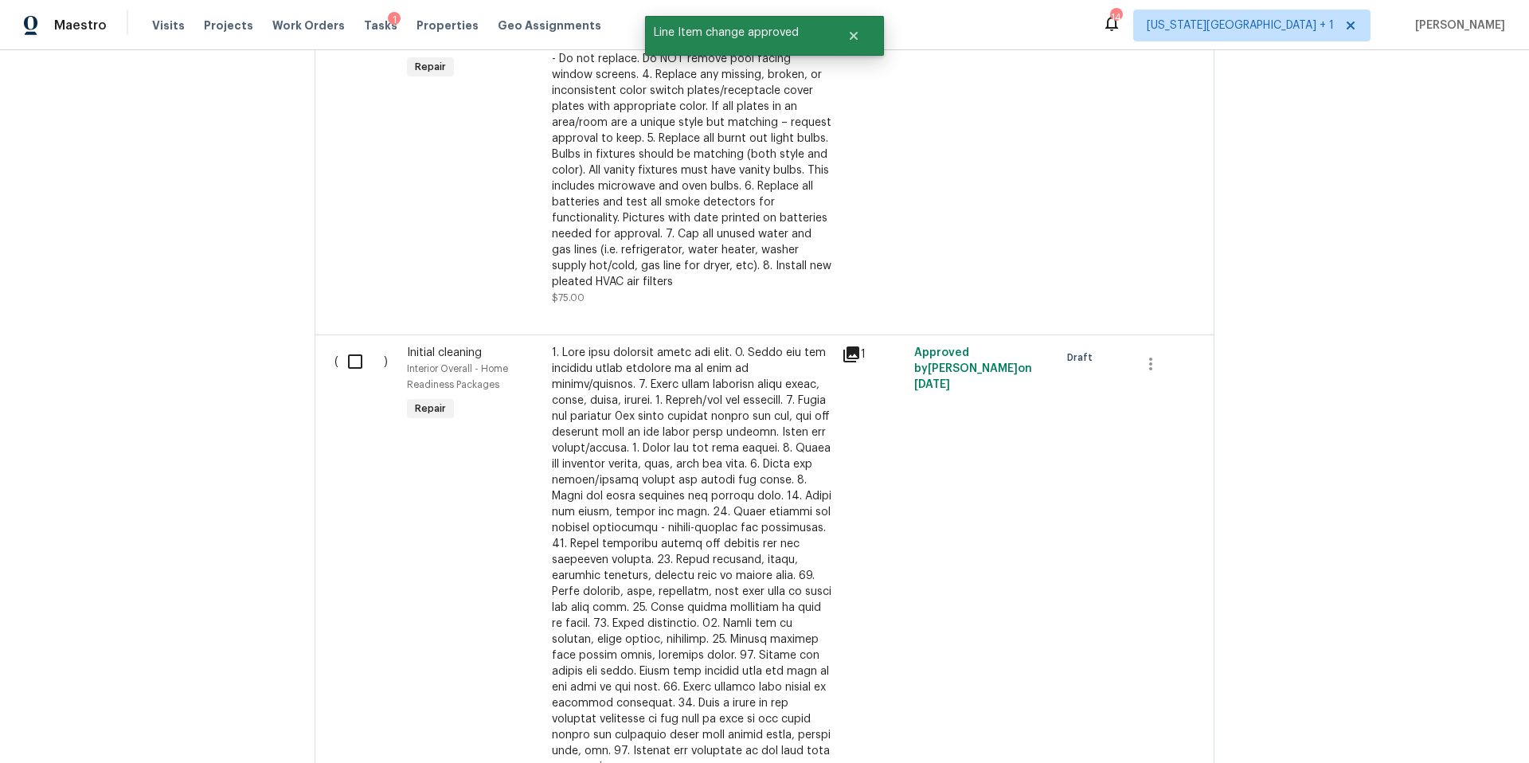
scroll to position [0, 0]
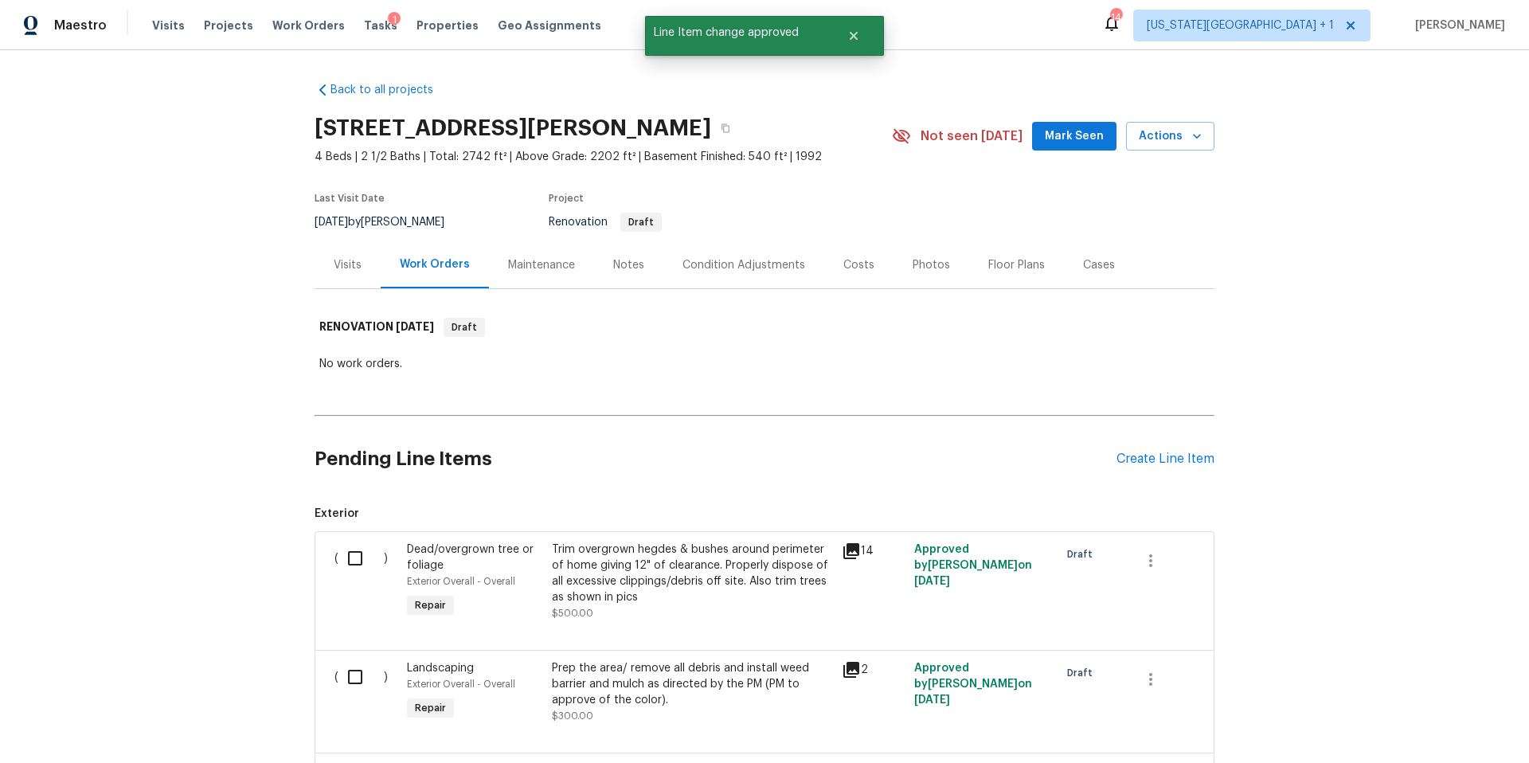
click at [357, 264] on div "Visits" at bounding box center [348, 265] width 28 height 16
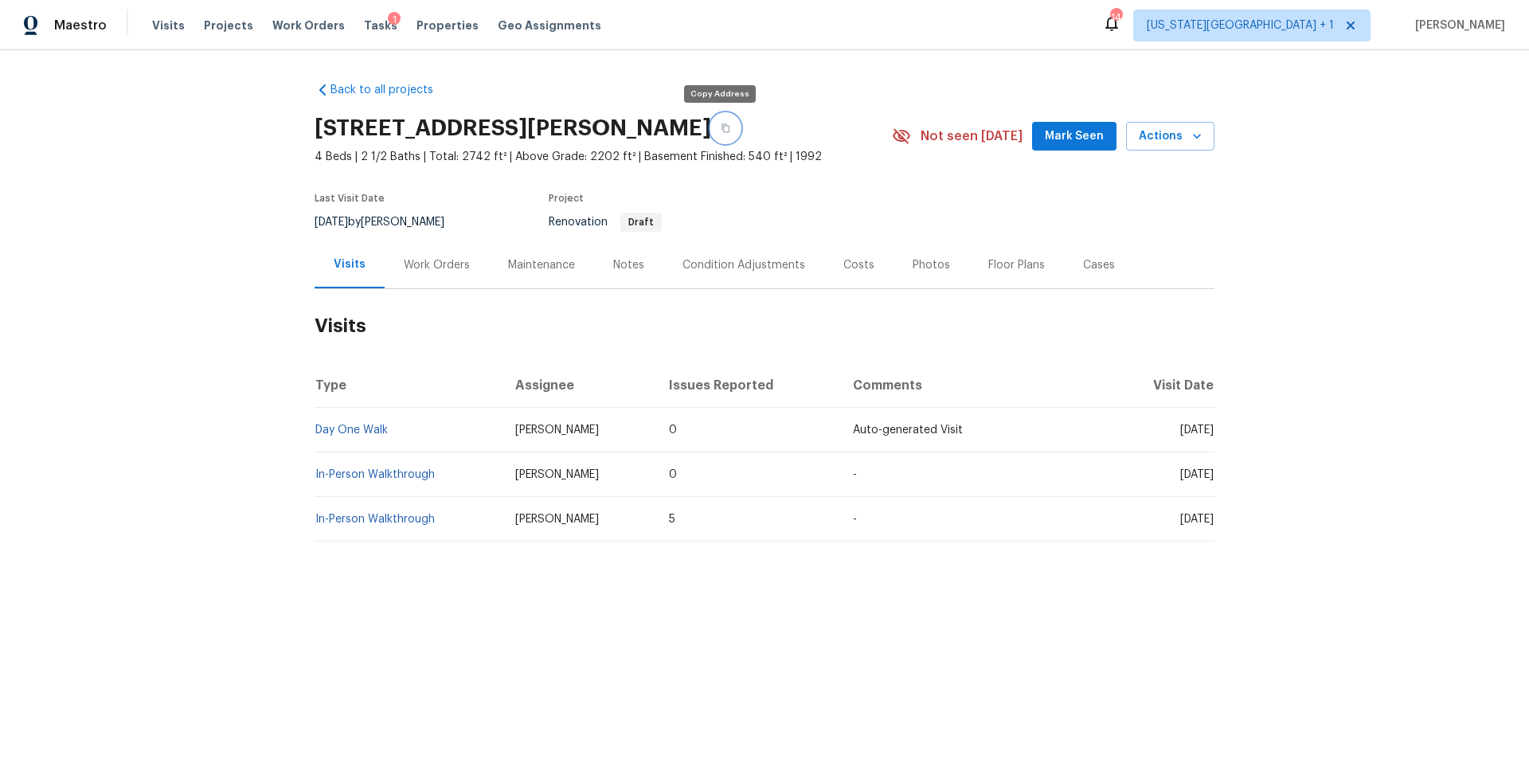
click at [721, 125] on icon "button" at bounding box center [725, 128] width 8 height 9
click at [444, 268] on div "Work Orders" at bounding box center [437, 265] width 66 height 16
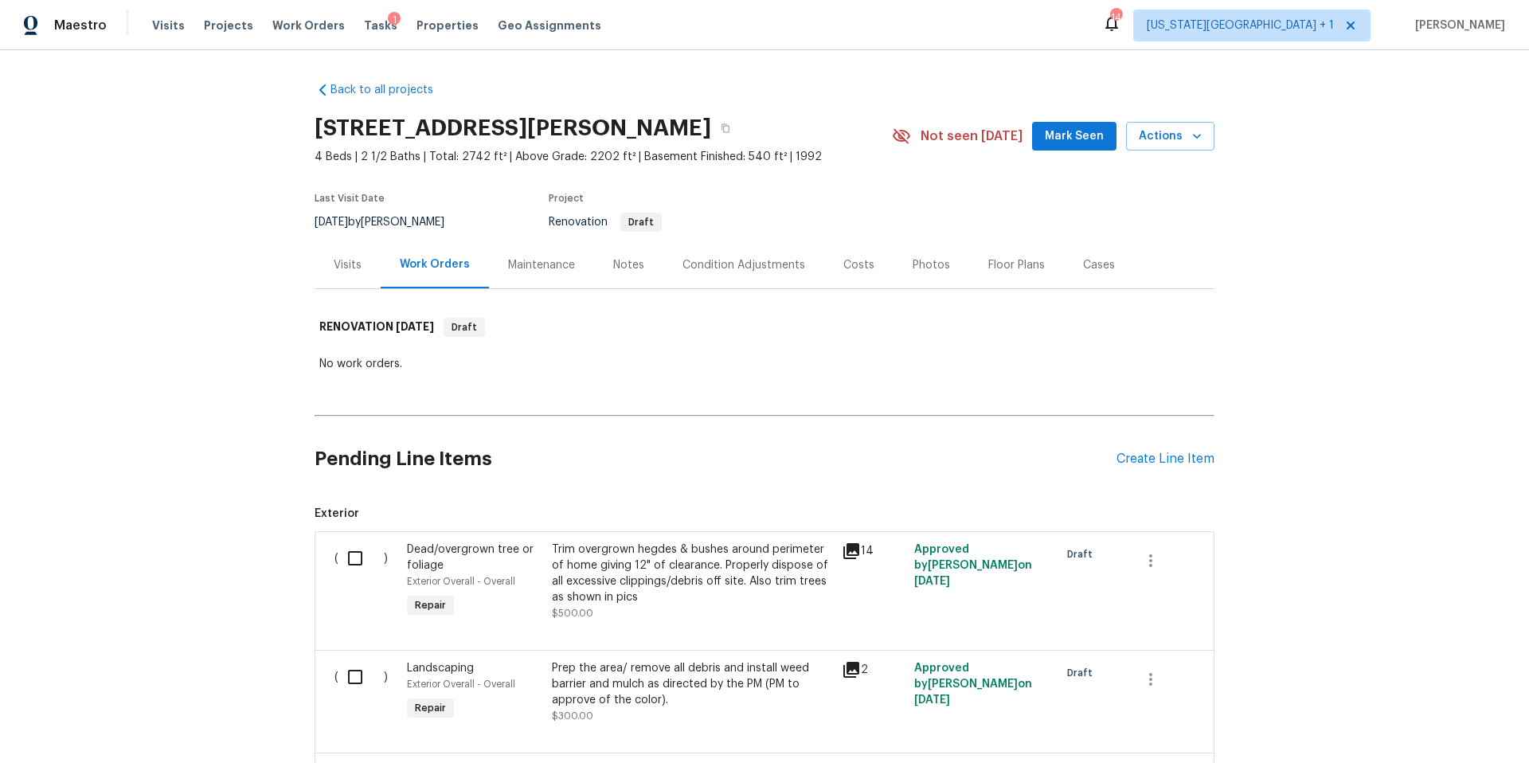
click at [346, 269] on div "Visits" at bounding box center [348, 265] width 28 height 16
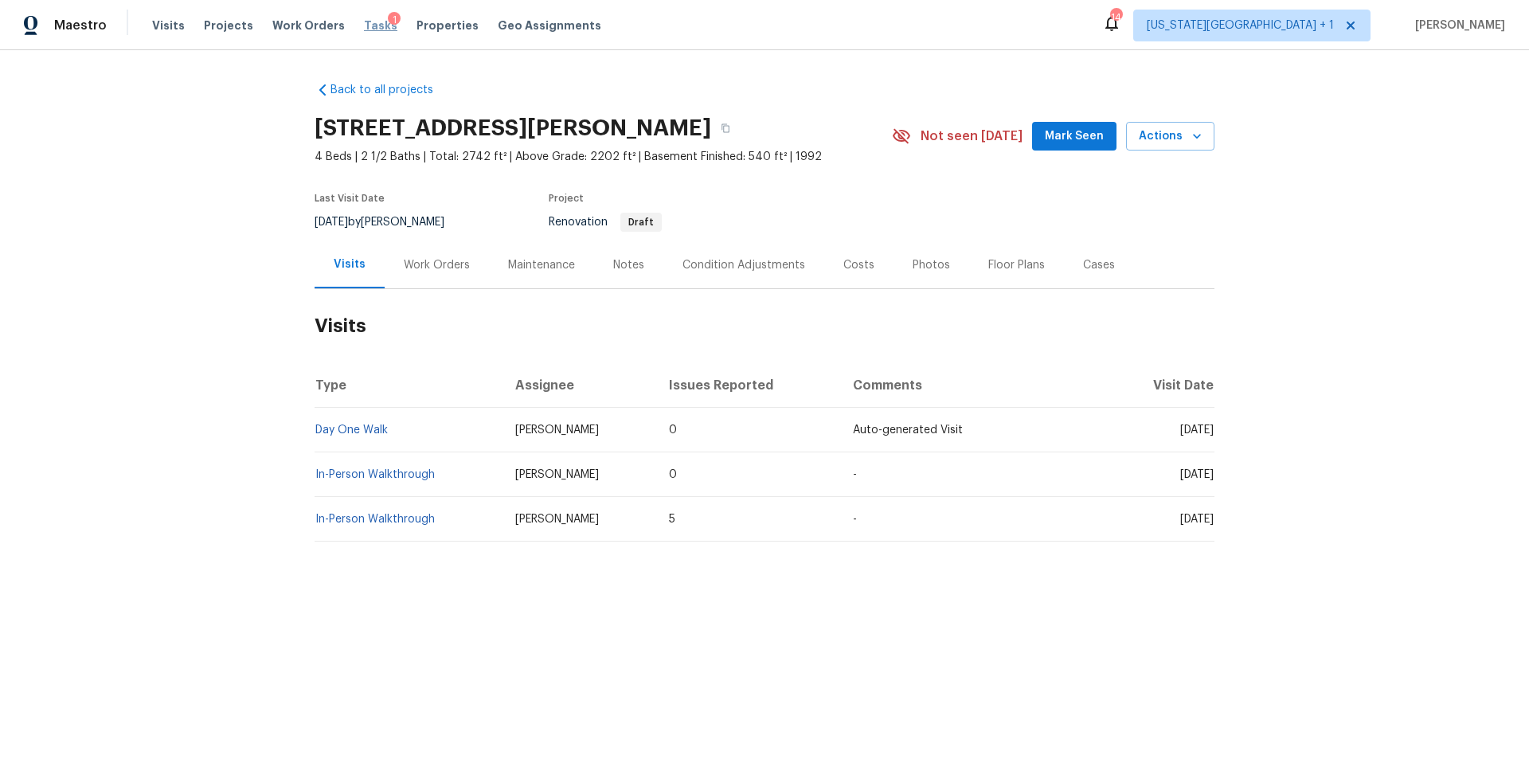
click at [364, 24] on span "Tasks" at bounding box center [380, 25] width 33 height 11
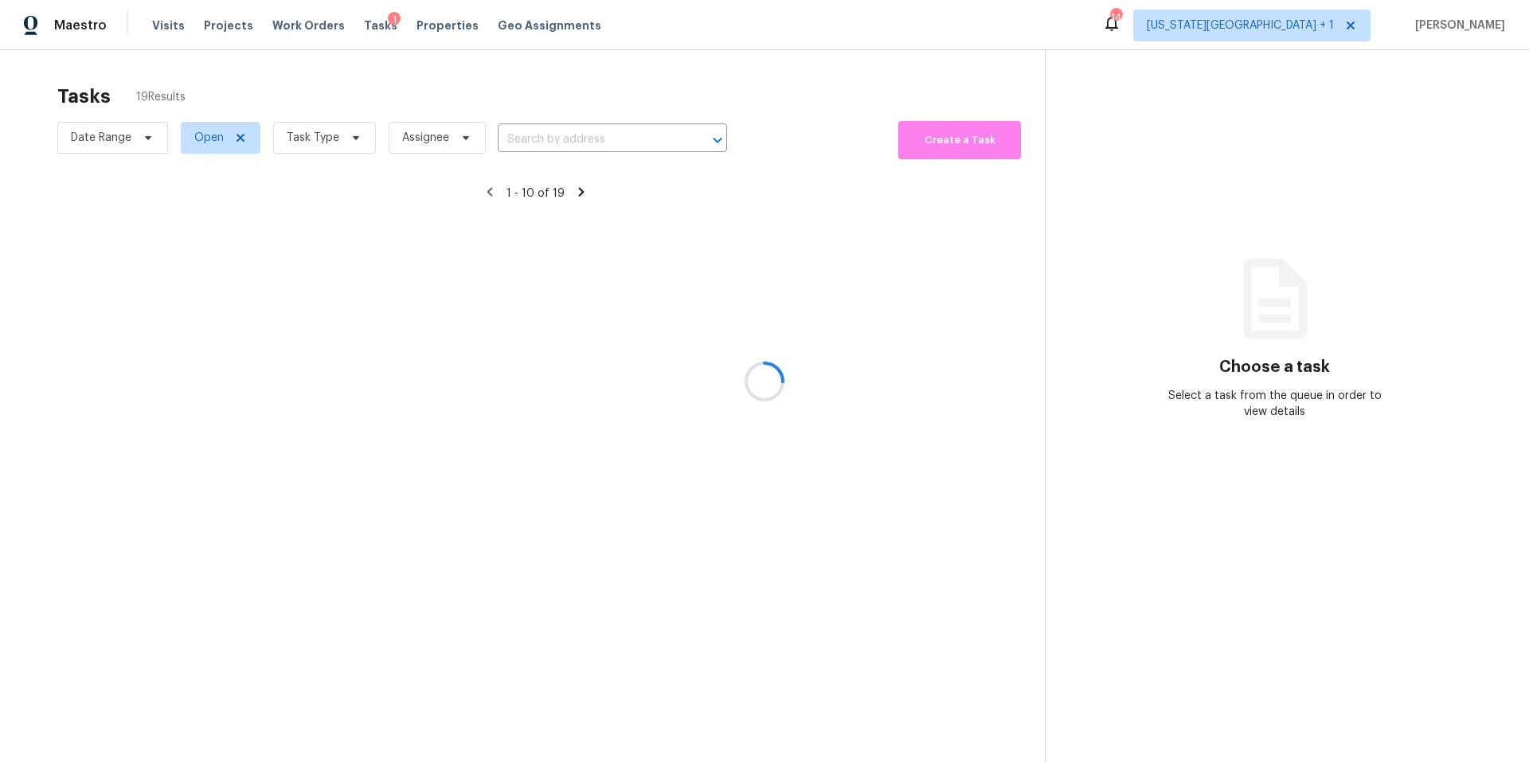
click at [314, 143] on div at bounding box center [764, 381] width 1529 height 763
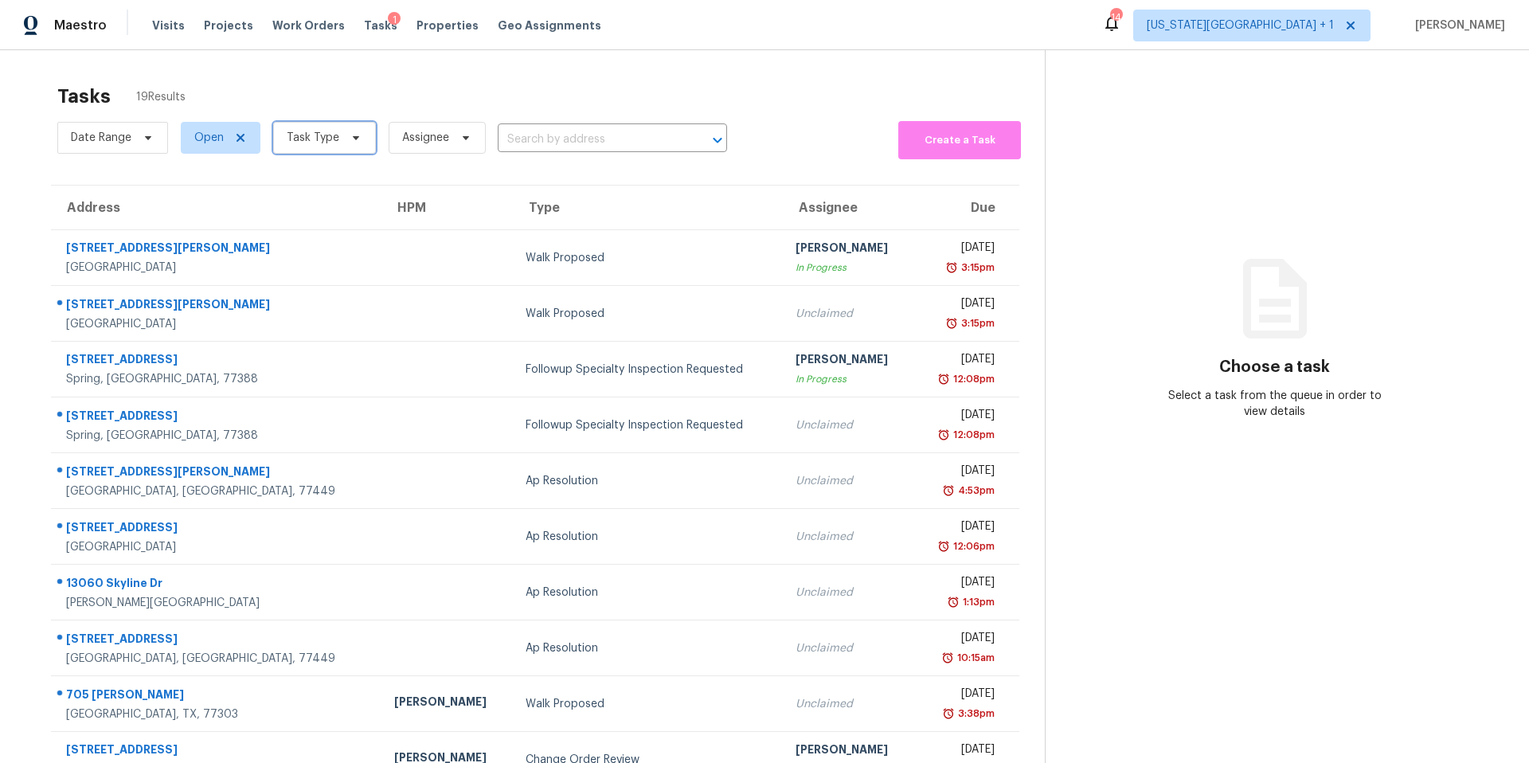
click at [314, 143] on span "Task Type" at bounding box center [313, 138] width 53 height 16
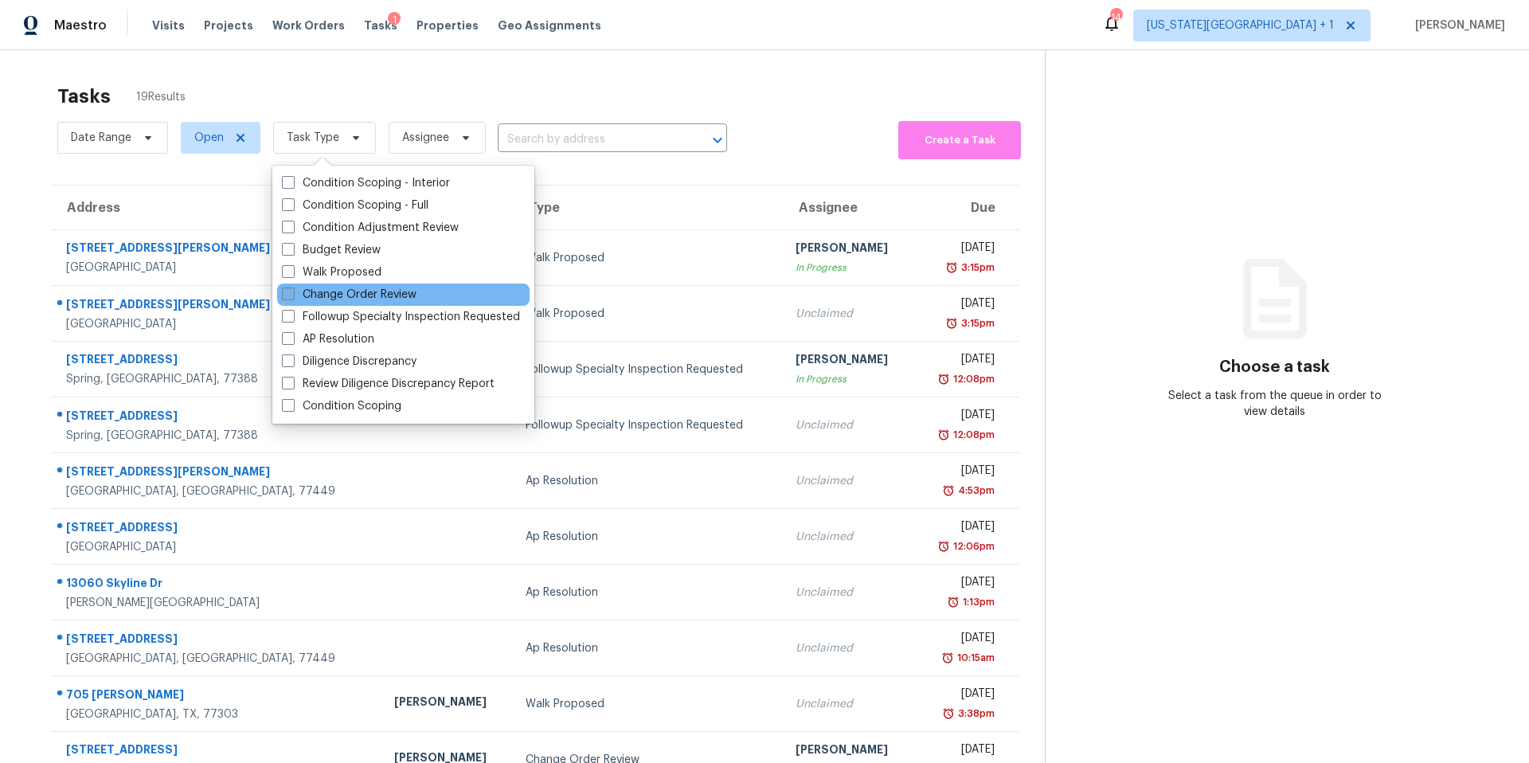
click at [318, 301] on label "Change Order Review" at bounding box center [349, 295] width 135 height 16
click at [292, 297] on input "Change Order Review" at bounding box center [287, 292] width 10 height 10
checkbox input "true"
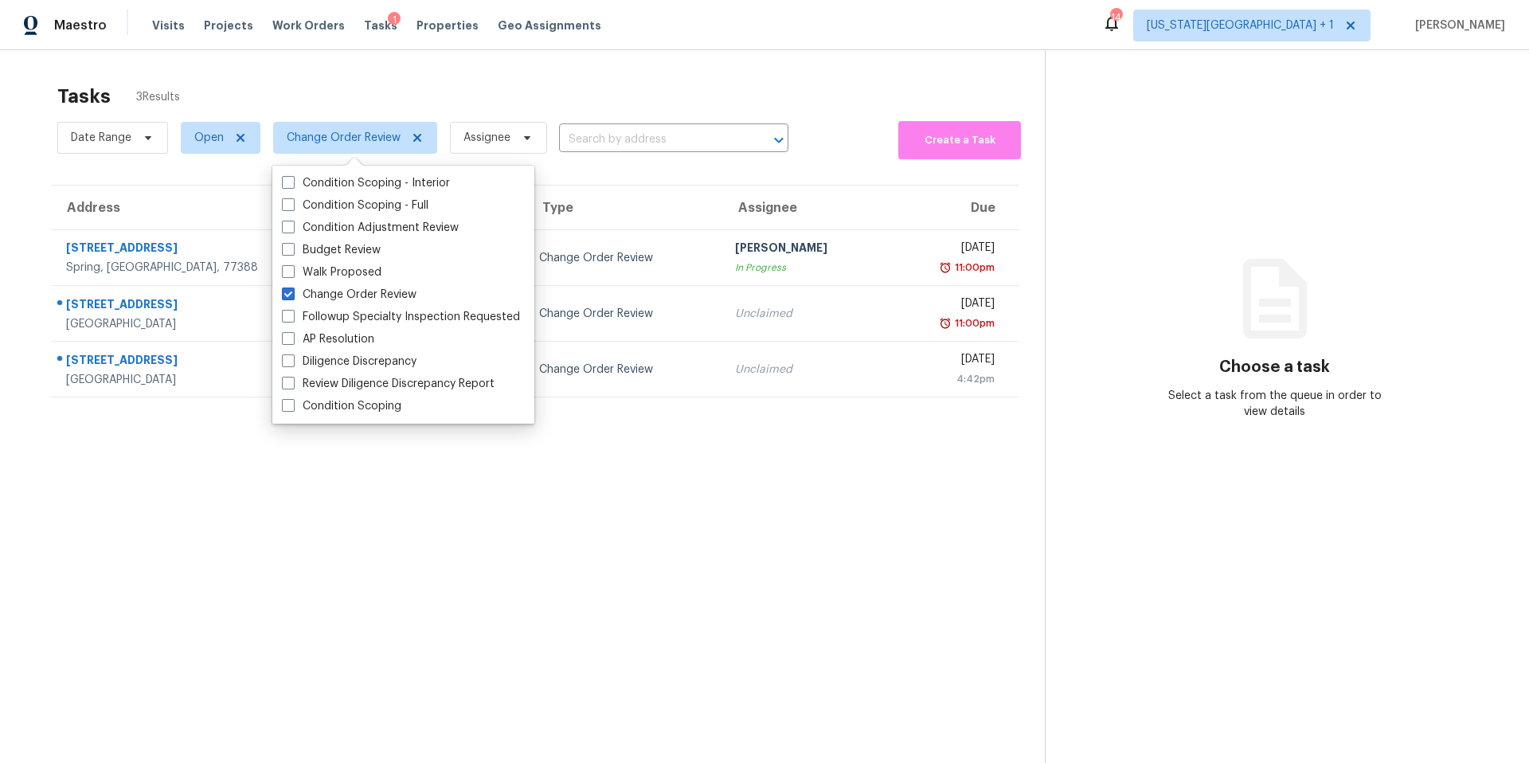
click at [400, 77] on div "Tasks 3 Results" at bounding box center [550, 96] width 987 height 41
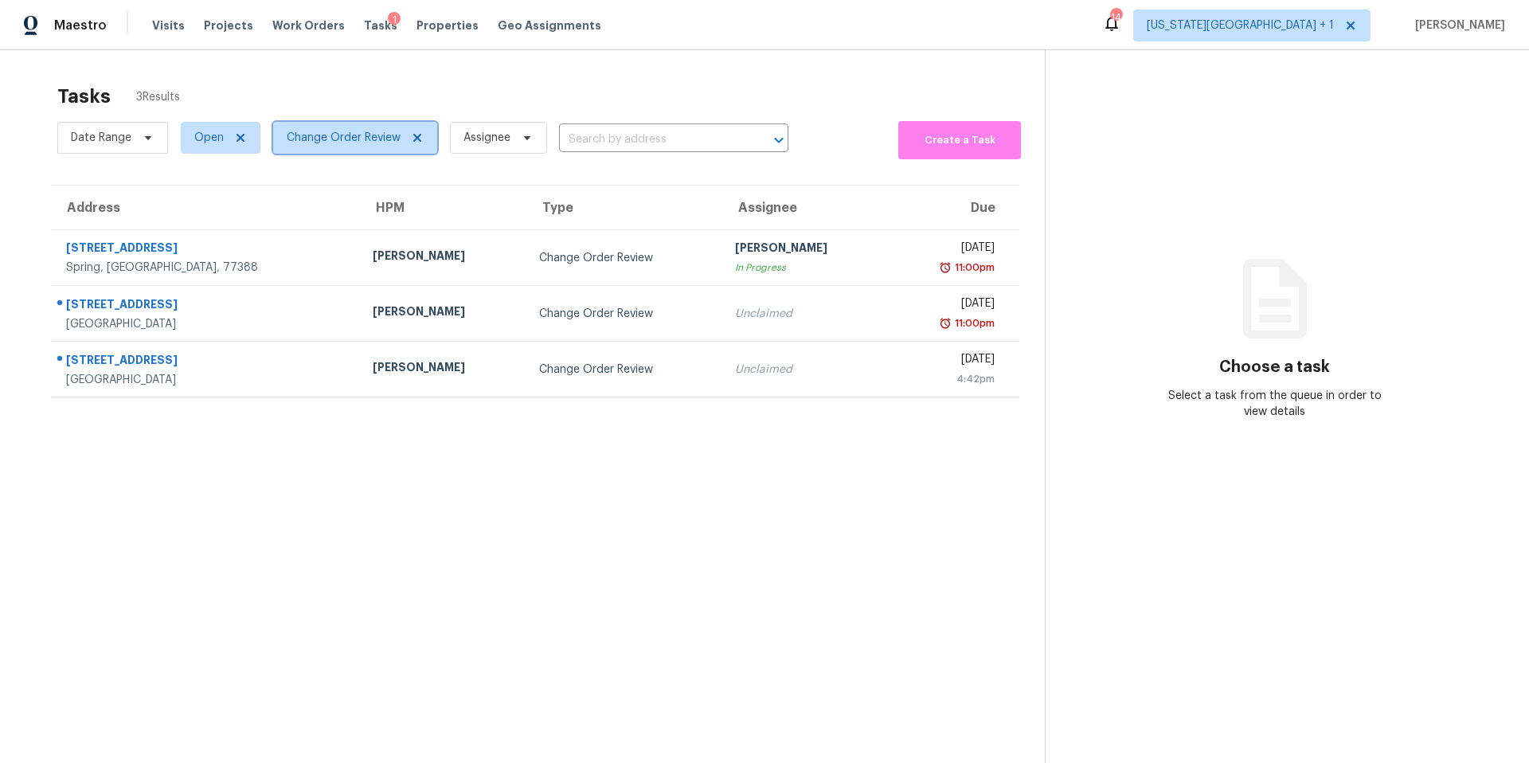
click at [351, 141] on span "Change Order Review" at bounding box center [344, 138] width 114 height 16
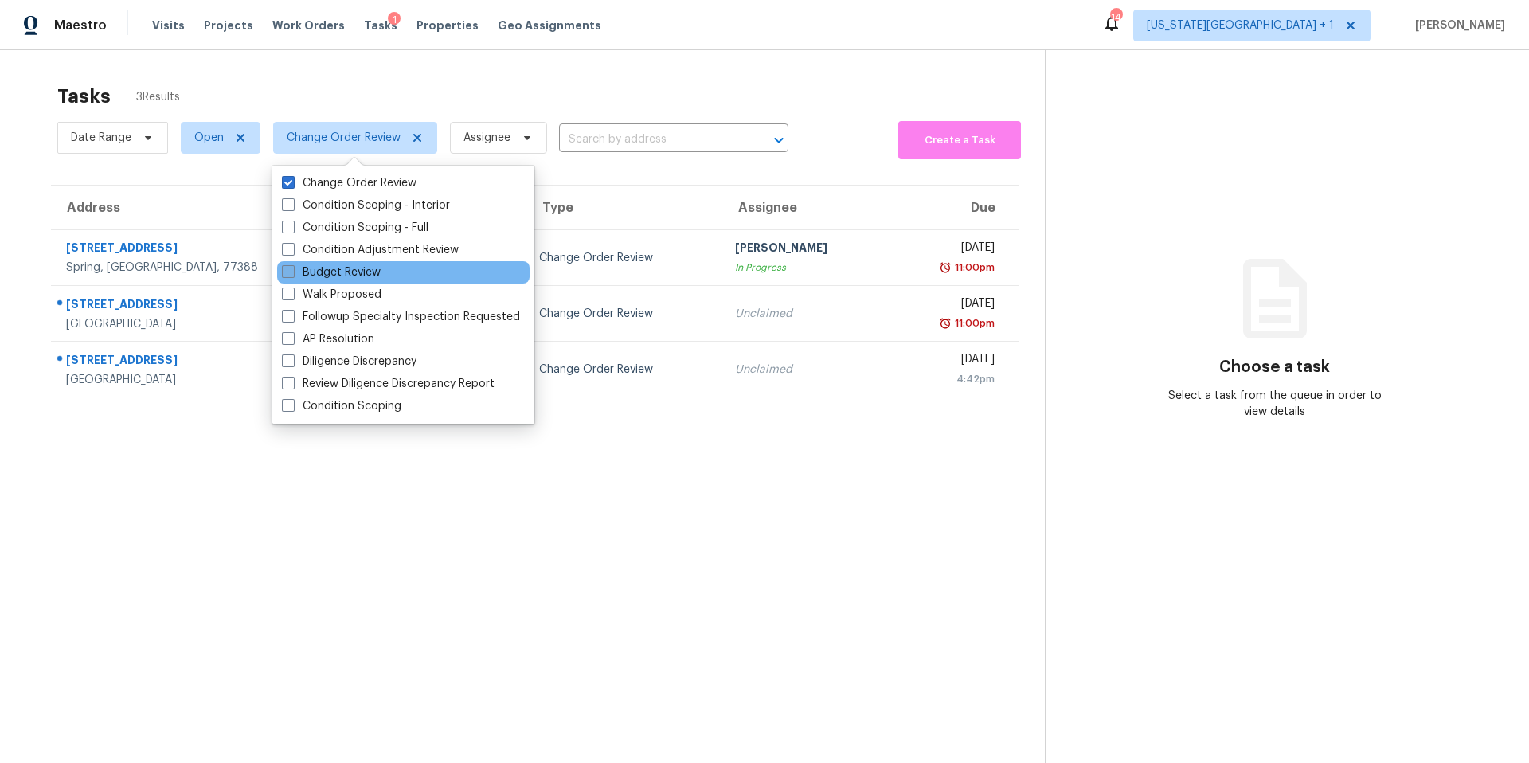
click at [315, 271] on label "Budget Review" at bounding box center [331, 272] width 99 height 16
click at [292, 271] on input "Budget Review" at bounding box center [287, 269] width 10 height 10
checkbox input "true"
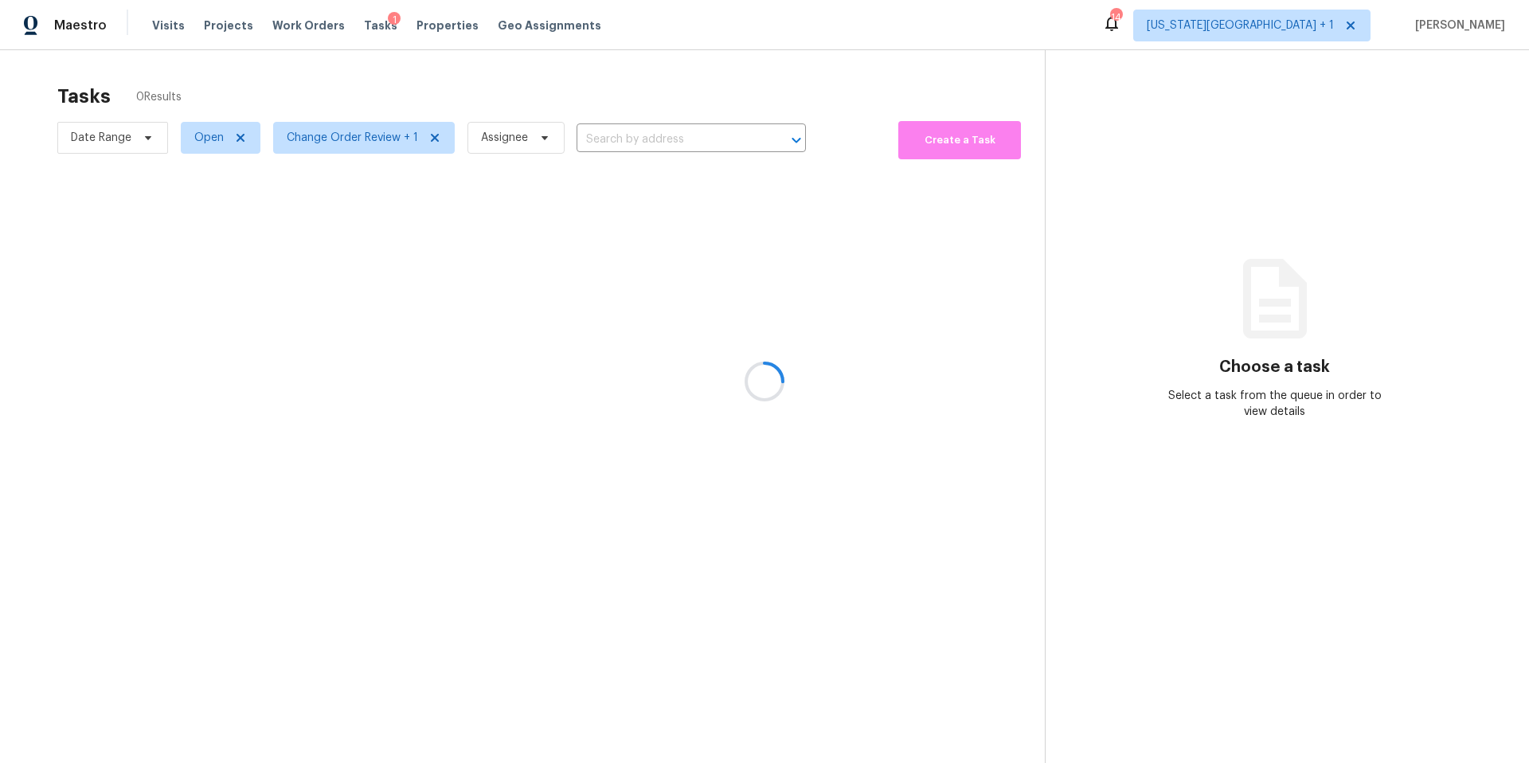
click at [378, 79] on div at bounding box center [764, 381] width 1529 height 763
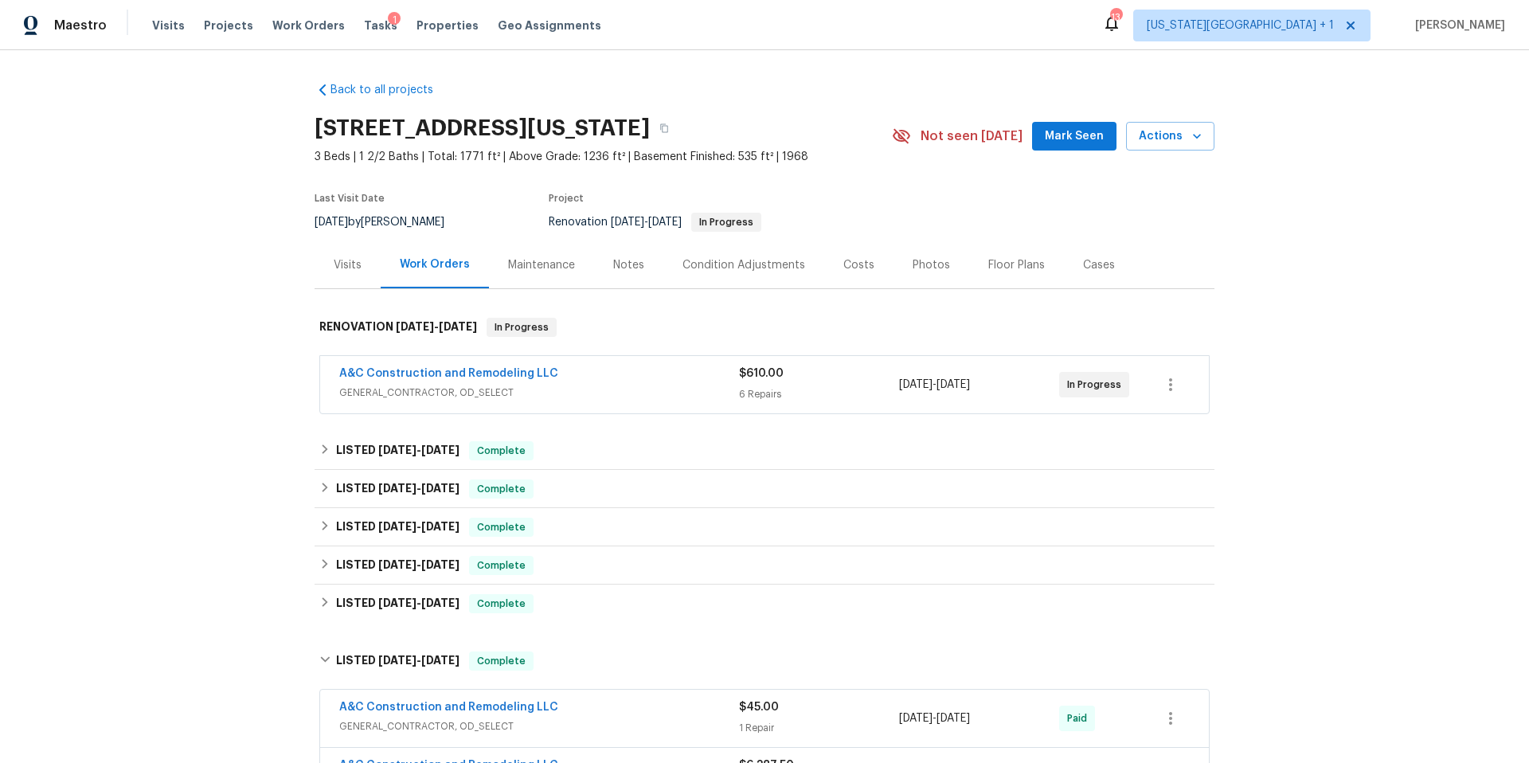
scroll to position [264, 0]
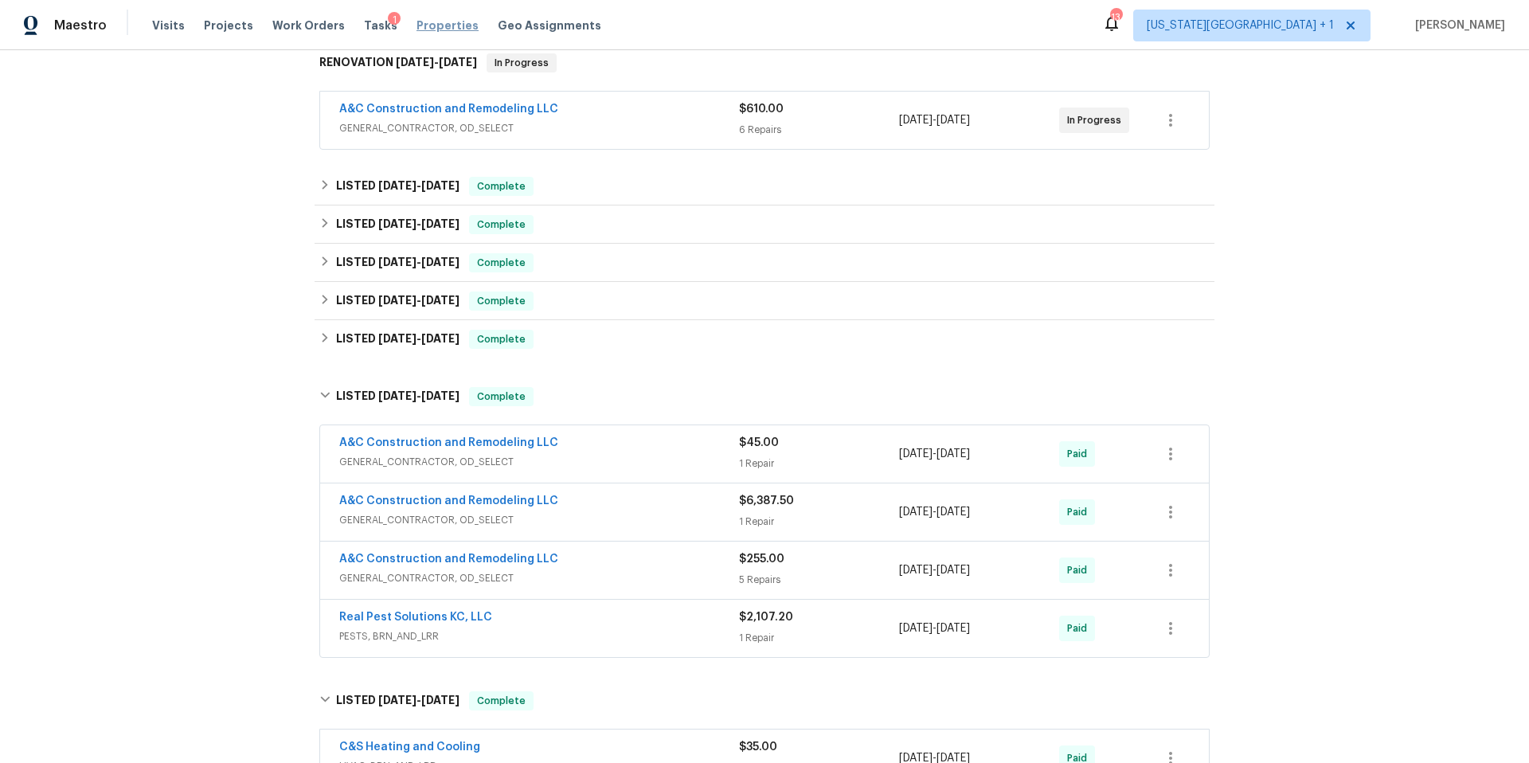
click at [416, 20] on span "Properties" at bounding box center [447, 26] width 62 height 16
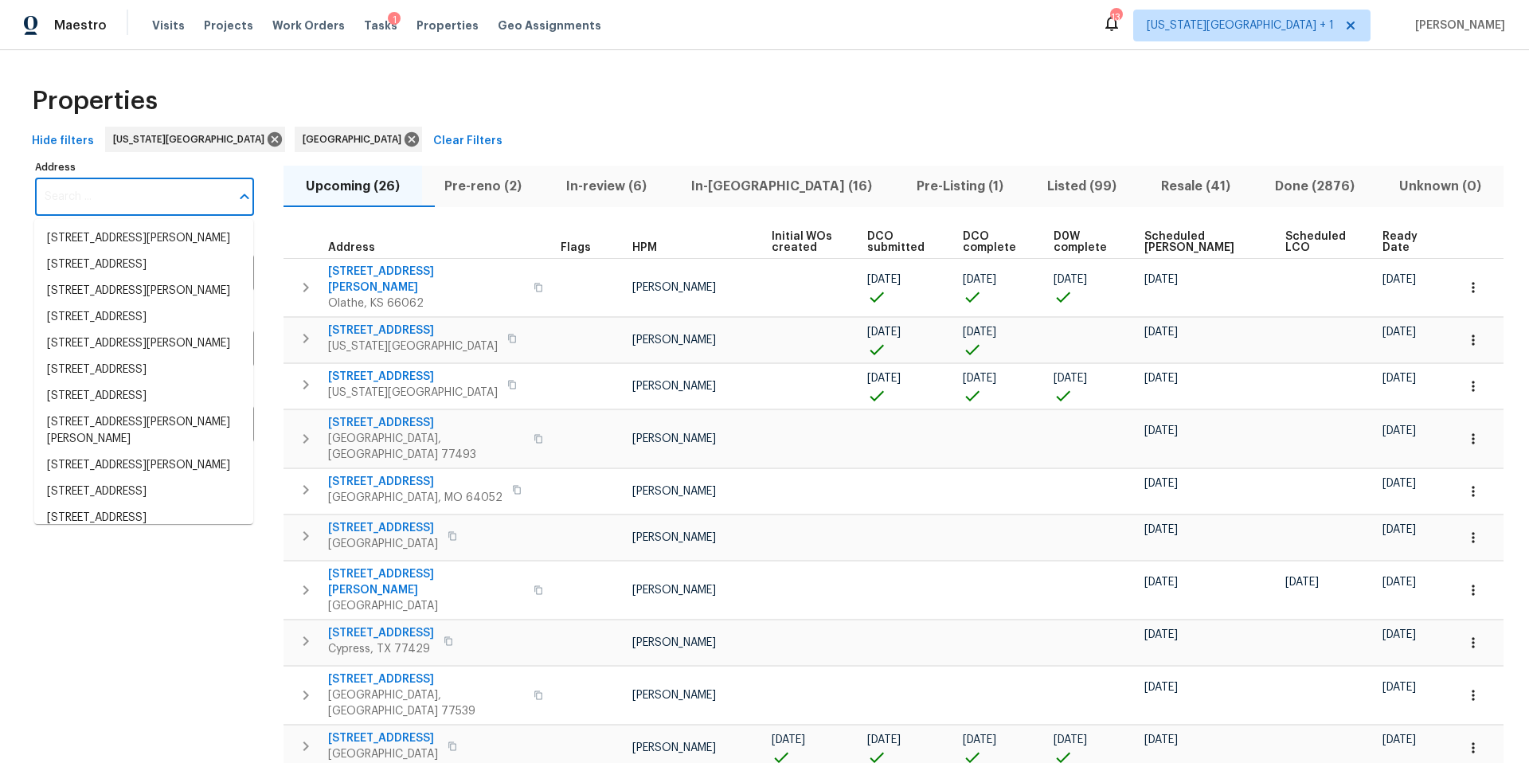
paste input "[STREET_ADDRESS][PERSON_NAME]"
type input "[STREET_ADDRESS][PERSON_NAME]"
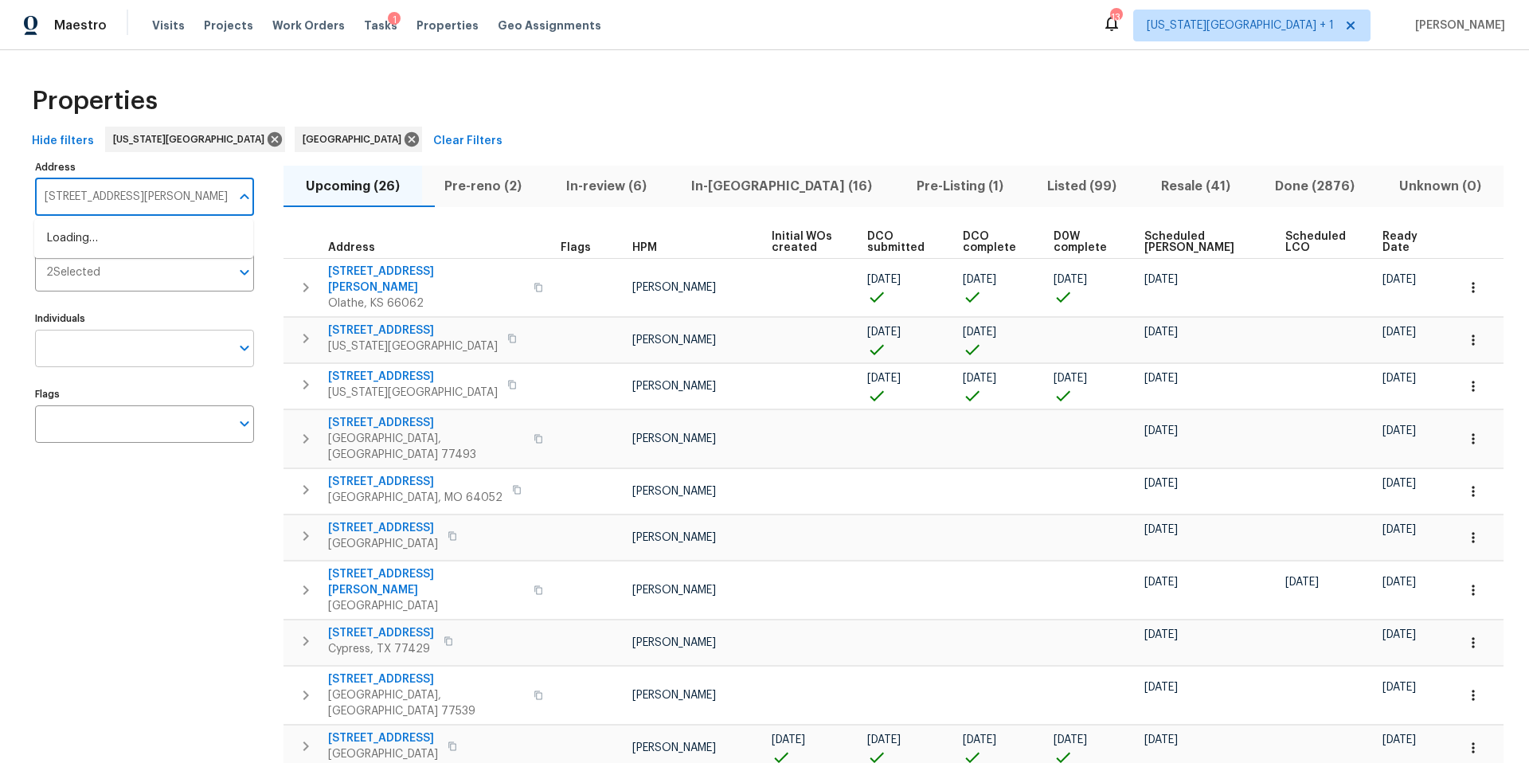
scroll to position [0, 2]
click at [120, 245] on li "[STREET_ADDRESS]" at bounding box center [143, 238] width 219 height 26
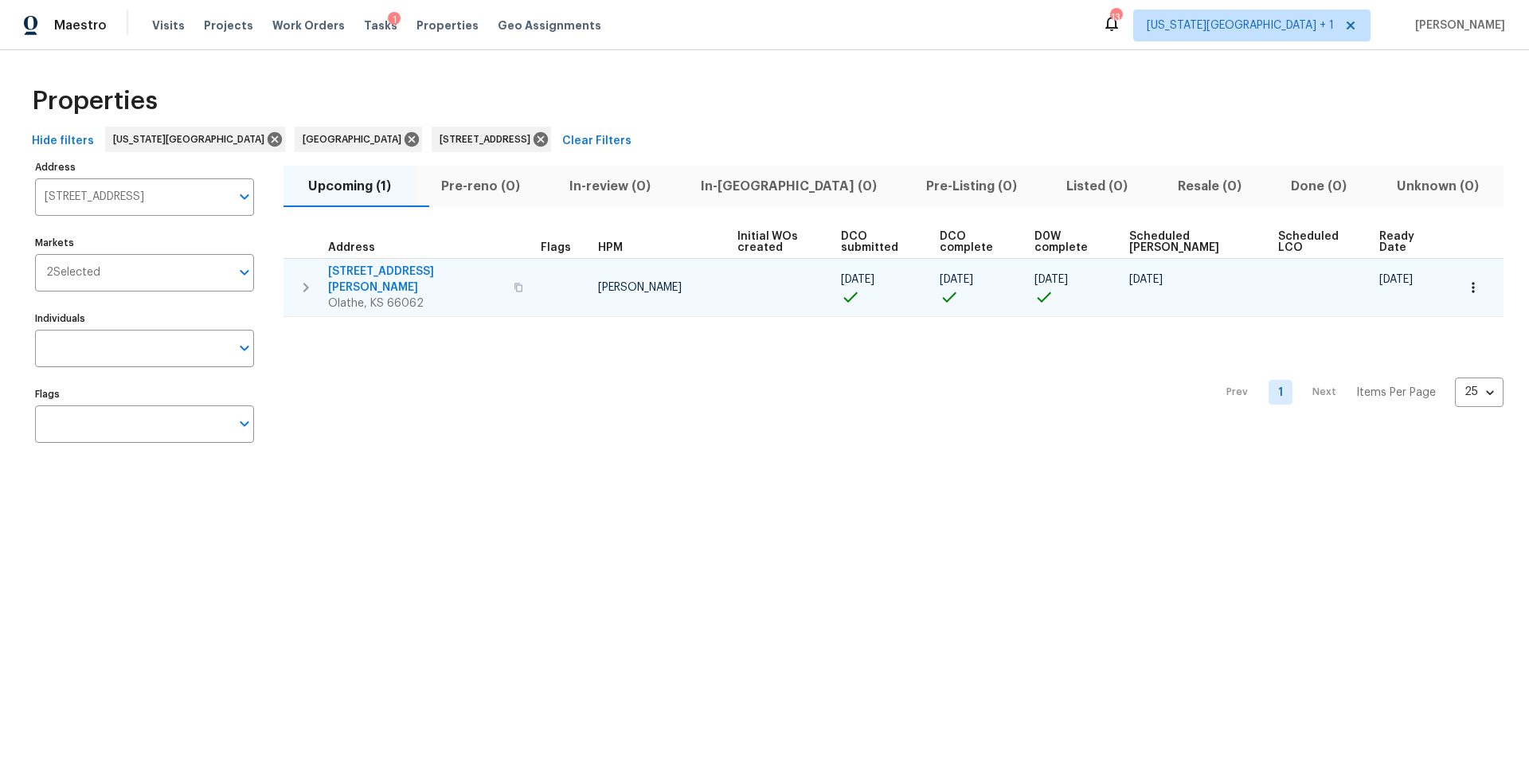
click at [1471, 282] on icon "button" at bounding box center [1472, 287] width 2 height 10
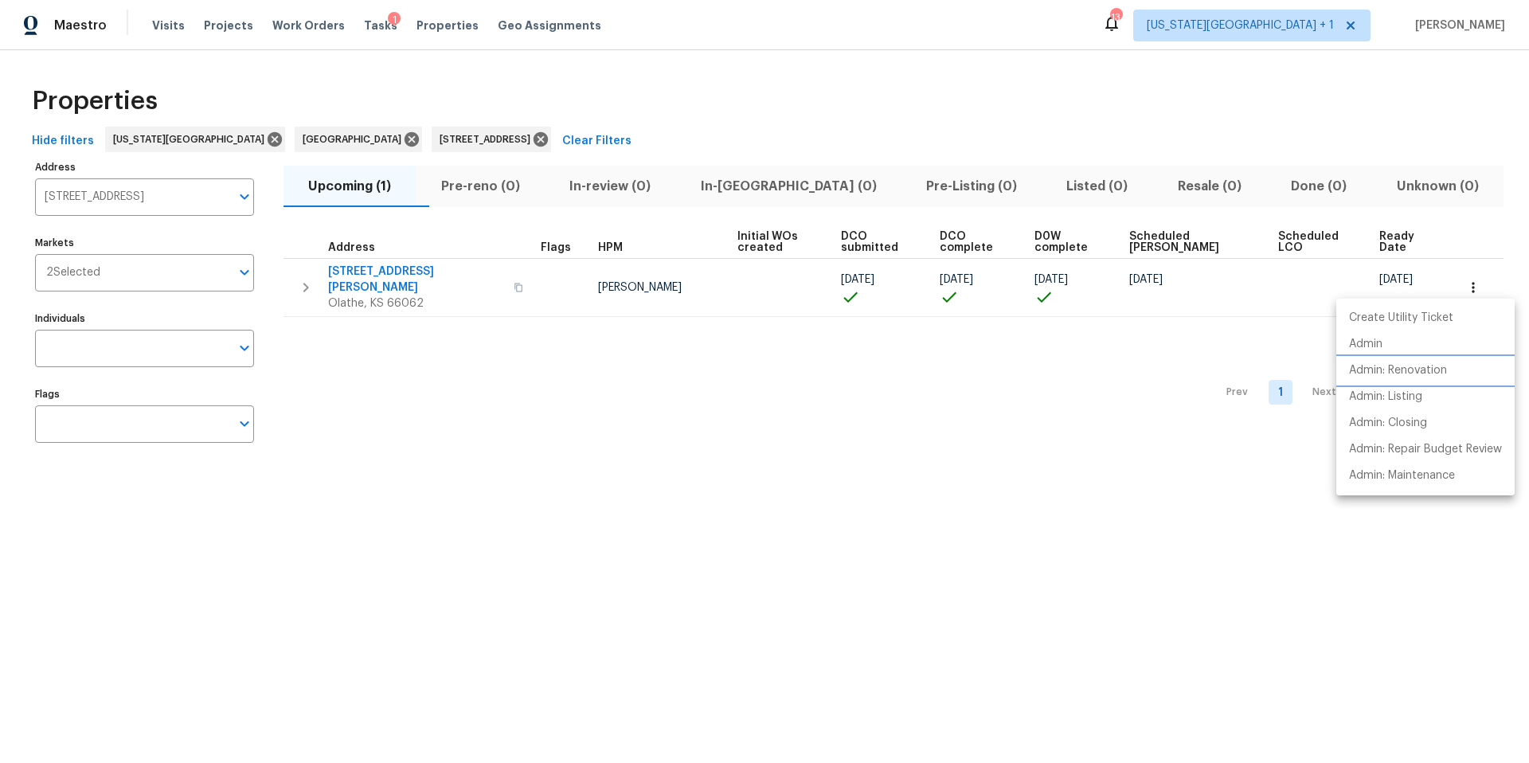
click at [1381, 369] on p "Admin: Renovation" at bounding box center [1398, 370] width 98 height 17
click at [448, 141] on div at bounding box center [764, 381] width 1529 height 763
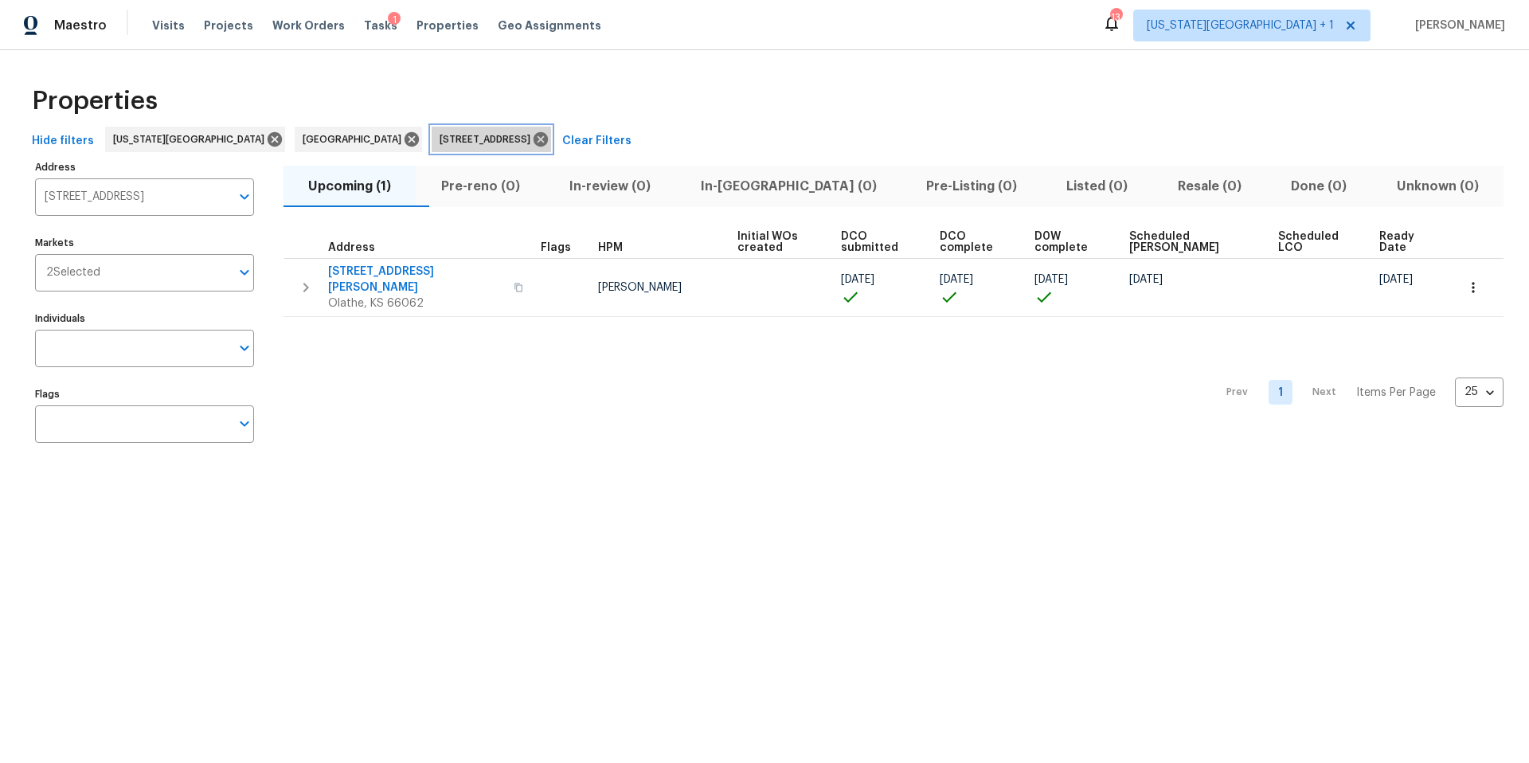
click at [532, 141] on icon at bounding box center [541, 140] width 18 height 18
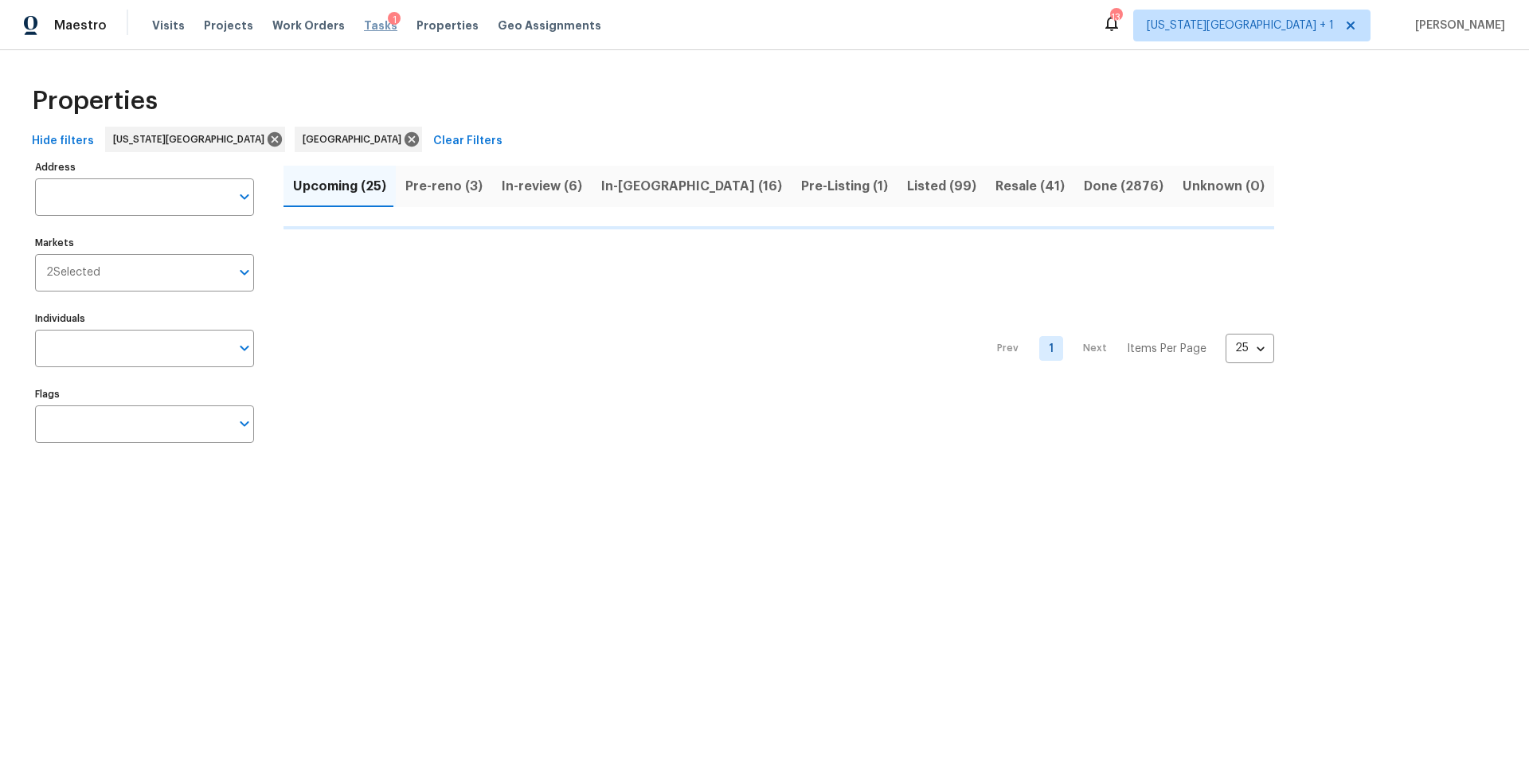
click at [364, 25] on span "Tasks" at bounding box center [380, 25] width 33 height 11
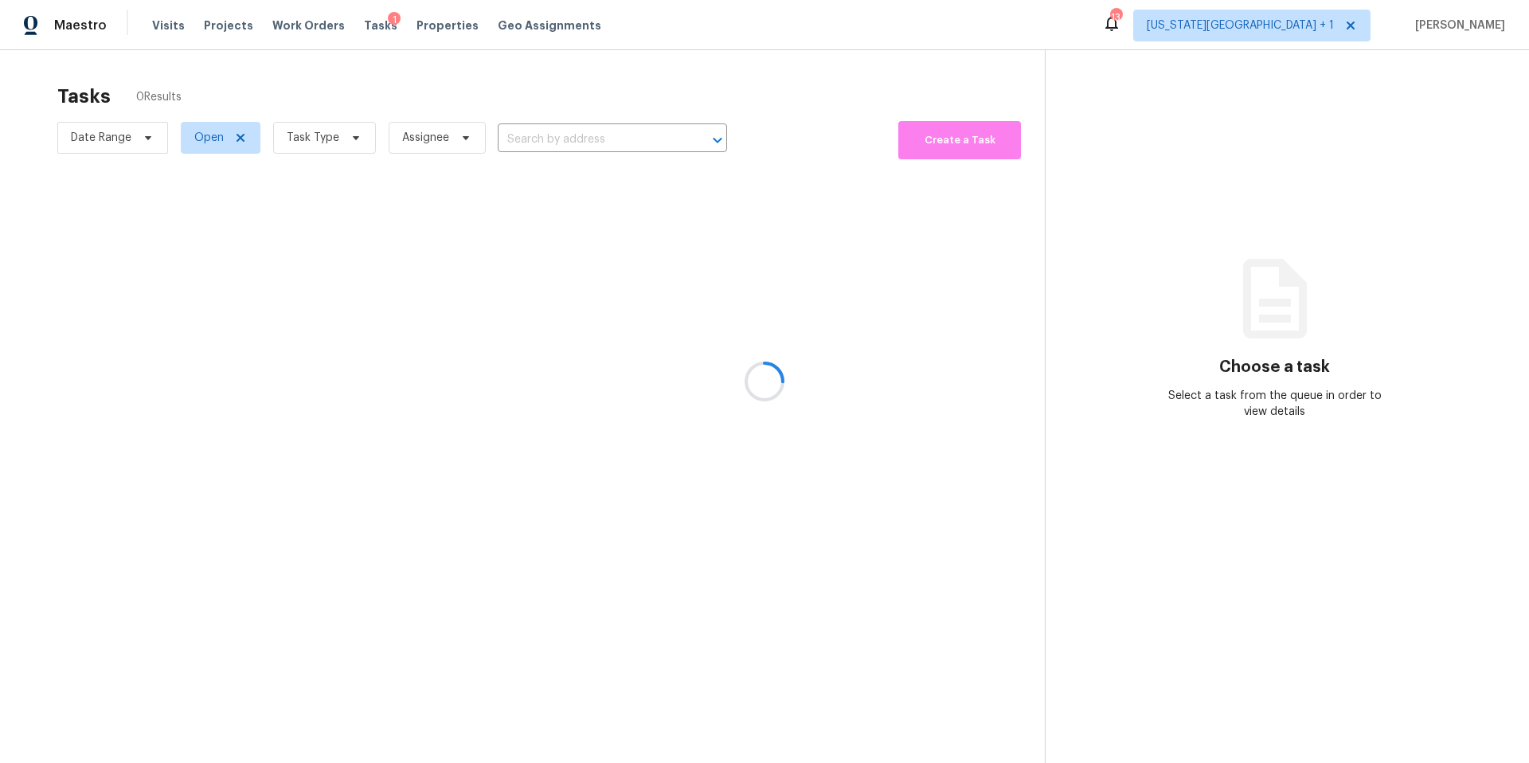
click at [322, 137] on div at bounding box center [764, 381] width 1529 height 763
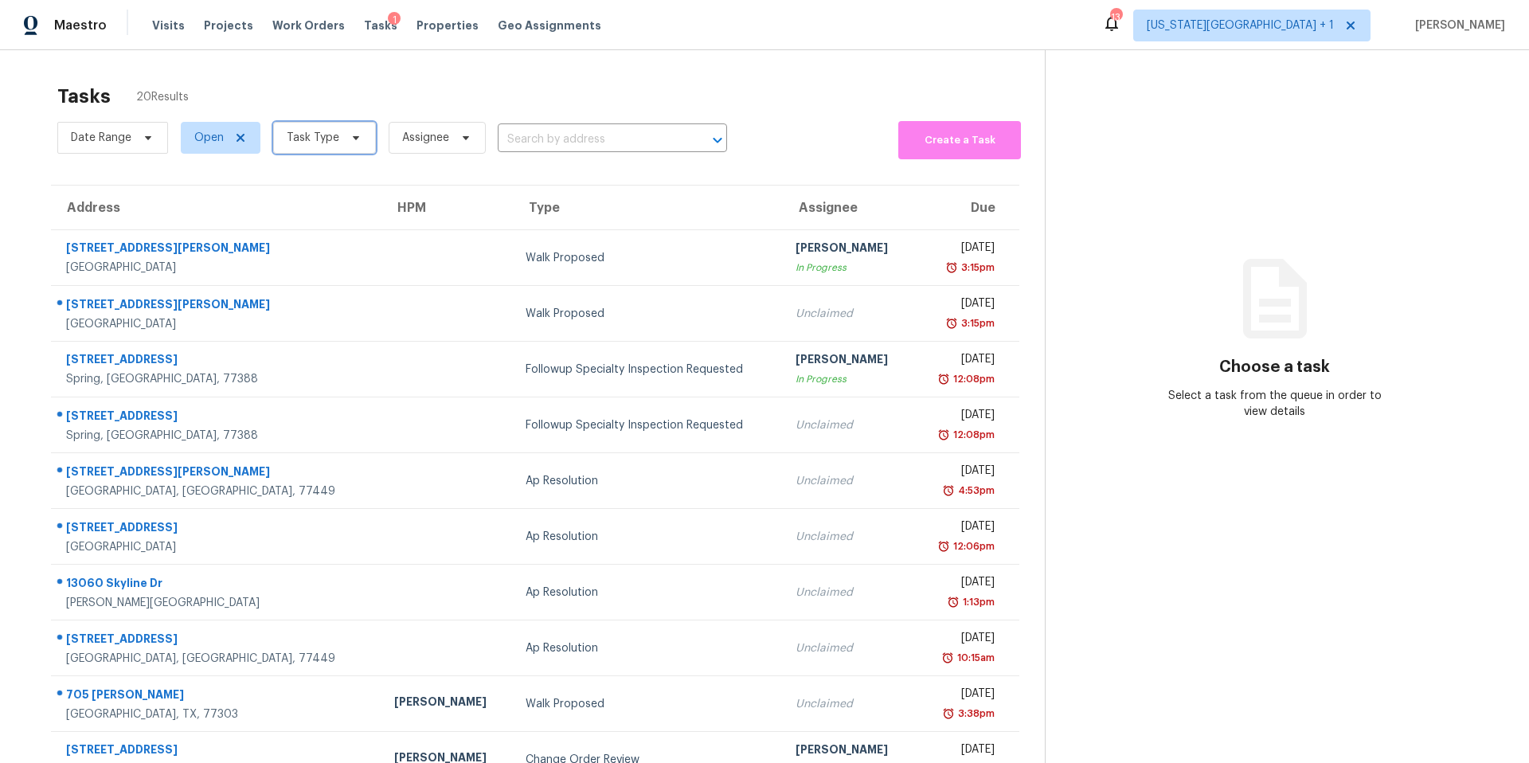
click at [322, 137] on span "Task Type" at bounding box center [313, 138] width 53 height 16
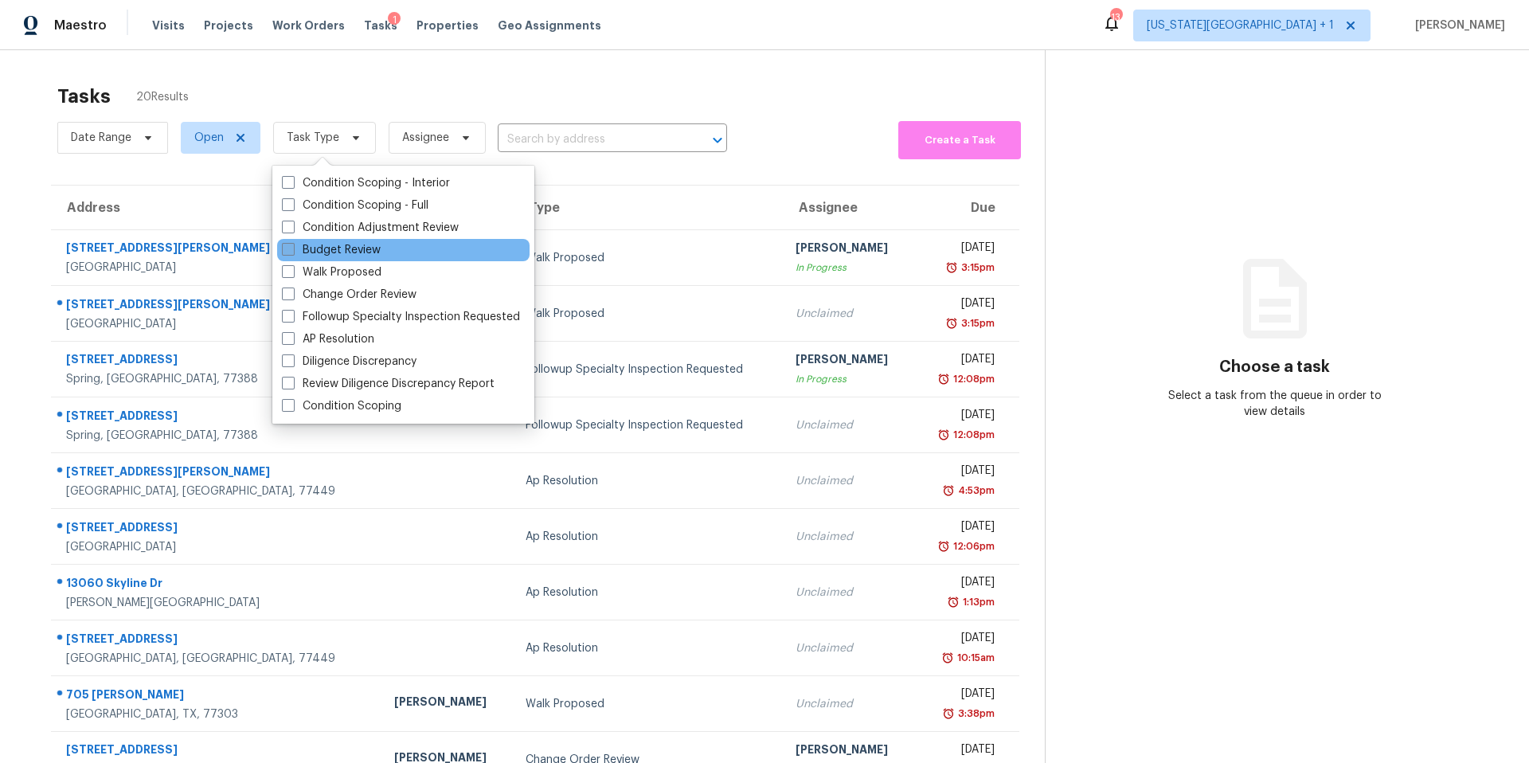
click at [300, 256] on label "Budget Review" at bounding box center [331, 250] width 99 height 16
click at [292, 252] on input "Budget Review" at bounding box center [287, 247] width 10 height 10
checkbox input "true"
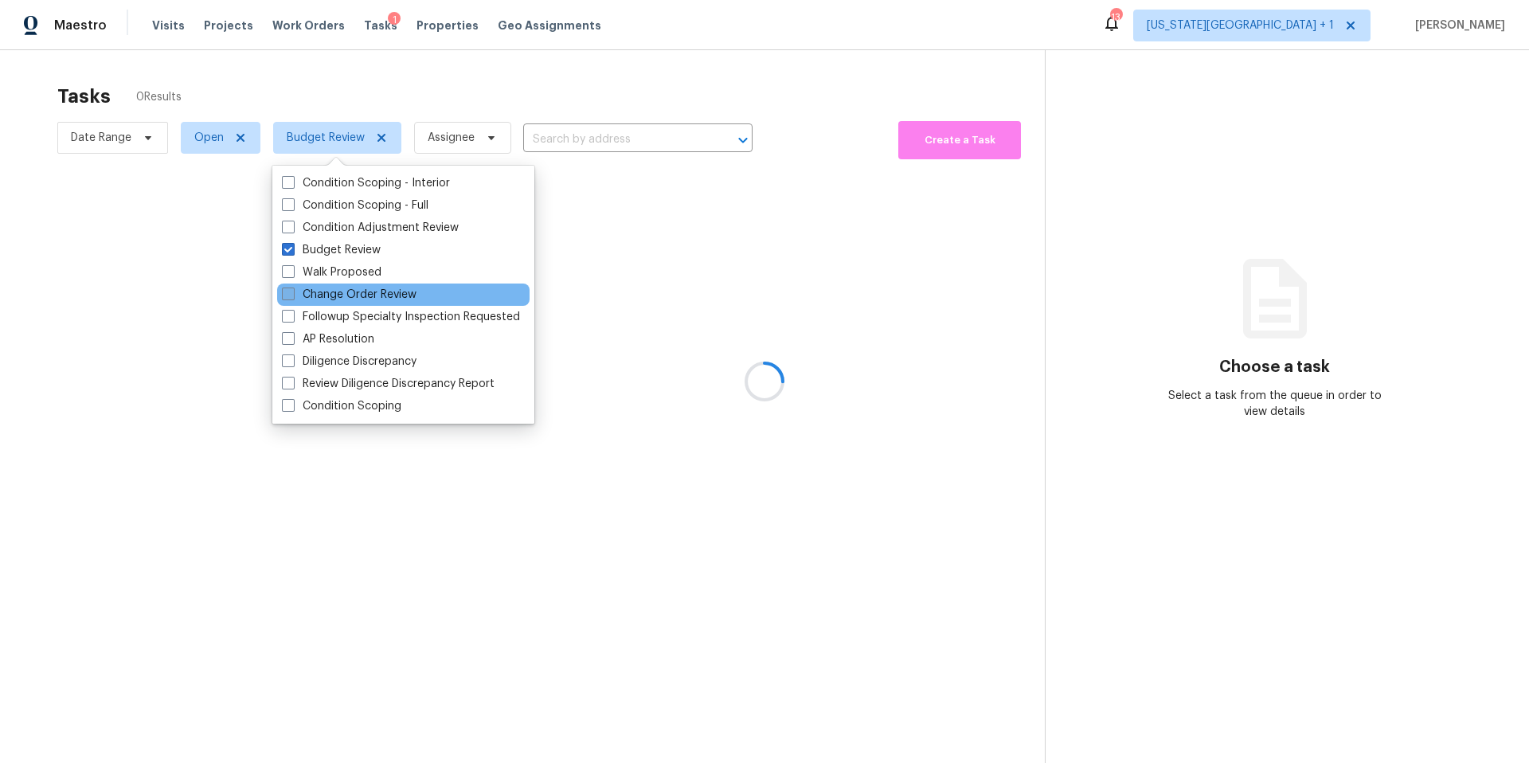
click at [304, 297] on label "Change Order Review" at bounding box center [349, 295] width 135 height 16
click at [292, 297] on input "Change Order Review" at bounding box center [287, 292] width 10 height 10
checkbox input "true"
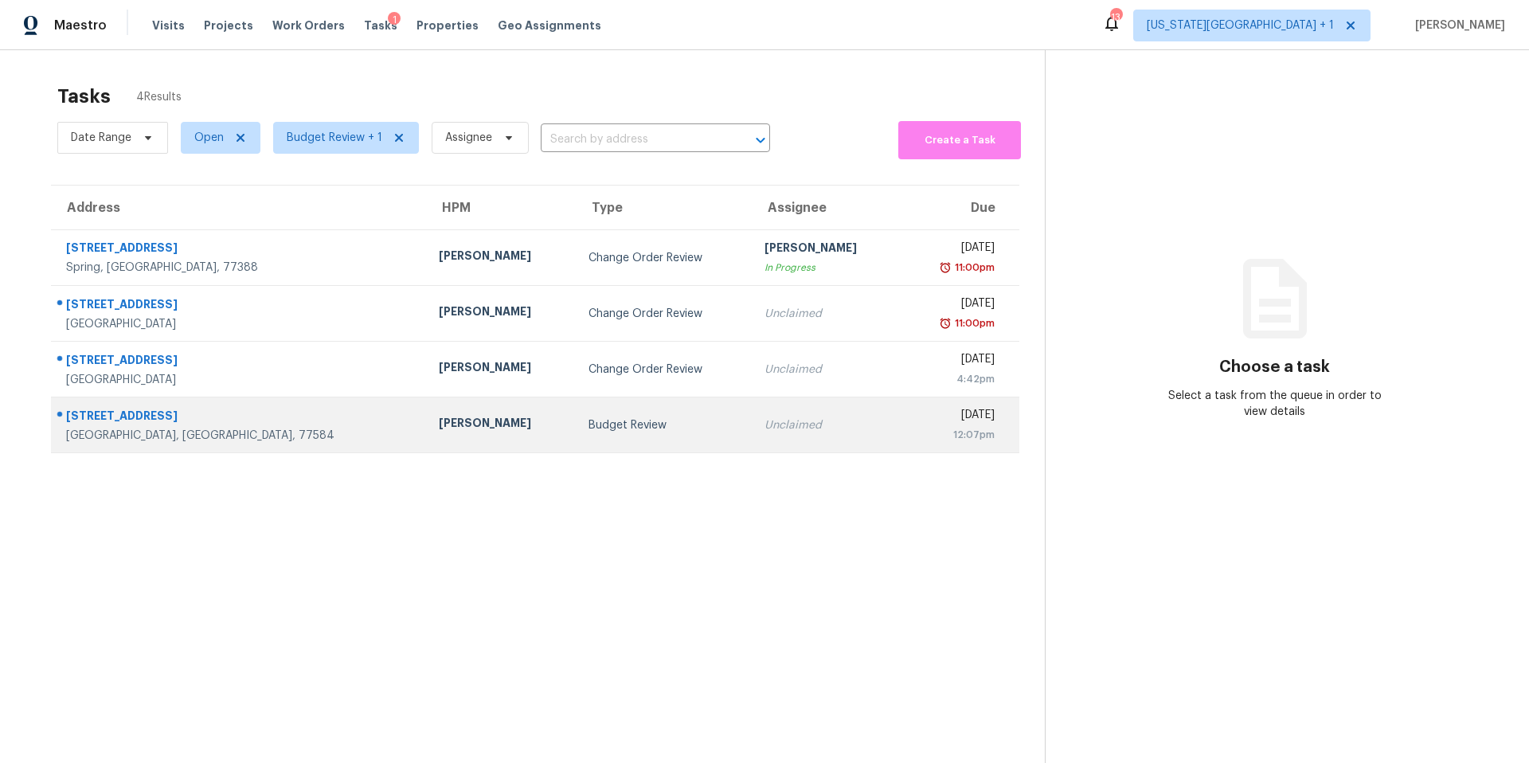
click at [439, 425] on div "Navid Ranjbar" at bounding box center [500, 425] width 123 height 20
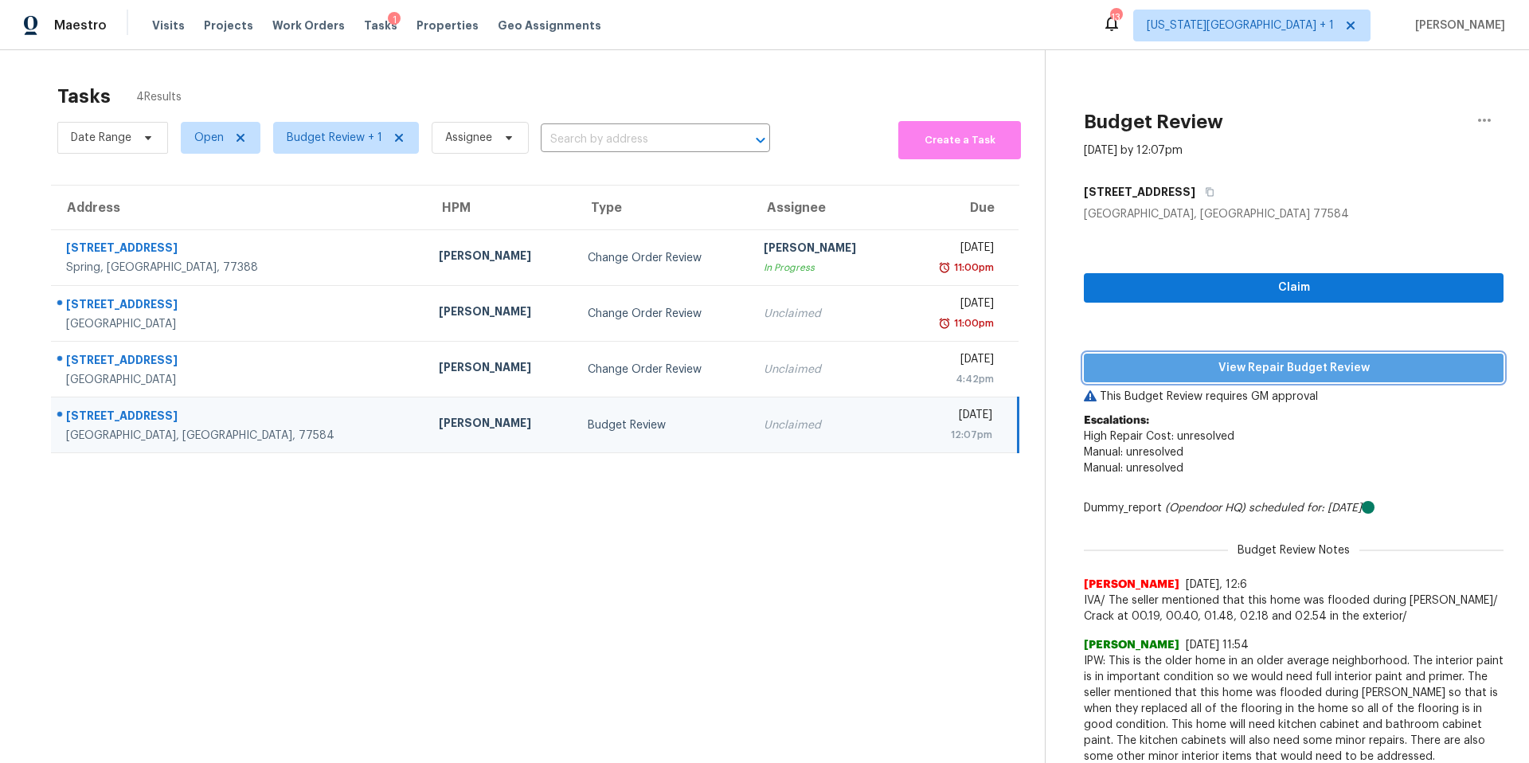
click at [1126, 369] on span "View Repair Budget Review" at bounding box center [1293, 368] width 394 height 20
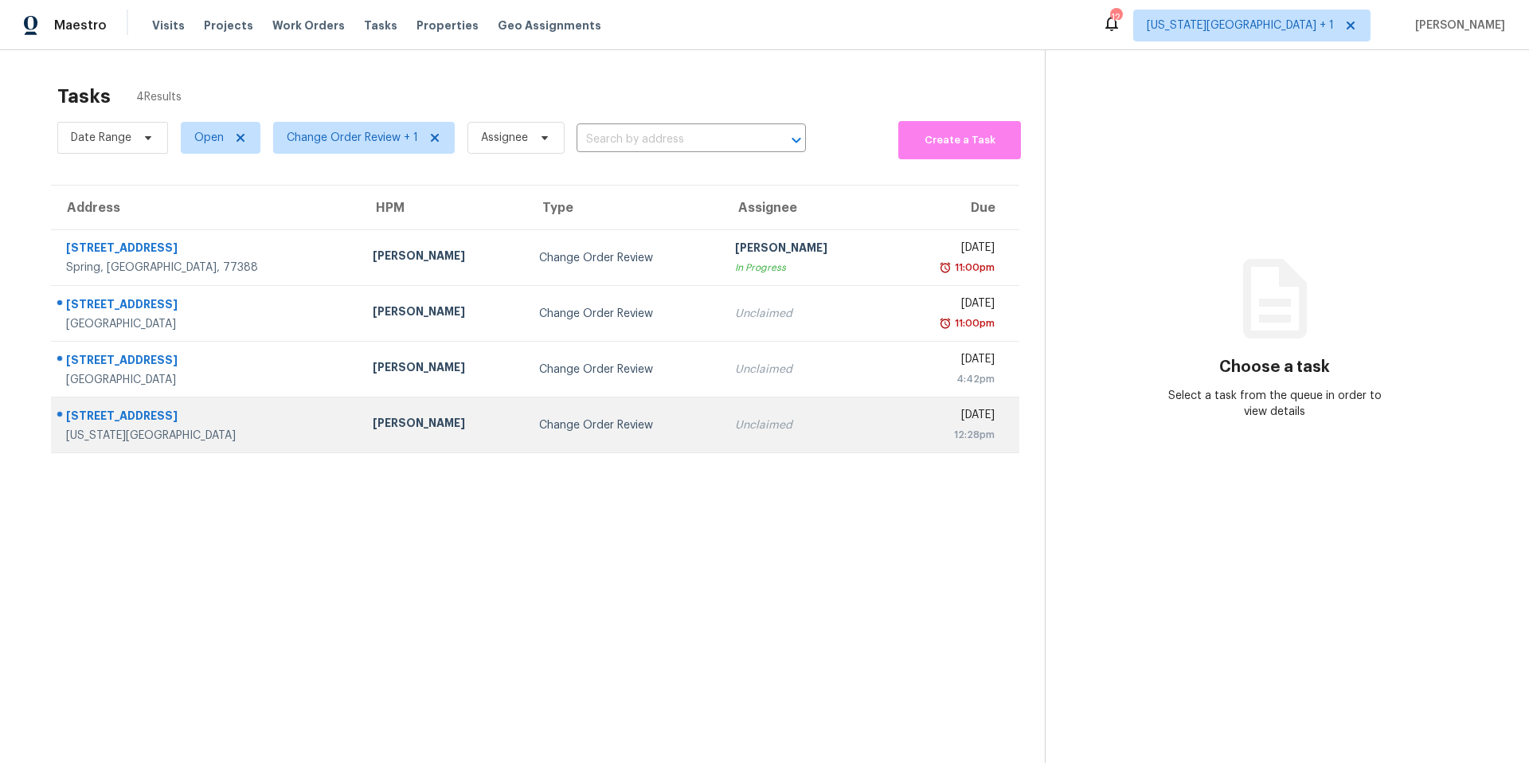
click at [526, 421] on td "Change Order Review" at bounding box center [624, 425] width 196 height 56
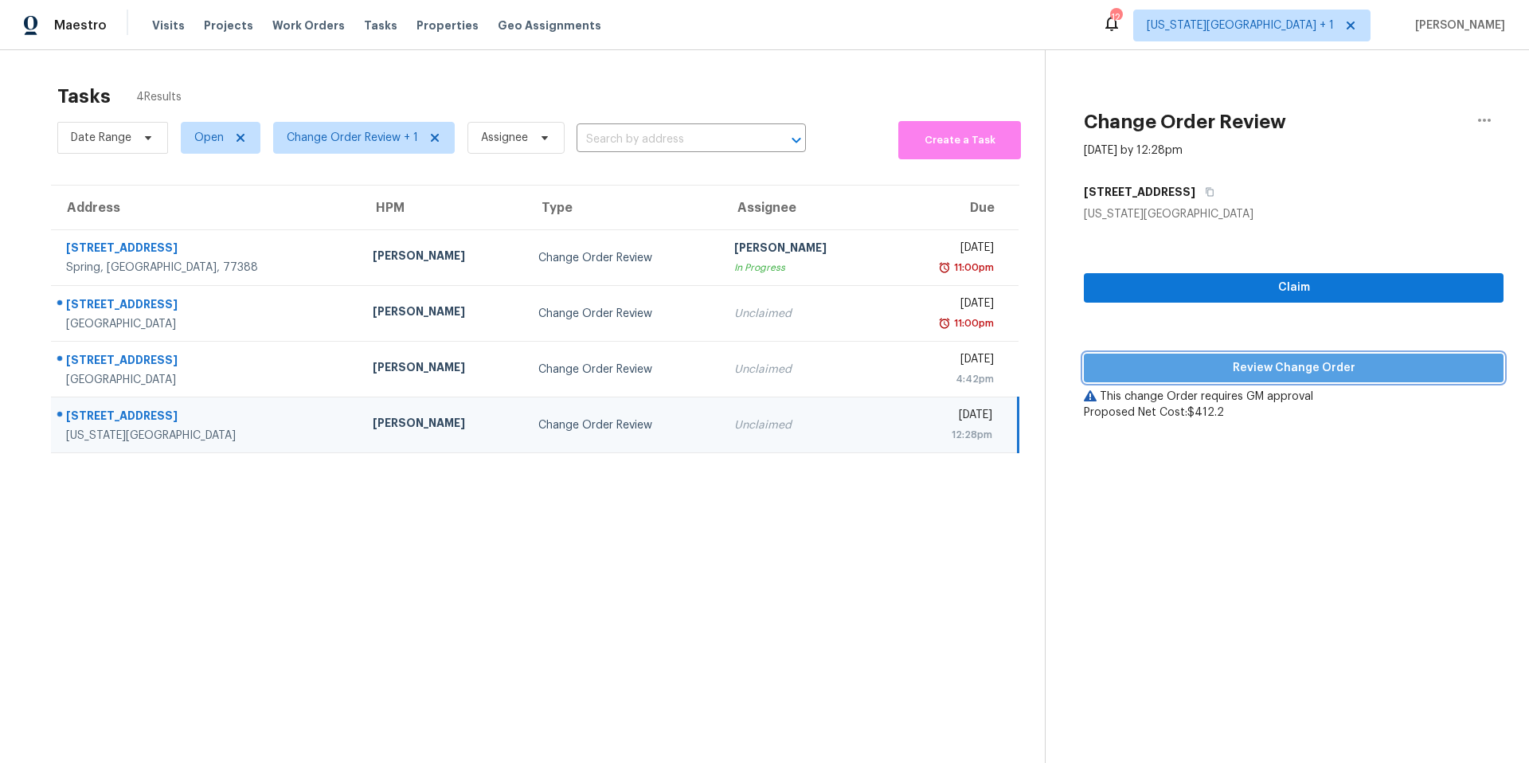
click at [1153, 371] on span "Review Change Order" at bounding box center [1293, 368] width 394 height 20
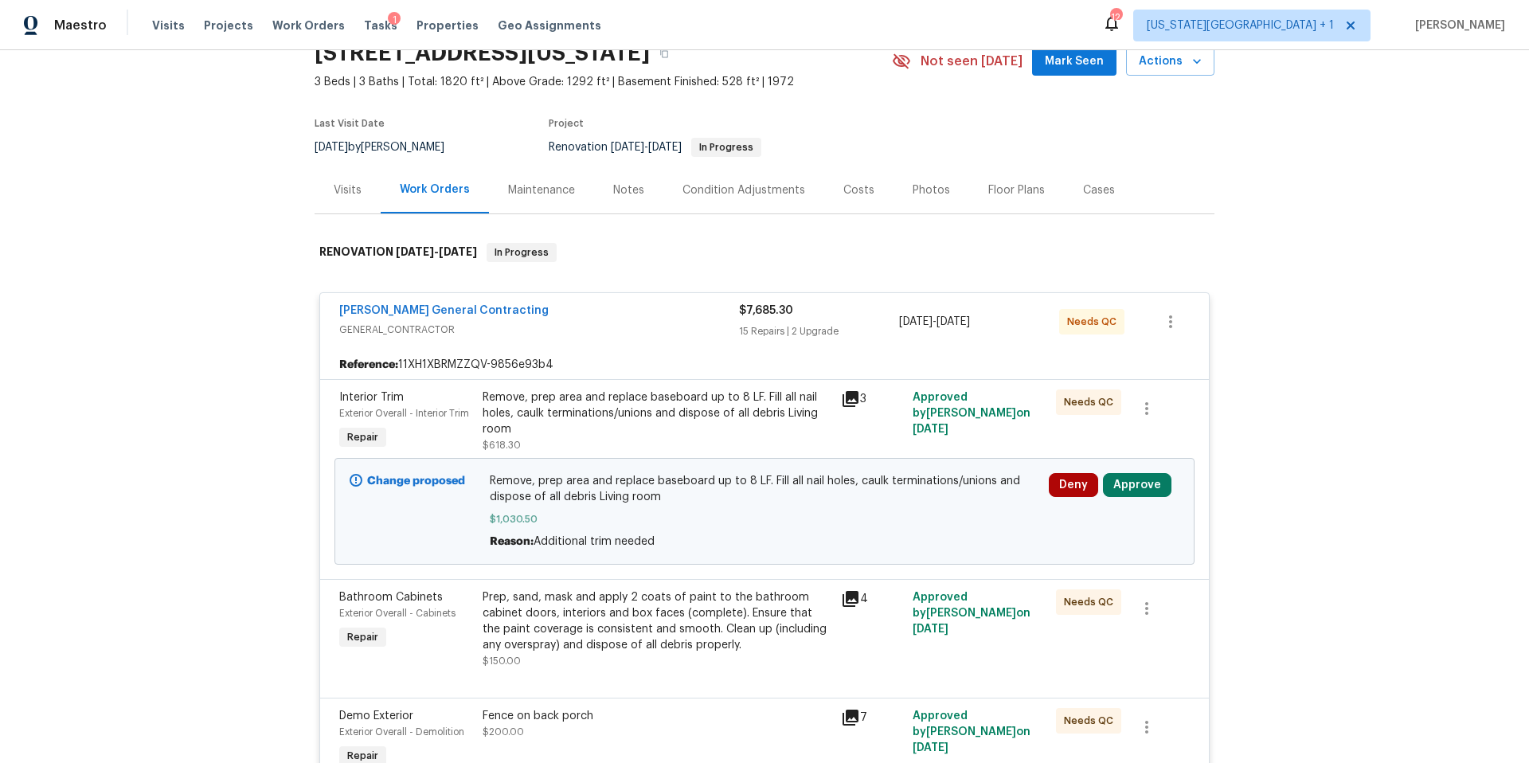
scroll to position [84, 0]
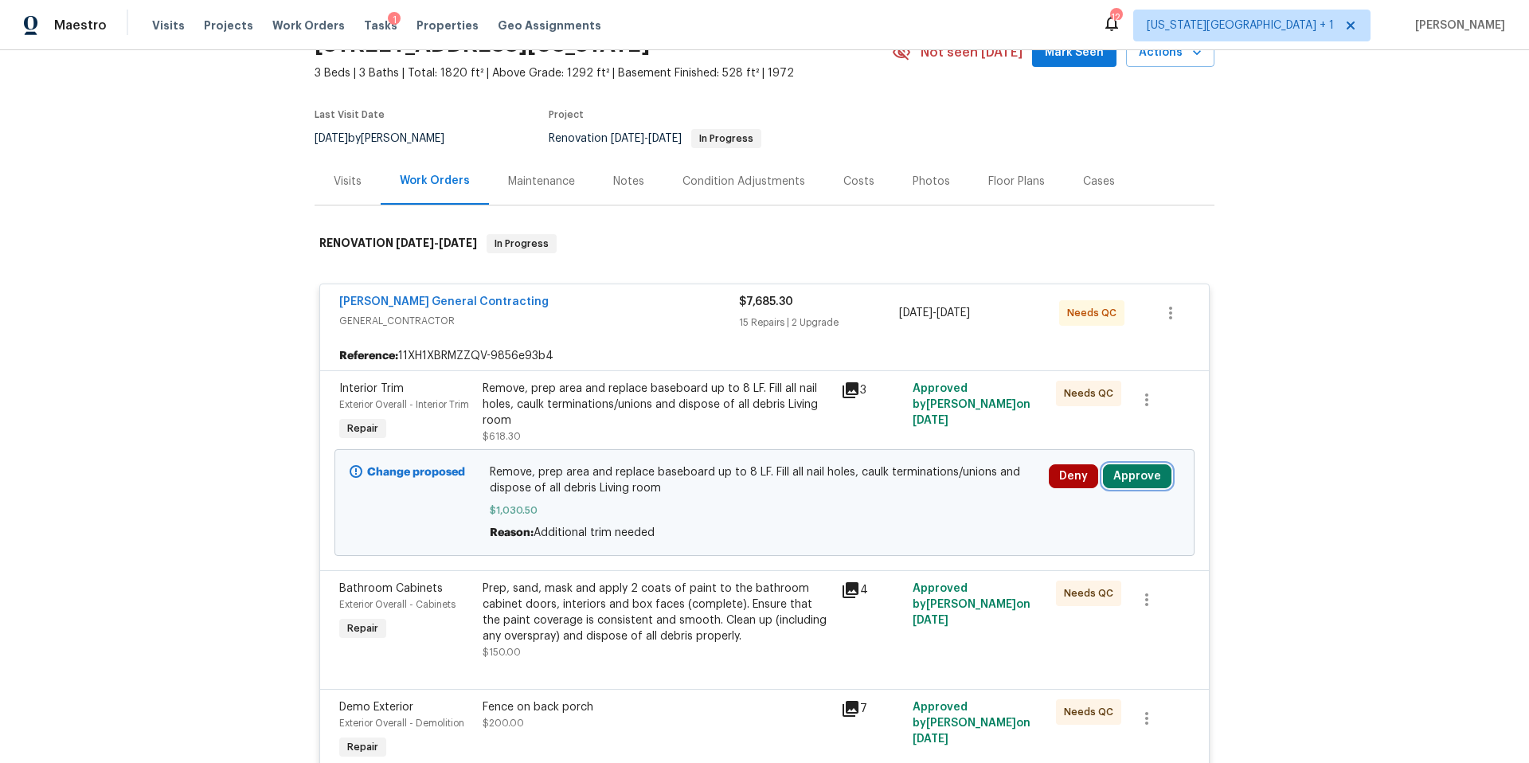
click at [1149, 480] on button "Approve" at bounding box center [1137, 476] width 68 height 24
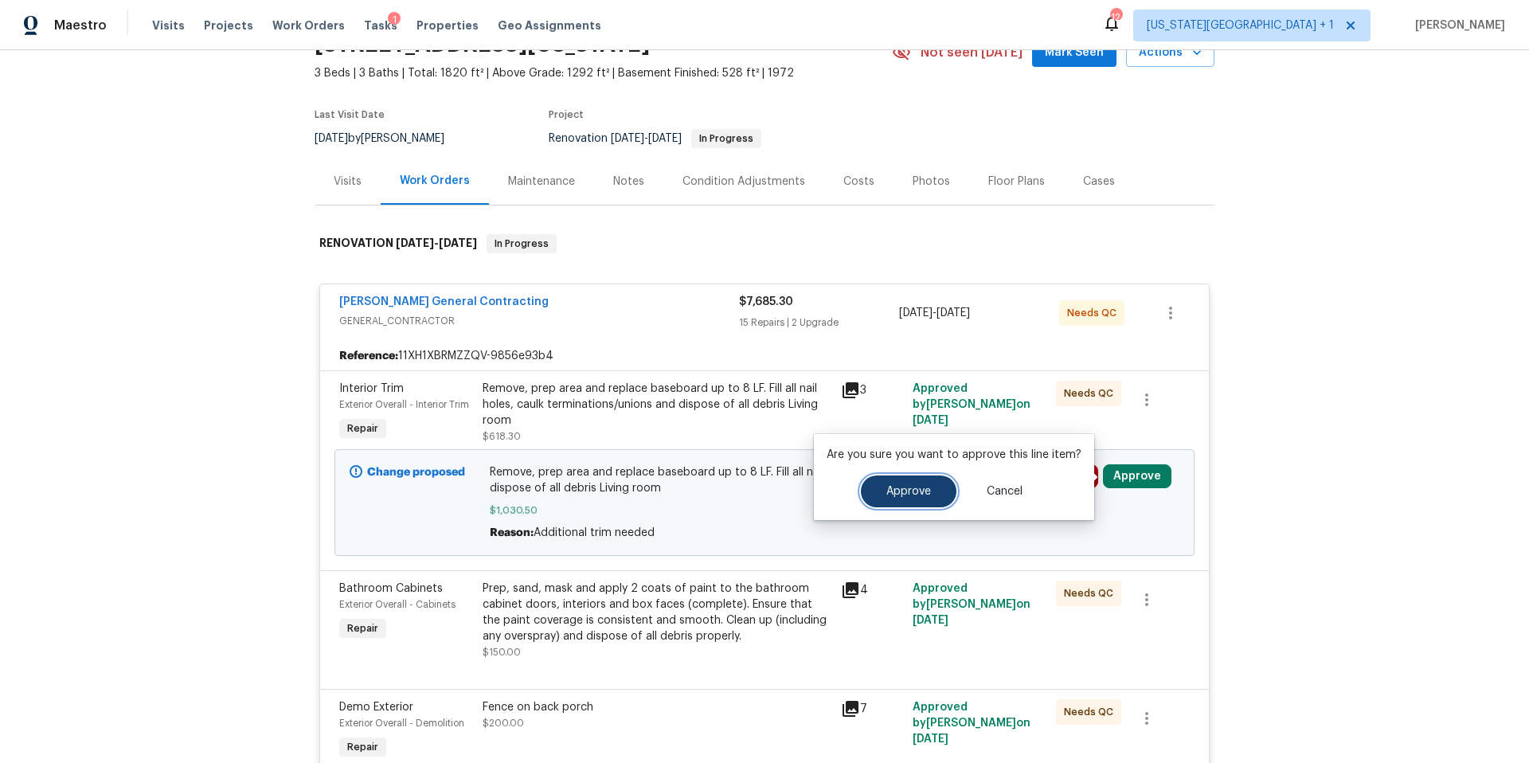
click at [916, 488] on span "Approve" at bounding box center [908, 492] width 45 height 12
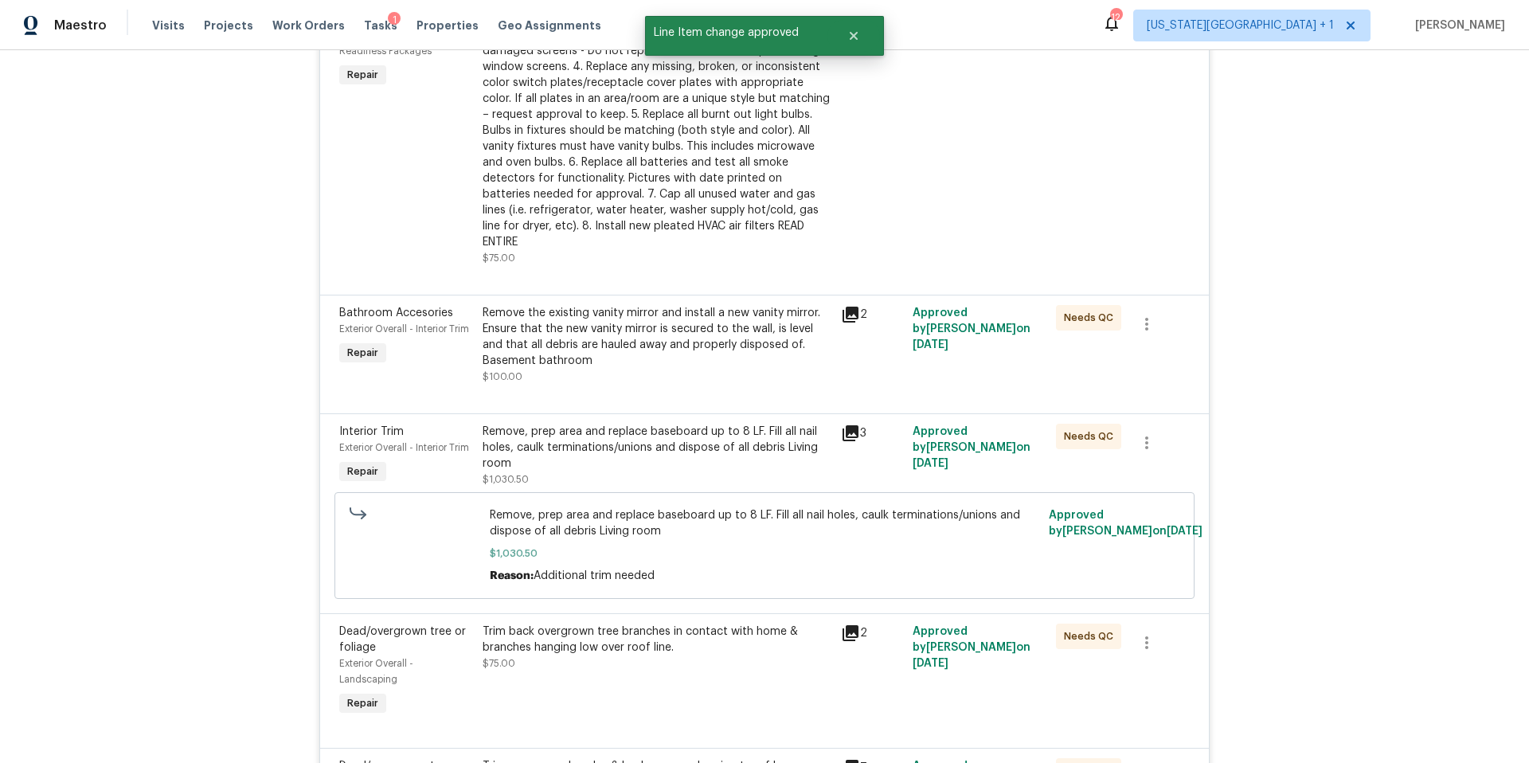
scroll to position [891, 0]
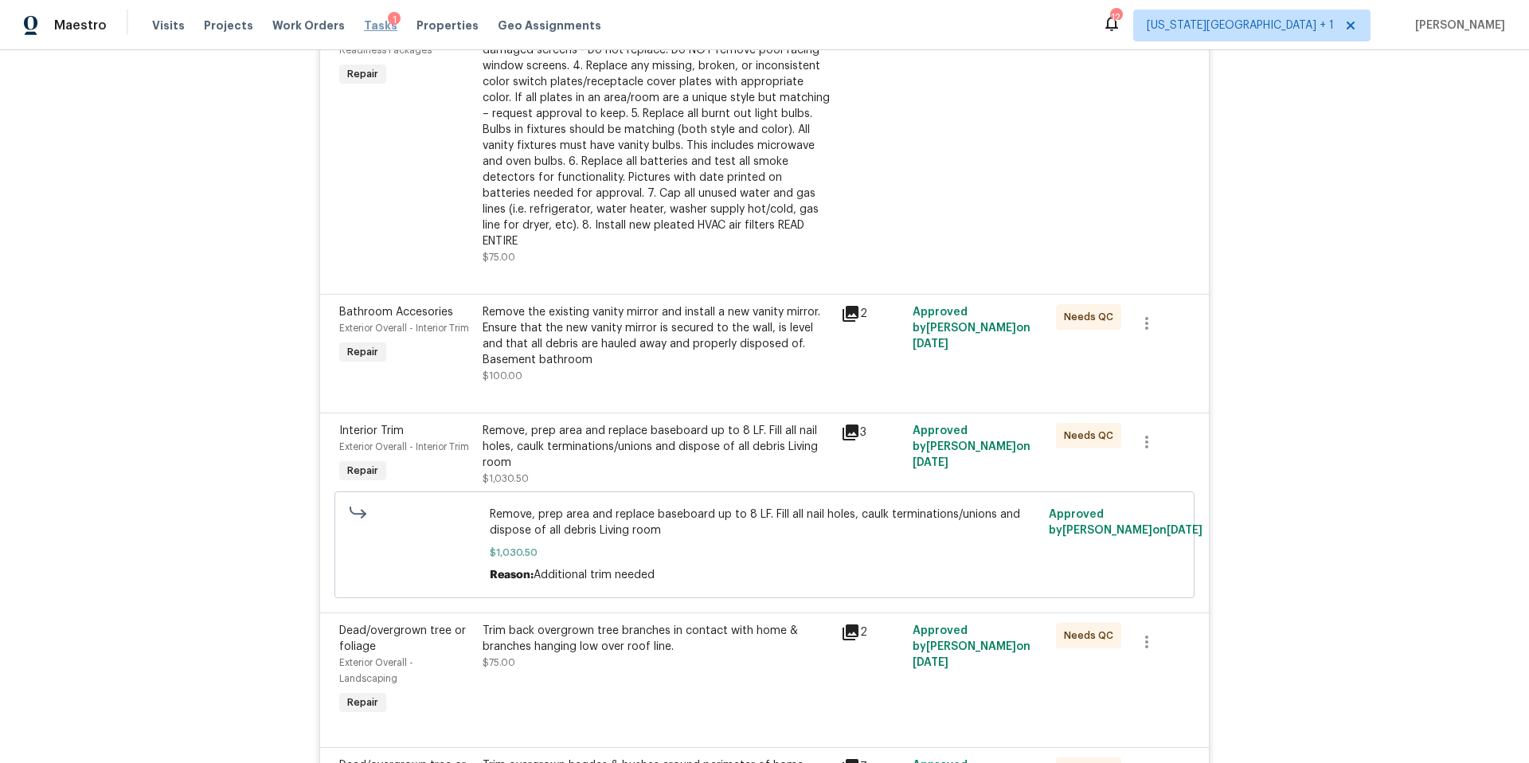
click at [364, 29] on span "Tasks" at bounding box center [380, 25] width 33 height 11
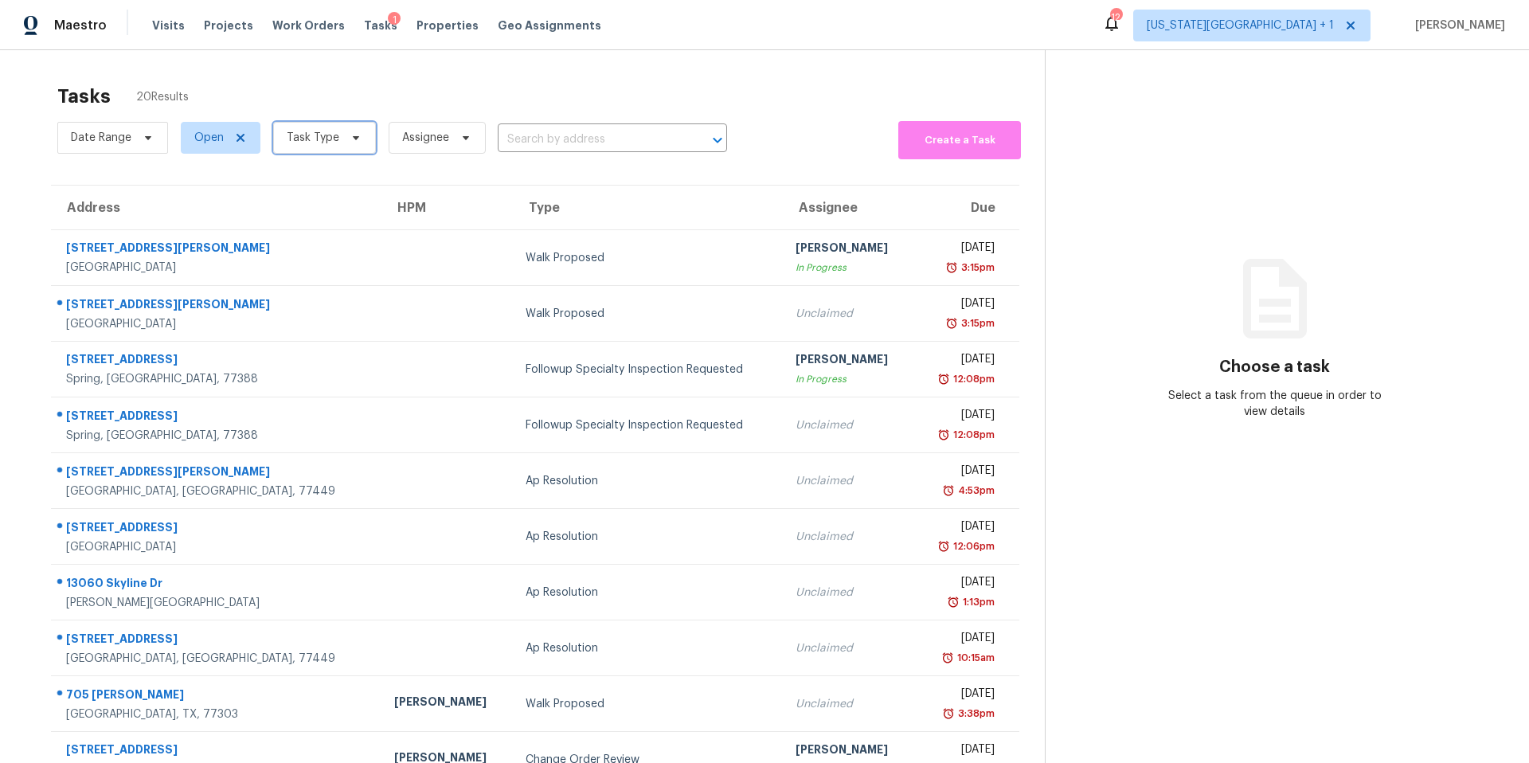
click at [303, 137] on span "Task Type" at bounding box center [313, 138] width 53 height 16
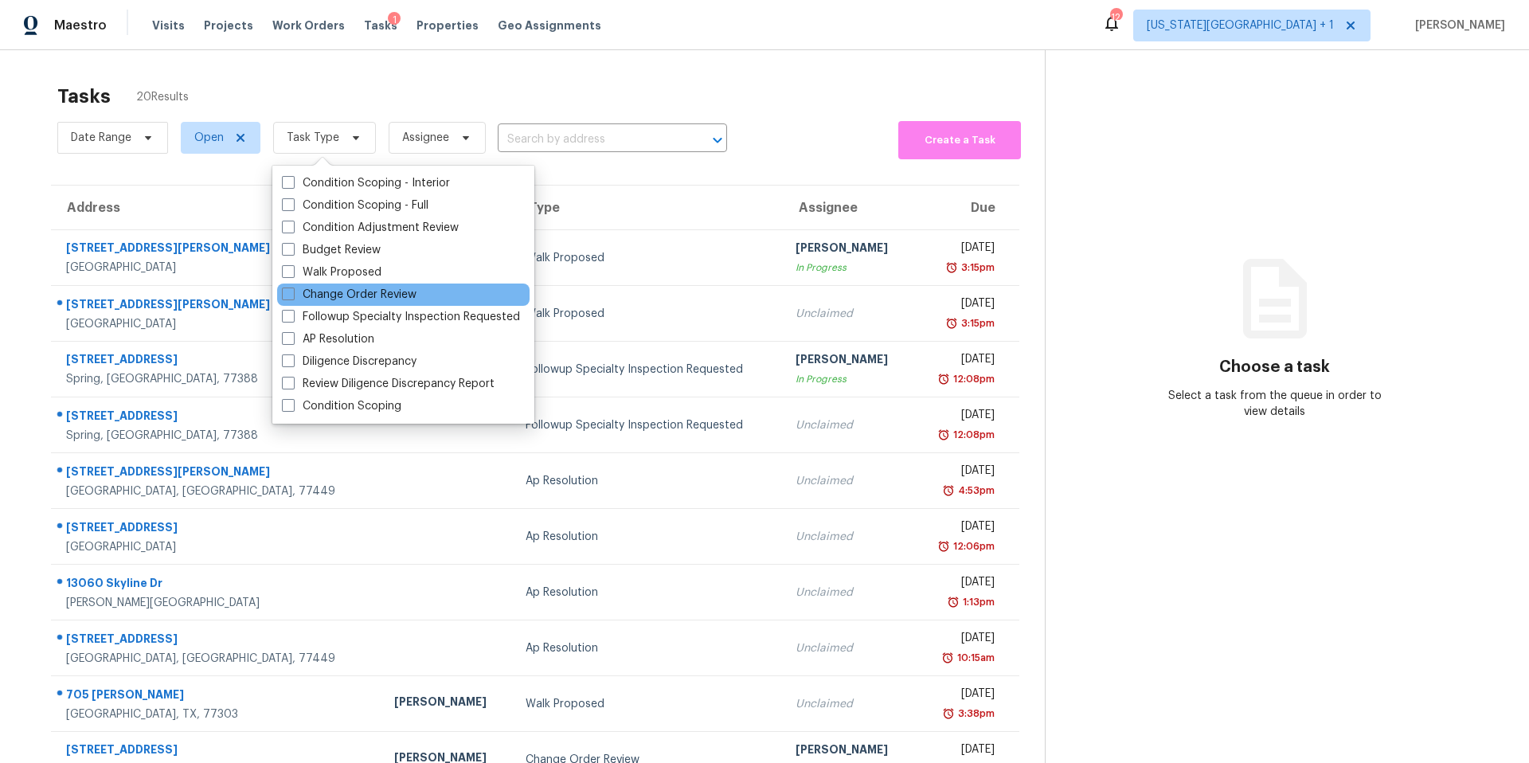
click at [298, 303] on div "Change Order Review" at bounding box center [403, 294] width 252 height 22
click at [296, 299] on label "Change Order Review" at bounding box center [349, 295] width 135 height 16
click at [292, 297] on input "Change Order Review" at bounding box center [287, 292] width 10 height 10
checkbox input "true"
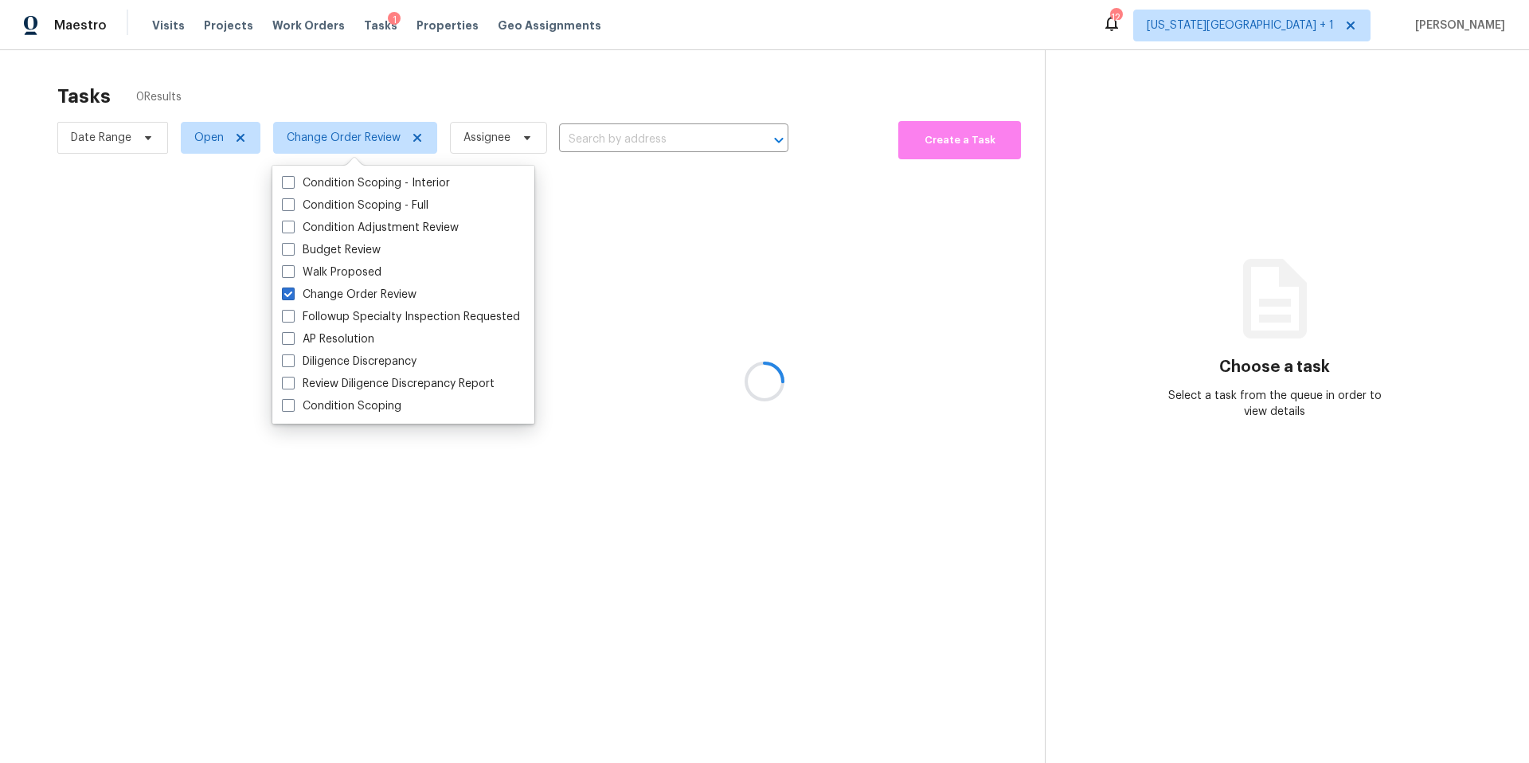
click at [357, 94] on div at bounding box center [764, 381] width 1529 height 763
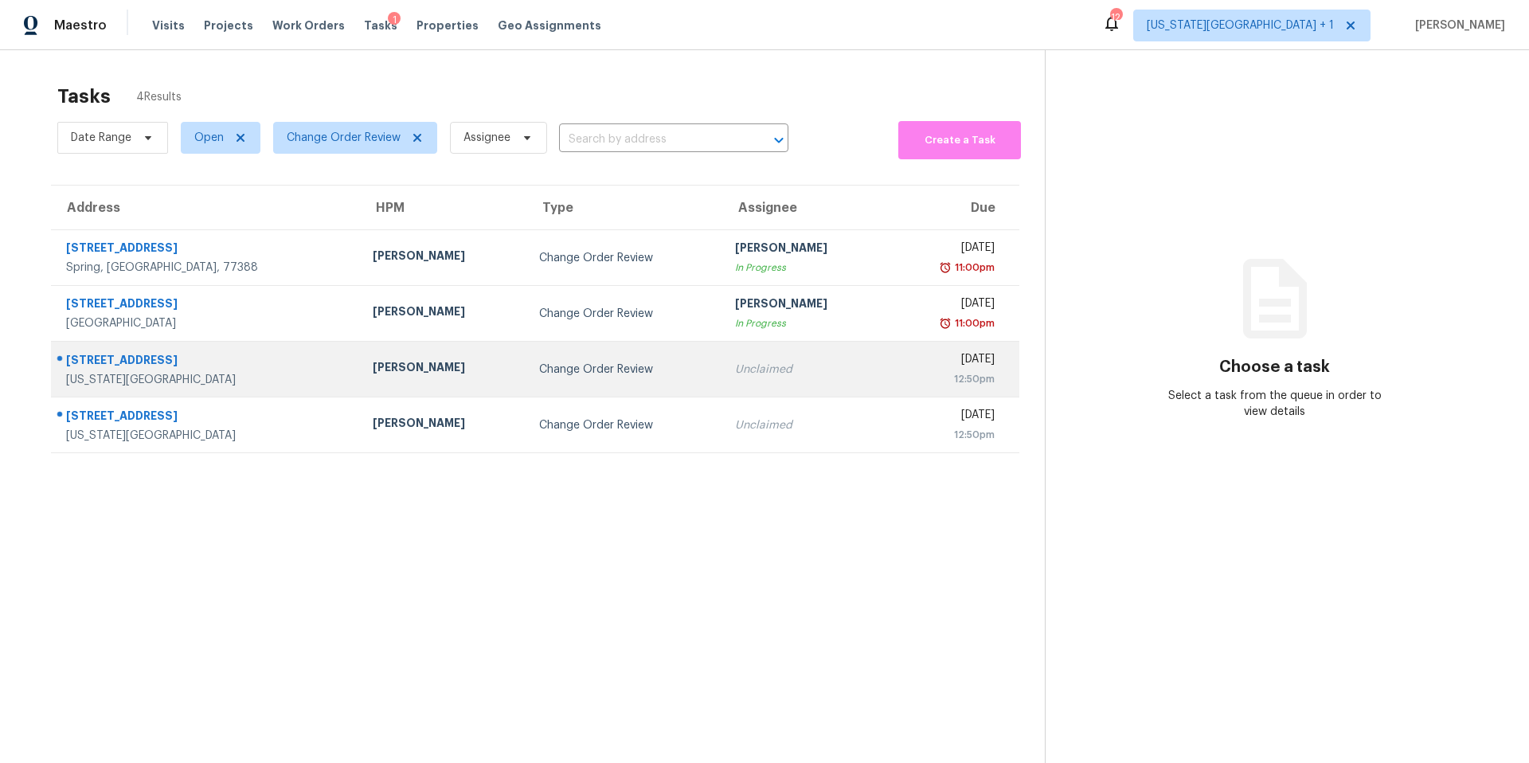
click at [373, 364] on div "[PERSON_NAME]" at bounding box center [443, 369] width 140 height 20
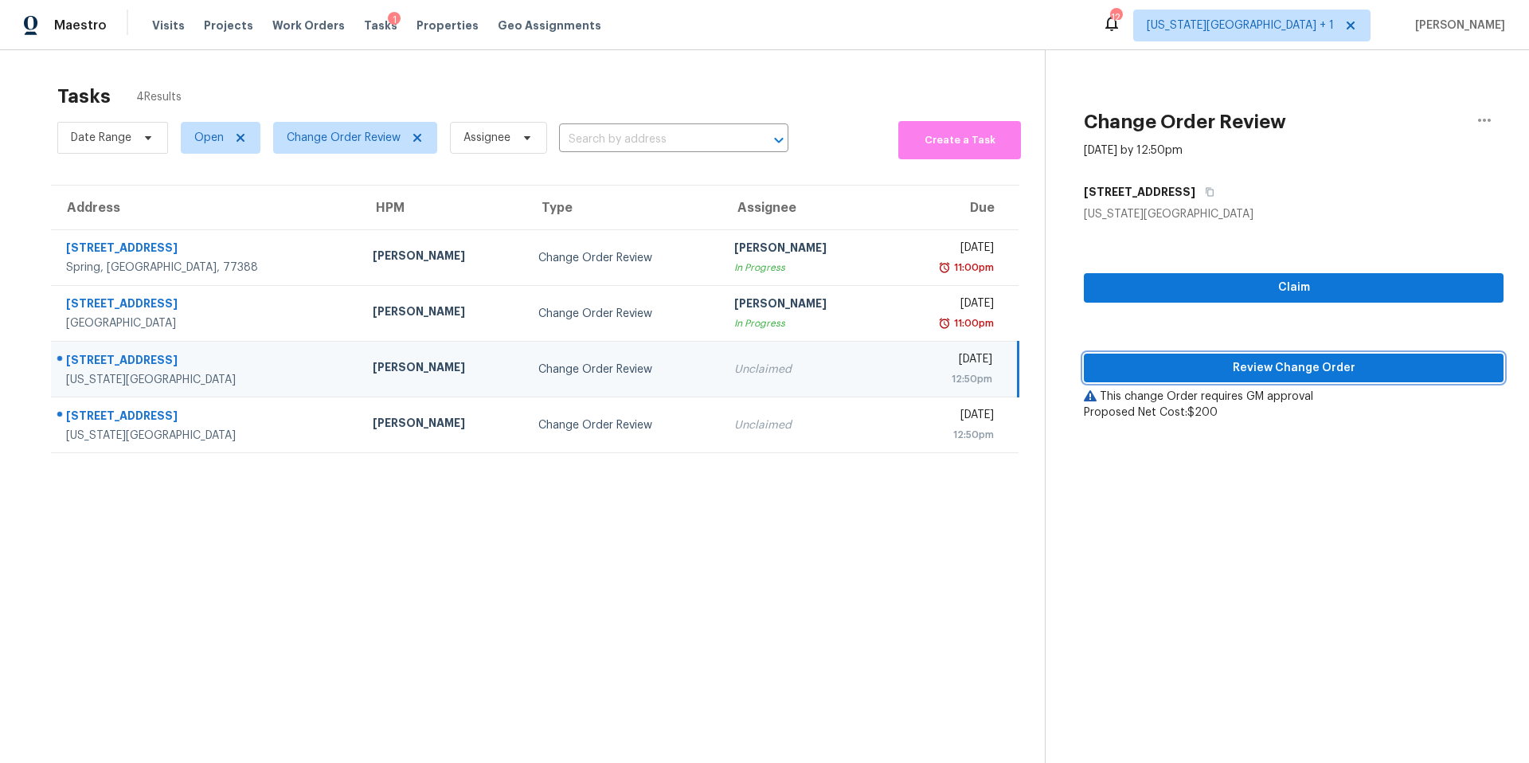
click at [1161, 373] on span "Review Change Order" at bounding box center [1293, 368] width 394 height 20
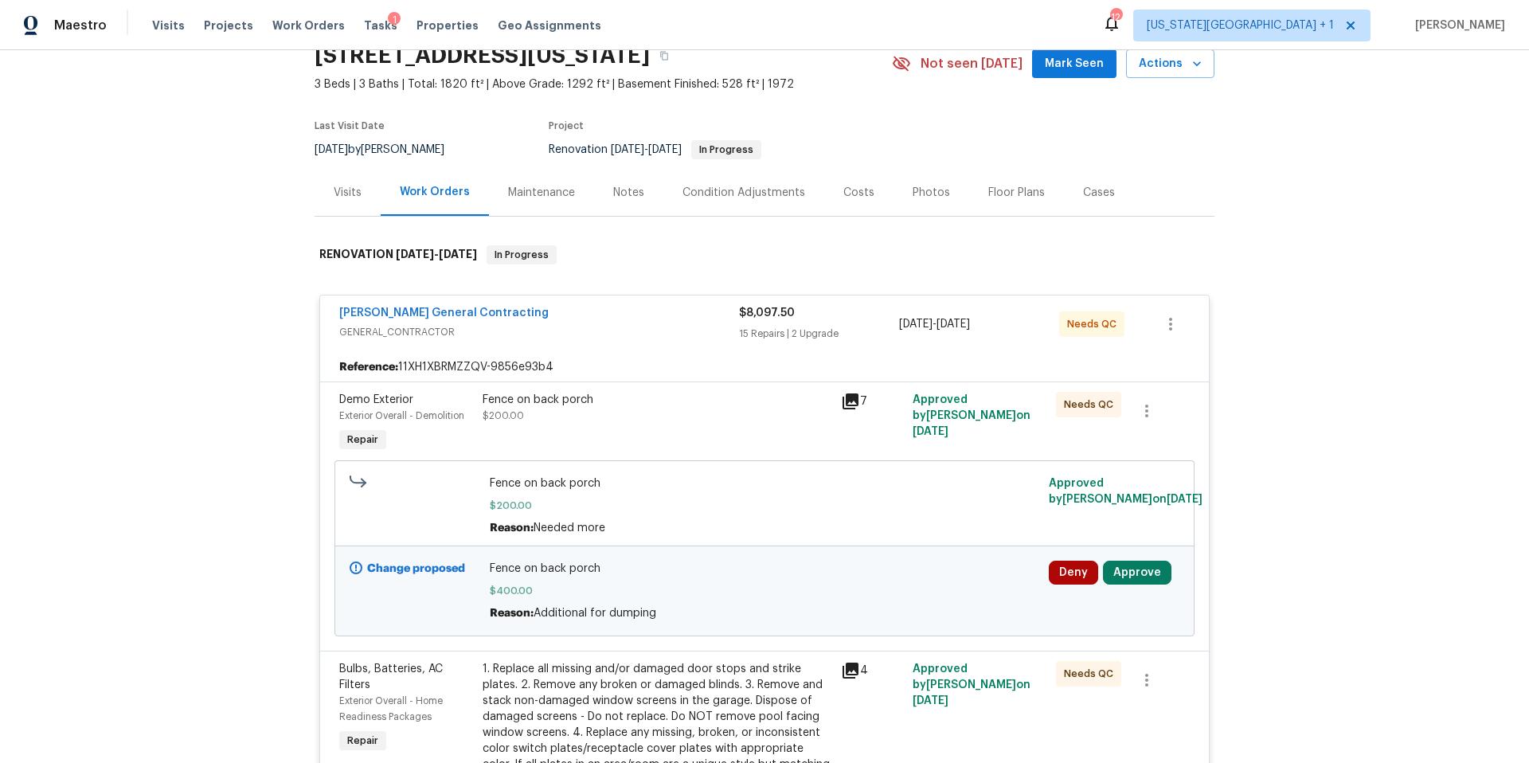
scroll to position [75, 0]
click at [1129, 567] on button "Approve" at bounding box center [1137, 570] width 68 height 24
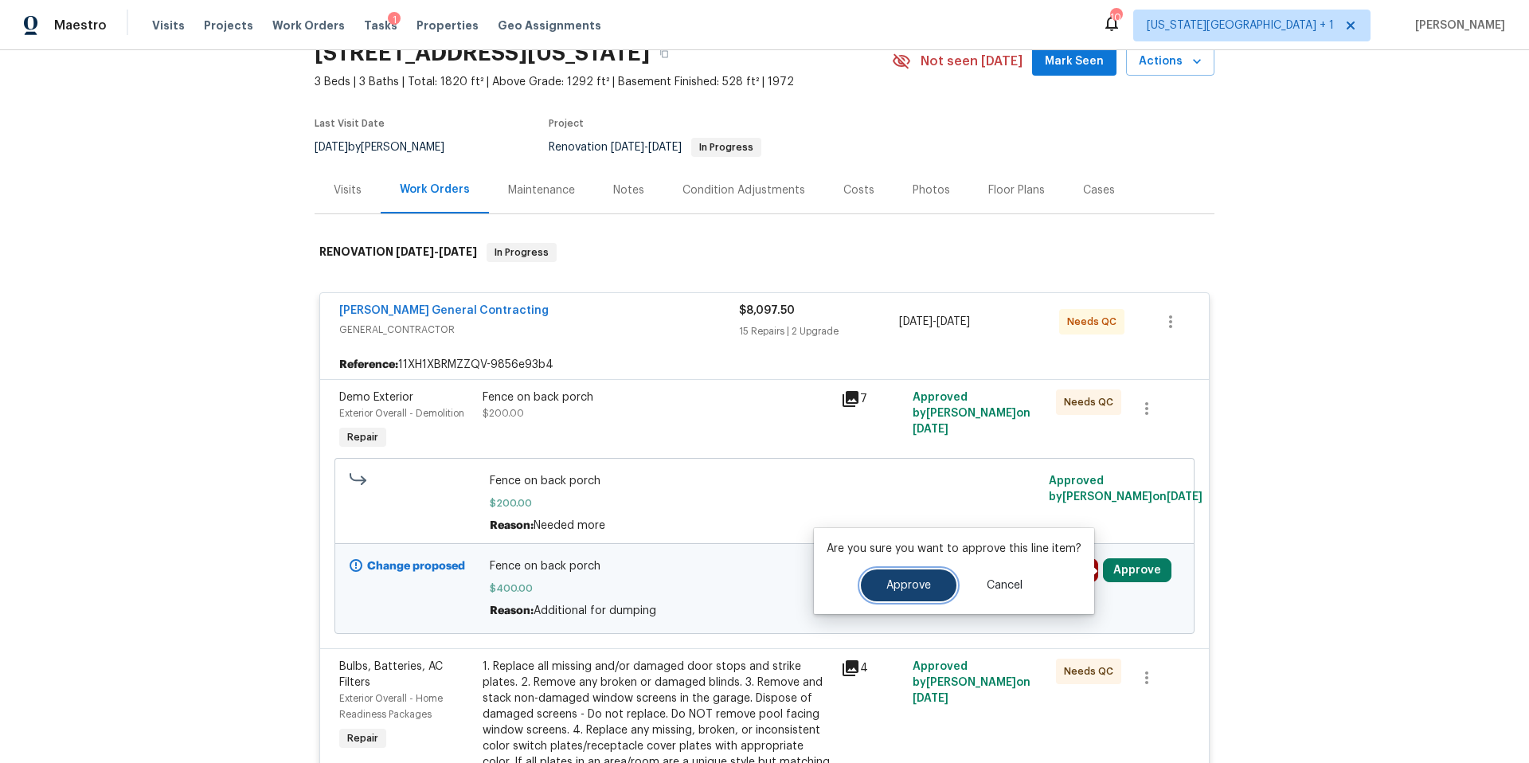
click at [916, 583] on span "Approve" at bounding box center [908, 586] width 45 height 12
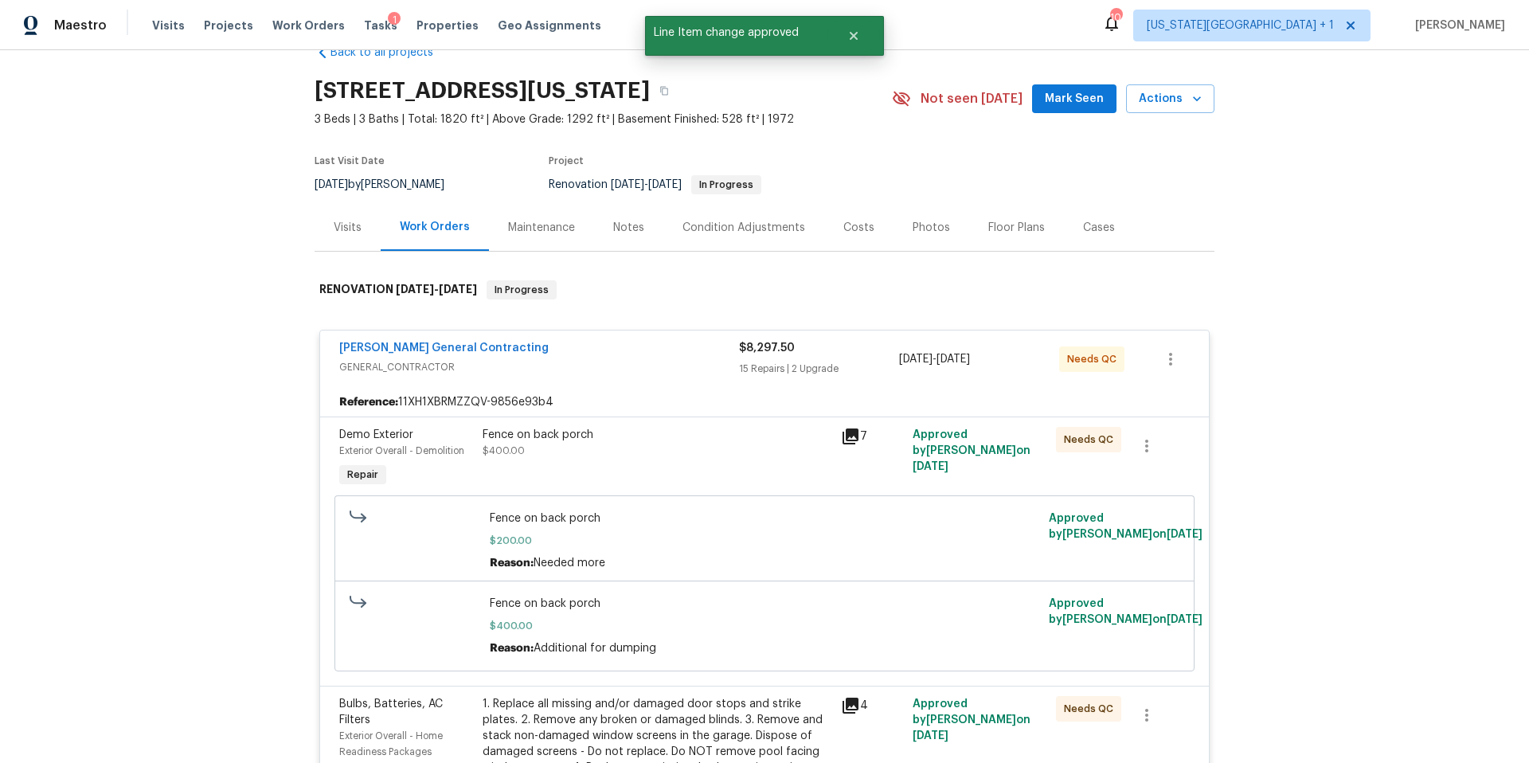
scroll to position [0, 0]
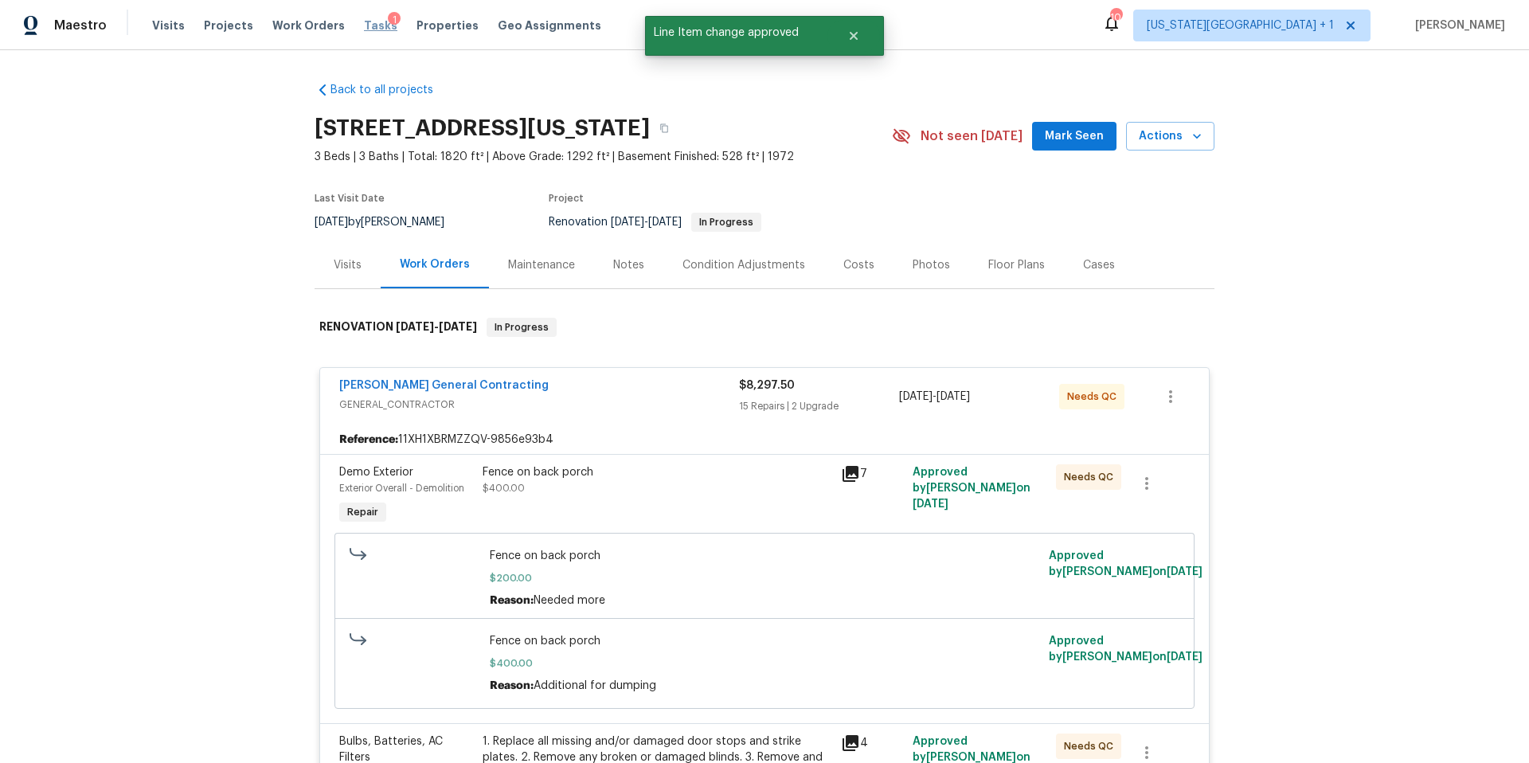
click at [365, 25] on span "Tasks" at bounding box center [380, 25] width 33 height 11
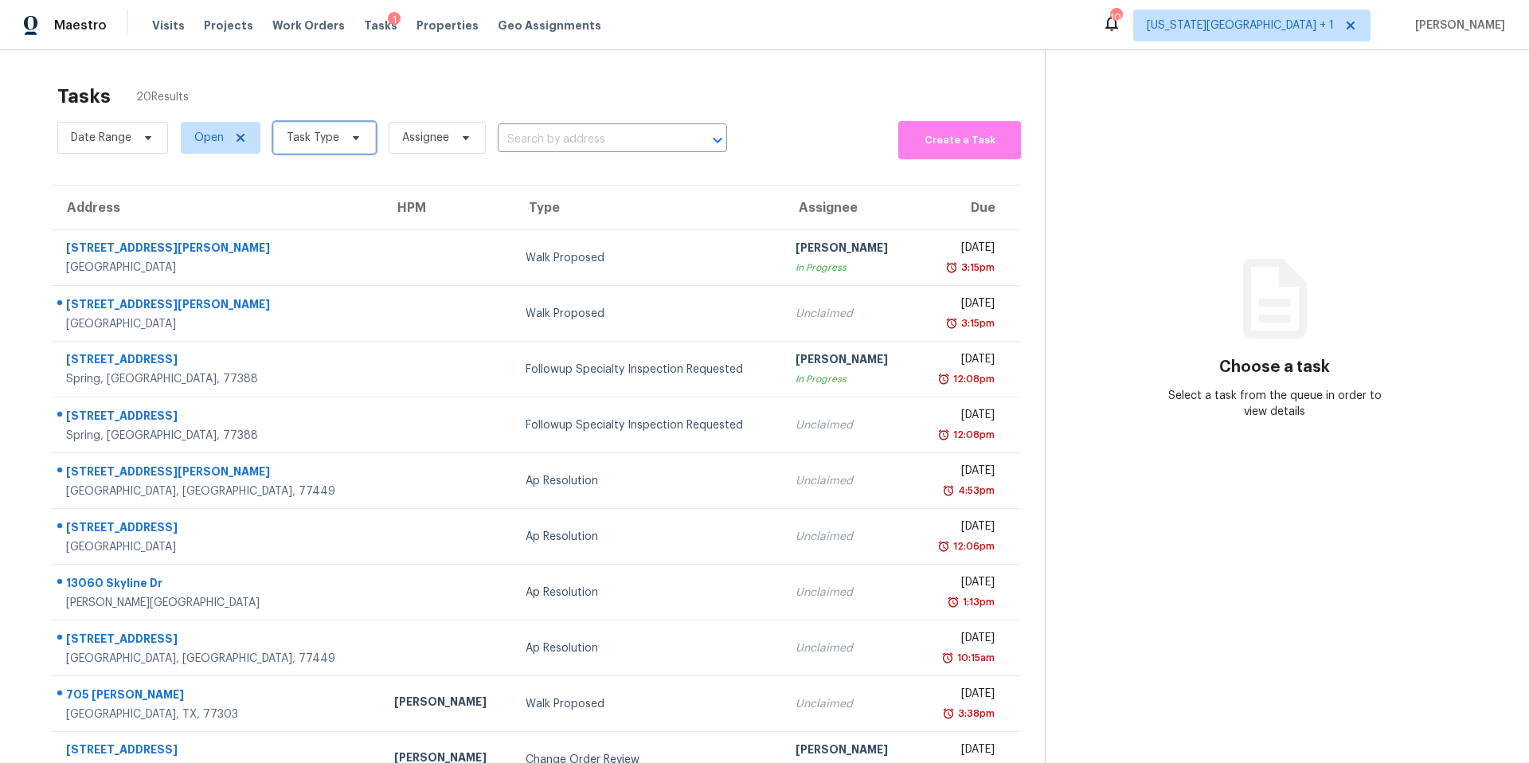
click at [350, 140] on icon at bounding box center [356, 137] width 13 height 13
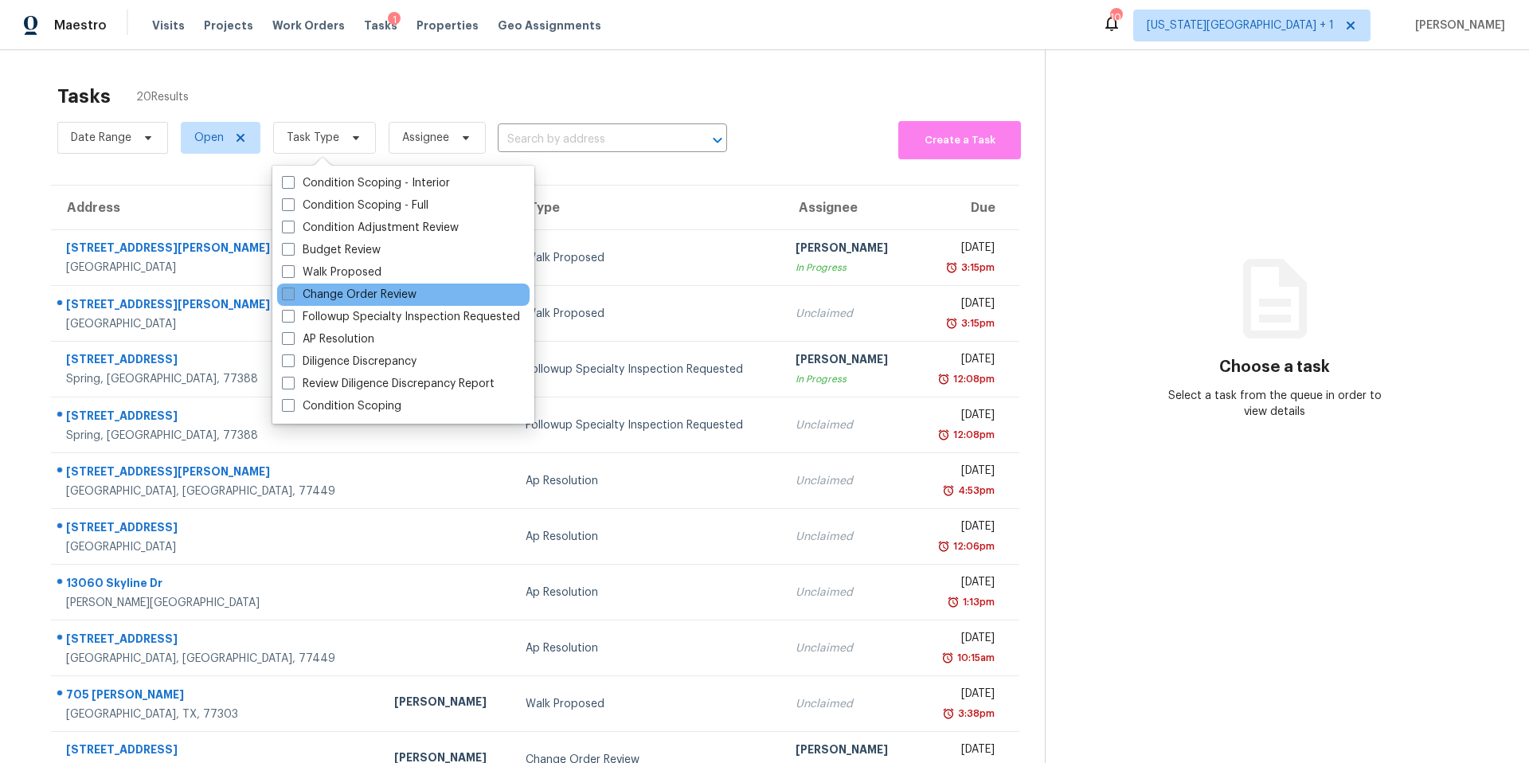
click at [307, 287] on label "Change Order Review" at bounding box center [349, 295] width 135 height 16
click at [292, 287] on input "Change Order Review" at bounding box center [287, 292] width 10 height 10
checkbox input "true"
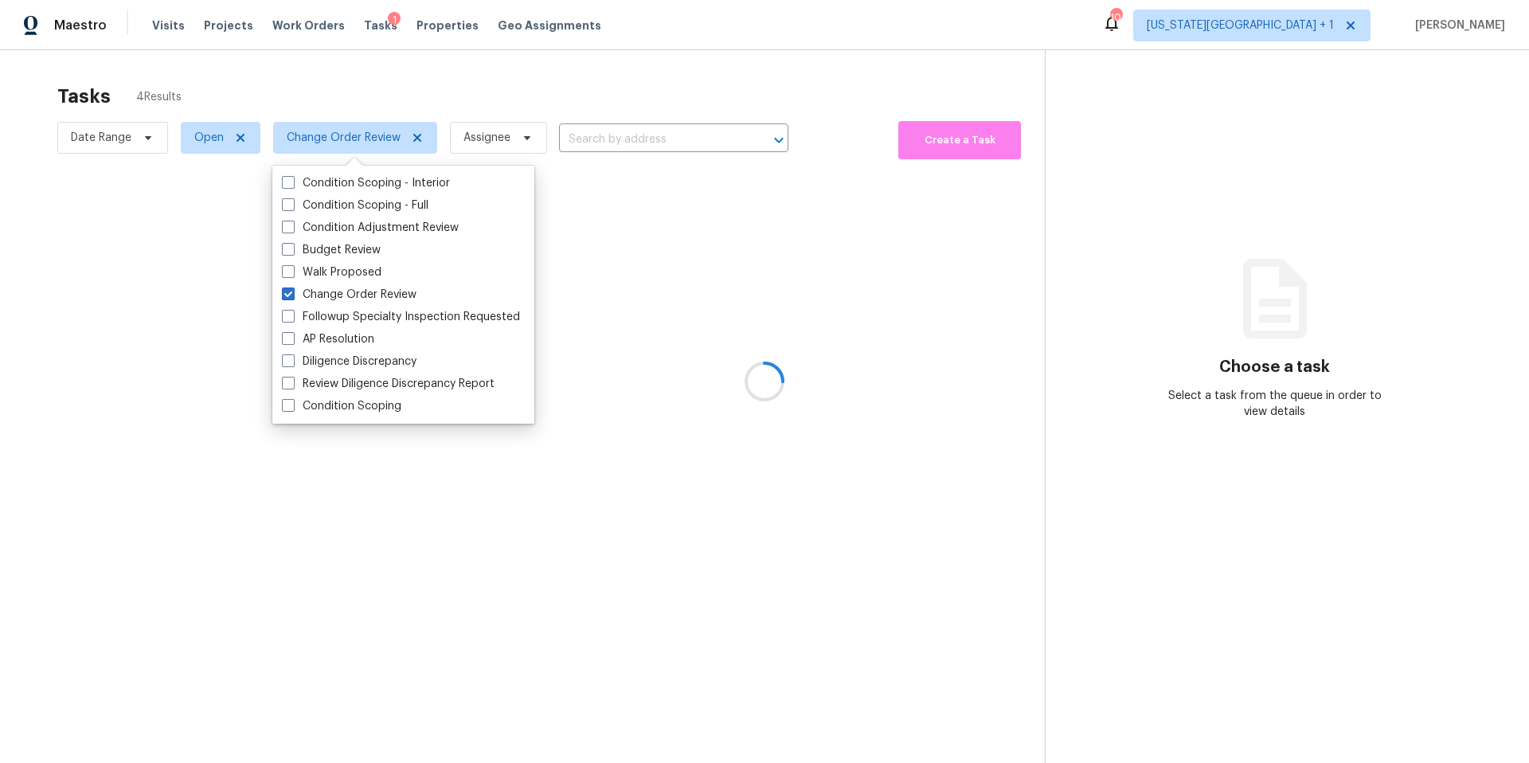
click at [384, 69] on div at bounding box center [764, 381] width 1529 height 763
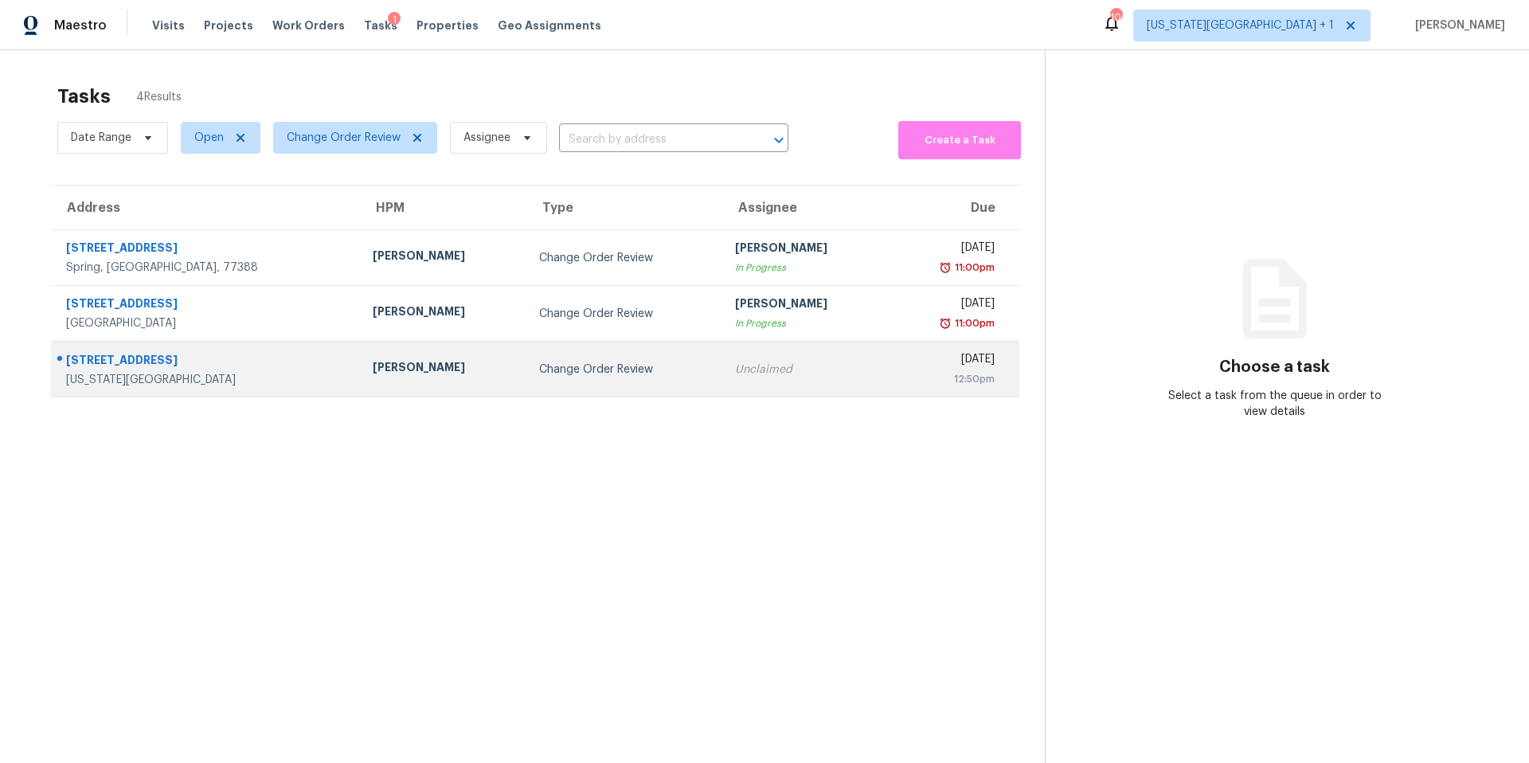
click at [373, 369] on div "[PERSON_NAME]" at bounding box center [443, 369] width 140 height 20
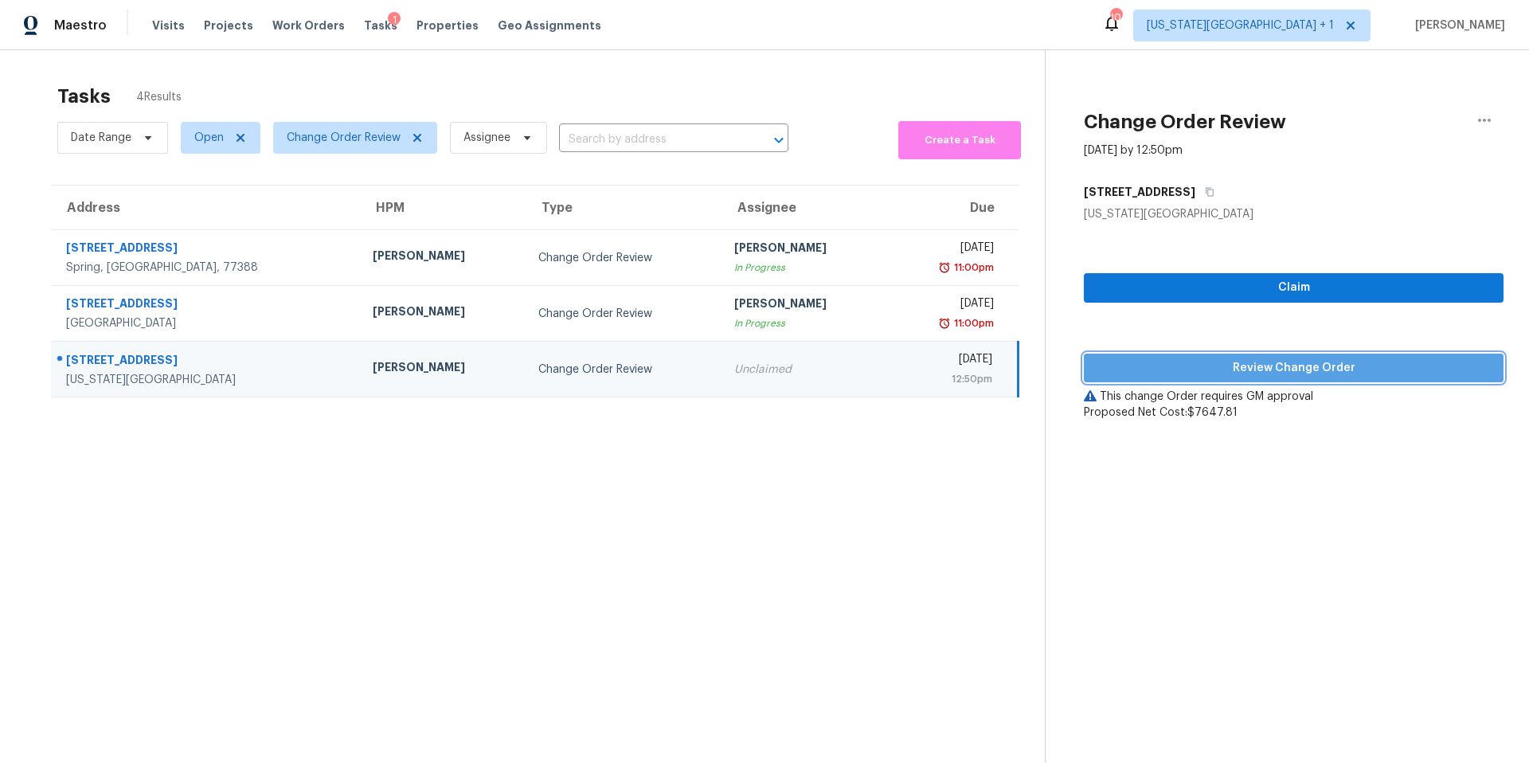
click at [1169, 375] on span "Review Change Order" at bounding box center [1293, 368] width 394 height 20
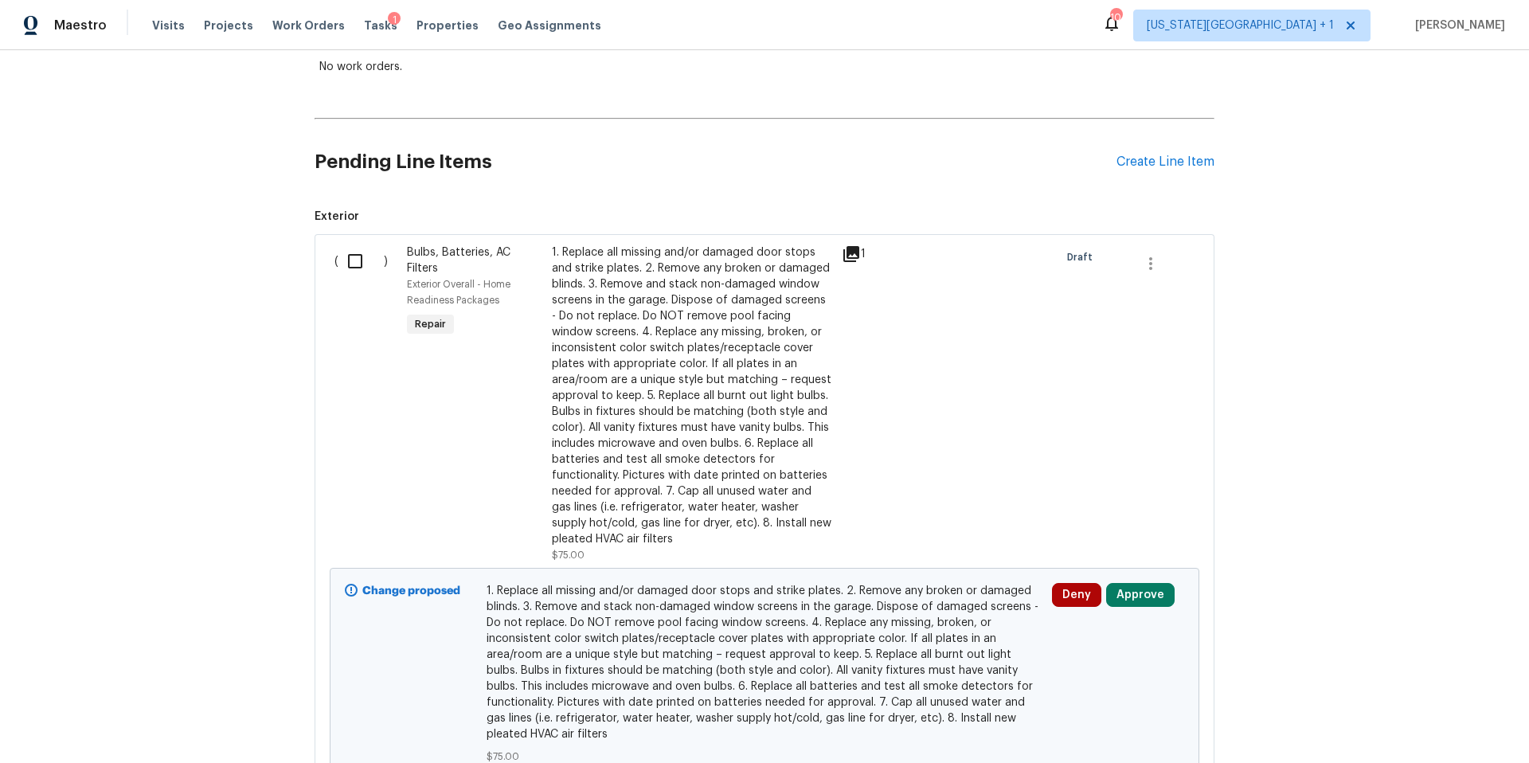
scroll to position [338, 0]
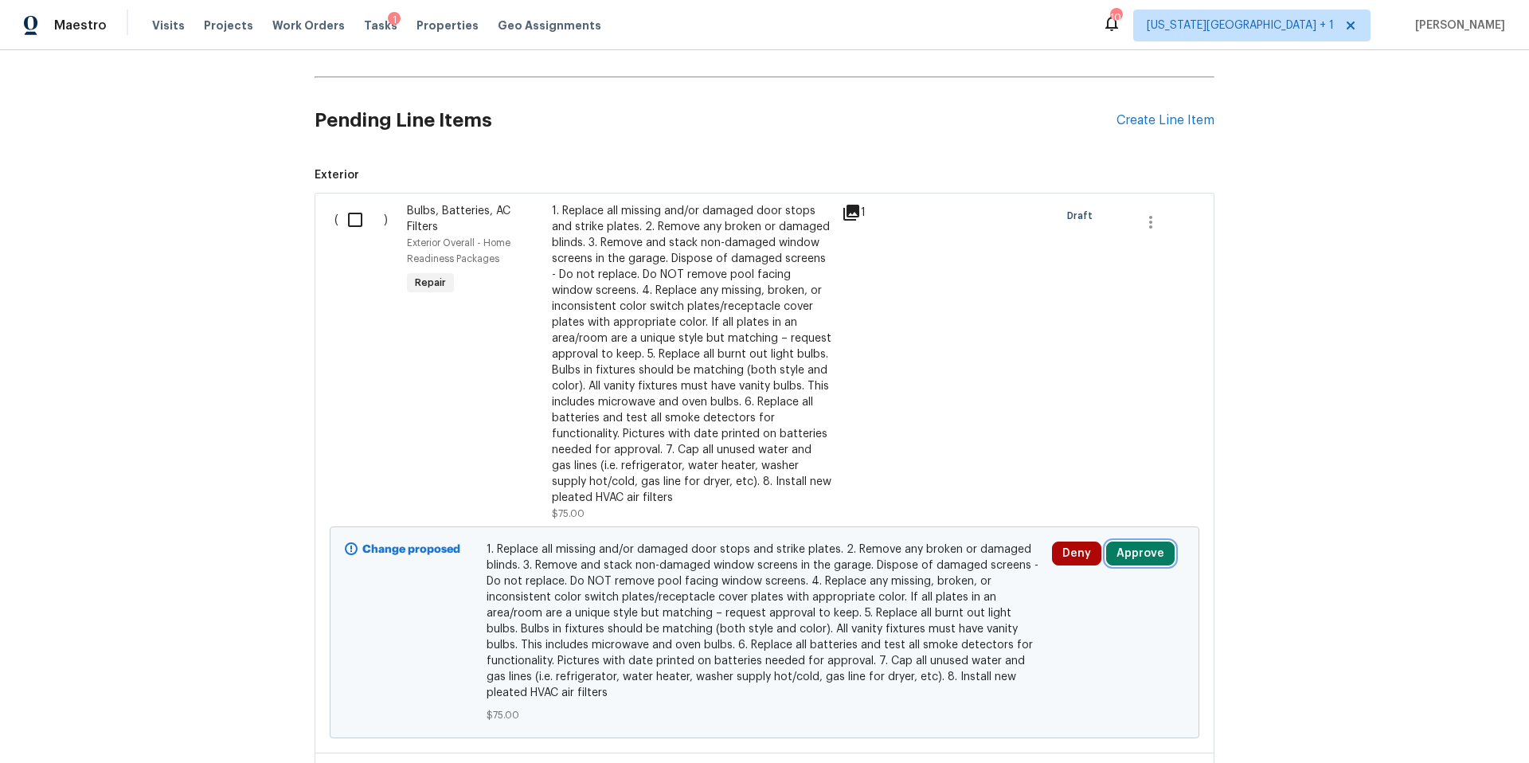
click at [1135, 553] on button "Approve" at bounding box center [1140, 553] width 68 height 24
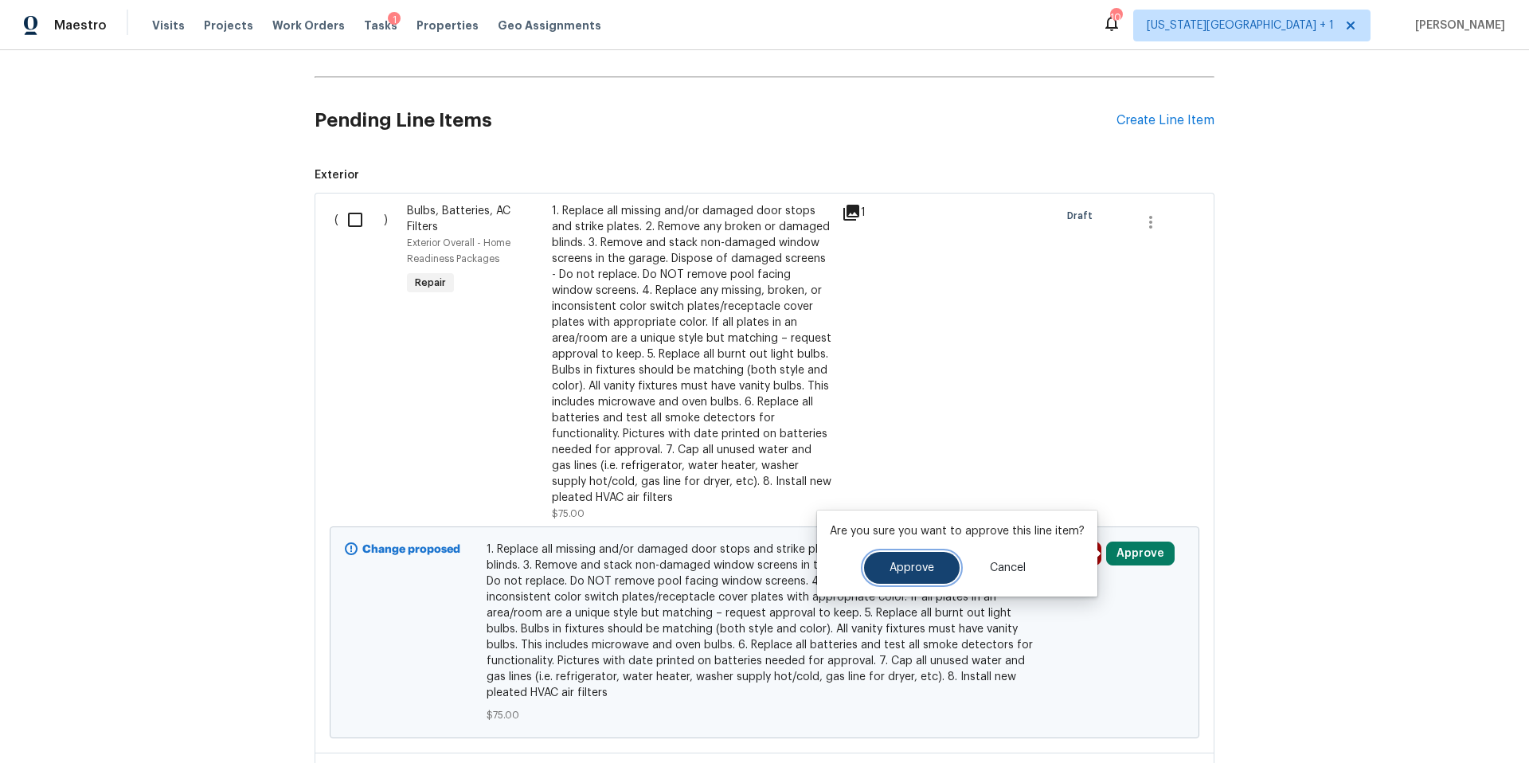
click at [893, 574] on button "Approve" at bounding box center [912, 568] width 96 height 32
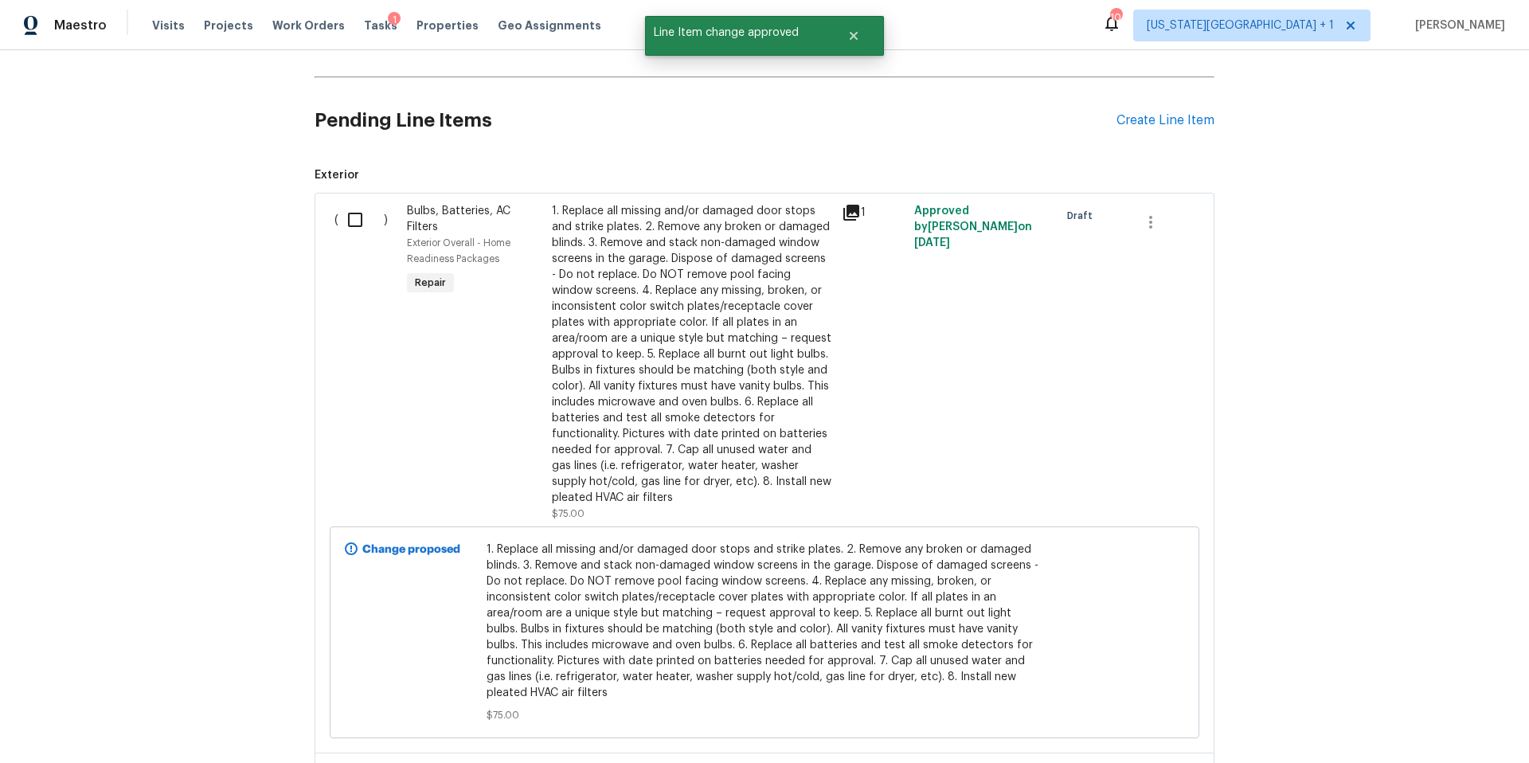
scroll to position [0, 0]
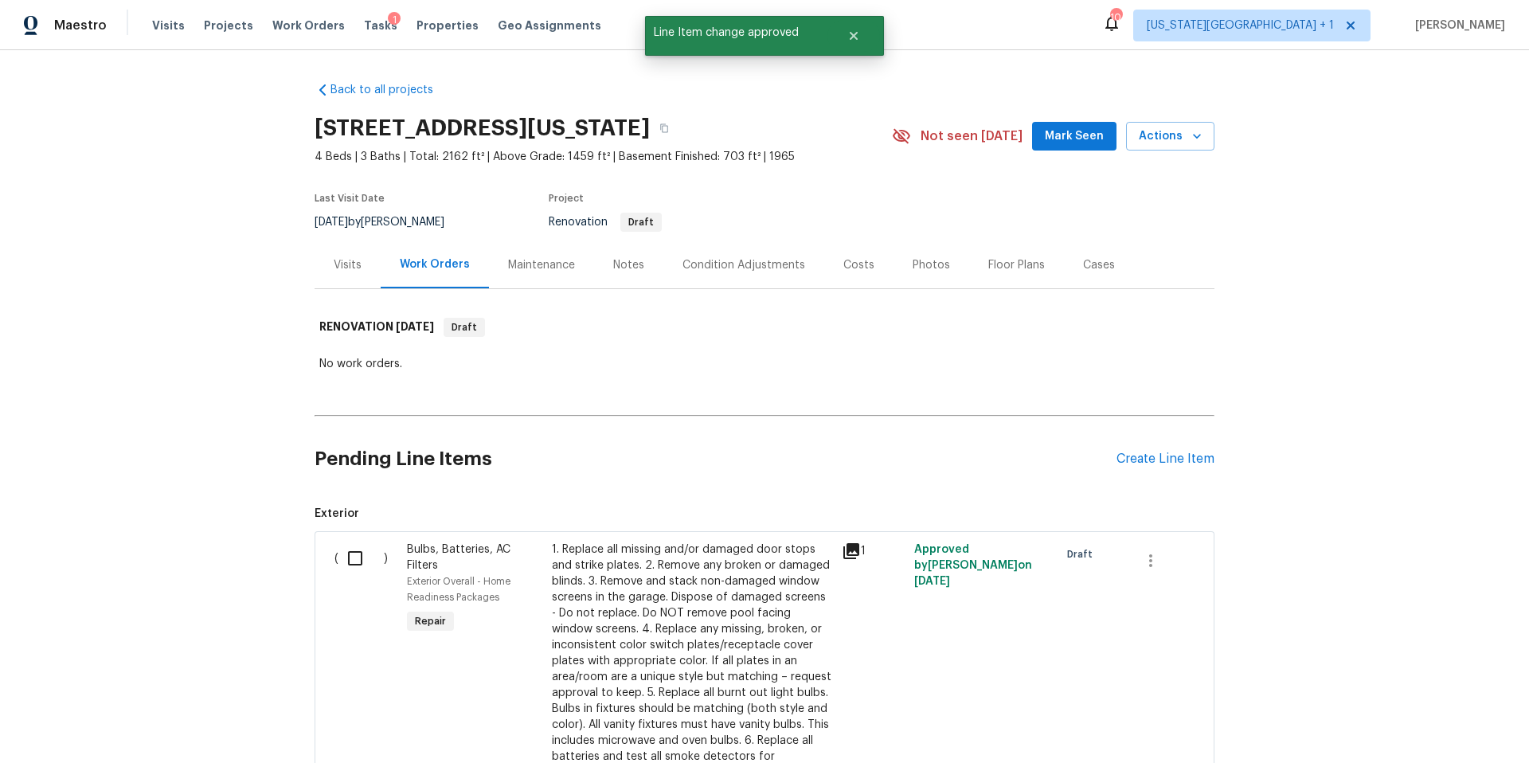
click at [624, 253] on div "Notes" at bounding box center [628, 264] width 69 height 47
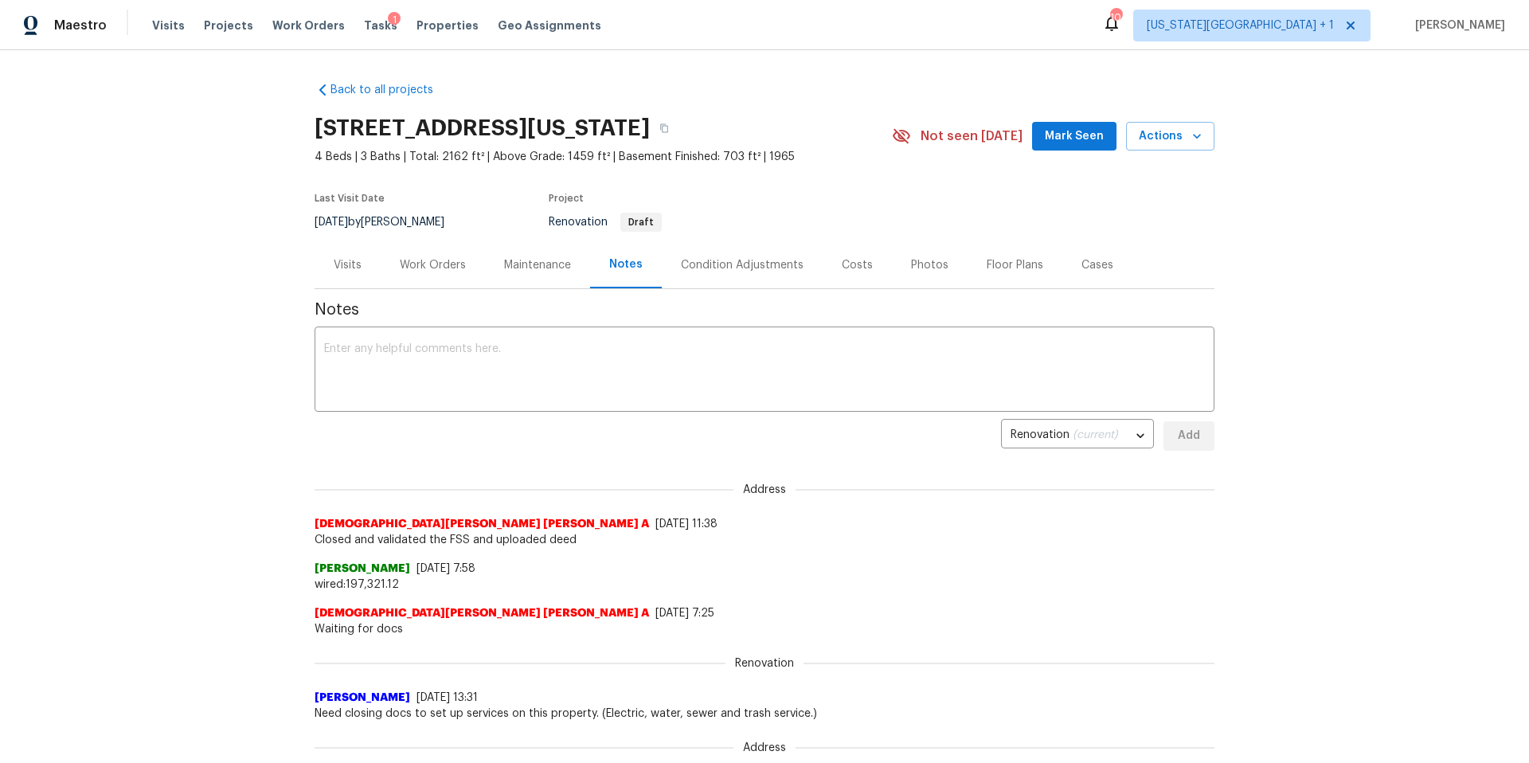
click at [360, 260] on div "Visits" at bounding box center [348, 265] width 28 height 16
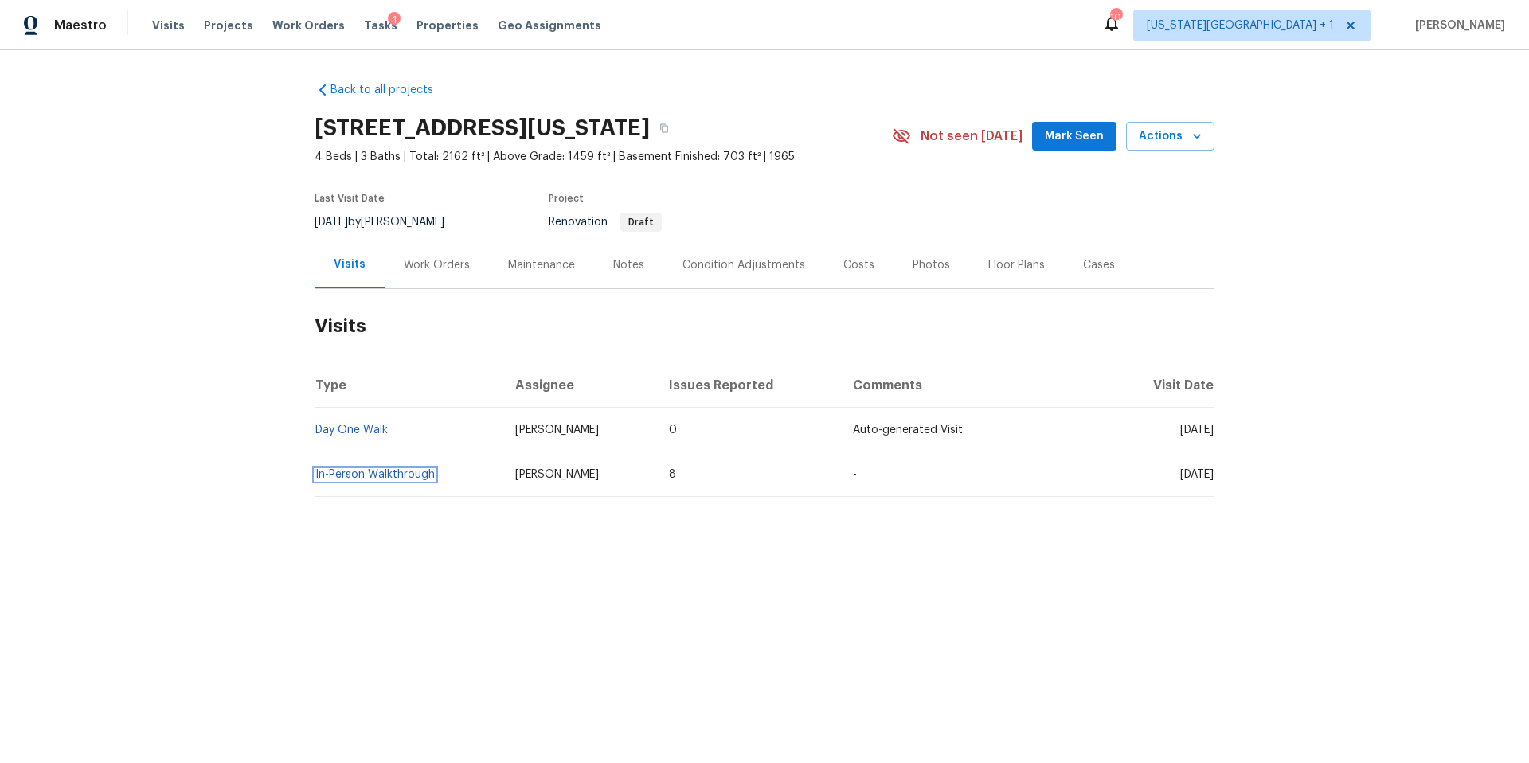
click at [376, 474] on link "In-Person Walkthrough" at bounding box center [374, 474] width 119 height 11
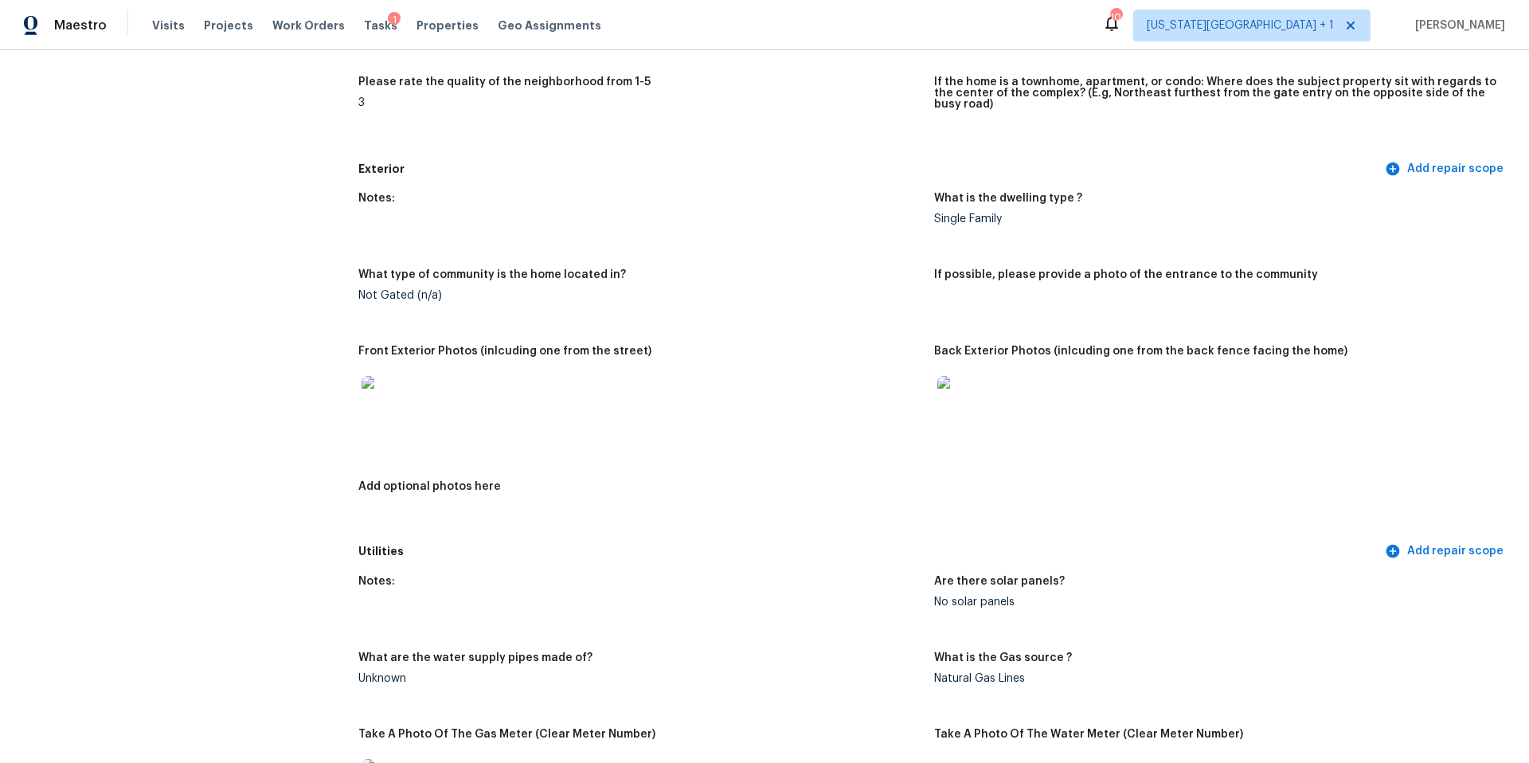
scroll to position [499, 0]
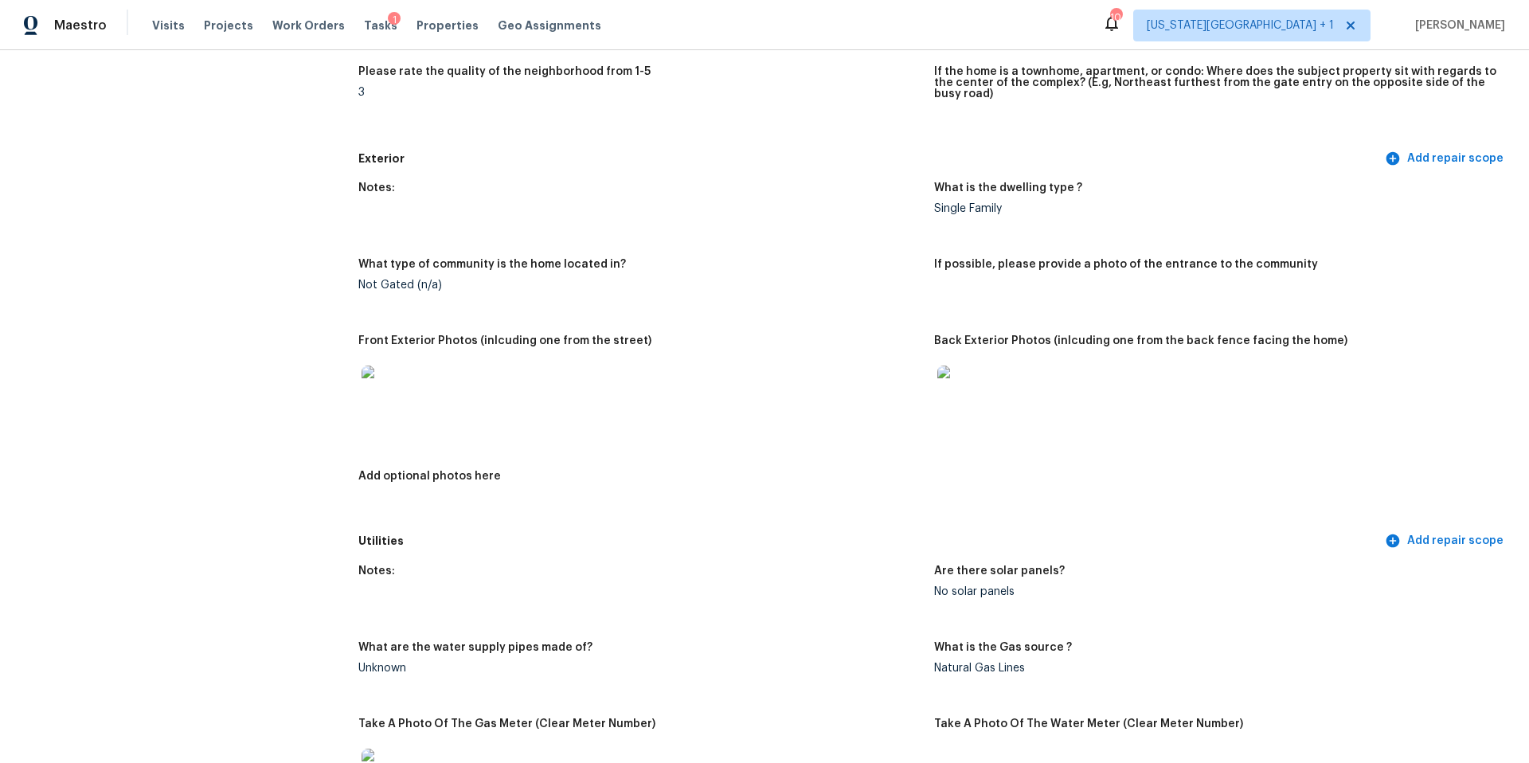
click at [957, 400] on img at bounding box center [962, 390] width 51 height 51
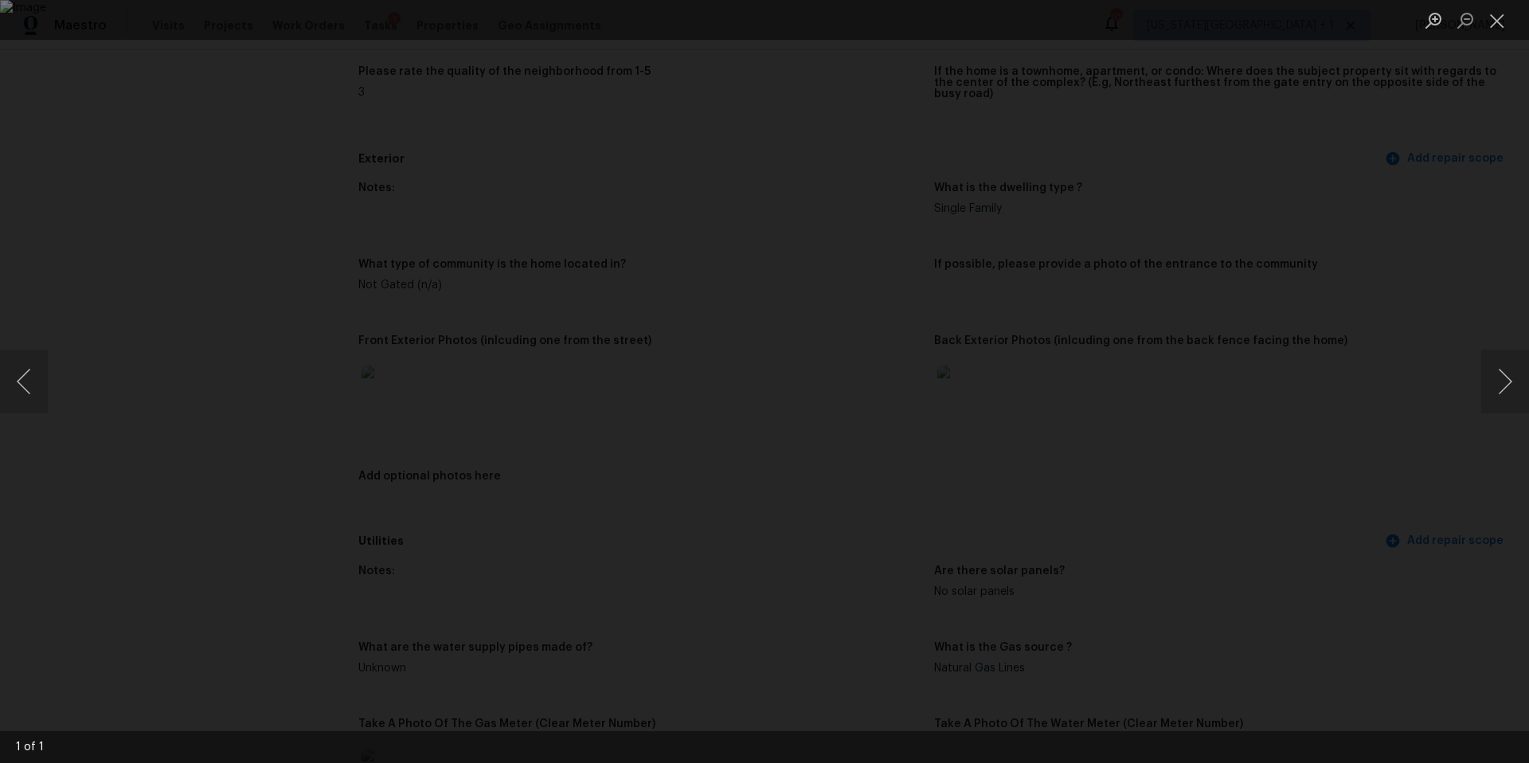
click at [1443, 384] on div "Lightbox" at bounding box center [764, 381] width 1529 height 763
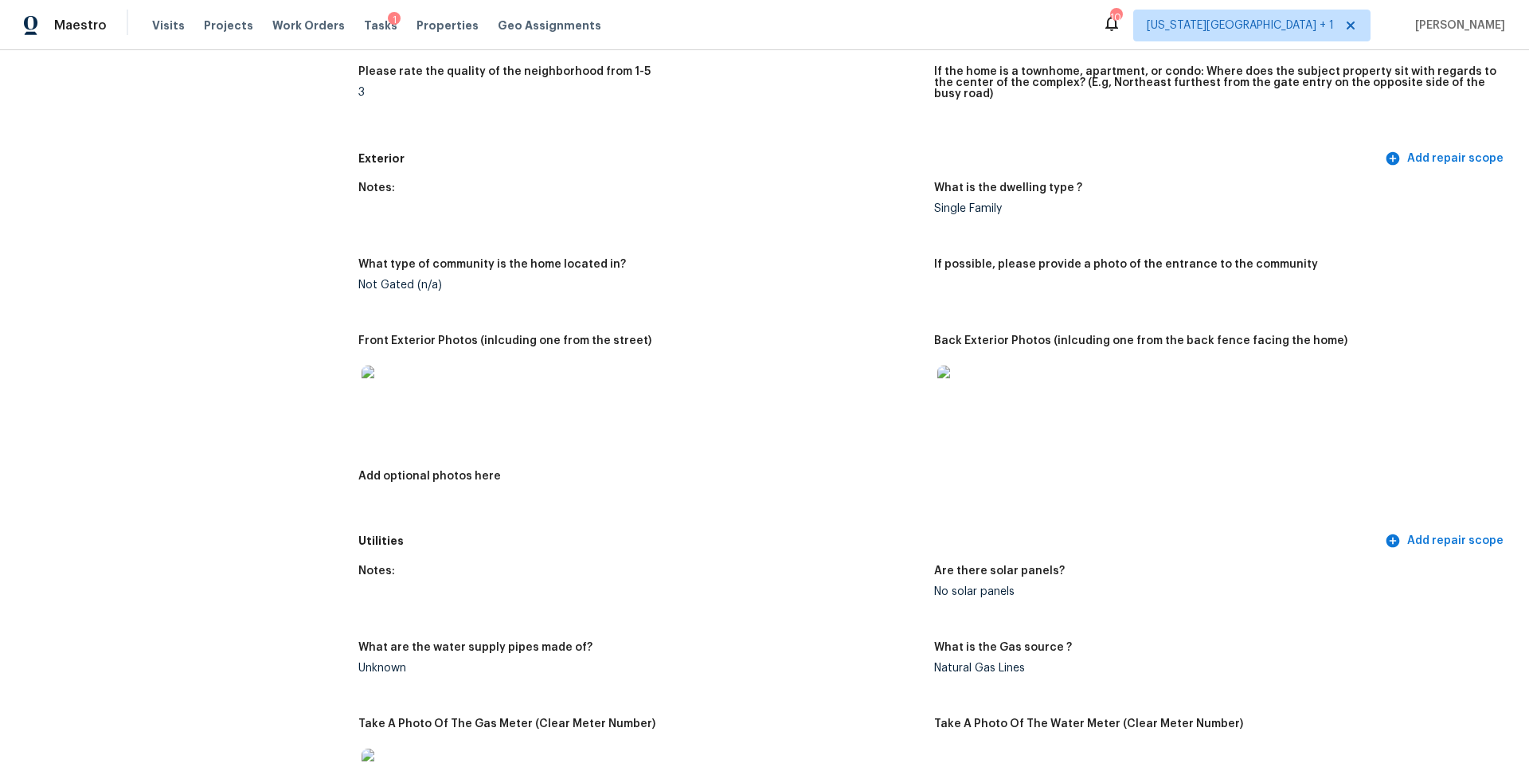
click at [389, 393] on img at bounding box center [386, 390] width 51 height 51
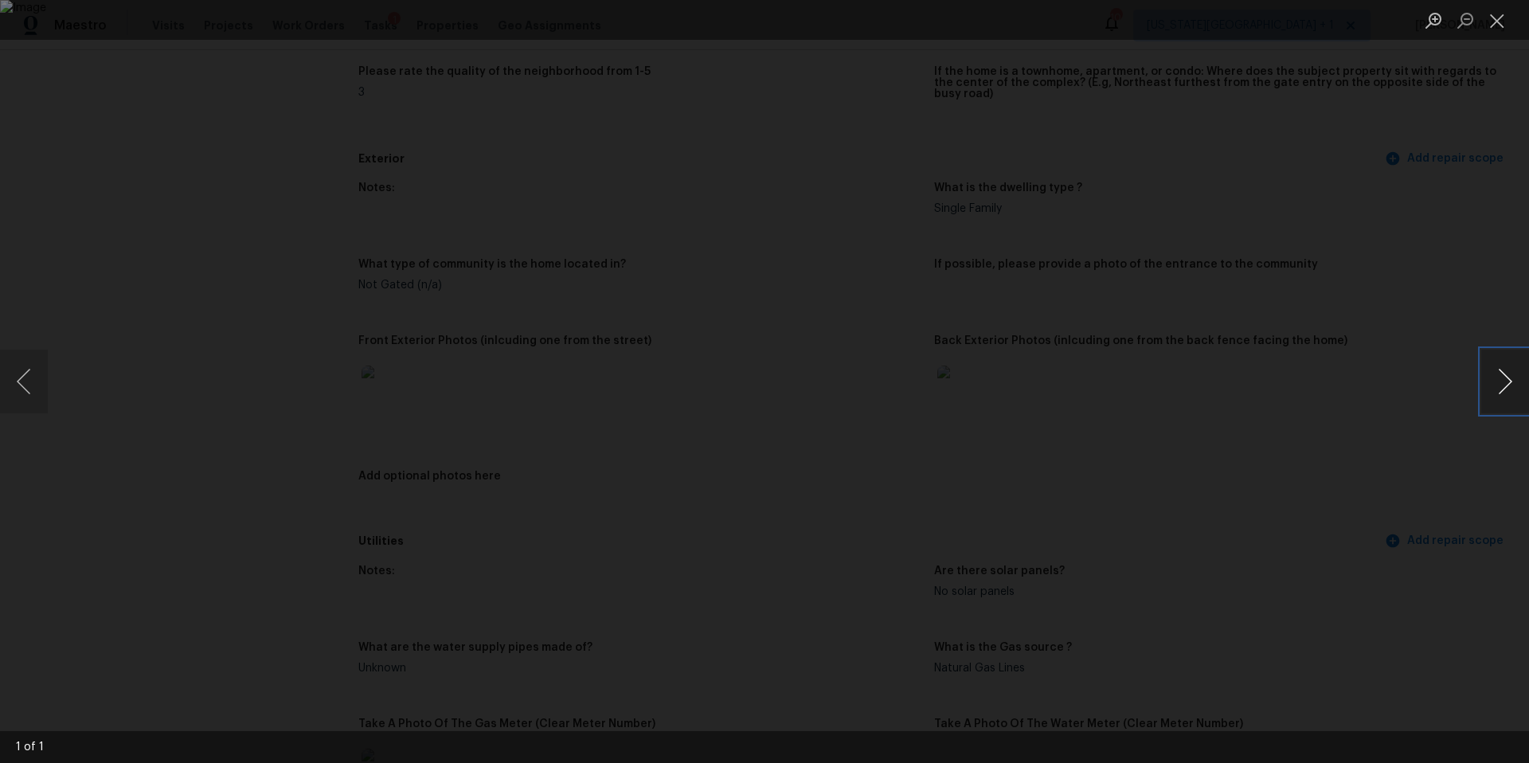
click at [1500, 377] on button "Next image" at bounding box center [1505, 382] width 48 height 64
click at [1377, 404] on div "Lightbox" at bounding box center [764, 381] width 1529 height 763
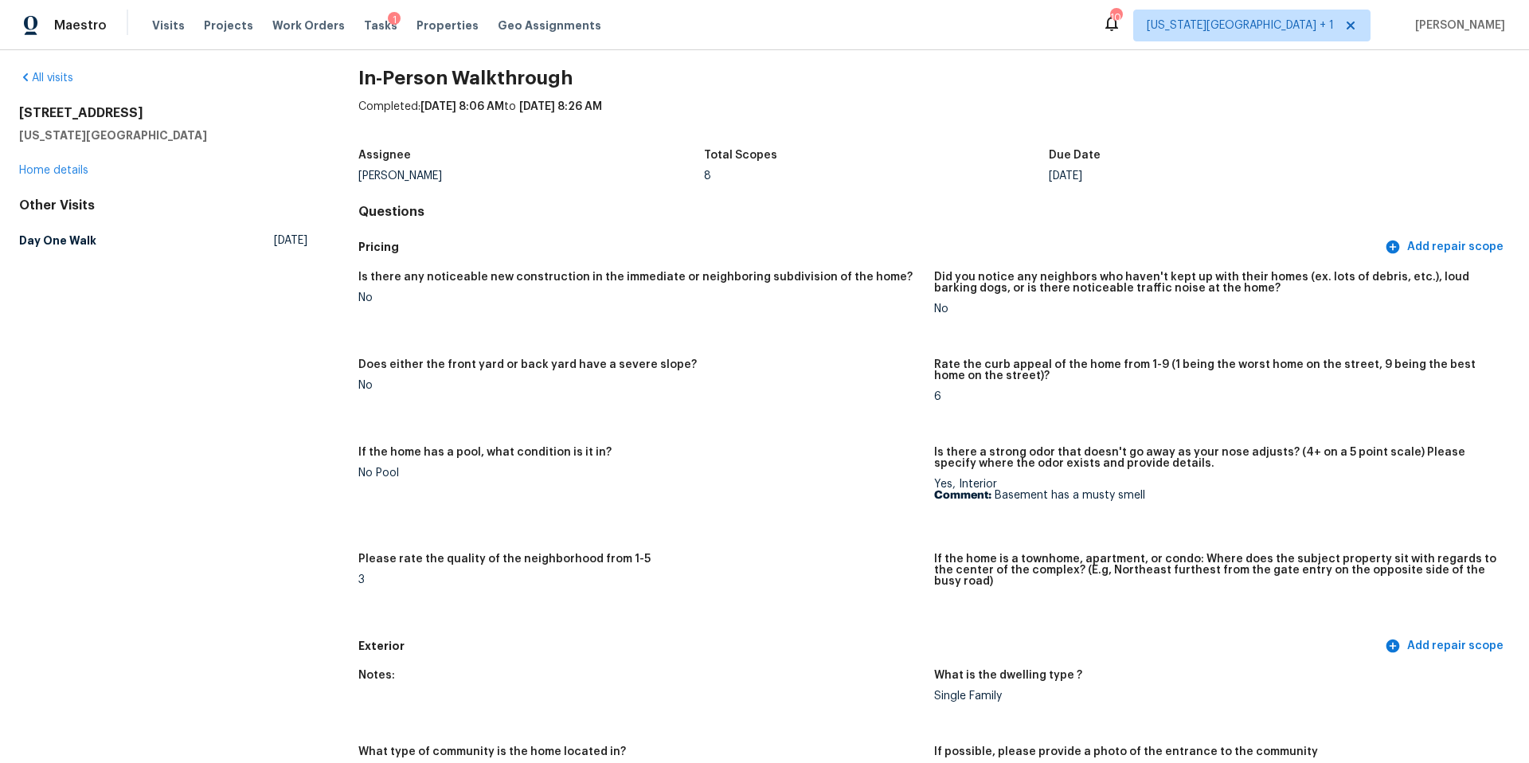
scroll to position [0, 0]
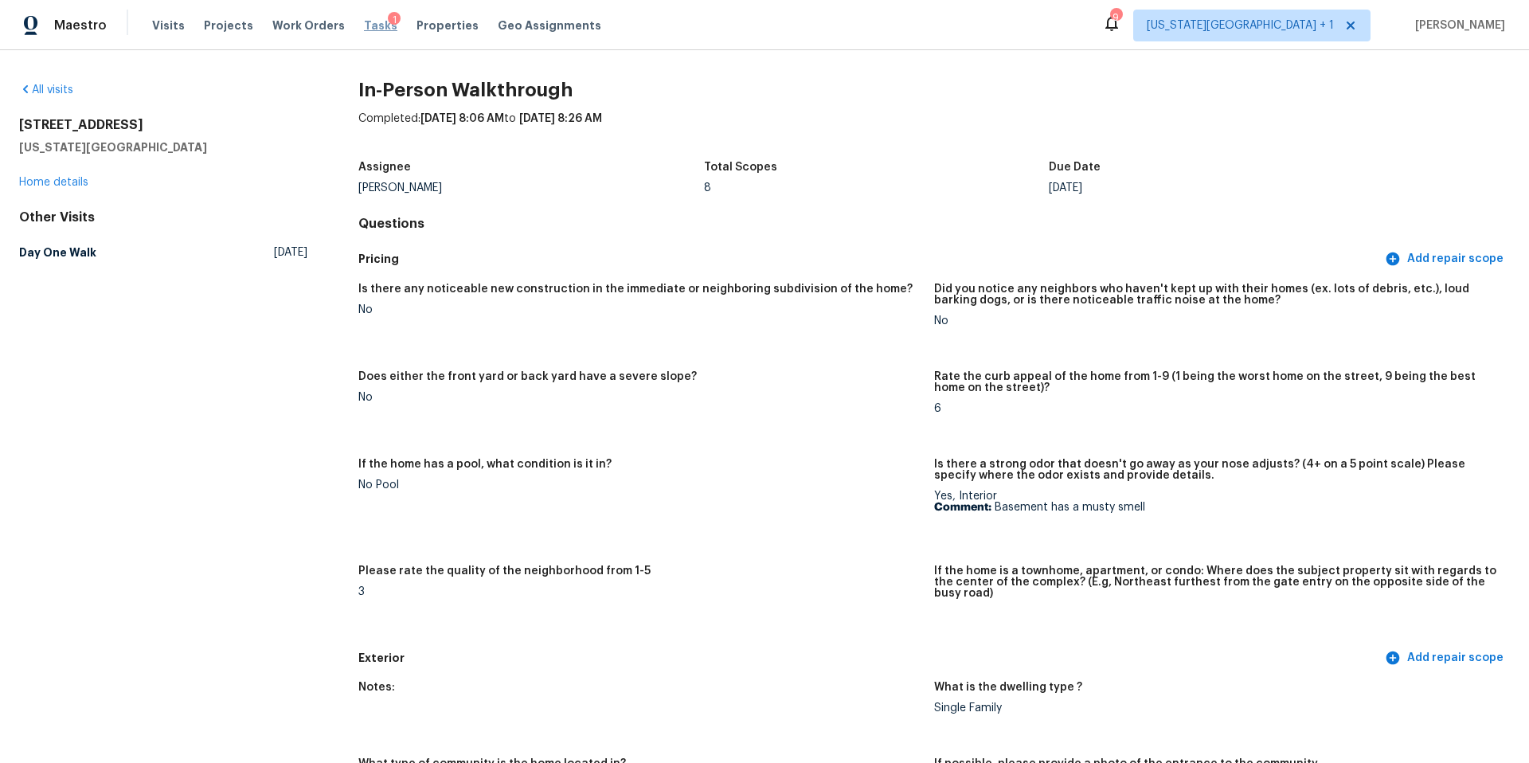
click at [364, 25] on span "Tasks" at bounding box center [380, 25] width 33 height 11
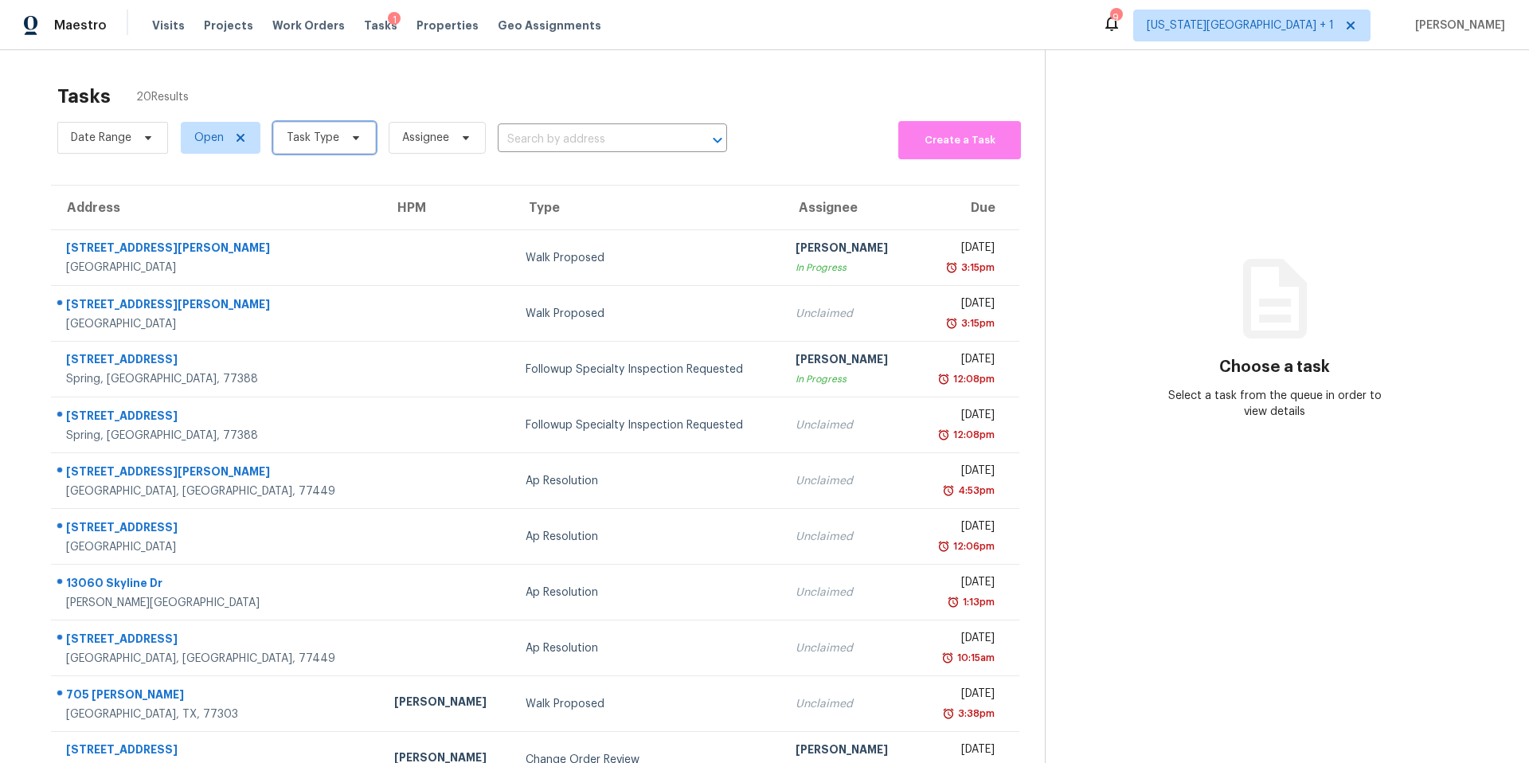
click at [304, 144] on span "Task Type" at bounding box center [313, 138] width 53 height 16
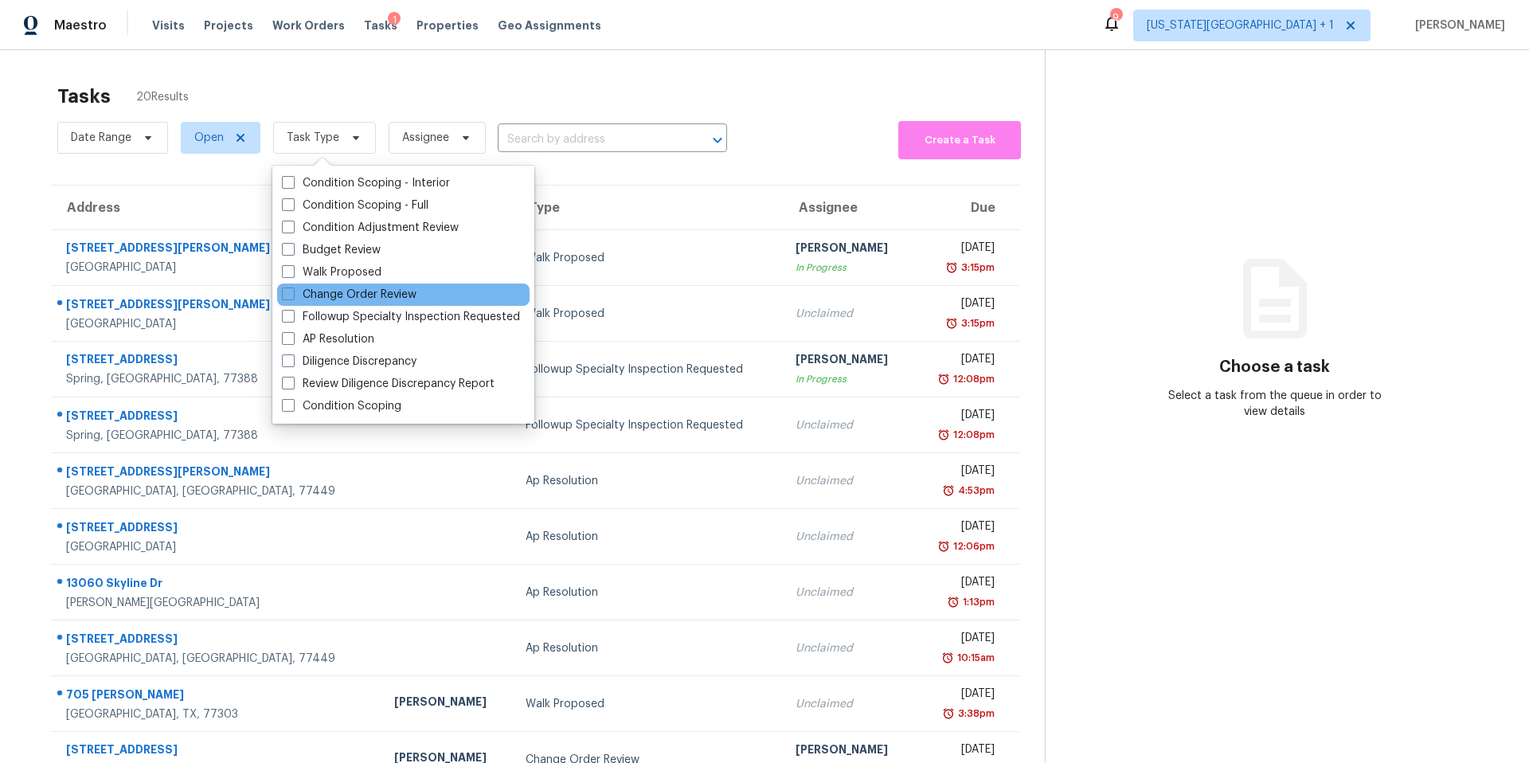
click at [287, 285] on div "Change Order Review" at bounding box center [403, 294] width 252 height 22
click at [287, 296] on span at bounding box center [288, 293] width 13 height 13
click at [287, 296] on input "Change Order Review" at bounding box center [287, 292] width 10 height 10
checkbox input "true"
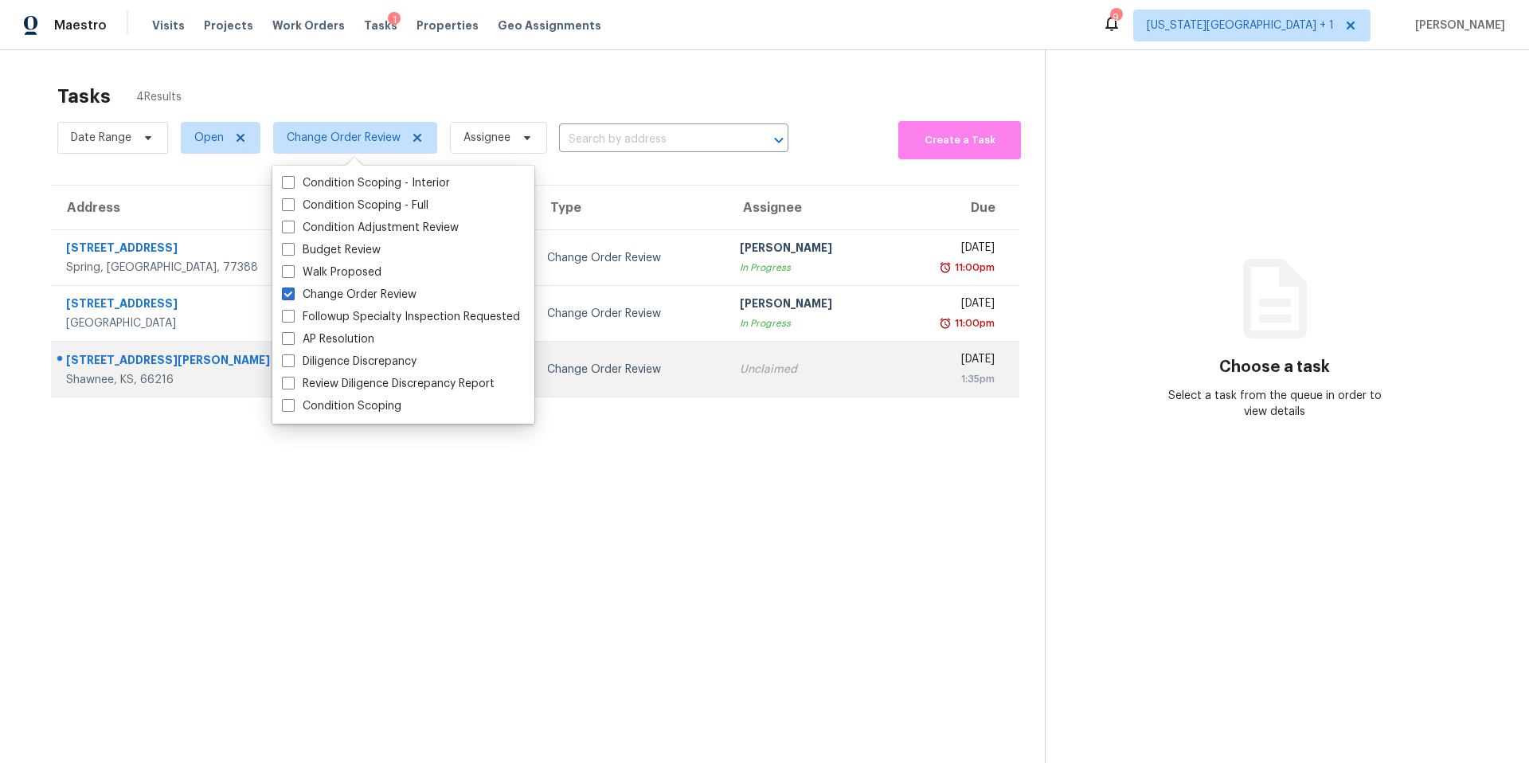
click at [176, 375] on div "Shawnee, KS, 66216" at bounding box center [212, 380] width 293 height 16
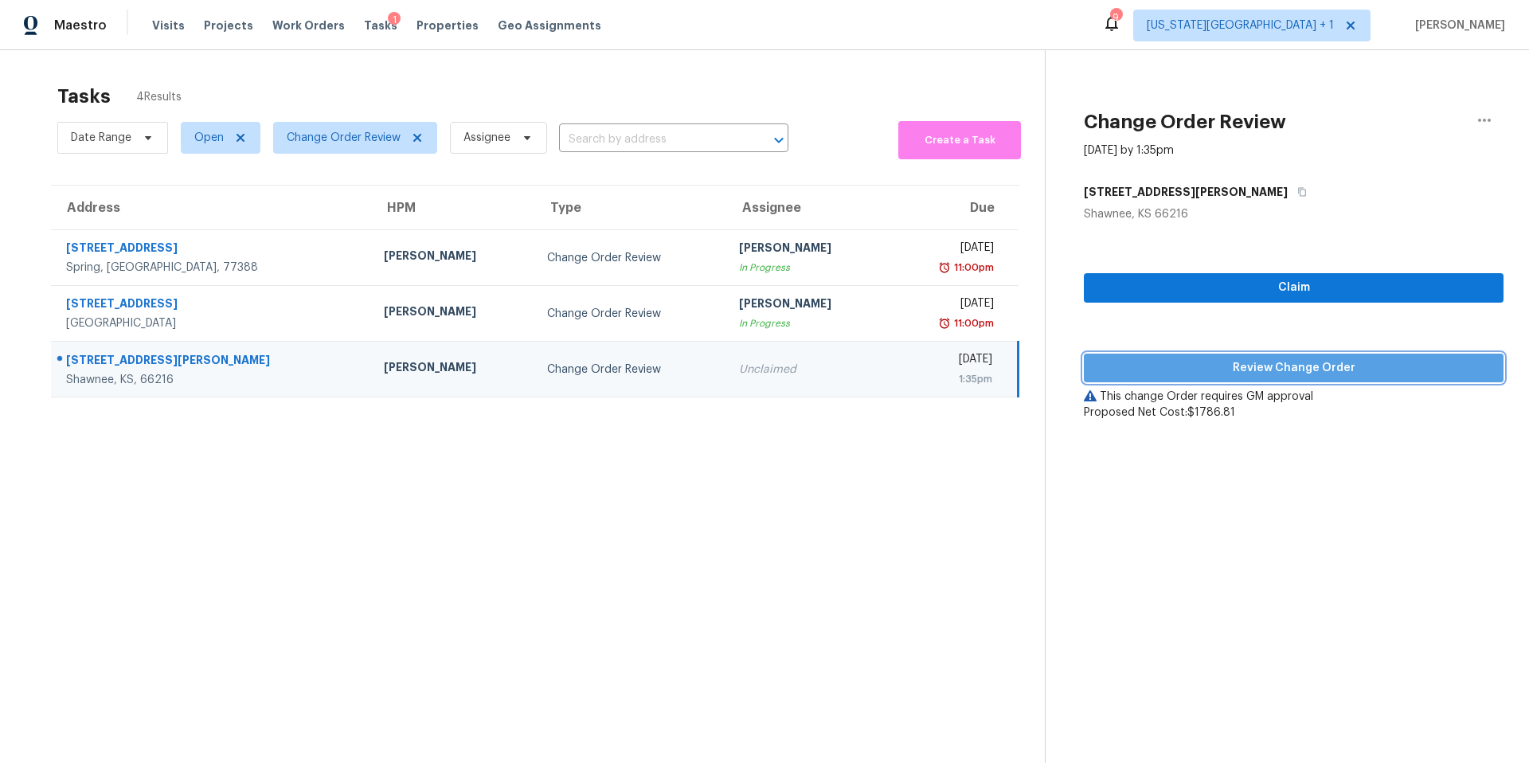
click at [1229, 369] on span "Review Change Order" at bounding box center [1293, 368] width 394 height 20
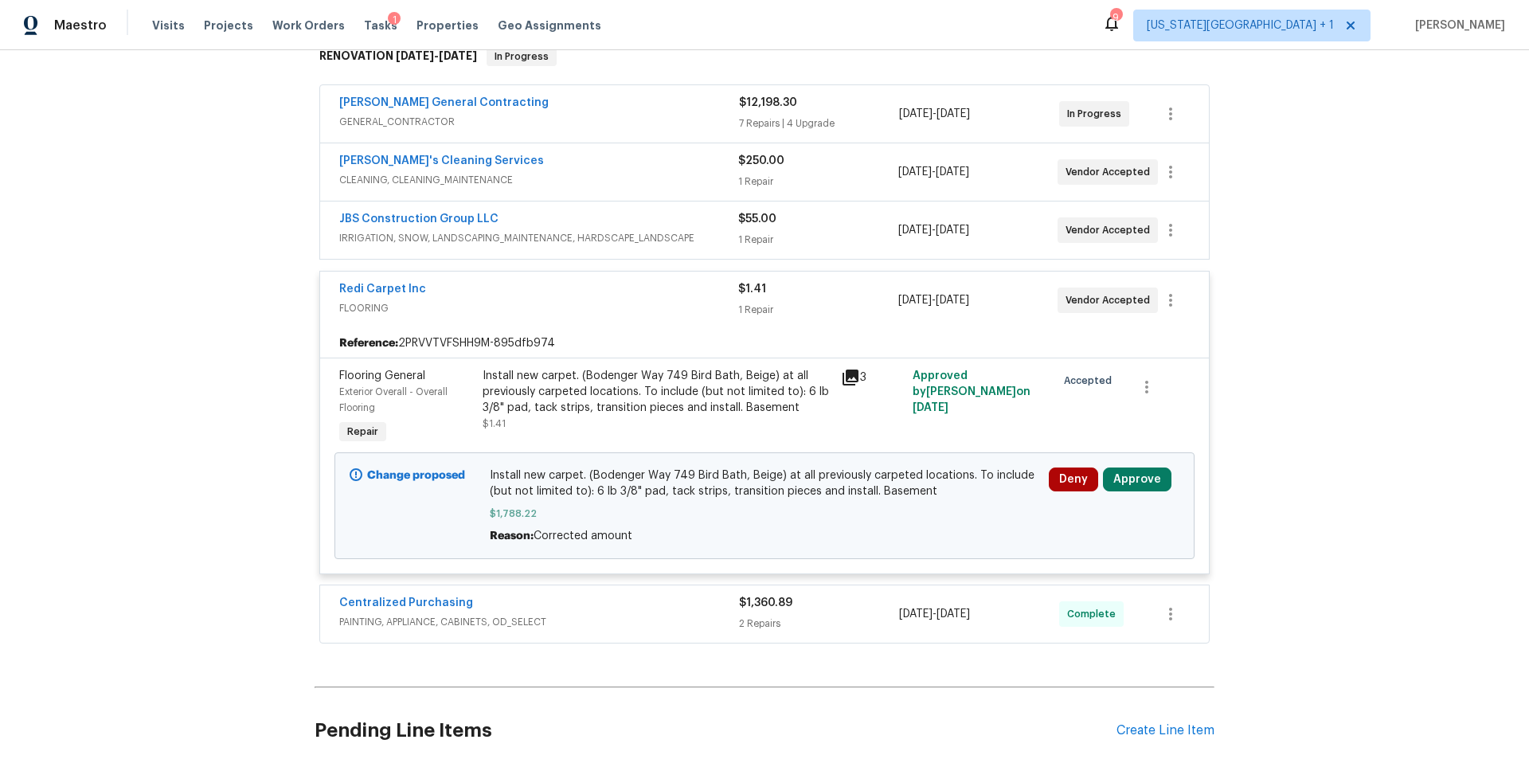
scroll to position [281, 0]
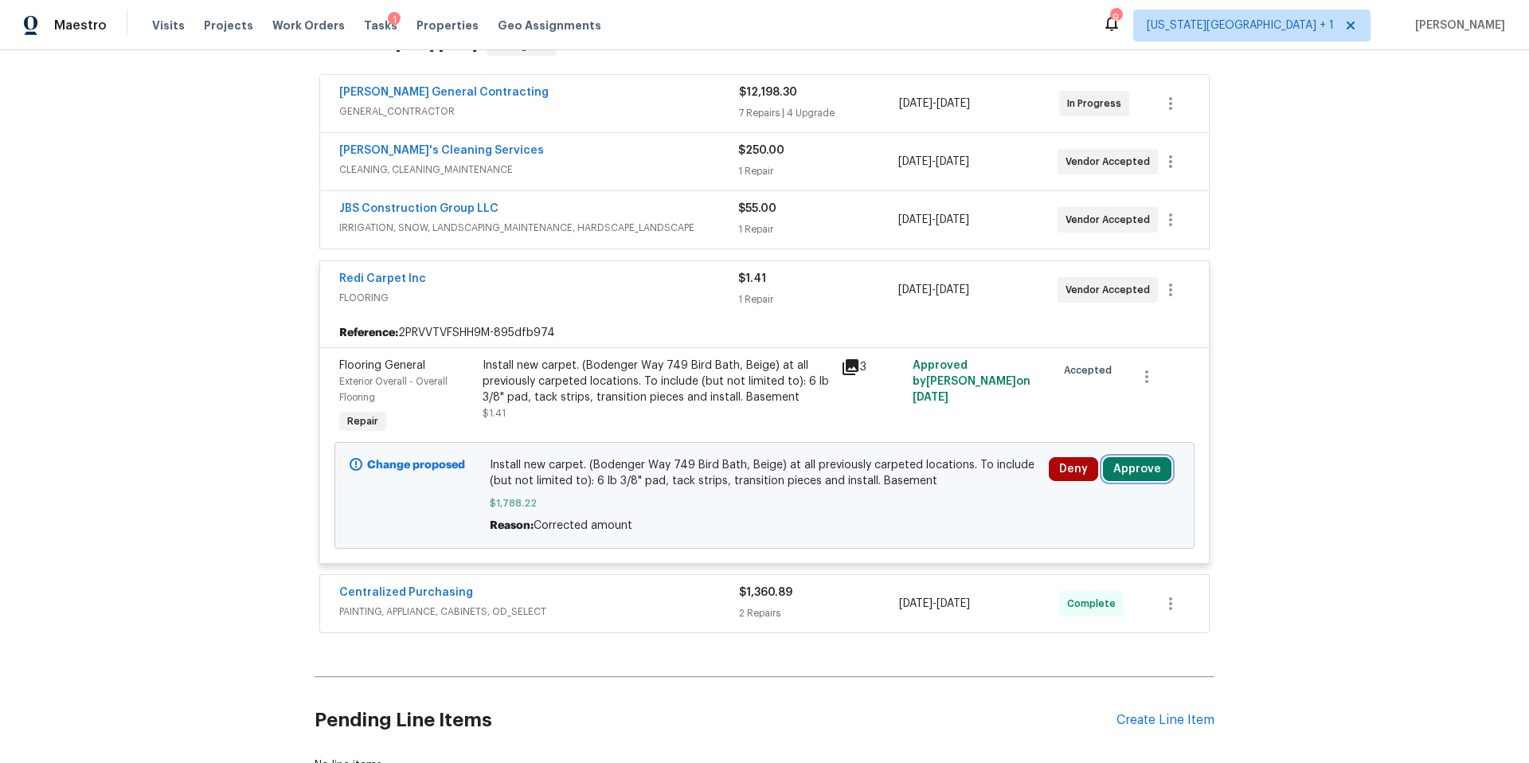
click at [1118, 471] on button "Approve" at bounding box center [1137, 469] width 68 height 24
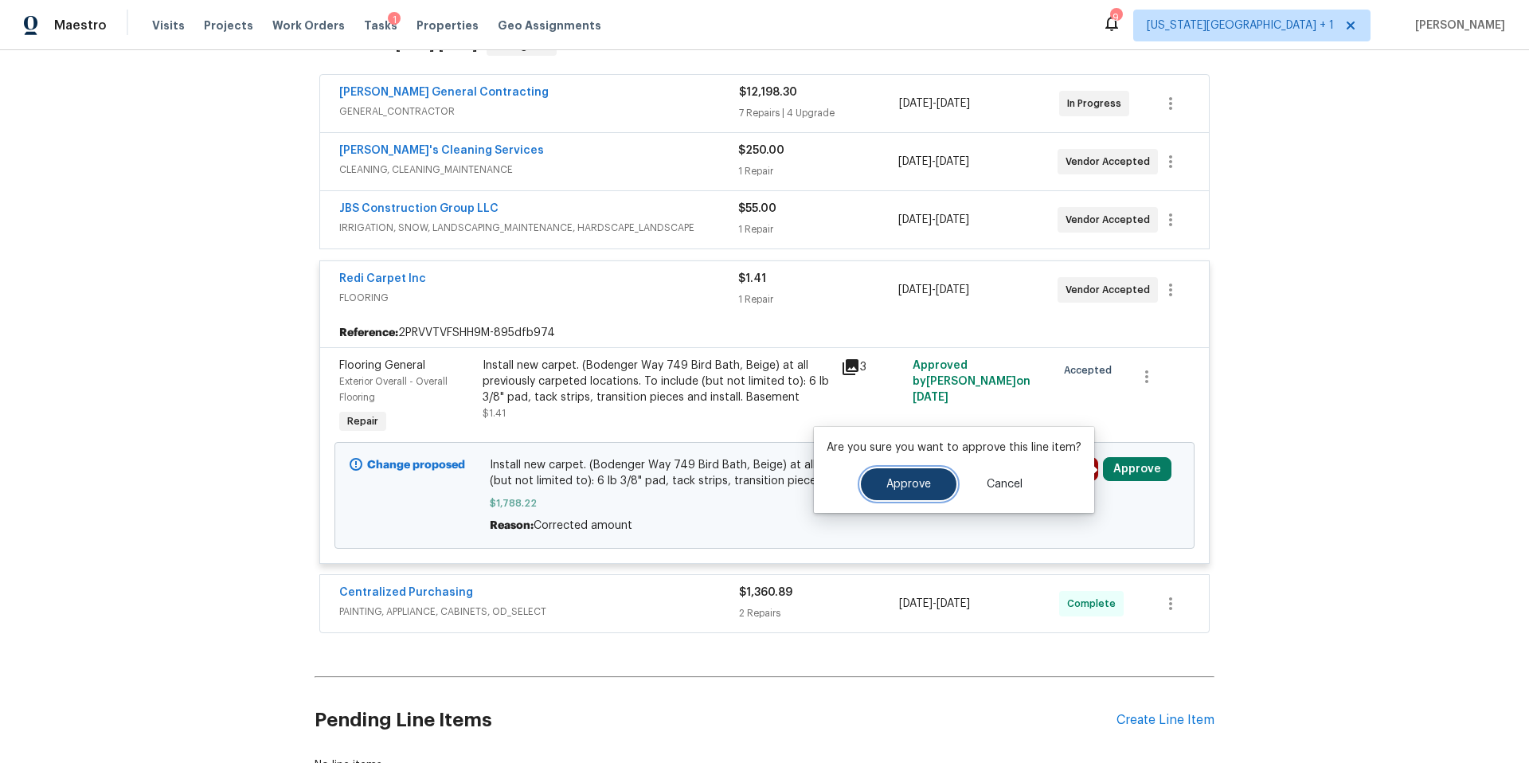
click at [893, 491] on button "Approve" at bounding box center [909, 484] width 96 height 32
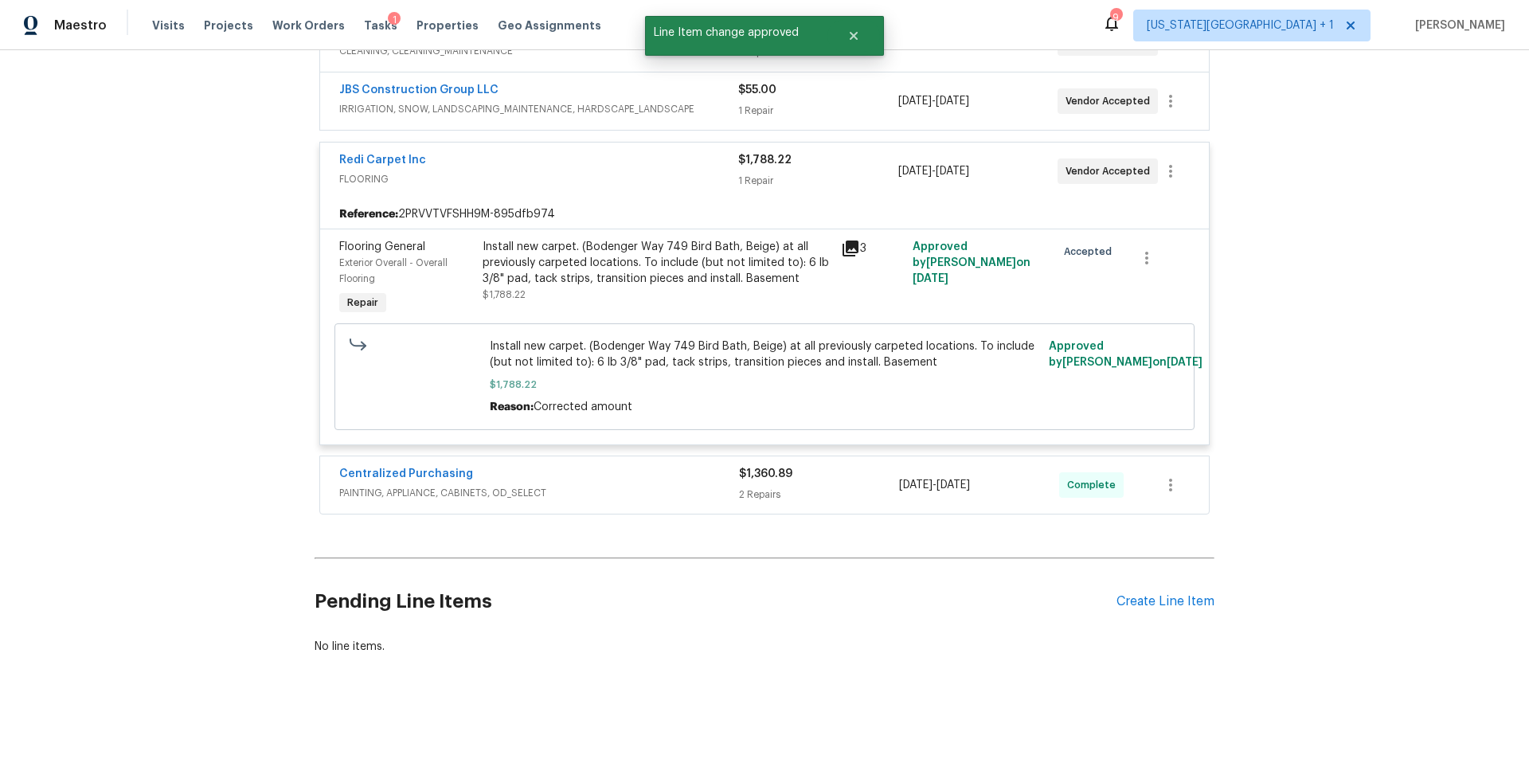
scroll to position [0, 0]
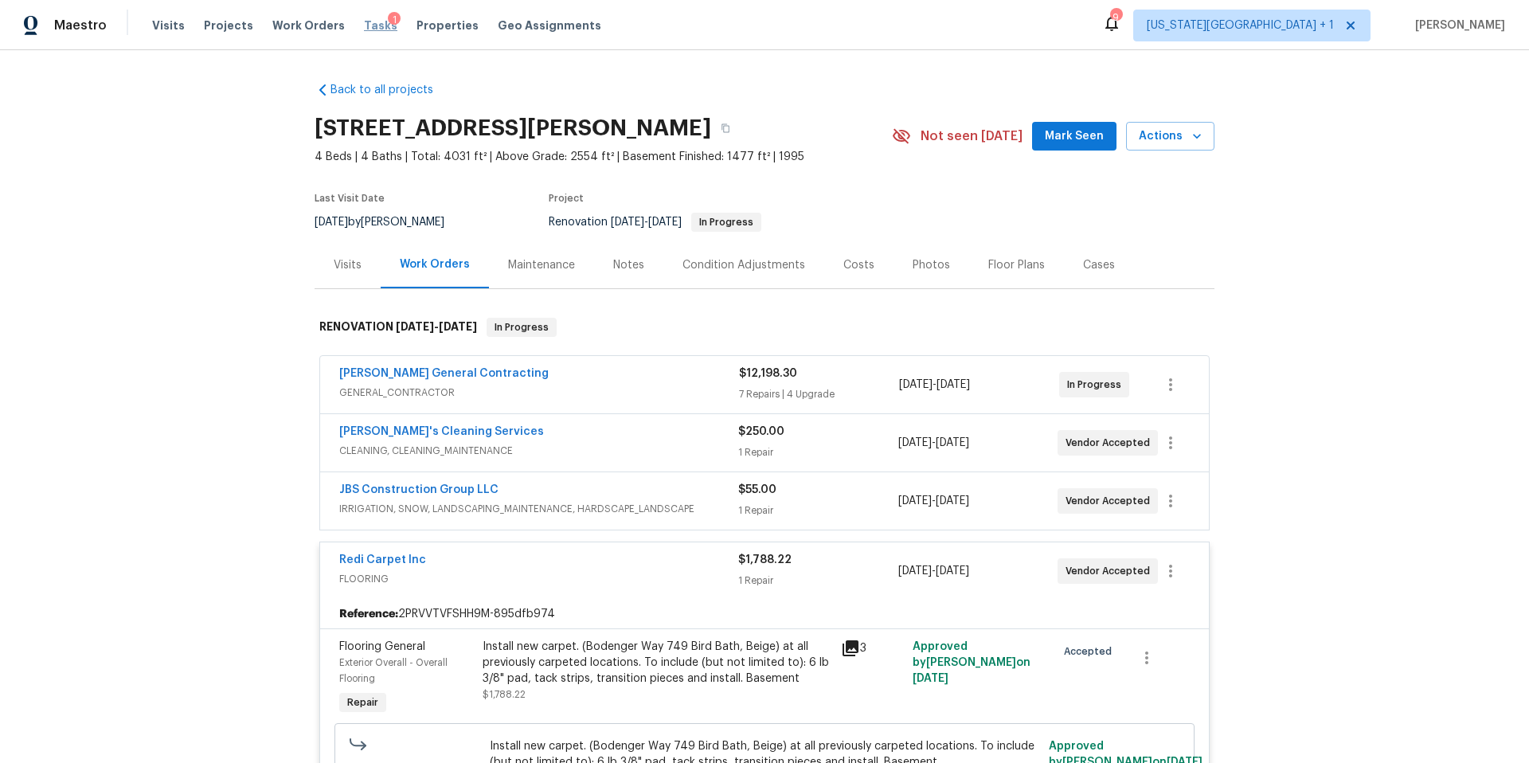
click at [369, 29] on span "Tasks" at bounding box center [380, 25] width 33 height 11
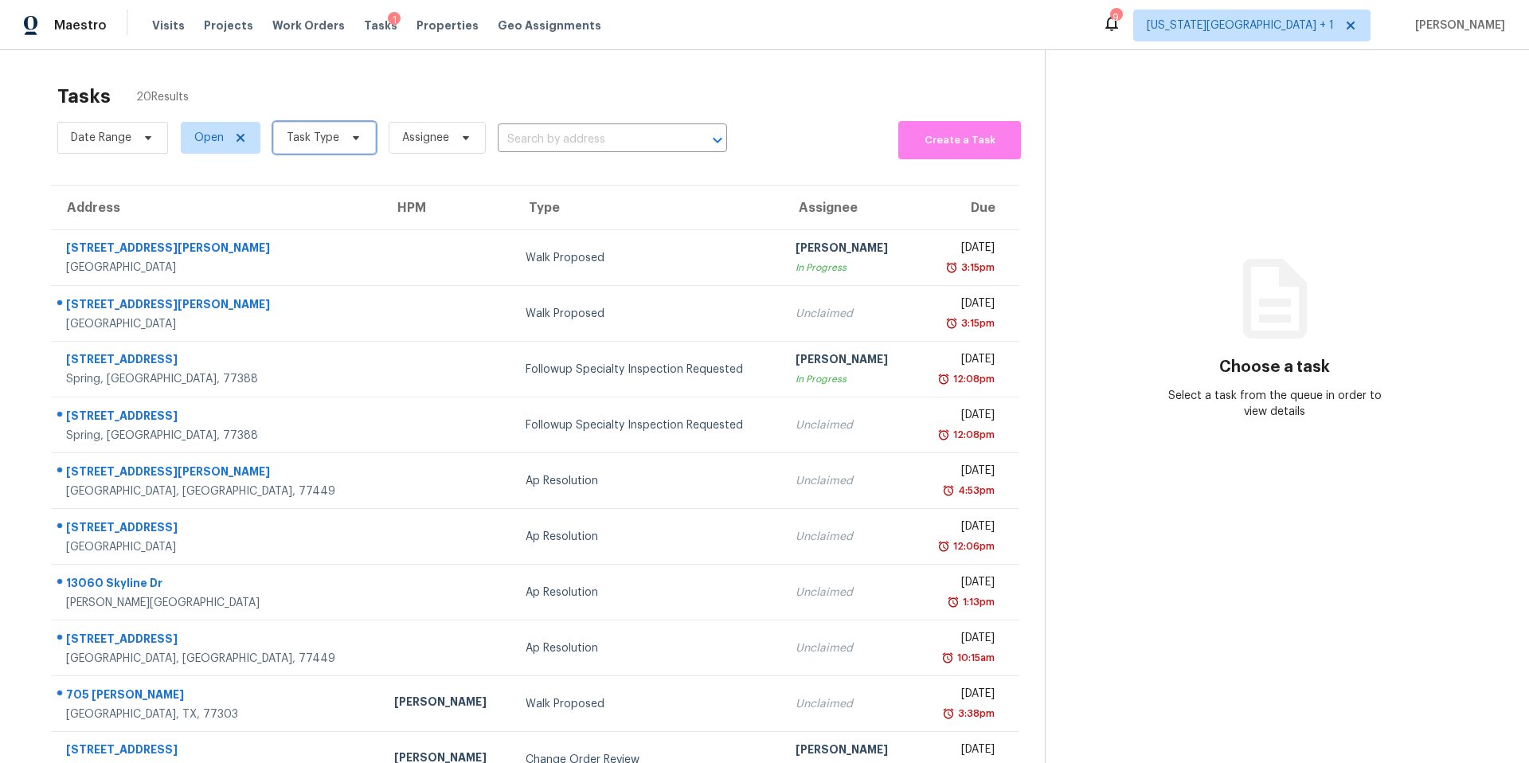
click at [350, 139] on icon at bounding box center [356, 137] width 13 height 13
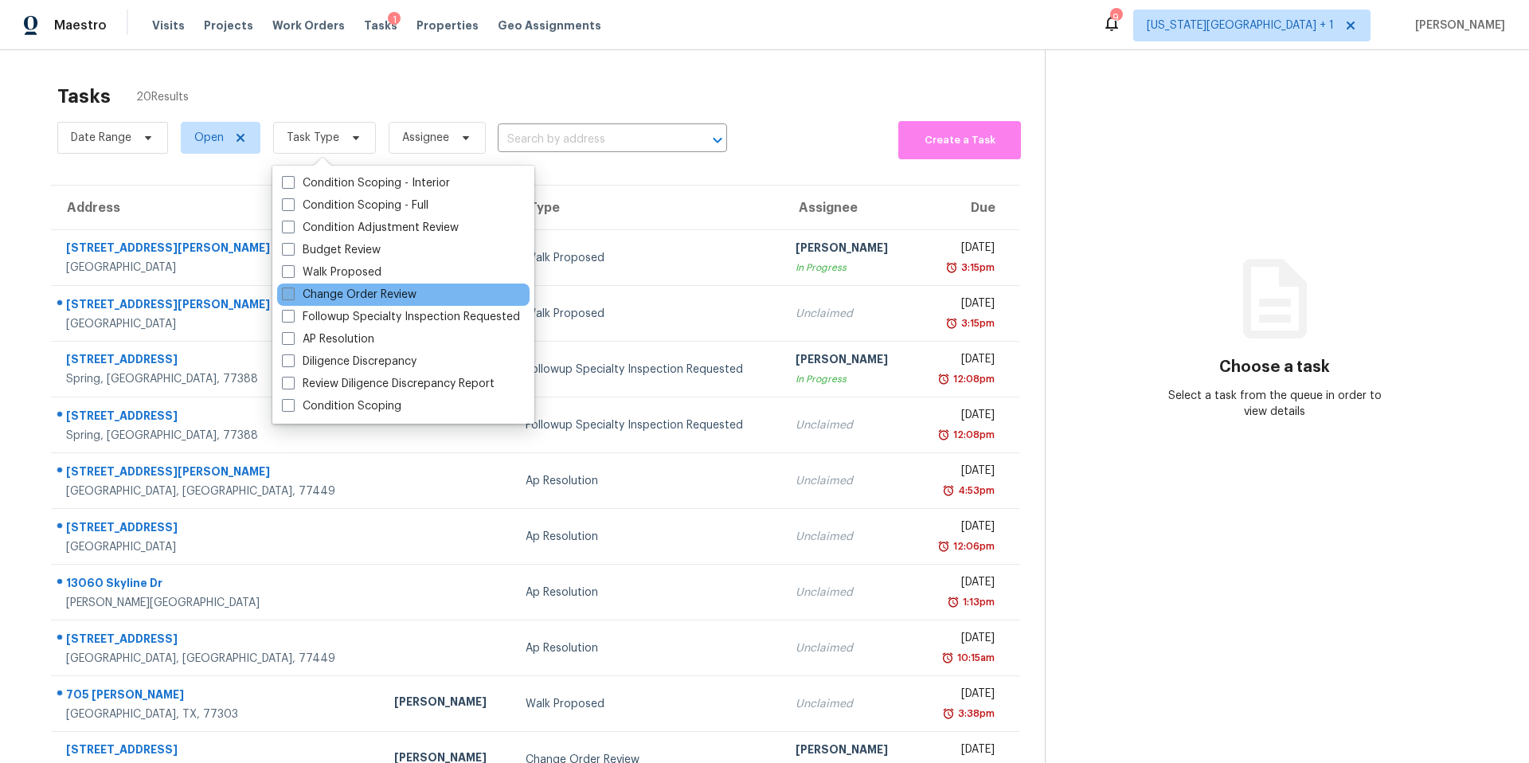
click at [316, 287] on label "Change Order Review" at bounding box center [349, 295] width 135 height 16
click at [292, 287] on input "Change Order Review" at bounding box center [287, 292] width 10 height 10
checkbox input "true"
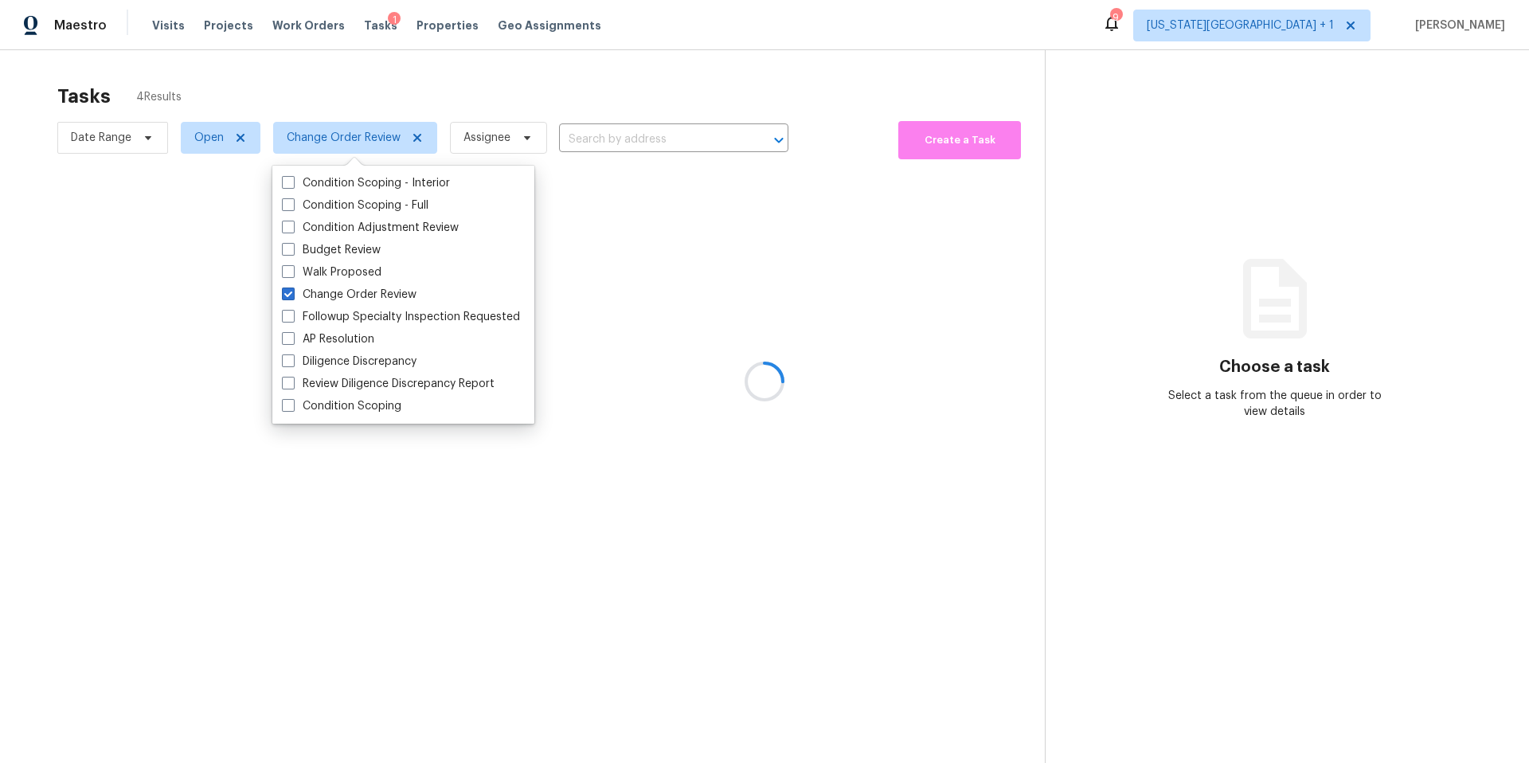
click at [339, 109] on div at bounding box center [764, 381] width 1529 height 763
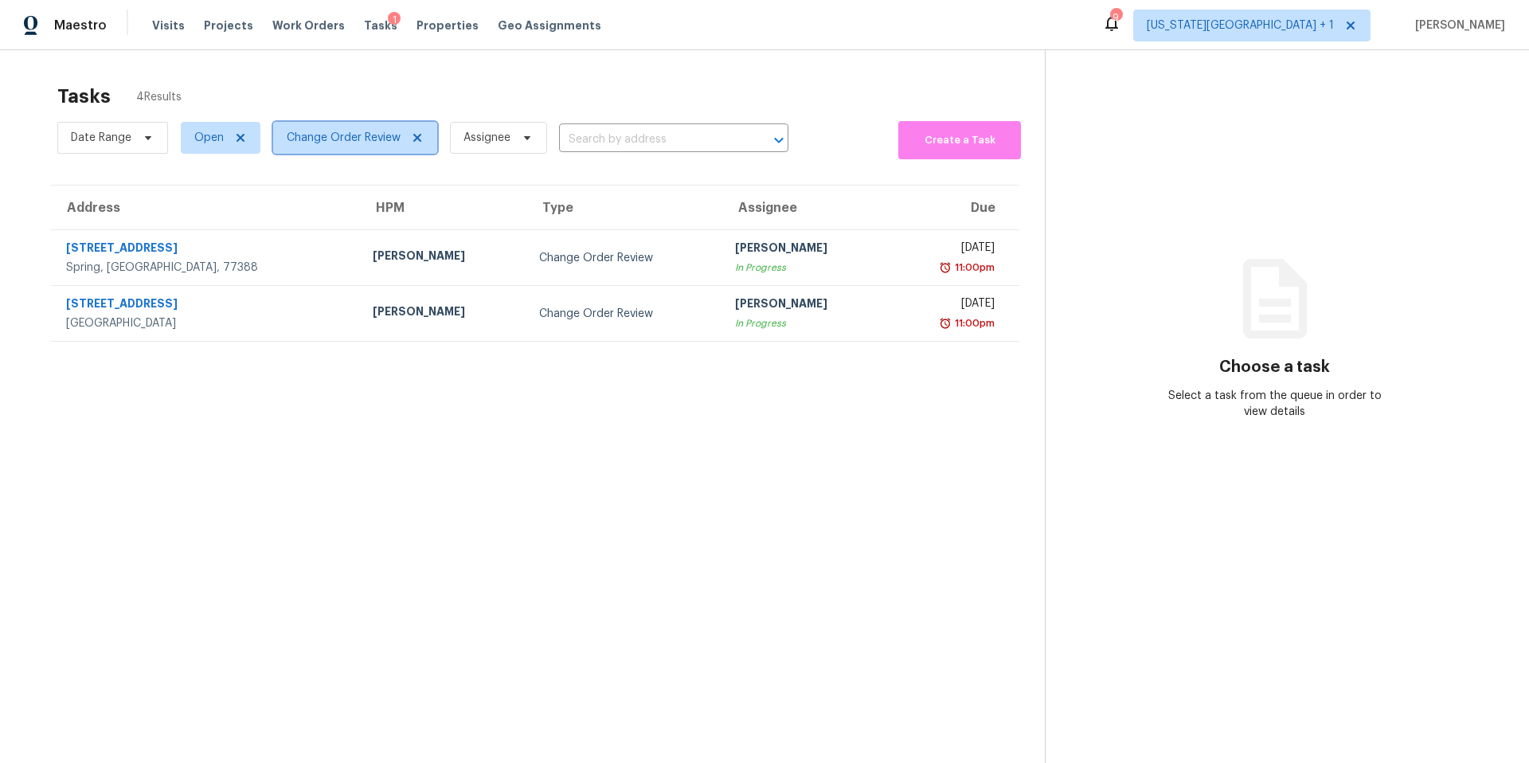
click at [339, 147] on span "Change Order Review" at bounding box center [355, 138] width 164 height 32
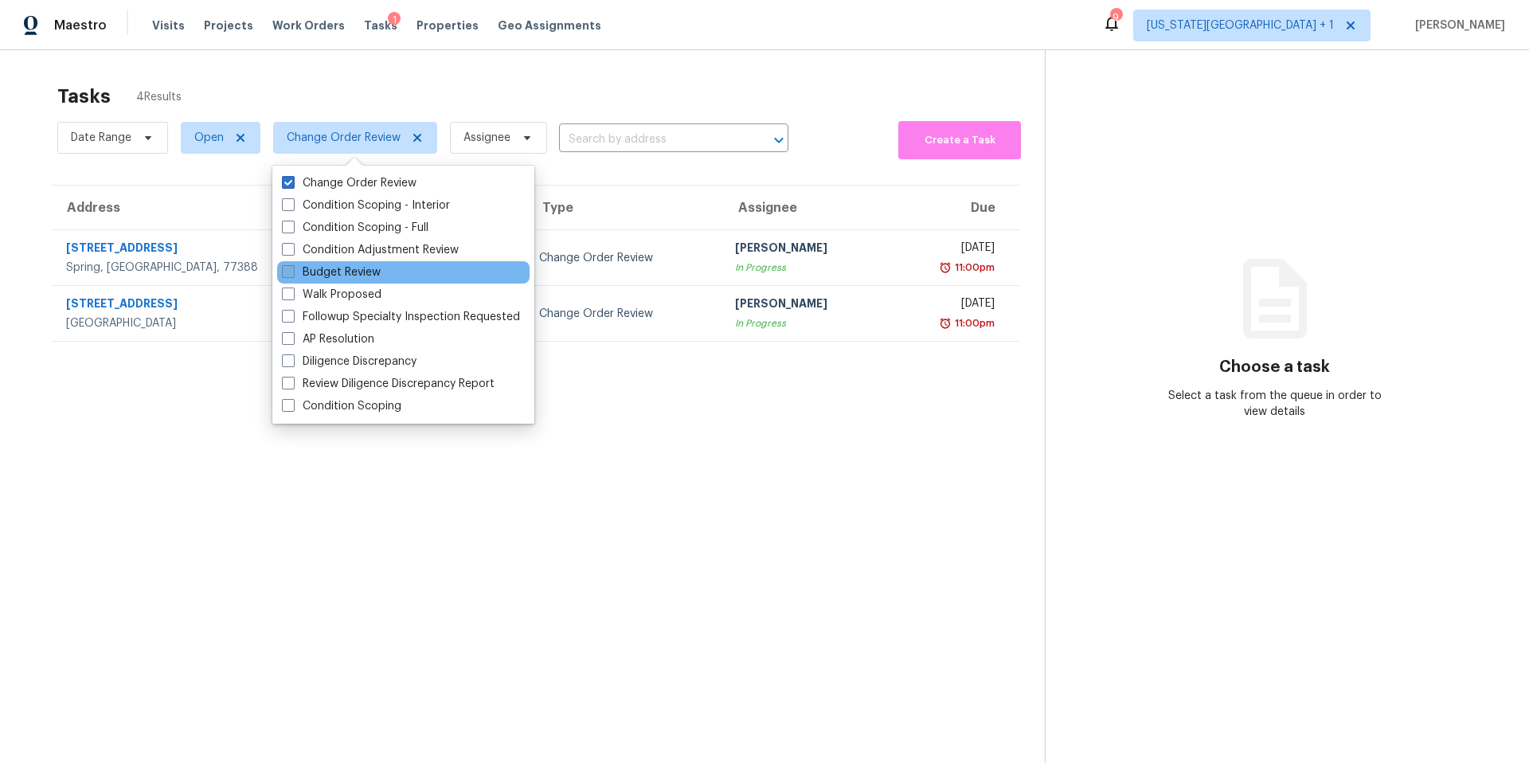
click at [318, 277] on label "Budget Review" at bounding box center [331, 272] width 99 height 16
click at [292, 275] on input "Budget Review" at bounding box center [287, 269] width 10 height 10
checkbox input "true"
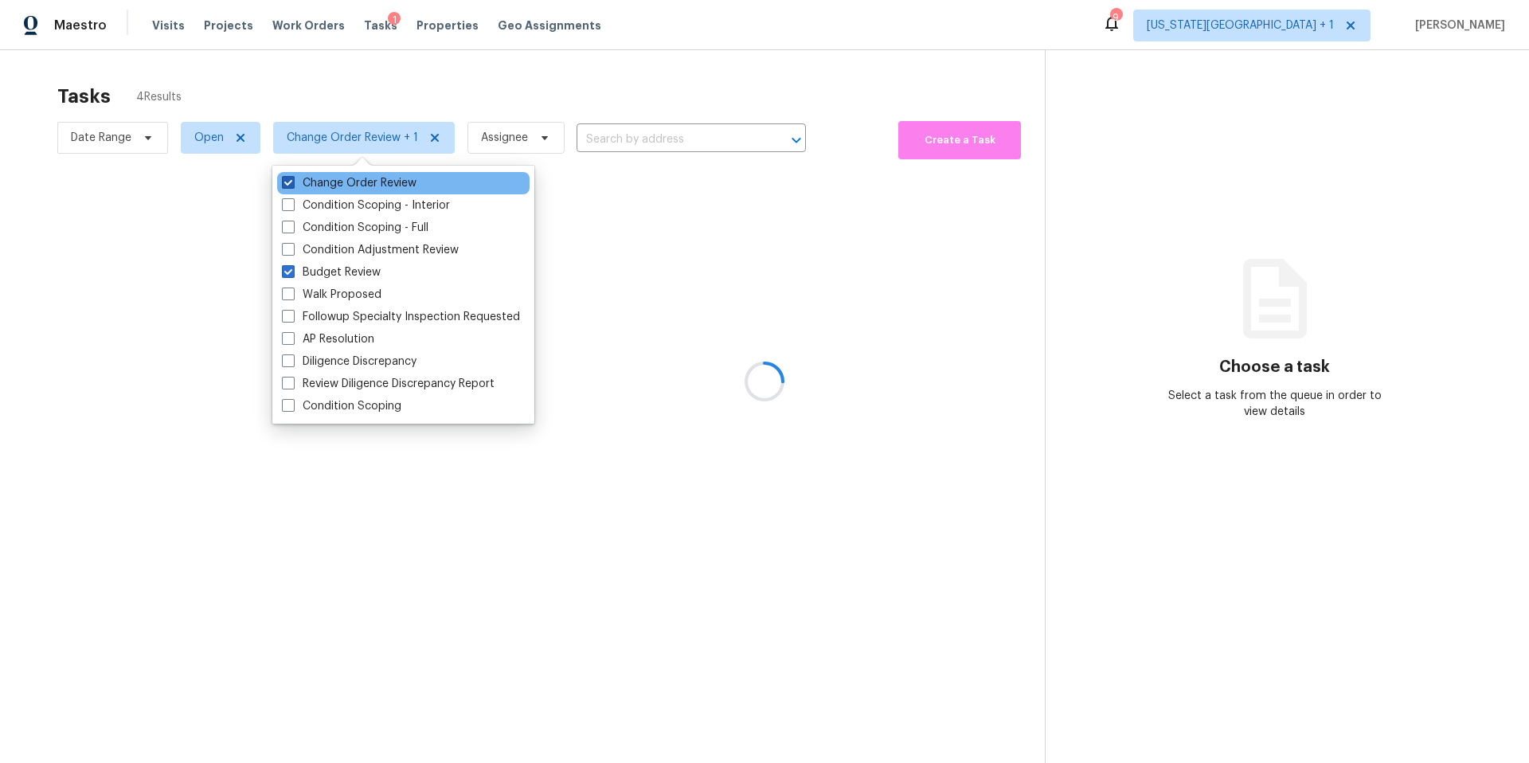
click at [294, 179] on span at bounding box center [288, 182] width 13 height 13
click at [292, 179] on input "Change Order Review" at bounding box center [287, 180] width 10 height 10
checkbox input "false"
click at [334, 88] on div at bounding box center [764, 381] width 1529 height 763
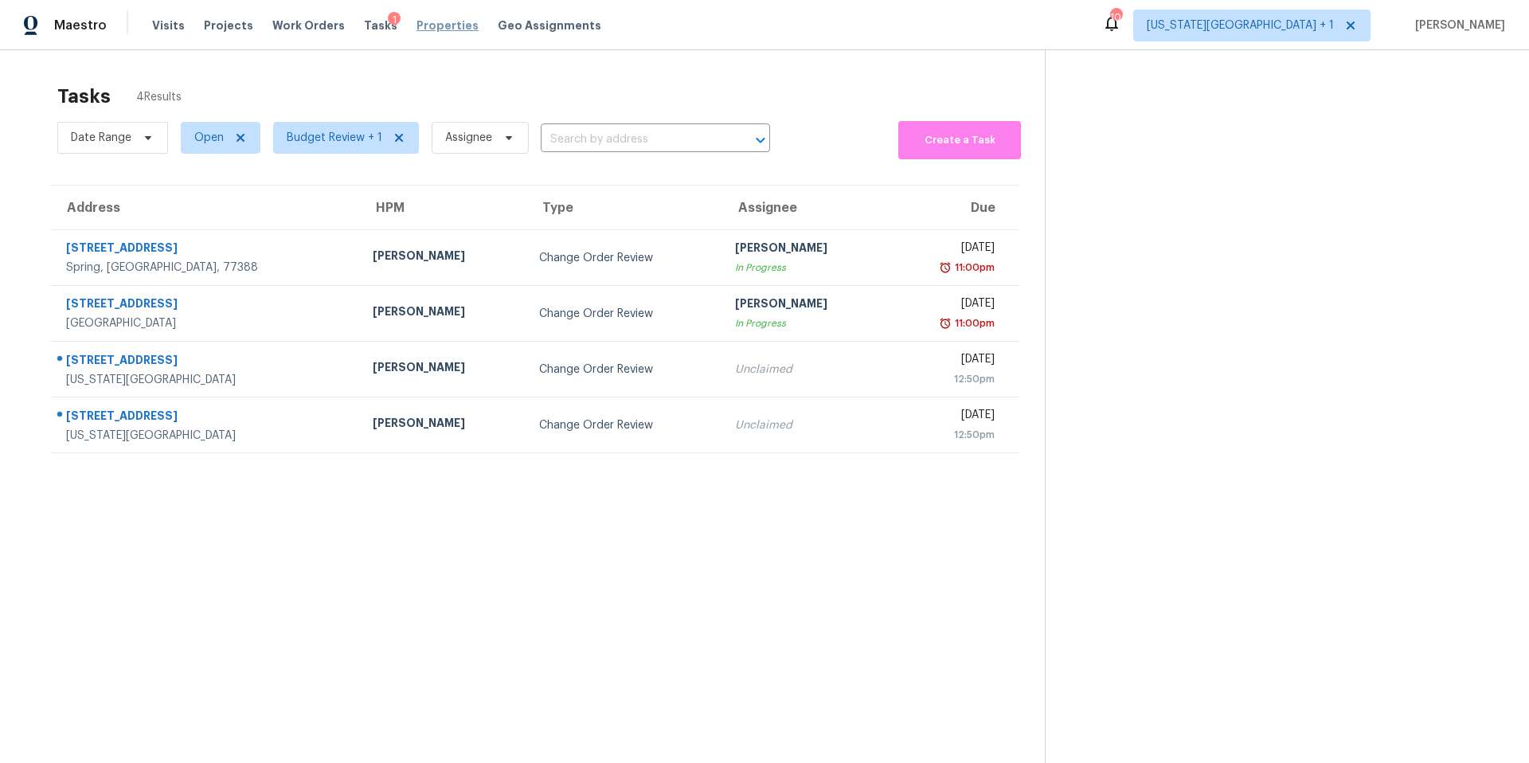
click at [424, 27] on span "Properties" at bounding box center [447, 26] width 62 height 16
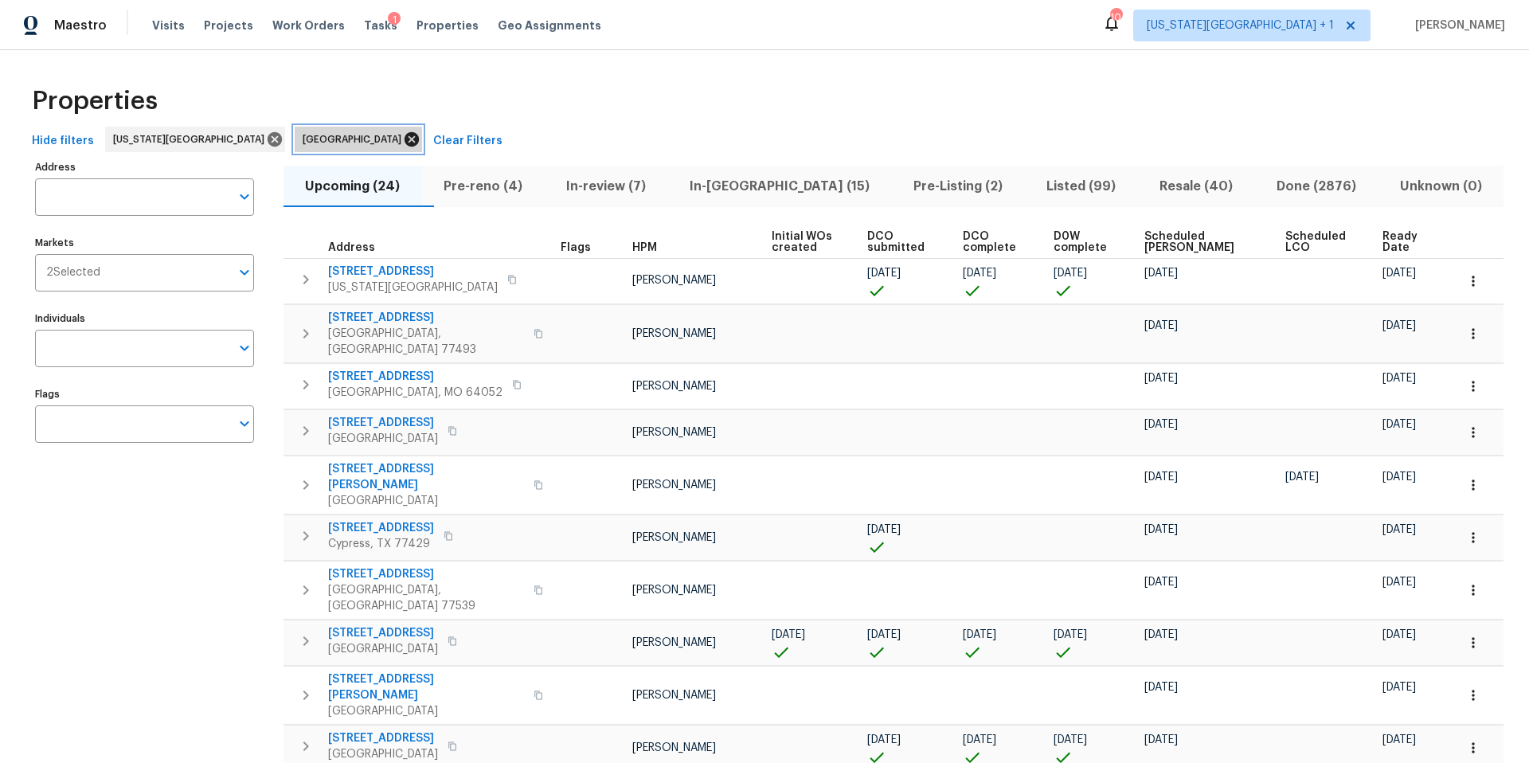
click at [403, 137] on icon at bounding box center [412, 140] width 18 height 18
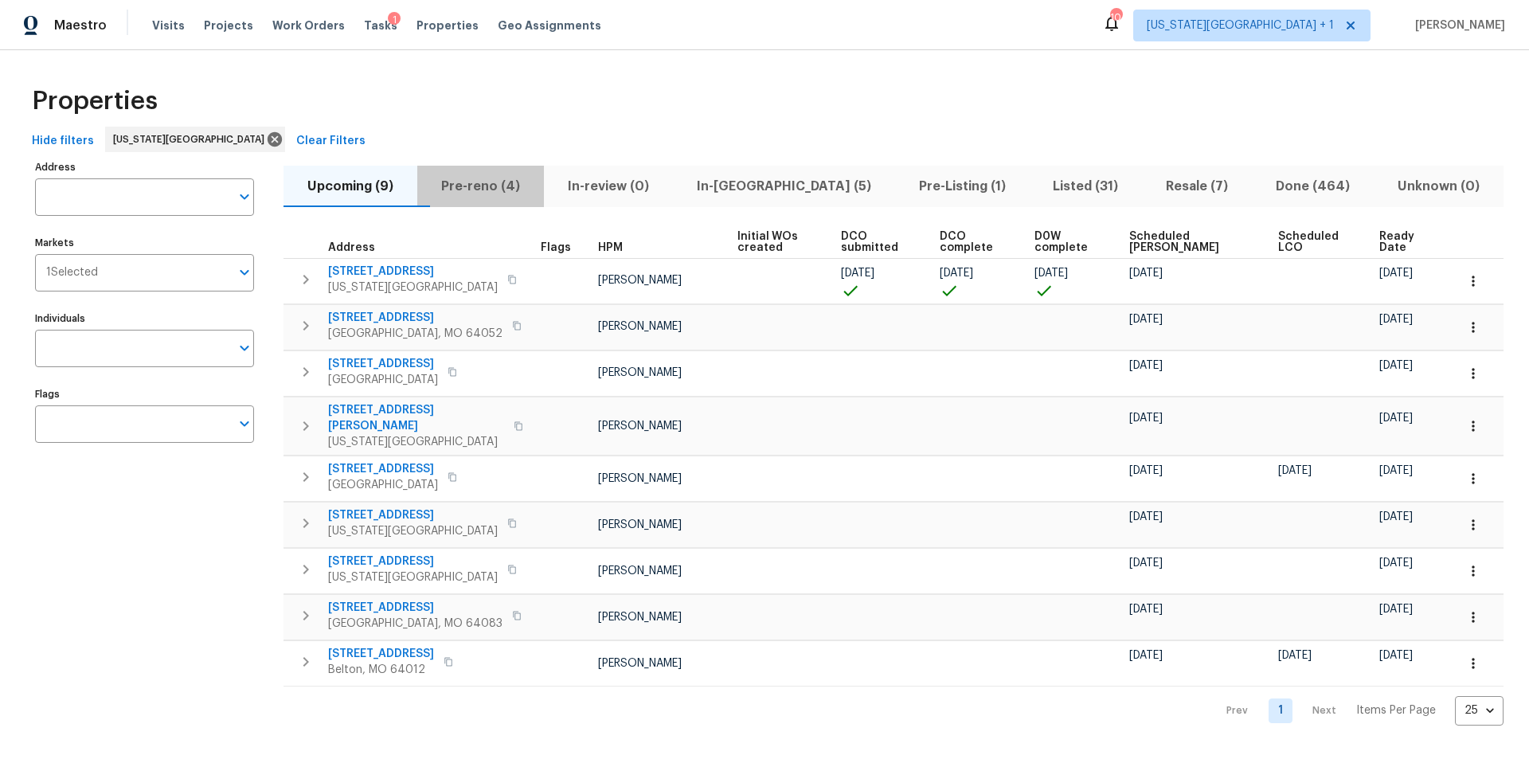
click at [490, 188] on span "Pre-reno (4)" at bounding box center [480, 186] width 107 height 22
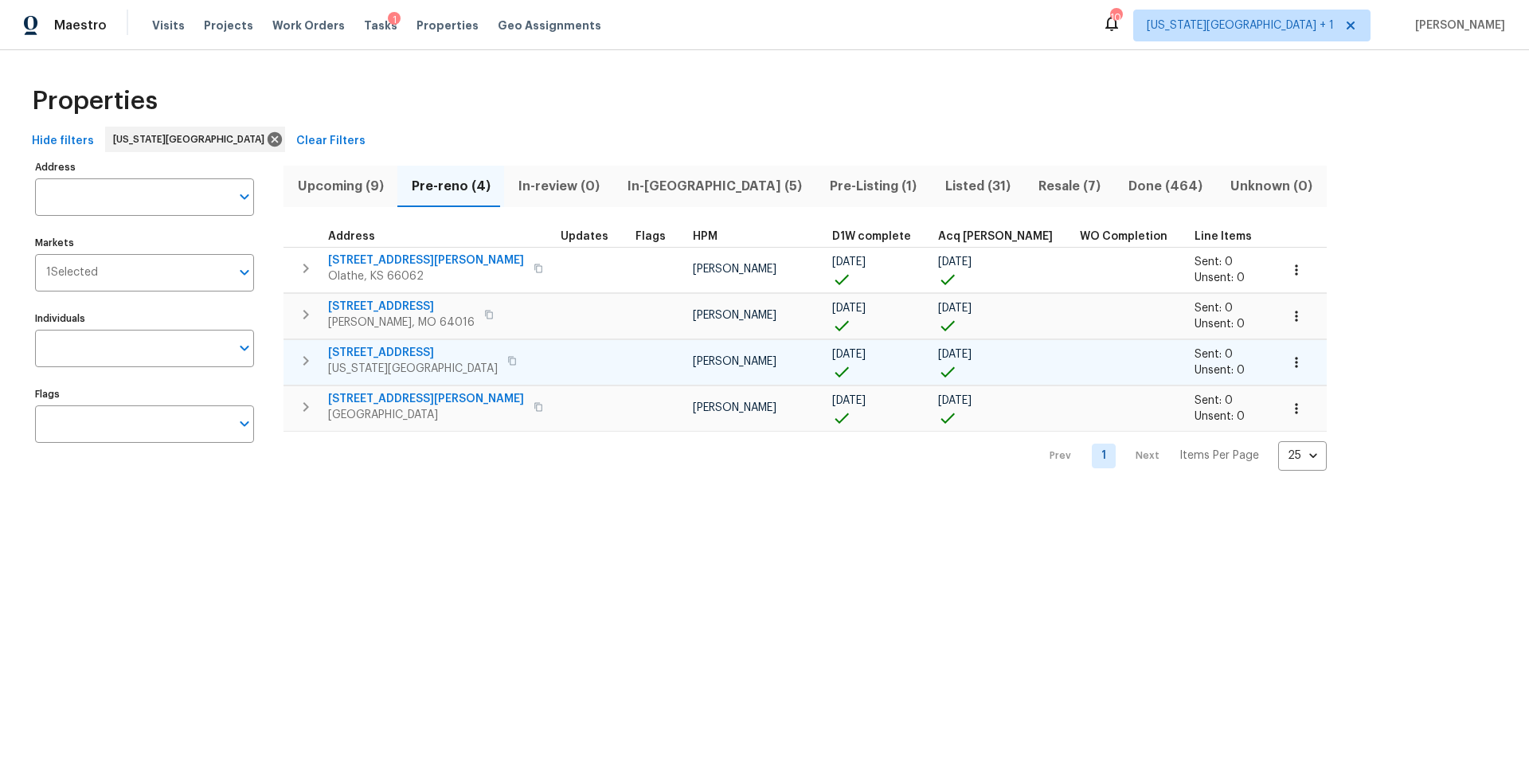
click at [376, 355] on span "623 N 62nd Pl" at bounding box center [413, 353] width 170 height 16
click at [1288, 360] on icon "button" at bounding box center [1296, 362] width 16 height 16
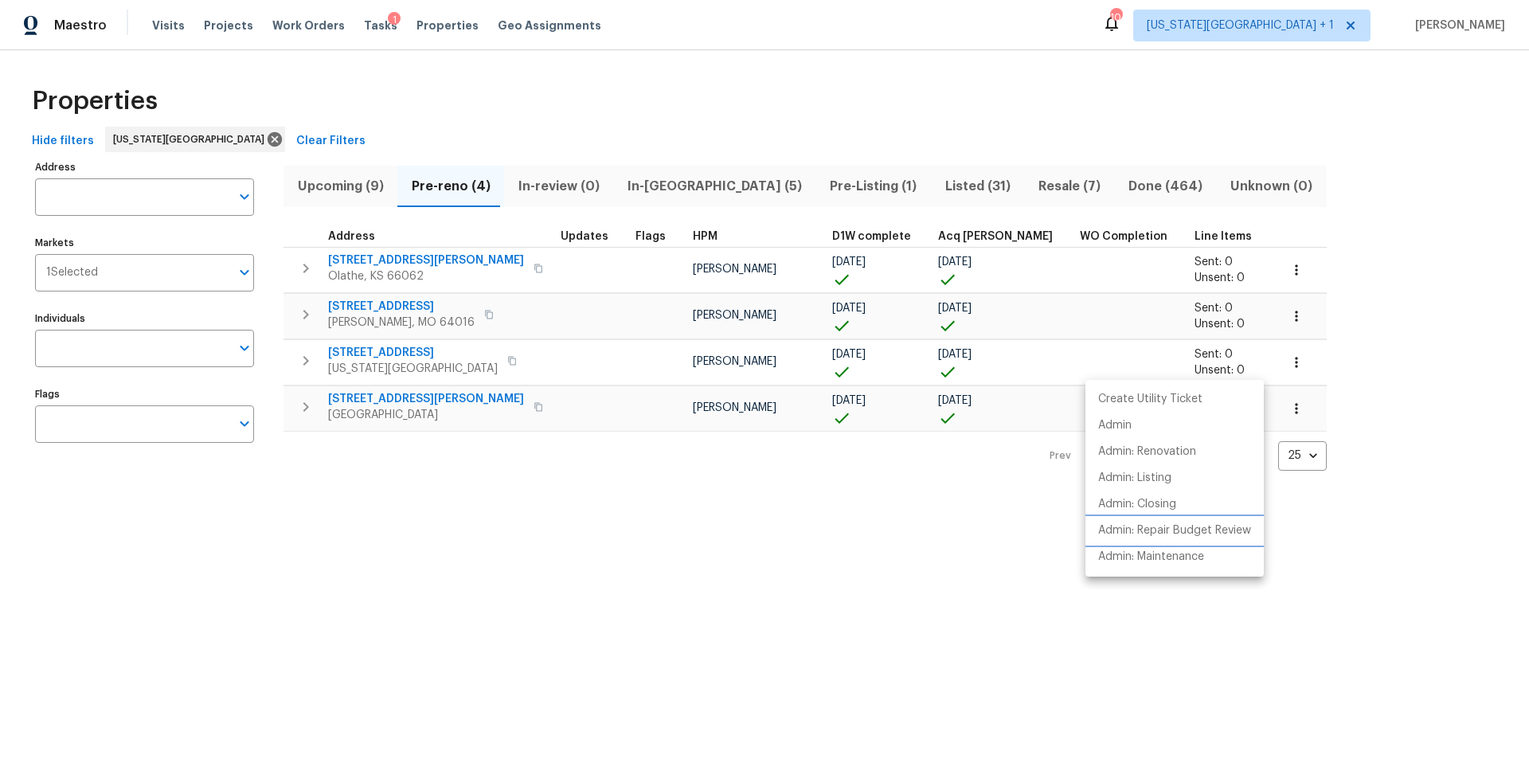
click at [1113, 532] on p "Admin: Repair Budget Review" at bounding box center [1174, 530] width 153 height 17
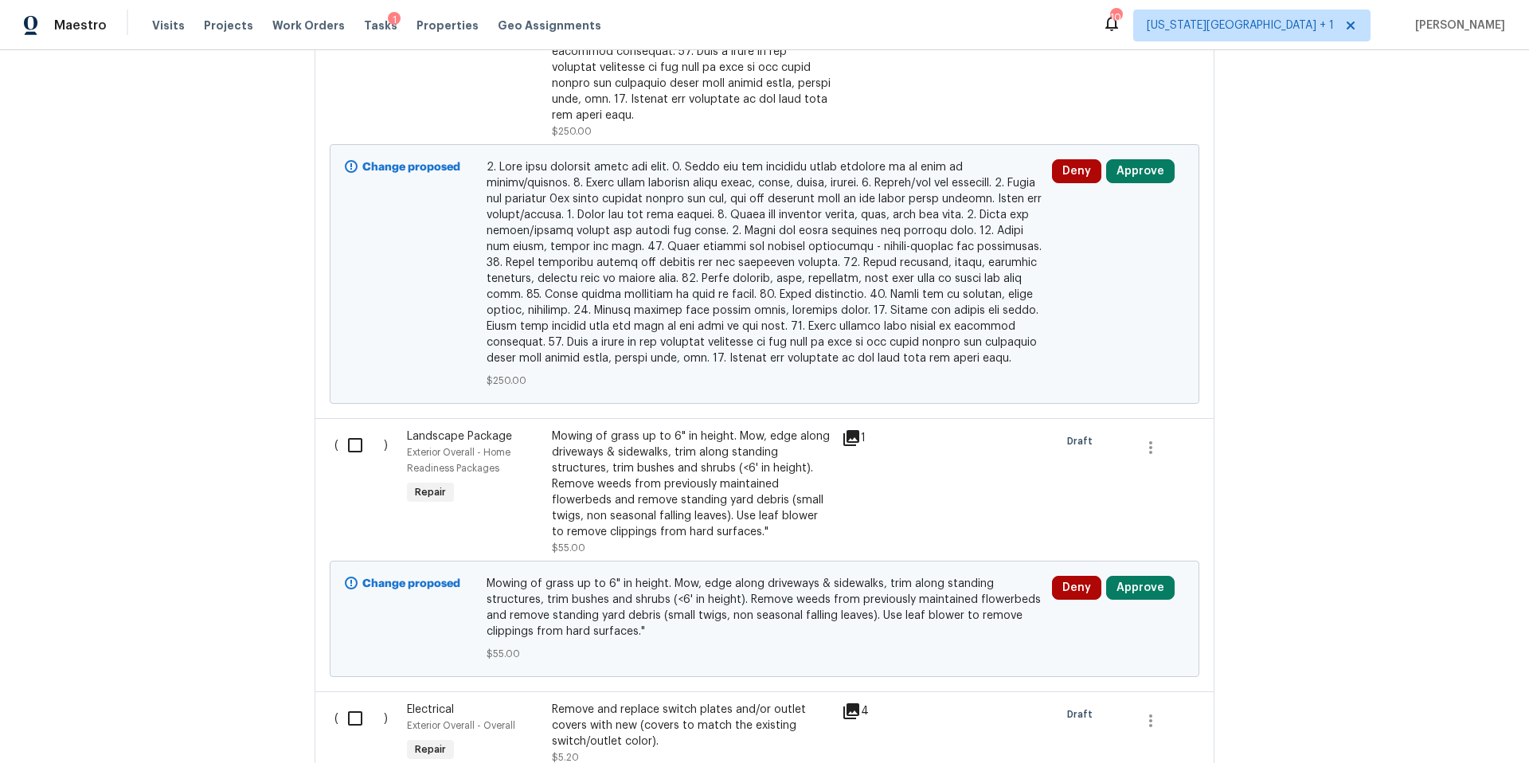
scroll to position [1429, 0]
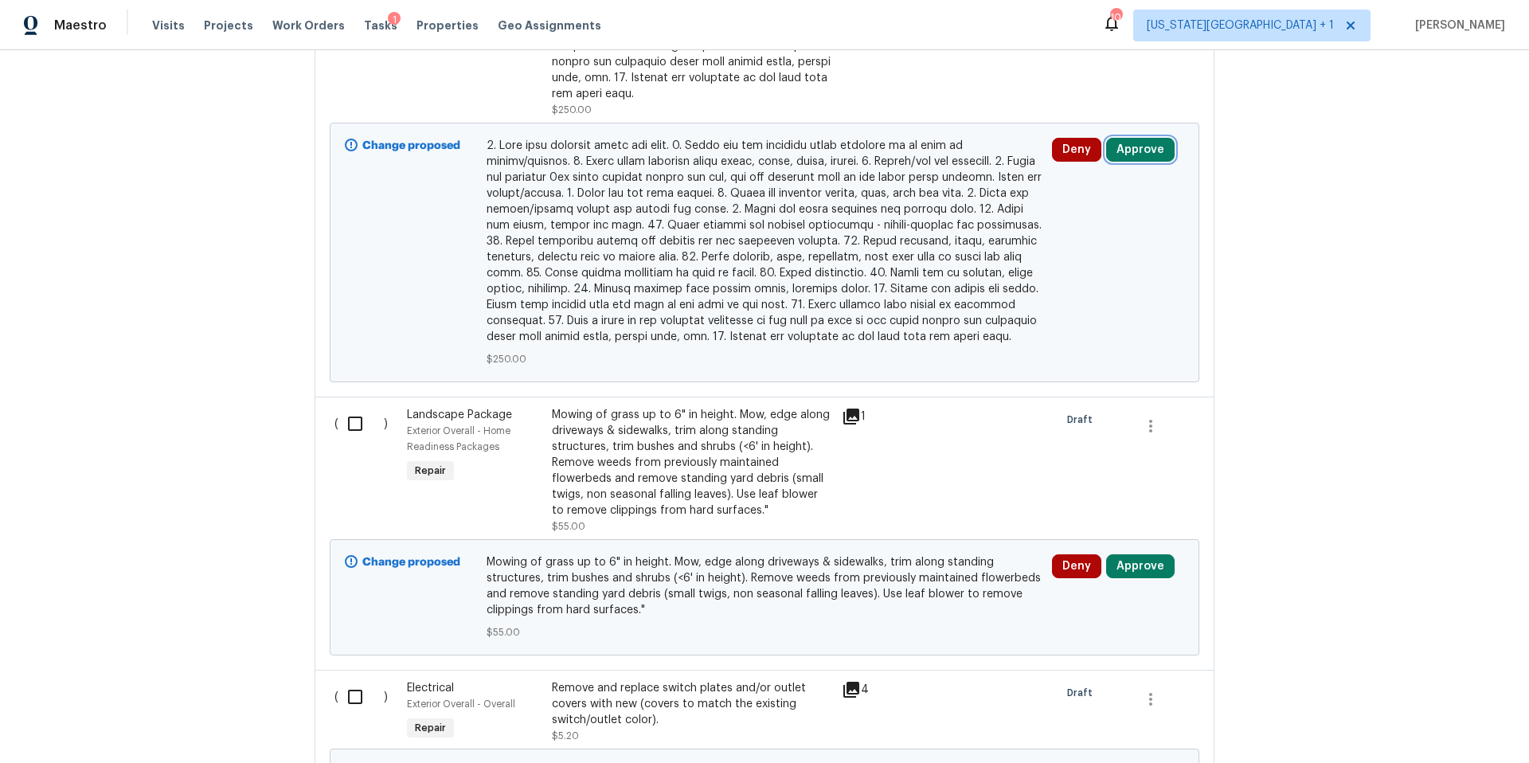
click at [1131, 138] on button "Approve" at bounding box center [1140, 150] width 68 height 24
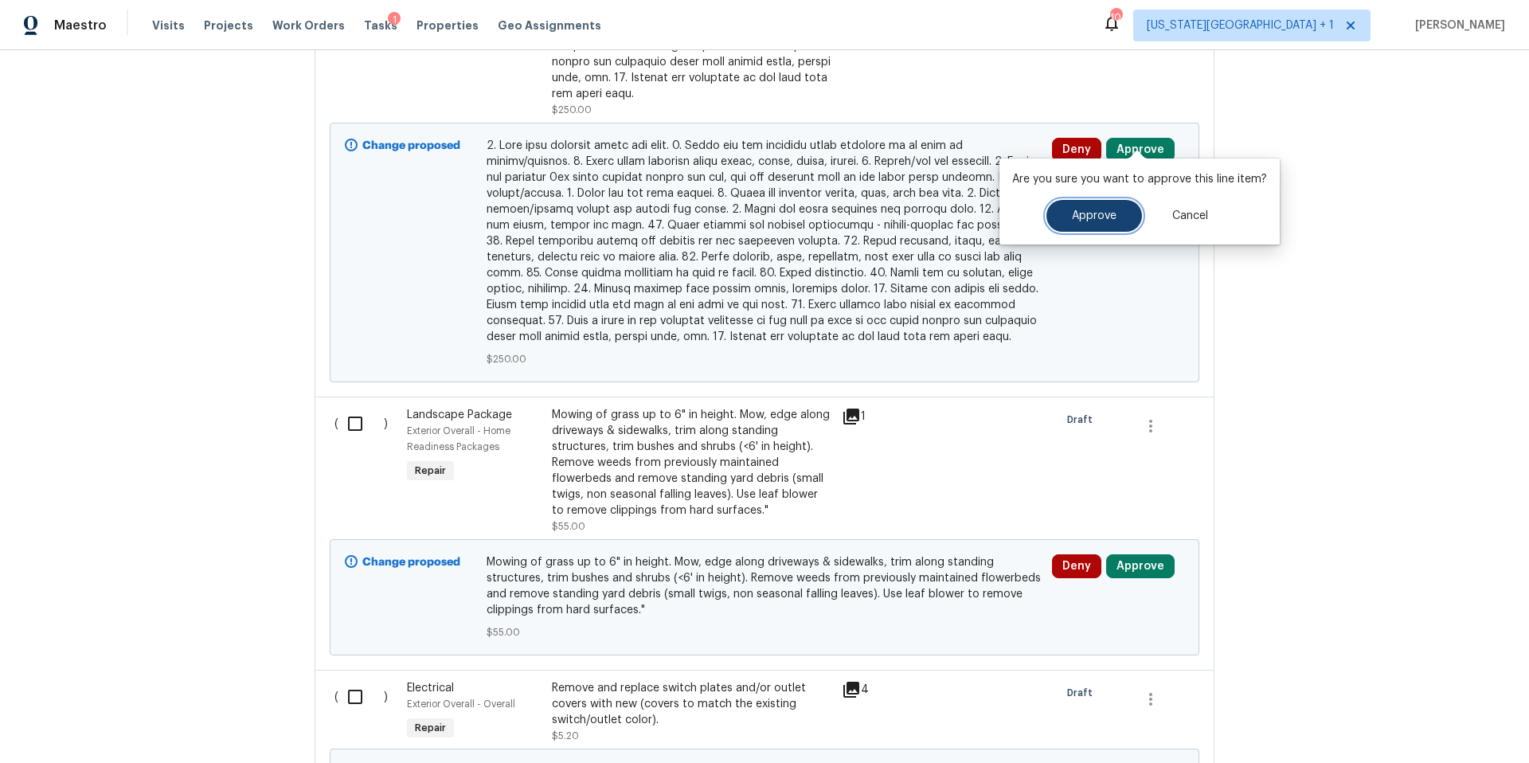
click at [1074, 216] on span "Approve" at bounding box center [1094, 216] width 45 height 12
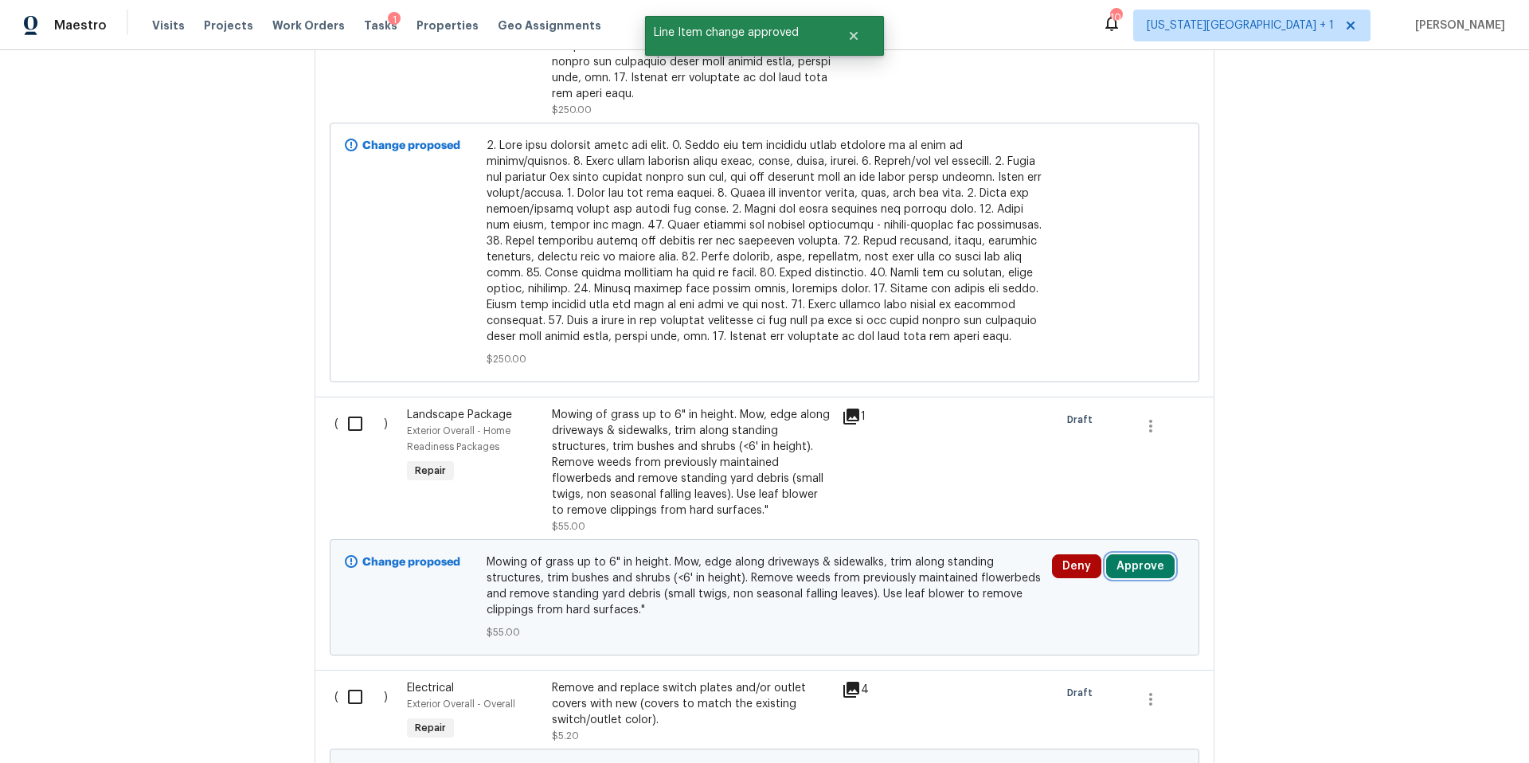
click at [1133, 561] on button "Approve" at bounding box center [1140, 566] width 68 height 24
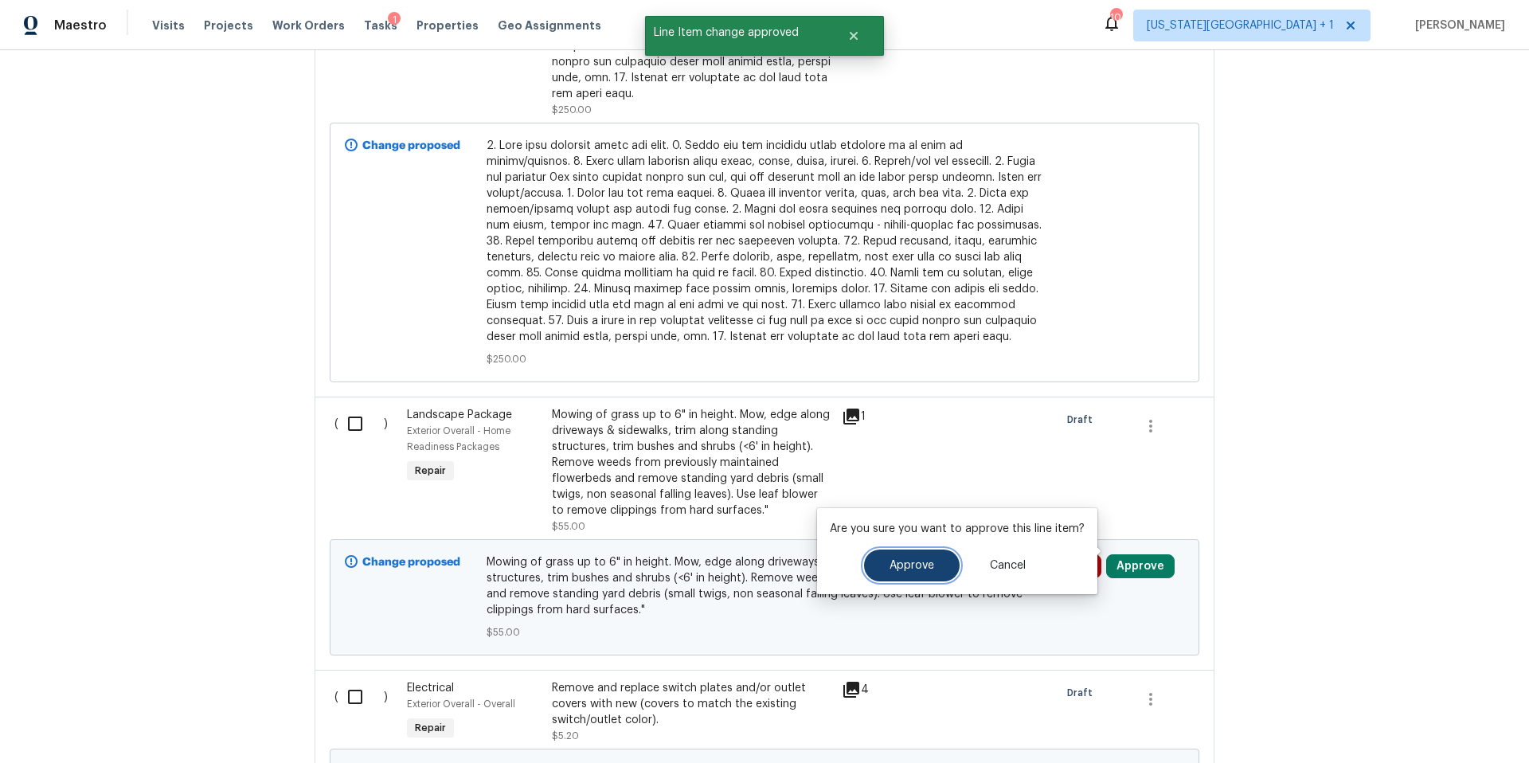
click at [875, 557] on button "Approve" at bounding box center [912, 565] width 96 height 32
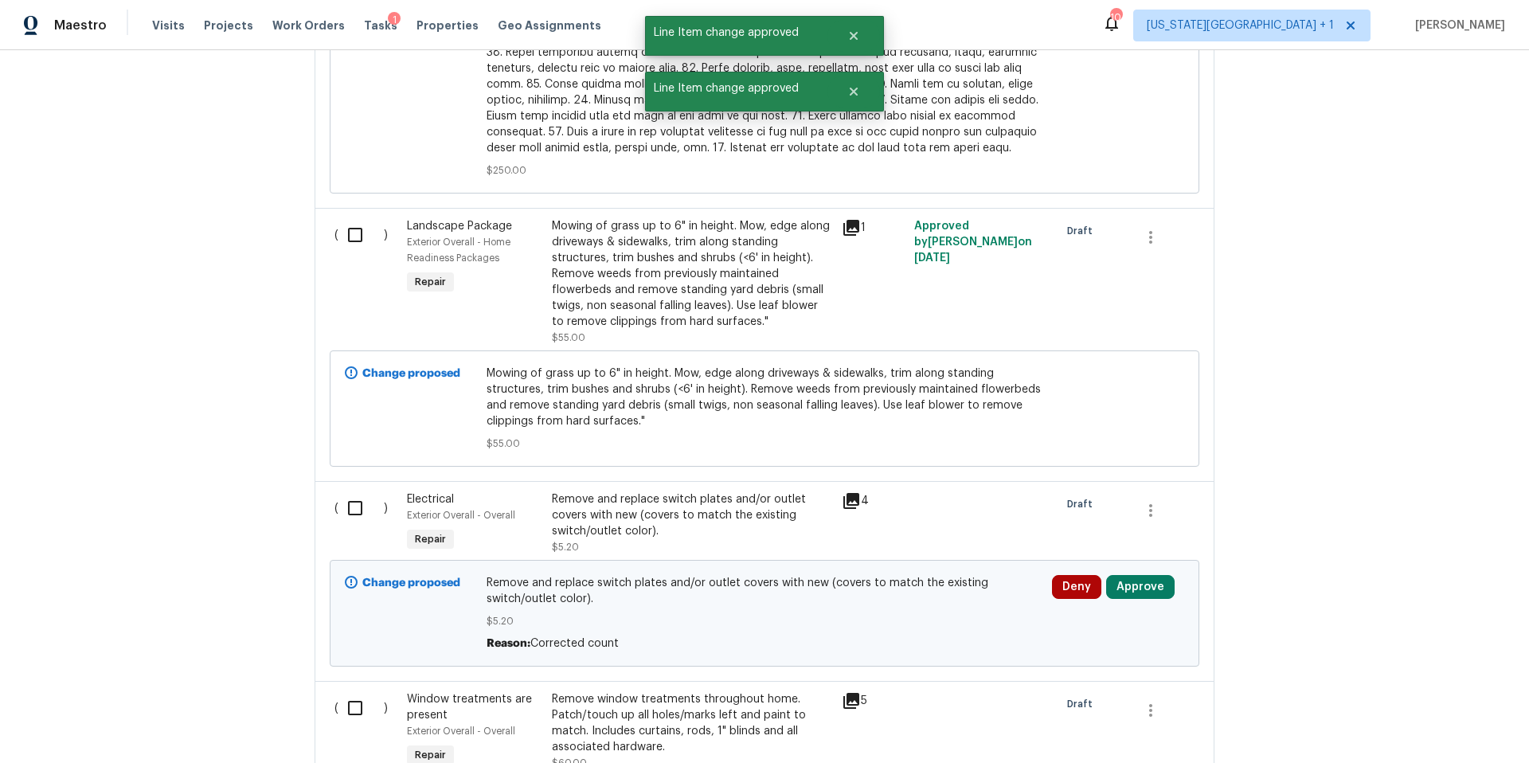
scroll to position [1625, 0]
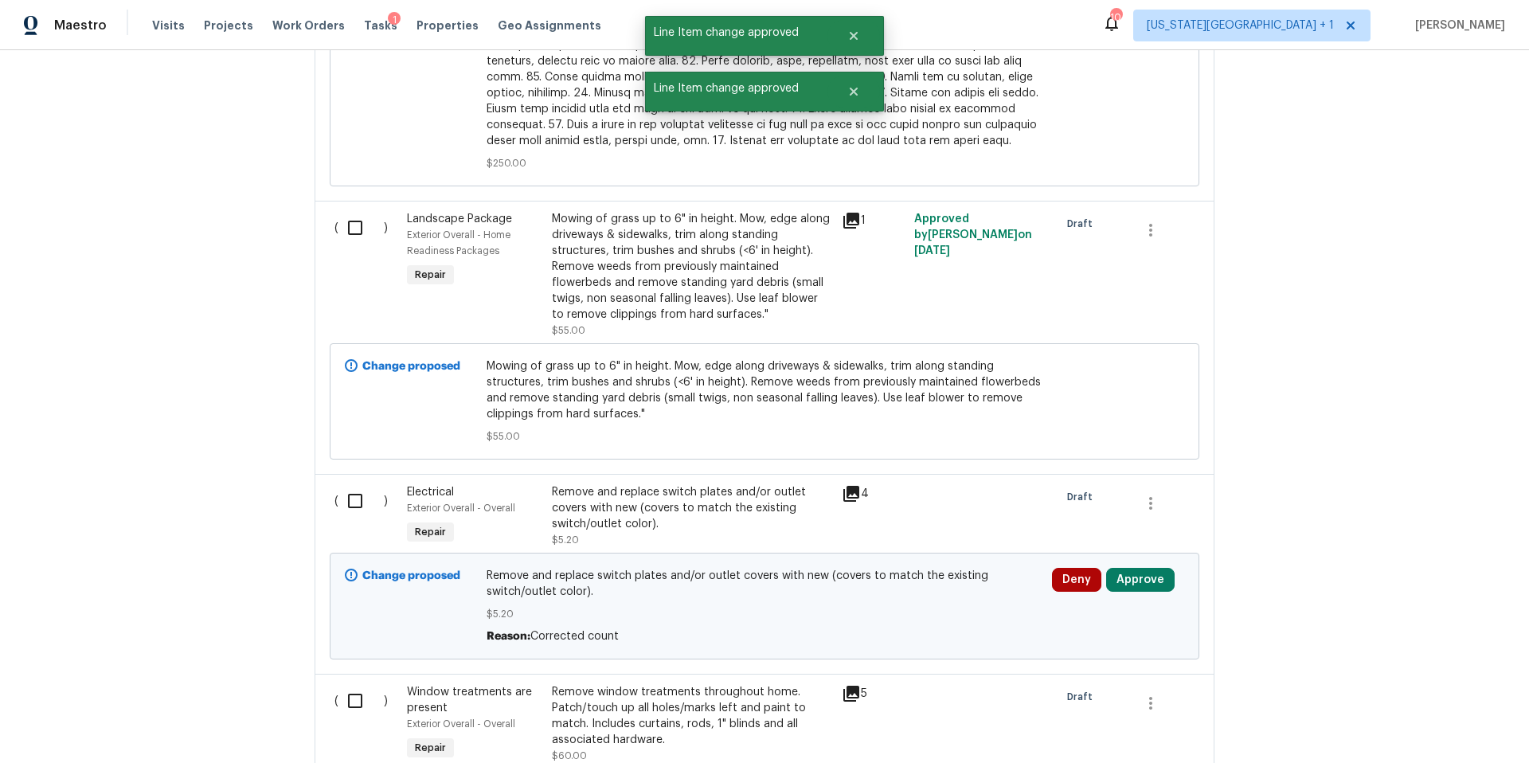
click at [850, 484] on icon at bounding box center [851, 493] width 19 height 19
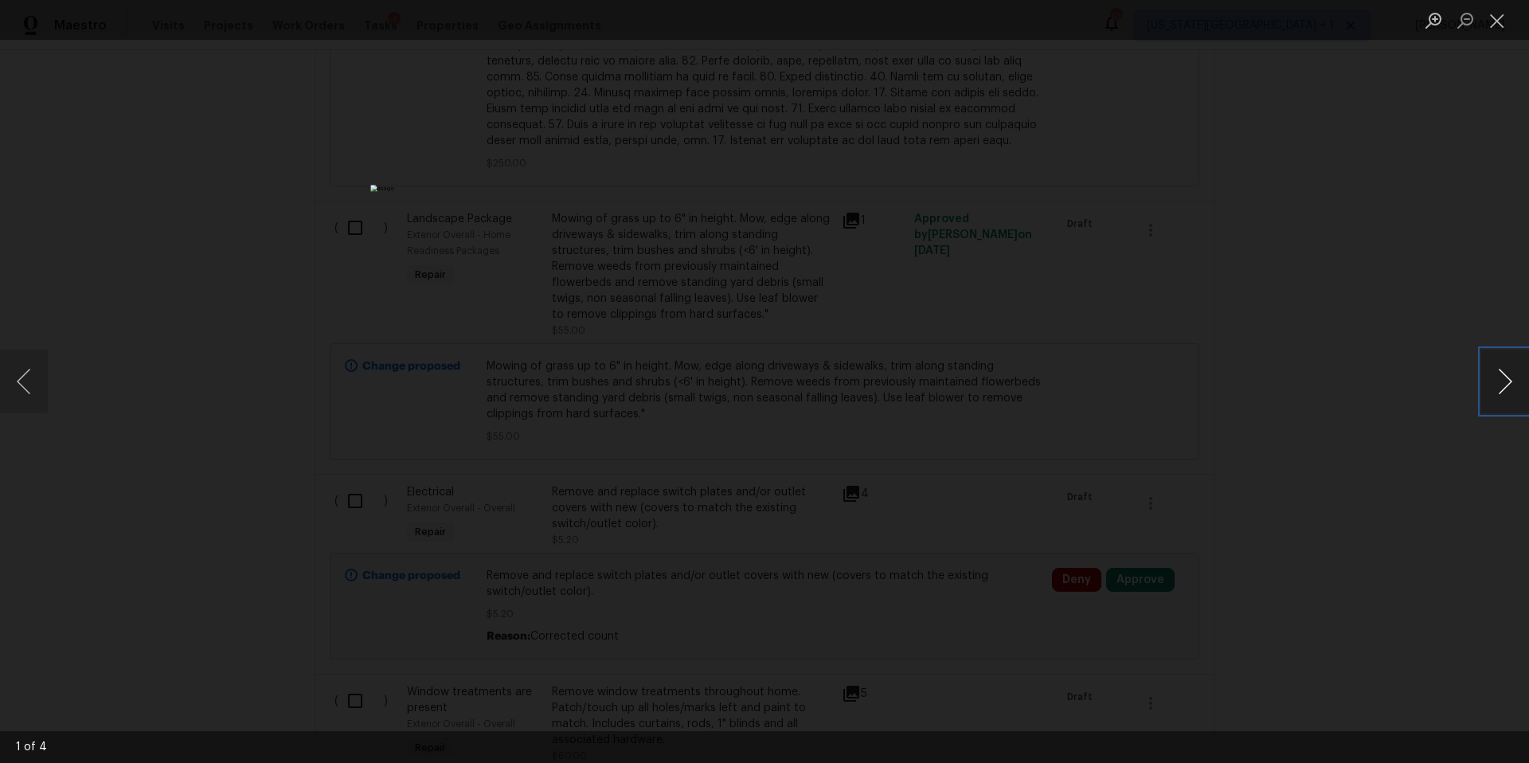
click at [1501, 392] on button "Next image" at bounding box center [1505, 382] width 48 height 64
click at [1359, 408] on div "Lightbox" at bounding box center [764, 381] width 1529 height 763
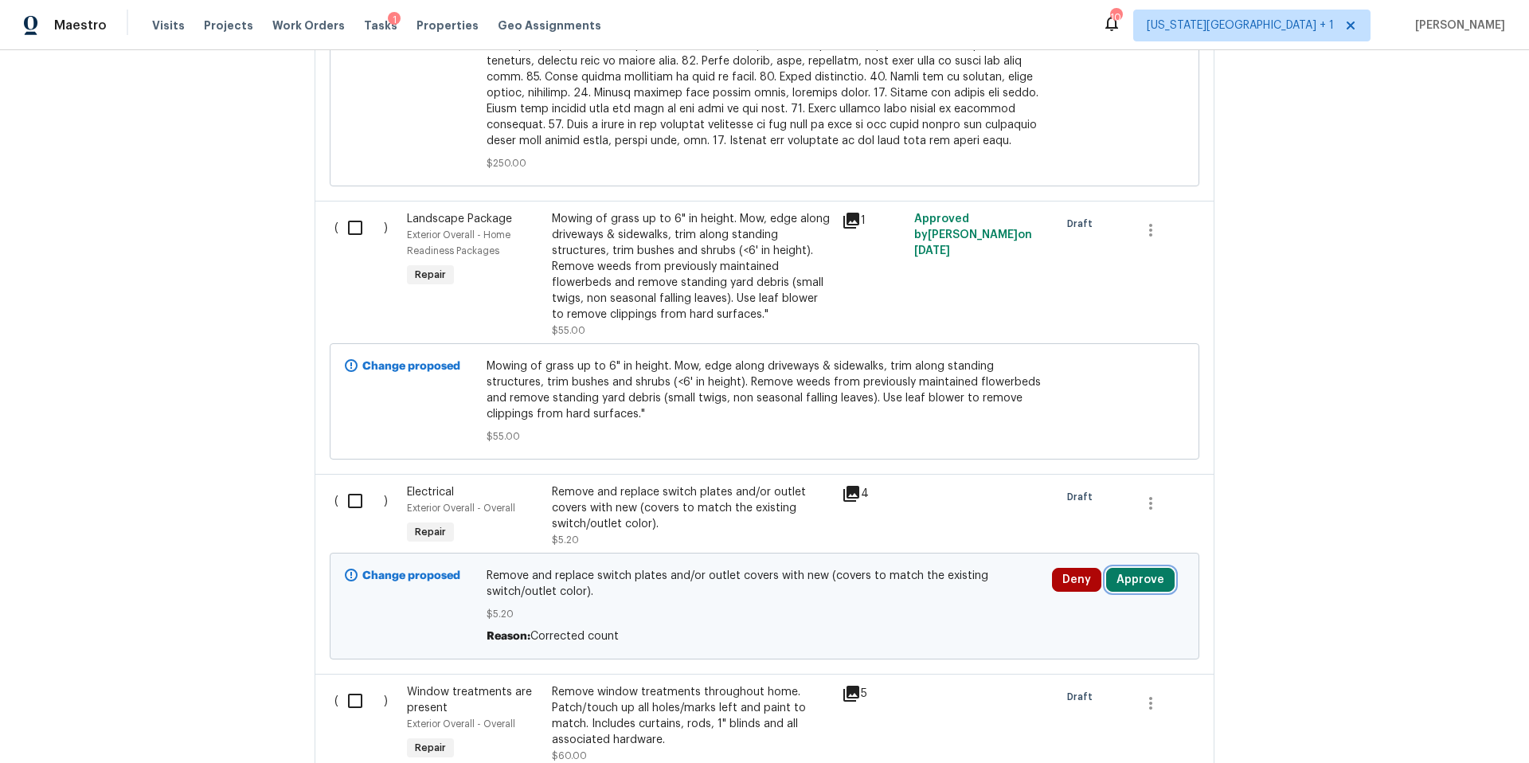
click at [1152, 572] on button "Approve" at bounding box center [1140, 580] width 68 height 24
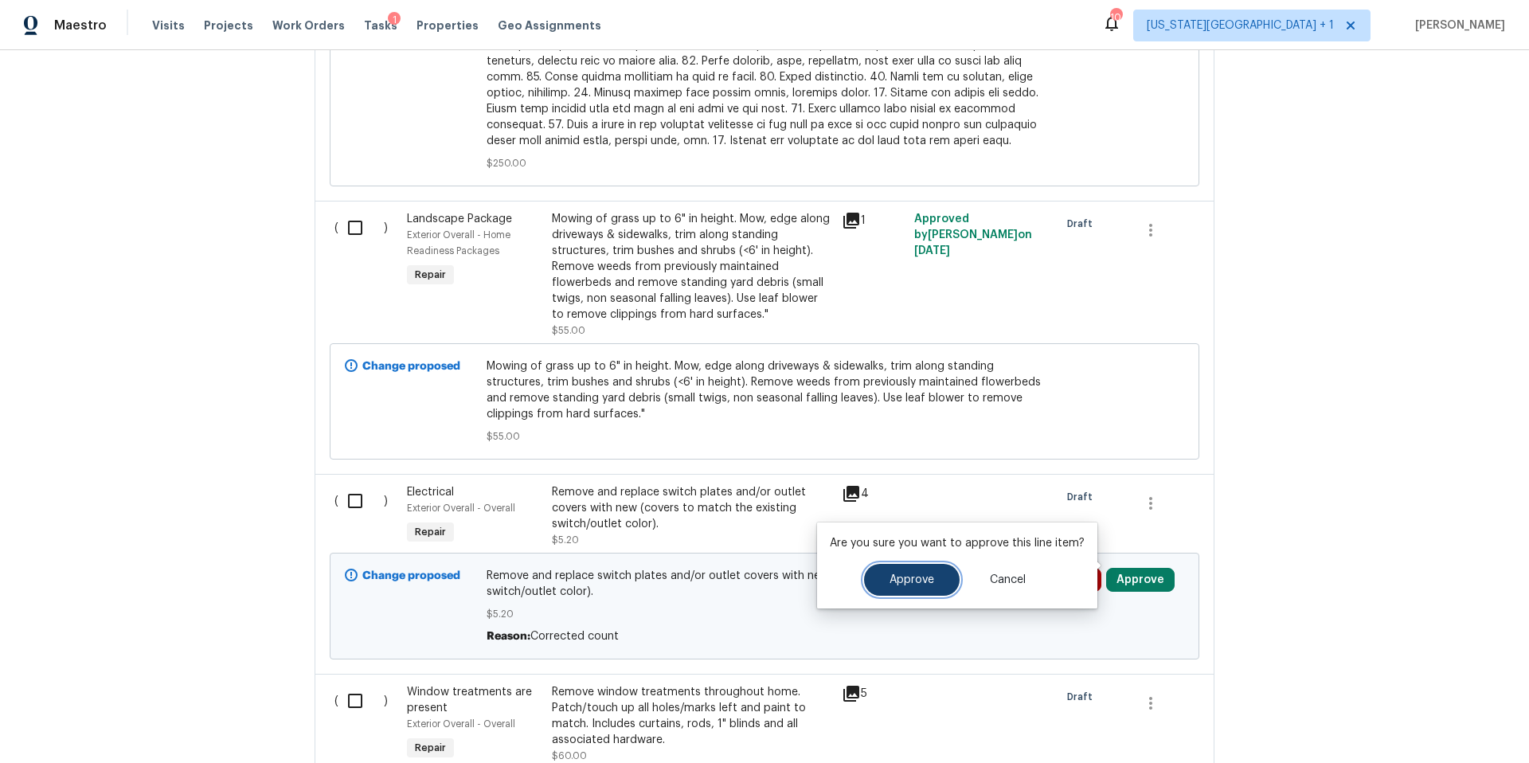
click at [919, 572] on button "Approve" at bounding box center [912, 580] width 96 height 32
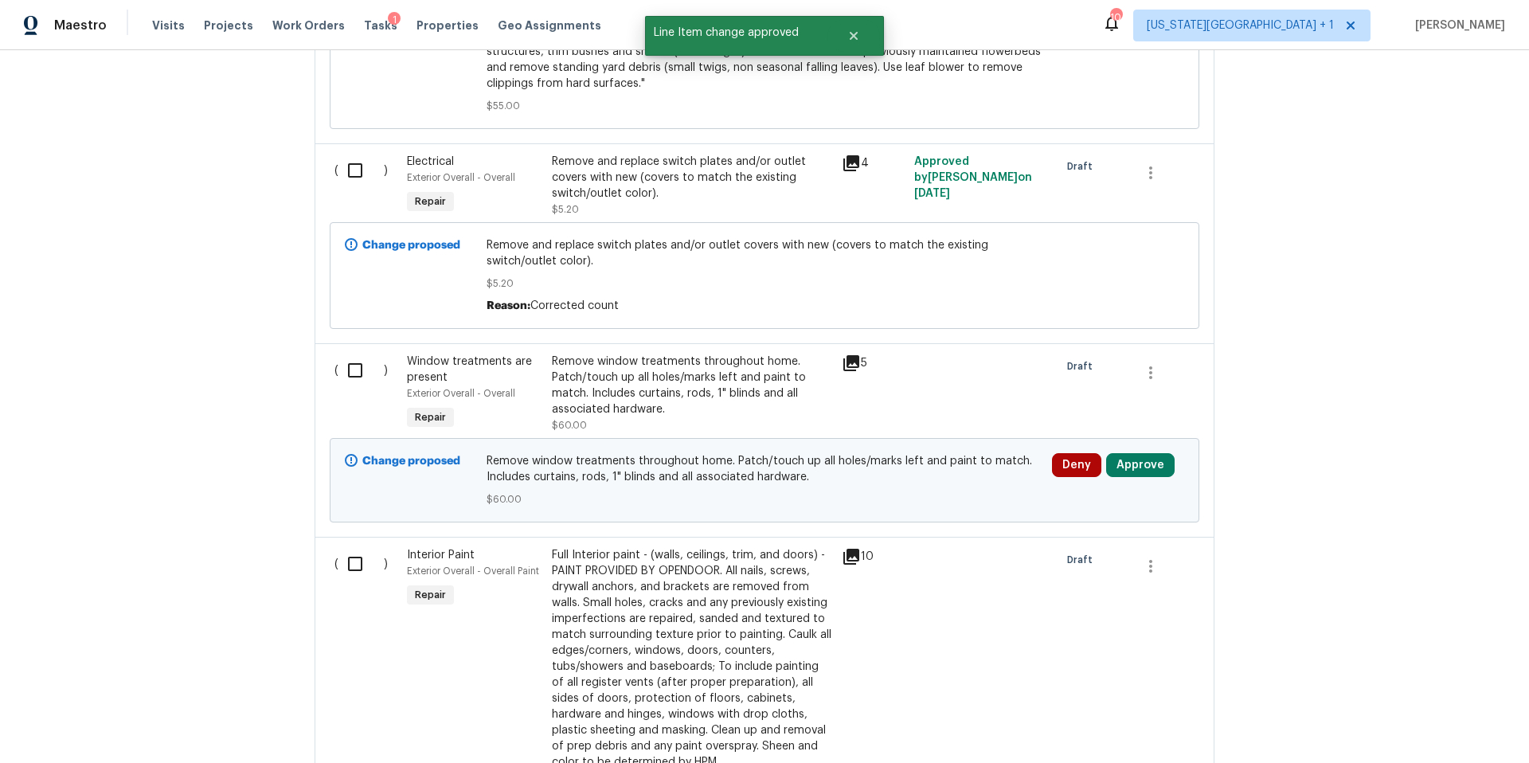
scroll to position [1975, 0]
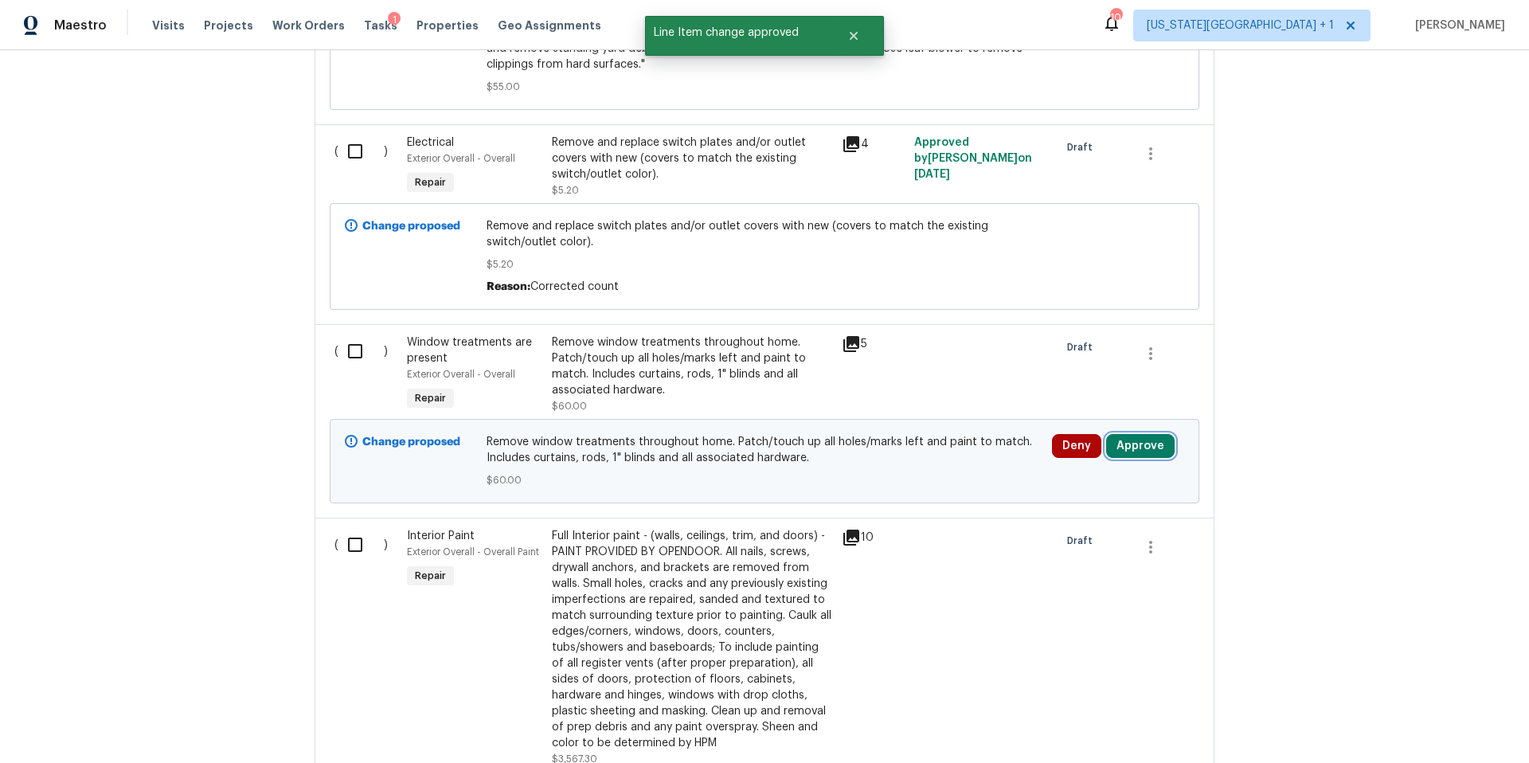
click at [1155, 434] on button "Approve" at bounding box center [1140, 446] width 68 height 24
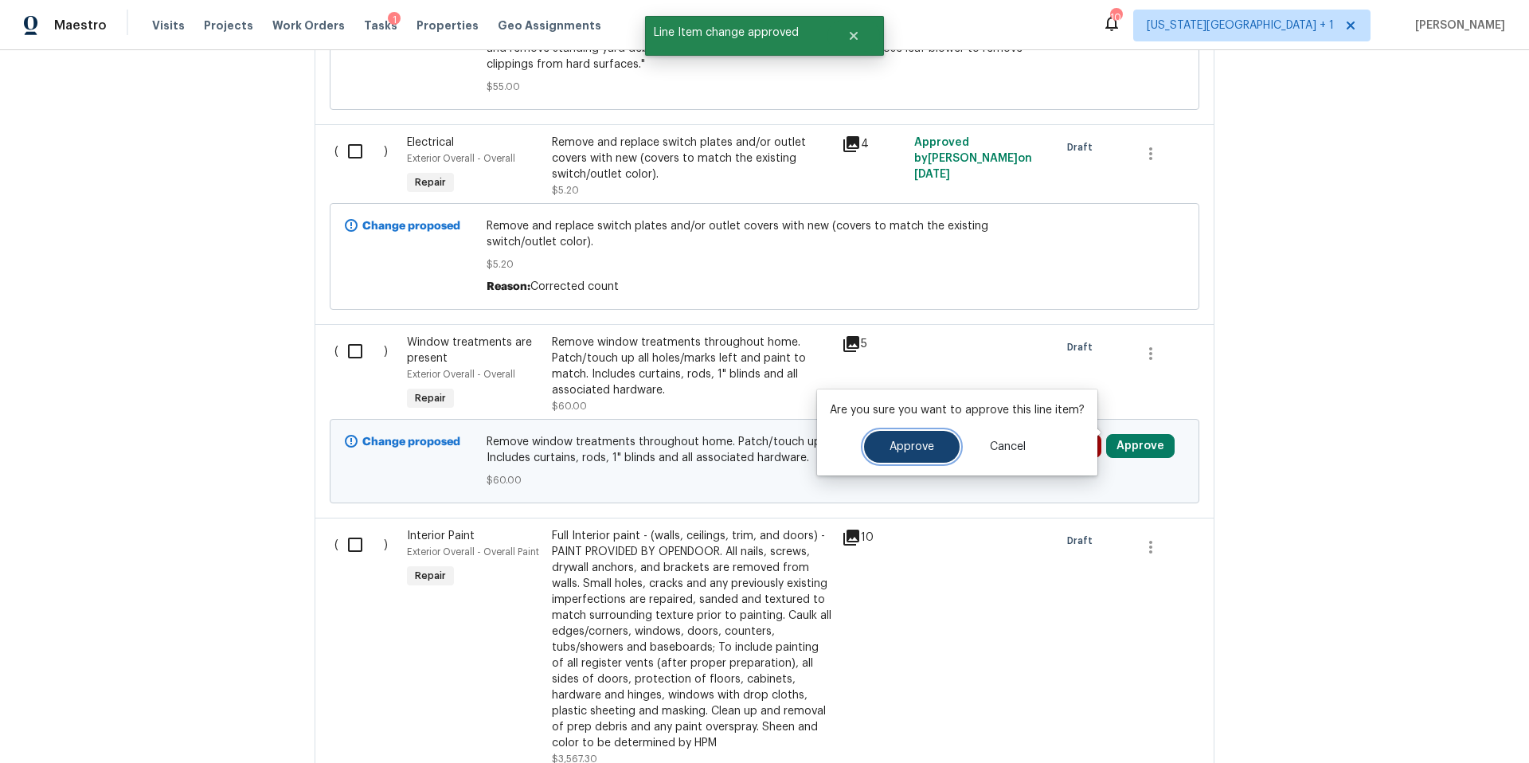
click at [891, 441] on span "Approve" at bounding box center [911, 447] width 45 height 12
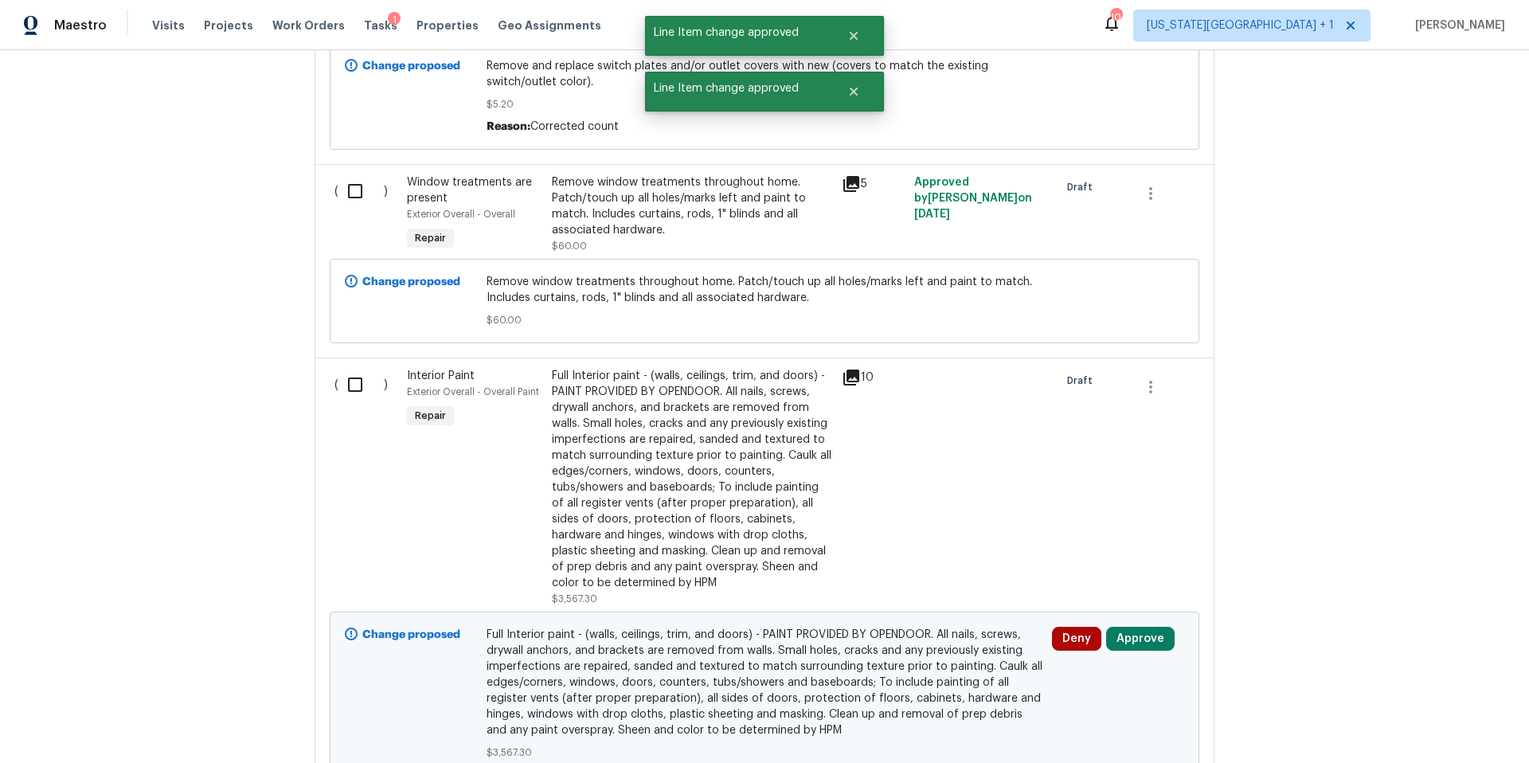
scroll to position [2280, 0]
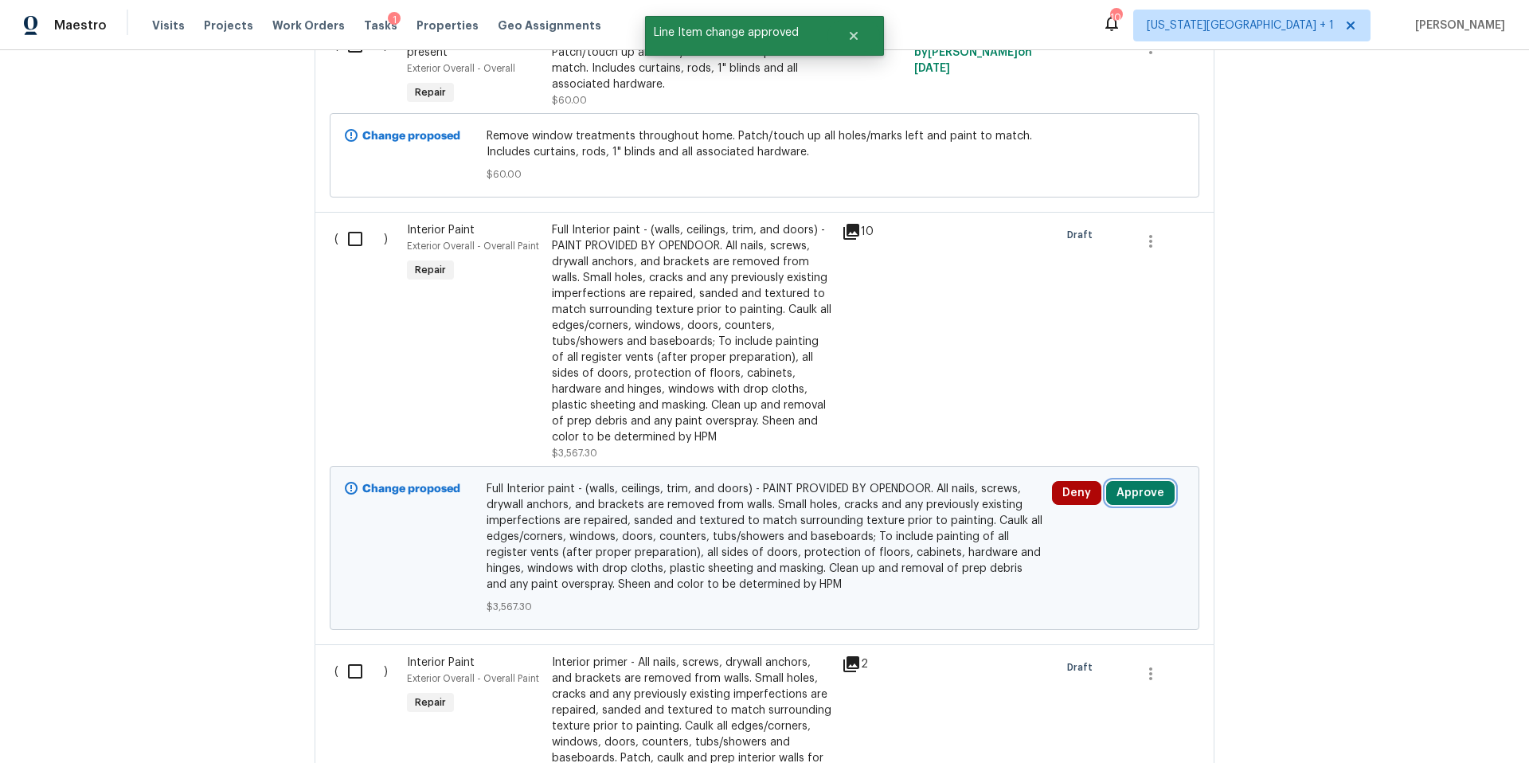
click at [1128, 481] on button "Approve" at bounding box center [1140, 493] width 68 height 24
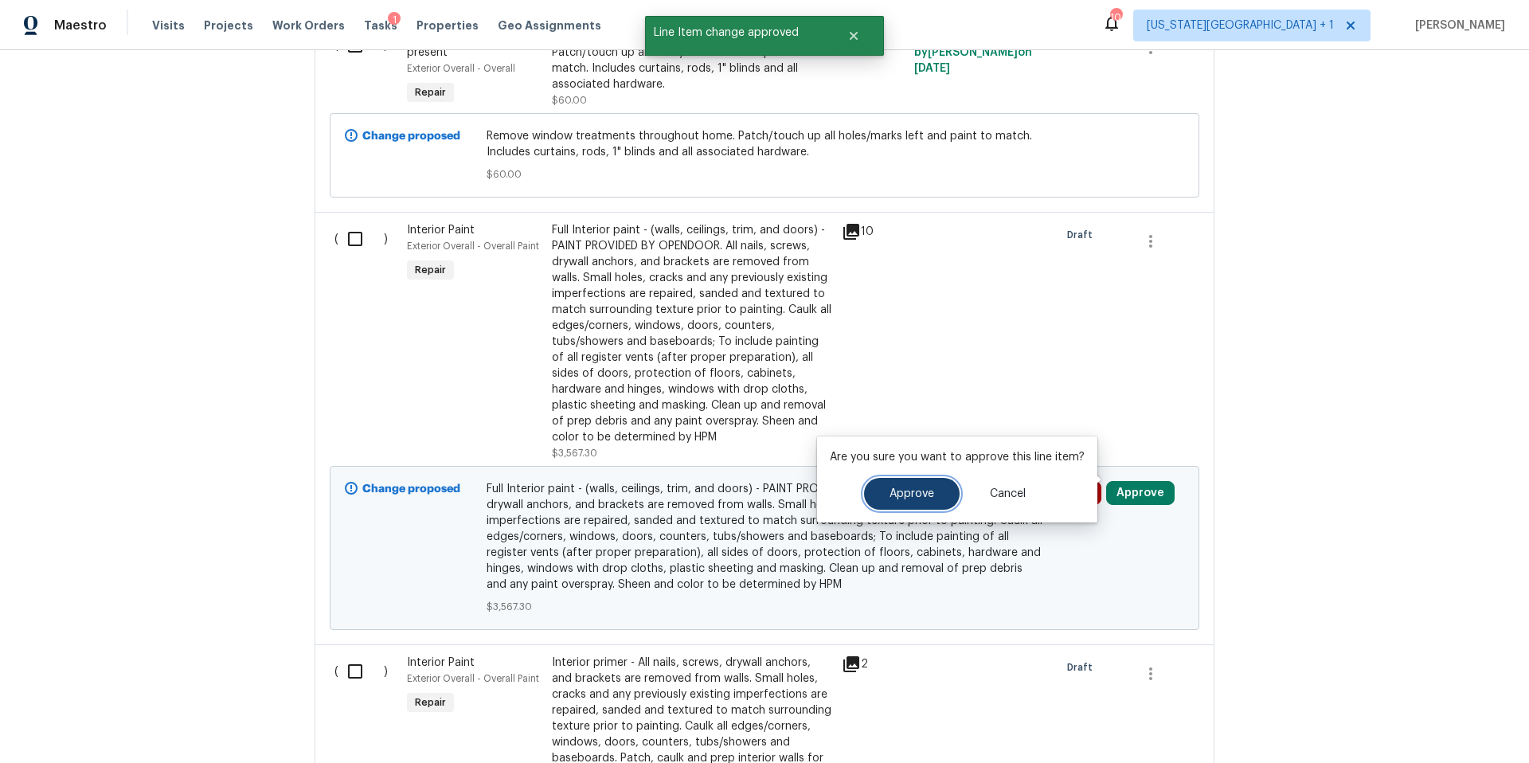
click at [934, 486] on button "Approve" at bounding box center [912, 494] width 96 height 32
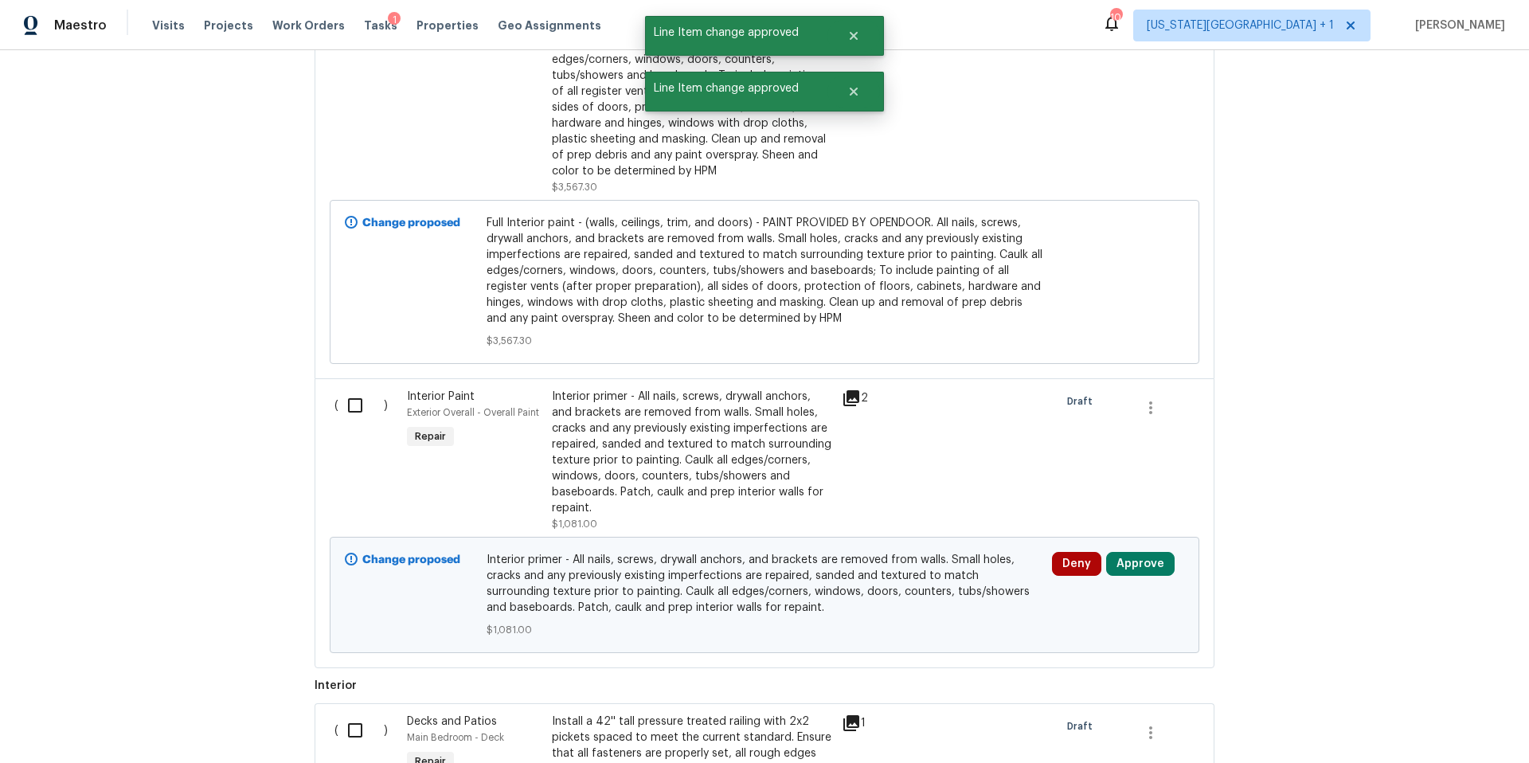
scroll to position [2591, 0]
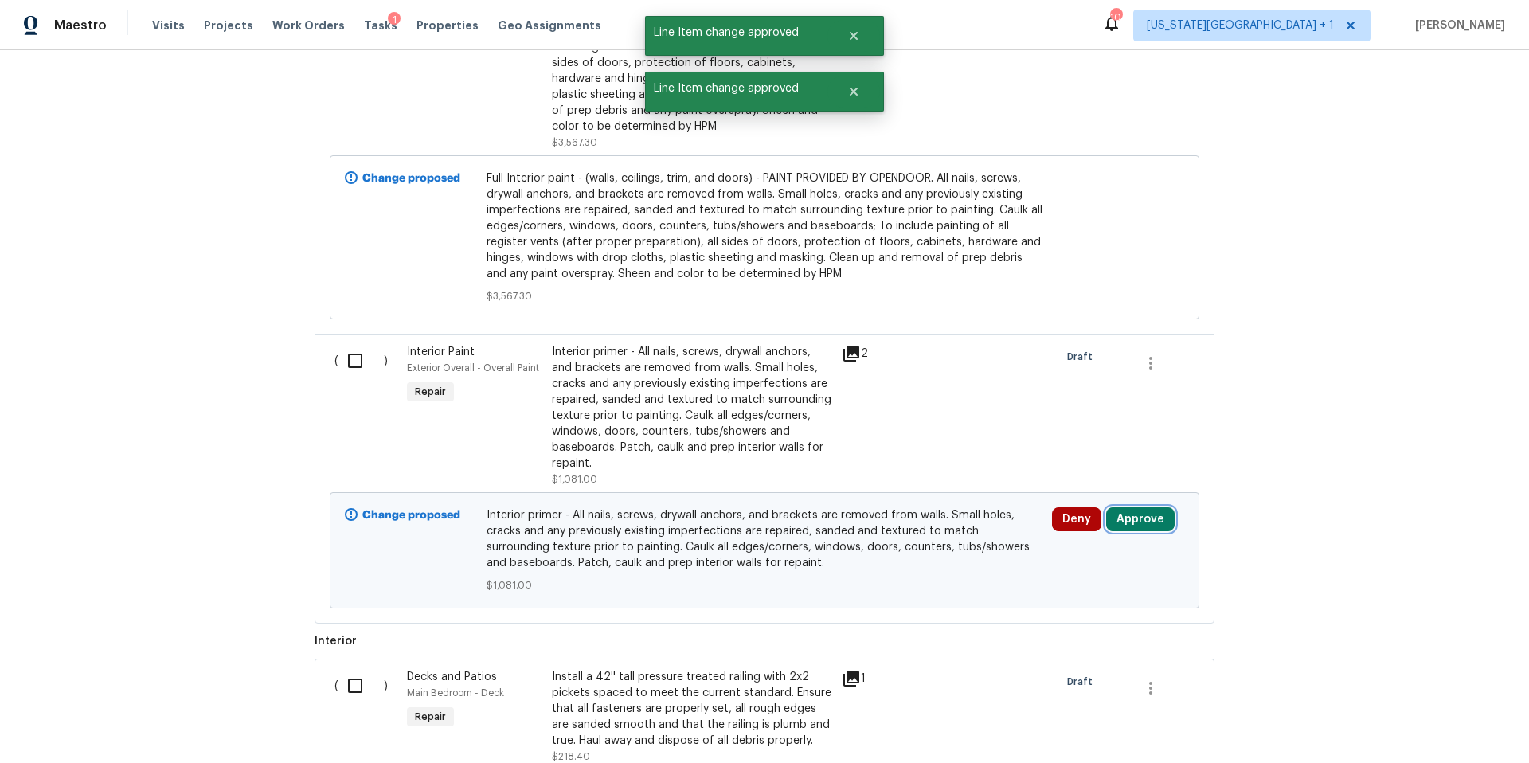
click at [1134, 509] on button "Approve" at bounding box center [1140, 519] width 68 height 24
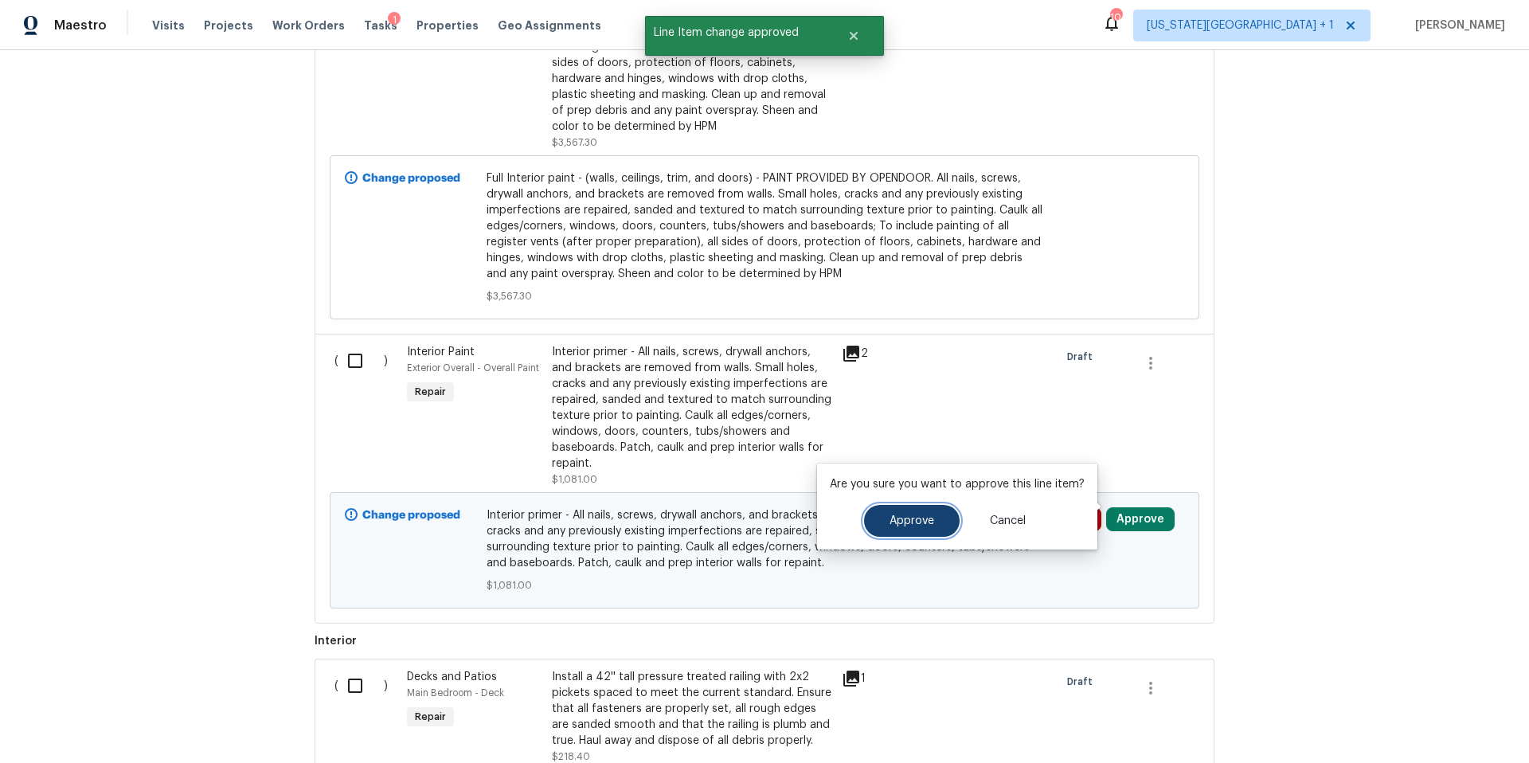
click at [898, 528] on button "Approve" at bounding box center [912, 521] width 96 height 32
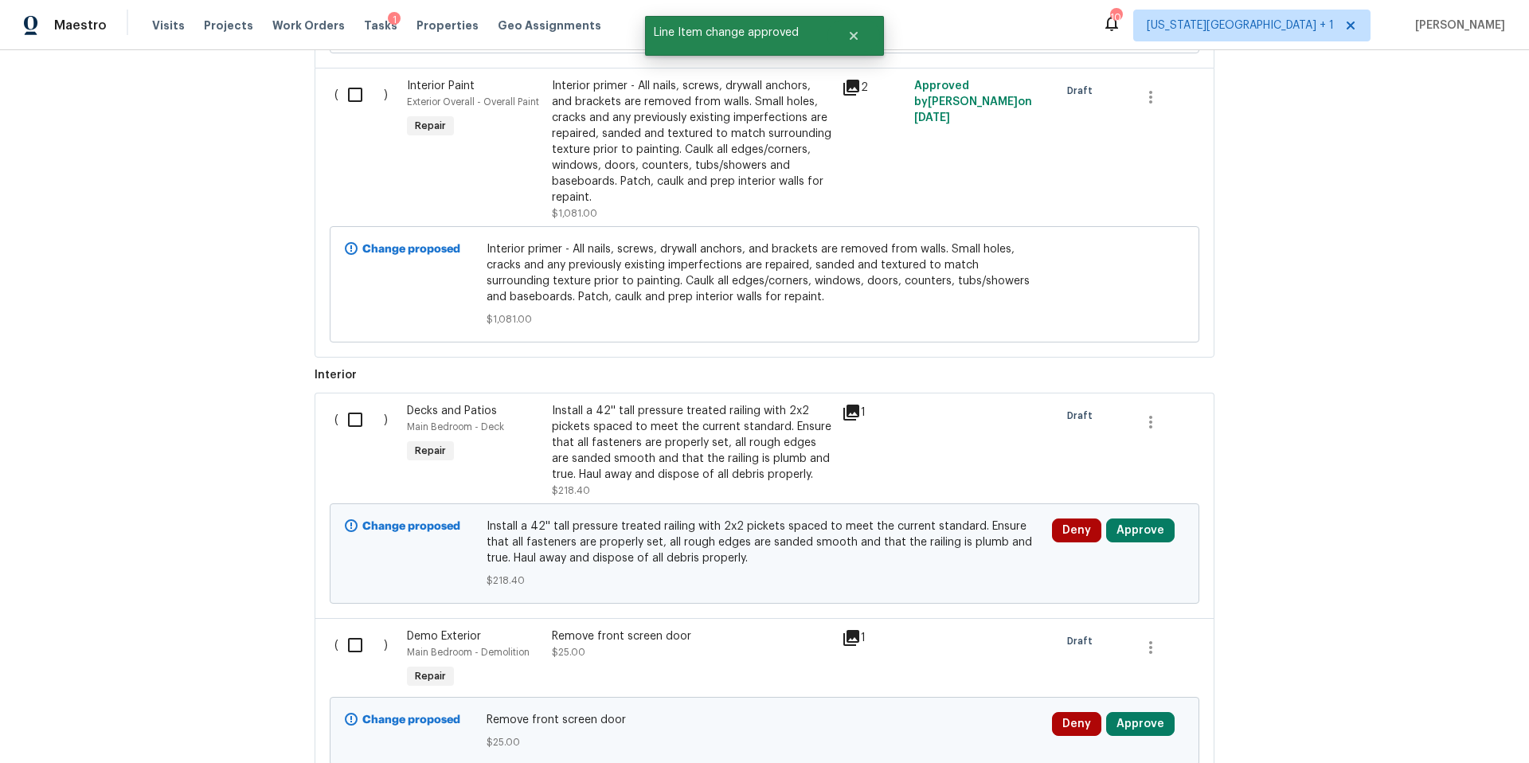
scroll to position [2862, 0]
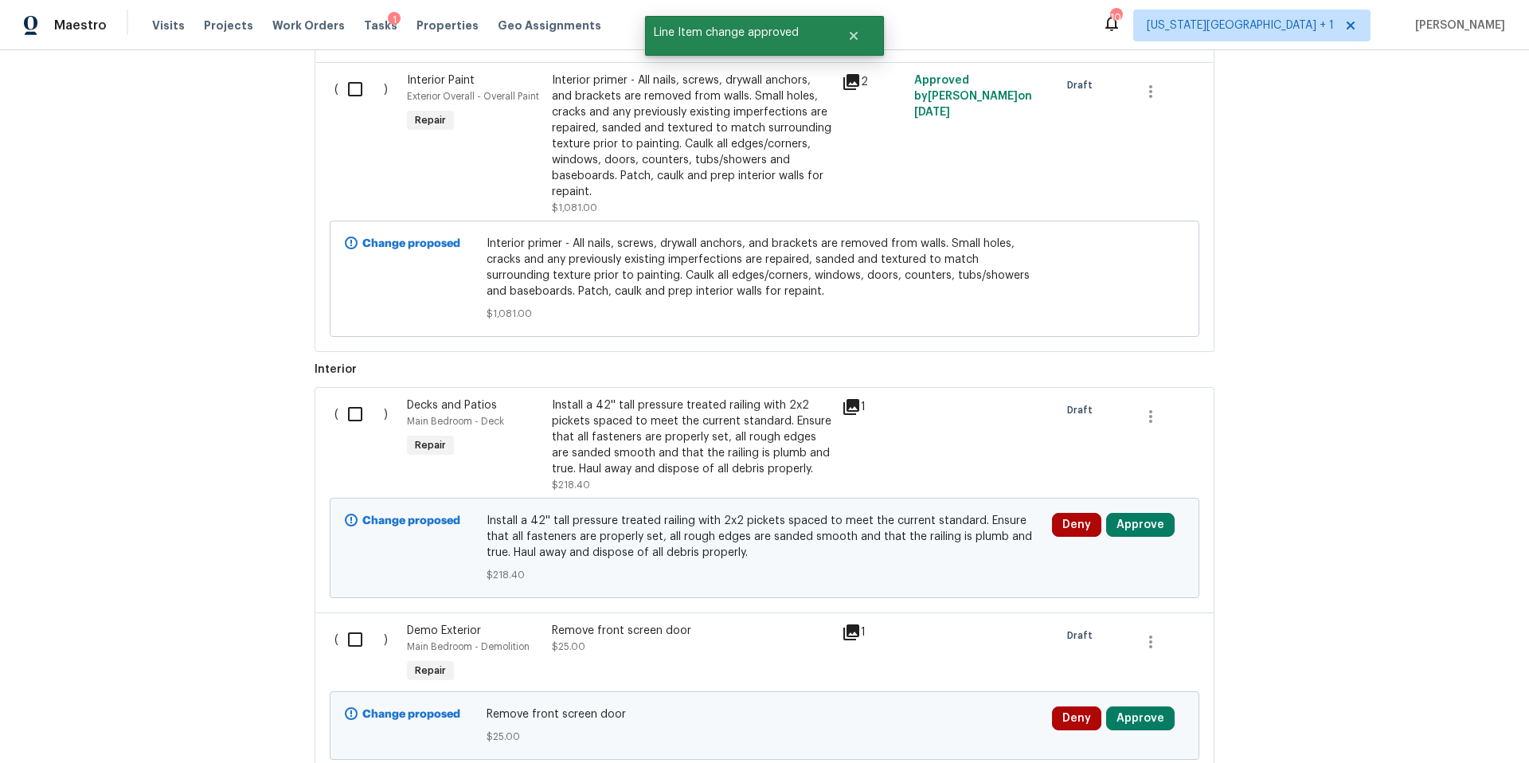
click at [852, 399] on icon at bounding box center [851, 407] width 16 height 16
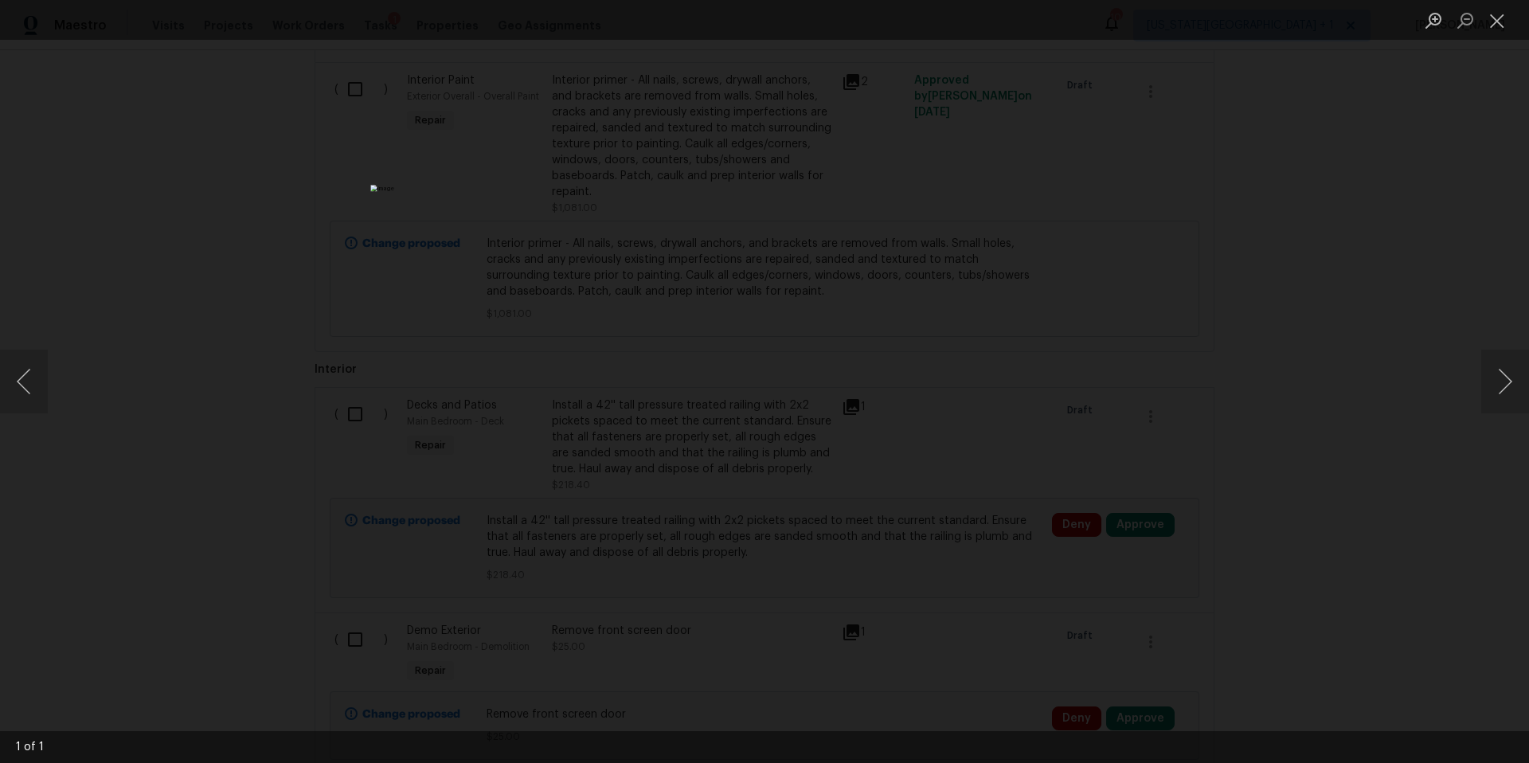
click at [1415, 400] on div "Lightbox" at bounding box center [764, 381] width 1529 height 763
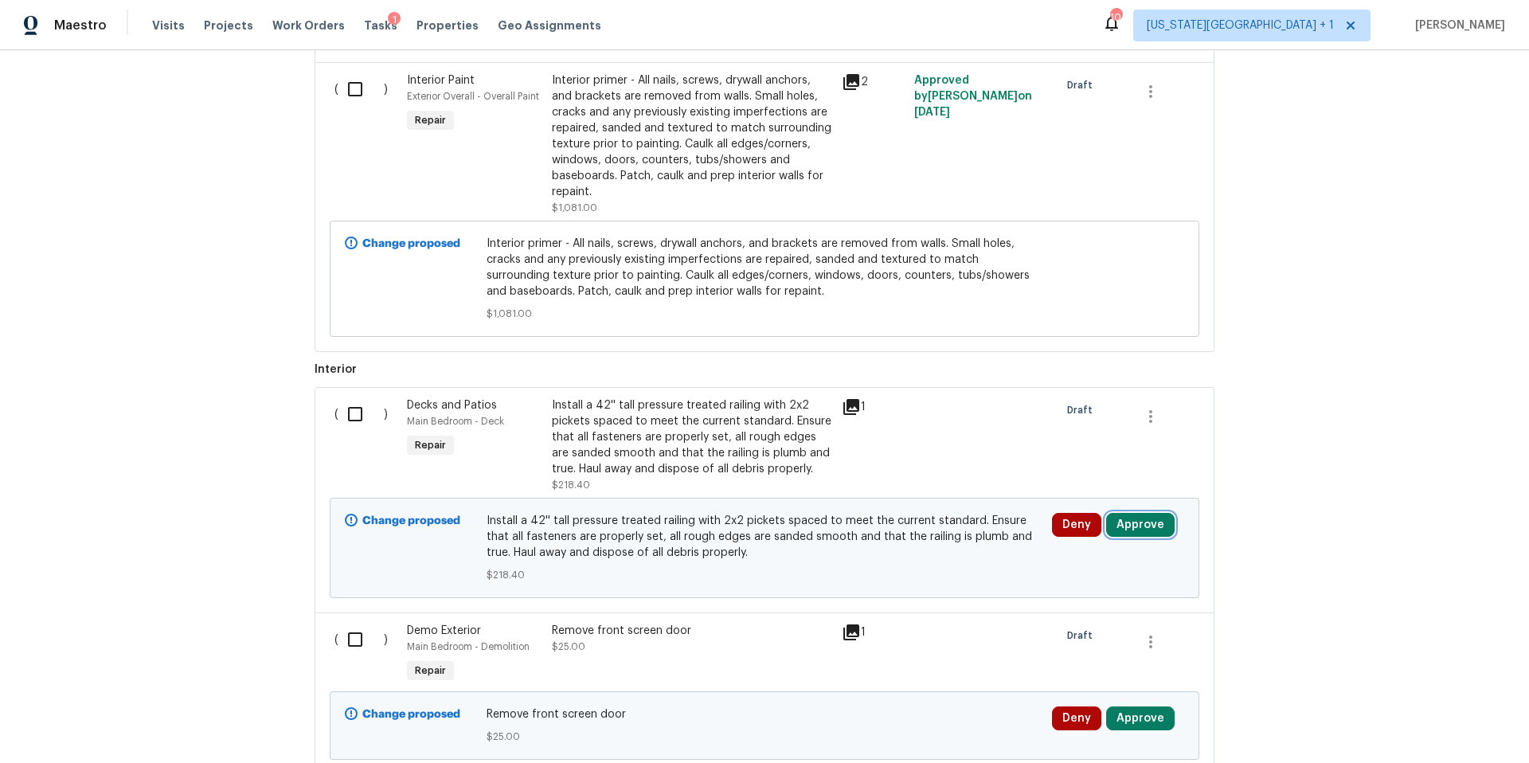
click at [1140, 514] on button "Approve" at bounding box center [1140, 525] width 68 height 24
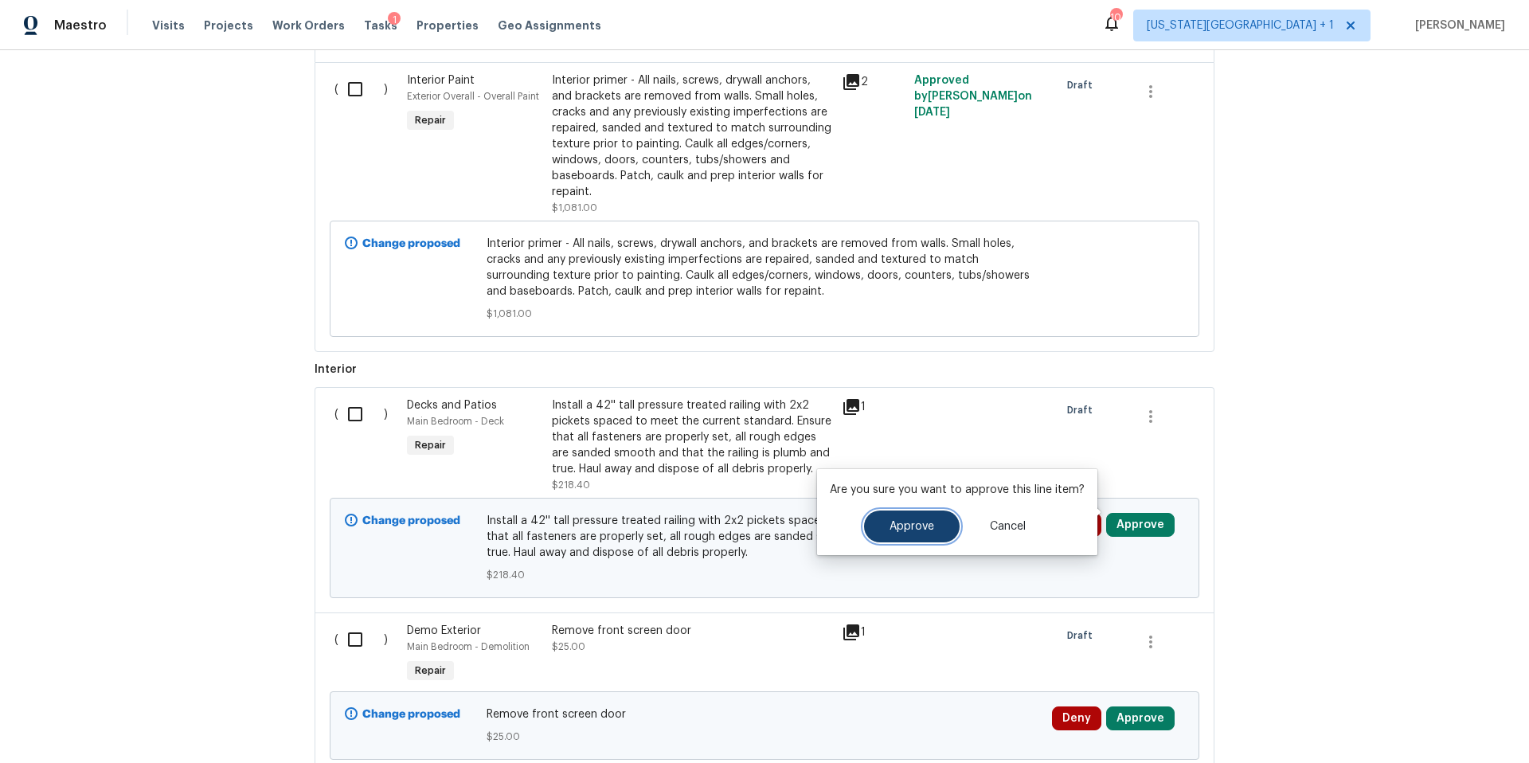
click at [890, 537] on button "Approve" at bounding box center [912, 526] width 96 height 32
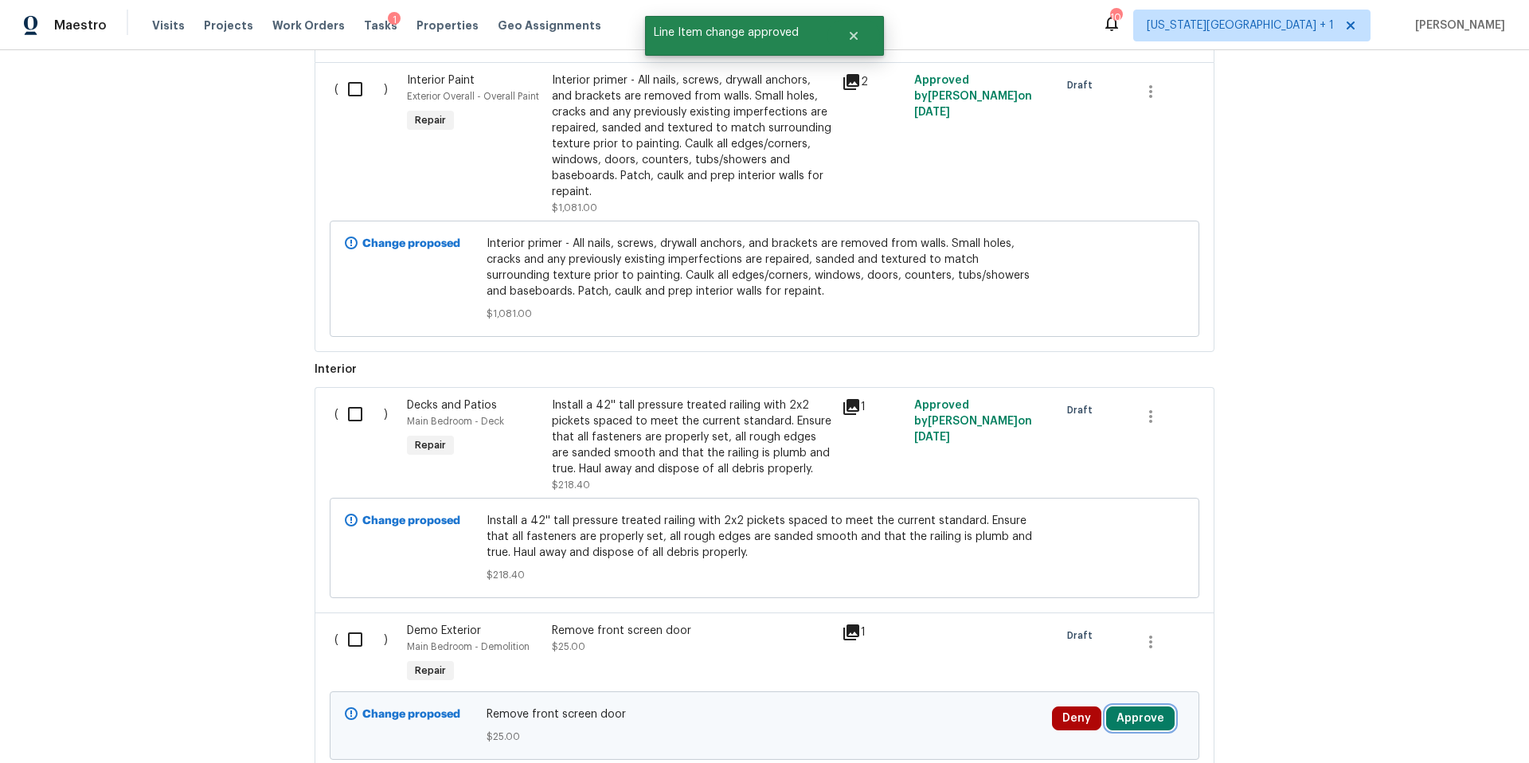
click at [1140, 710] on button "Approve" at bounding box center [1140, 718] width 68 height 24
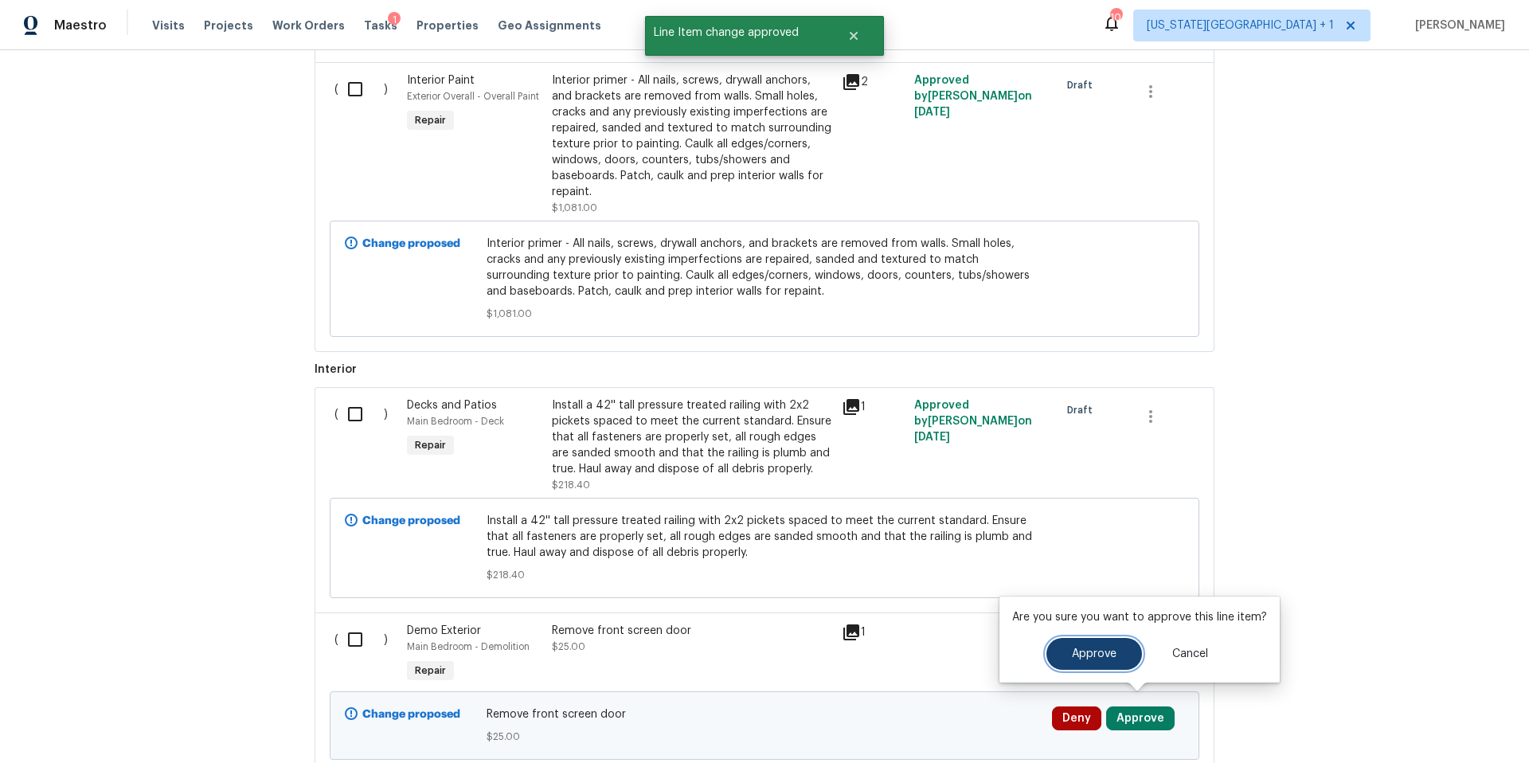
click at [1083, 650] on span "Approve" at bounding box center [1094, 654] width 45 height 12
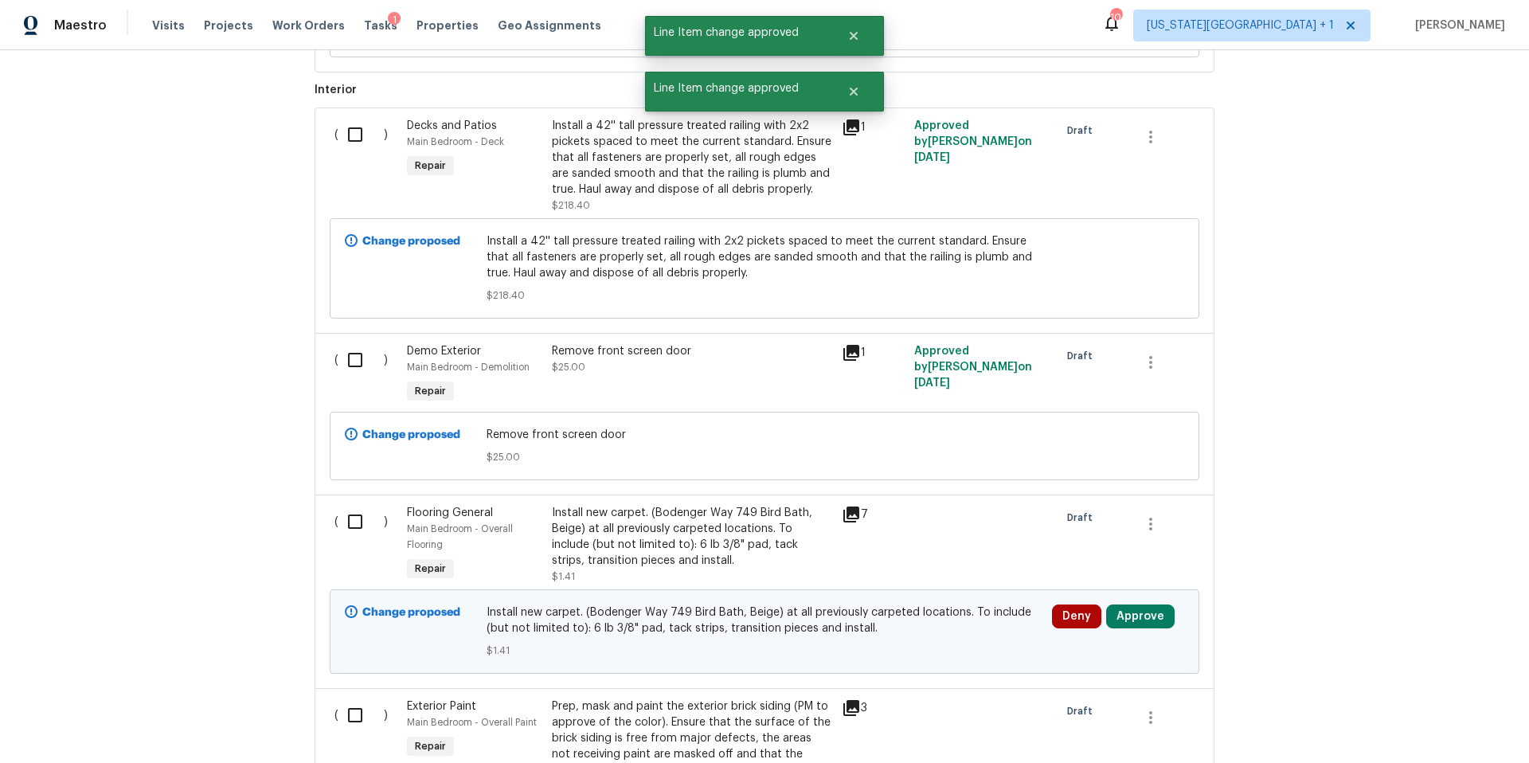
scroll to position [3143, 0]
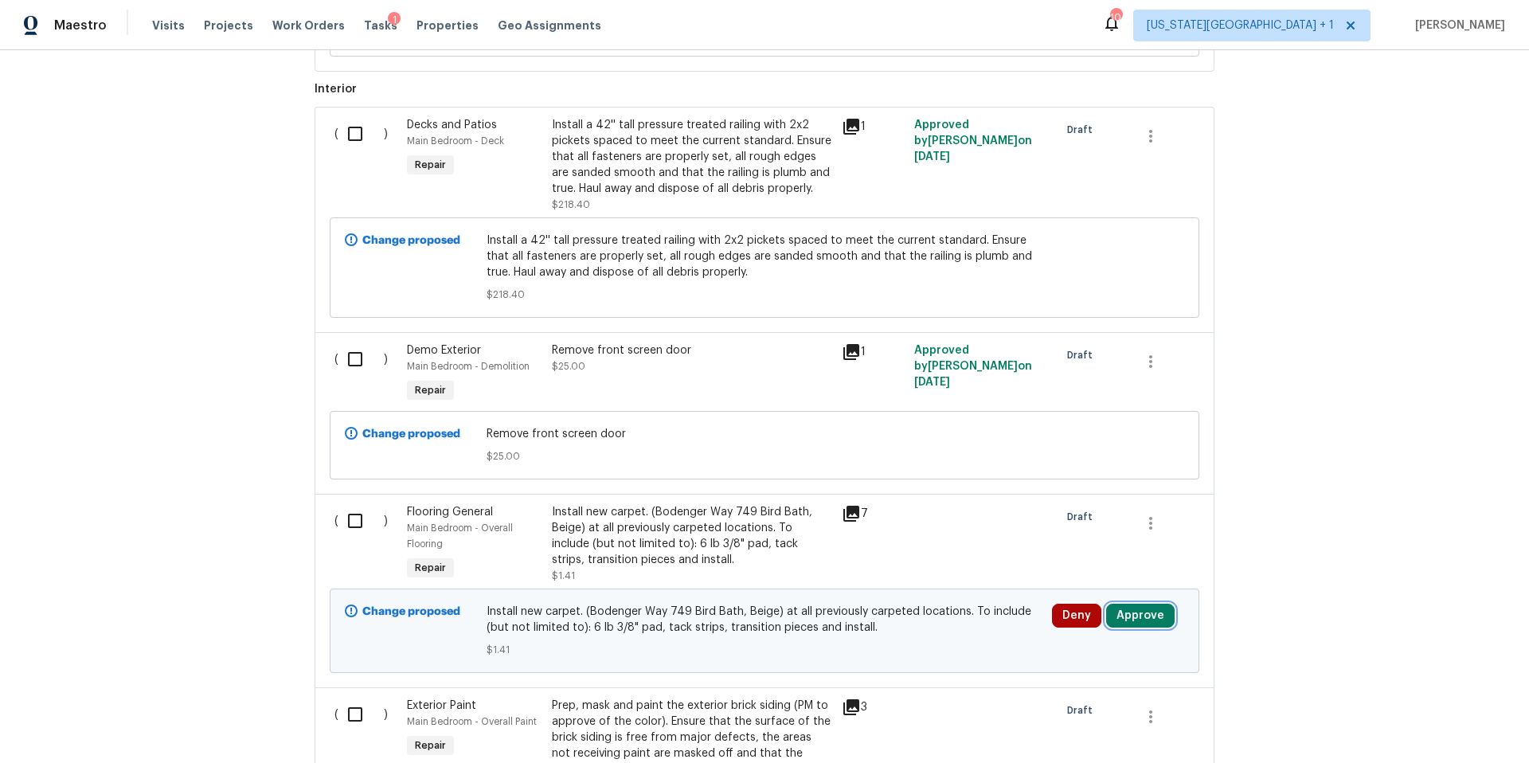
click at [1140, 611] on button "Approve" at bounding box center [1140, 616] width 68 height 24
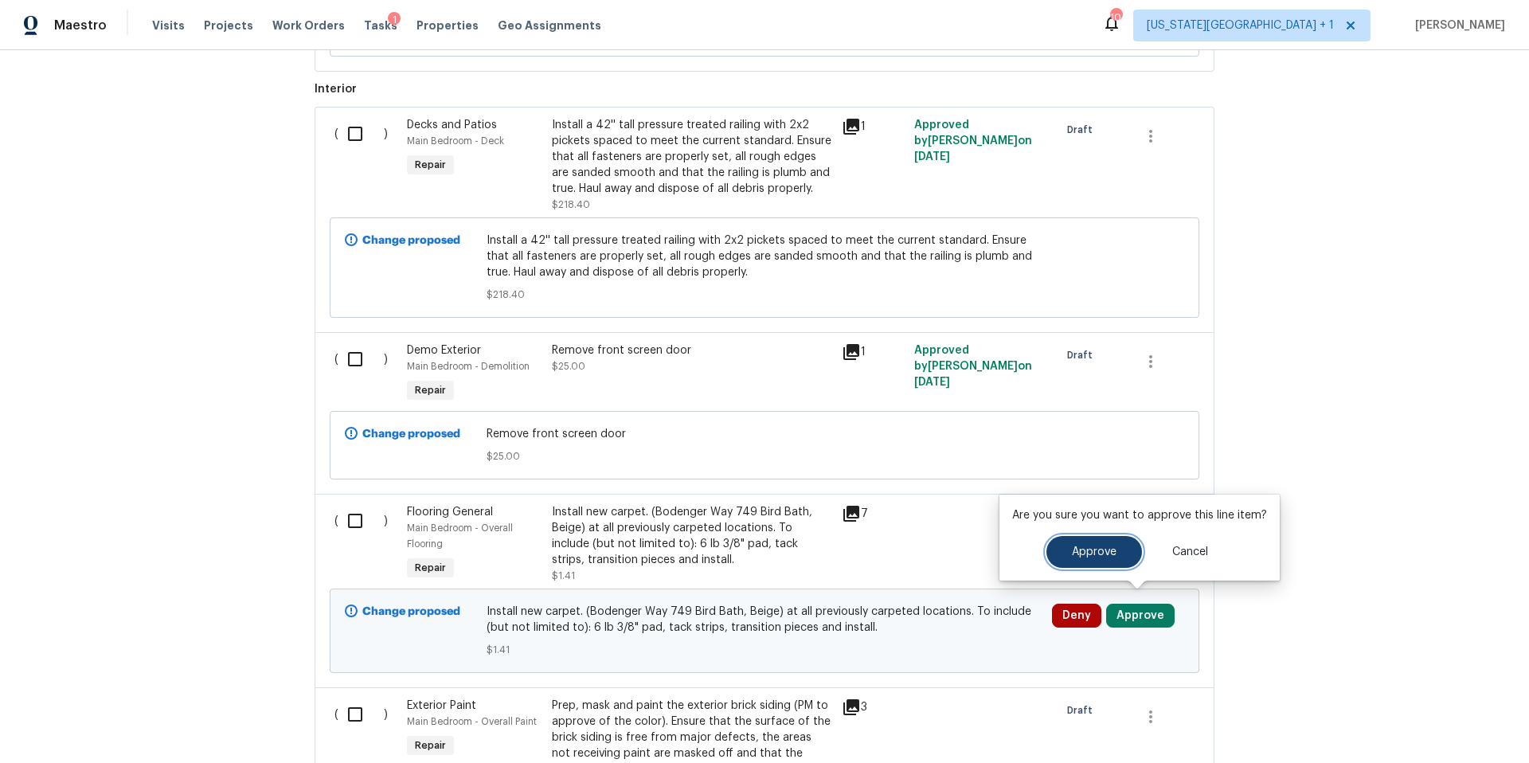
click at [1083, 555] on span "Approve" at bounding box center [1094, 552] width 45 height 12
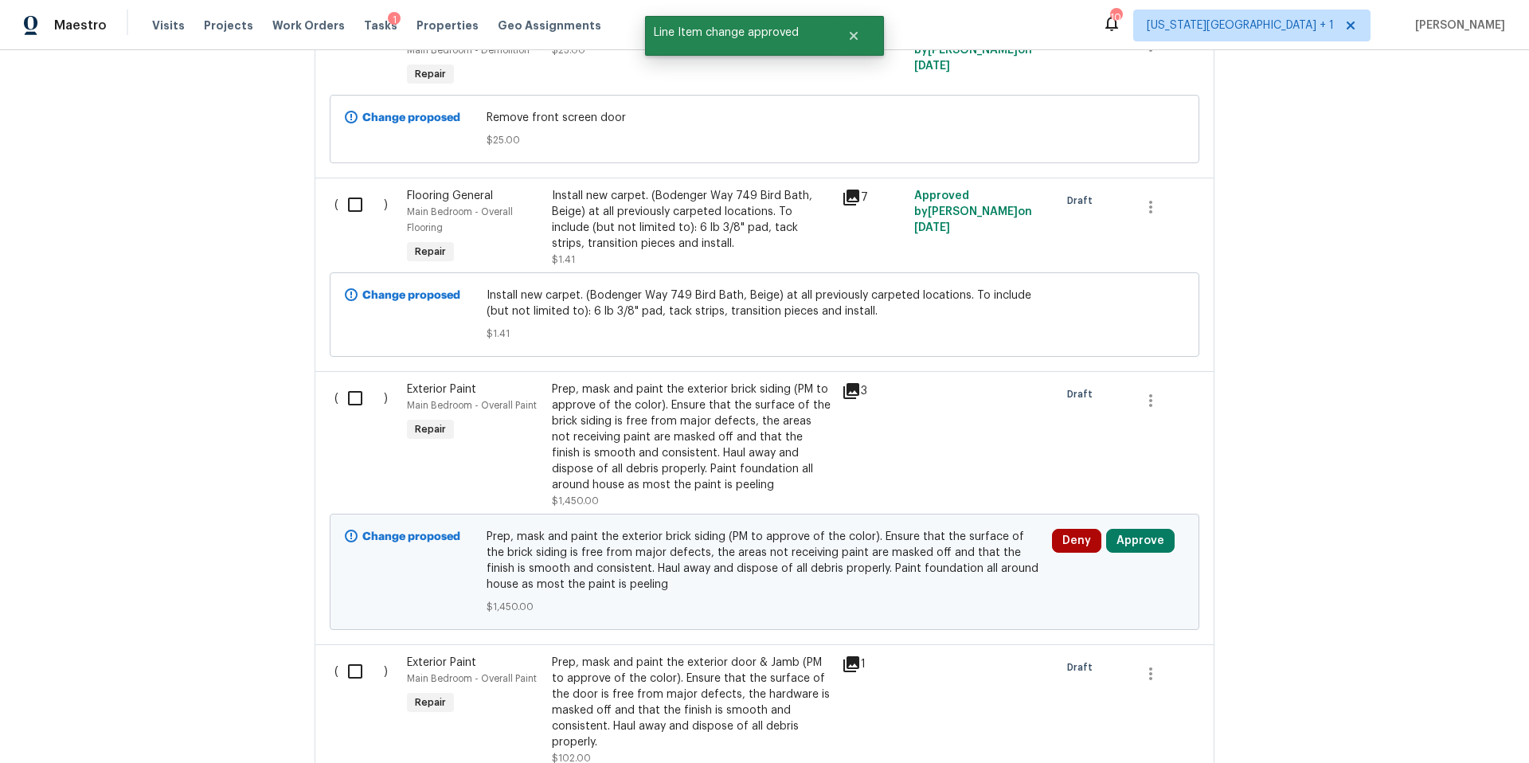
scroll to position [3479, 0]
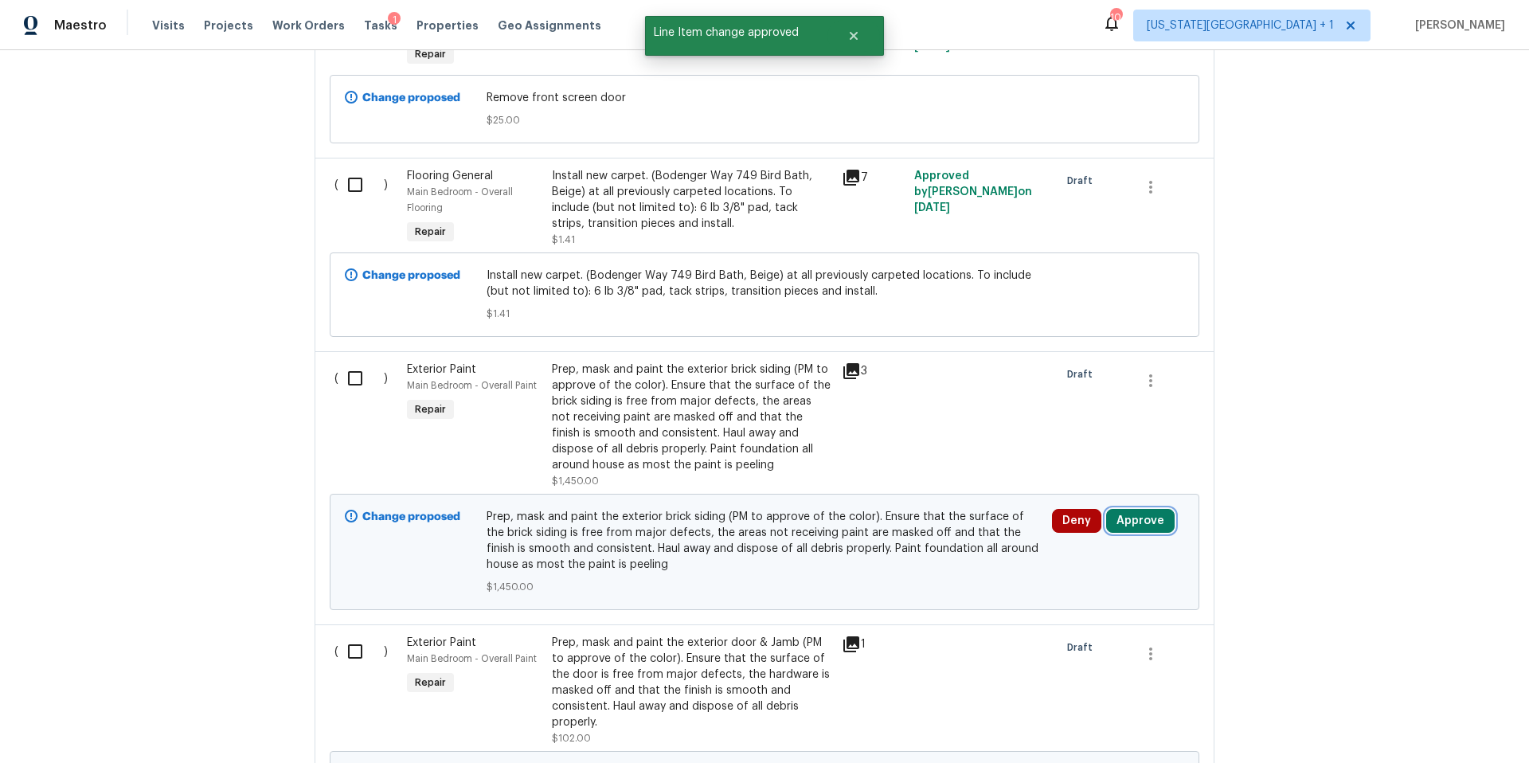
click at [1144, 513] on button "Approve" at bounding box center [1140, 521] width 68 height 24
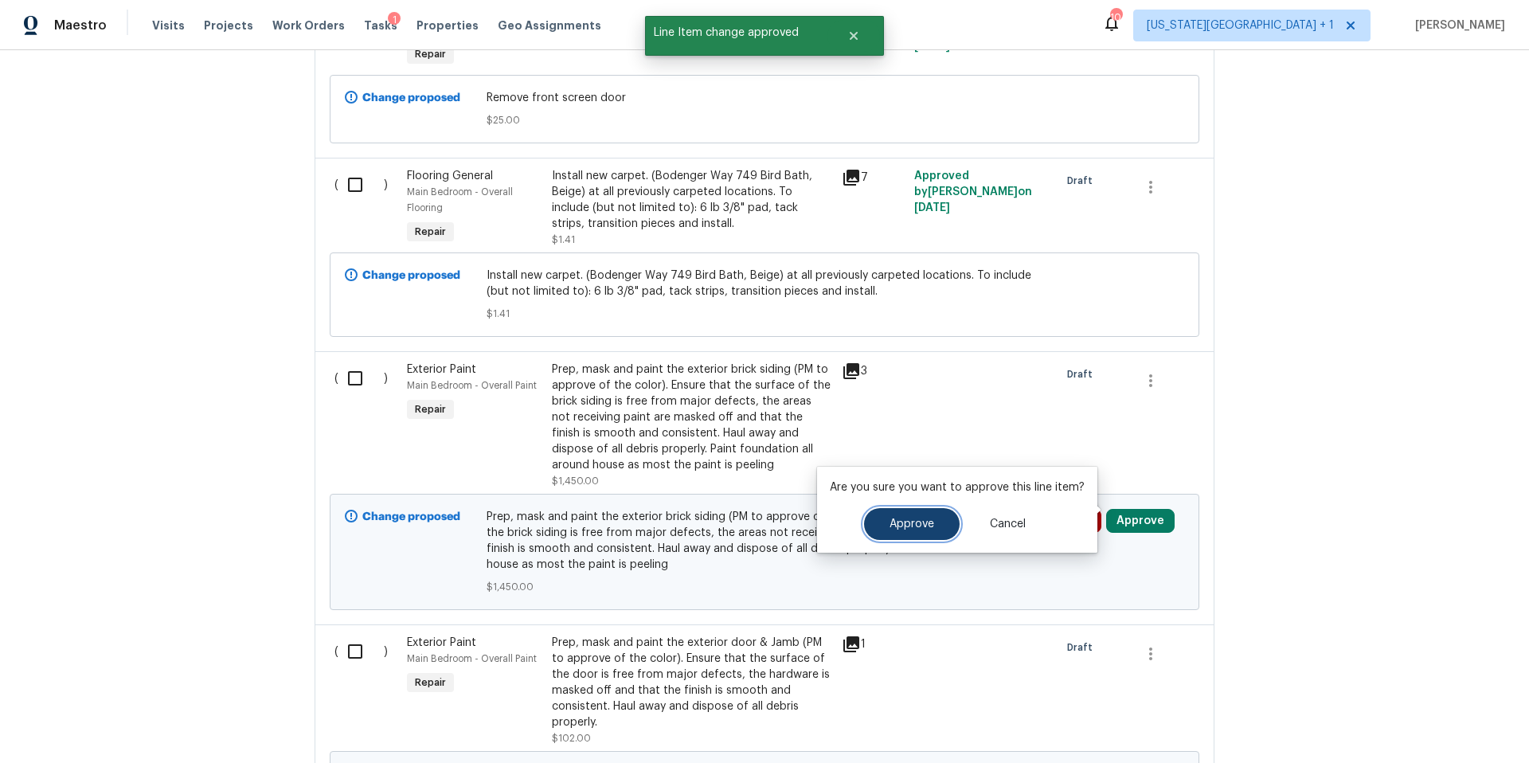
click at [878, 522] on button "Approve" at bounding box center [912, 524] width 96 height 32
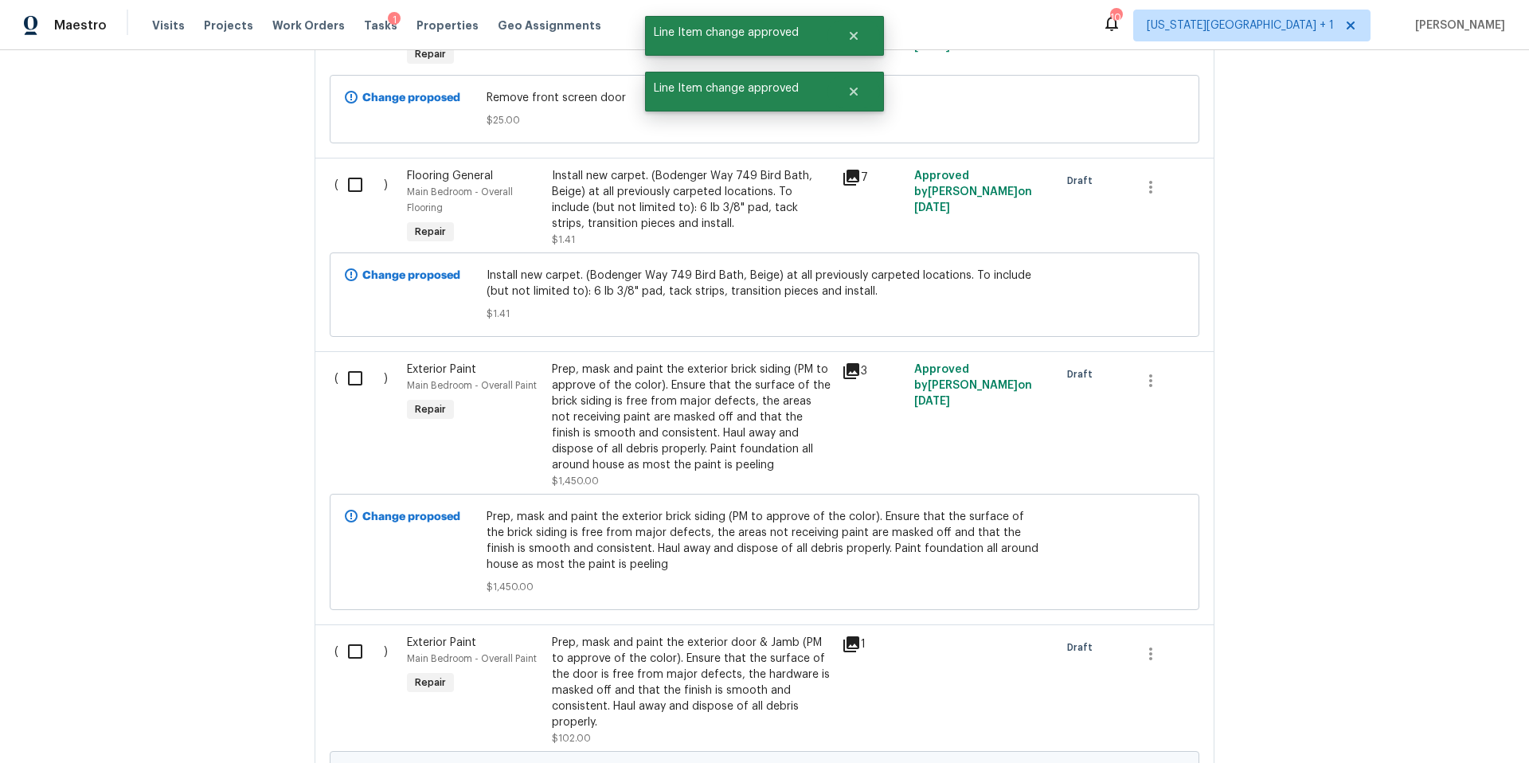
click at [852, 363] on icon at bounding box center [851, 371] width 16 height 16
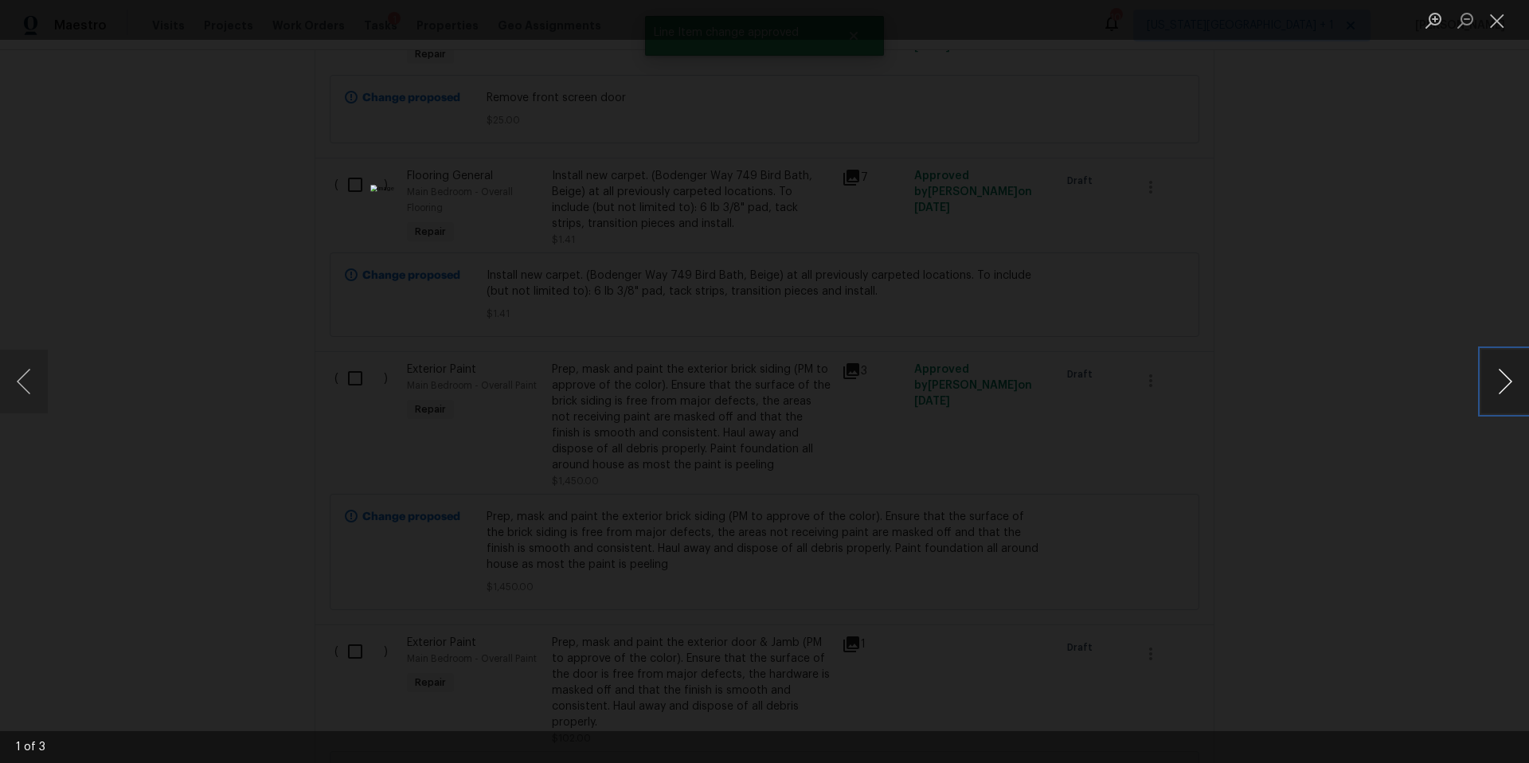
click at [1507, 389] on button "Next image" at bounding box center [1505, 382] width 48 height 64
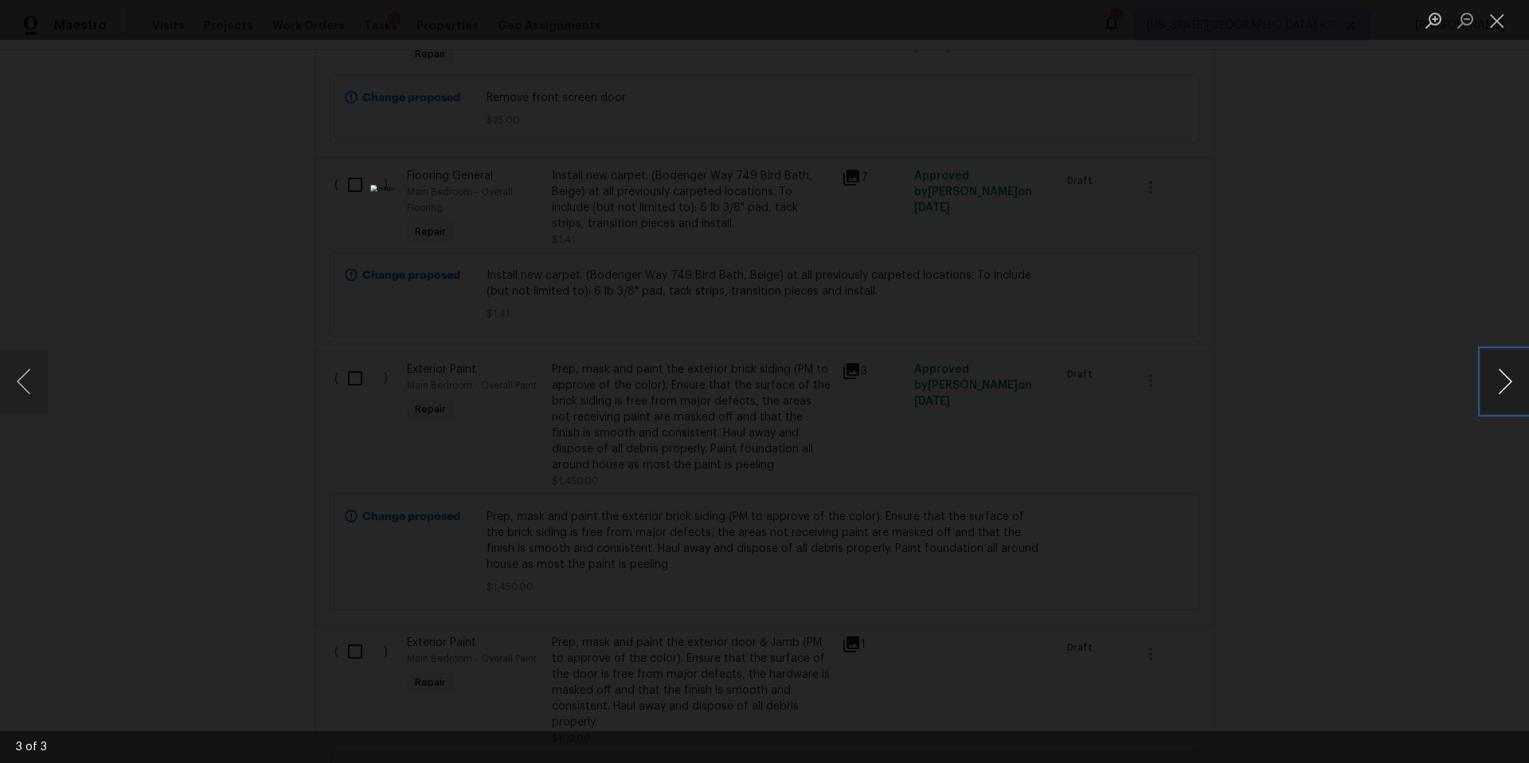
click at [1507, 389] on button "Next image" at bounding box center [1505, 382] width 48 height 64
click at [1362, 375] on div "Lightbox" at bounding box center [764, 381] width 1529 height 763
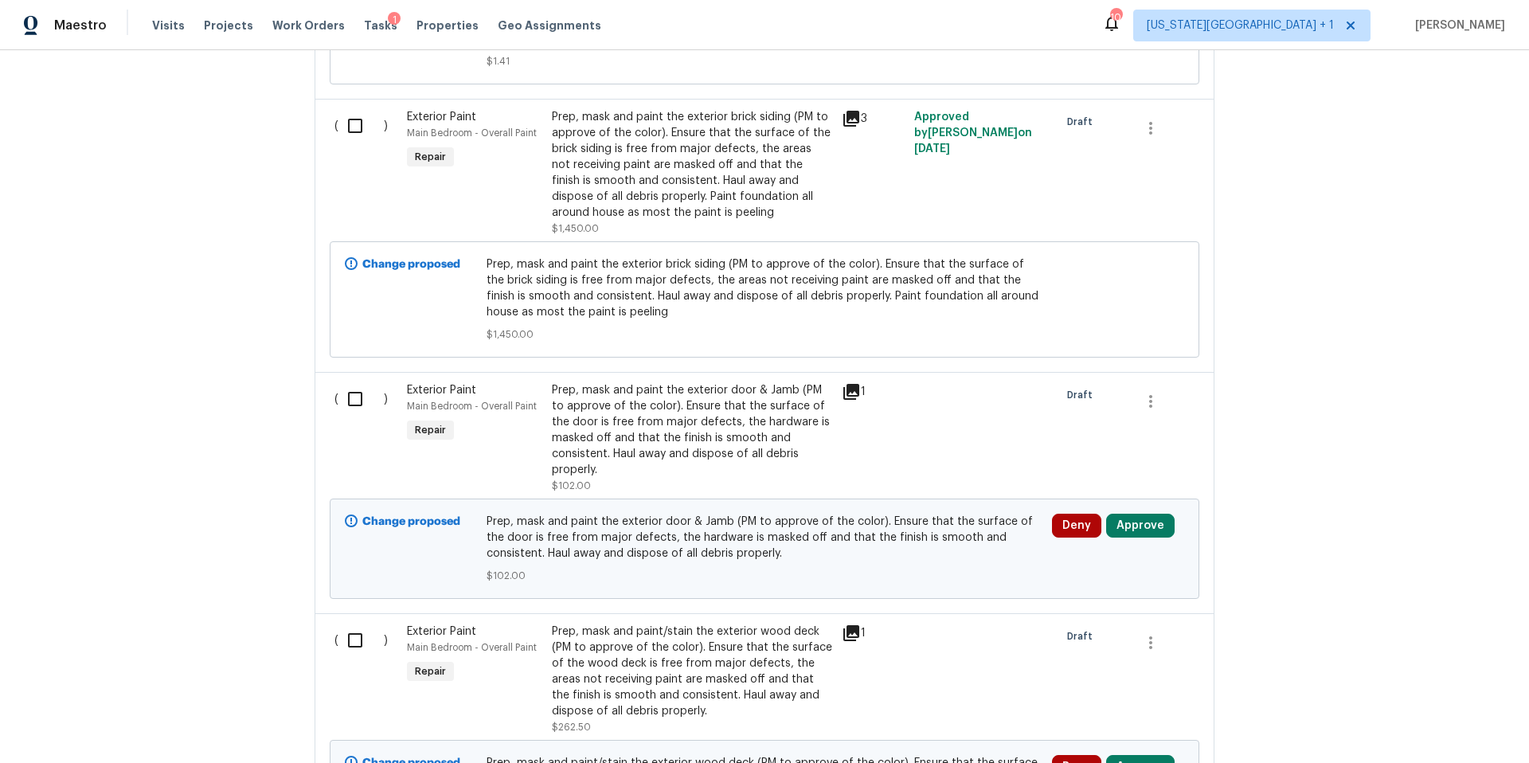
scroll to position [3733, 0]
click at [1141, 516] on button "Approve" at bounding box center [1140, 523] width 68 height 24
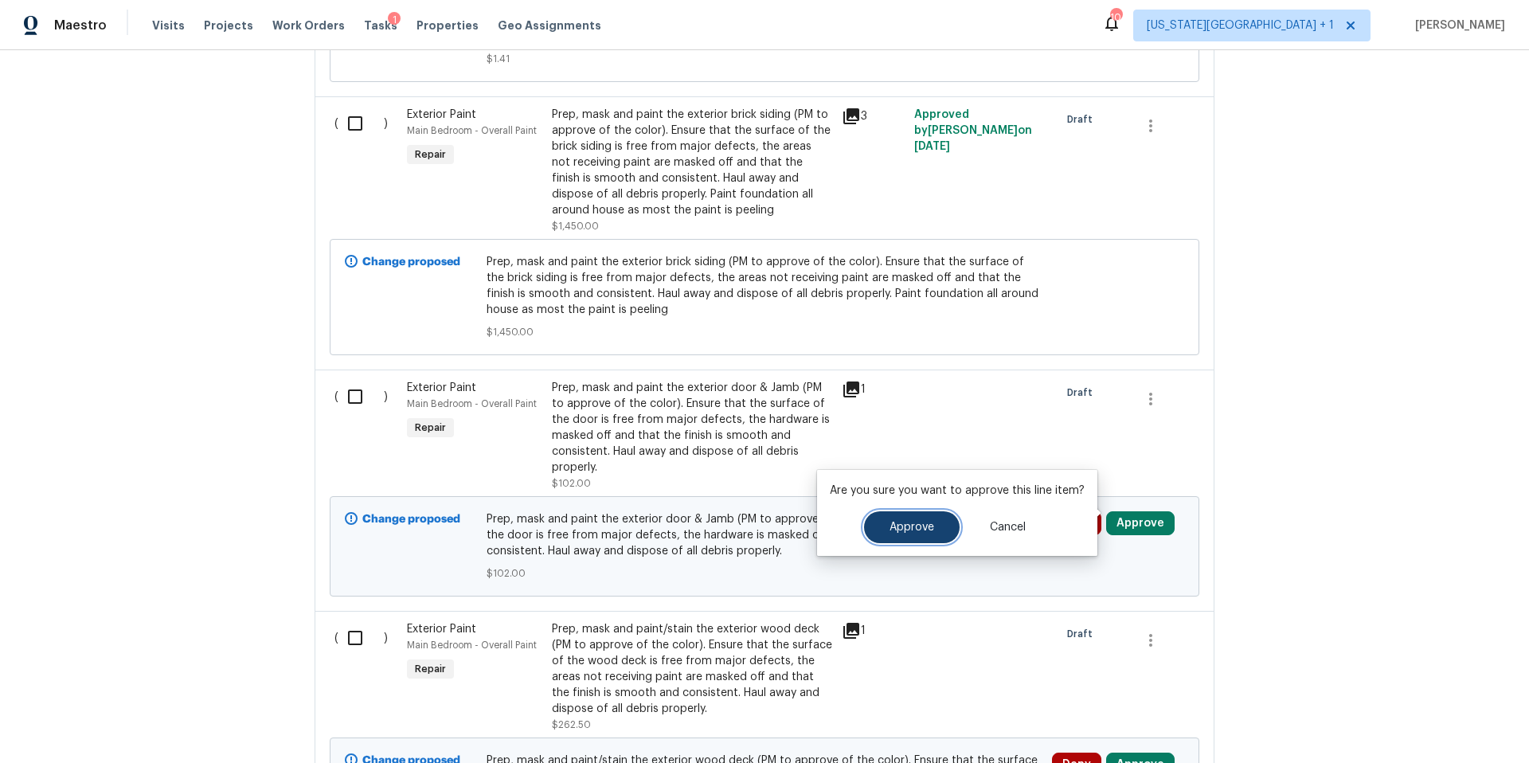
click at [943, 532] on button "Approve" at bounding box center [912, 527] width 96 height 32
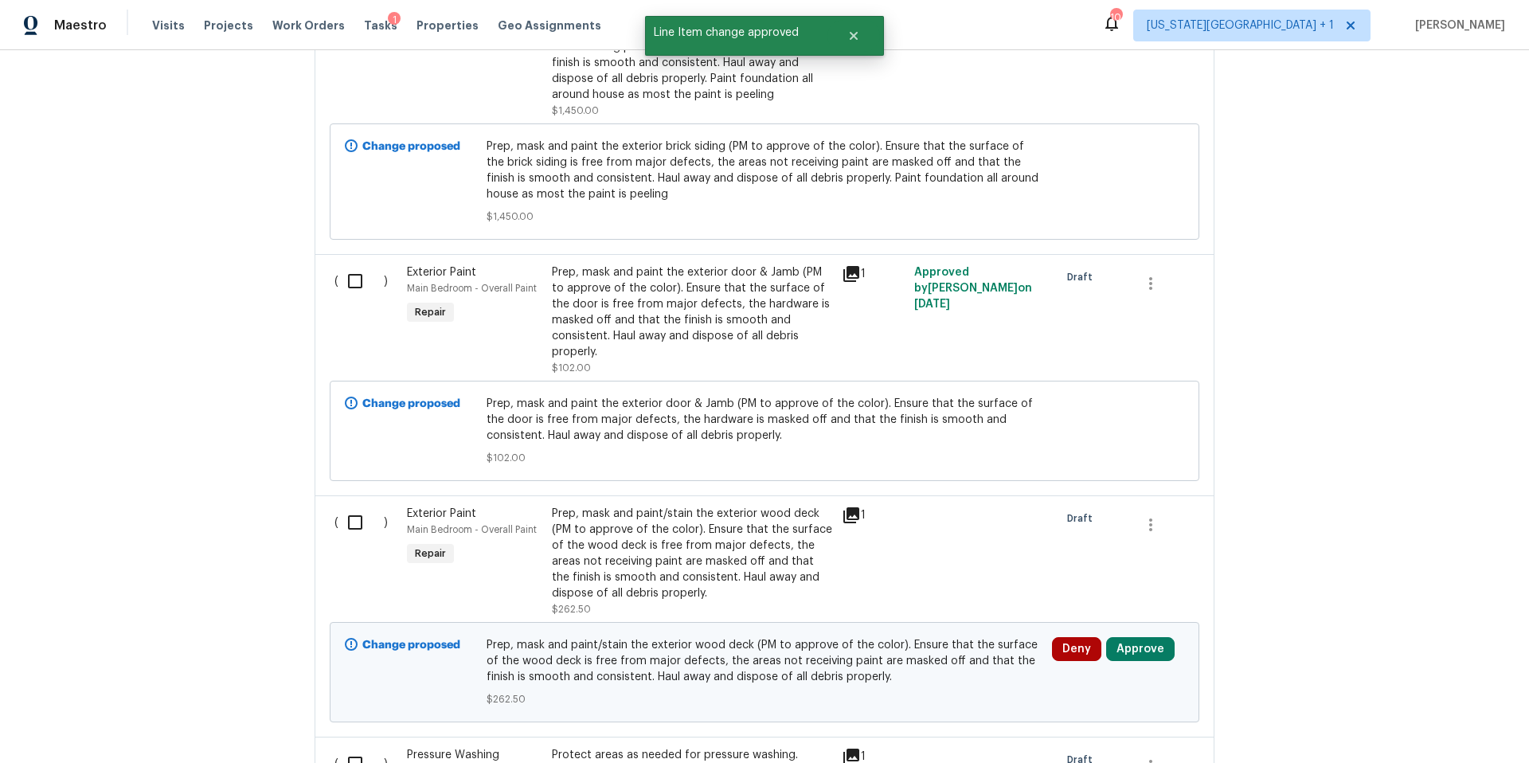
scroll to position [3859, 0]
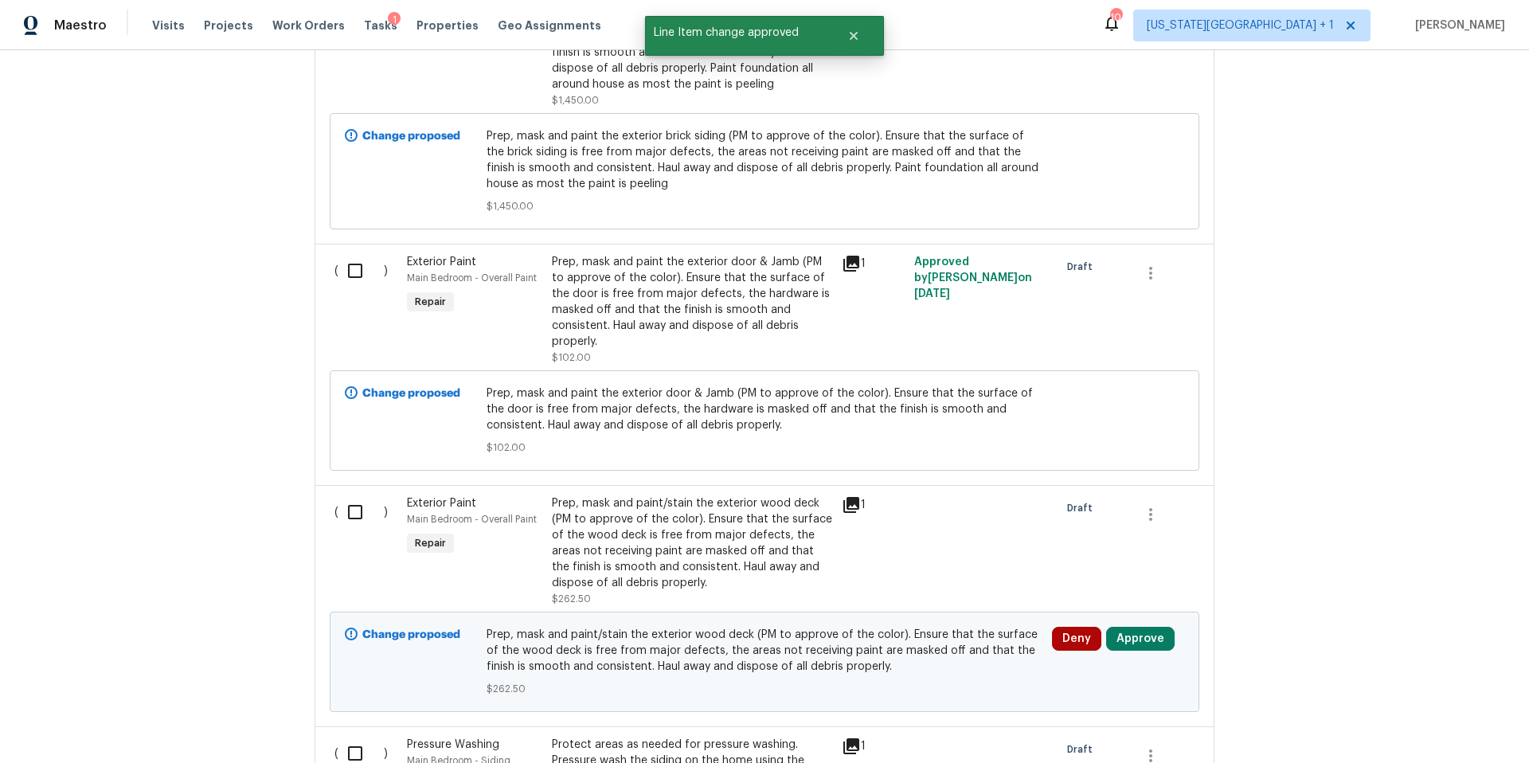
click at [854, 495] on icon at bounding box center [851, 504] width 19 height 19
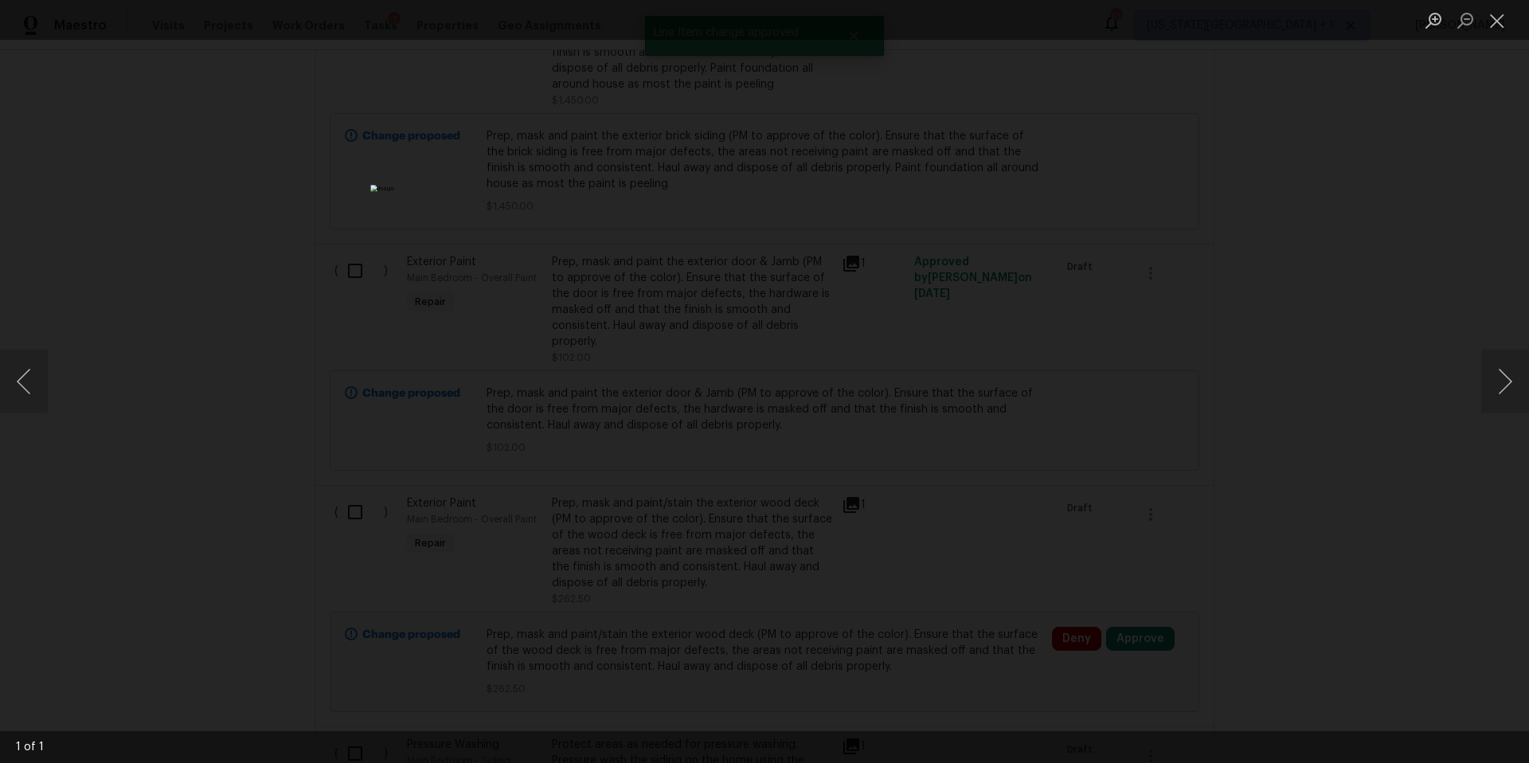
click at [1424, 398] on div "Lightbox" at bounding box center [764, 381] width 1529 height 763
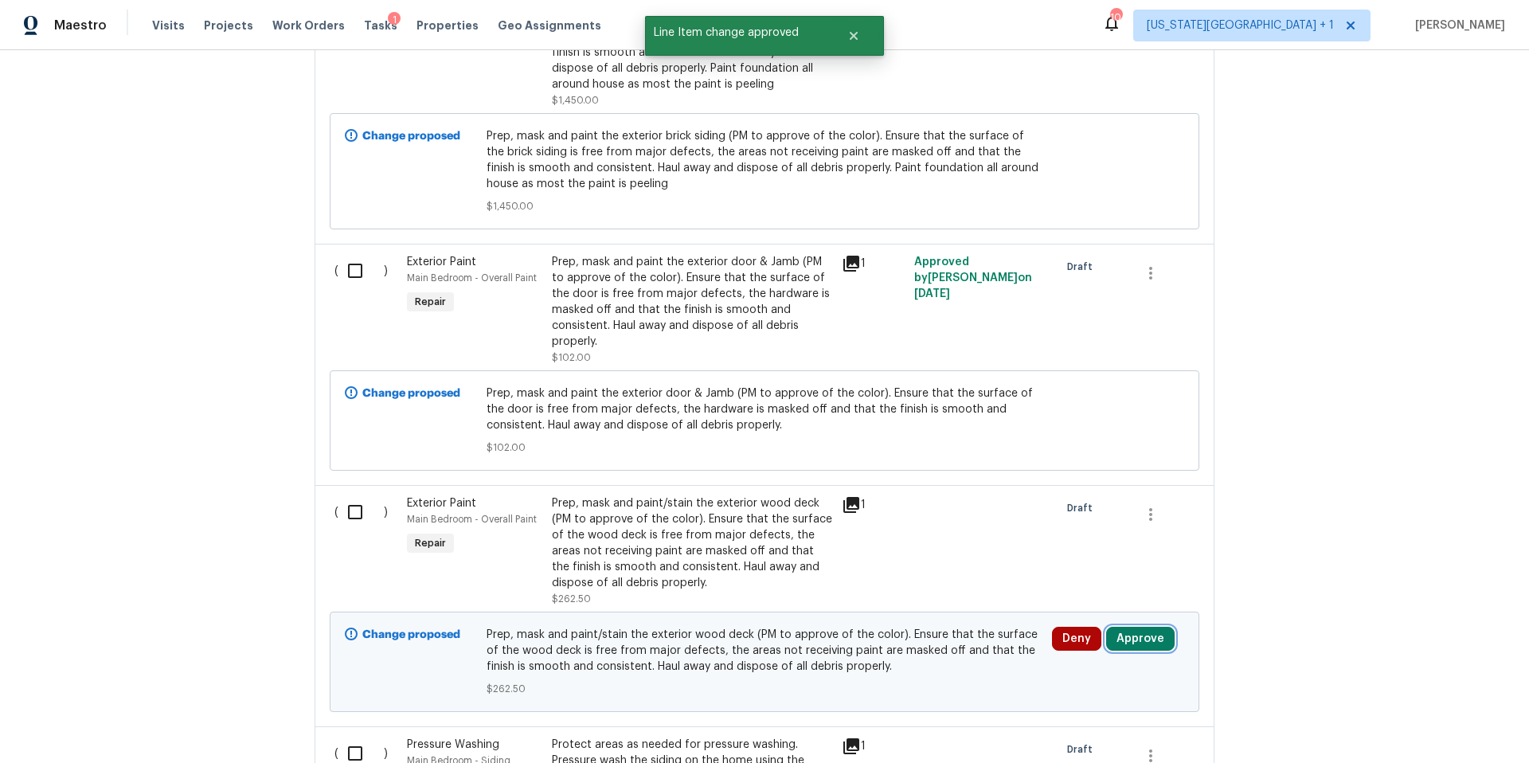
click at [1132, 627] on button "Approve" at bounding box center [1140, 639] width 68 height 24
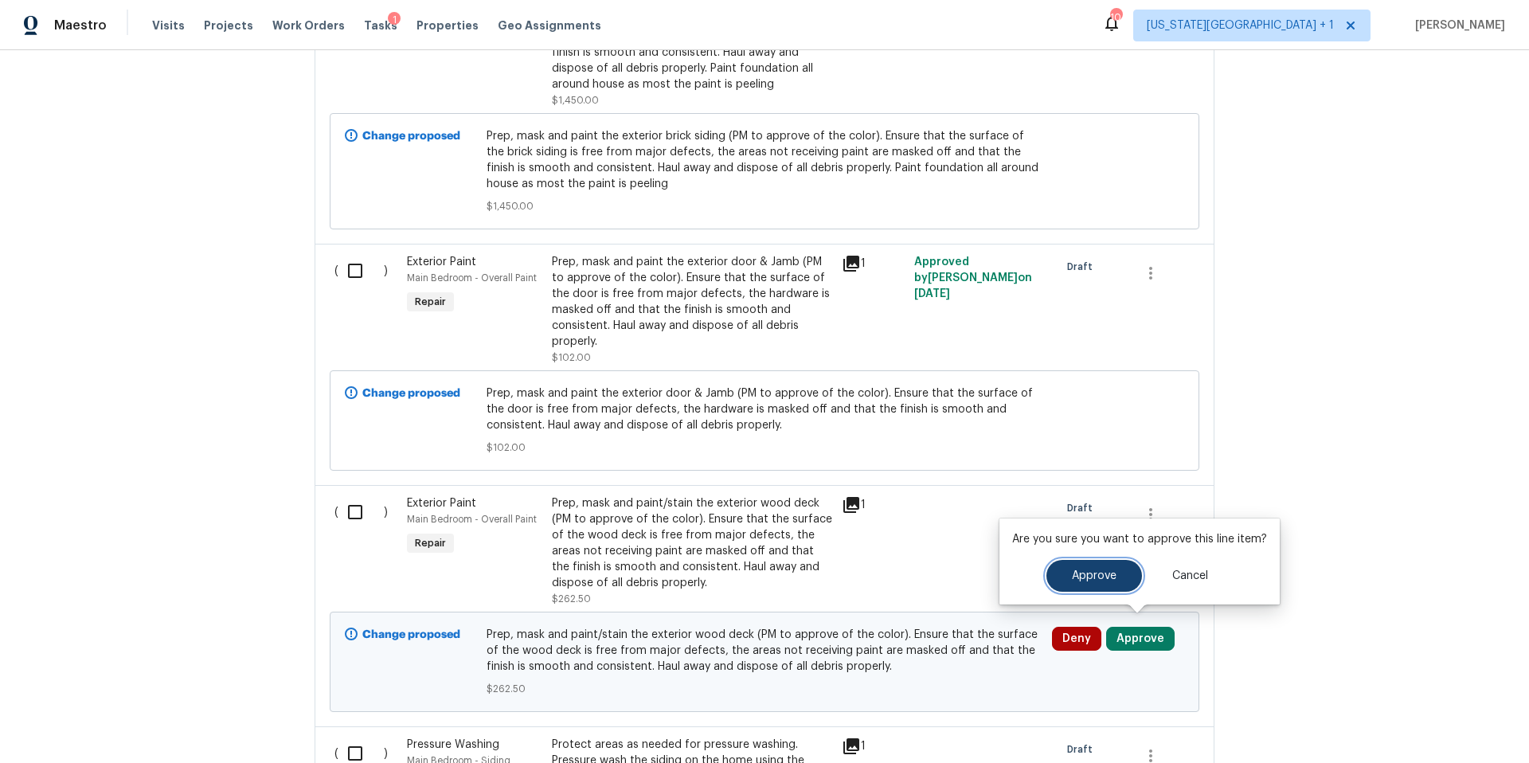
click at [1060, 580] on button "Approve" at bounding box center [1094, 576] width 96 height 32
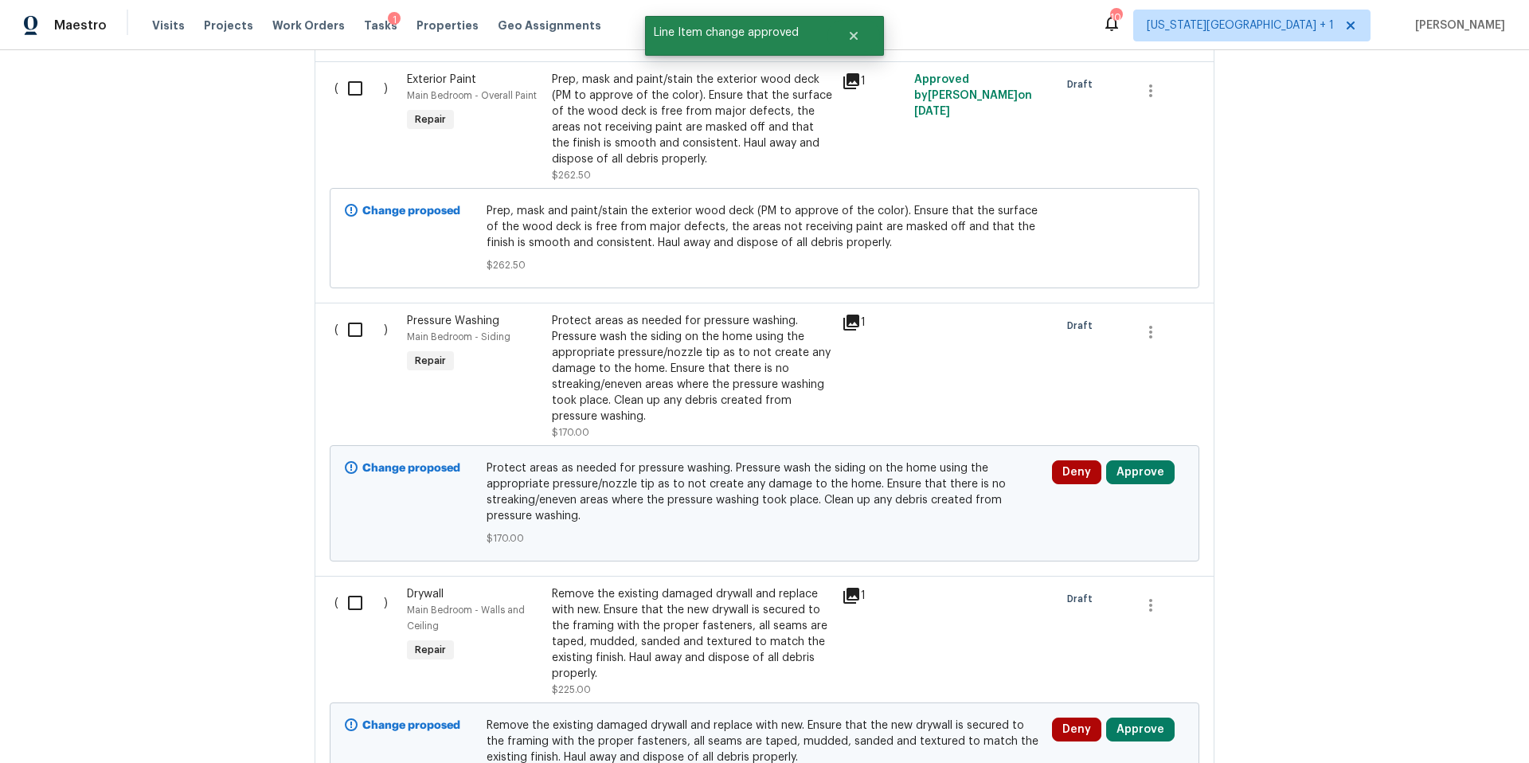
scroll to position [4314, 0]
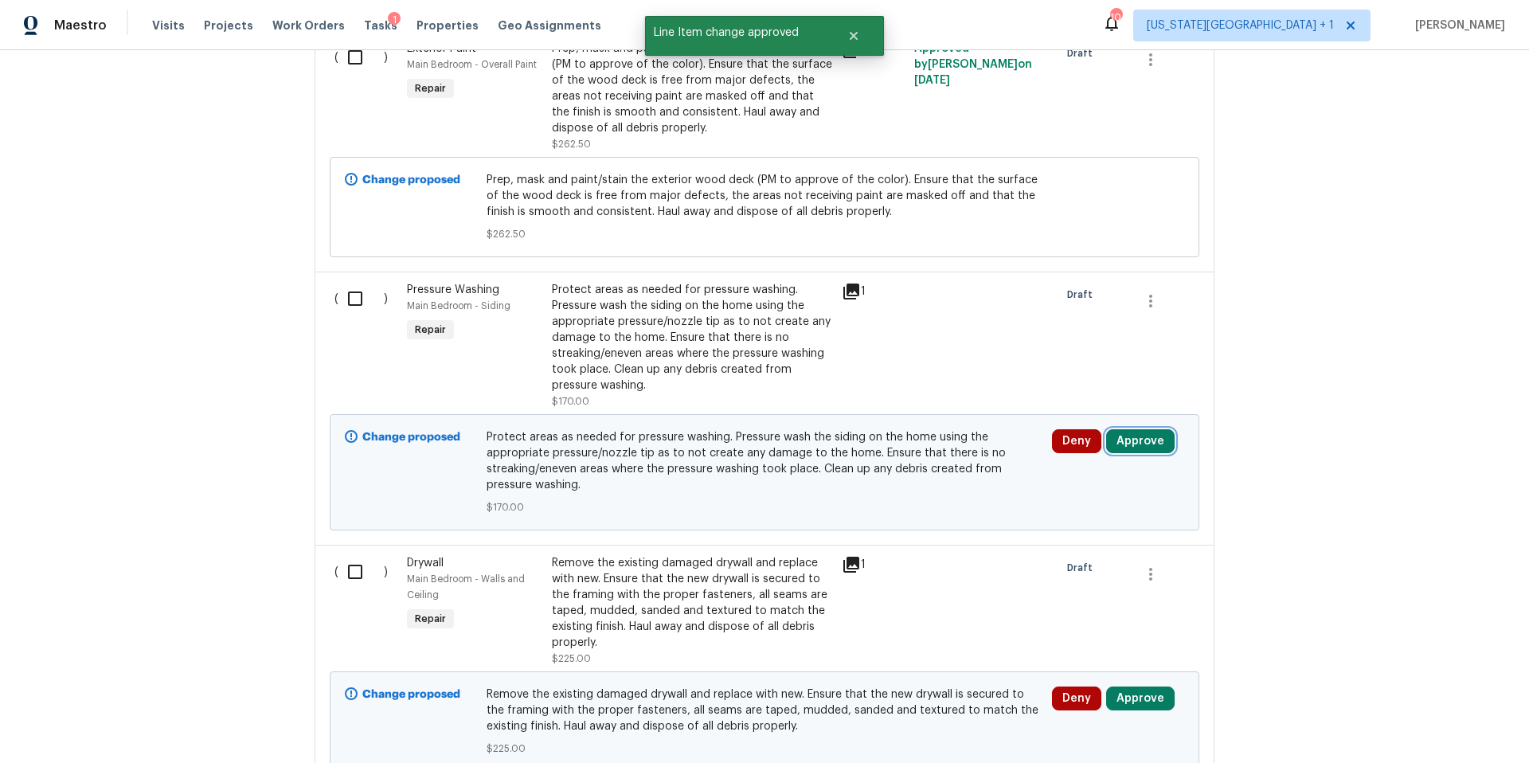
click at [1132, 438] on button "Approve" at bounding box center [1140, 441] width 68 height 24
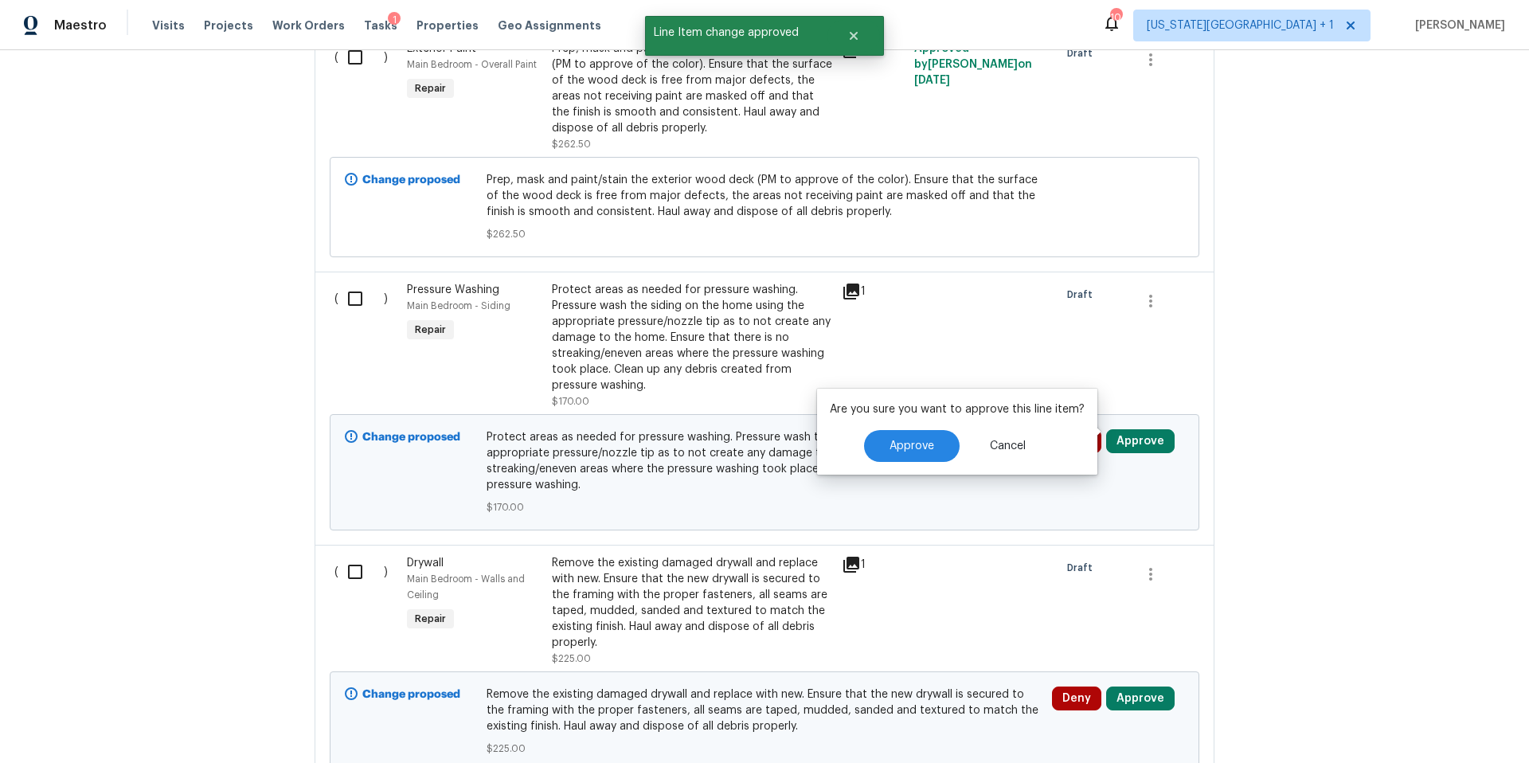
click at [890, 463] on div "Are you sure you want to approve this line item? Approve Cancel" at bounding box center [957, 432] width 280 height 86
click at [897, 440] on span "Approve" at bounding box center [911, 446] width 45 height 12
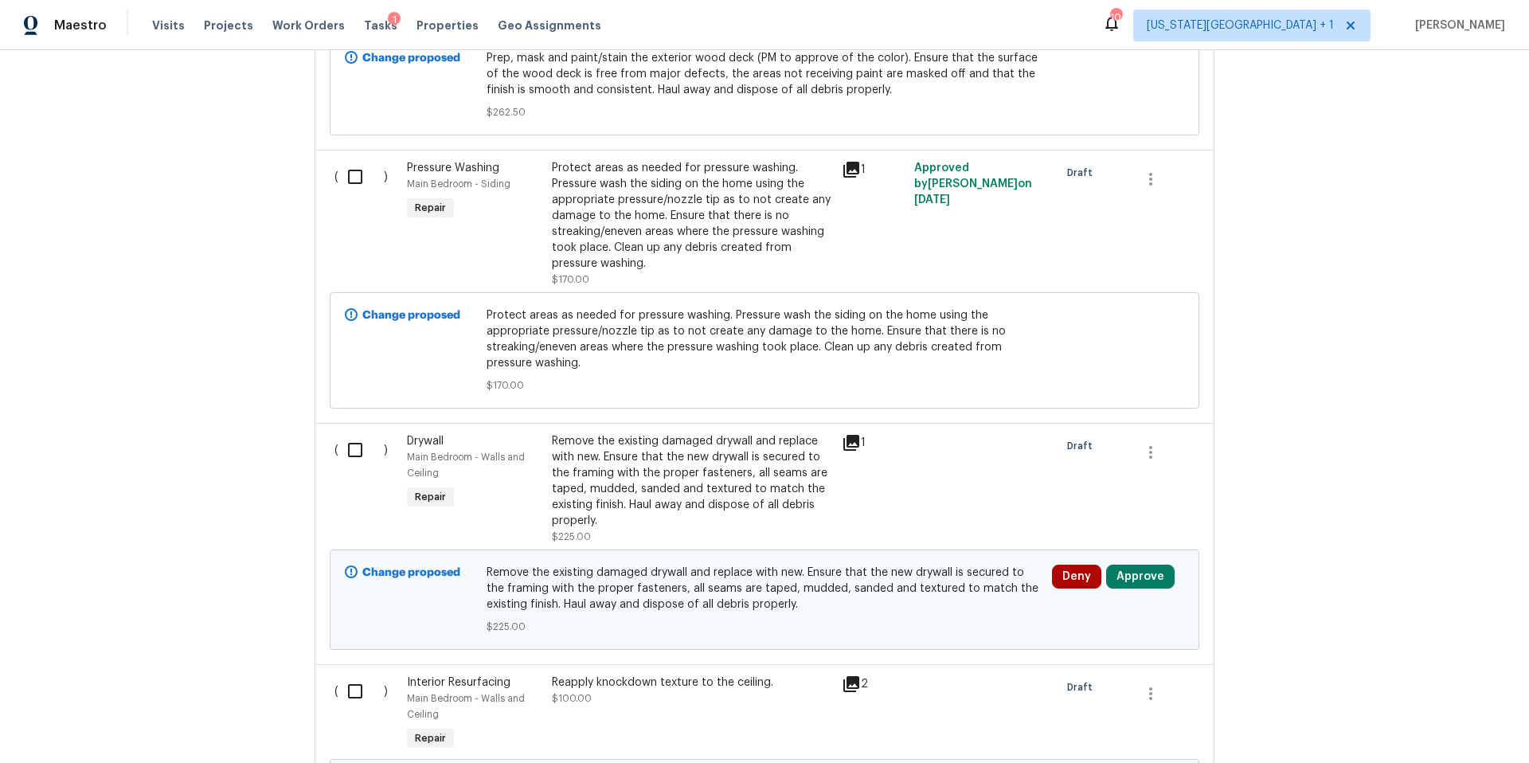
scroll to position [4530, 0]
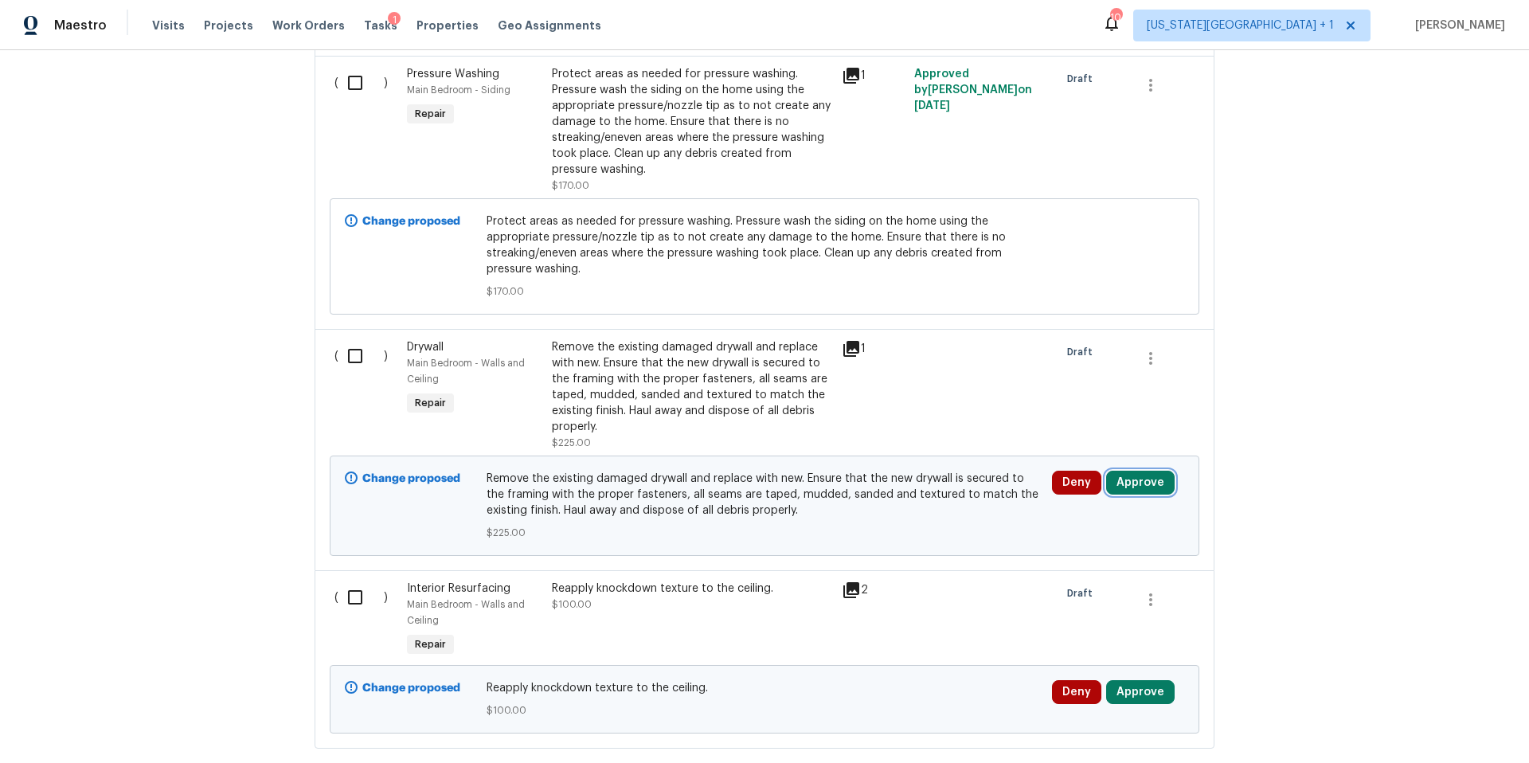
click at [1122, 471] on button "Approve" at bounding box center [1140, 483] width 68 height 24
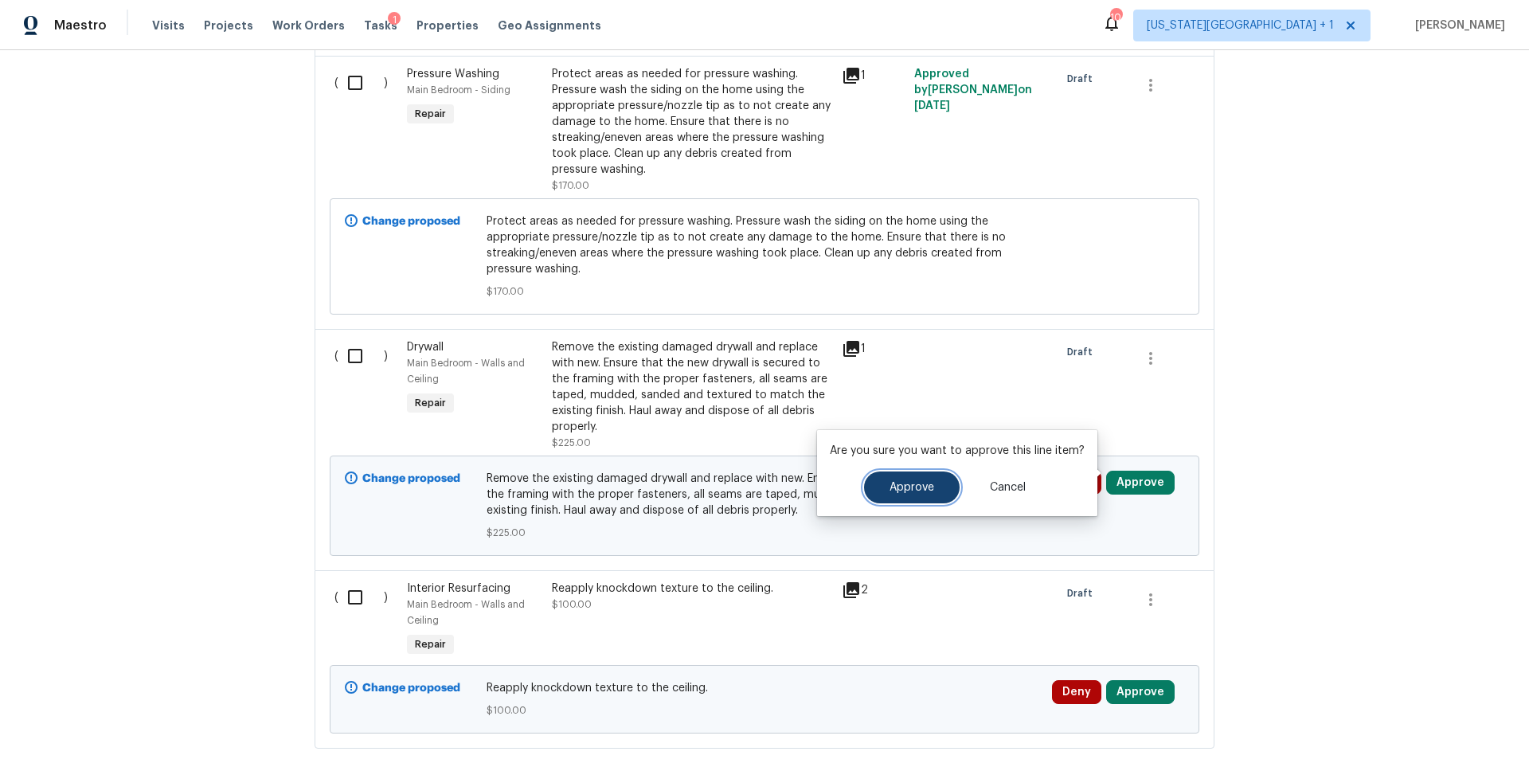
click at [926, 496] on button "Approve" at bounding box center [912, 487] width 96 height 32
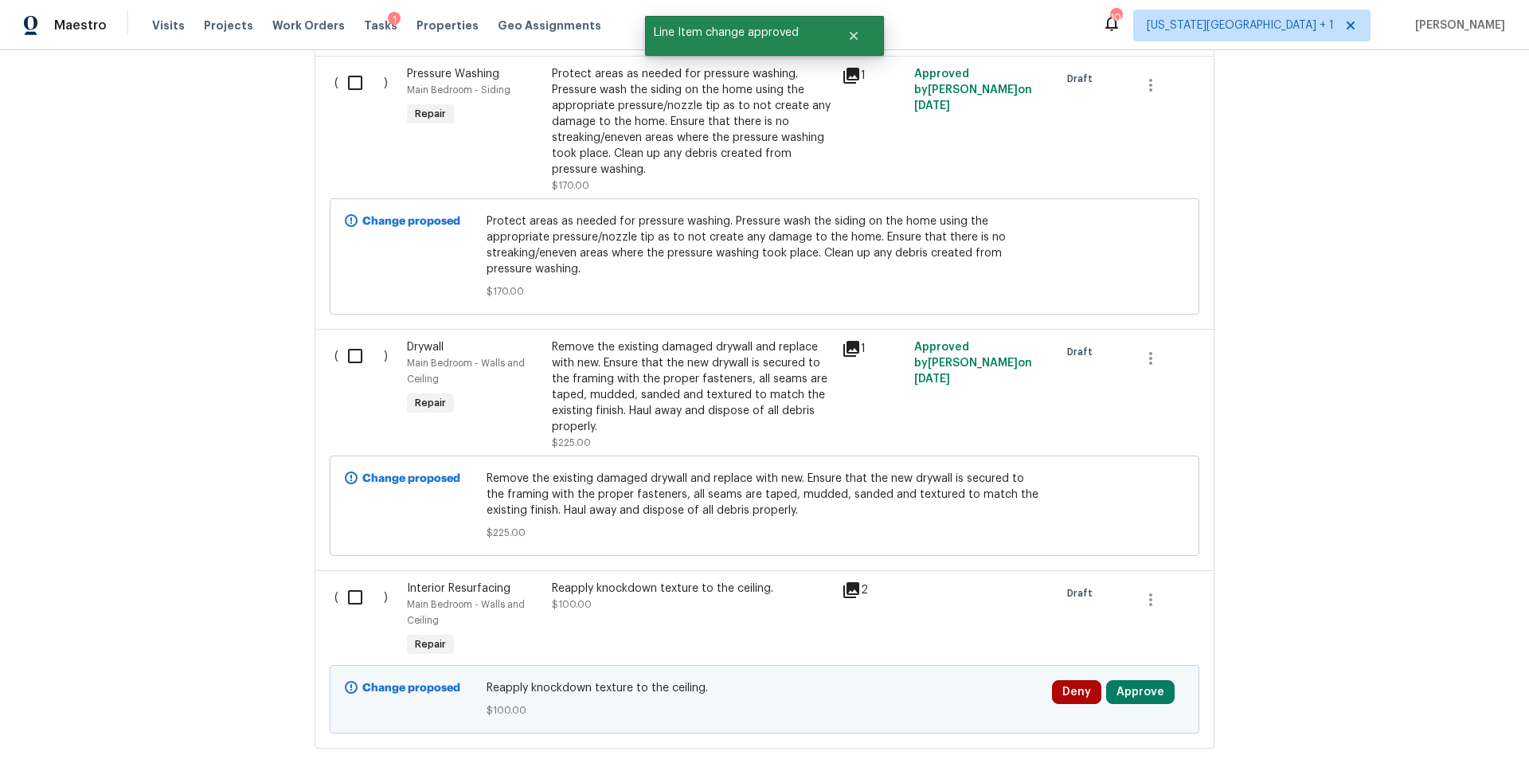
scroll to position [4615, 0]
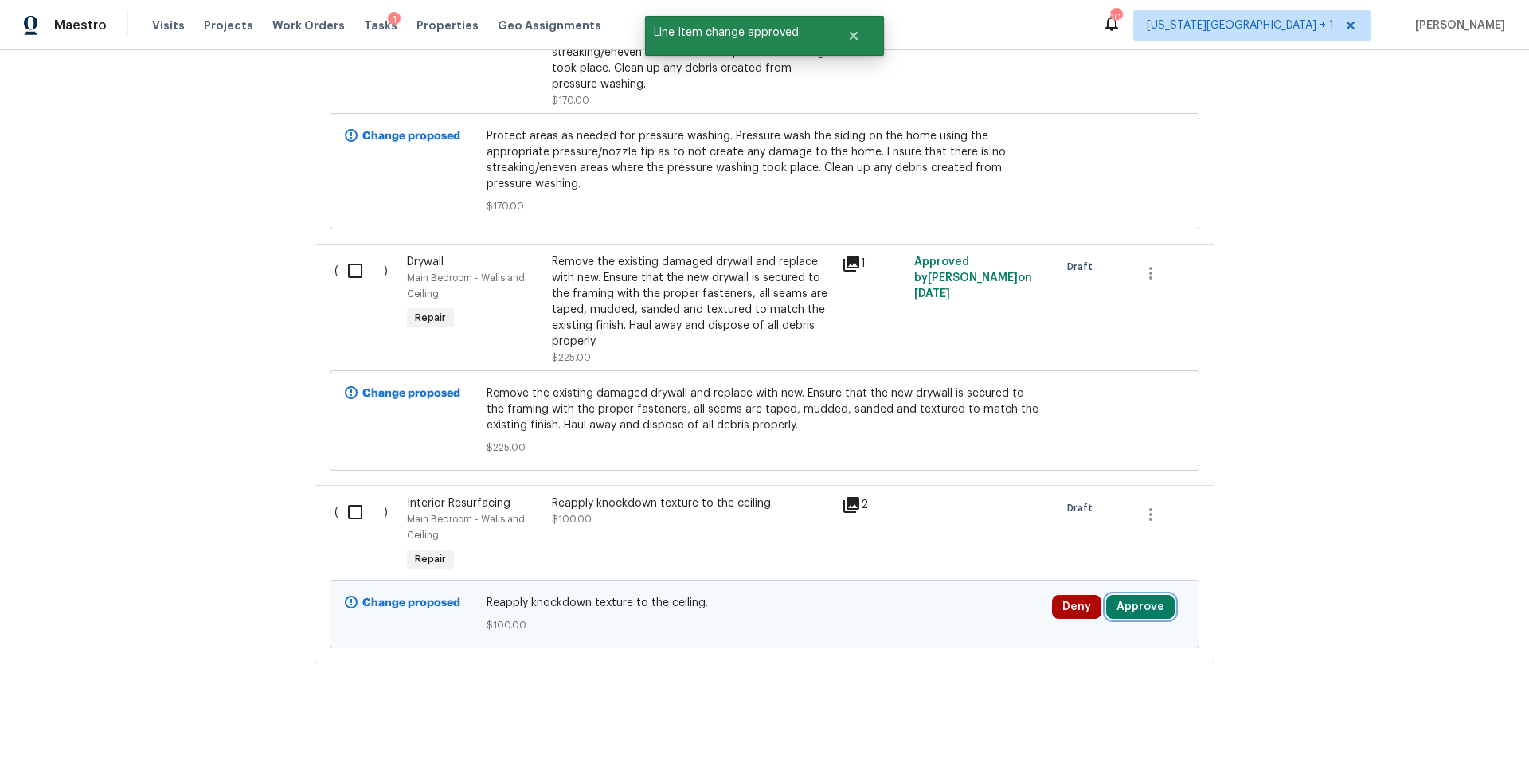
click at [1143, 604] on button "Approve" at bounding box center [1140, 607] width 68 height 24
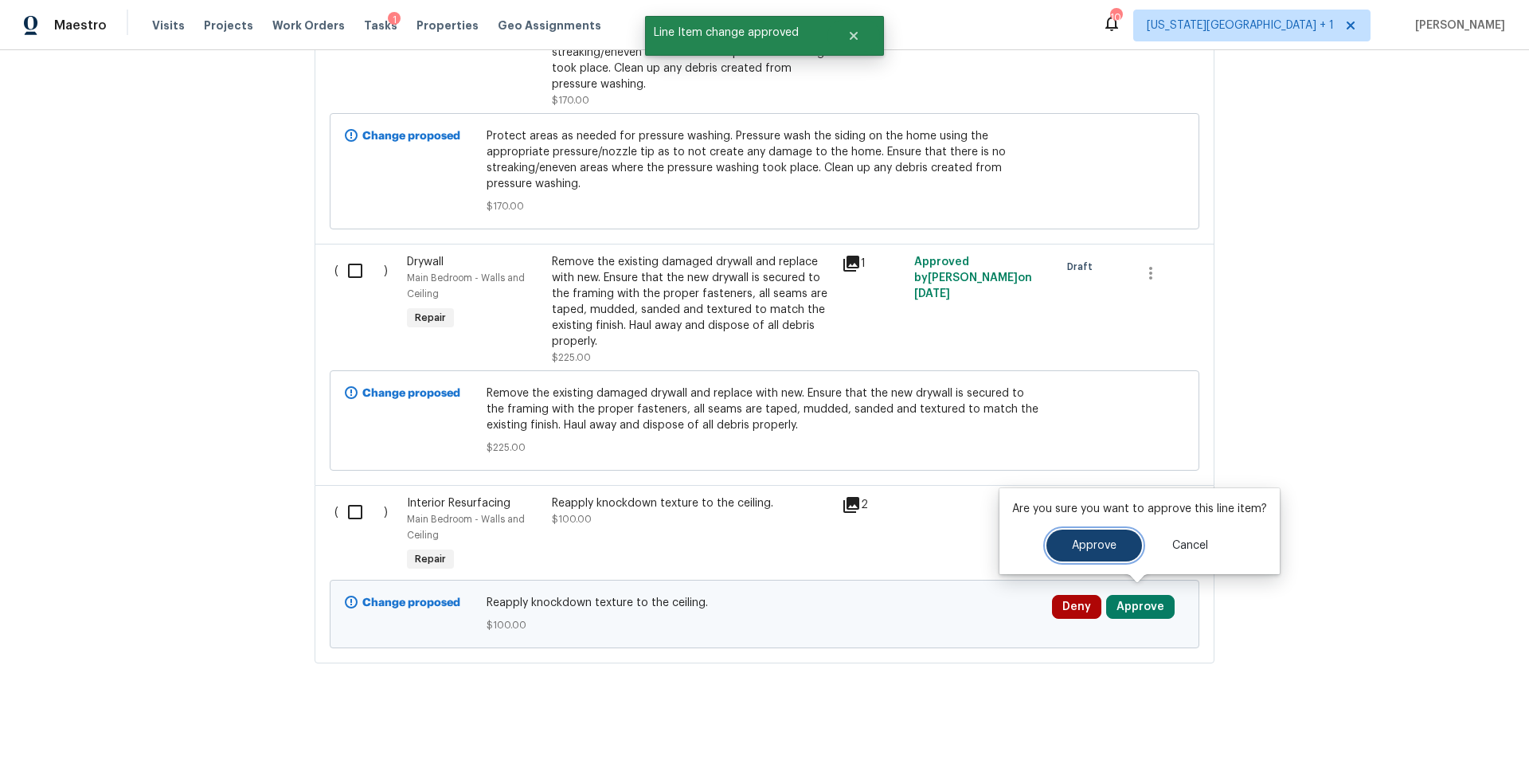
click at [1087, 556] on button "Approve" at bounding box center [1094, 545] width 96 height 32
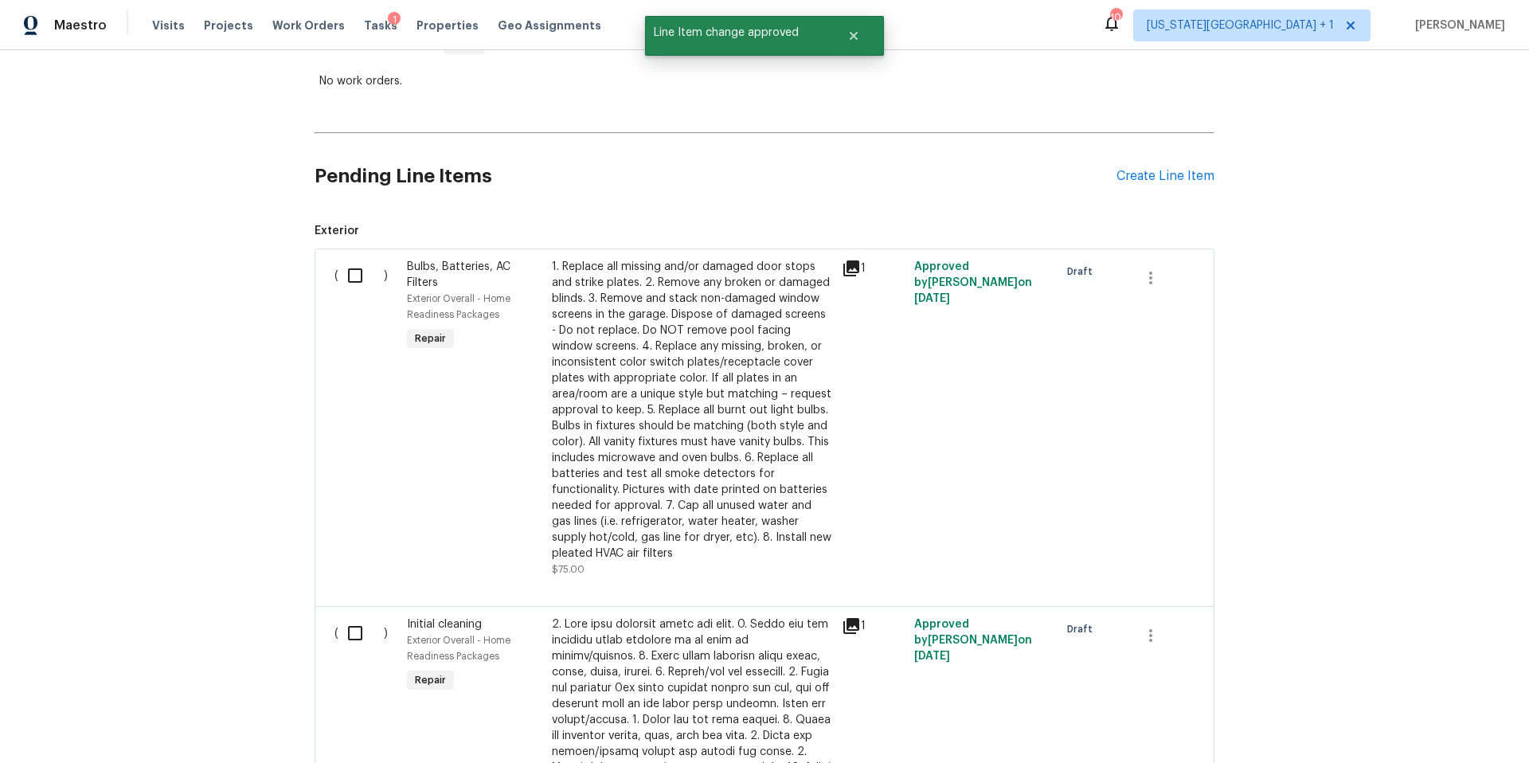
scroll to position [0, 0]
